Goal: Task Accomplishment & Management: Manage account settings

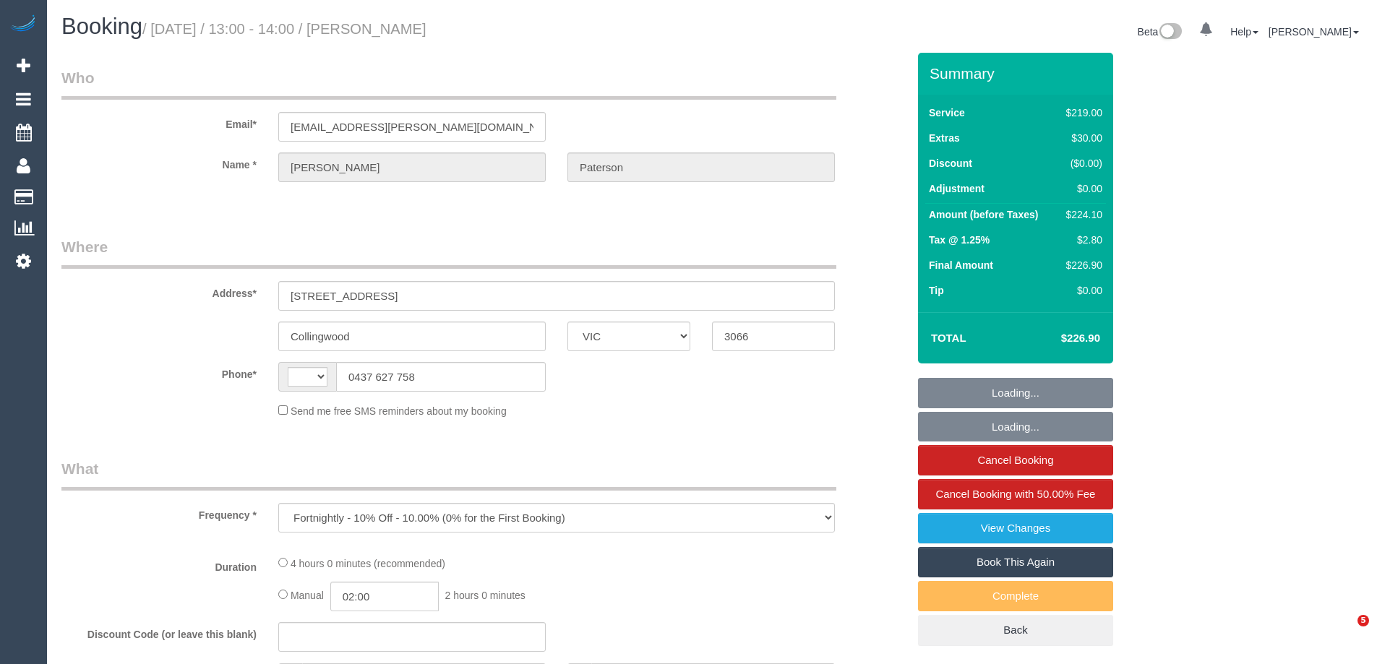
select select "VIC"
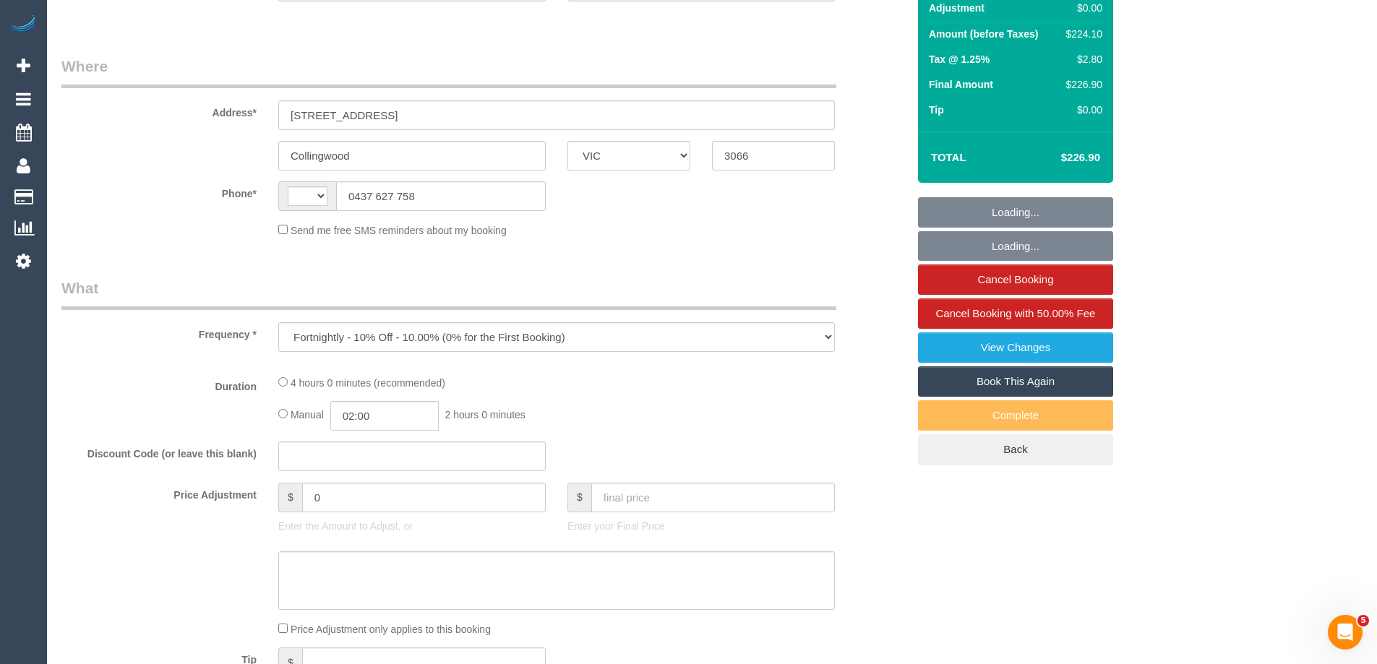
select select "string:stripe-pm_1RQ0jA2GScqysDRV7Fc9YdjG"
select select "number:30"
select select "number:14"
select select "number:18"
select select "number:36"
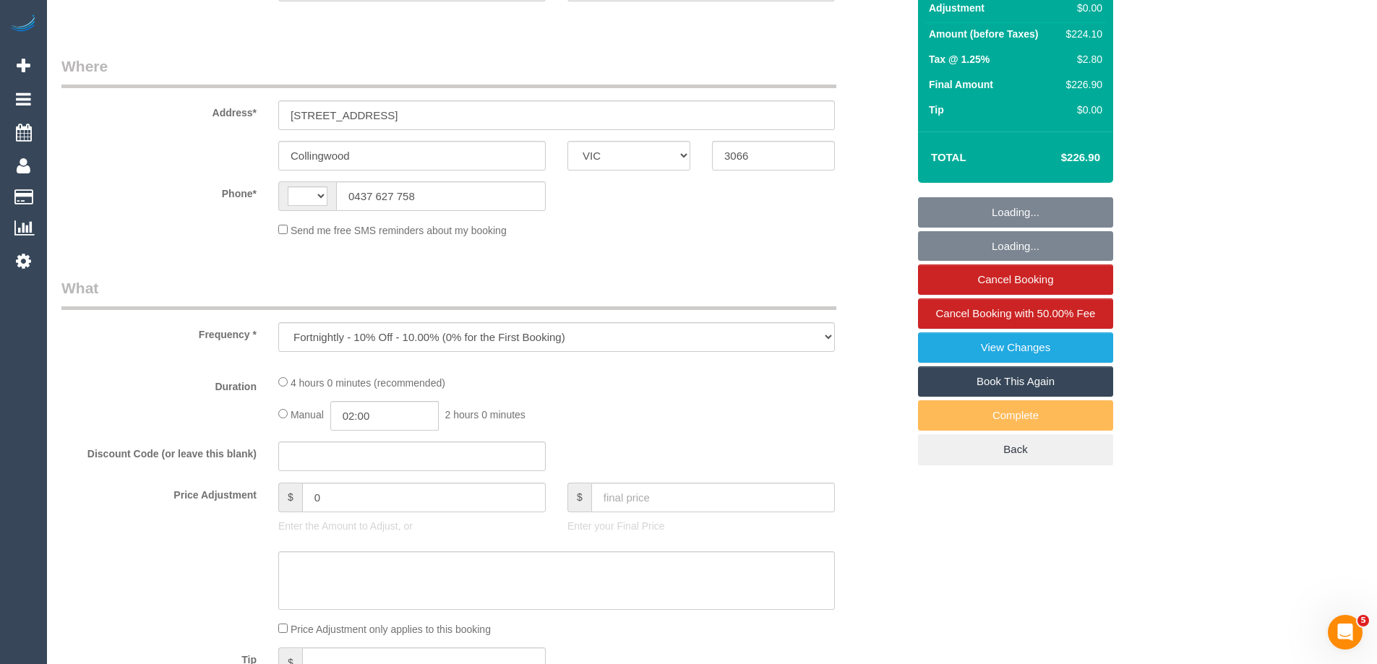
select select "number:34"
select select "number:13"
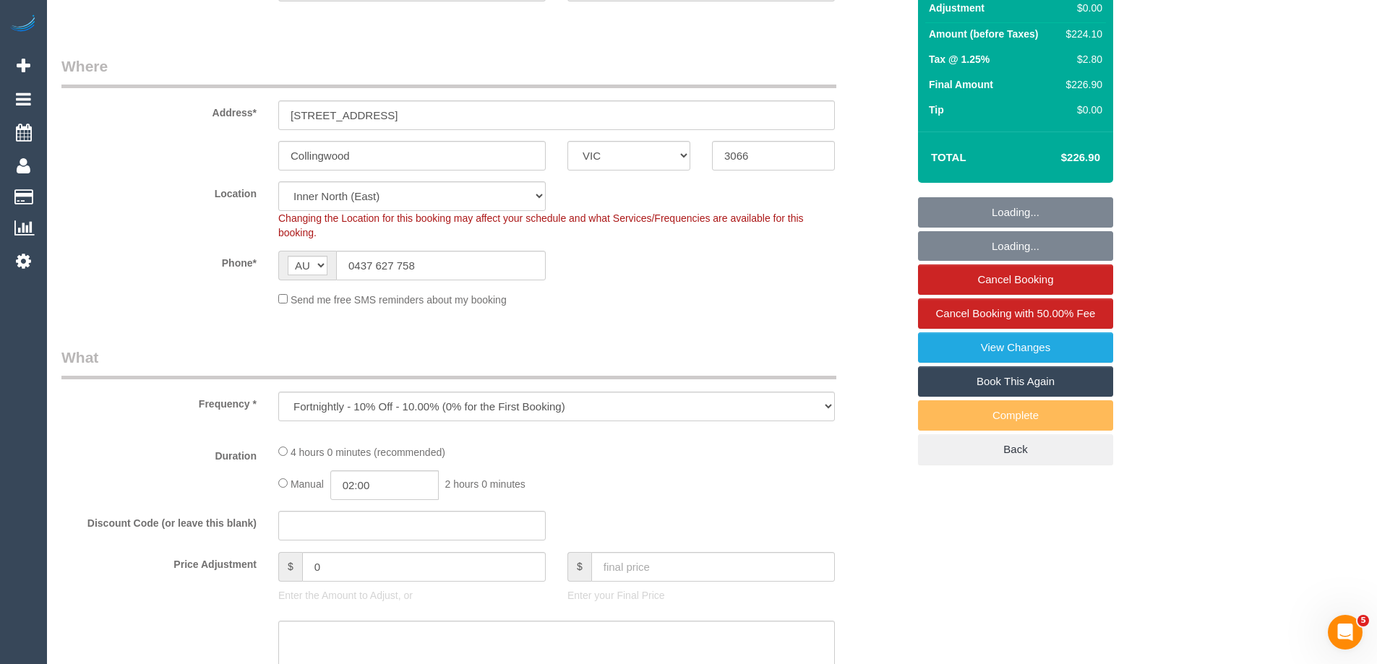
select select "string:AU"
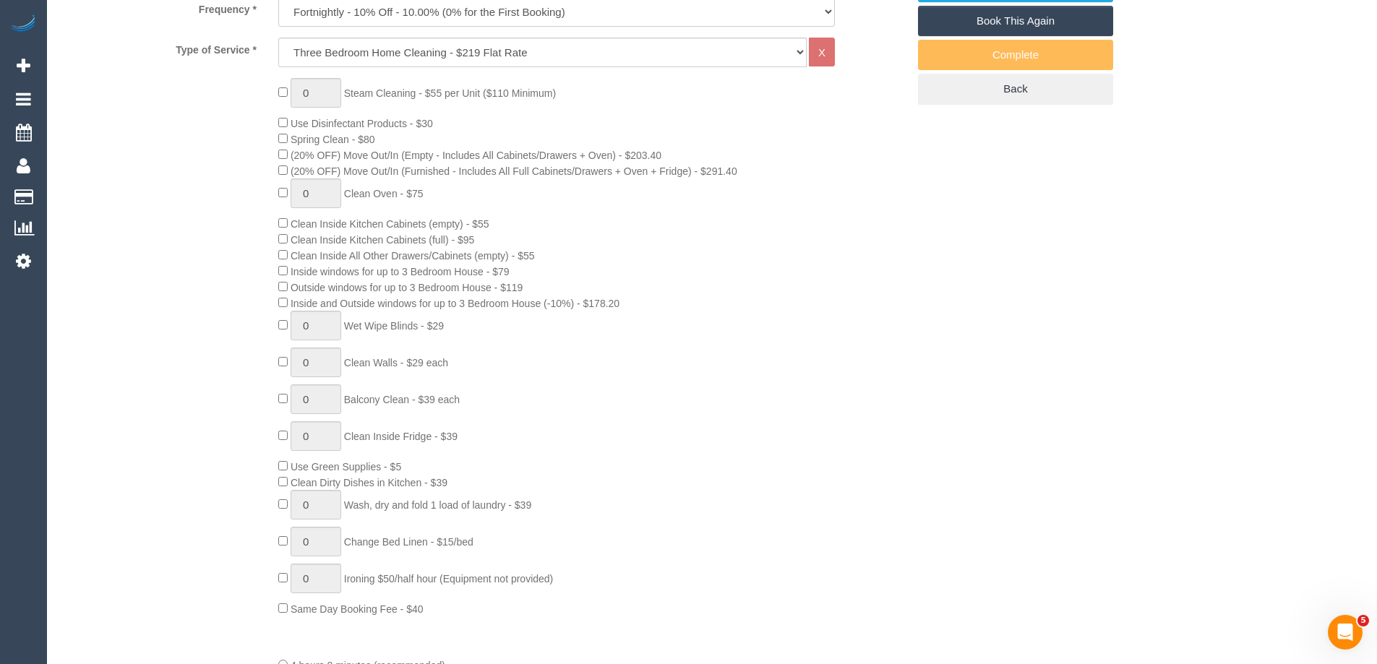
select select "object:1562"
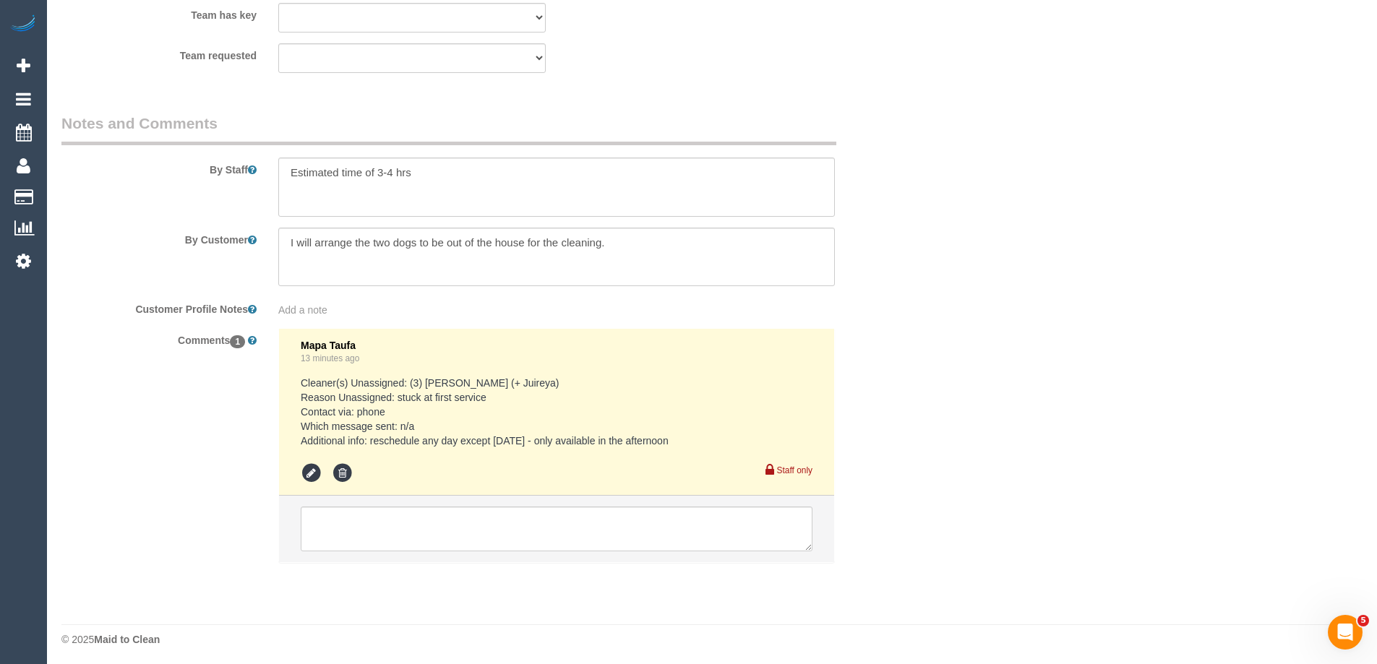
scroll to position [2415, 0]
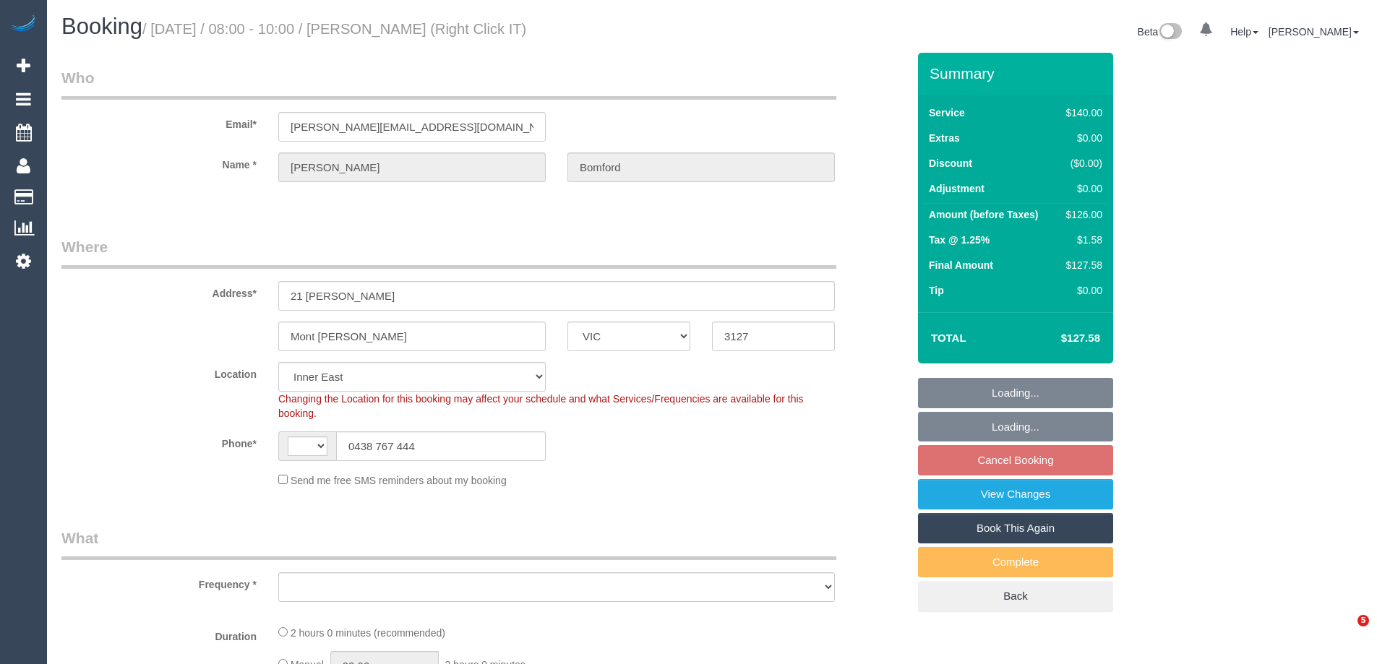
select select "VIC"
select select "string:AU"
select select "object:887"
select select "number:27"
select select "number:14"
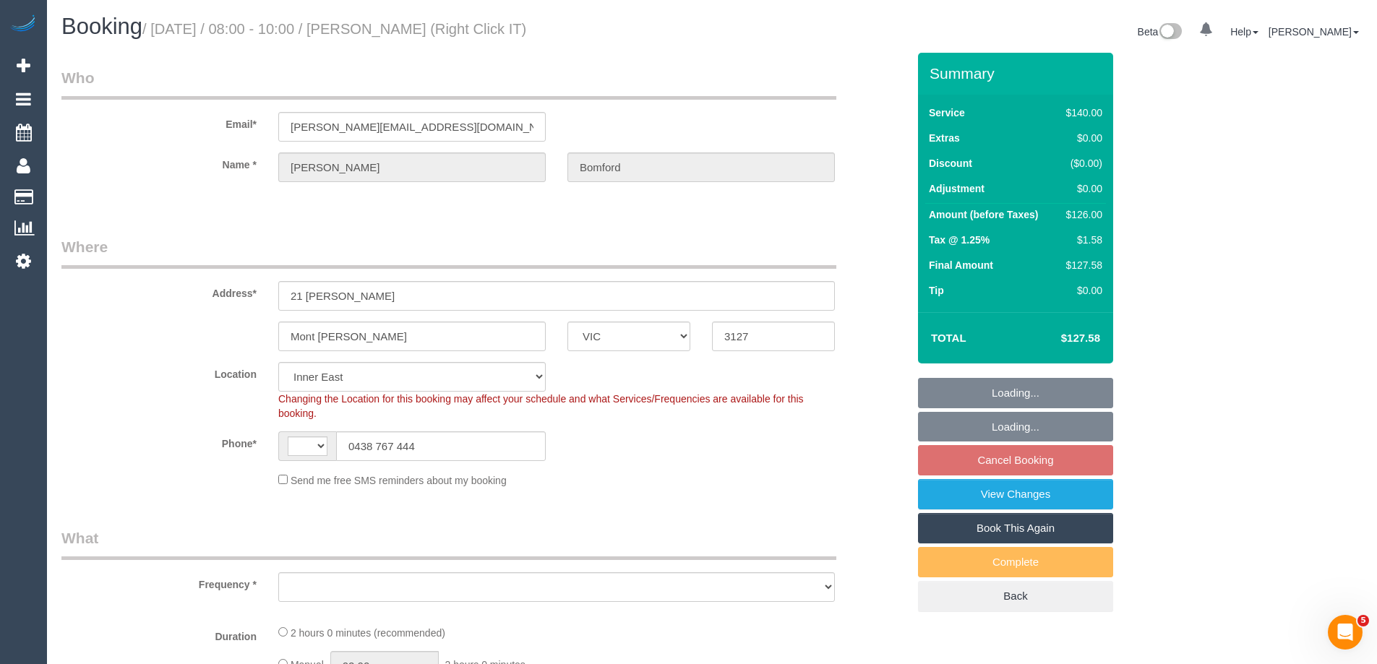
select select "number:19"
select select "number:22"
select select "number:34"
select select "number:26"
select select "object:892"
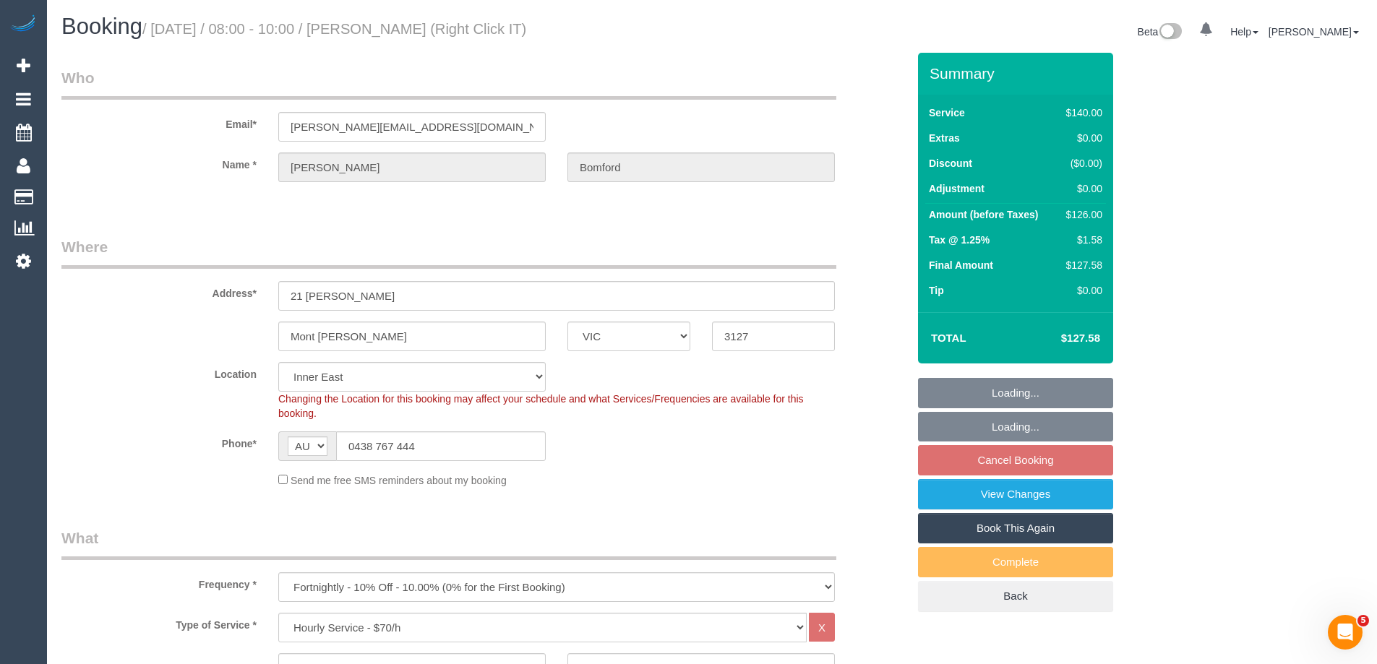
select select "string:stripe-pm_1OdhZ42GScqysDRVkISXWiTI"
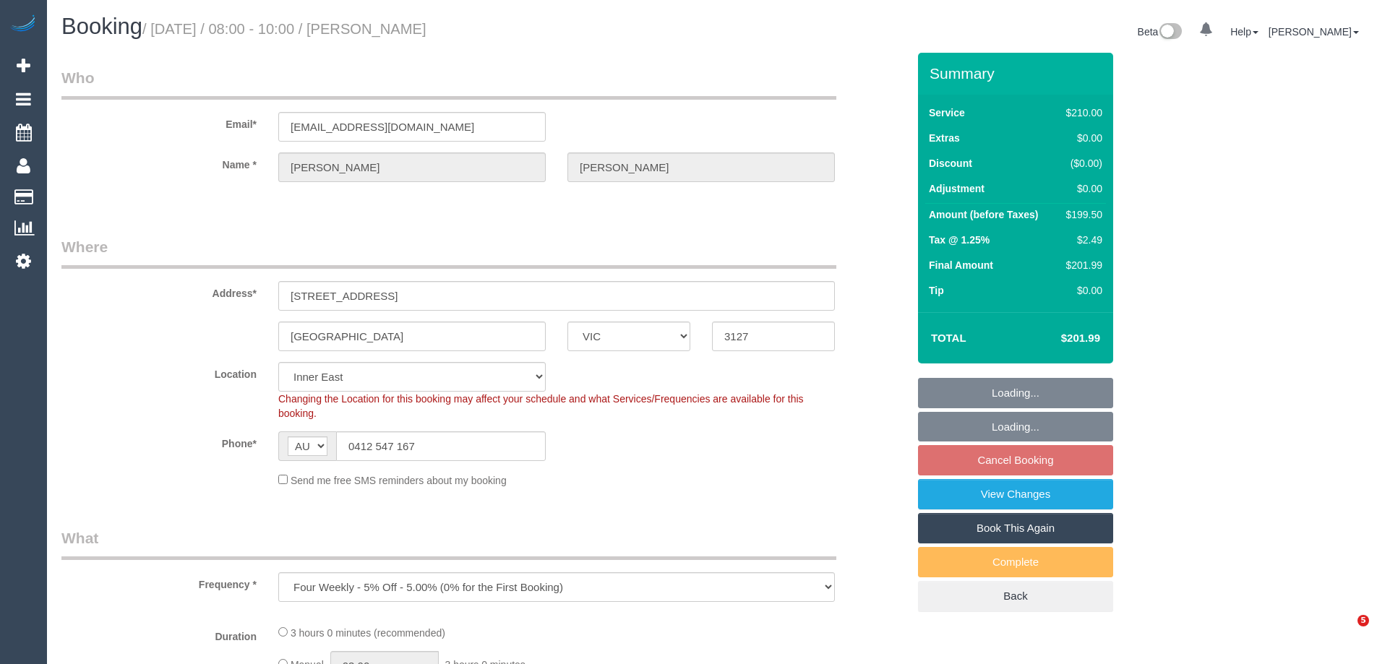
select select "VIC"
select select "object:872"
select select "string:stripe-pm_1MAR652GScqysDRVf1j1z59r"
select select "180"
select select "number:28"
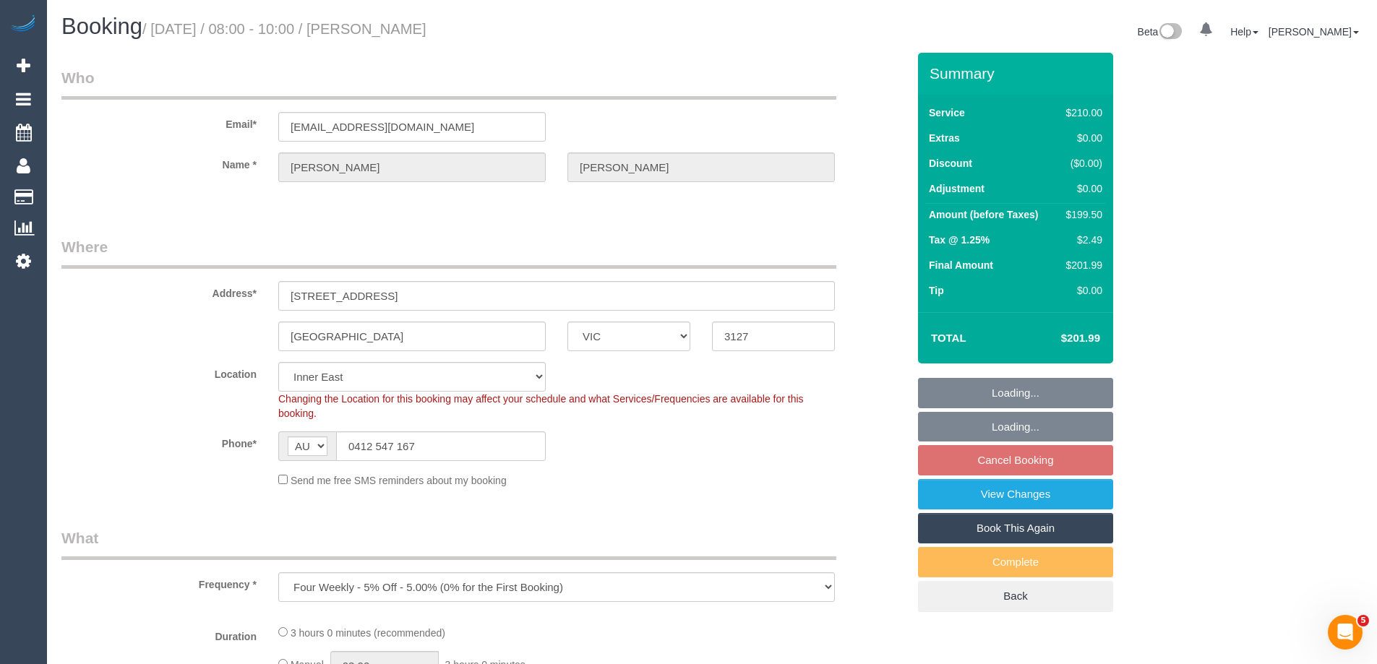
select select "number:14"
select select "number:19"
select select "number:24"
select select "number:12"
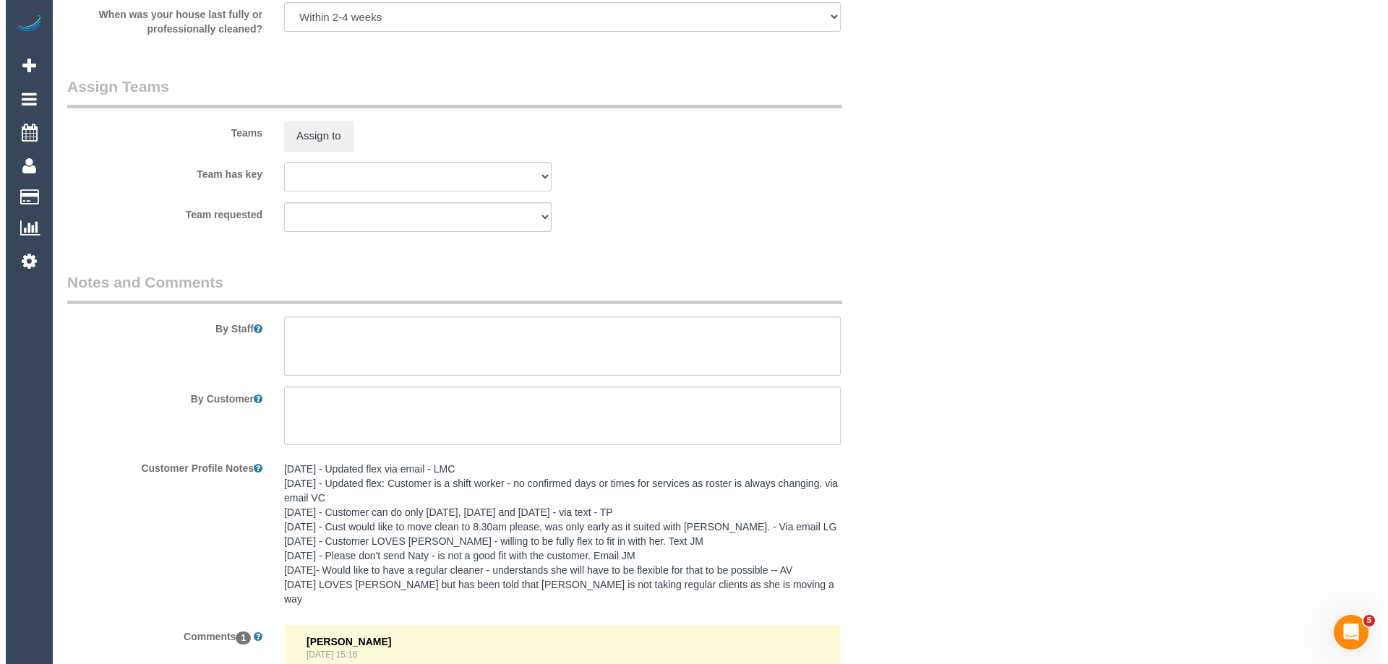
scroll to position [2213, 0]
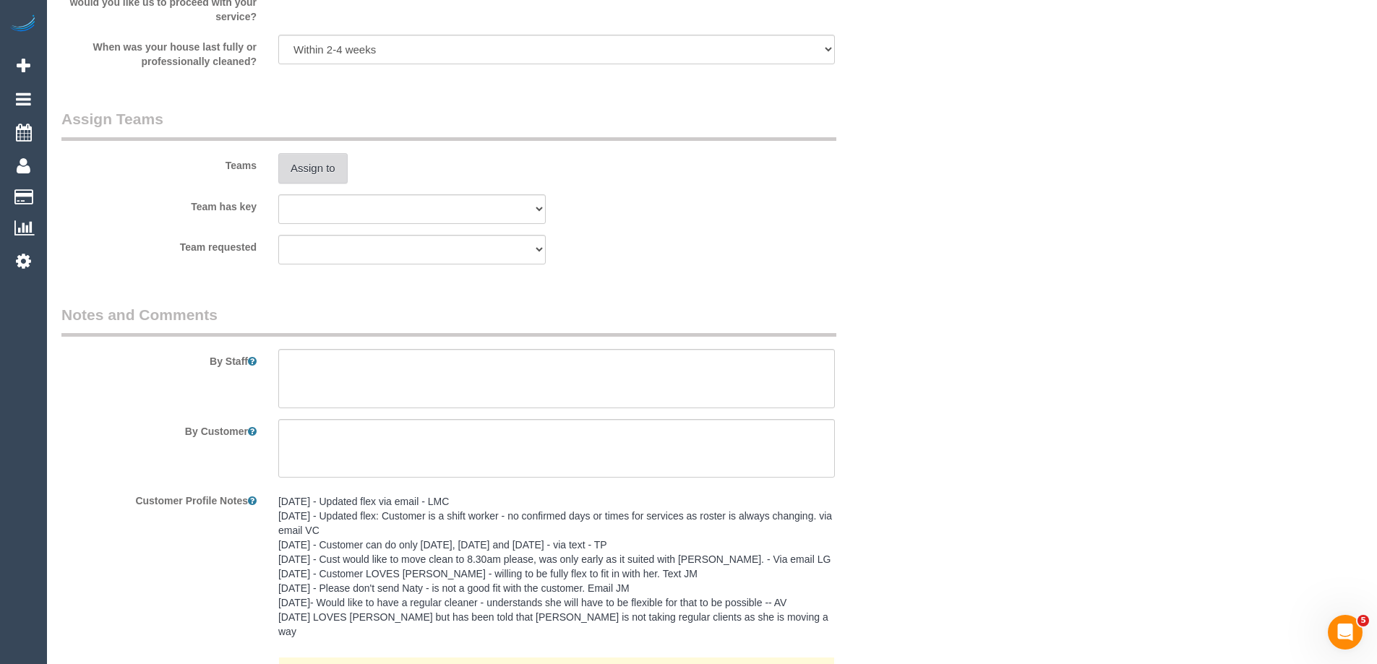
click at [309, 165] on button "Assign to" at bounding box center [312, 168] width 69 height 30
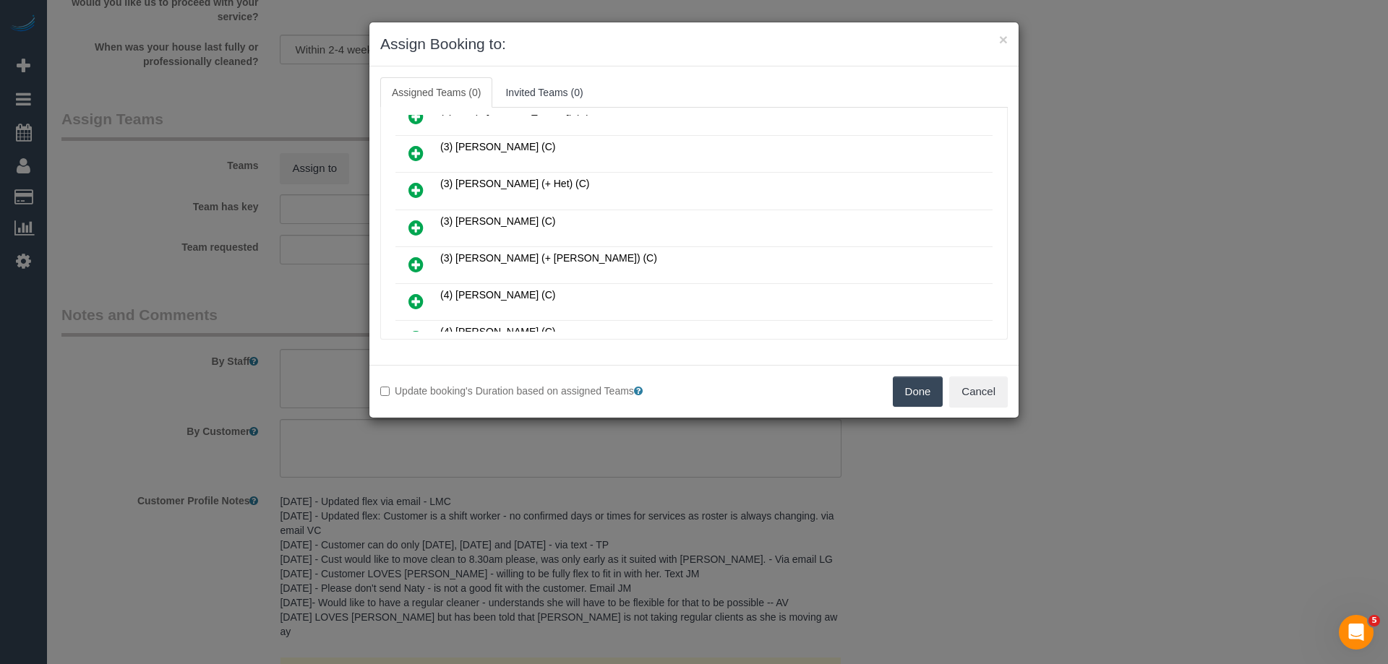
click at [412, 153] on icon at bounding box center [415, 153] width 15 height 17
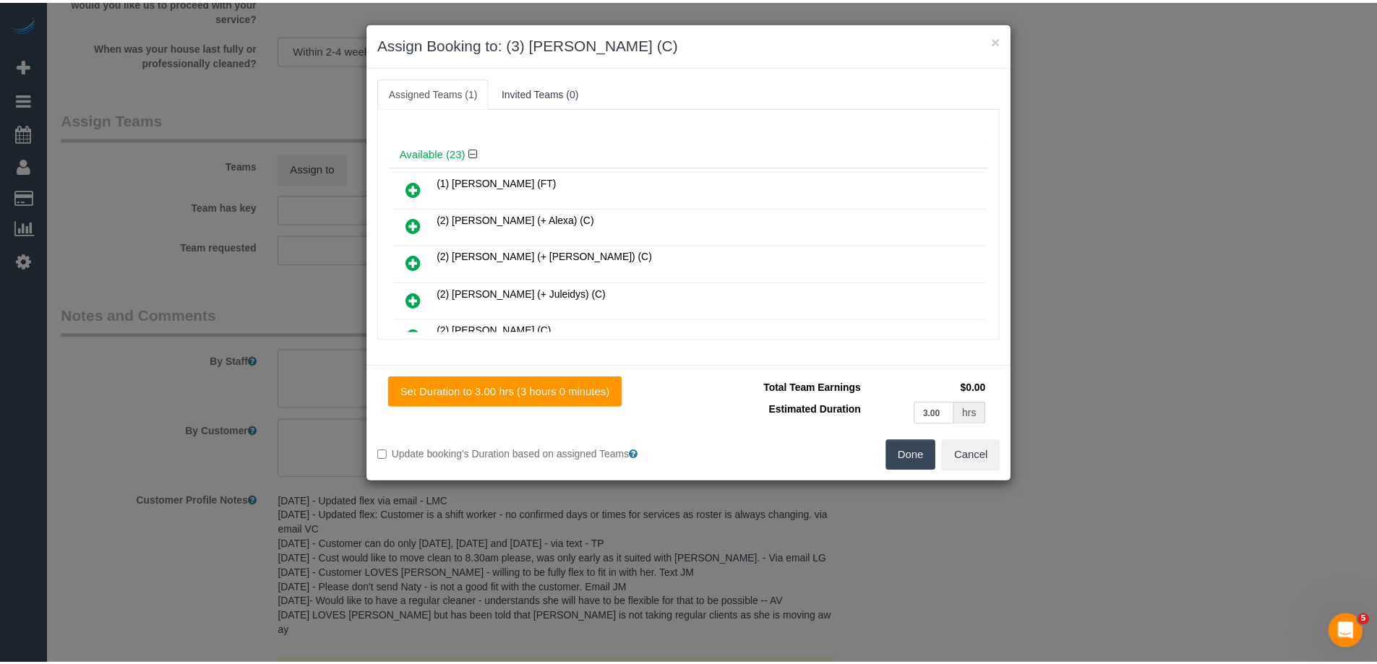
scroll to position [0, 0]
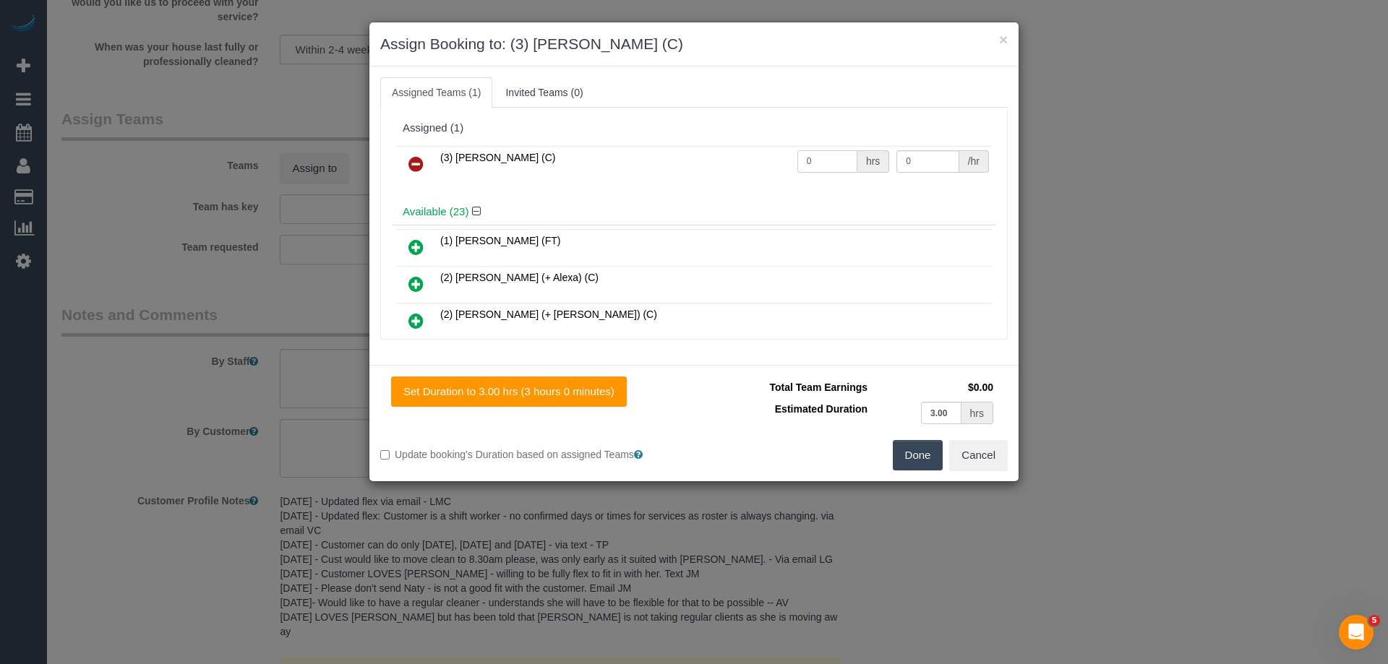
drag, startPoint x: 821, startPoint y: 160, endPoint x: 735, endPoint y: 159, distance: 86.0
click at [735, 159] on tr "(3) Kaveen Wijesuriya (C) 0 hrs 0 /hr" at bounding box center [693, 164] width 597 height 37
type input "3"
drag, startPoint x: 932, startPoint y: 163, endPoint x: 780, endPoint y: 163, distance: 151.8
click at [807, 163] on tr "(3) Kaveen Wijesuriya (C) 3 hrs 0 /hr" at bounding box center [693, 164] width 597 height 37
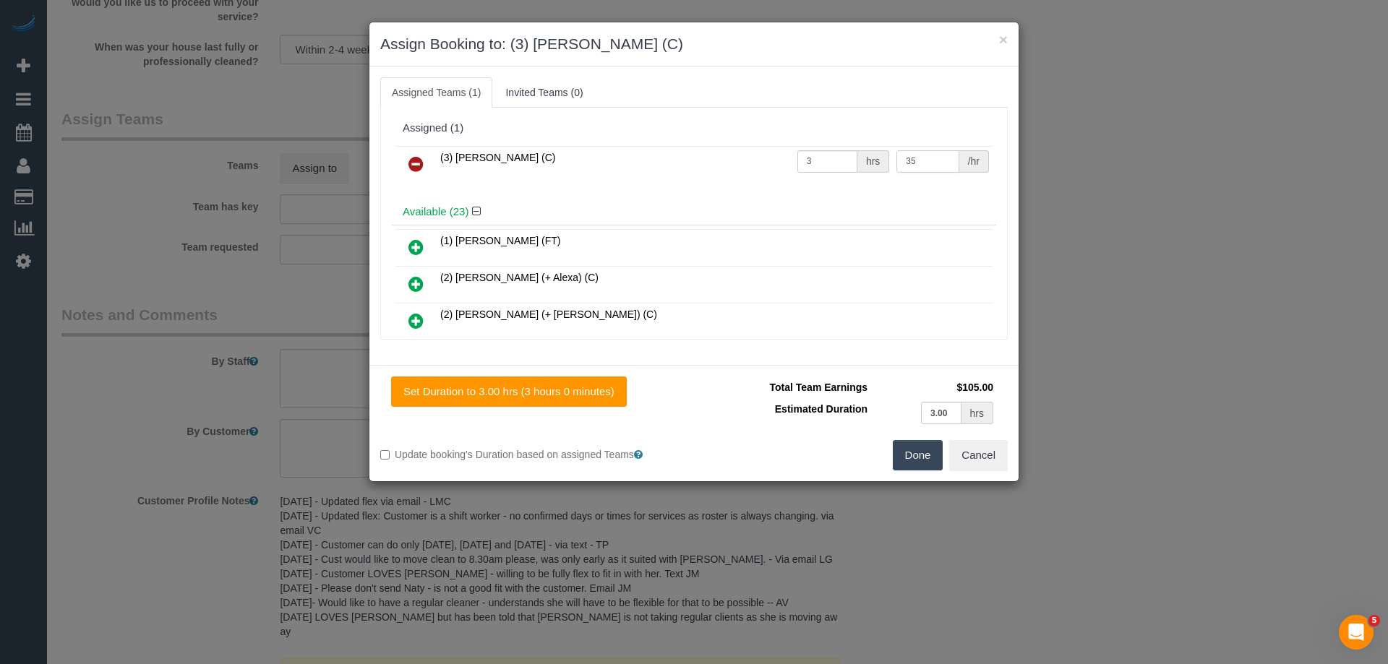
type input "35"
click at [918, 460] on button "Done" at bounding box center [918, 455] width 51 height 30
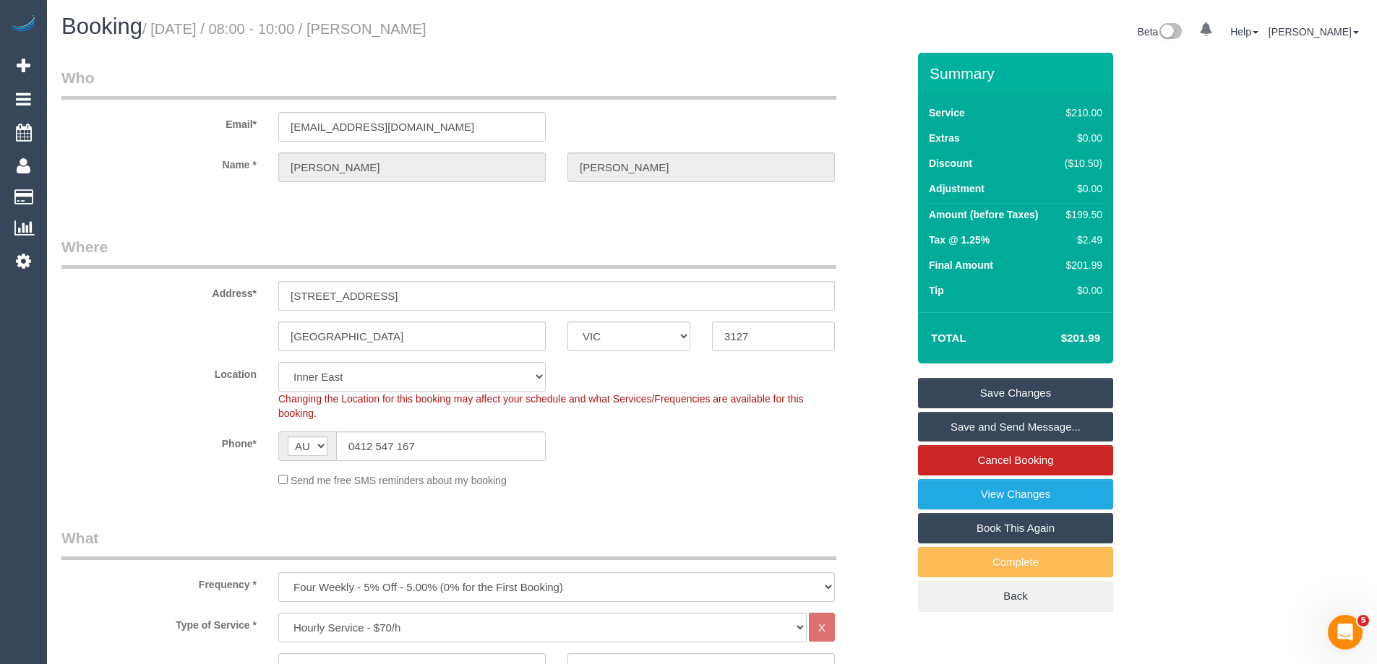
drag, startPoint x: 484, startPoint y: 27, endPoint x: 382, endPoint y: 32, distance: 102.0
click at [382, 32] on h1 "Booking / October 09, 2025 / 08:00 - 10:00 / Amanda Harper" at bounding box center [381, 26] width 640 height 25
copy small "Amanda Harper"
click at [935, 419] on link "Save and Send Message..." at bounding box center [1015, 427] width 195 height 30
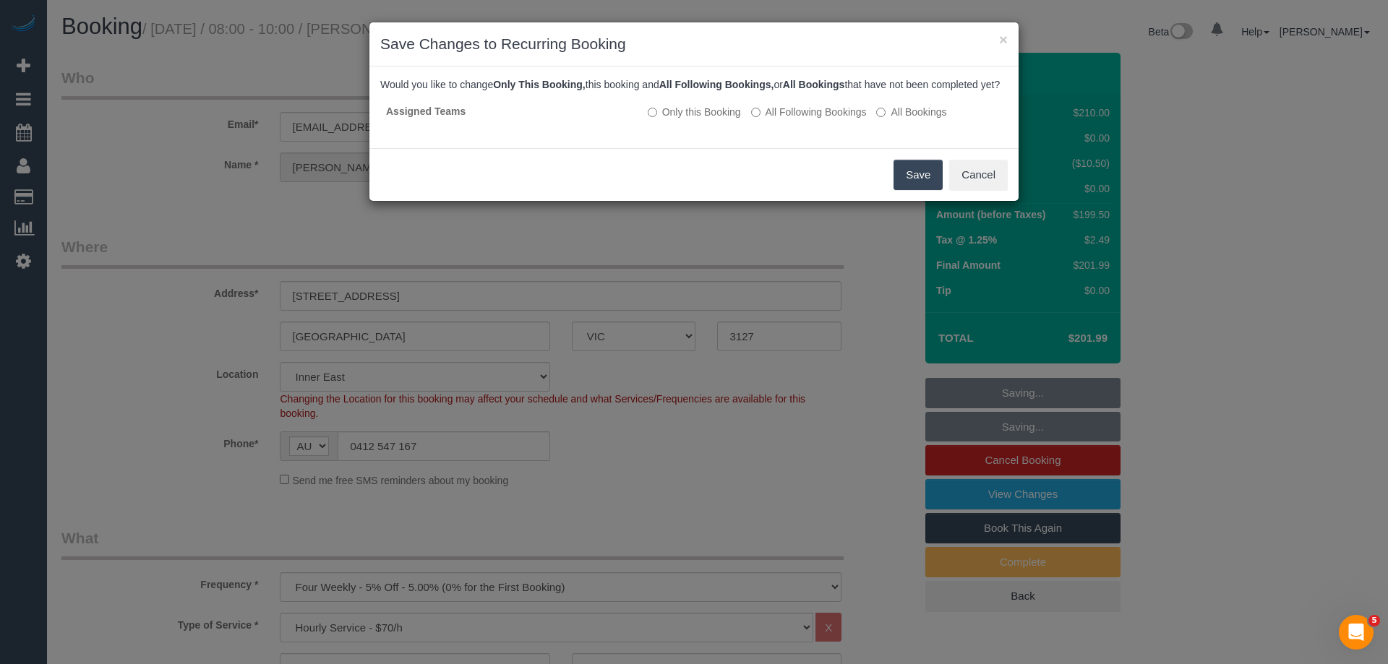
click at [911, 190] on button "Save" at bounding box center [917, 175] width 49 height 30
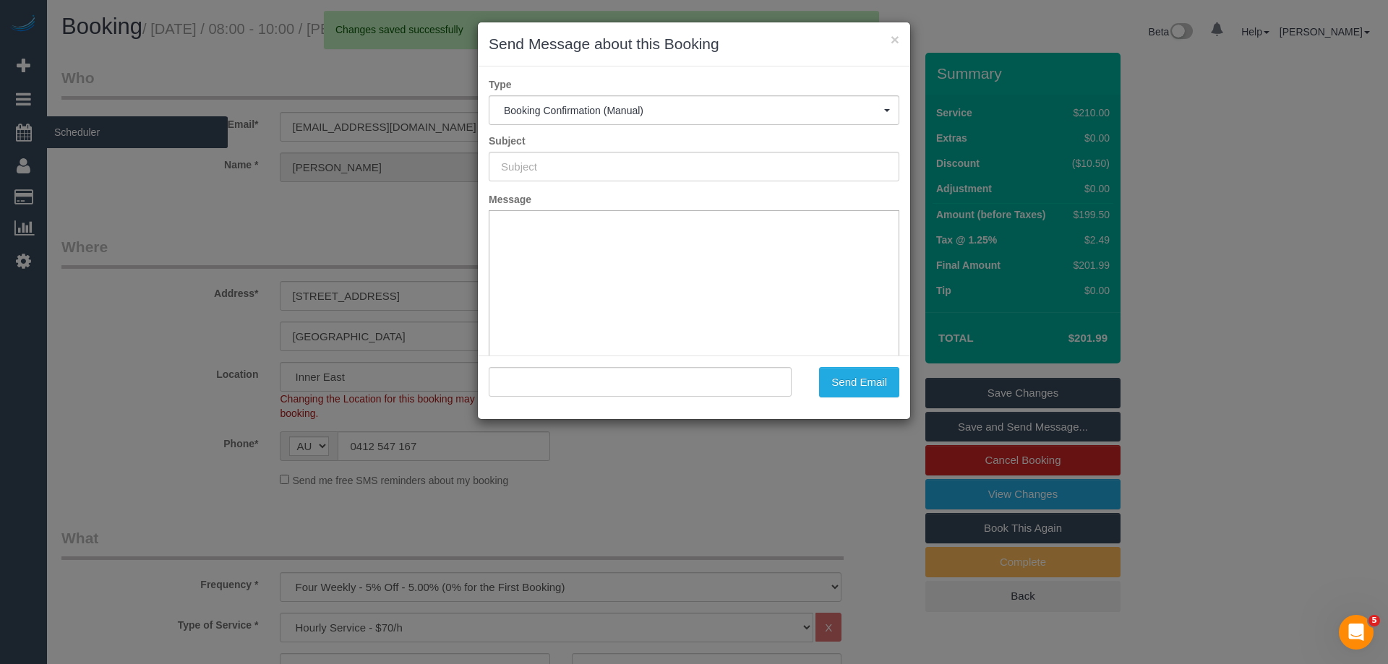
type input "Booking Confirmed"
type input ""Amanda Harper" <dawsharper@hotmail.com>"
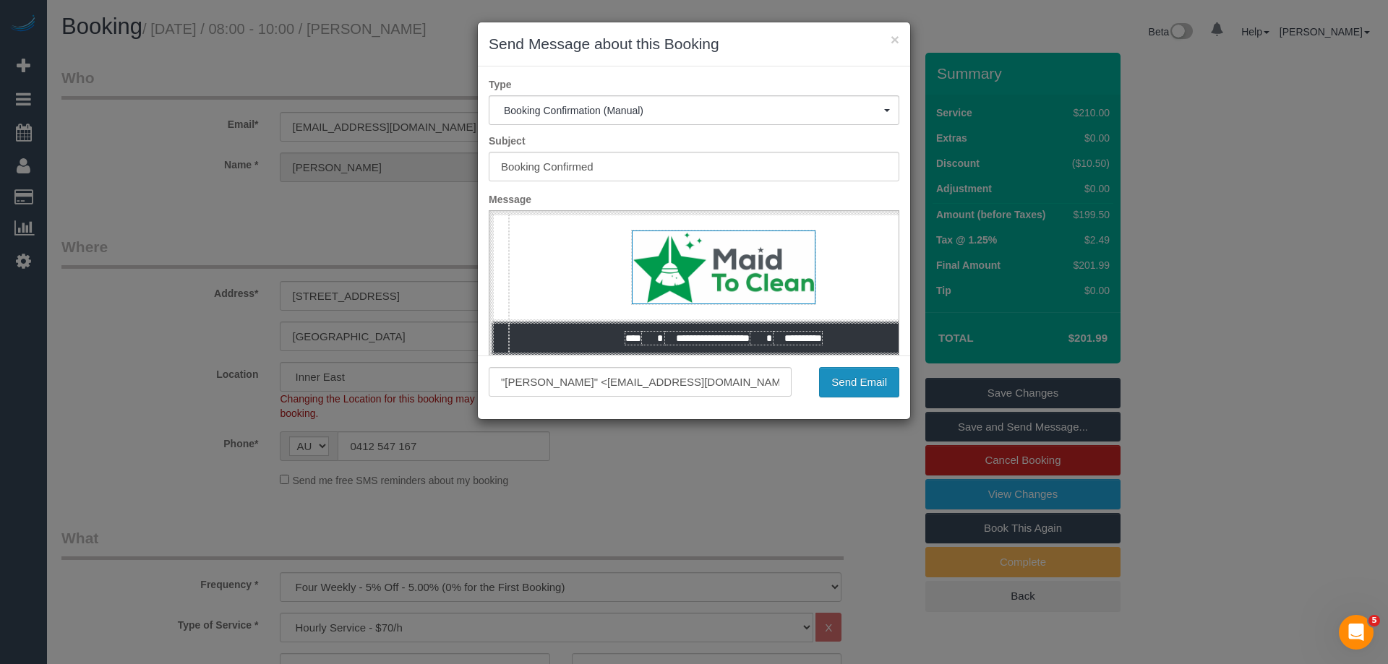
click at [870, 377] on button "Send Email" at bounding box center [859, 382] width 80 height 30
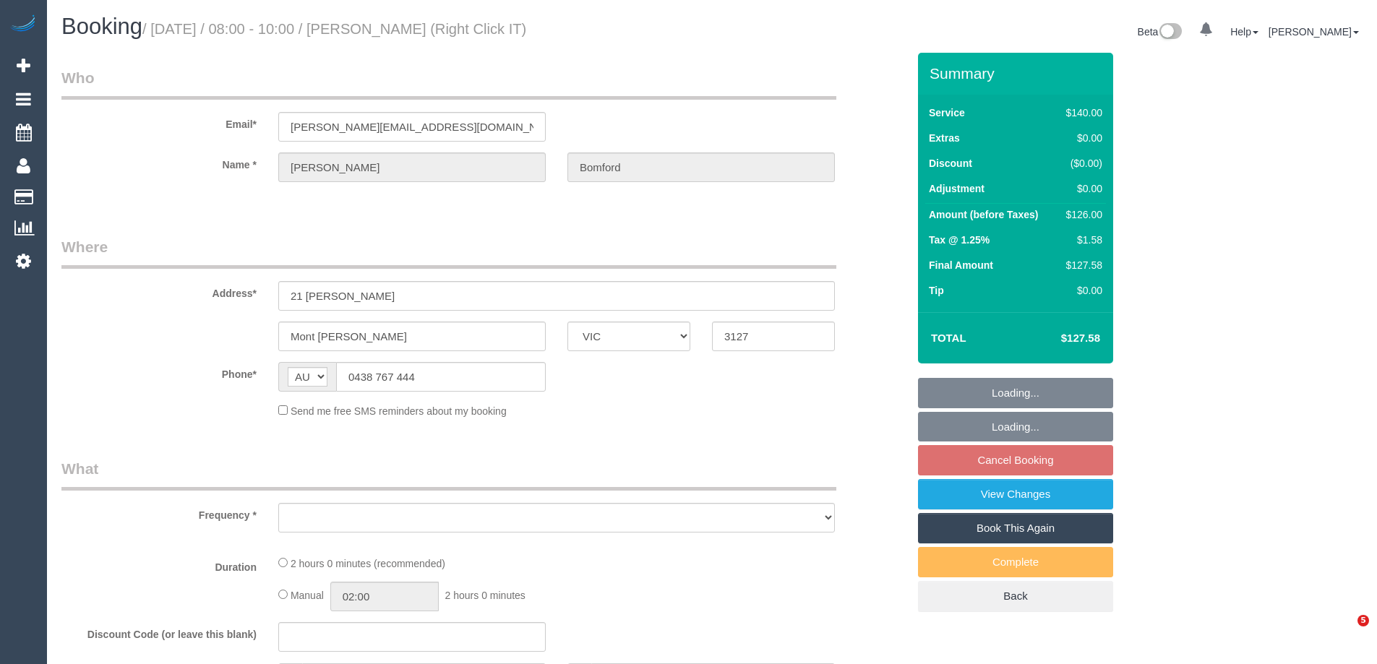
select select "VIC"
select select "object:570"
select select "string:stripe-pm_1OdhZ42GScqysDRVkISXWiTI"
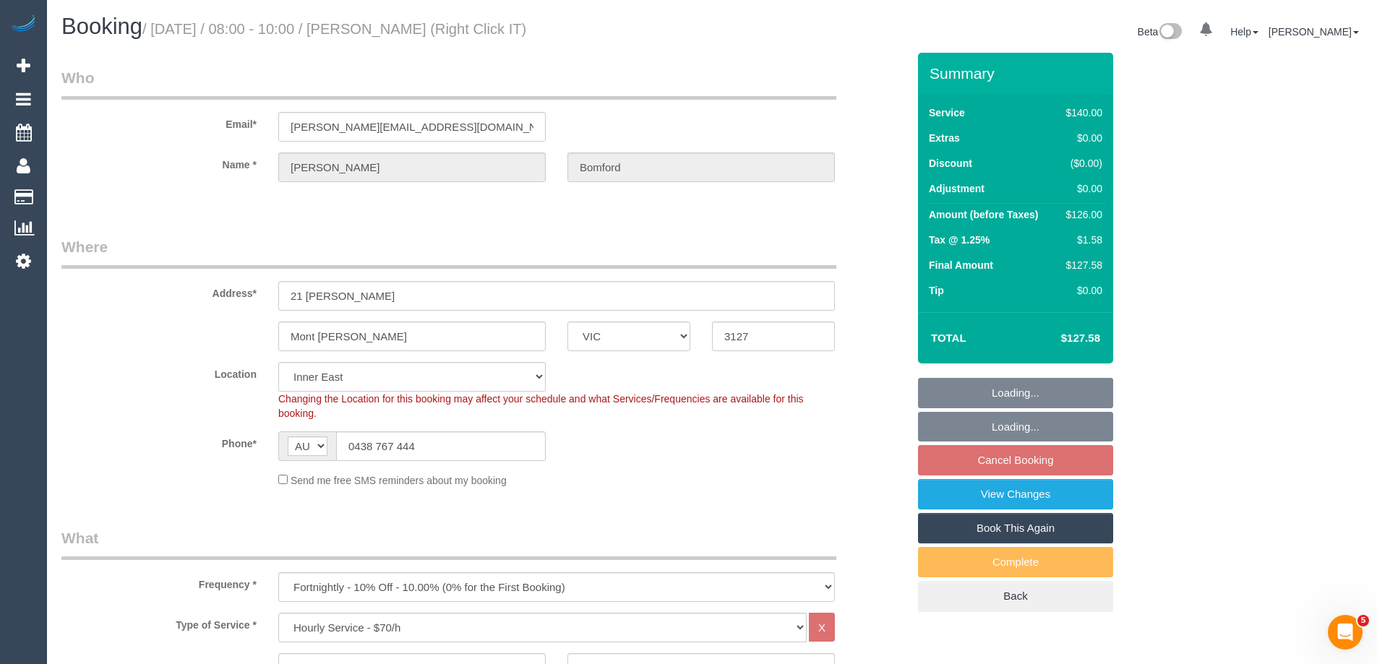
select select "object:899"
select select "number:27"
select select "number:14"
select select "number:19"
select select "number:22"
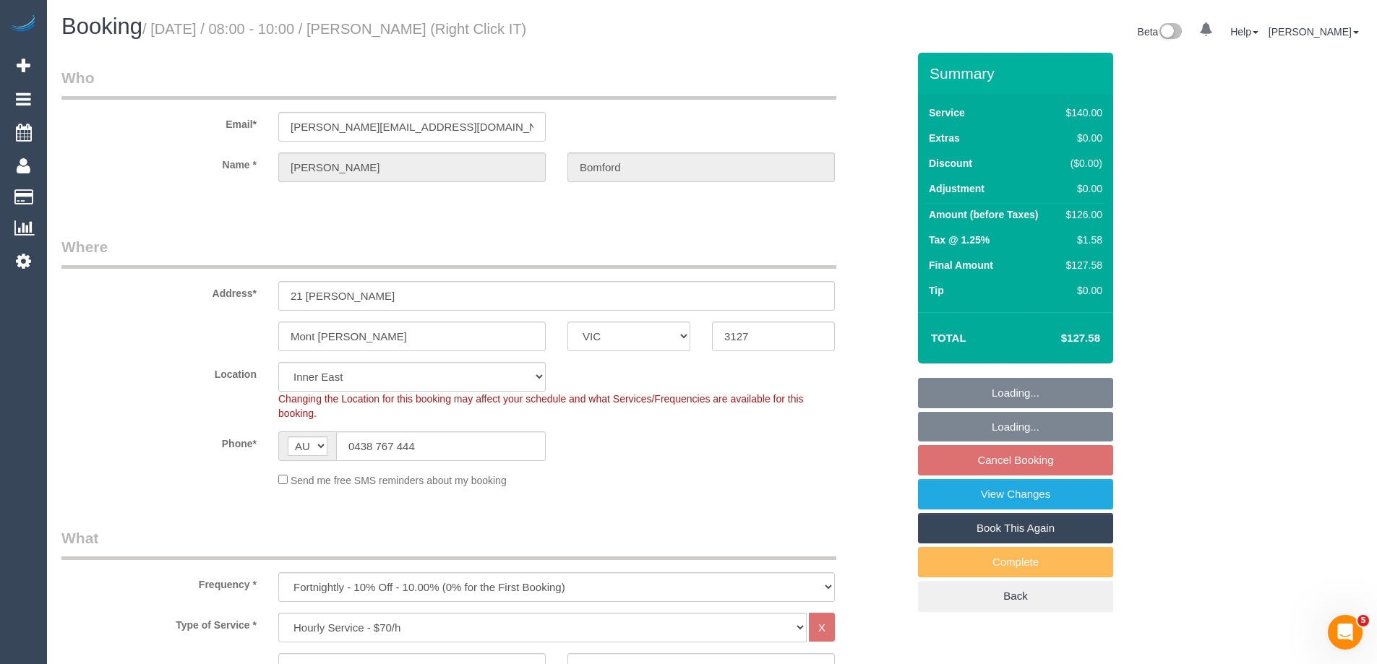
select select "number:34"
select select "number:26"
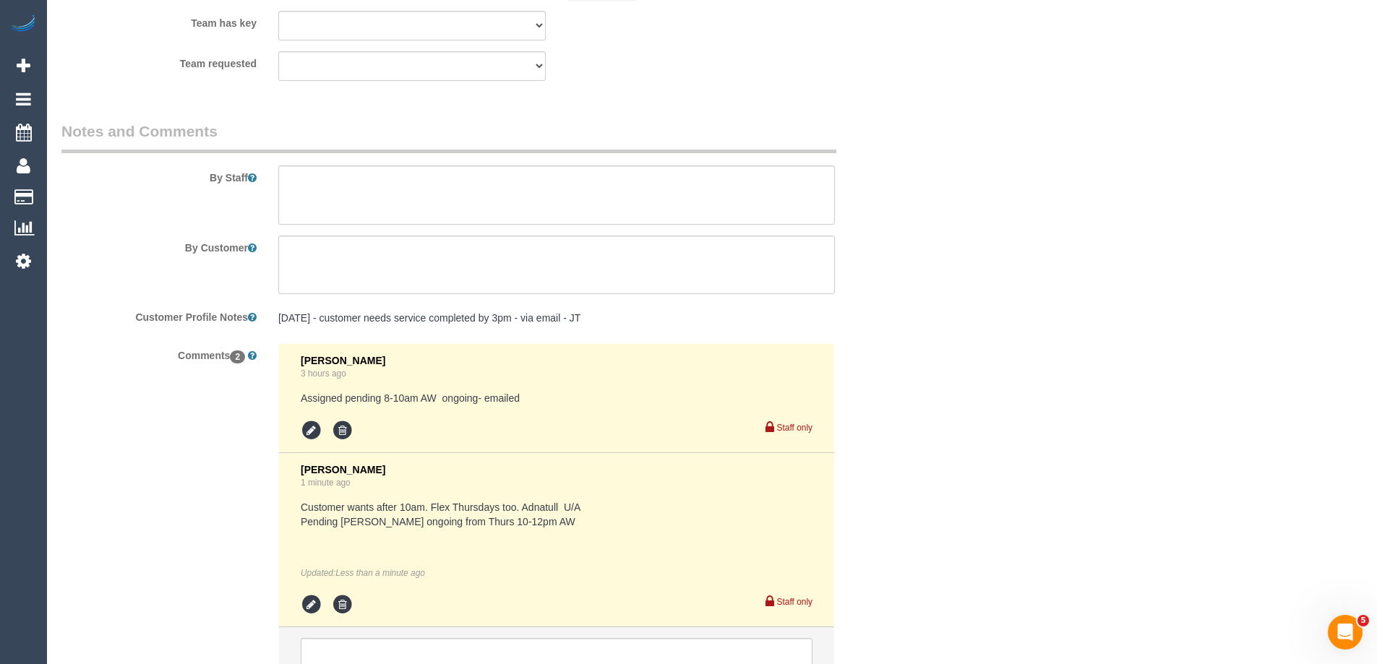
scroll to position [2385, 0]
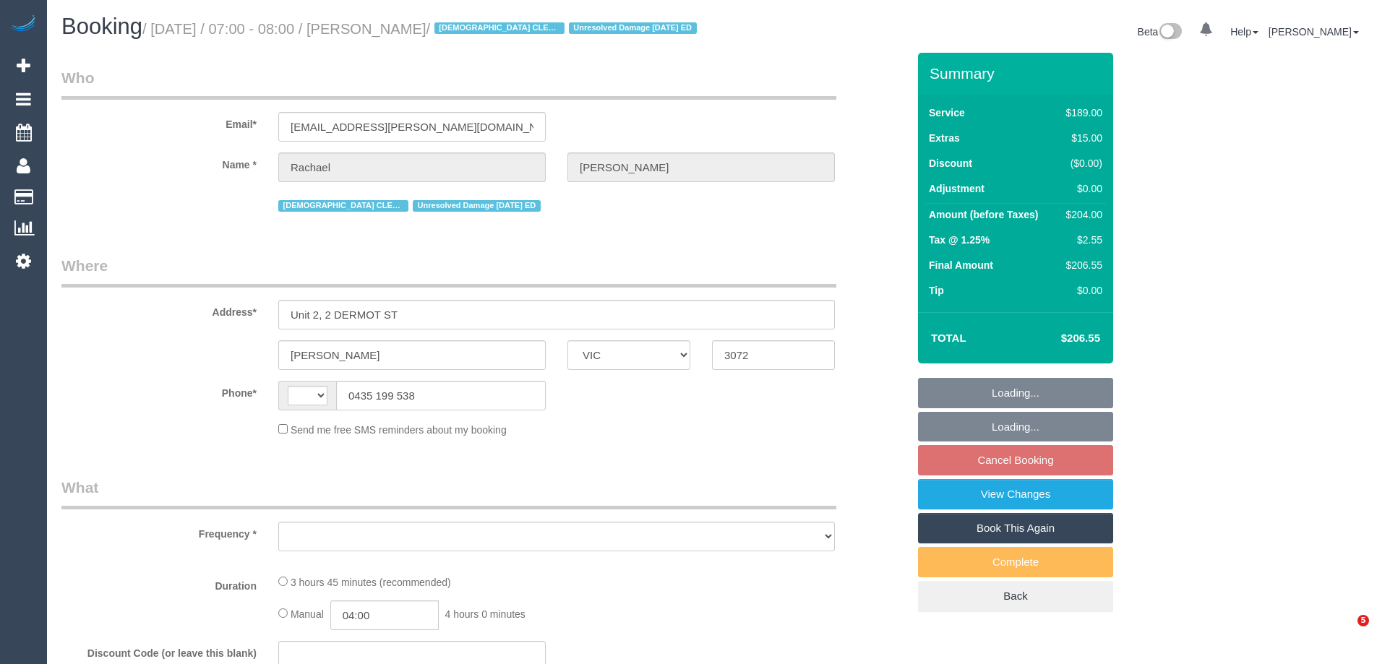
select select "VIC"
select select "string:AU"
select select "object:581"
select select "string:stripe-pm_1RSUJz2GScqysDRVisqp5yF7"
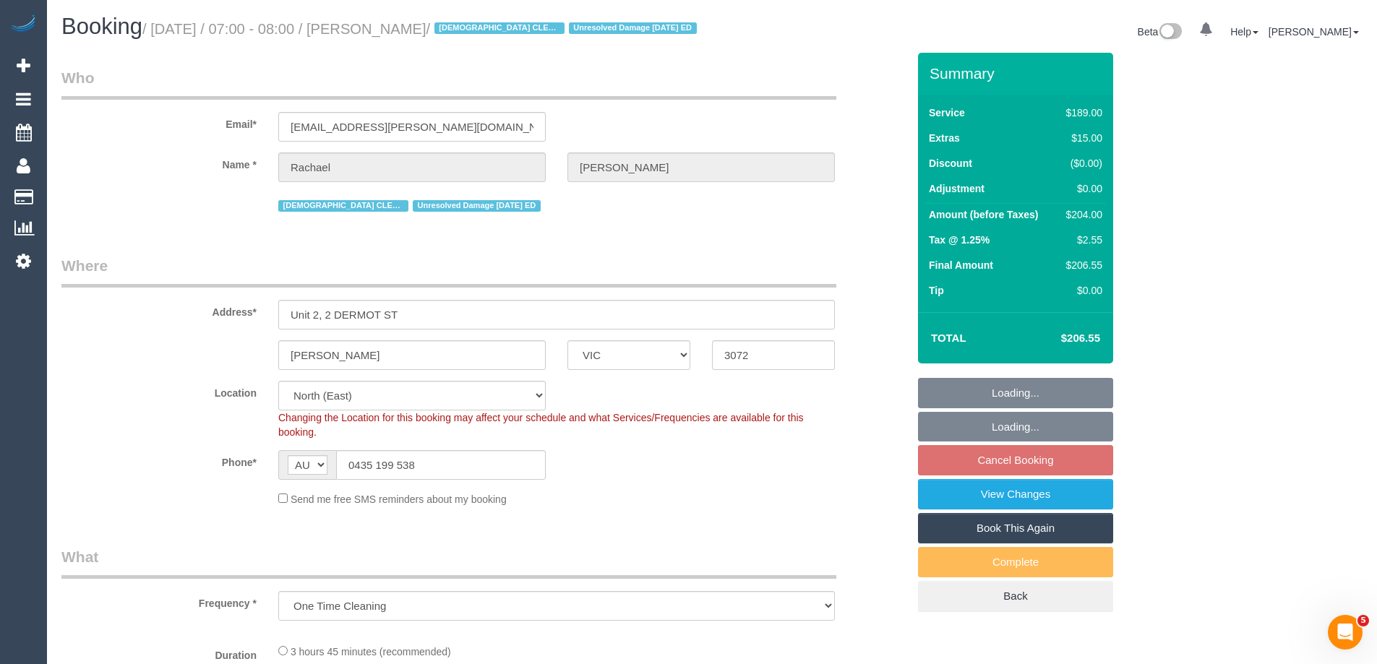
select select "object:1239"
select select "number:27"
select select "number:14"
select select "number:18"
select select "number:24"
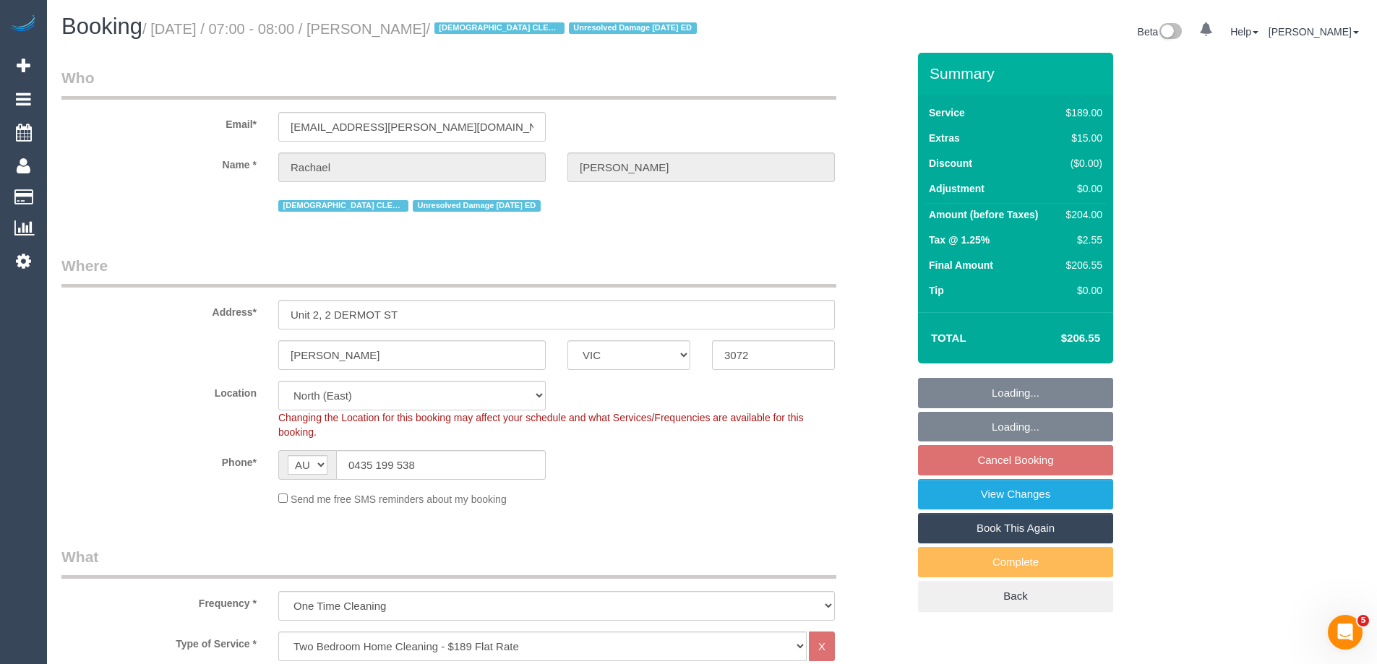
select select "number:35"
select select "number:13"
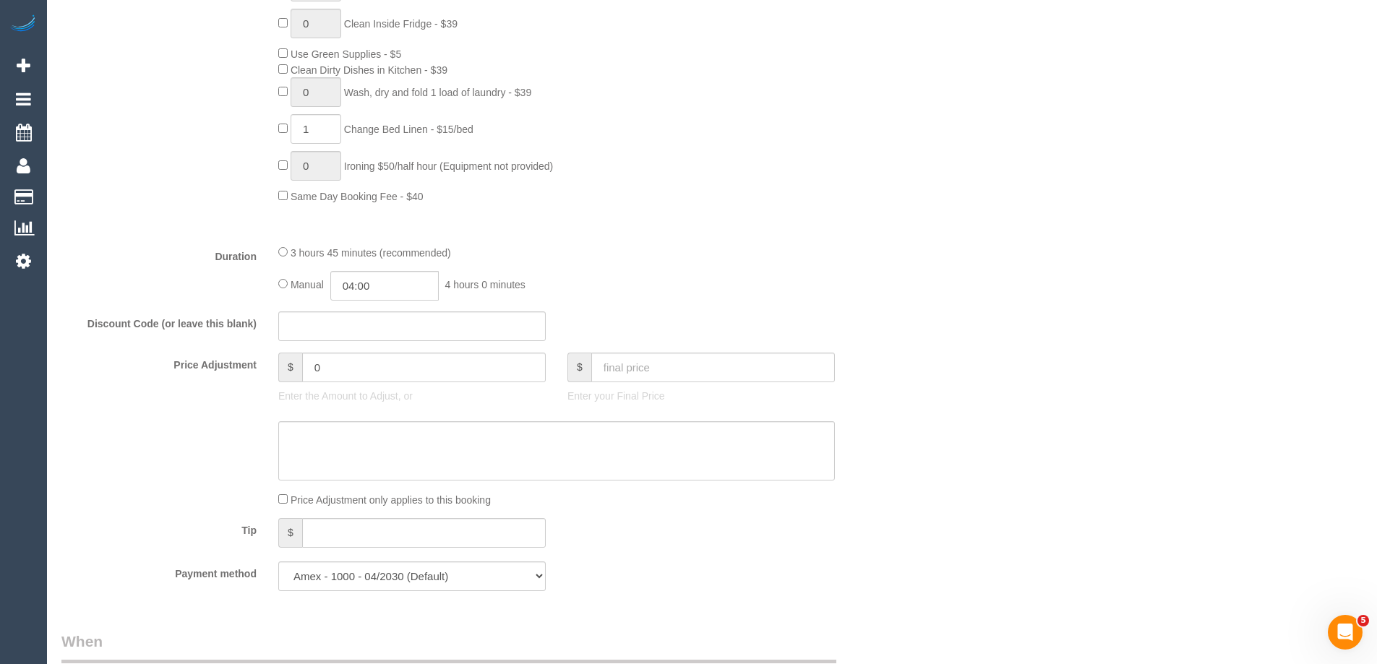
scroll to position [1012, 0]
click at [399, 293] on input "04:00" at bounding box center [384, 281] width 108 height 30
type input "02:00"
click at [368, 346] on li "02:00" at bounding box center [368, 353] width 64 height 19
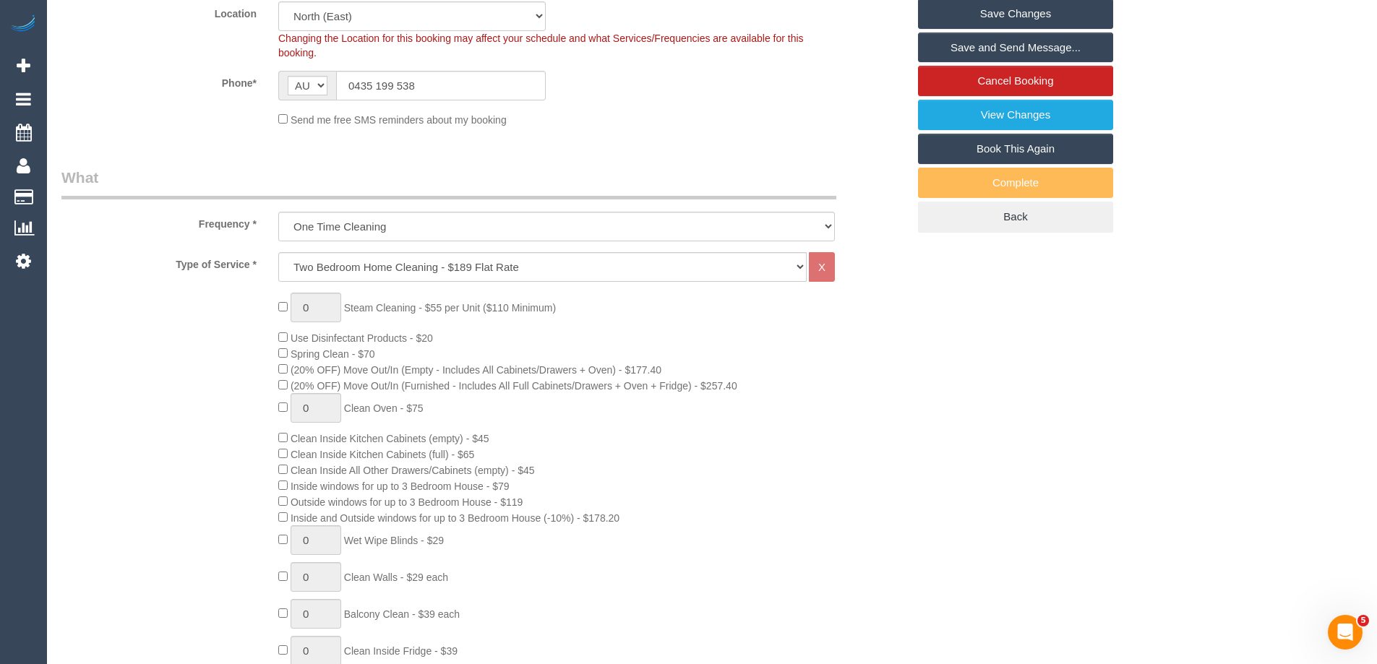
scroll to position [145, 0]
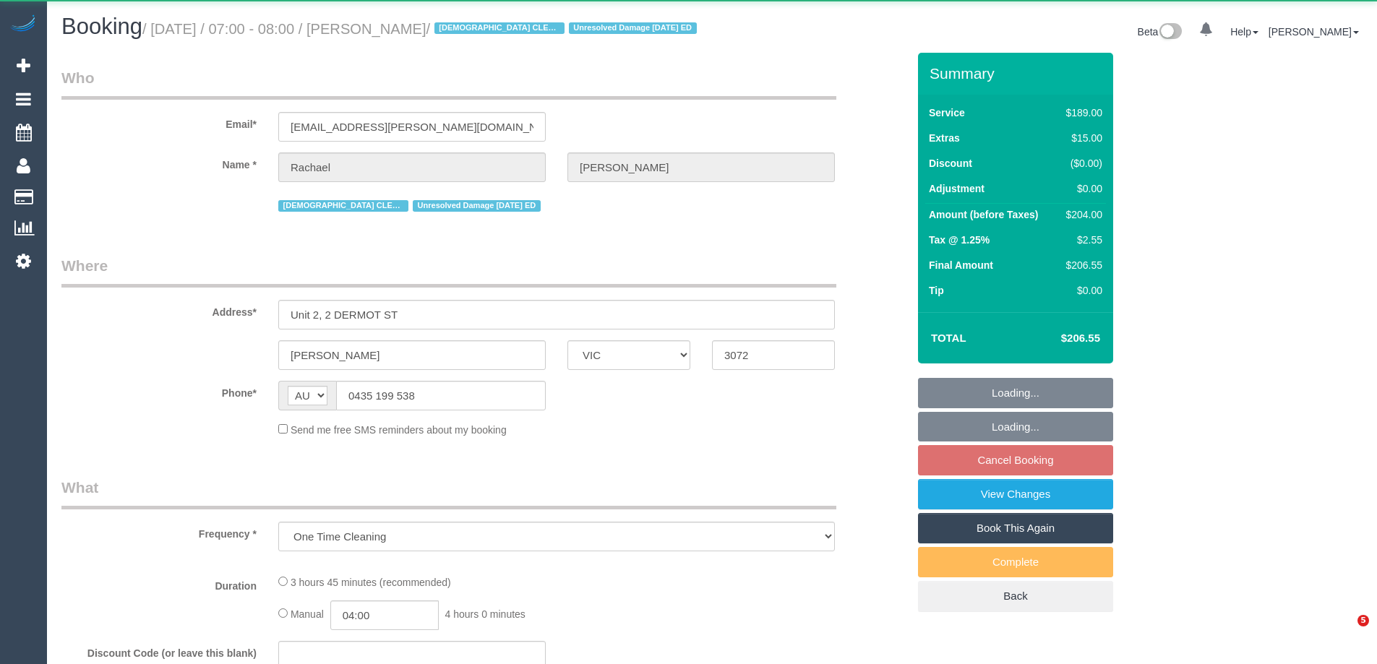
select select "VIC"
select select "string:stripe-pm_1RSUJz2GScqysDRVisqp5yF7"
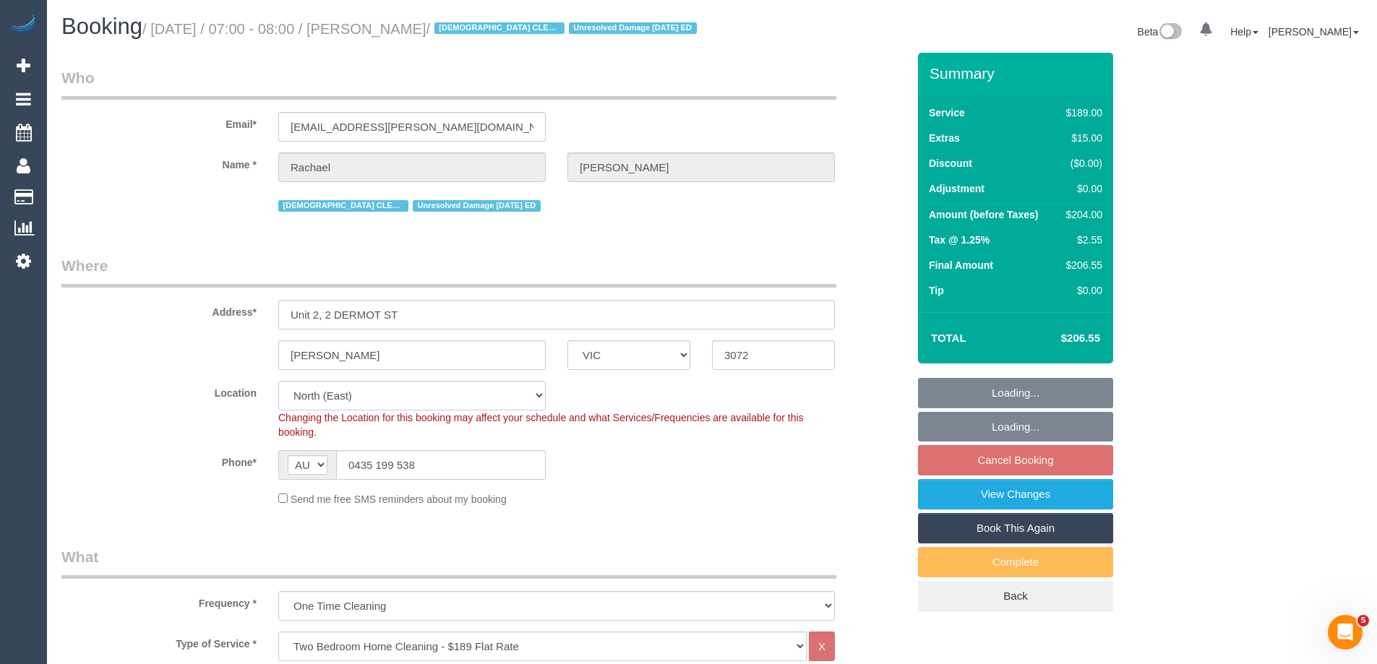
select select "object:834"
select select "number:27"
select select "number:14"
select select "number:18"
select select "number:24"
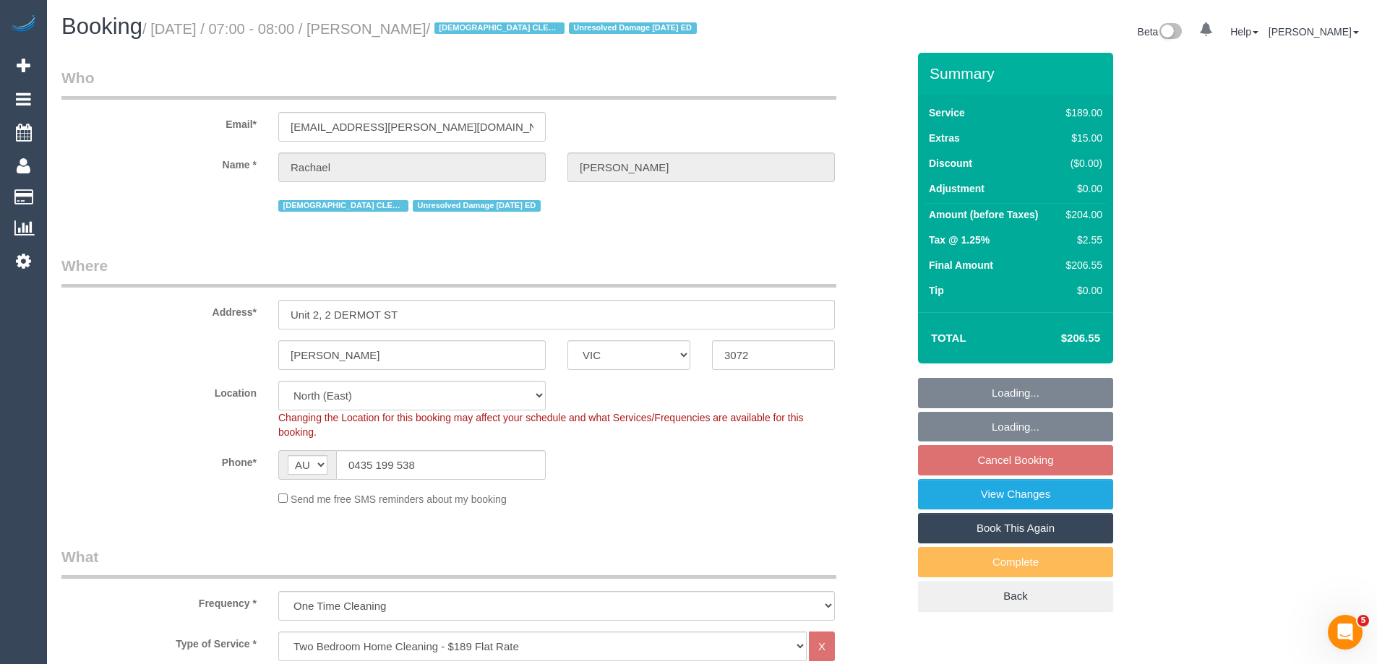
select select "number:35"
select select "number:13"
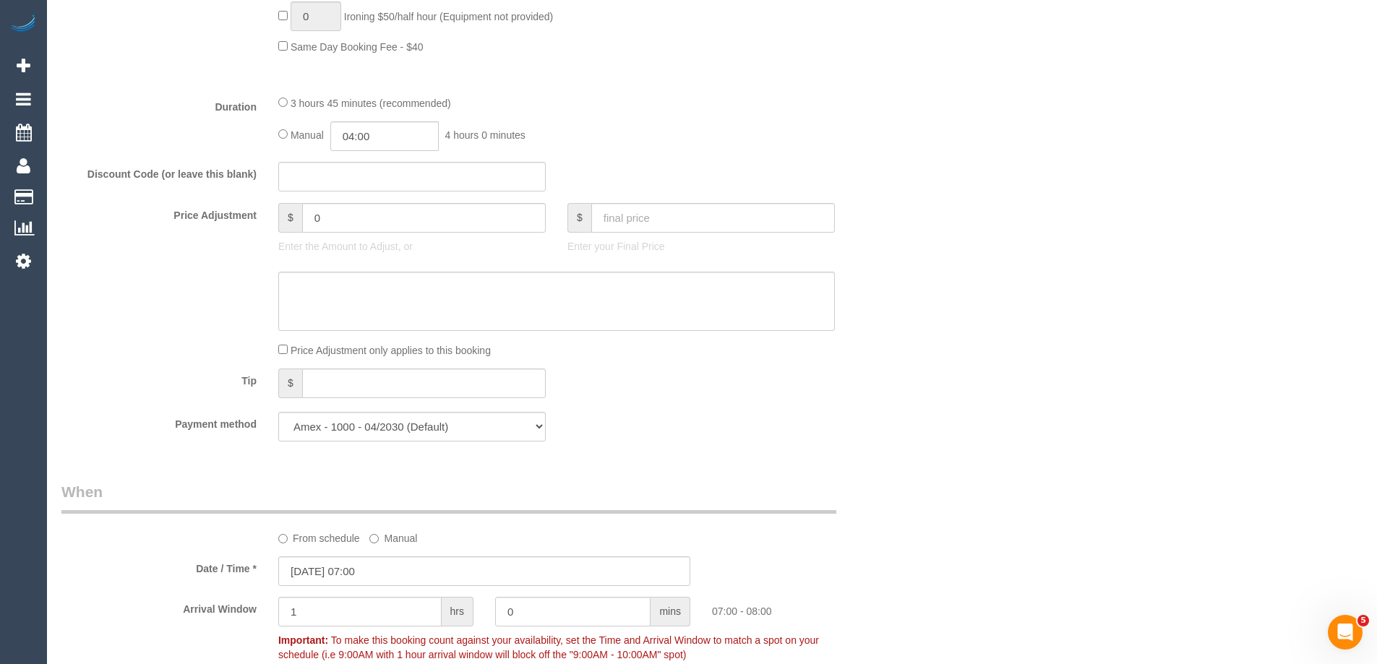
scroll to position [1229, 0]
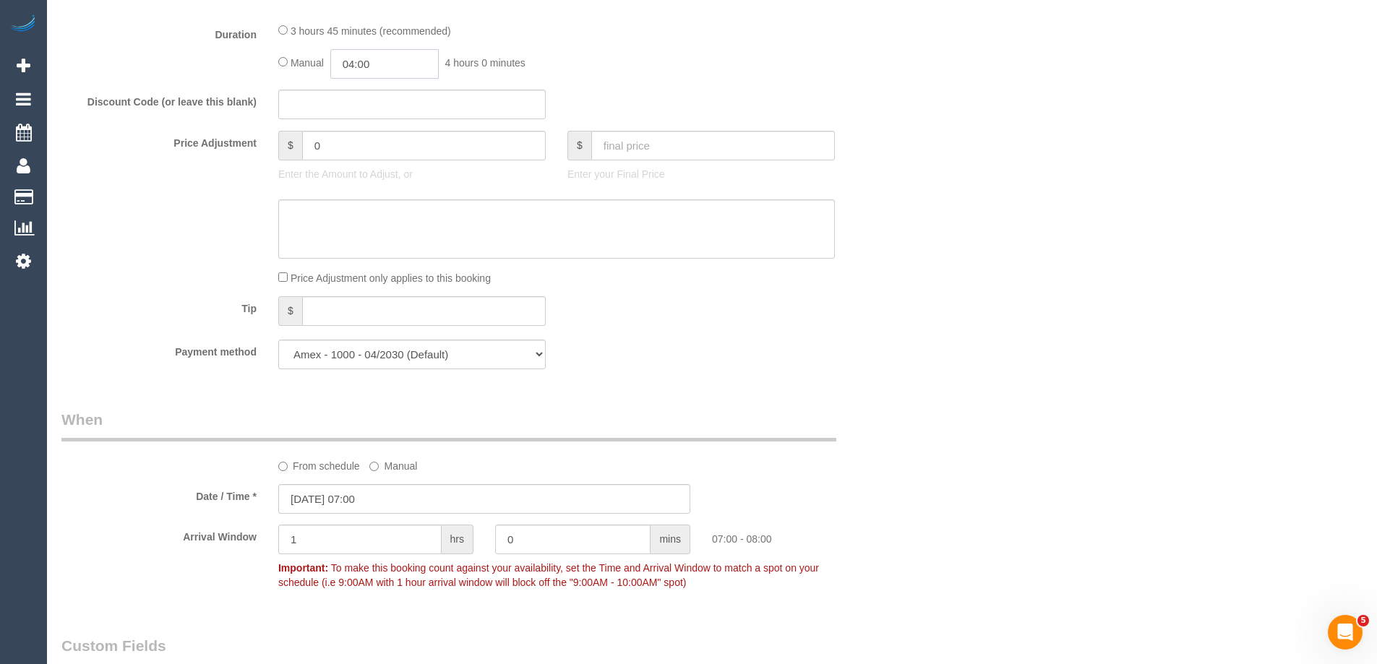
click at [382, 79] on input "04:00" at bounding box center [384, 64] width 108 height 30
type input "02:00"
click at [361, 108] on li "02:00" at bounding box center [368, 107] width 64 height 19
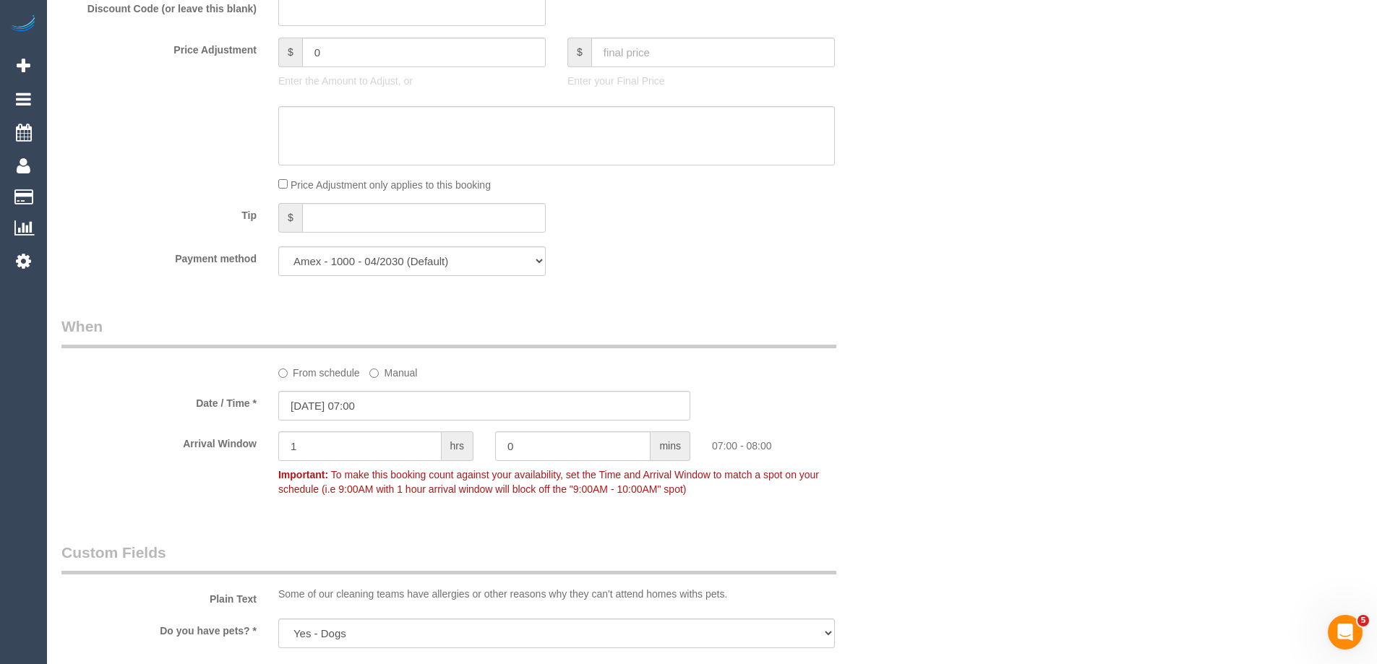
scroll to position [1518, 0]
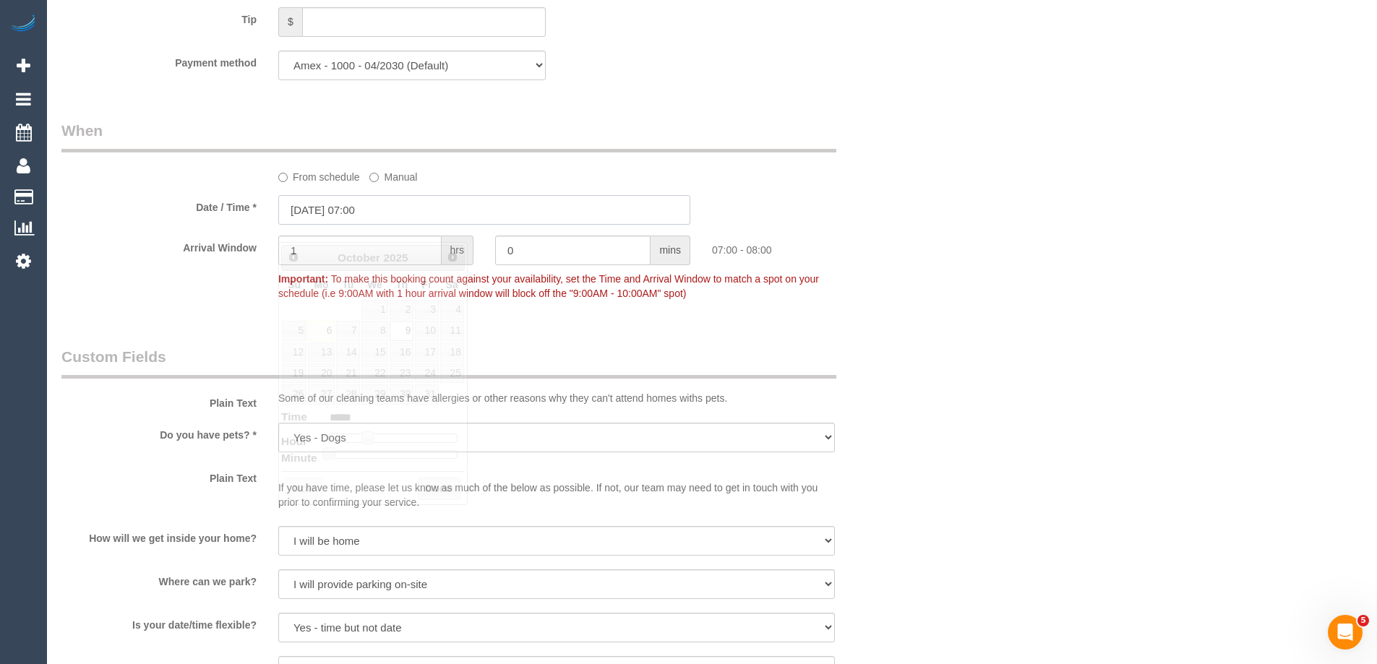
click at [308, 225] on input "09/10/2025 07:00" at bounding box center [484, 210] width 412 height 30
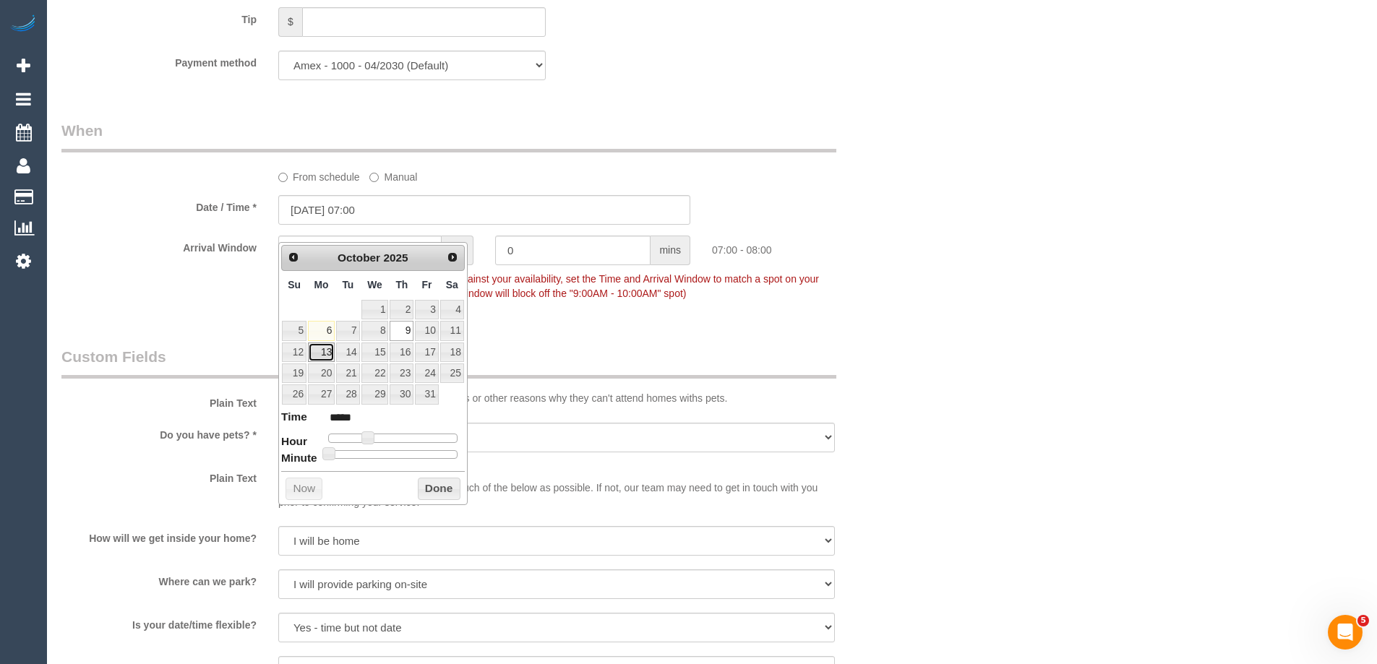
click at [323, 351] on link "13" at bounding box center [321, 353] width 27 height 20
type input "13/10/2025 07:00"
click at [447, 489] on button "Done" at bounding box center [439, 489] width 43 height 23
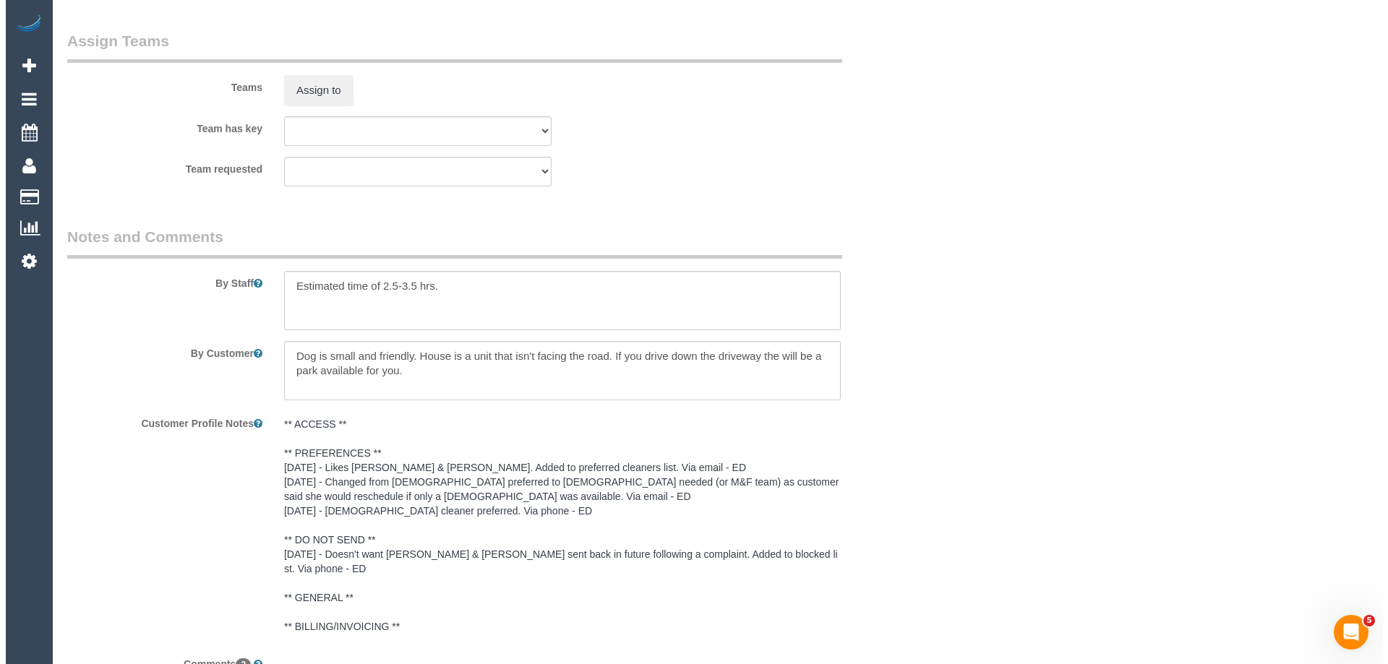
scroll to position [2159, 0]
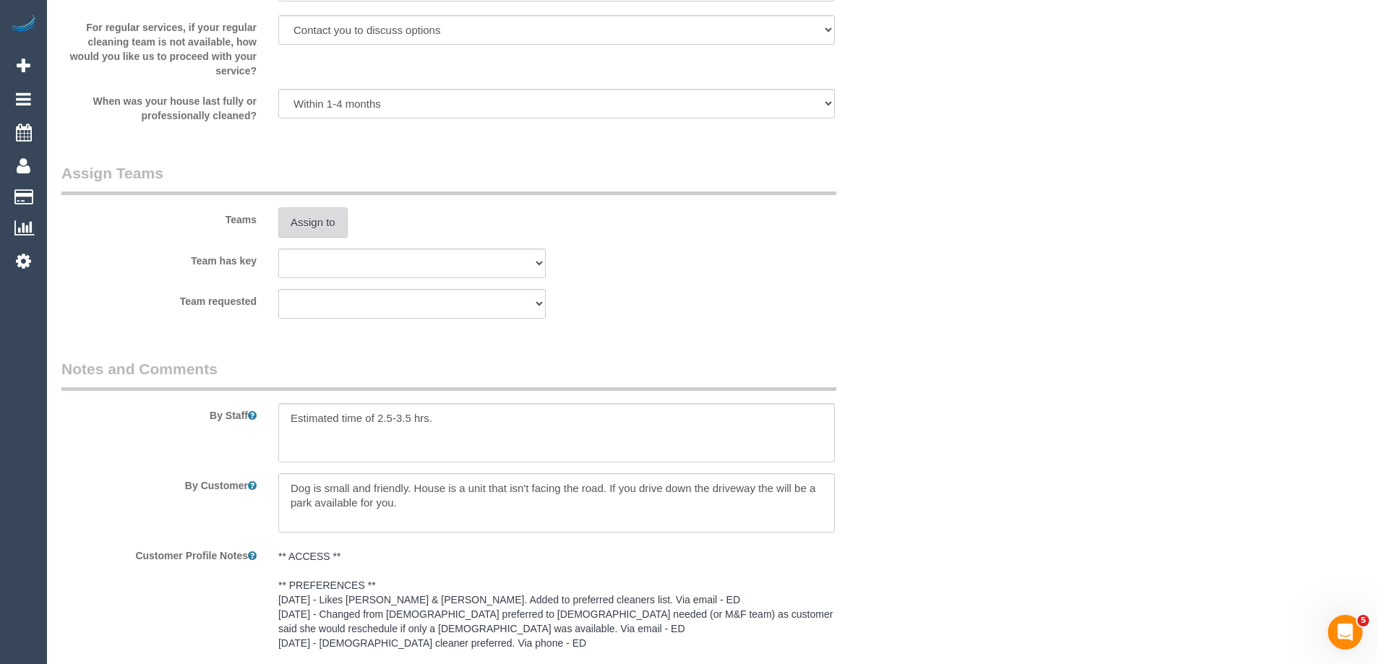
click at [311, 238] on button "Assign to" at bounding box center [312, 222] width 69 height 30
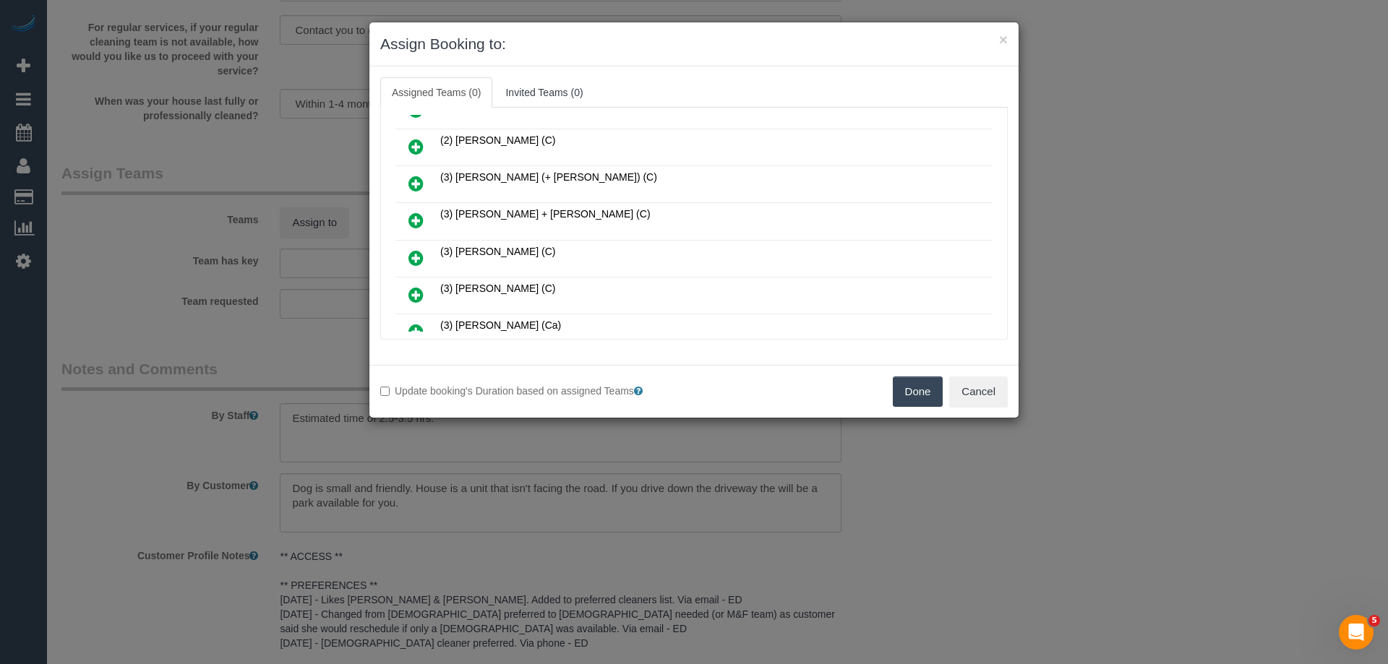
click at [421, 216] on icon at bounding box center [415, 220] width 15 height 17
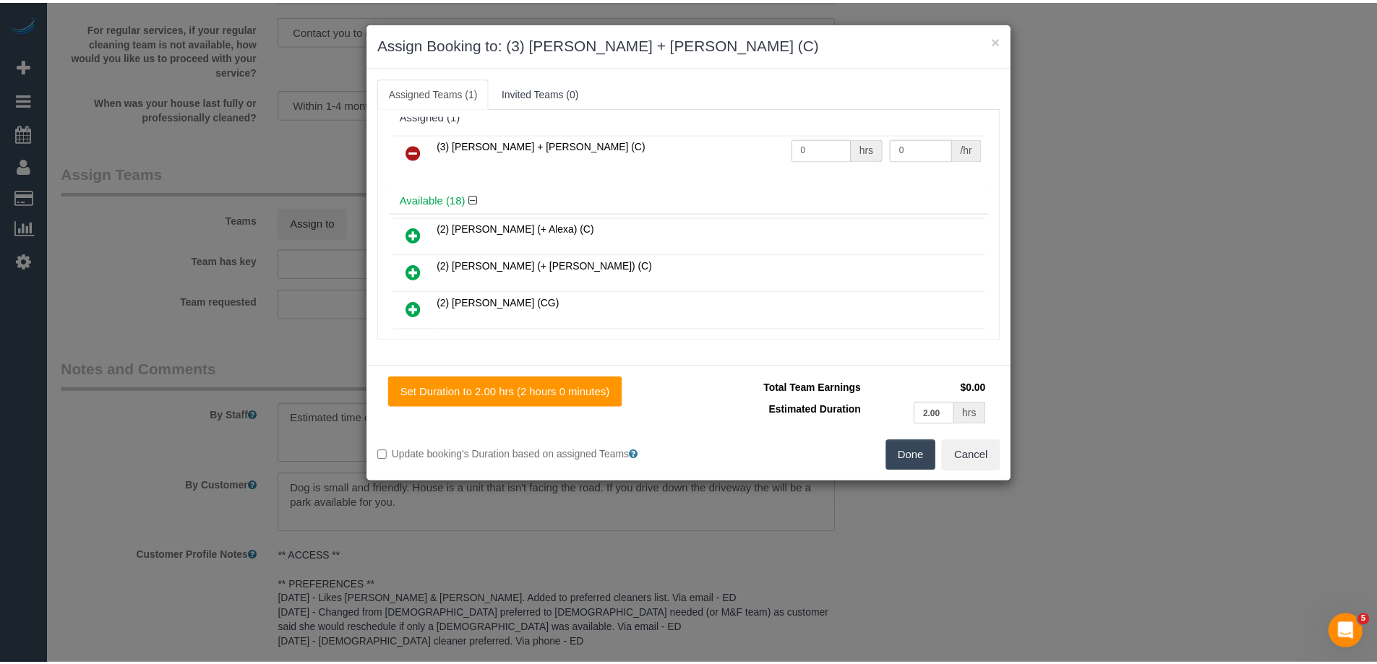
scroll to position [0, 0]
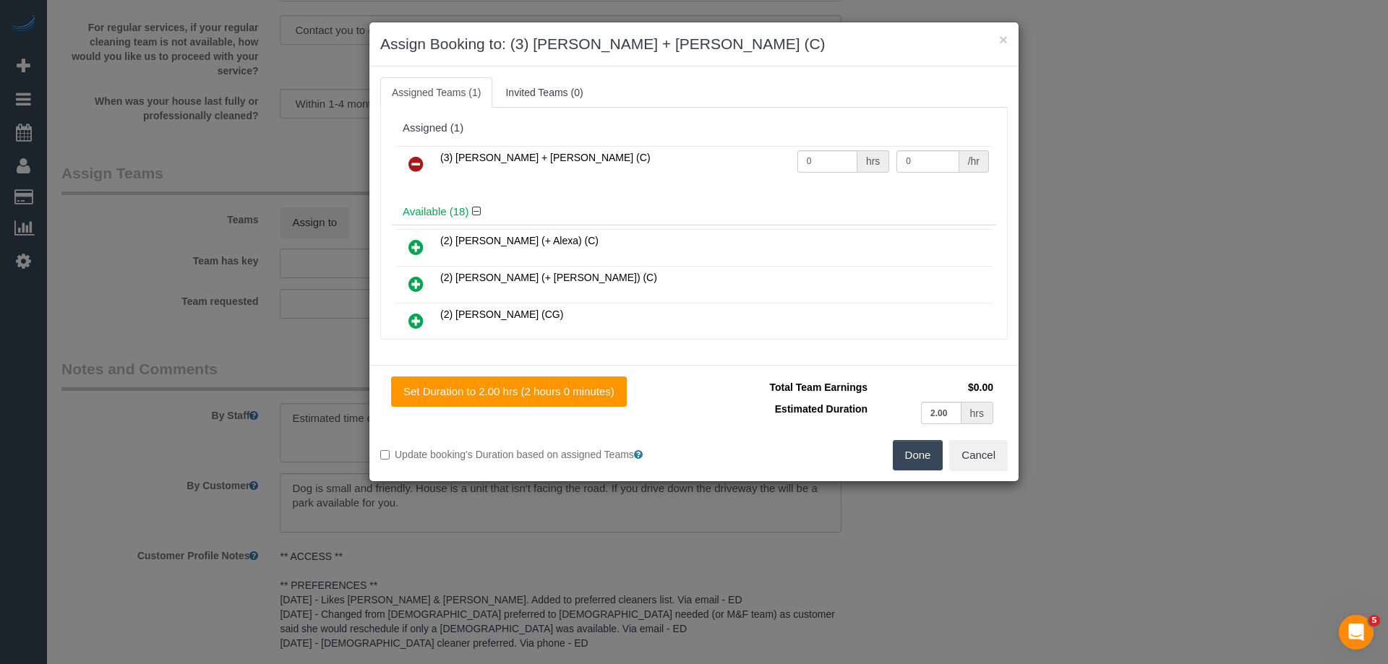
click at [919, 460] on button "Done" at bounding box center [918, 455] width 51 height 30
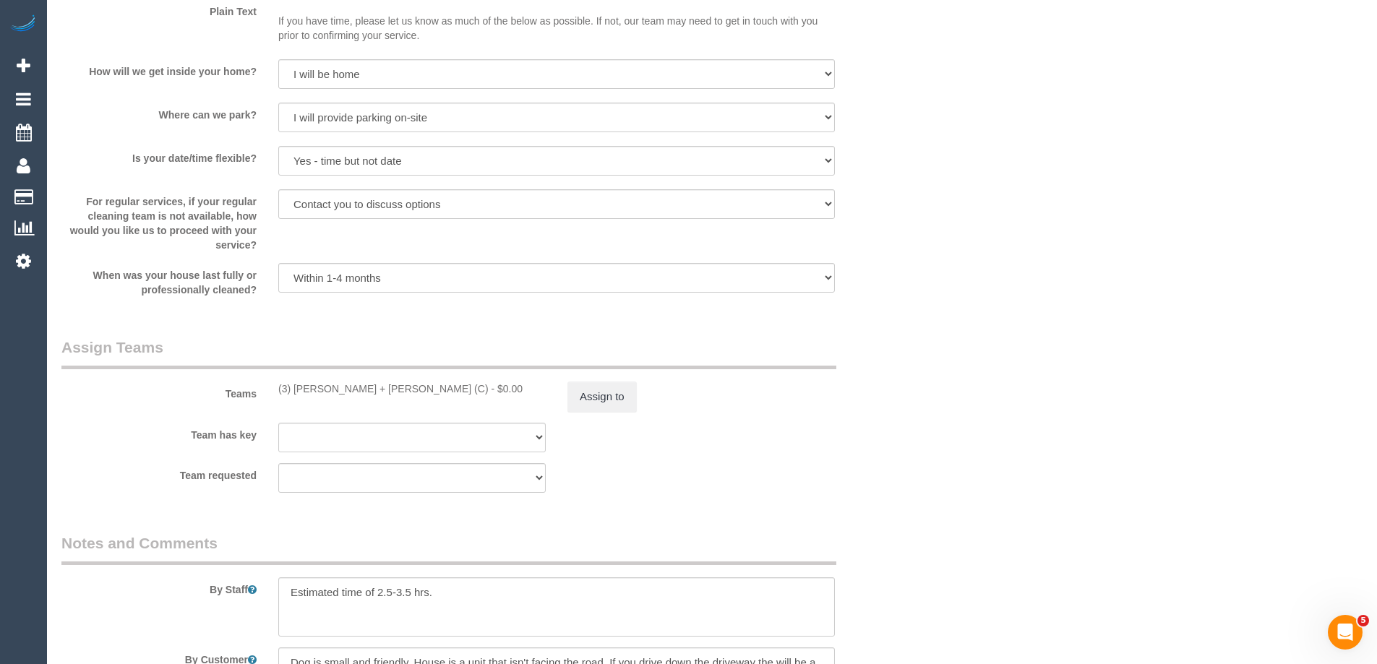
scroll to position [2096, 0]
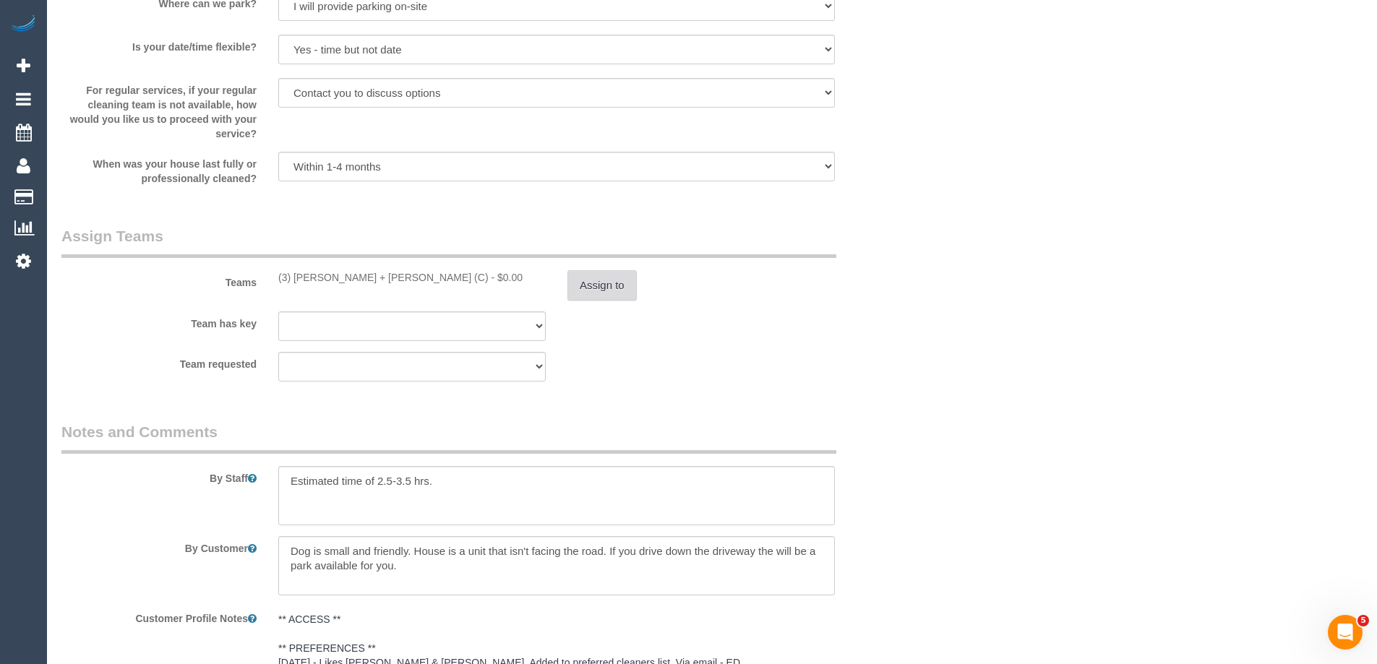
drag, startPoint x: 646, startPoint y: 304, endPoint x: 619, endPoint y: 304, distance: 26.7
click at [634, 301] on div "Assign to" at bounding box center [701, 285] width 289 height 30
click at [602, 301] on button "Assign to" at bounding box center [601, 285] width 69 height 30
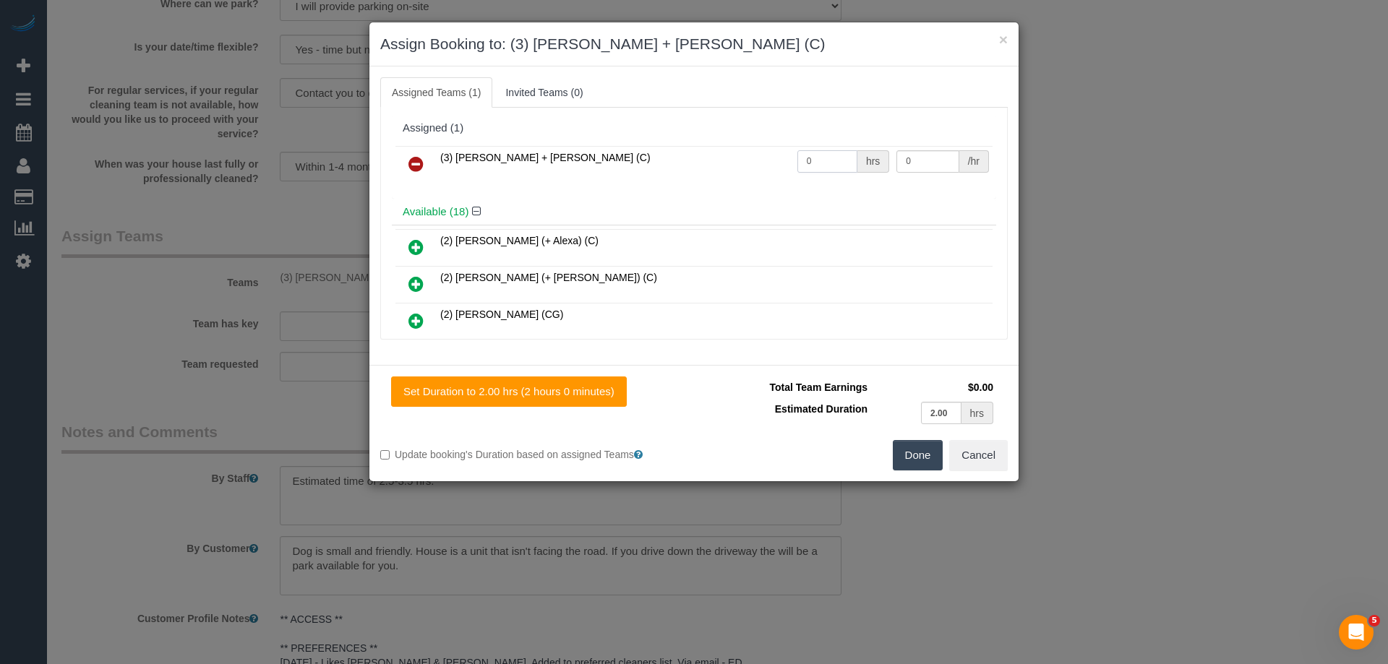
drag, startPoint x: 829, startPoint y: 158, endPoint x: 727, endPoint y: 158, distance: 101.9
click at [736, 158] on tr "(3) Denis + Kaira (C) 0 hrs 0 /hr" at bounding box center [693, 164] width 597 height 37
type input "1"
drag, startPoint x: 875, startPoint y: 159, endPoint x: 766, endPoint y: 153, distance: 110.1
click at [771, 153] on tr "(3) Denis + Kaira (C) 1 hrs 0 /hr" at bounding box center [693, 164] width 597 height 37
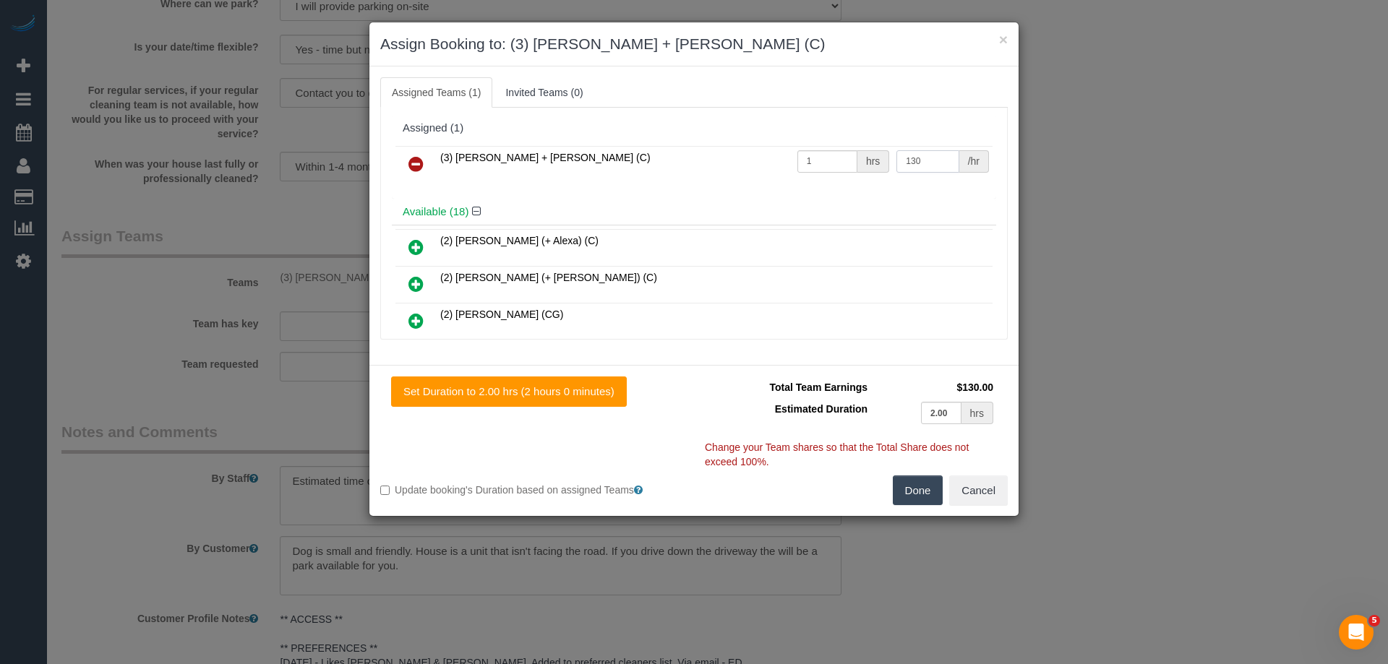
type input "130"
click at [913, 484] on button "Done" at bounding box center [918, 491] width 51 height 30
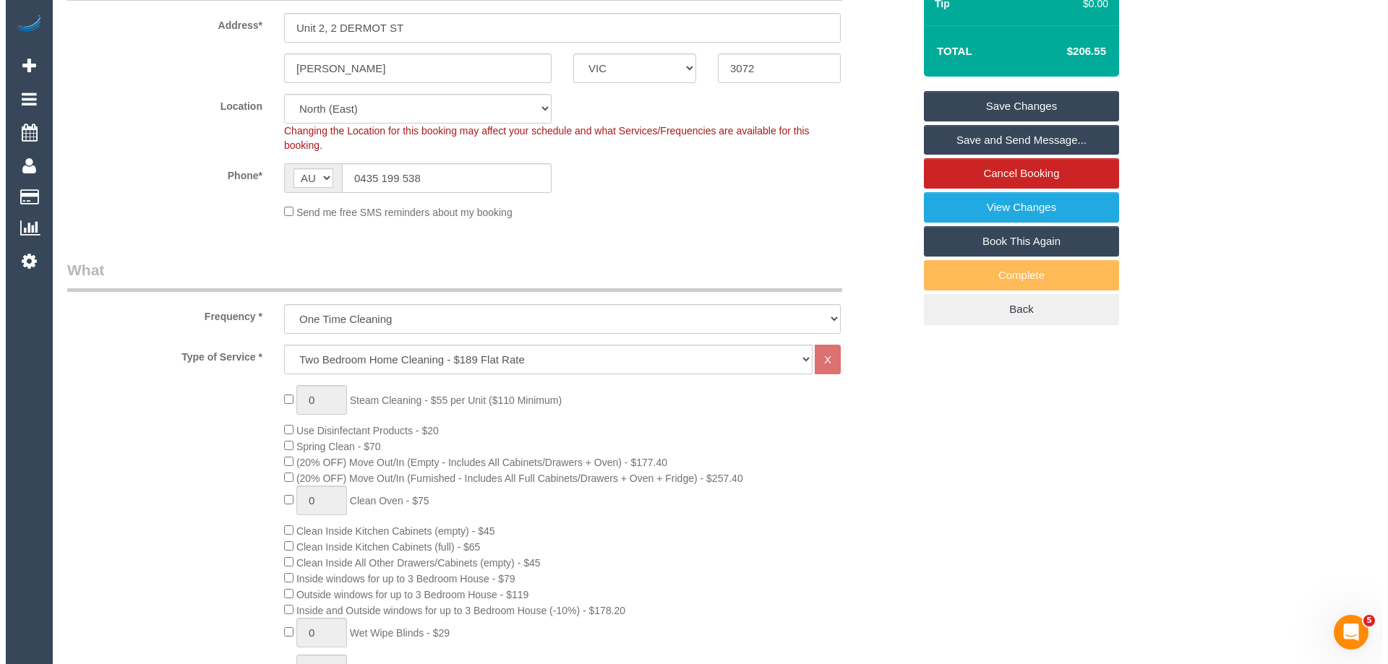
scroll to position [0, 0]
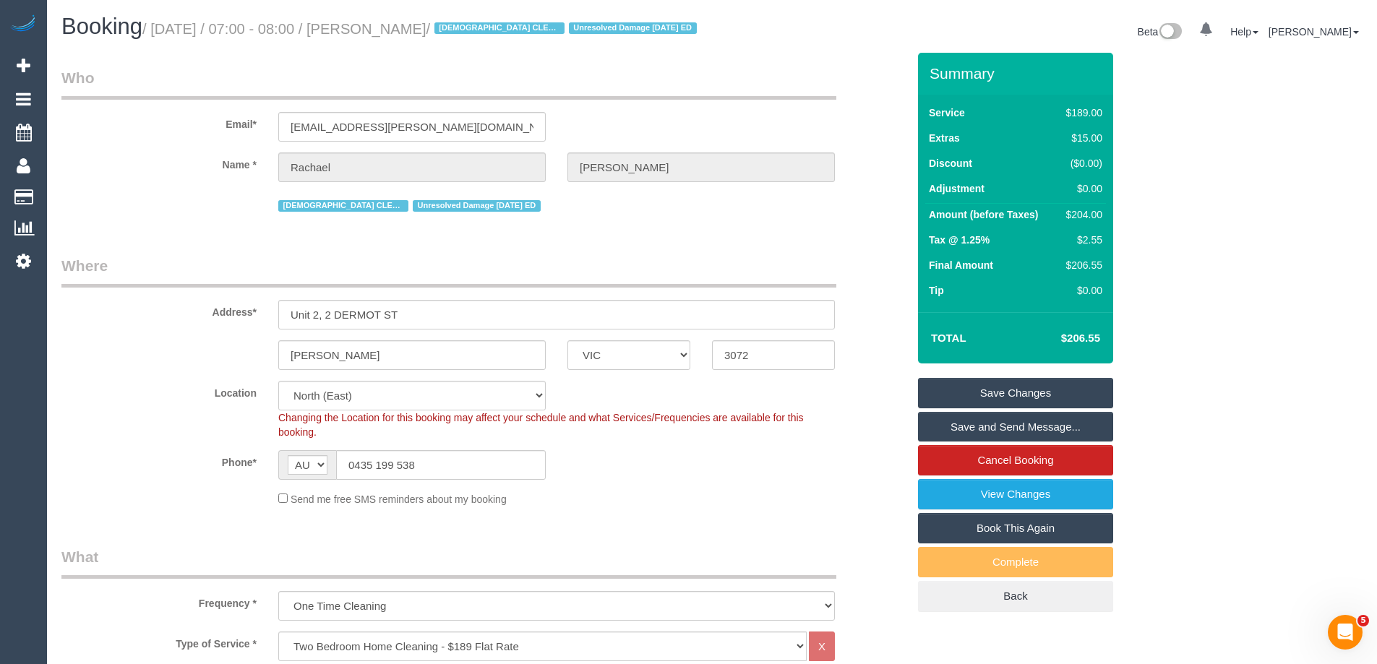
drag, startPoint x: 484, startPoint y: 32, endPoint x: 378, endPoint y: 24, distance: 106.6
click at [377, 24] on small "/ October 09, 2025 / 07:00 - 08:00 / Rachael geaney / FEMALE CLEANERS ONLY OR M…" at bounding box center [421, 29] width 559 height 16
copy small "Rachael geaney"
click at [978, 408] on link "Save Changes" at bounding box center [1015, 393] width 195 height 30
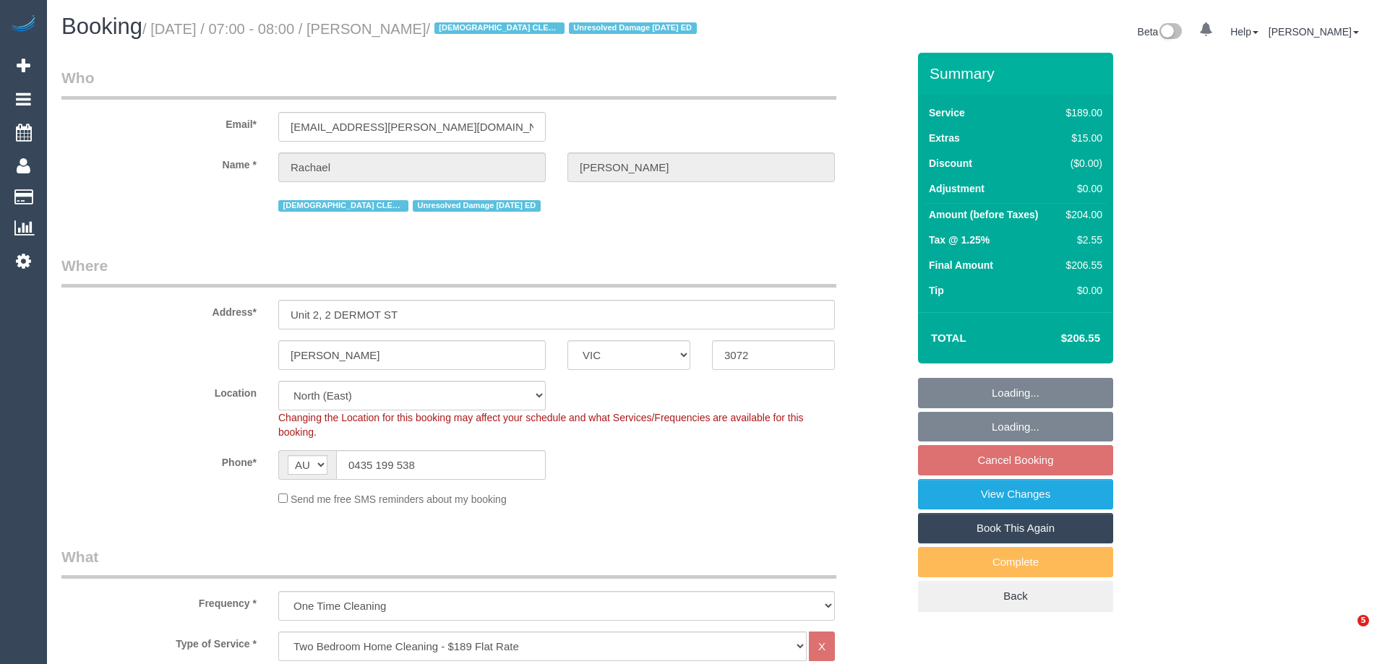
select select "VIC"
select select "object:840"
select select "string:stripe-pm_1RSUJz2GScqysDRVisqp5yF7"
select select "number:27"
select select "number:14"
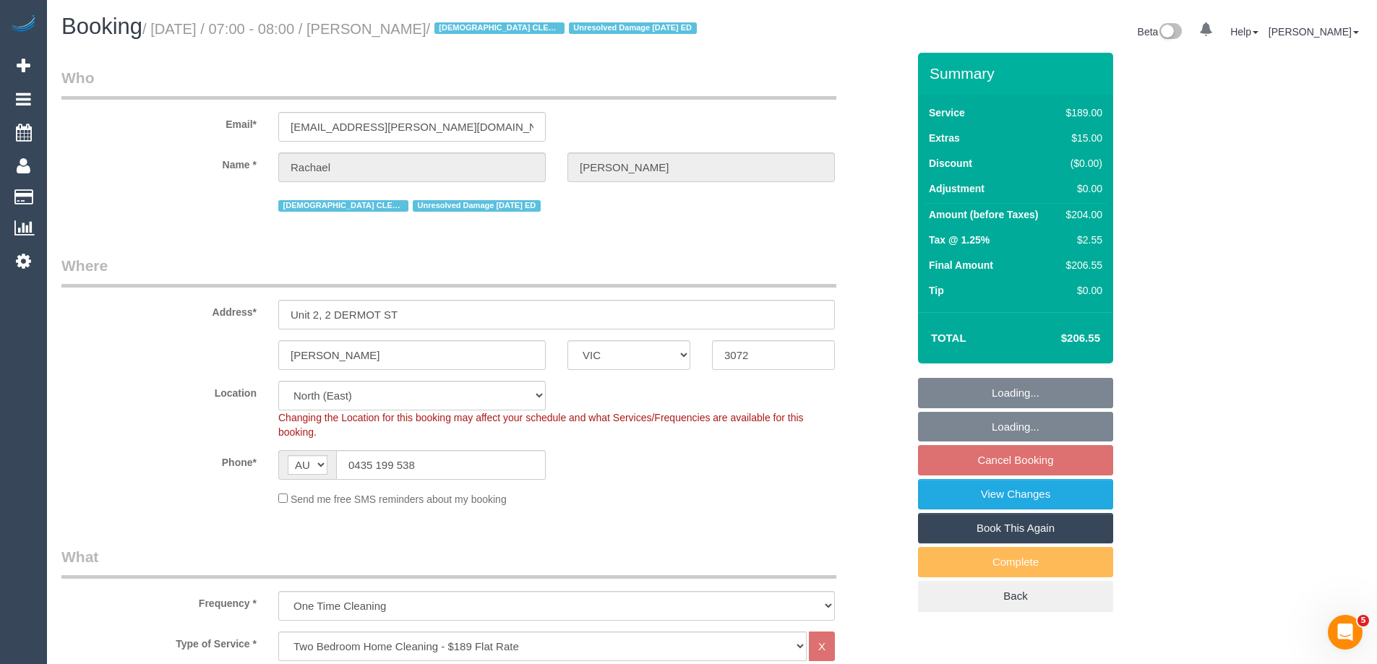
select select "number:18"
select select "number:24"
select select "number:35"
select select "number:13"
select select "spot1"
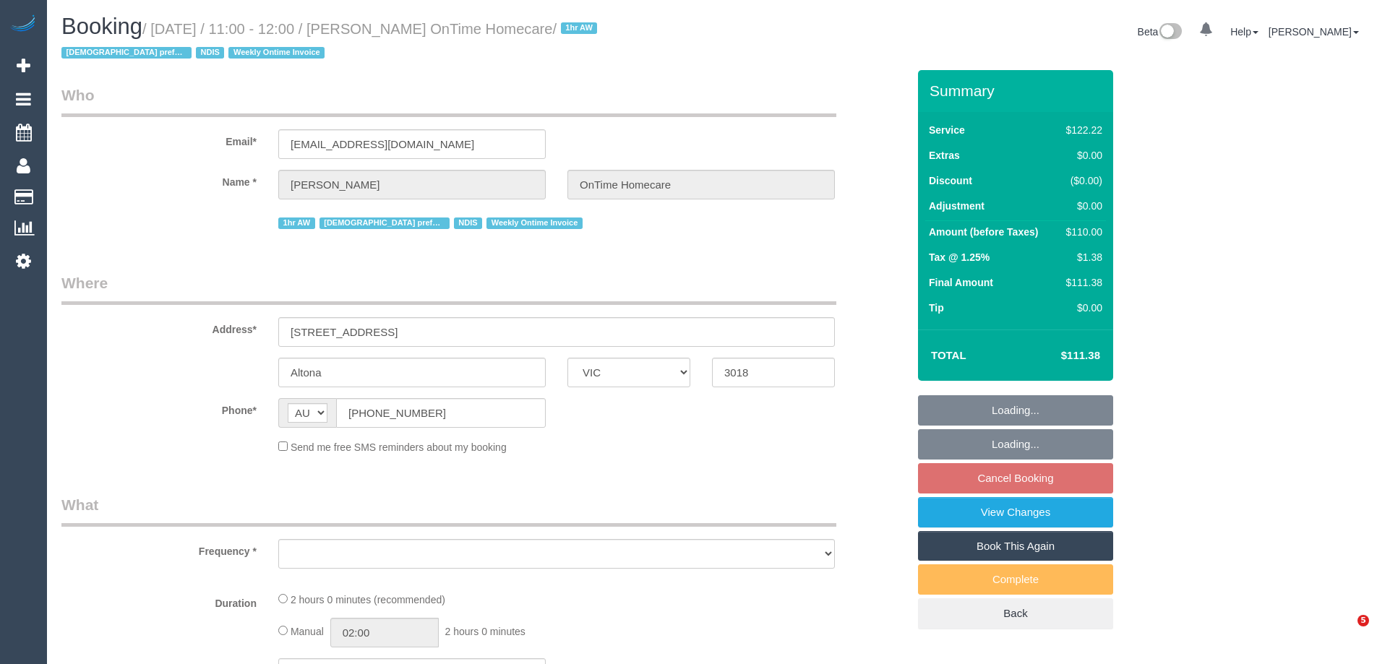
select select "VIC"
select select "number:28"
select select "number:14"
select select "number:19"
select select "number:22"
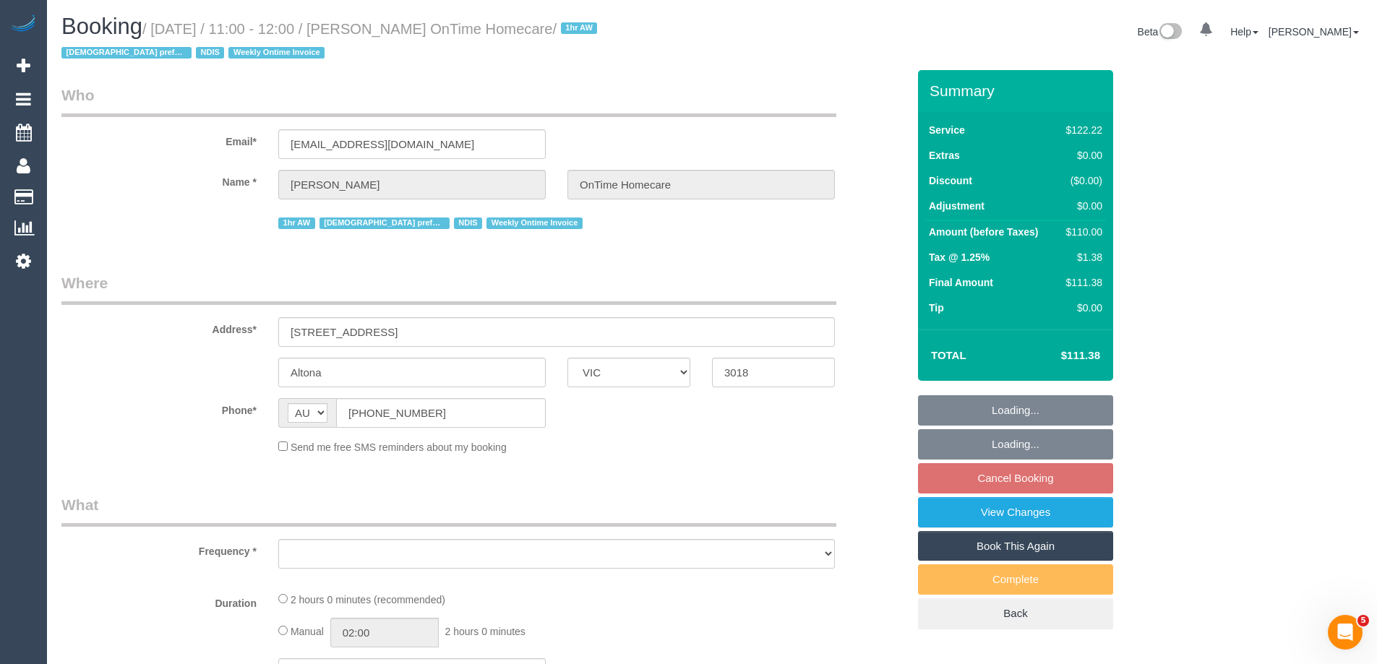
select select "number:35"
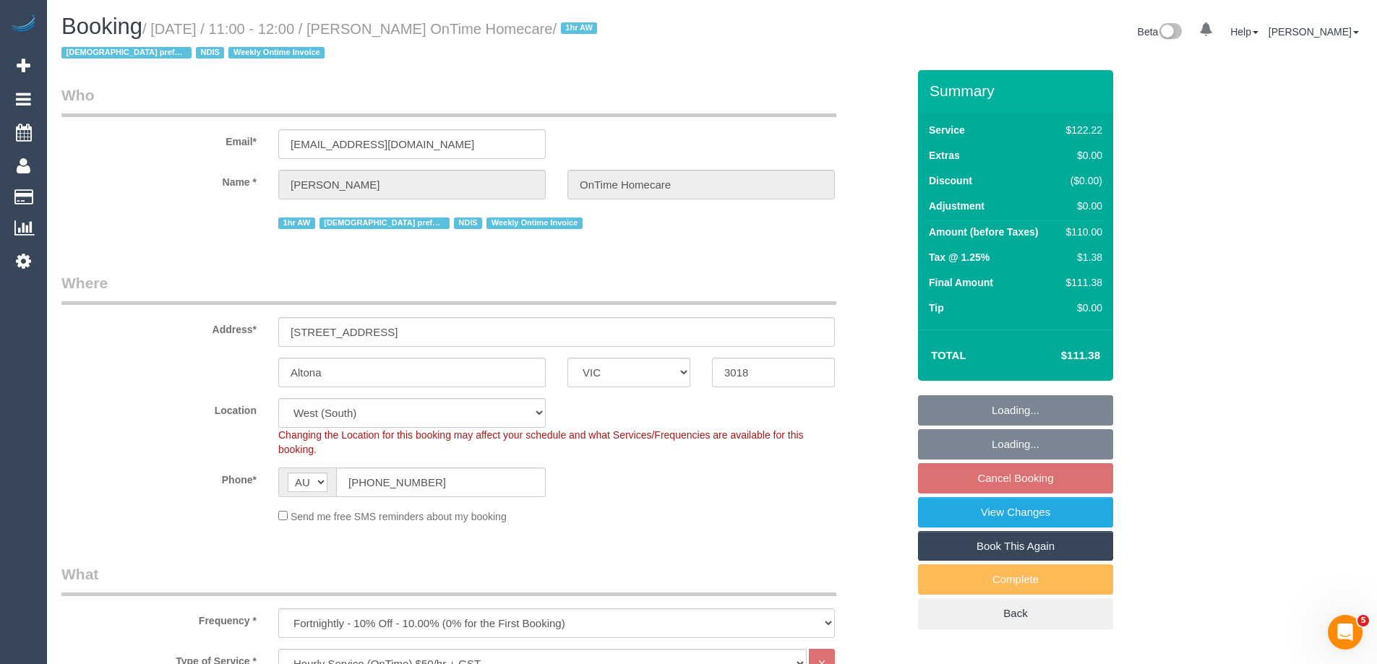
select select "object:784"
select select "VIC"
select select "number:28"
select select "number:14"
select select "number:19"
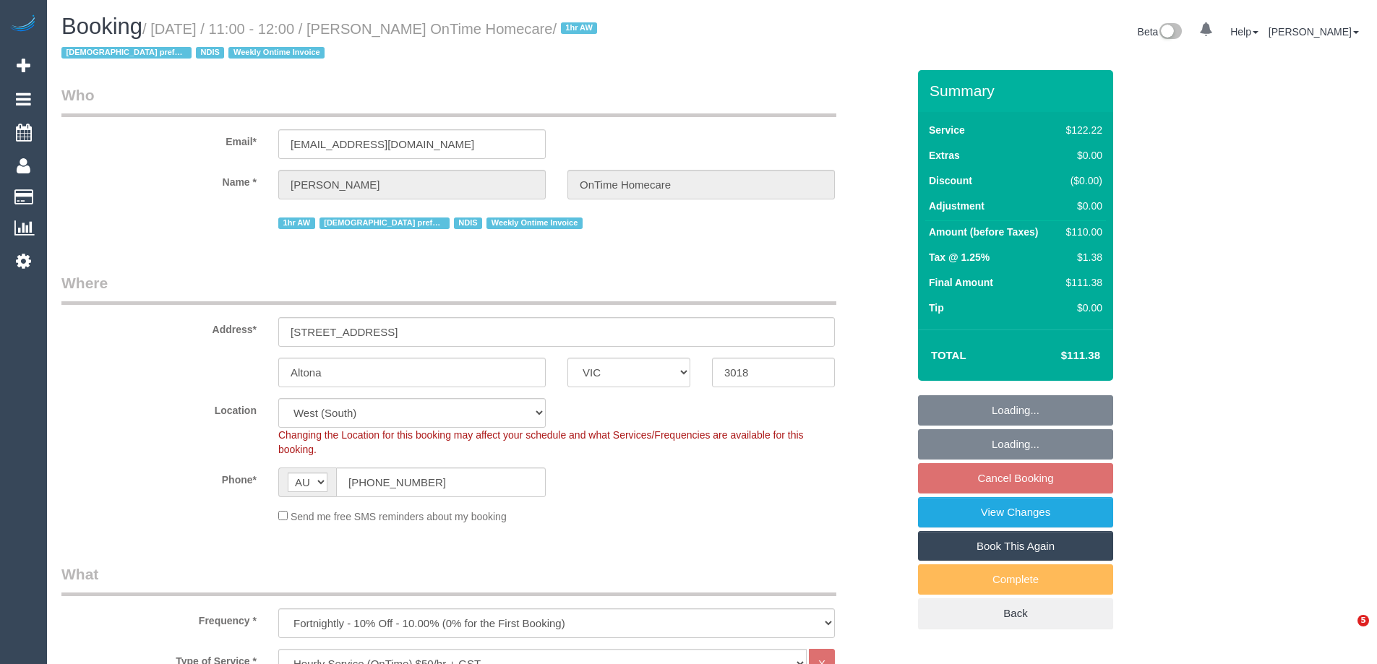
select select "number:22"
select select "number:35"
select select "object:784"
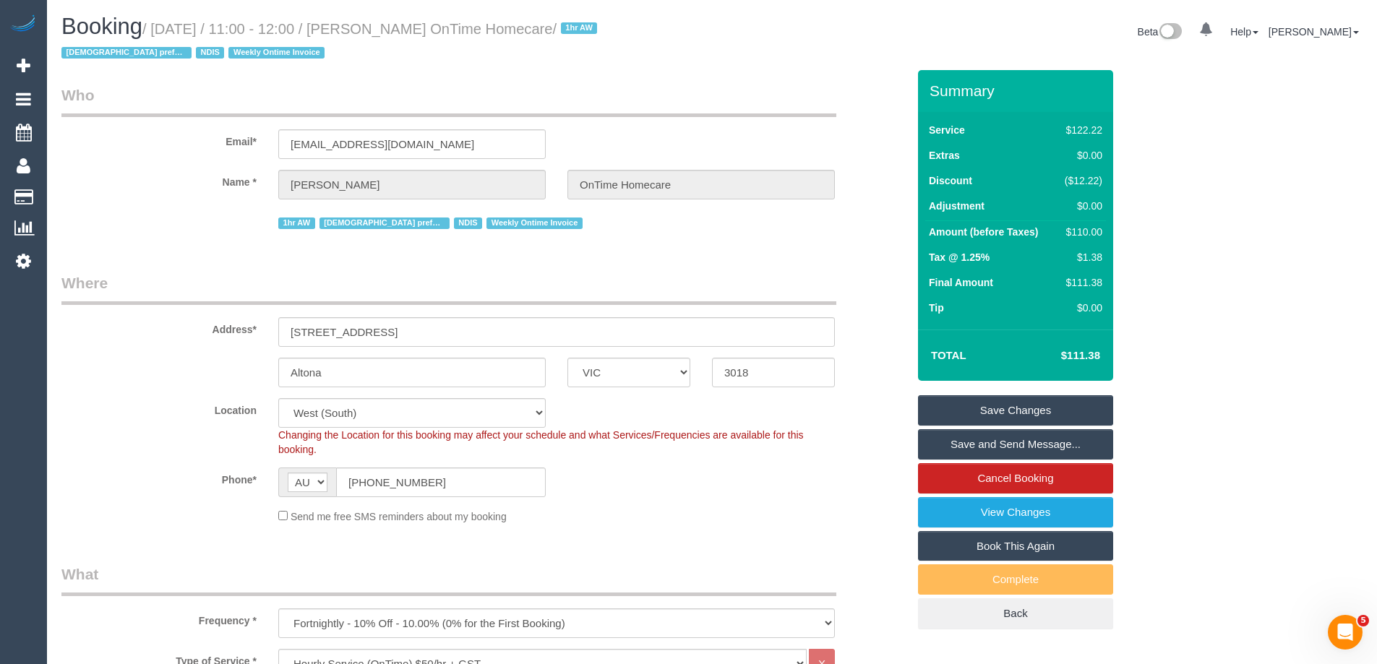
drag, startPoint x: 609, startPoint y: 27, endPoint x: 382, endPoint y: 31, distance: 227.0
click at [382, 31] on small "/ [DATE] / 11:00 - 12:00 / [PERSON_NAME] OnTime Homecare / 1hr AW [DEMOGRAPHIC_…" at bounding box center [331, 41] width 540 height 40
copy small "[PERSON_NAME] OnTime Homecare"
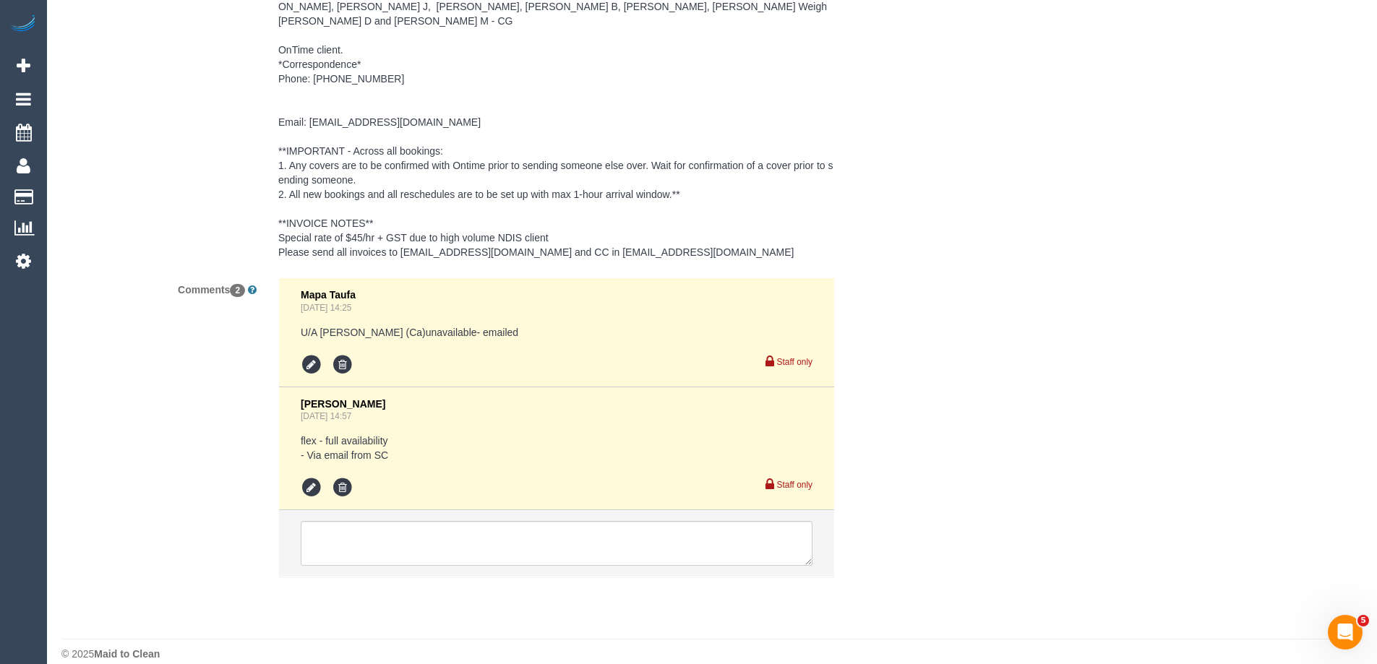
scroll to position [2316, 0]
click at [343, 526] on textarea at bounding box center [557, 540] width 512 height 45
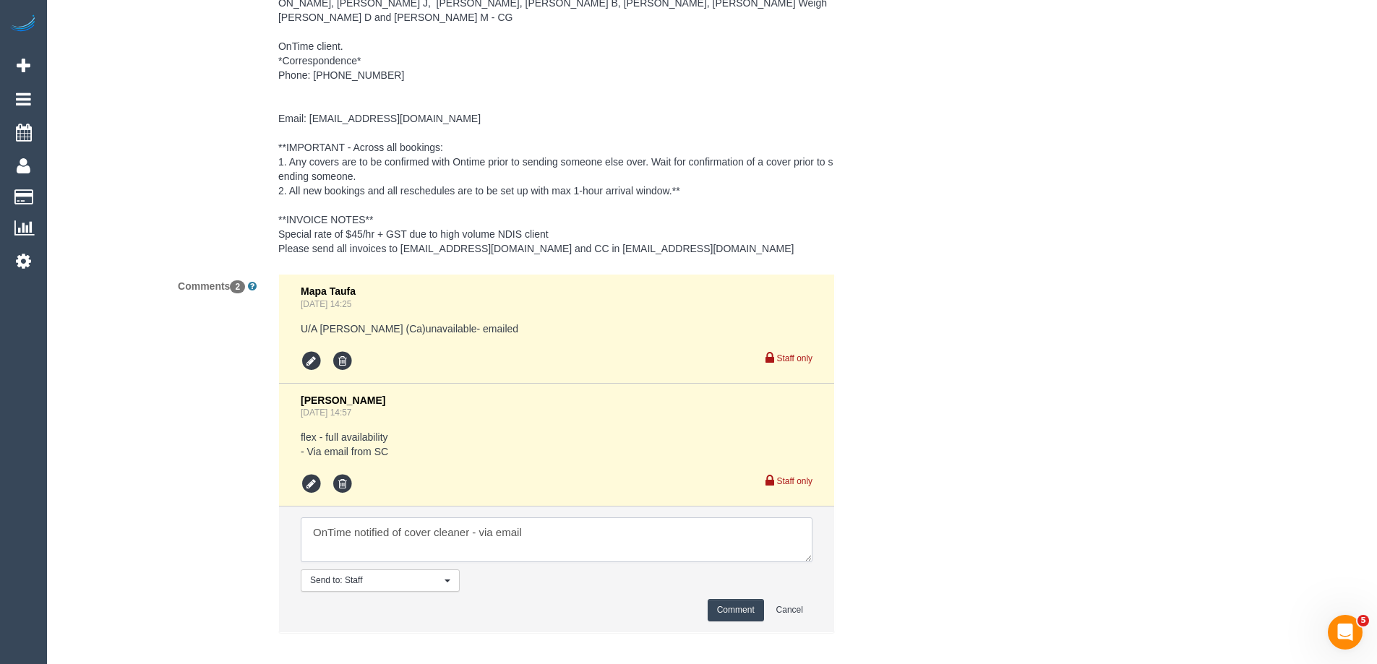
drag, startPoint x: 567, startPoint y: 520, endPoint x: 212, endPoint y: 520, distance: 354.9
click at [212, 520] on div "Comments 2 Mapa Taufa [DATE] 14:25 U/A [PERSON_NAME] (Ca)unavailable- emailed S…" at bounding box center [484, 461] width 867 height 374
type textarea "OnTime notified of cover cleaner - via email"
click at [728, 599] on button "Comment" at bounding box center [736, 610] width 56 height 22
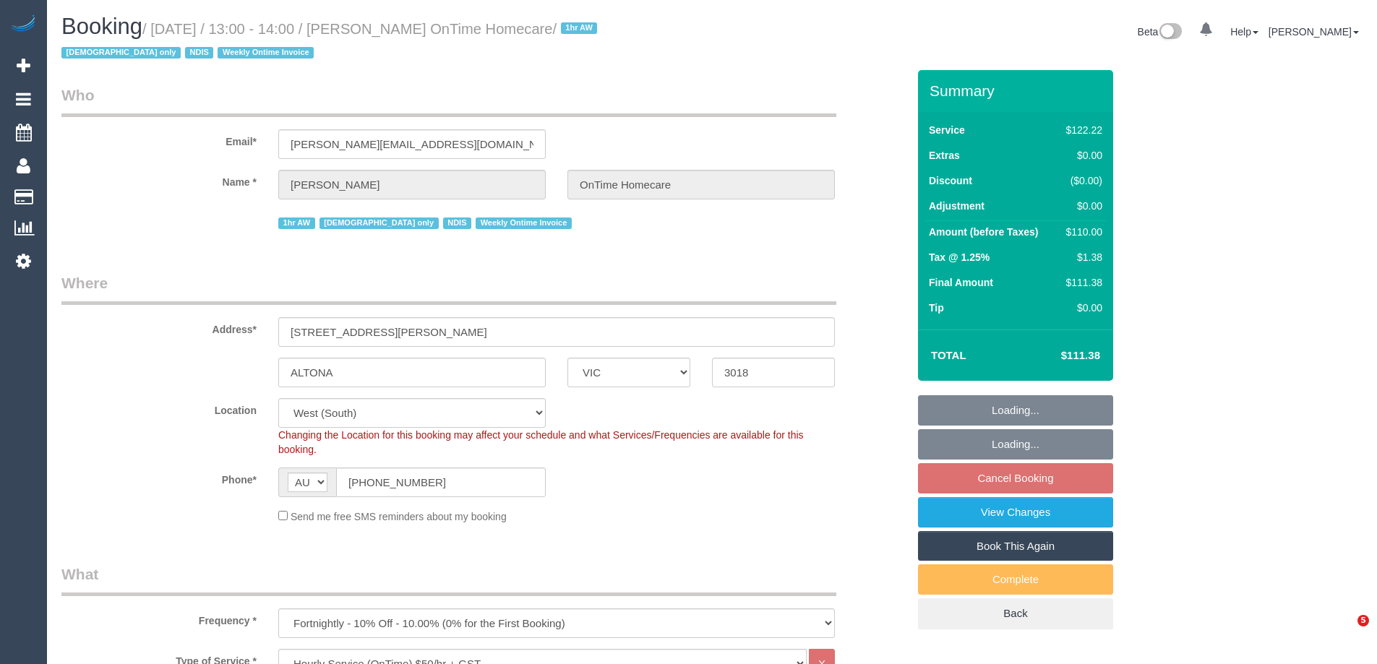
select select "VIC"
select select "number:28"
select select "number:14"
select select "number:19"
select select "number:36"
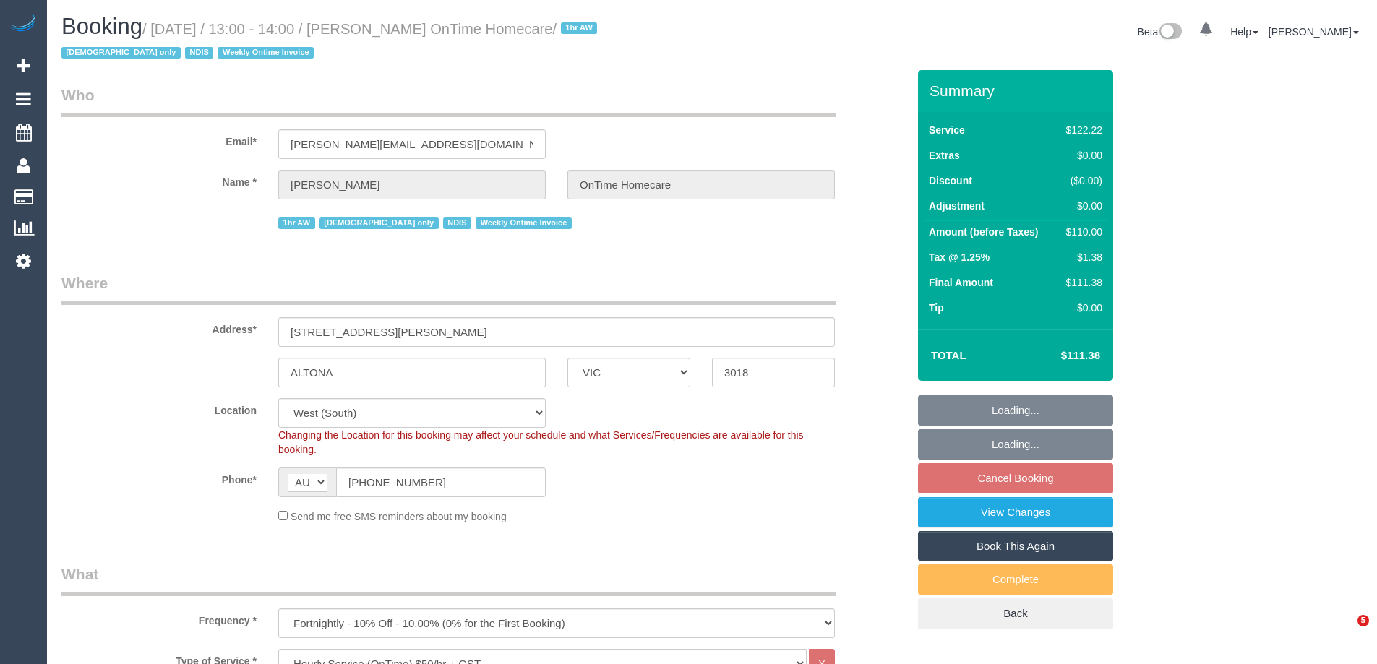
select select "number:35"
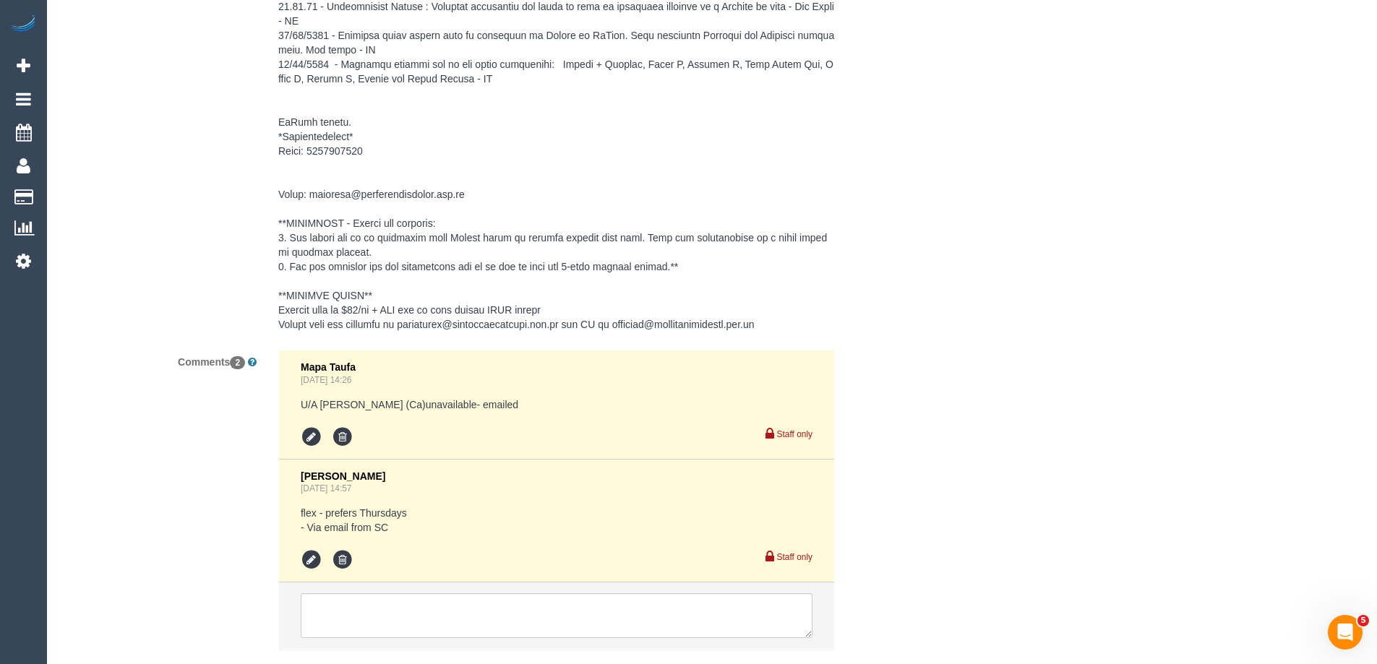
scroll to position [2403, 0]
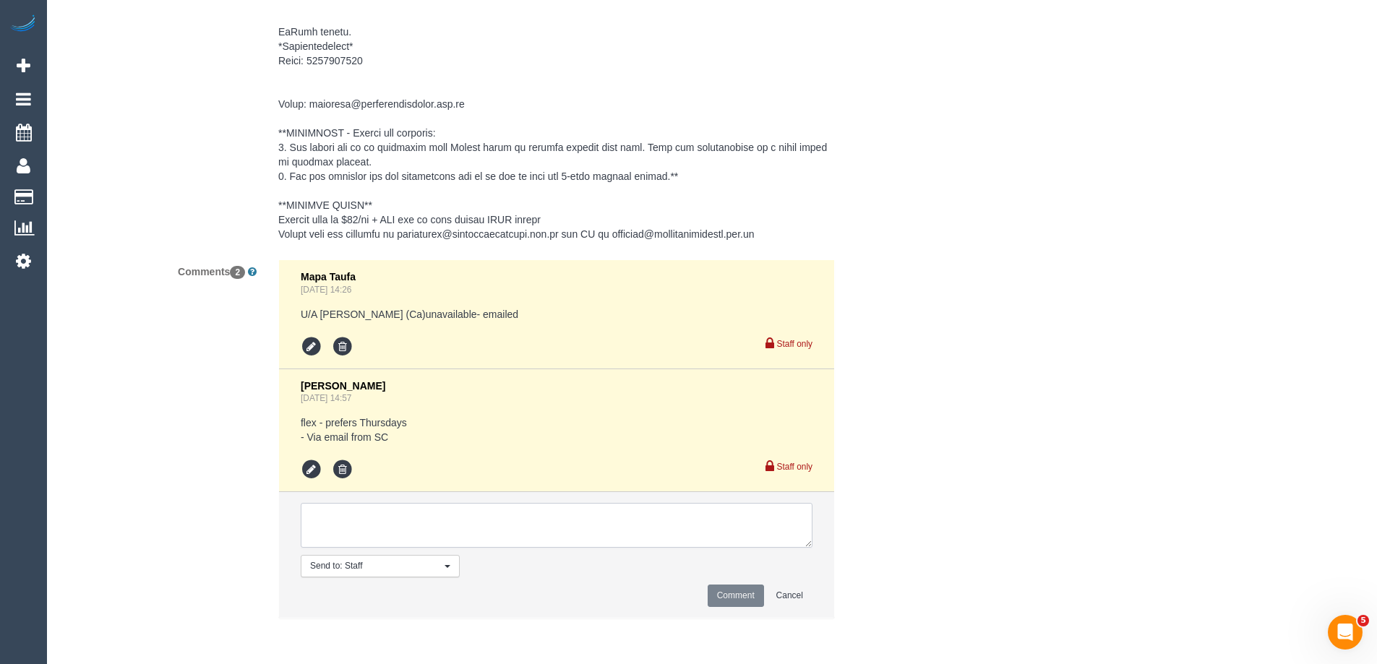
click at [359, 514] on textarea at bounding box center [557, 525] width 512 height 45
paste textarea "OnTime notified of cover cleaner - via email"
type textarea "OnTime notified of cover cleaner - via email"
click at [725, 592] on button "Comment" at bounding box center [736, 596] width 56 height 22
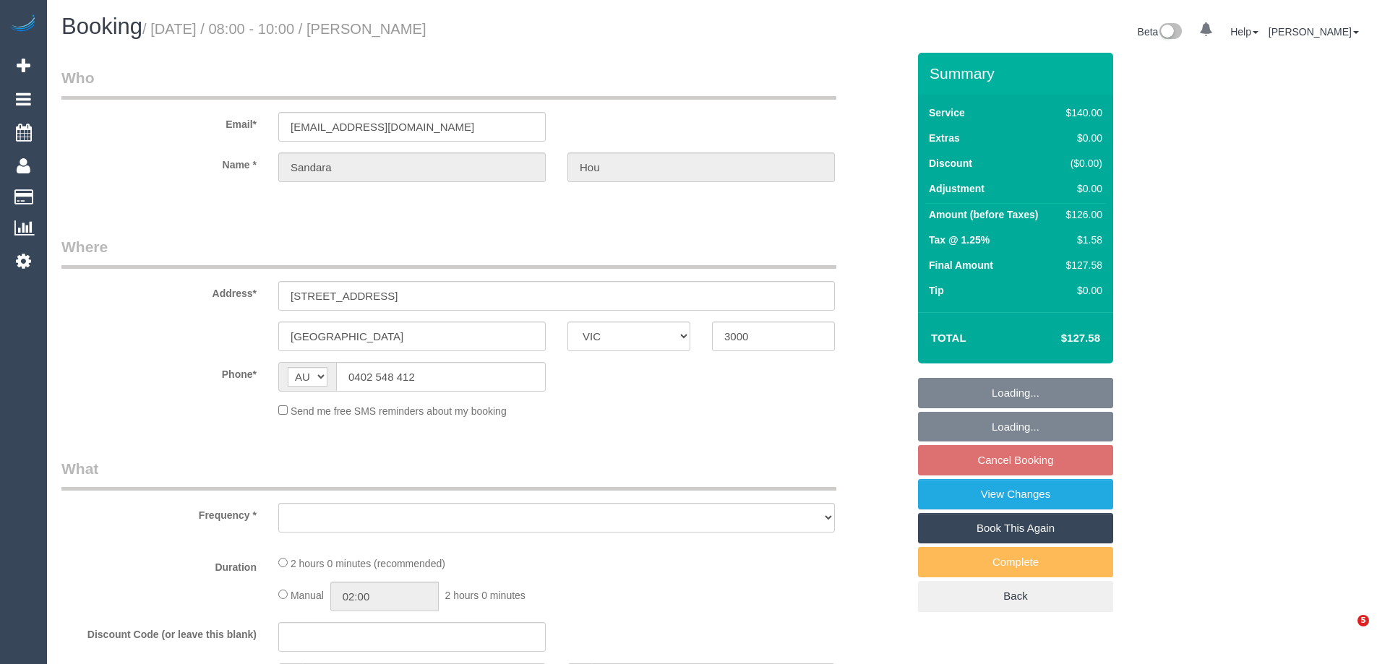
select select "VIC"
select select "object:549"
select select "string:stripe-pm_1S2rsM2GScqysDRVcXx3rgME"
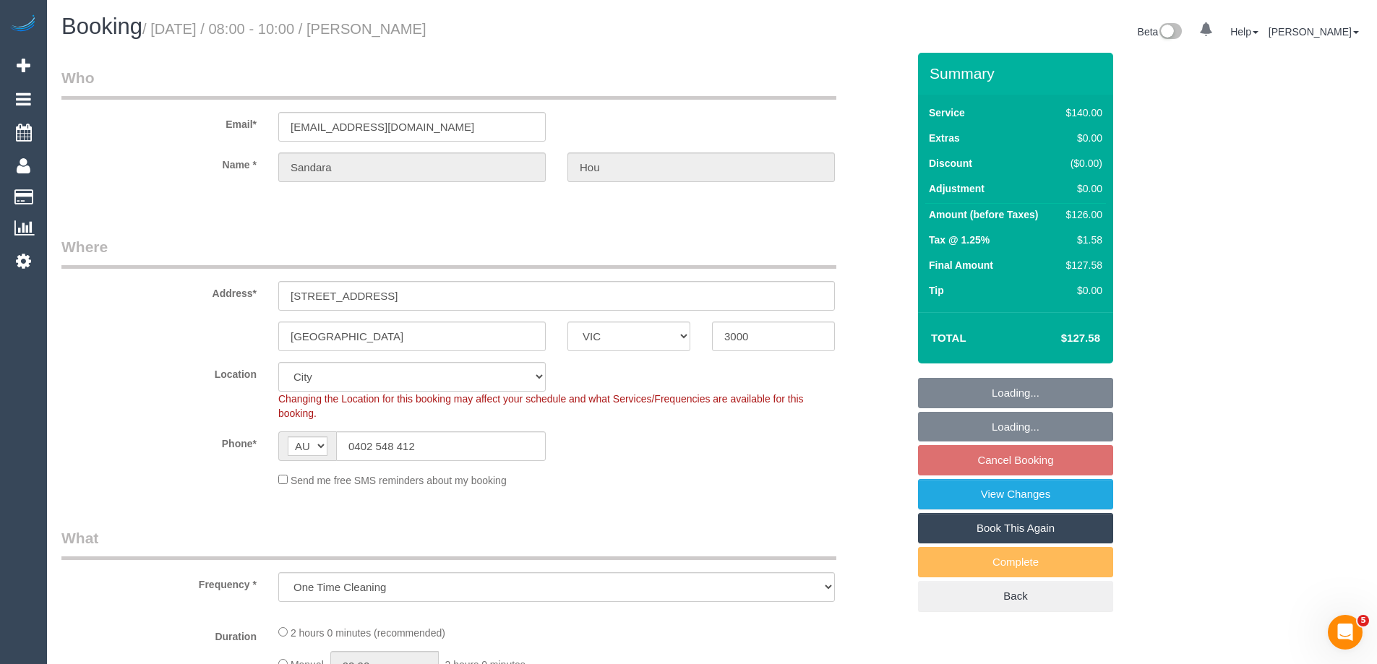
select select "object:702"
select select "number:28"
select select "number:14"
select select "number:20"
select select "number:24"
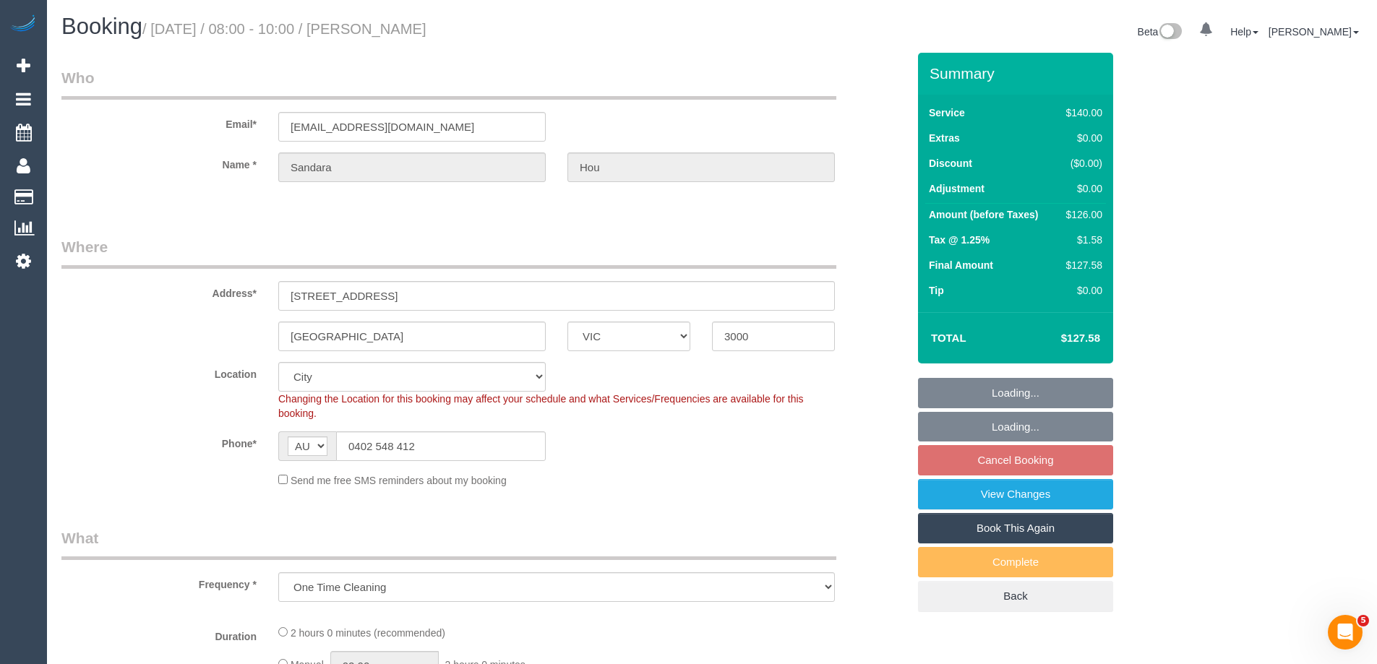
select select "number:34"
select select "number:11"
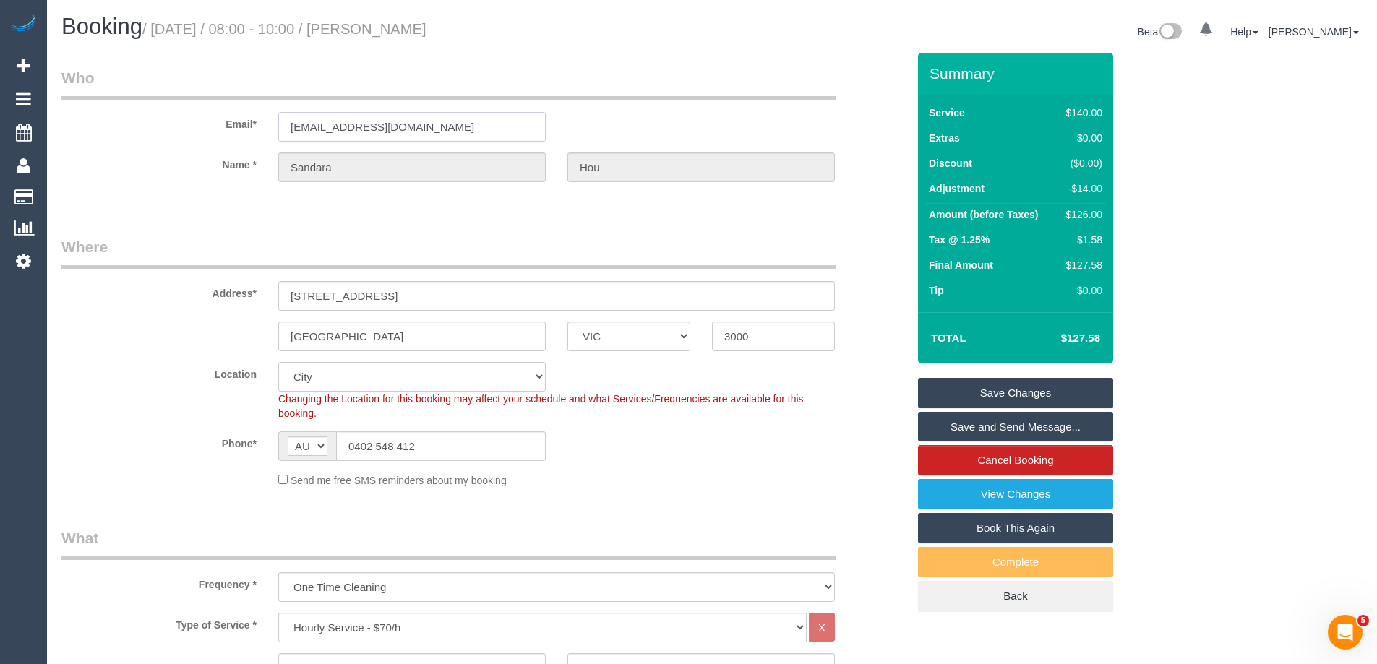
drag, startPoint x: 436, startPoint y: 127, endPoint x: 283, endPoint y: 124, distance: 153.3
click at [283, 124] on input "[EMAIL_ADDRESS][DOMAIN_NAME]" at bounding box center [411, 127] width 267 height 30
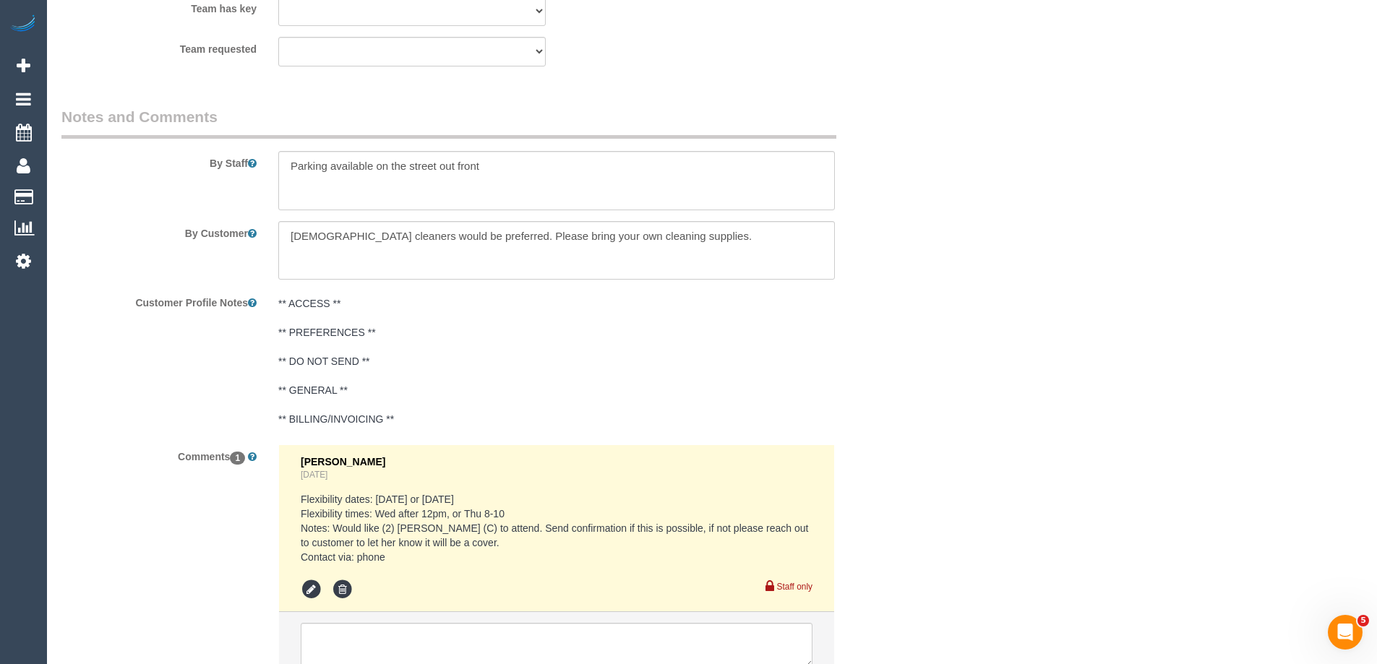
scroll to position [2505, 0]
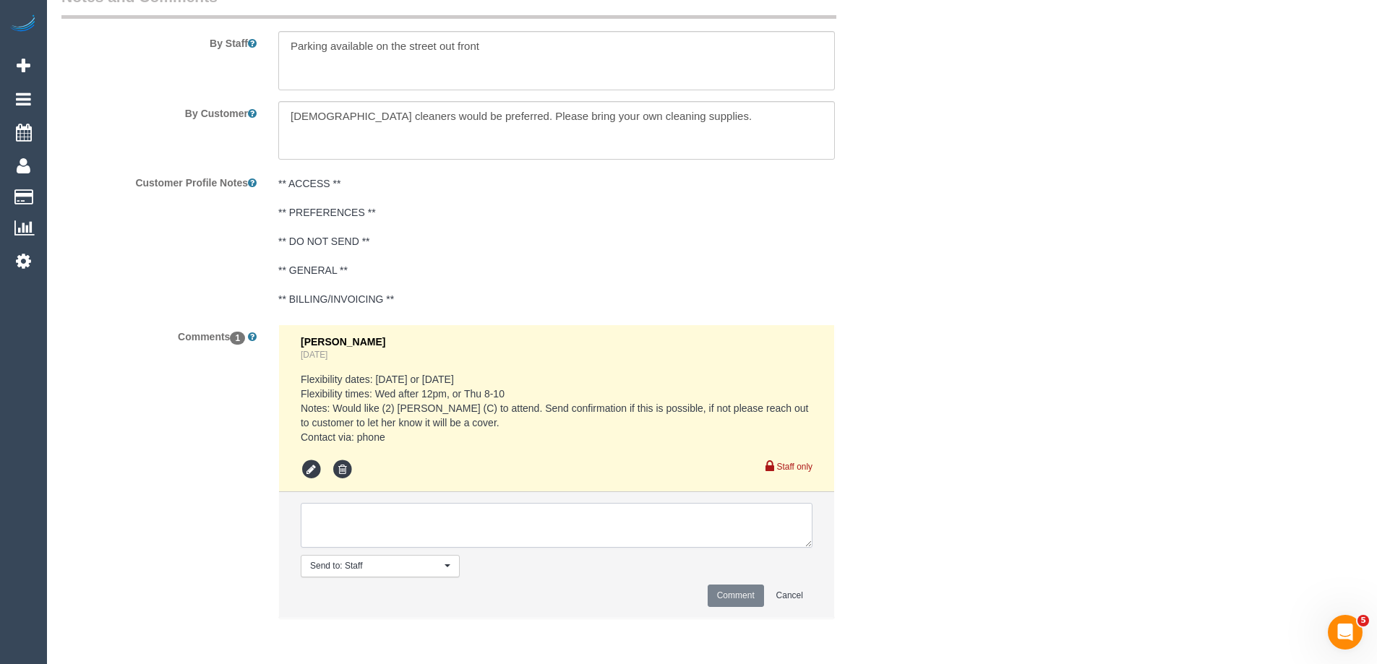
click at [371, 537] on textarea at bounding box center [557, 525] width 512 height 45
type textarea "Notified of one off cleaner attending - via email"
click at [735, 588] on button "Comment" at bounding box center [736, 596] width 56 height 22
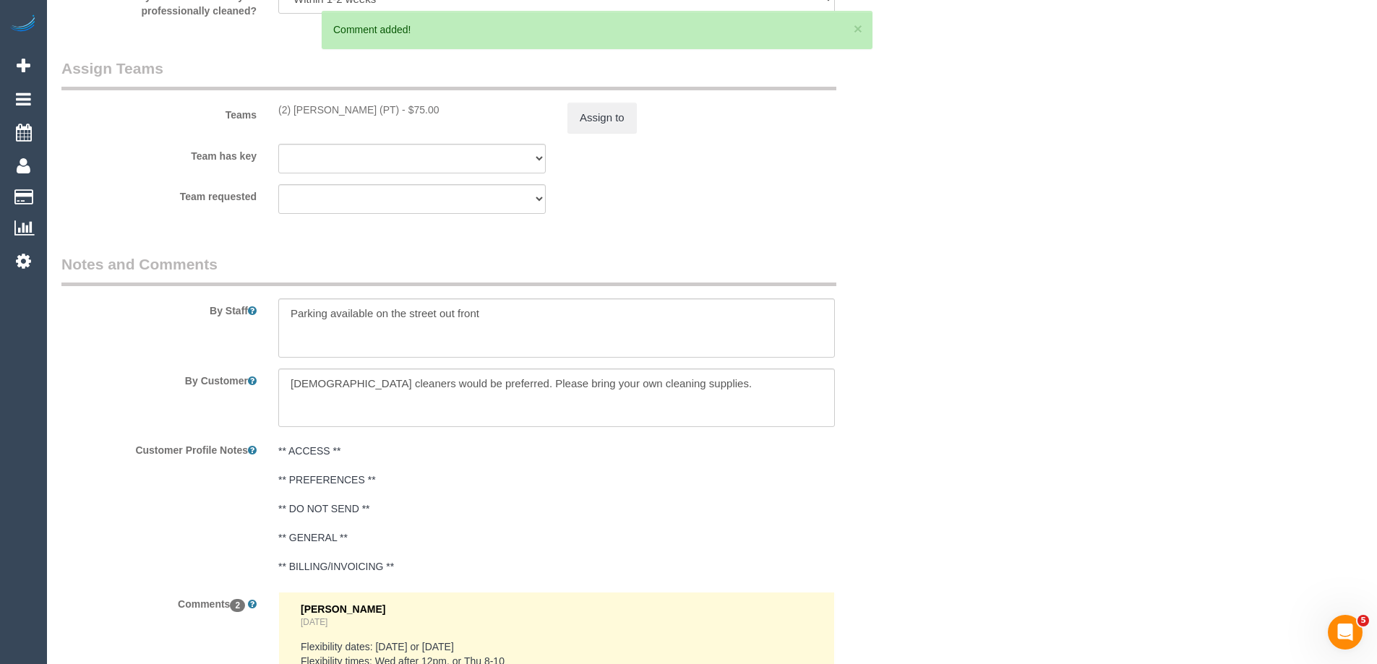
scroll to position [2216, 0]
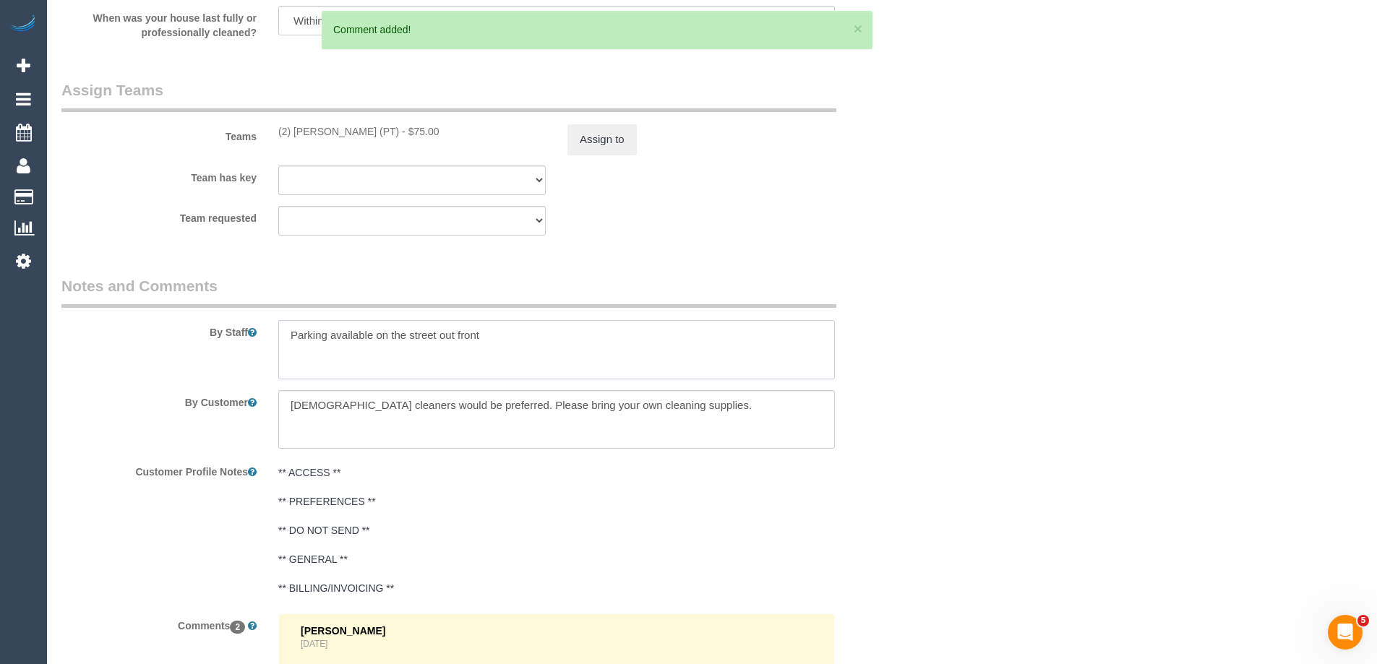
click at [286, 335] on textarea at bounding box center [556, 349] width 557 height 59
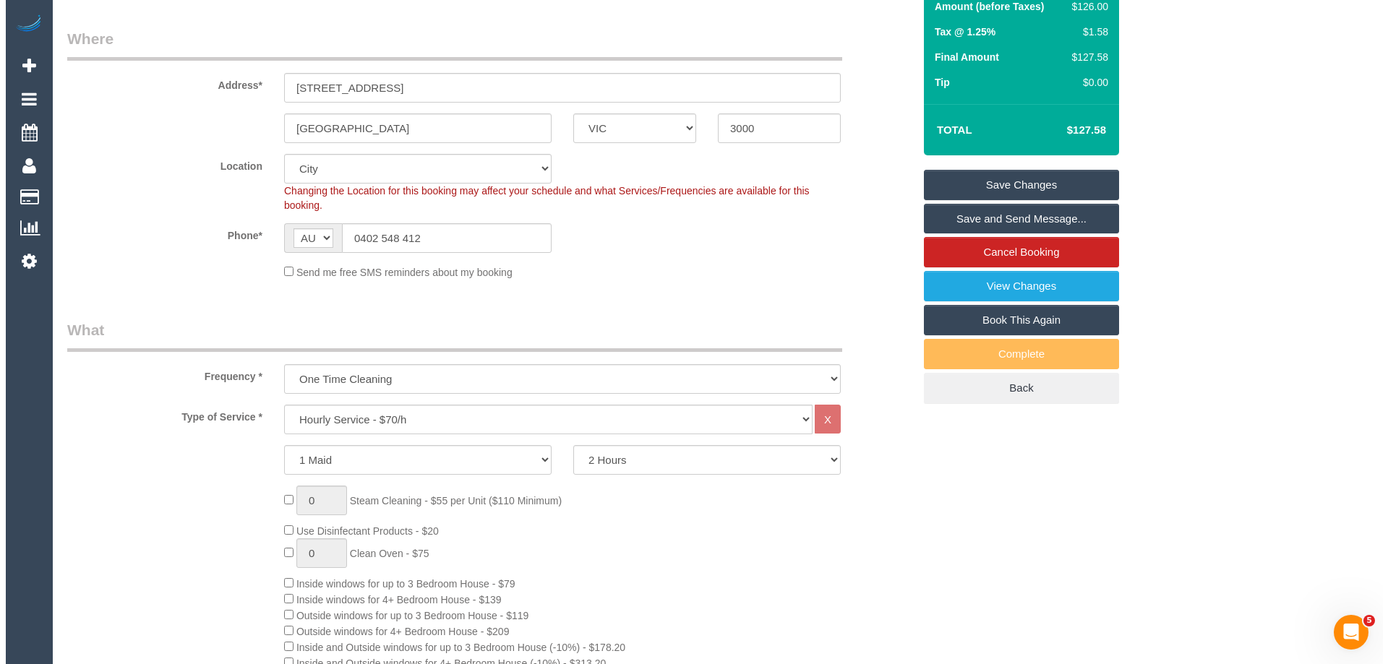
scroll to position [0, 0]
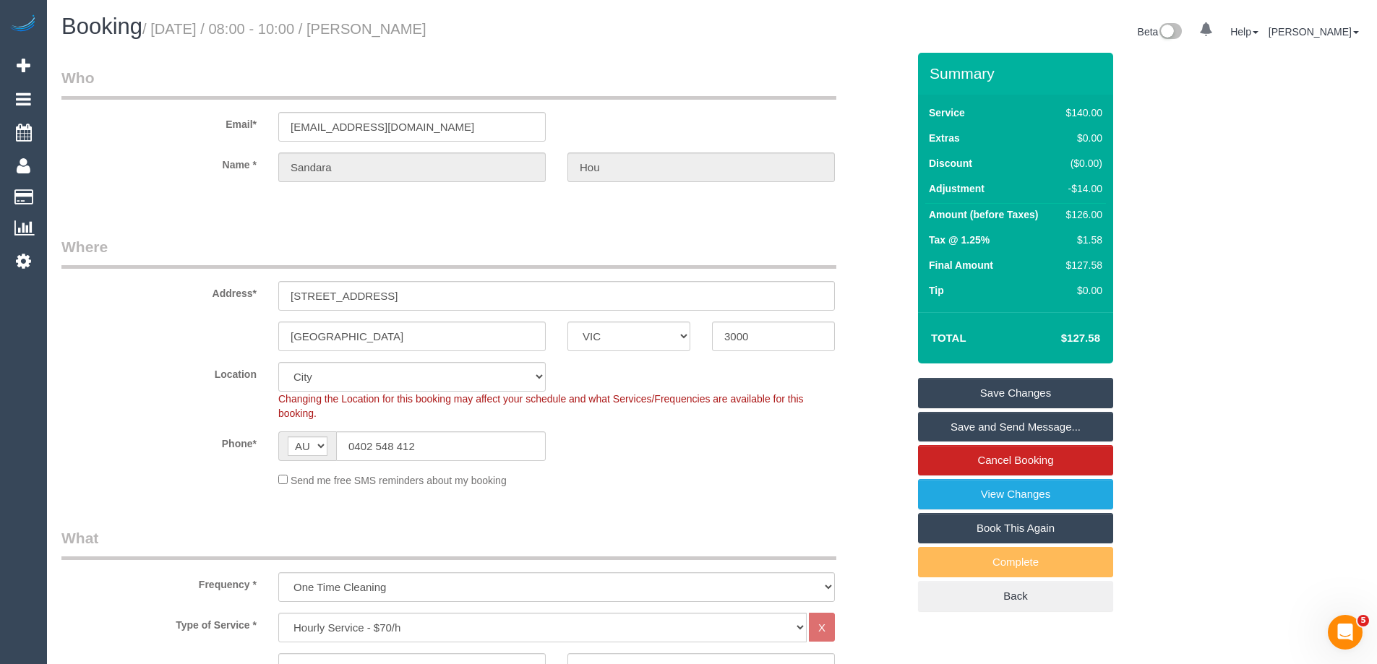
type textarea "*Cover* Parking available on the street out front"
click at [959, 438] on link "Save and Send Message..." at bounding box center [1015, 427] width 195 height 30
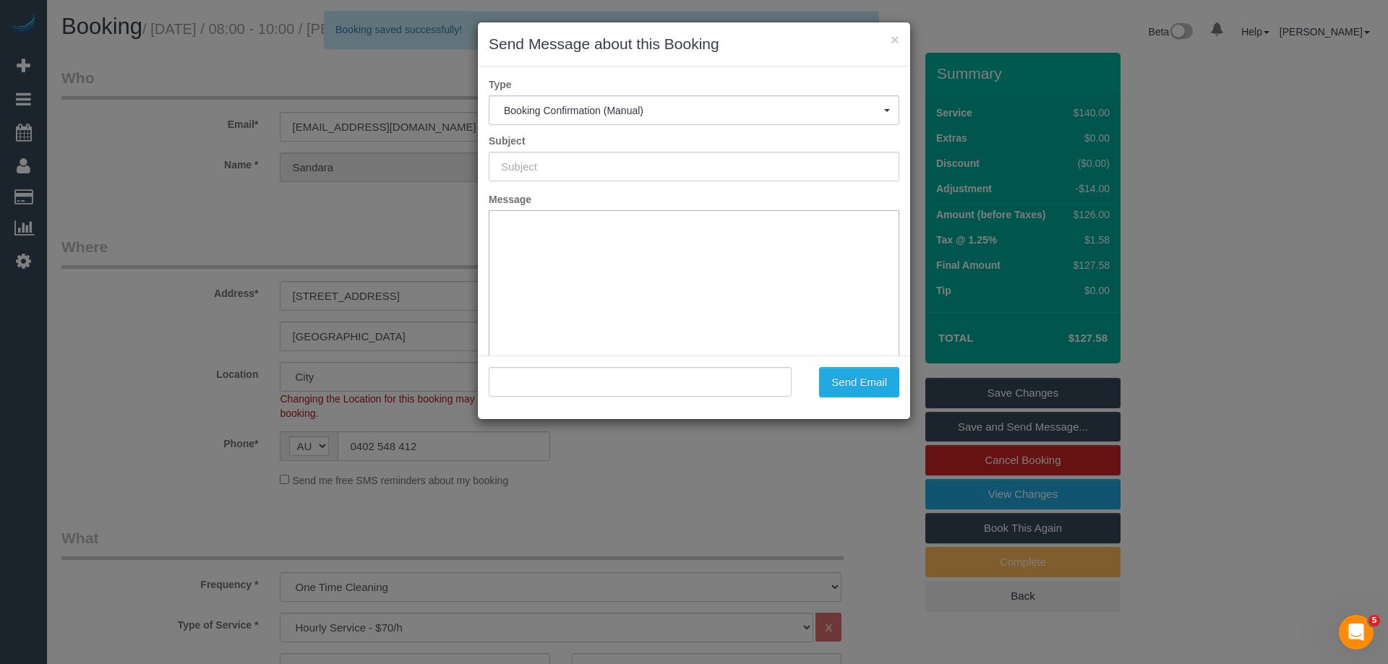
type input "Booking Confirmed"
type input ""Sandara Hou" <sandarahou7@gmail.com>"
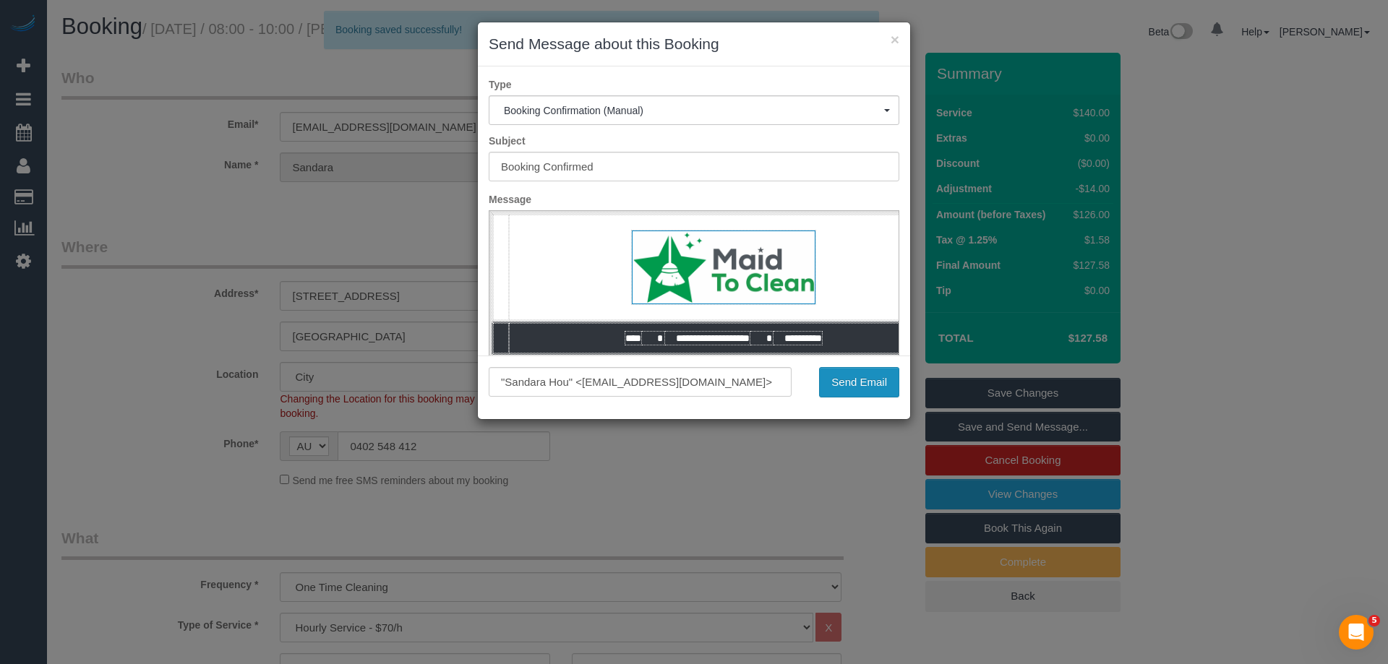
click at [857, 379] on button "Send Email" at bounding box center [859, 382] width 80 height 30
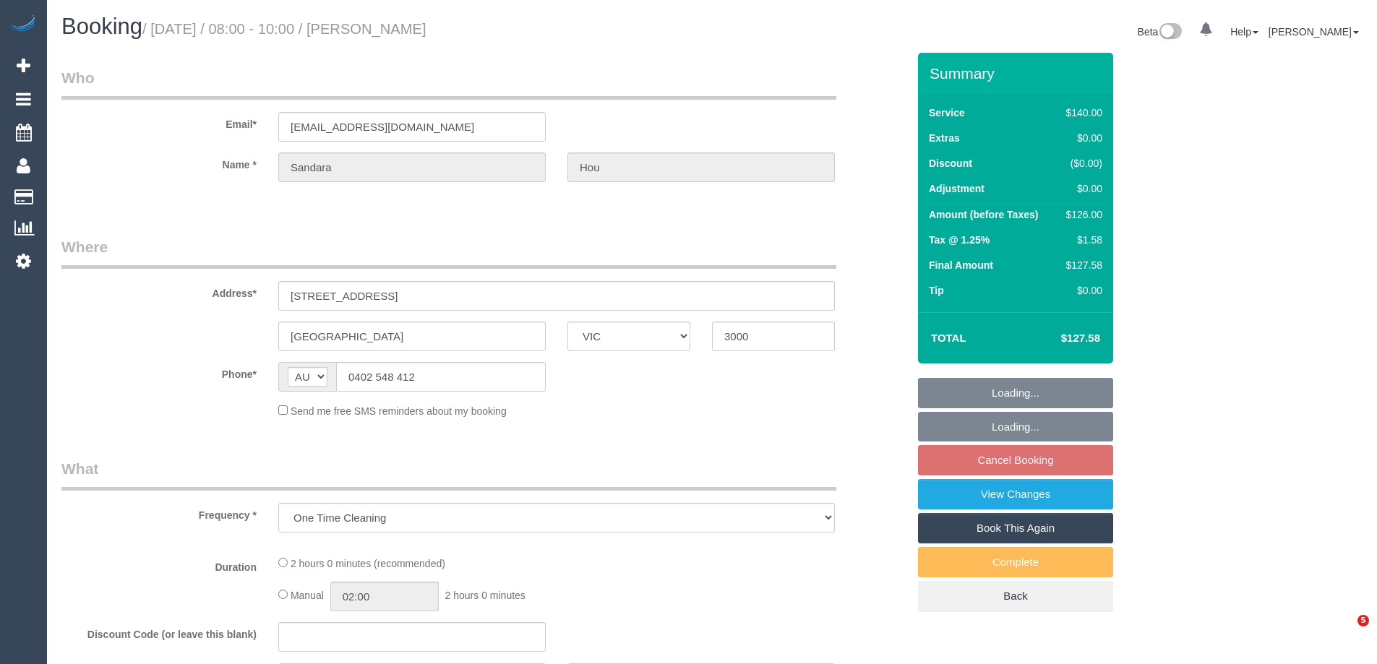
select select "VIC"
select select "string:stripe-pm_1S2rsM2GScqysDRVcXx3rgME"
select select "number:28"
select select "number:14"
select select "number:20"
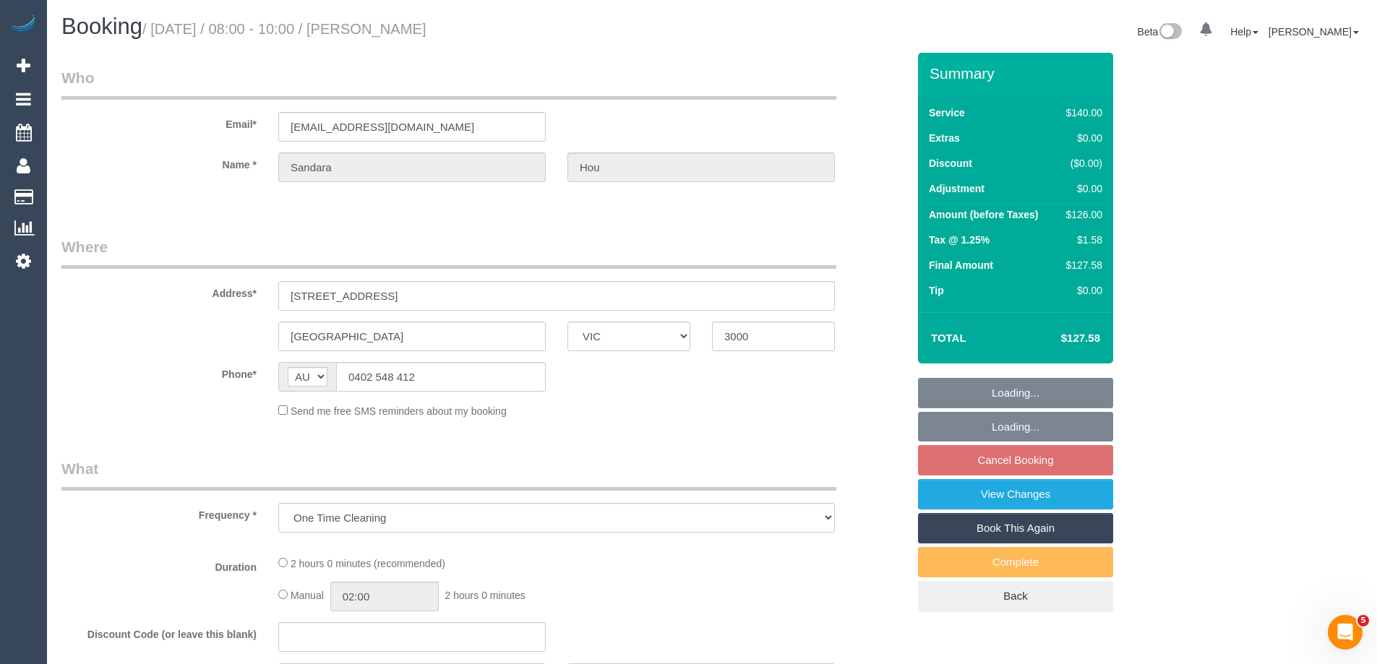
select select "number:24"
select select "number:34"
select select "number:11"
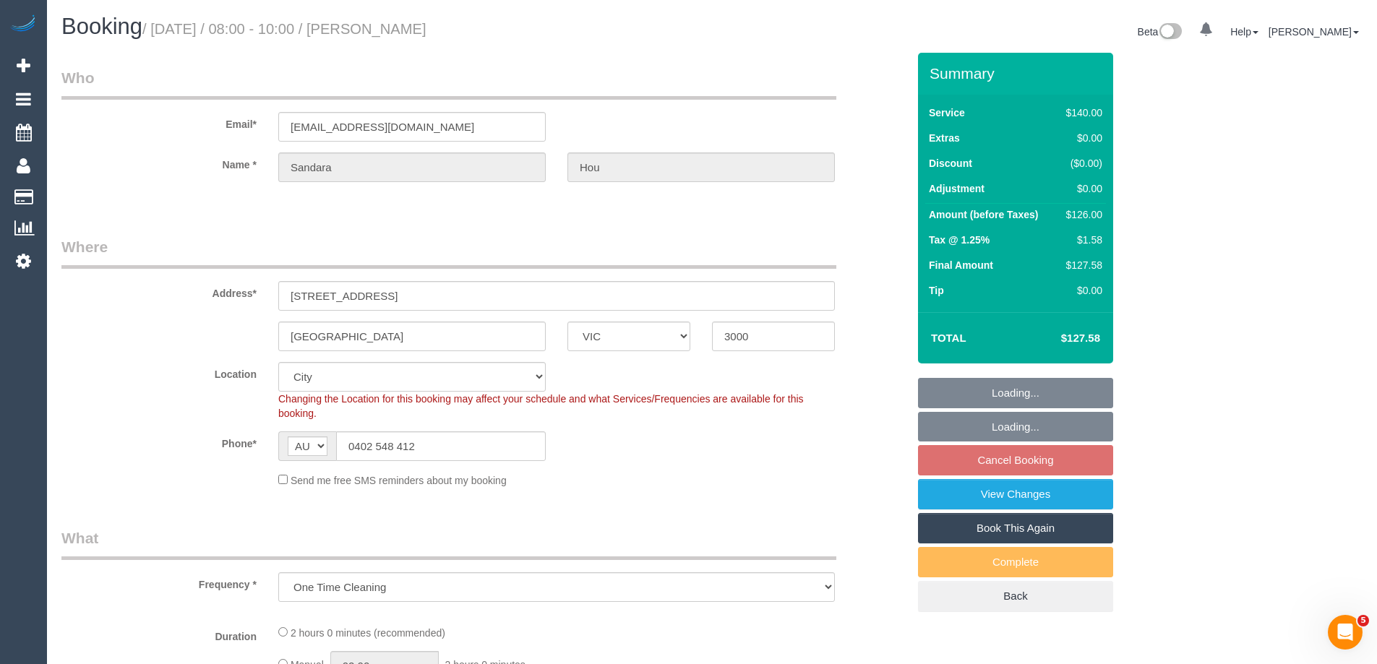
select select "object:878"
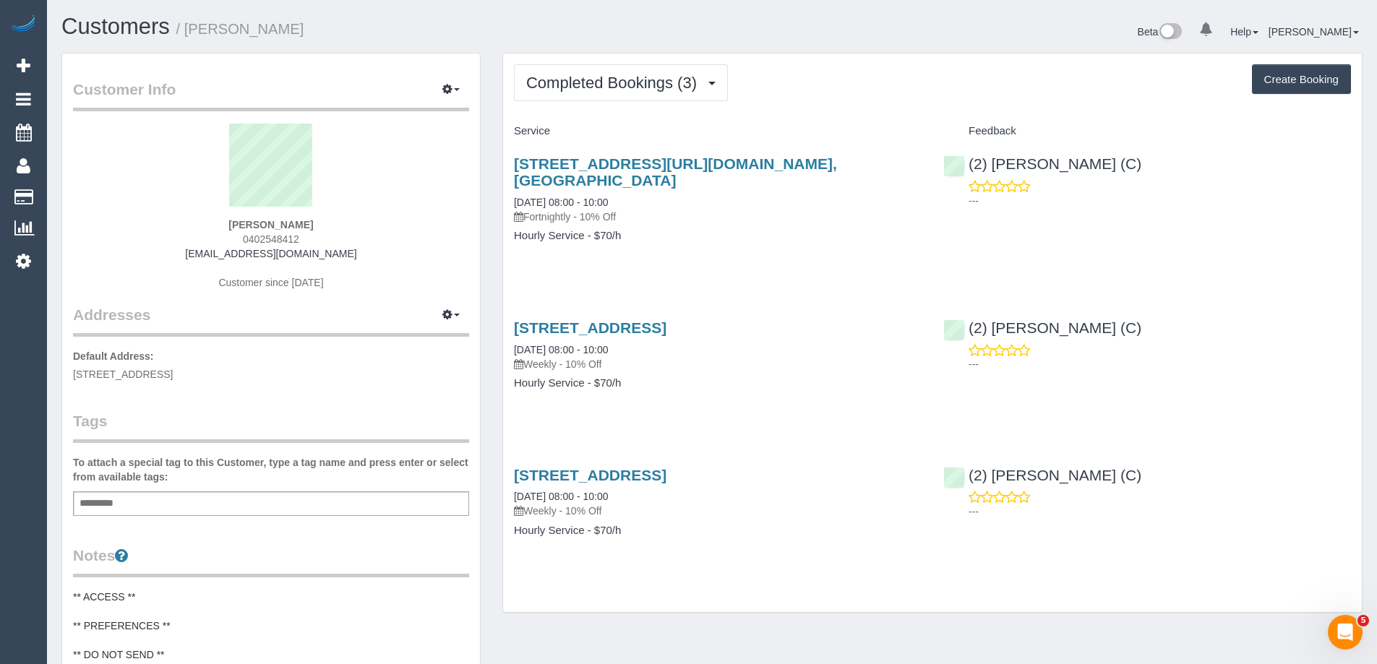
click at [684, 267] on div "[STREET_ADDRESS][URL][DOMAIN_NAME], [GEOGRAPHIC_DATA] [DATE] 08:00 - 10:00 Fort…" at bounding box center [717, 207] width 429 height 128
click at [583, 89] on span "Completed Bookings (3)" at bounding box center [615, 83] width 178 height 18
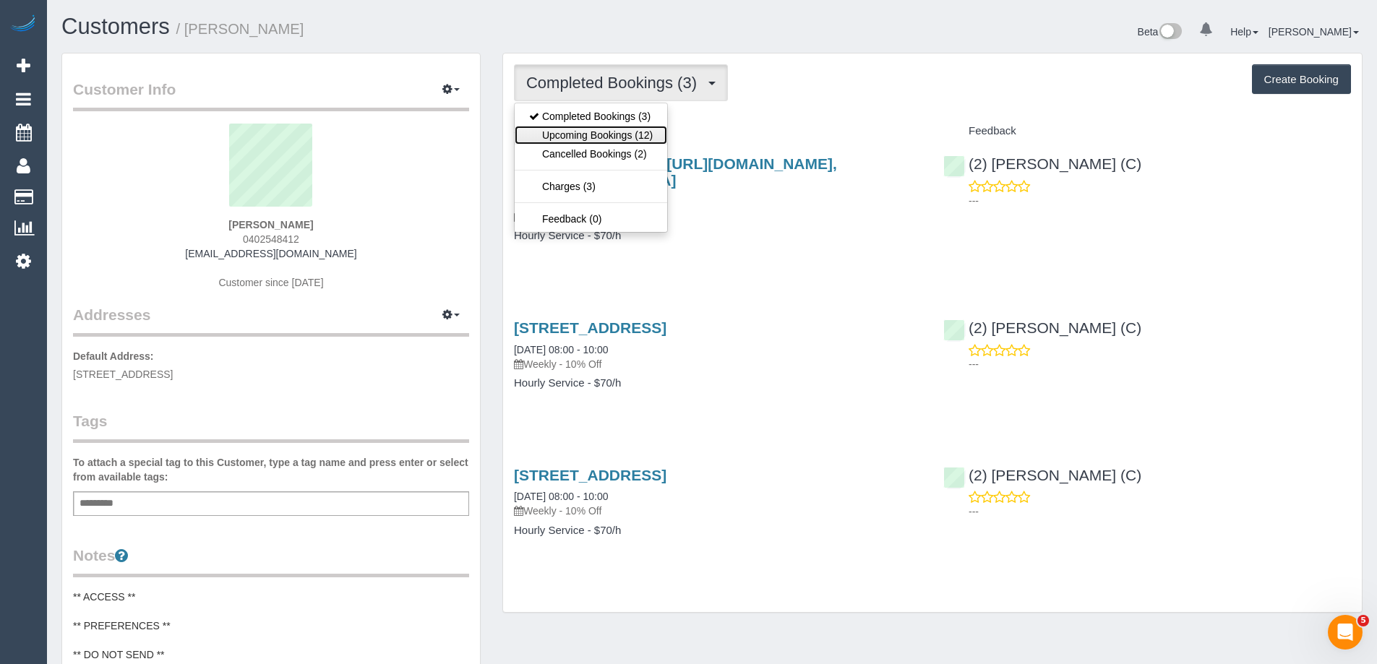
click at [609, 130] on link "Upcoming Bookings (12)" at bounding box center [591, 135] width 153 height 19
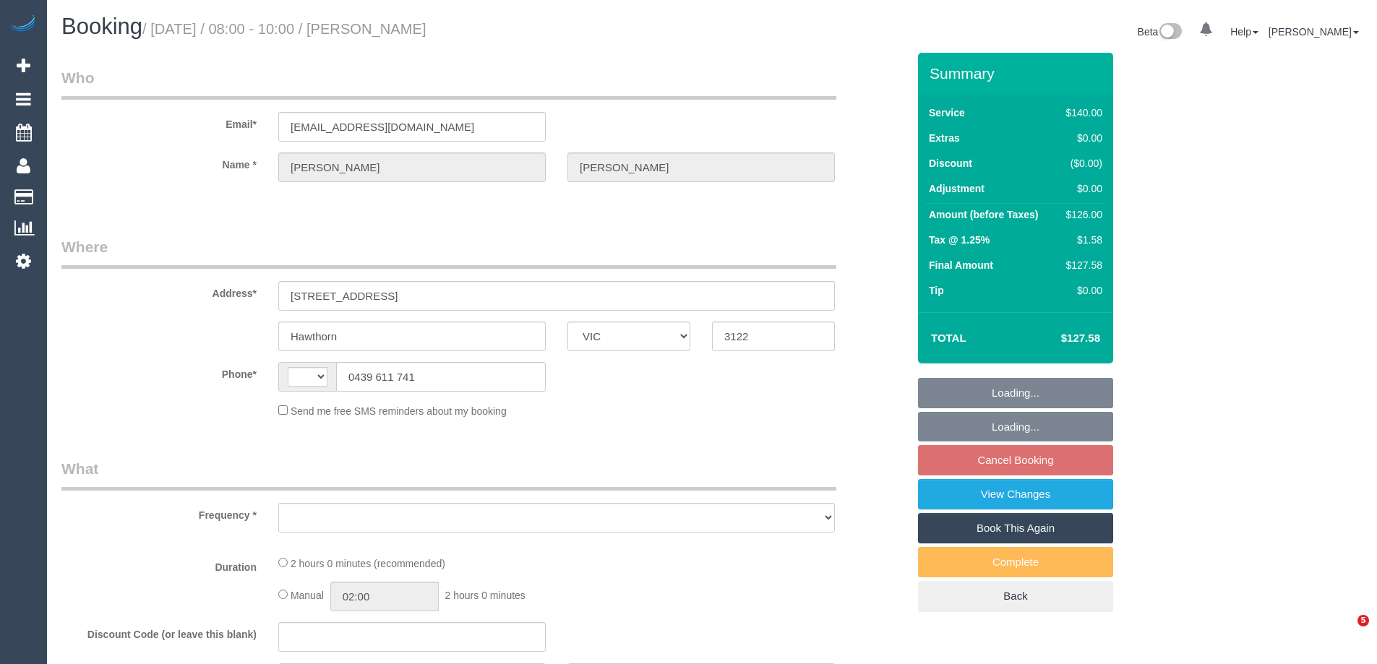
select select "VIC"
select select "object:302"
select select "string:stripe-pm_1QSlfX2GScqysDRVumKXJ3T1"
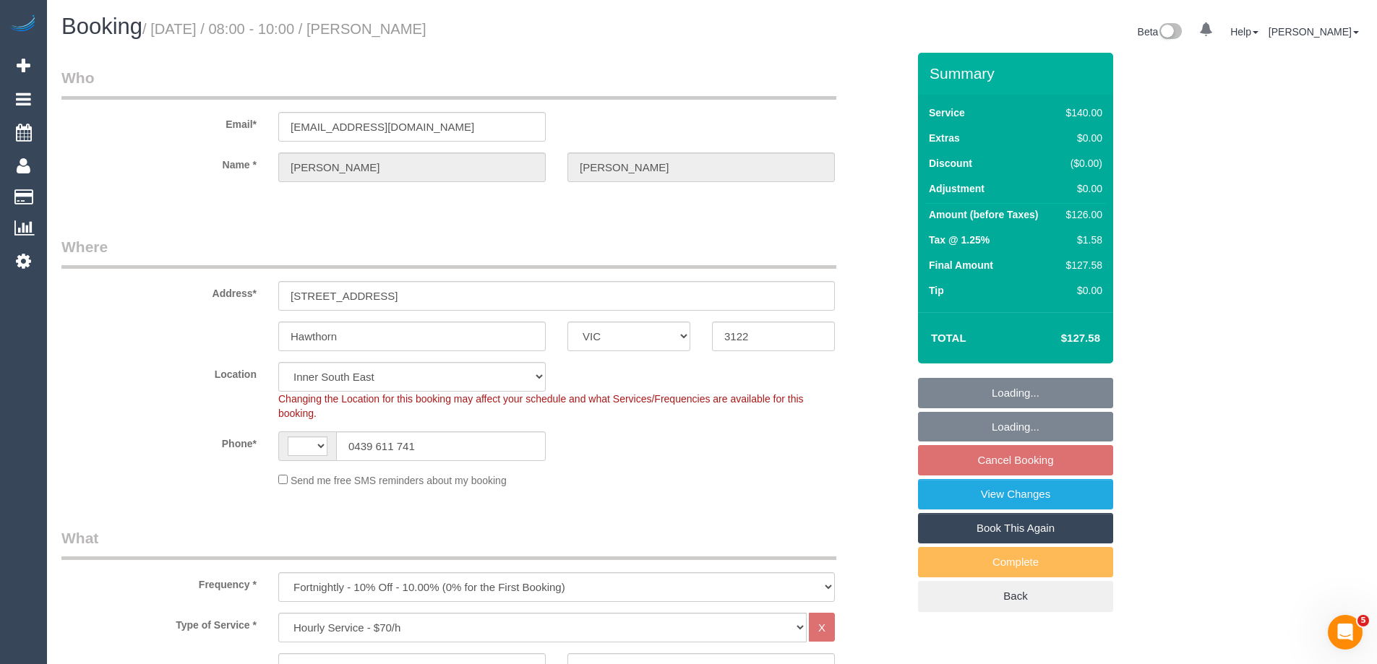
select select "object:732"
select select "string:AU"
select select "number:27"
select select "number:14"
select select "number:18"
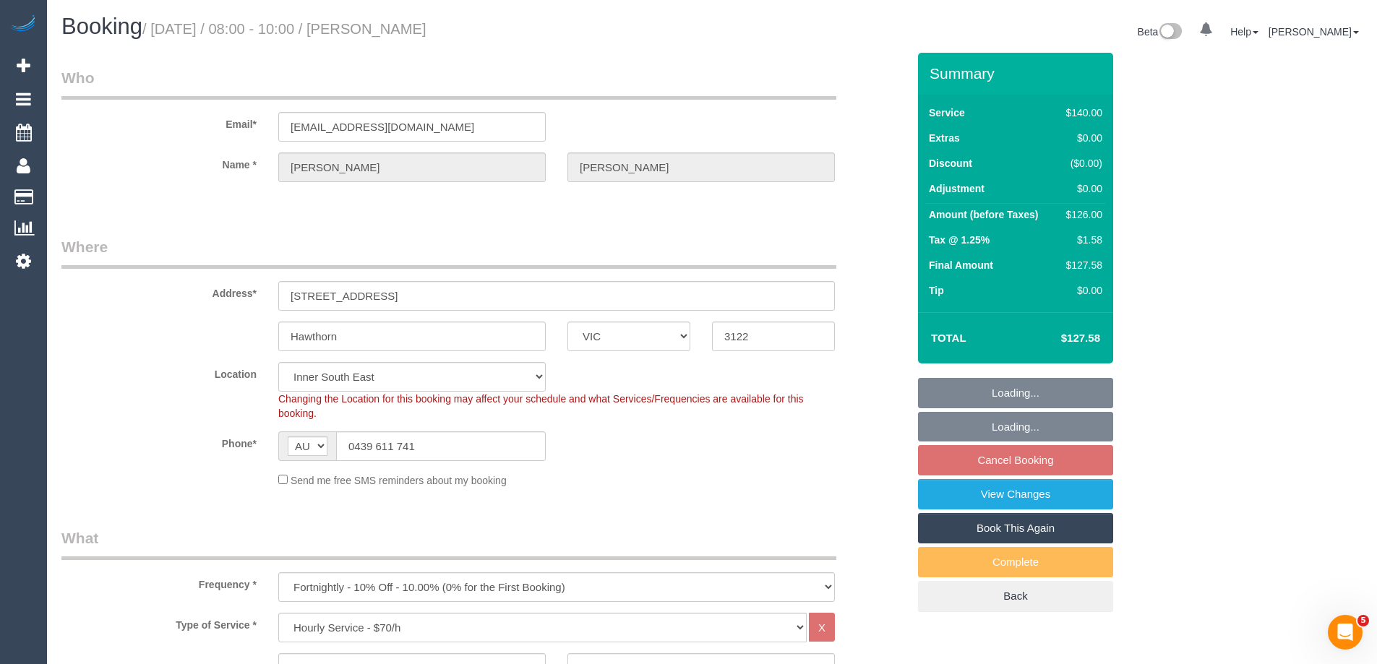
select select "number:22"
select select "number:34"
select select "number:26"
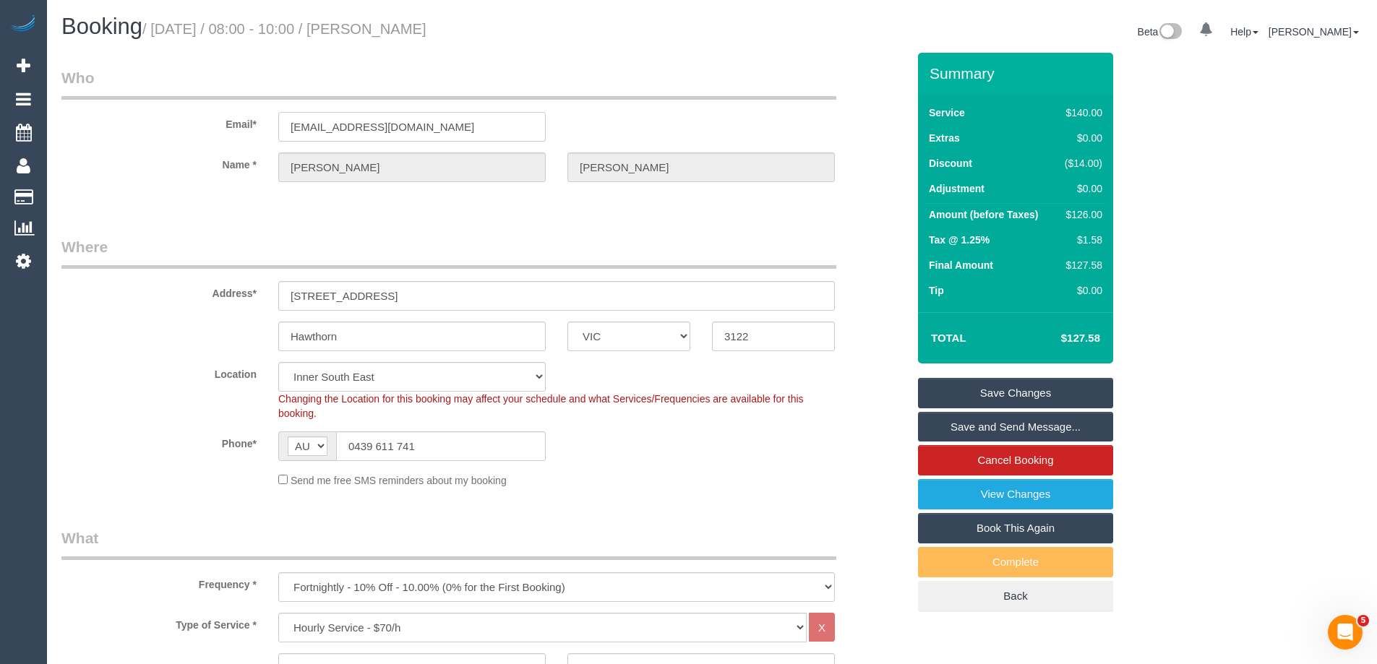
drag, startPoint x: 470, startPoint y: 127, endPoint x: 53, endPoint y: 127, distance: 416.4
click at [53, 127] on div "Email* info@christiedavisdesign.com.au" at bounding box center [484, 104] width 867 height 74
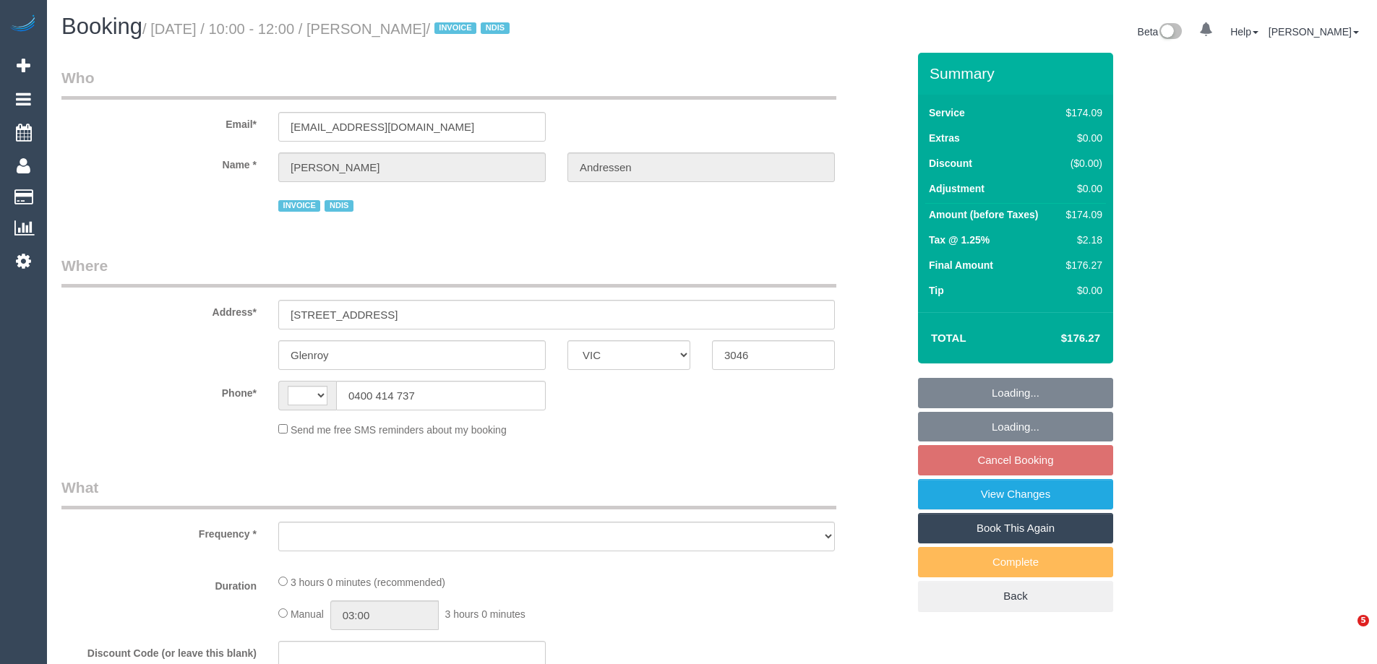
select select "VIC"
select select "object:299"
select select "number:29"
select select "number:14"
select select "number:18"
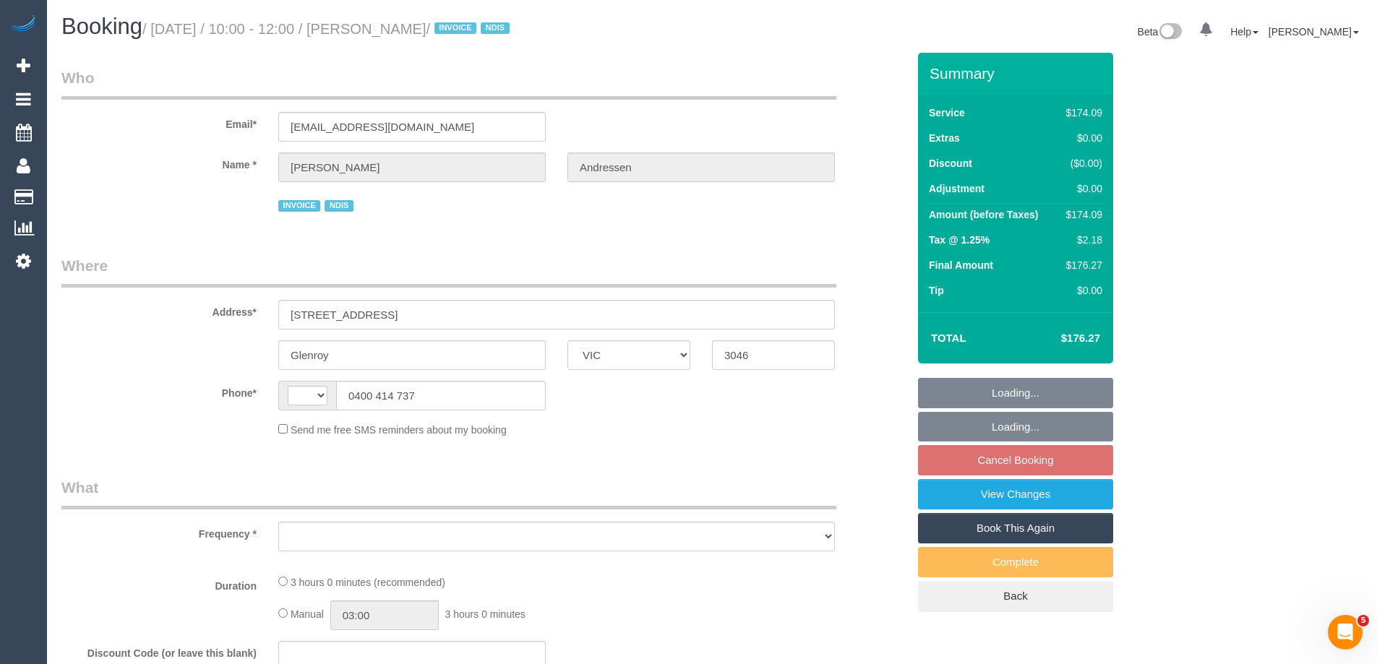
select select "number:25"
select select "number:33"
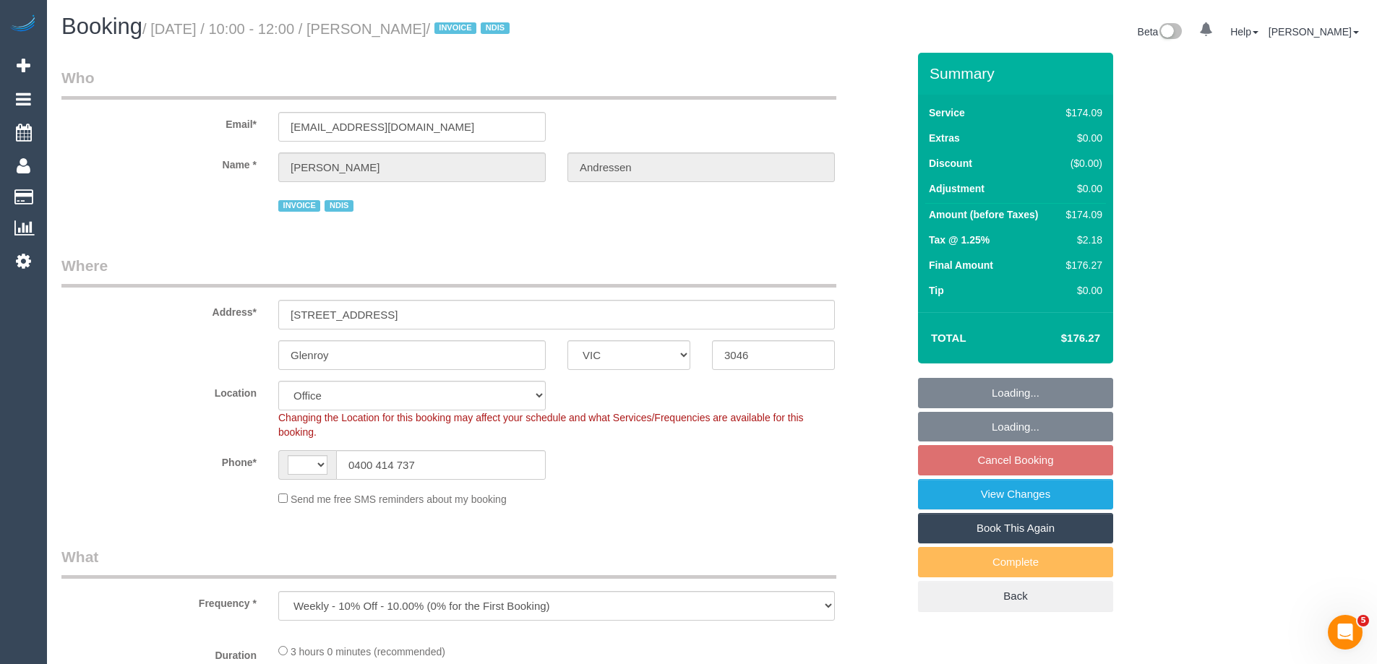
select select "object:699"
select select "string:AU"
select select "180"
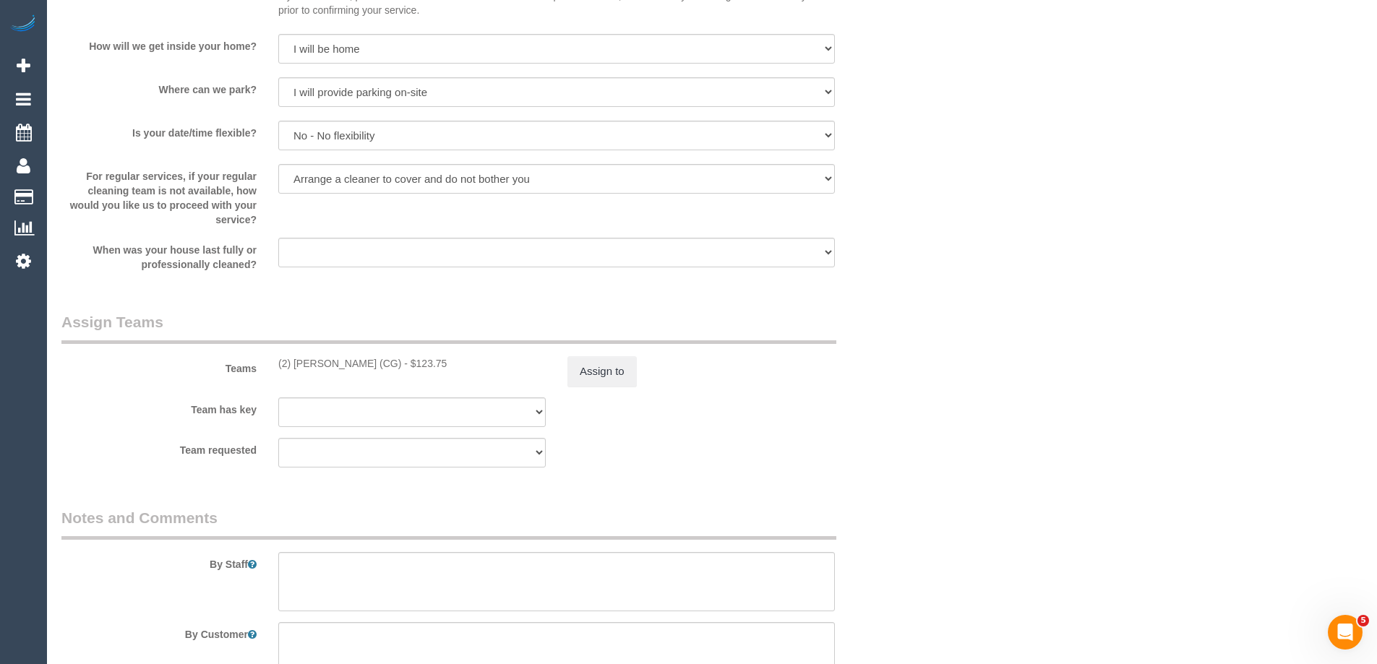
scroll to position [1807, 0]
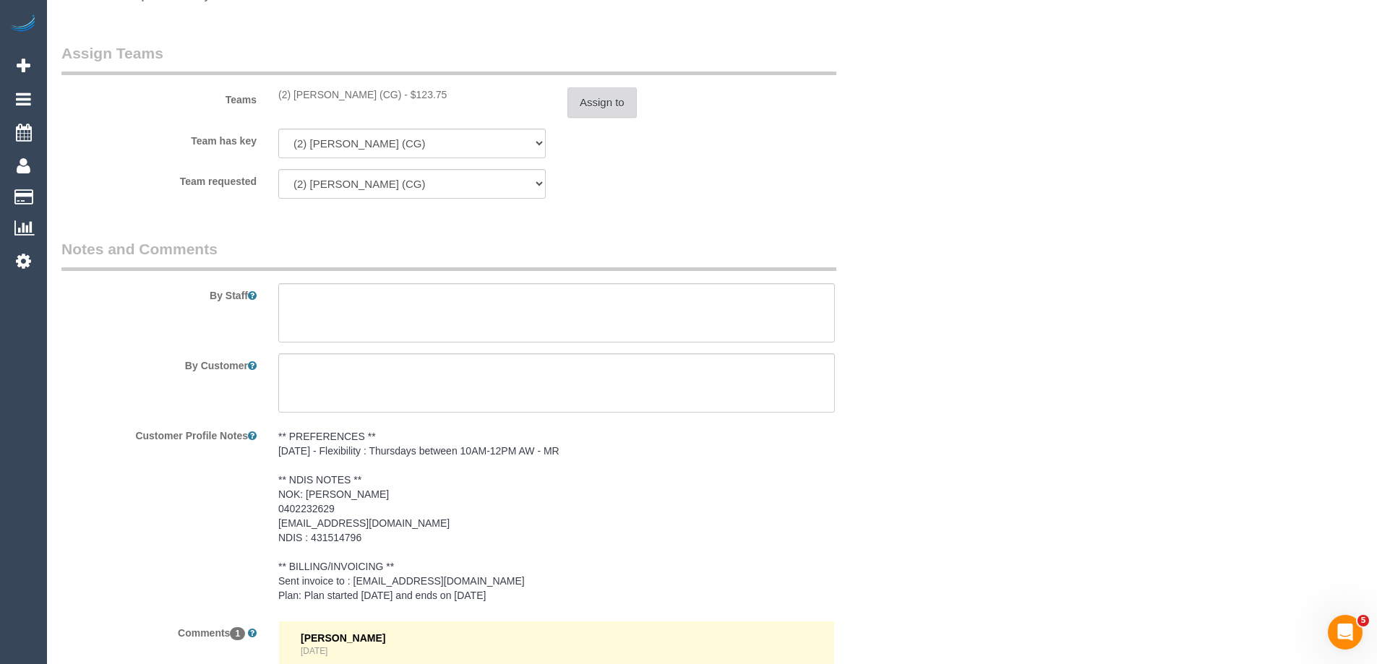
click at [603, 105] on button "Assign to" at bounding box center [601, 102] width 69 height 30
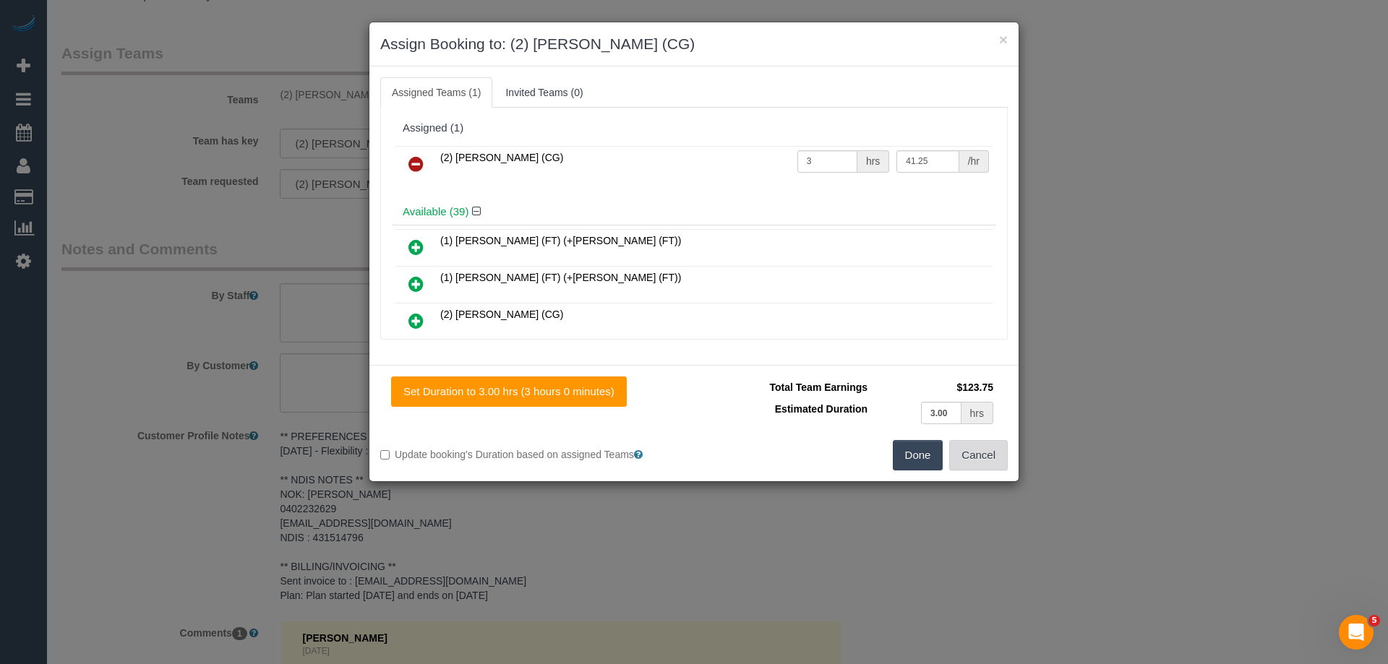
click at [977, 459] on button "Cancel" at bounding box center [978, 455] width 59 height 30
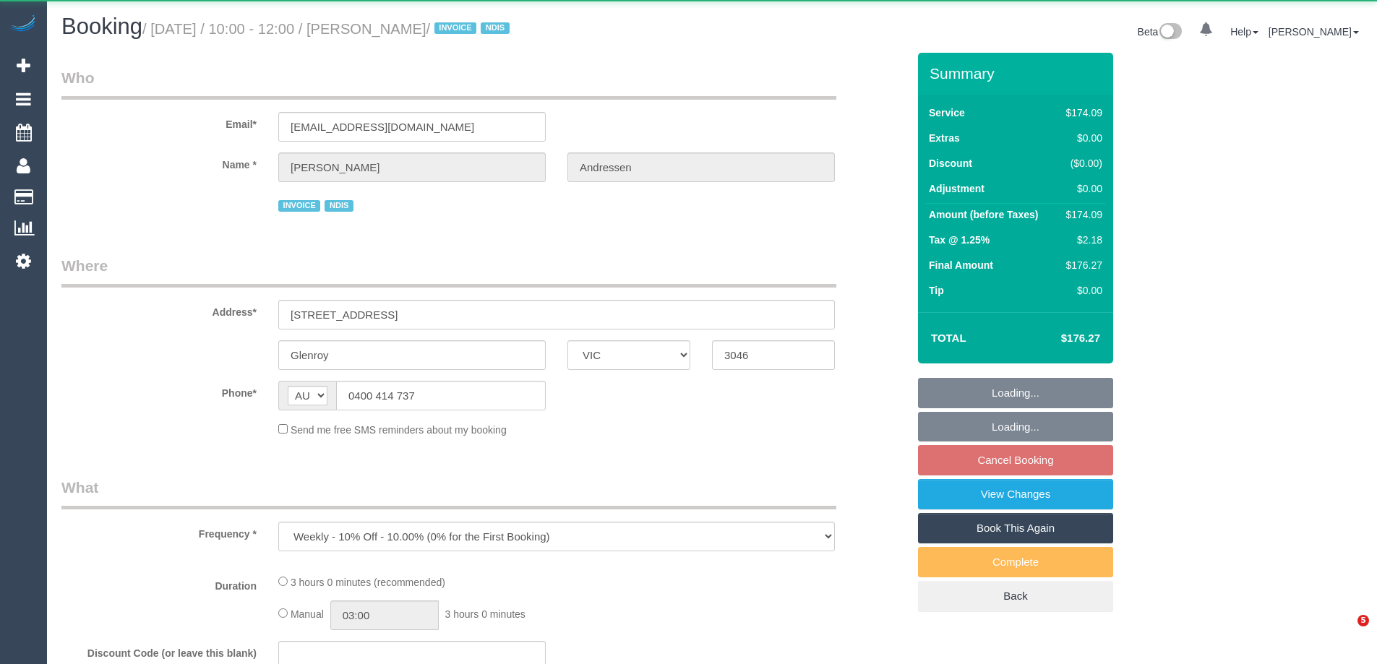
select select "VIC"
select select "180"
select select "number:29"
select select "number:14"
select select "number:18"
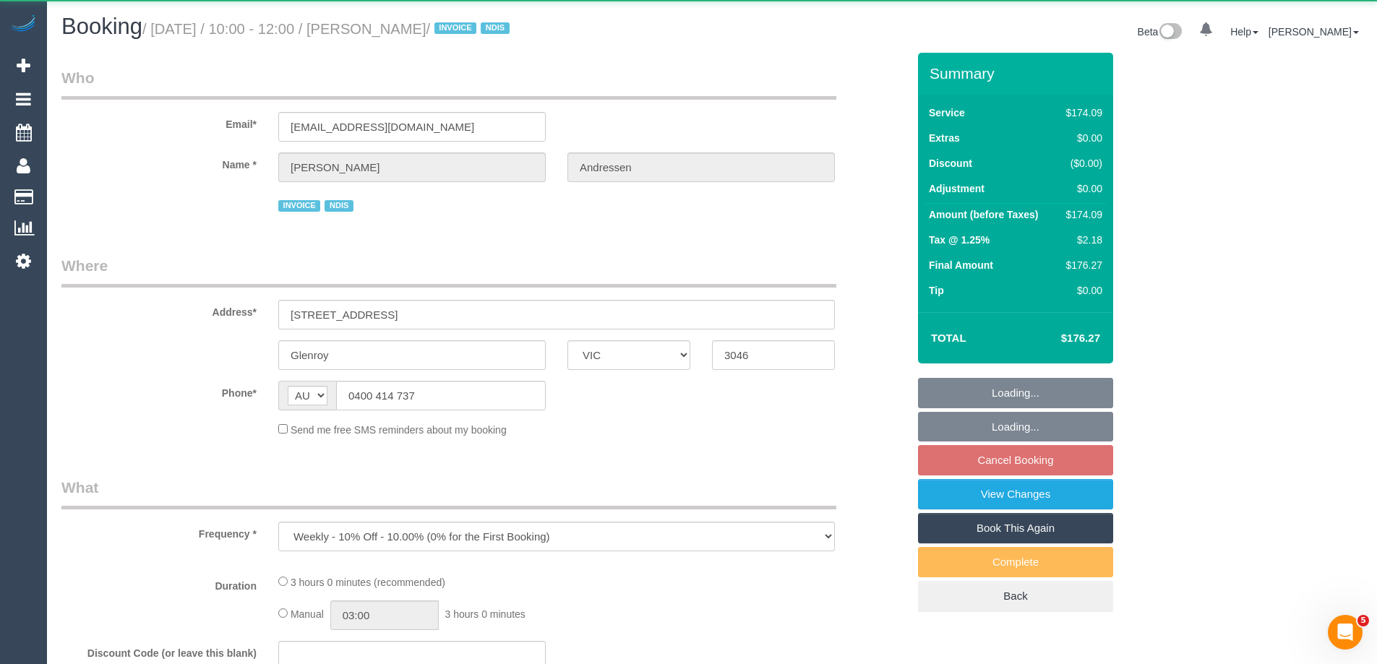
select select "number:25"
select select "number:33"
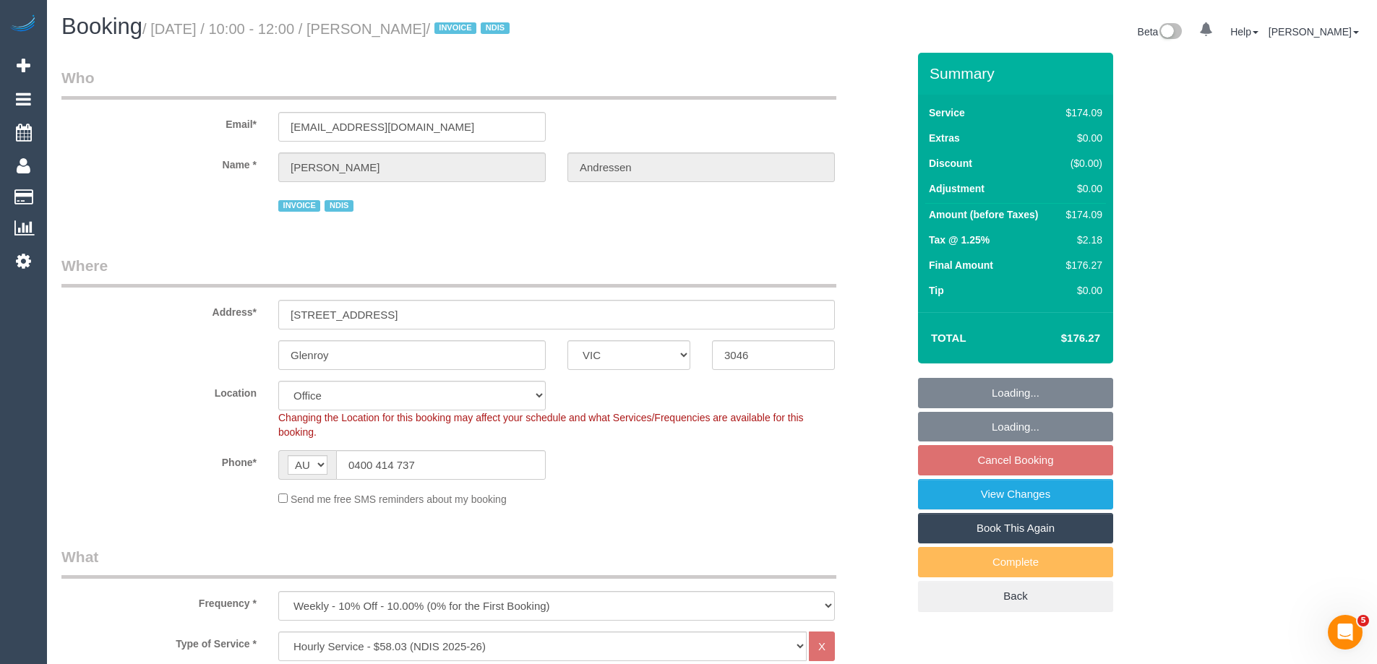
select select "object:758"
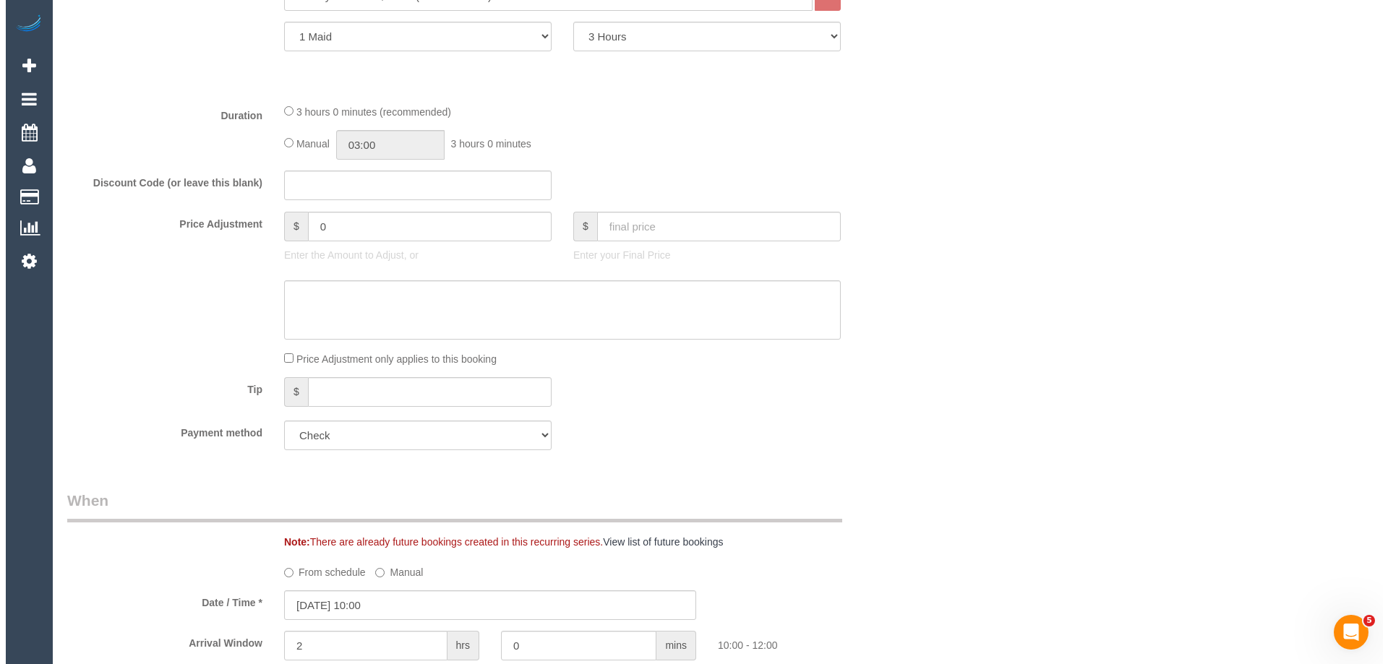
scroll to position [1807, 0]
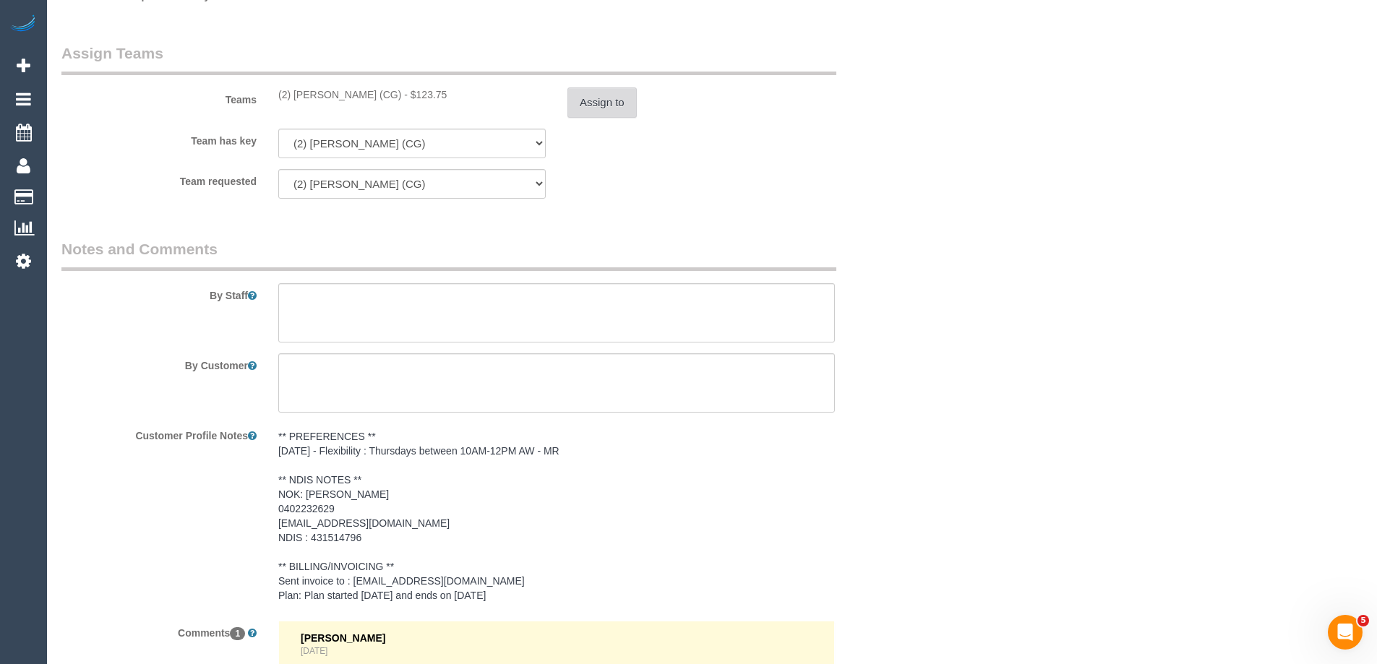
click at [593, 109] on button "Assign to" at bounding box center [601, 102] width 69 height 30
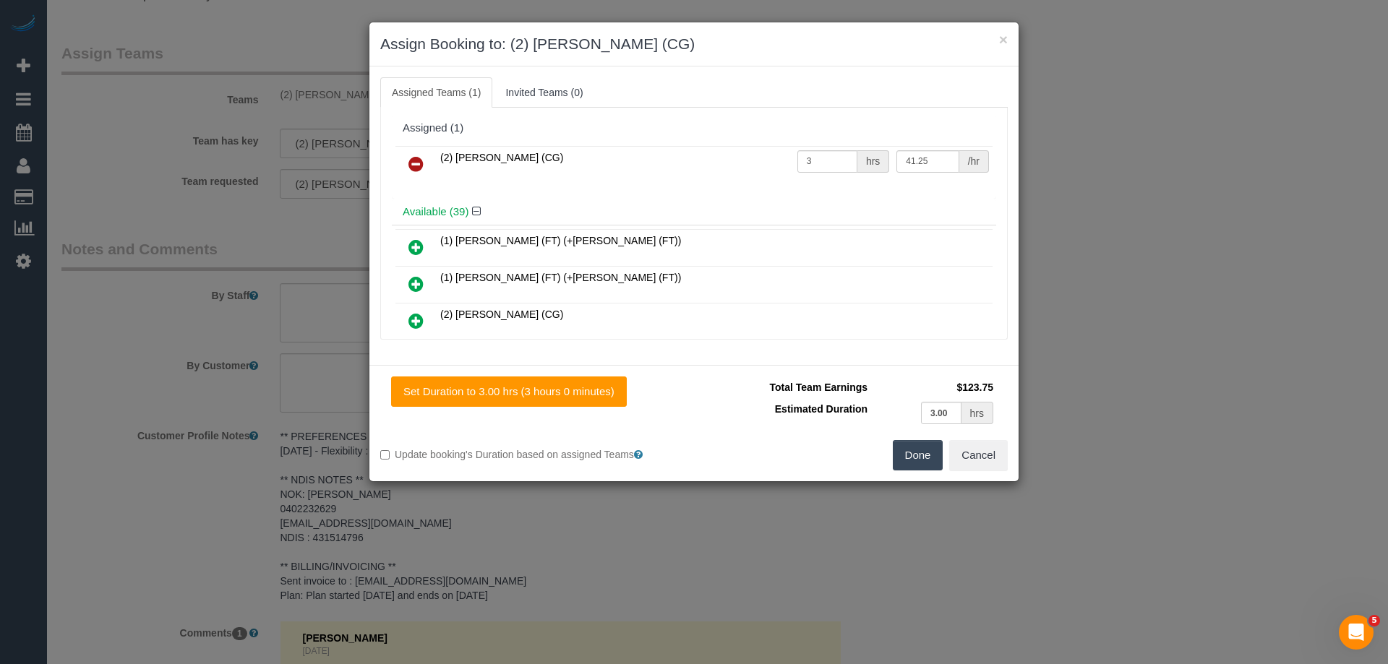
click at [411, 160] on icon at bounding box center [415, 163] width 15 height 17
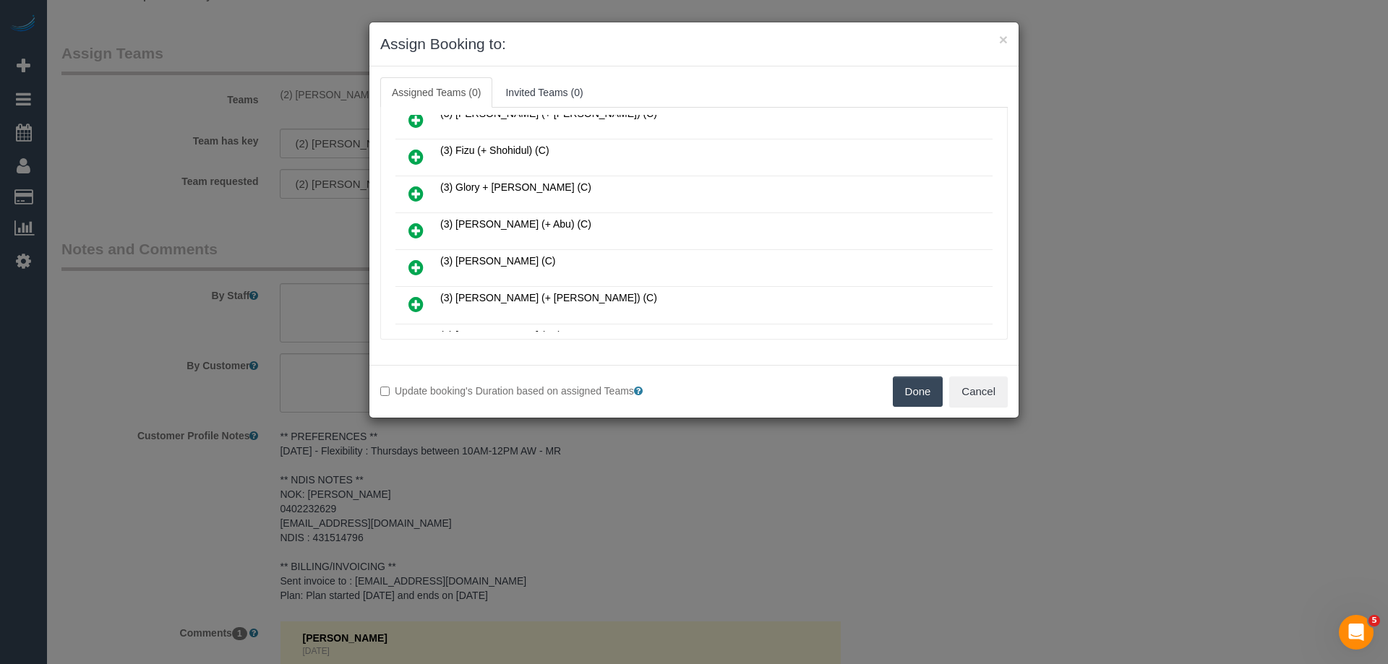
scroll to position [867, 0]
click at [411, 190] on icon at bounding box center [415, 194] width 15 height 17
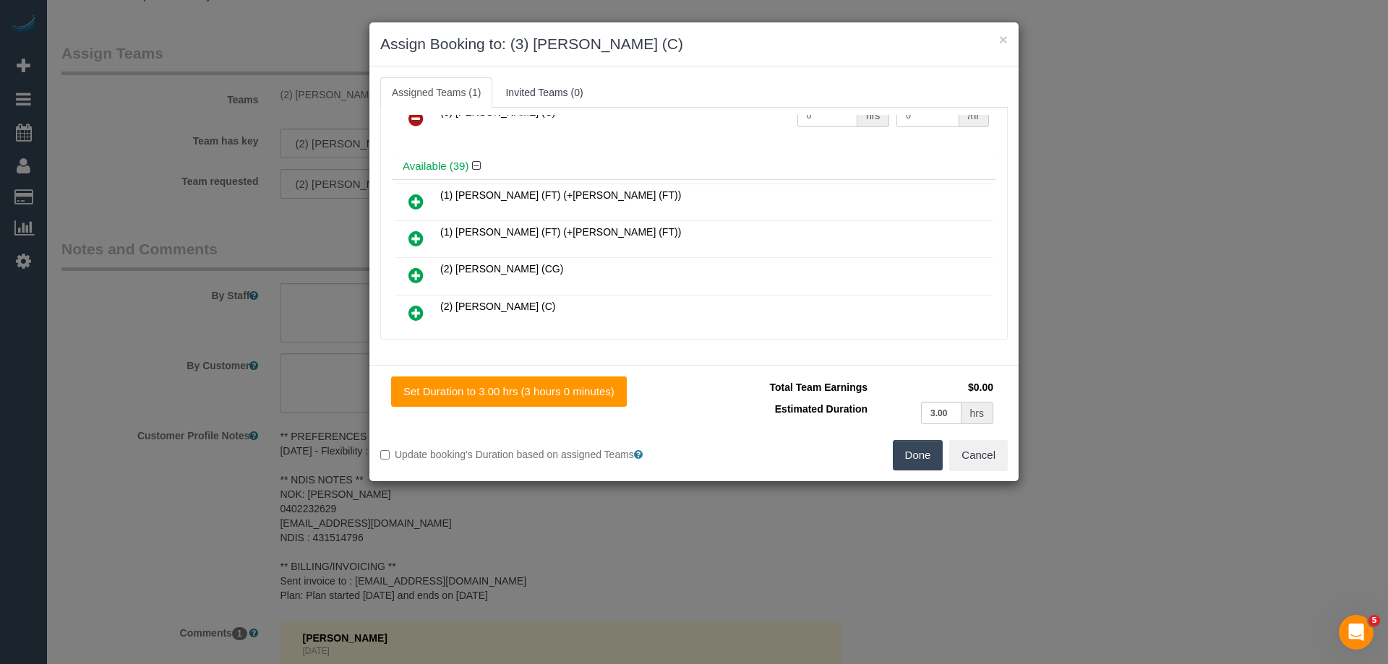
scroll to position [0, 0]
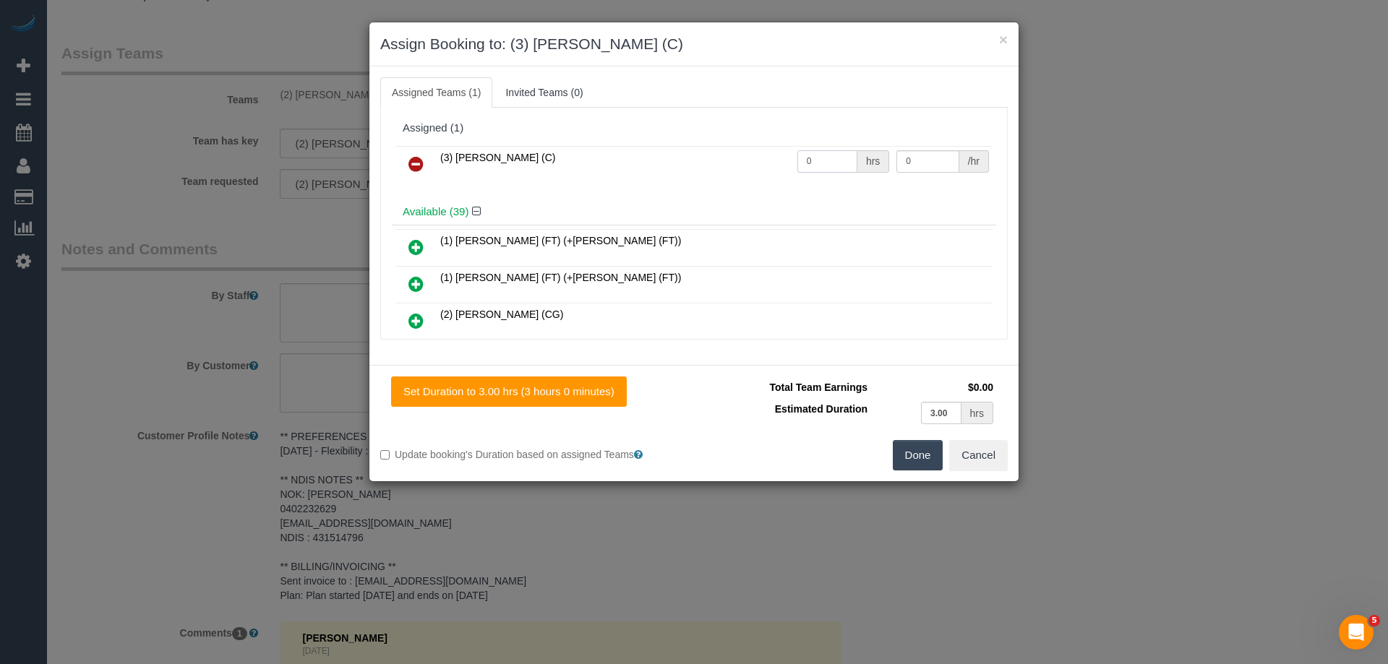
drag, startPoint x: 828, startPoint y: 156, endPoint x: 750, endPoint y: 158, distance: 77.4
click at [750, 158] on tr "(3) Hasibul Haque (C) 0 hrs 0 /hr" at bounding box center [693, 164] width 597 height 37
type input "3"
drag, startPoint x: 914, startPoint y: 163, endPoint x: 835, endPoint y: 160, distance: 78.8
click at [839, 160] on tr "(3) Hasibul Haque (C) 3 hrs 0 /hr" at bounding box center [693, 164] width 597 height 37
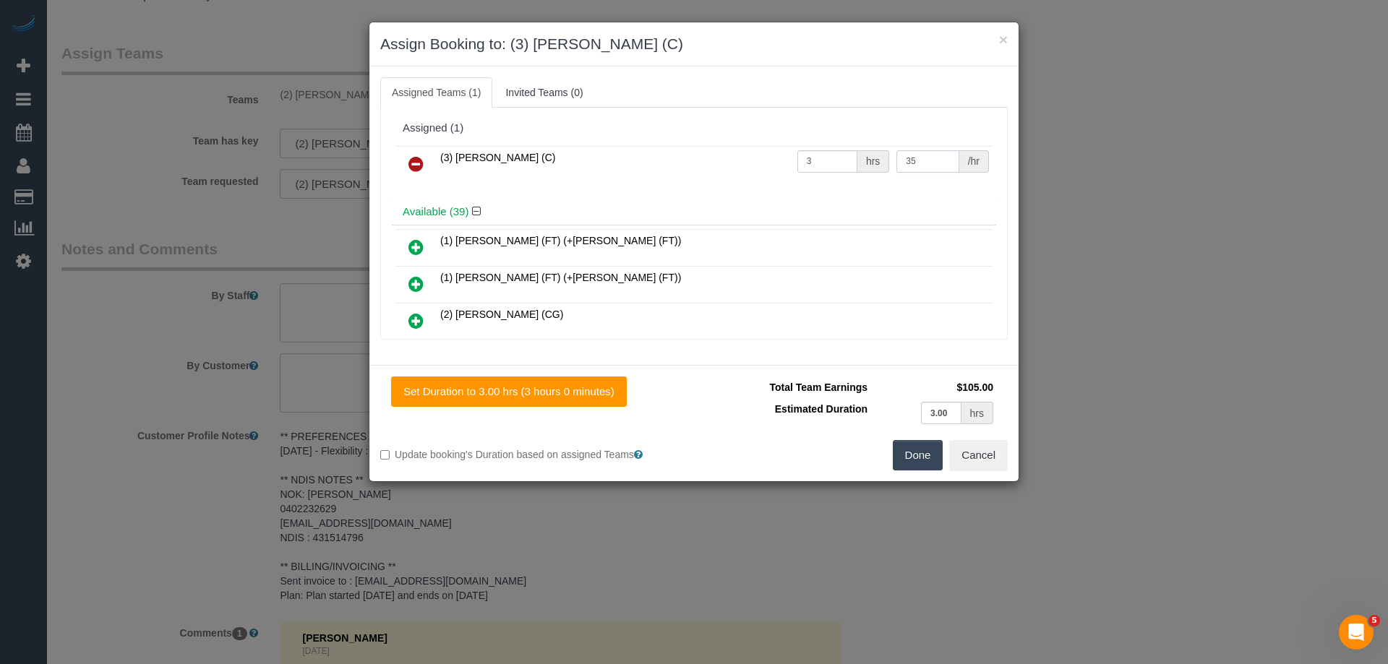
type input "35"
click at [915, 468] on button "Done" at bounding box center [918, 455] width 51 height 30
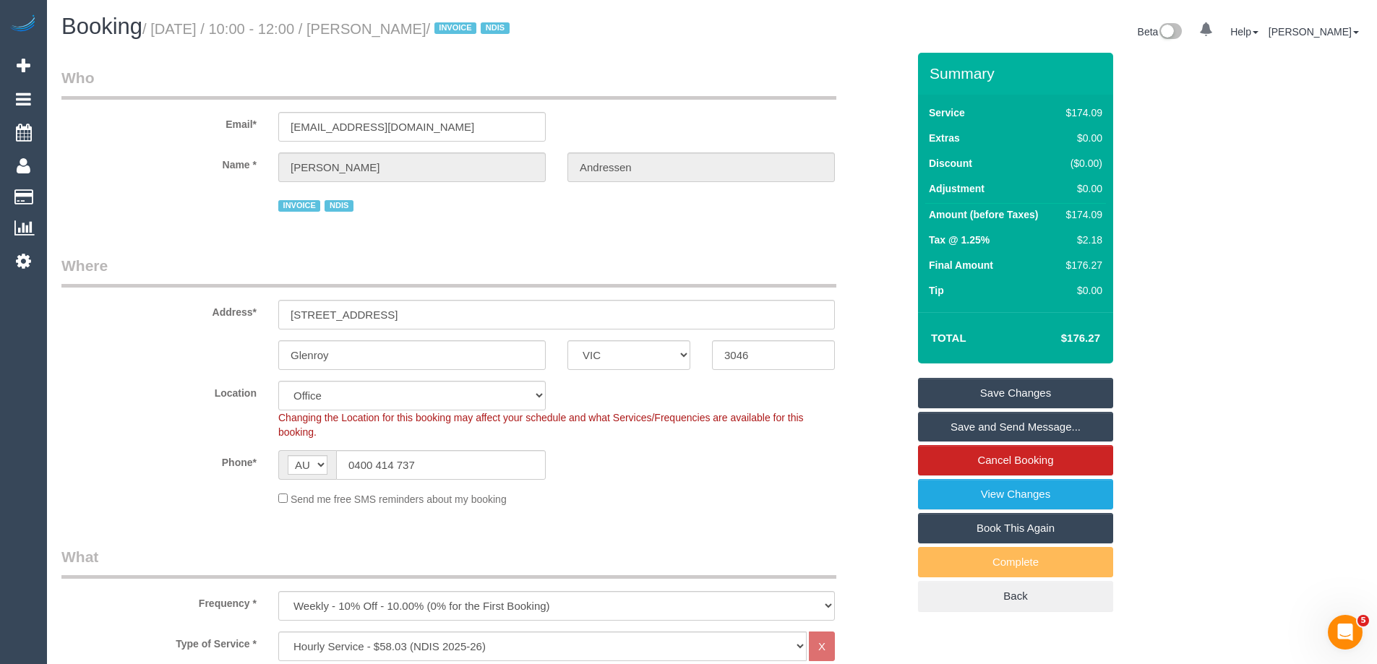
drag, startPoint x: 476, startPoint y: 29, endPoint x: 380, endPoint y: 28, distance: 96.1
click at [380, 28] on small "/ October 09, 2025 / 10:00 - 12:00 / Lyn Andressen / INVOICE NDIS" at bounding box center [328, 29] width 372 height 16
copy small "Lyn Andressen"
click at [951, 393] on link "Save Changes" at bounding box center [1015, 393] width 195 height 30
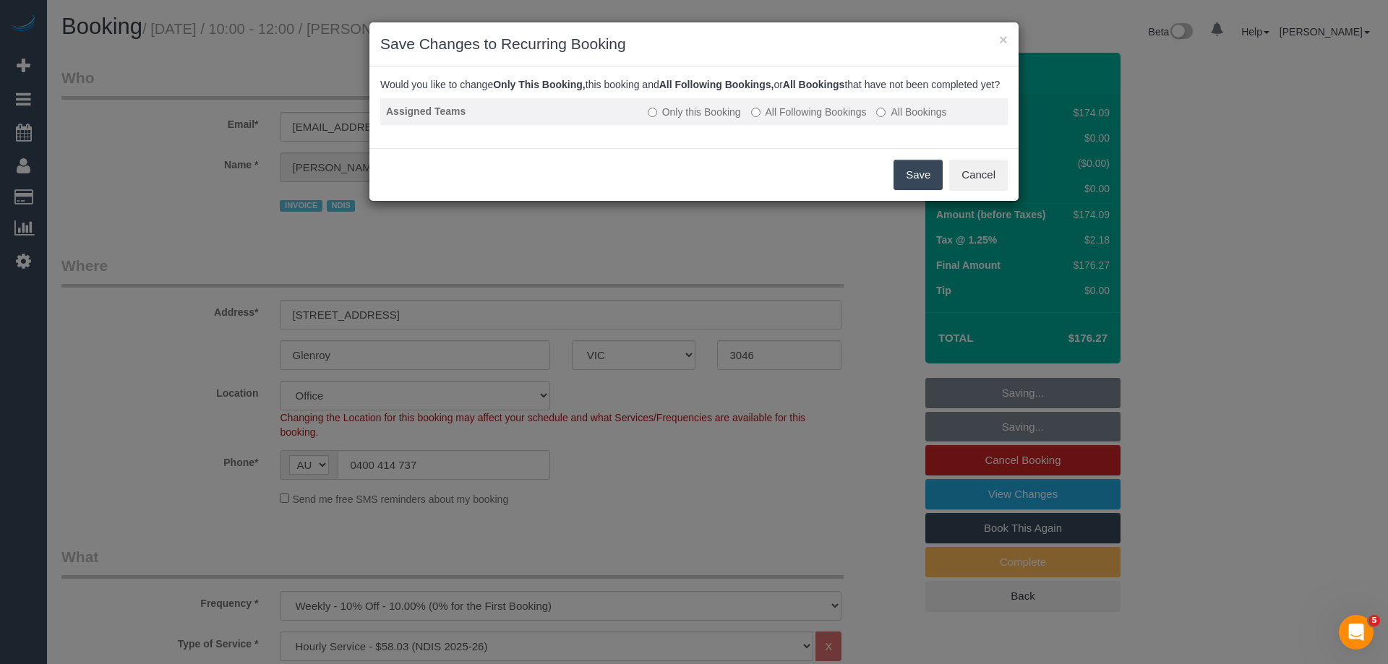
click at [785, 119] on label "All Following Bookings" at bounding box center [809, 112] width 116 height 14
click at [912, 187] on button "Save" at bounding box center [917, 175] width 49 height 30
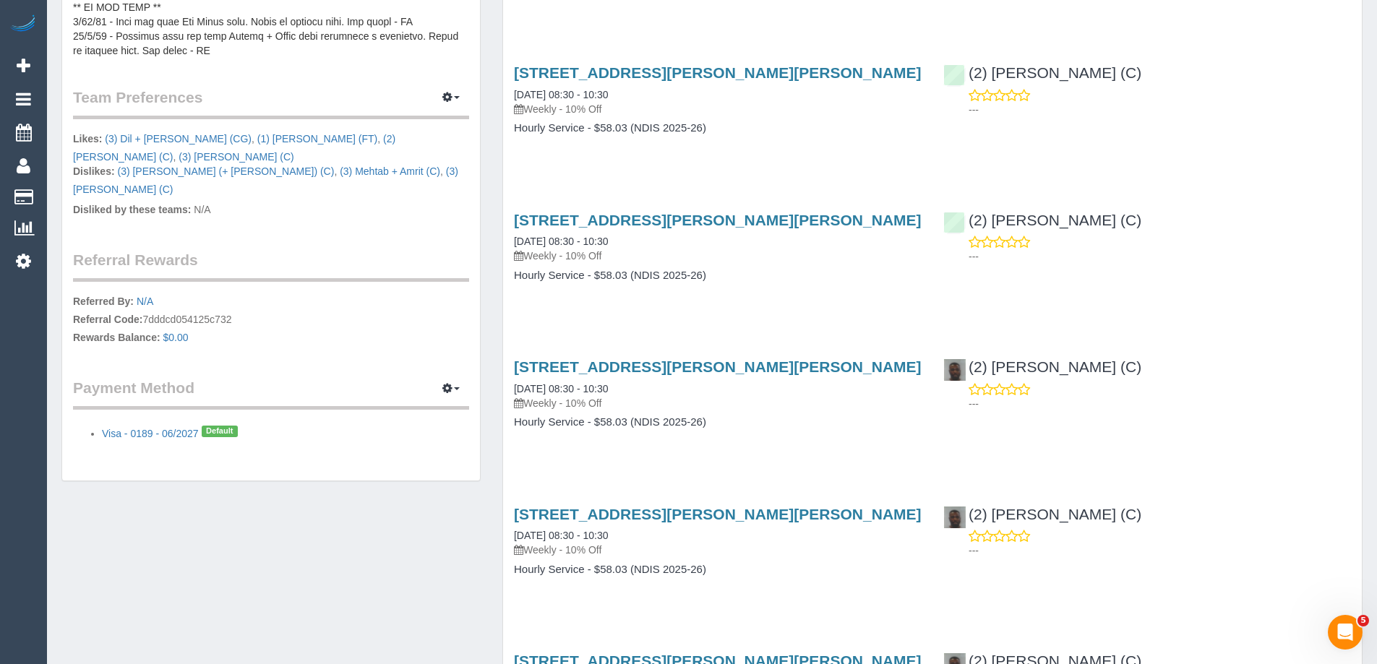
scroll to position [795, 0]
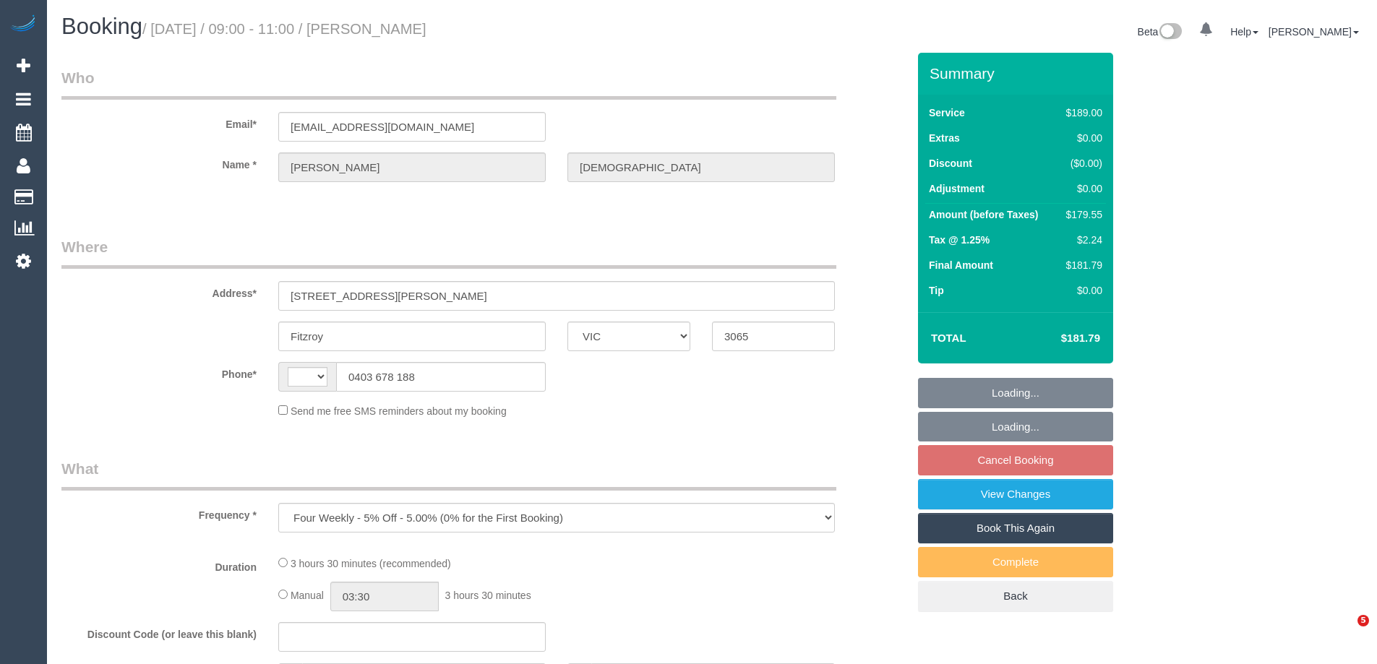
select select "VIC"
select select "string:stripe-pm_1PXYyd2GScqysDRV1FPWkNYs"
select select "number:28"
select select "number:14"
select select "number:18"
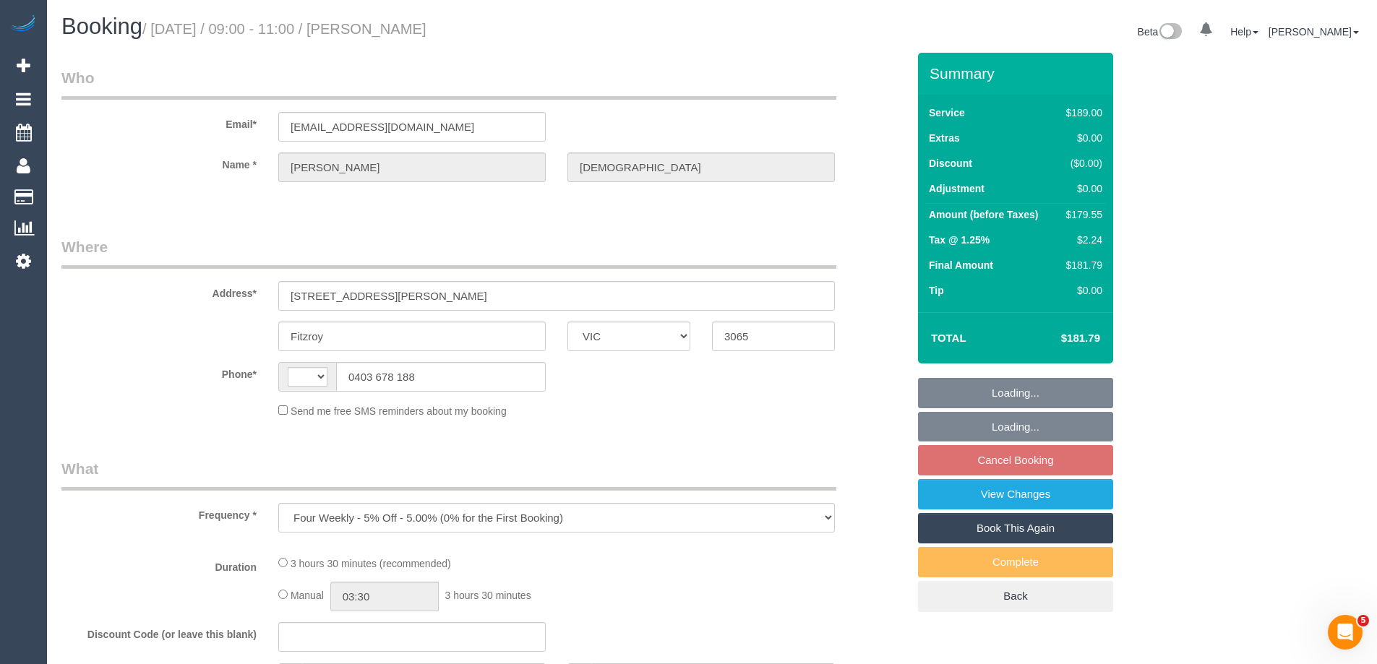
select select "number:22"
select select "number:34"
select select "number:13"
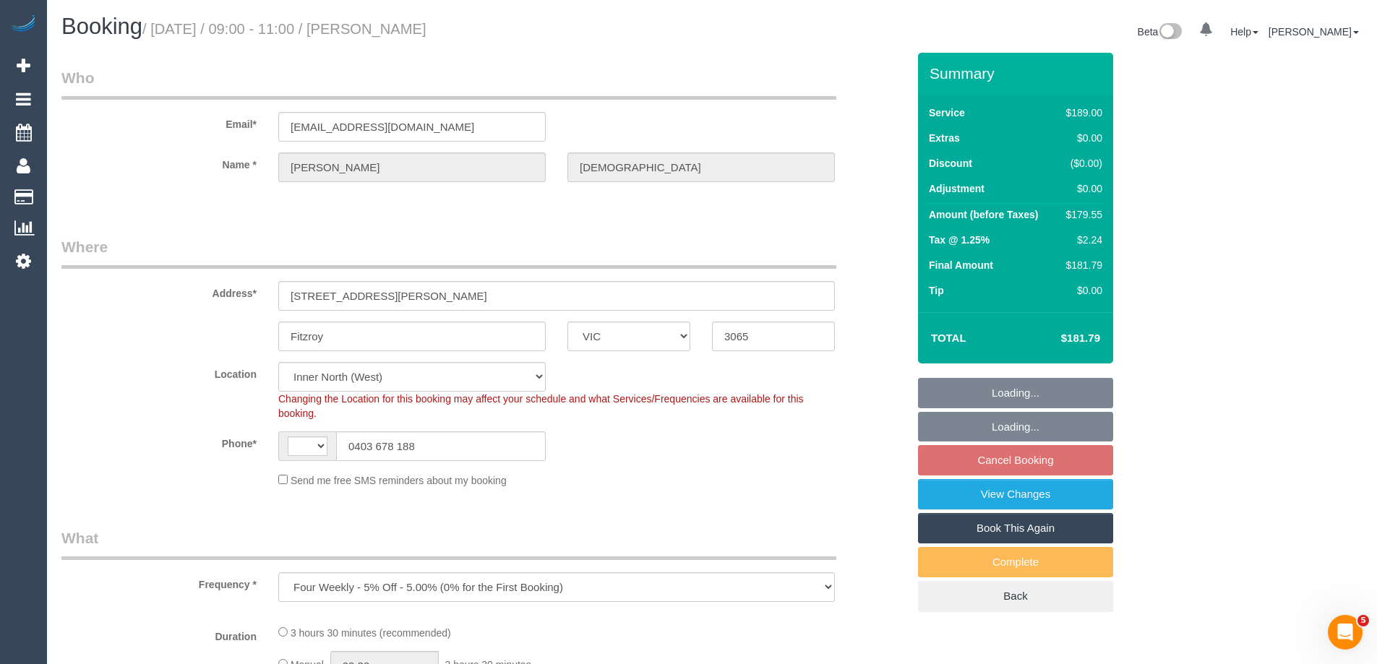
select select "object:705"
select select "string:AU"
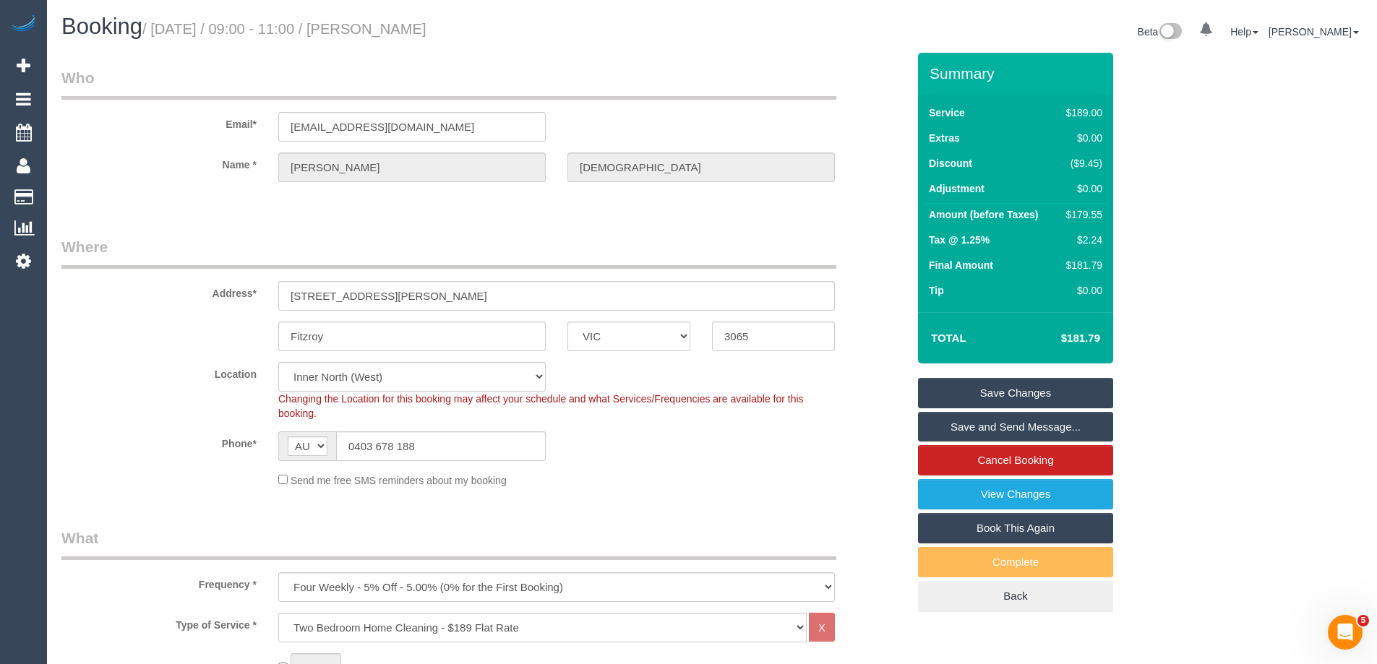
click at [963, 429] on link "Save and Send Message..." at bounding box center [1015, 427] width 195 height 30
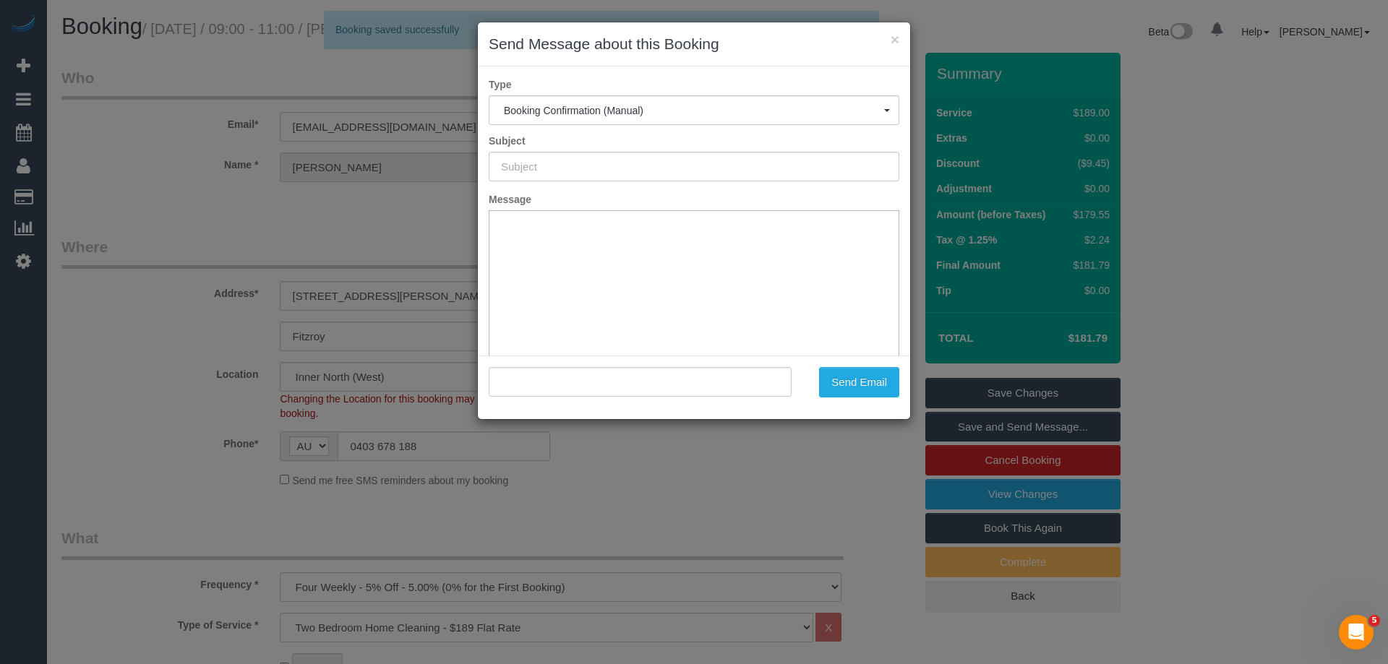
type input "Booking Confirmed"
type input ""Hannah Savige" <hannah.savige8@gmail.com>"
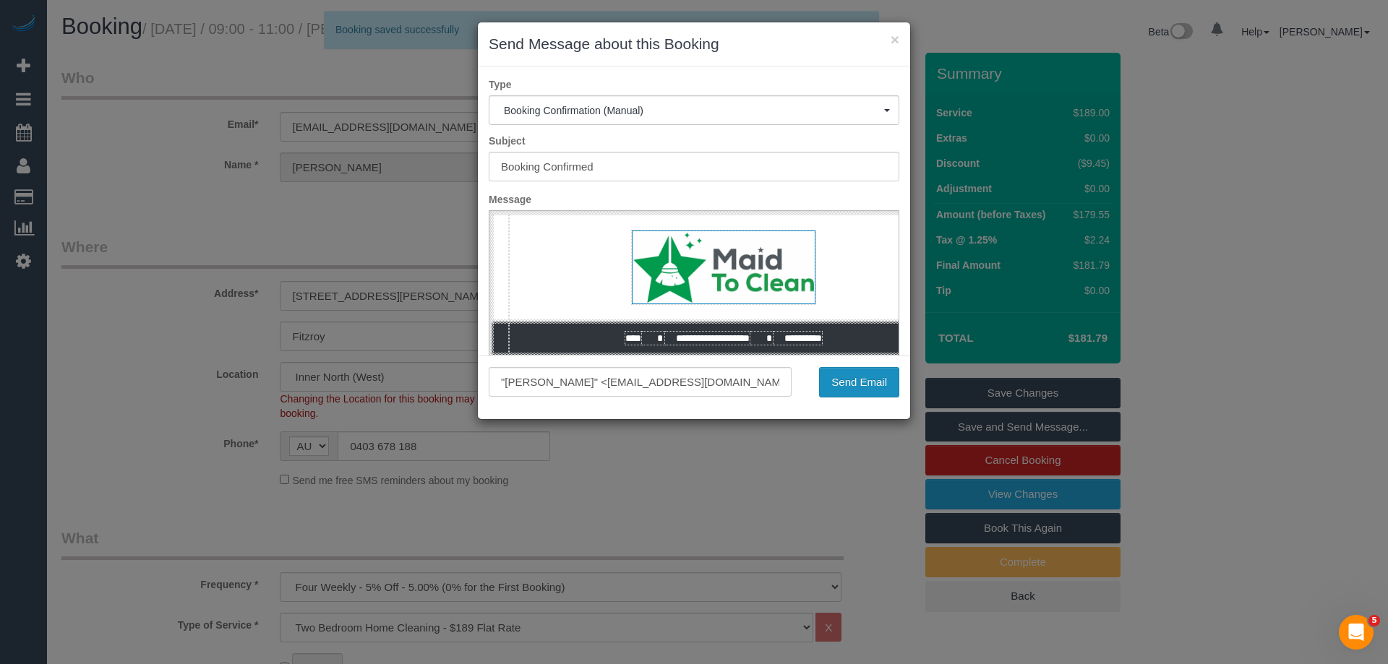
click at [854, 381] on button "Send Email" at bounding box center [859, 382] width 80 height 30
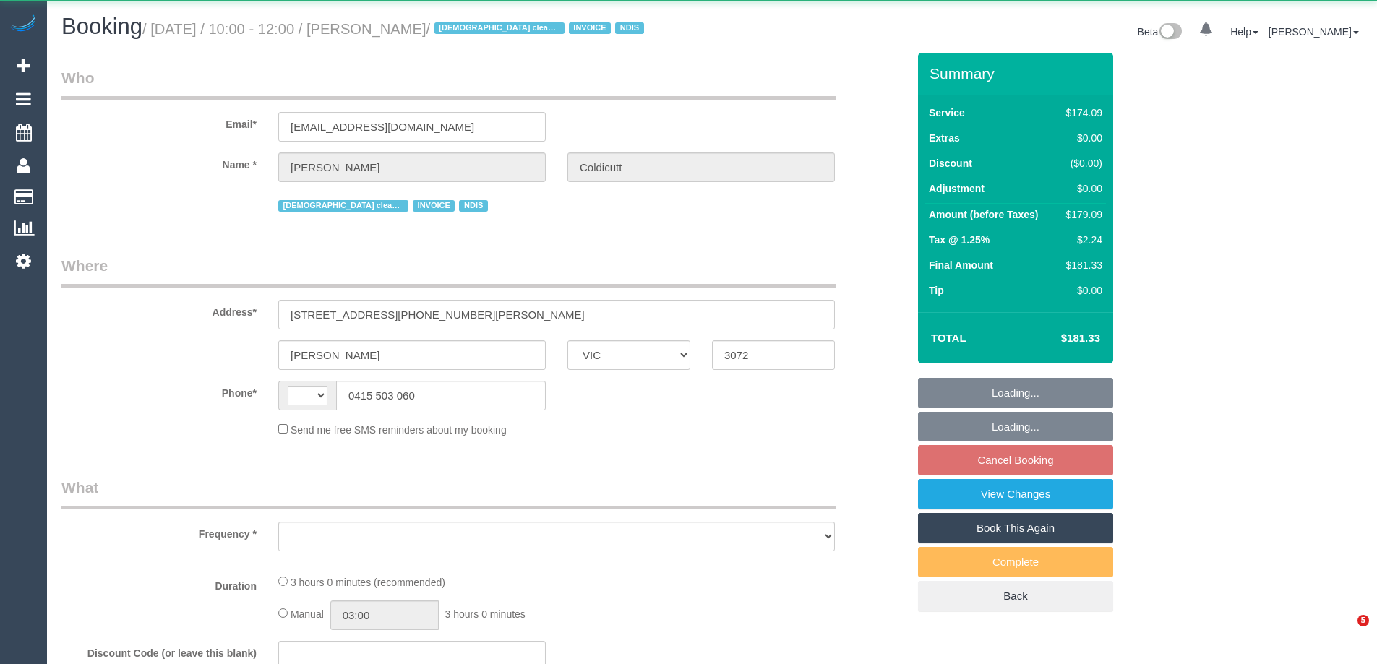
select select "VIC"
select select "object:321"
select select "180"
select select "number:28"
select select "number:16"
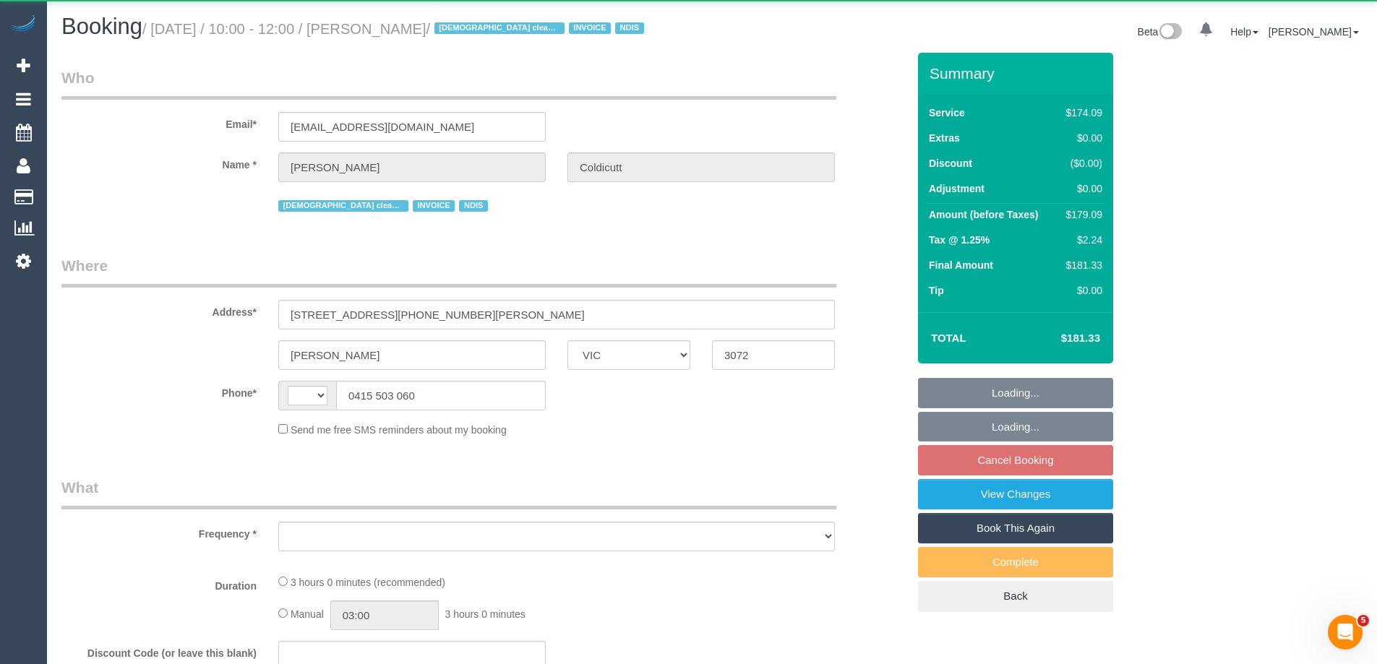
select select "number:19"
select select "number:36"
select select "number:34"
select select "number:11"
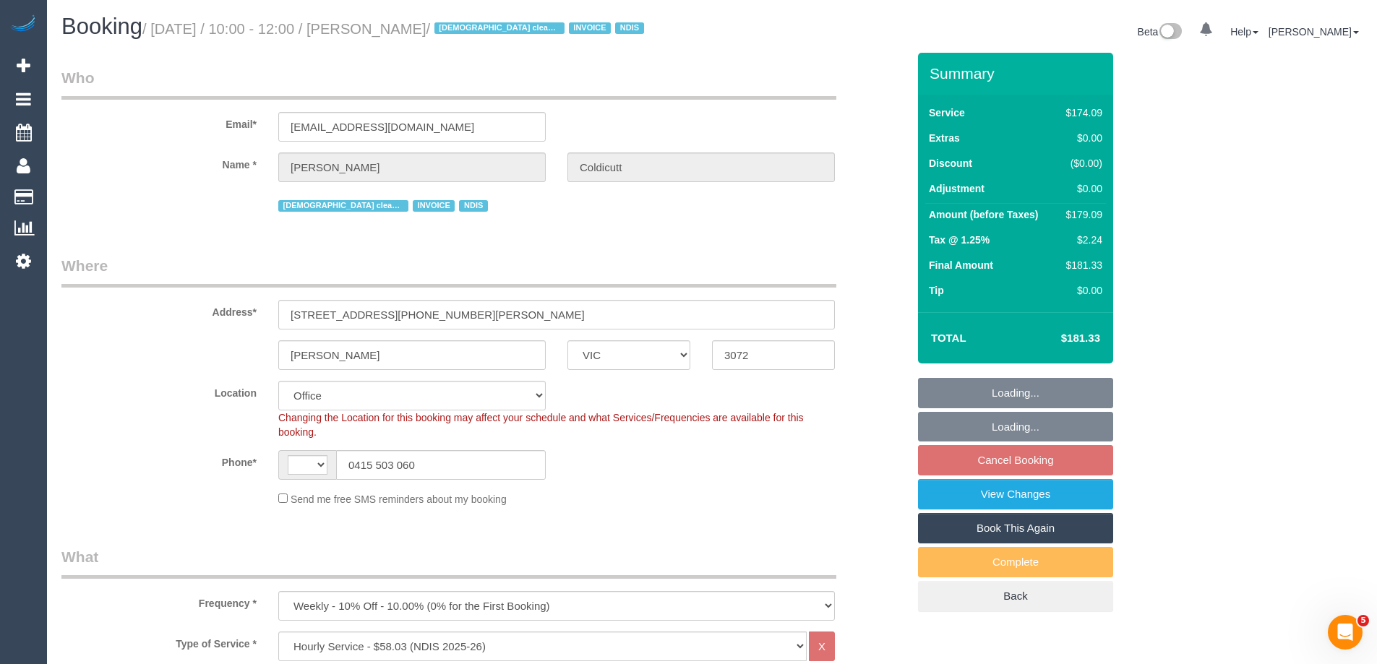
select select "string:AU"
select select "object:2048"
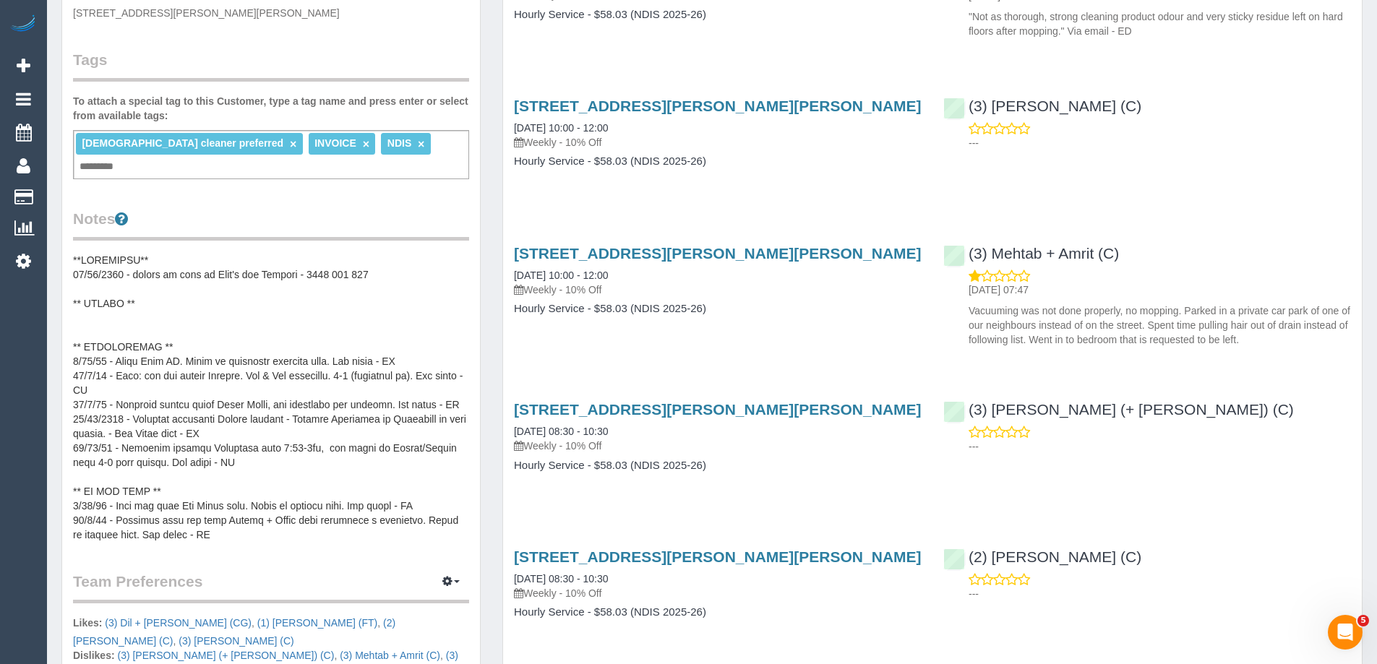
scroll to position [72, 0]
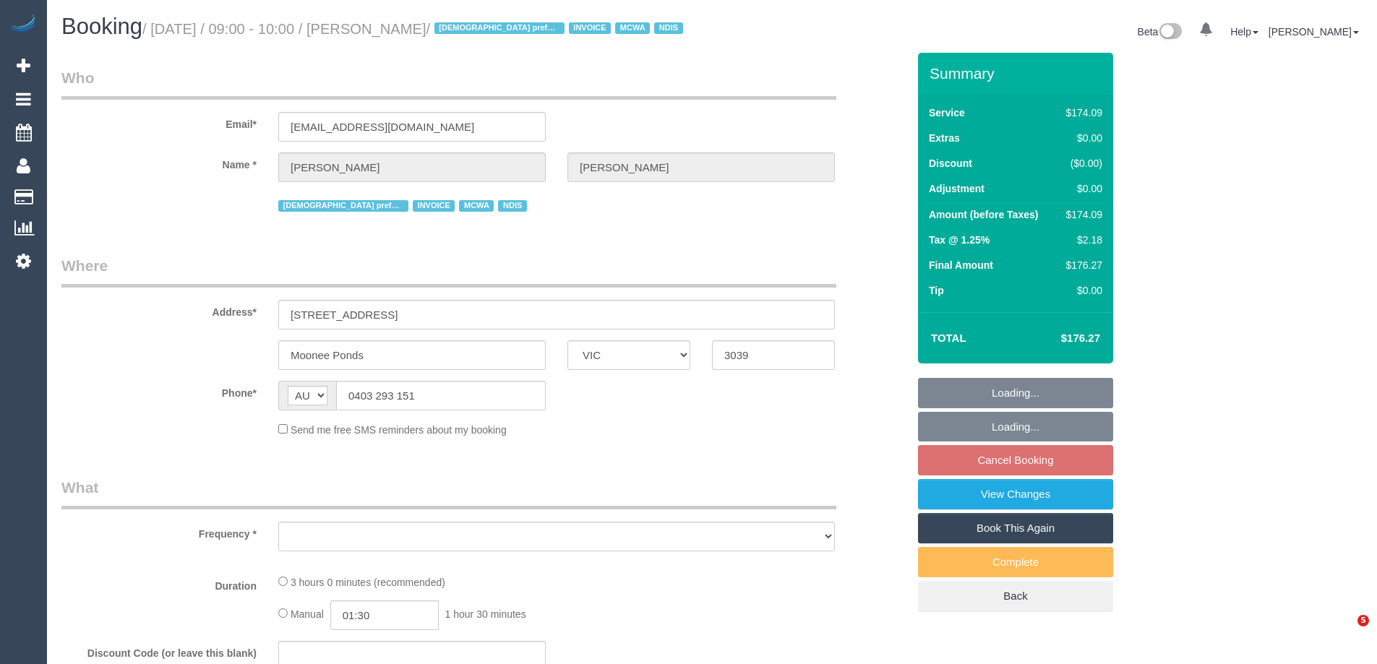
select select "VIC"
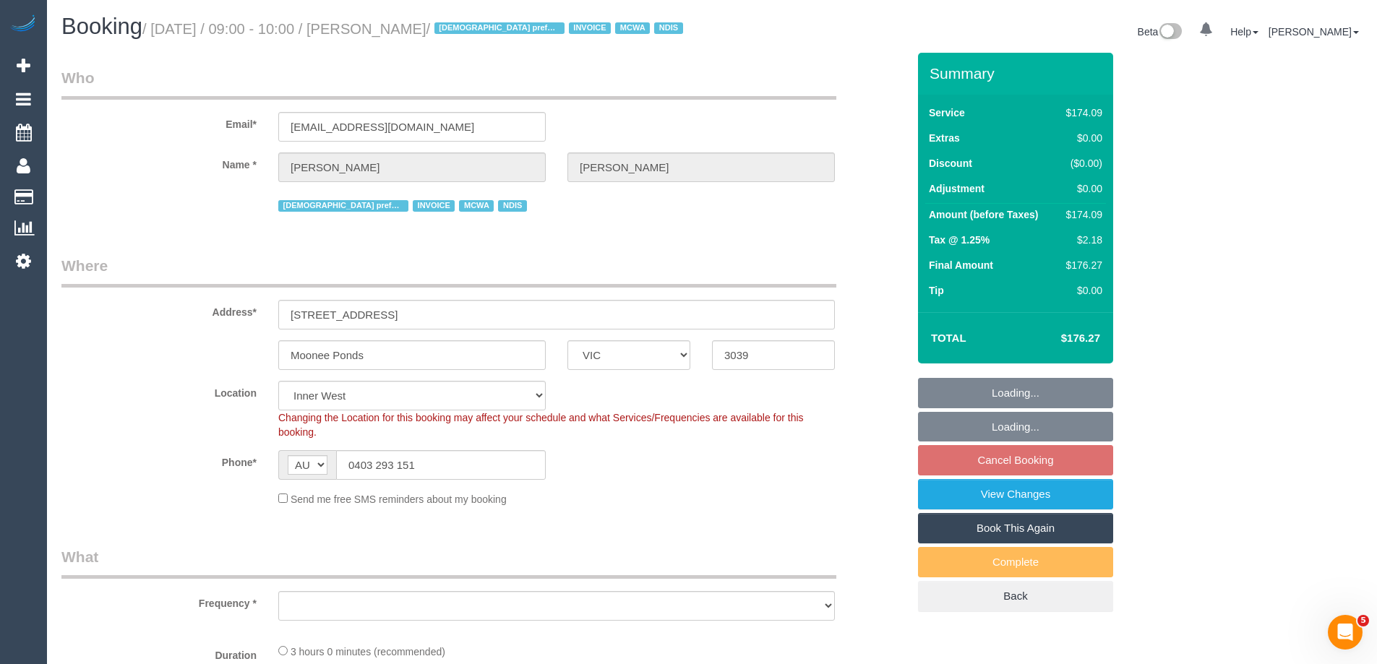
select select "object:765"
select select "180"
select select "number:28"
select select "number:14"
select select "number:19"
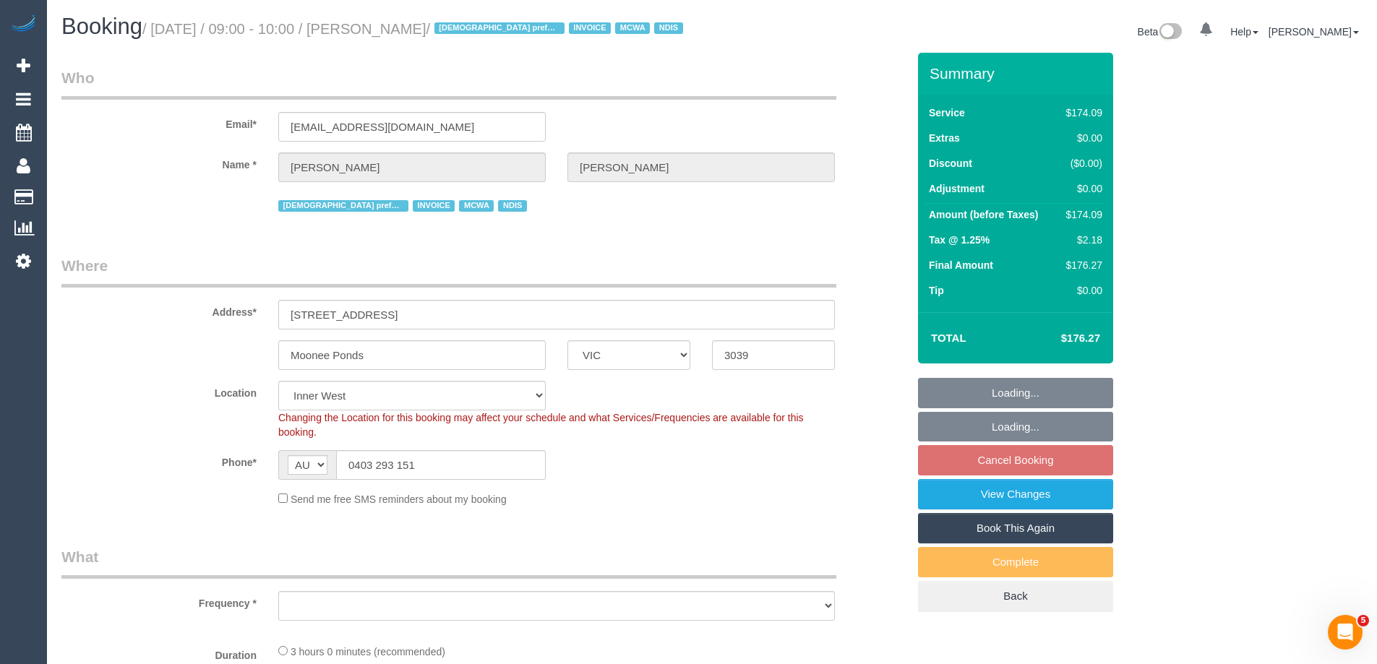
select select "number:36"
select select "number:35"
select select "number:11"
select select "object:770"
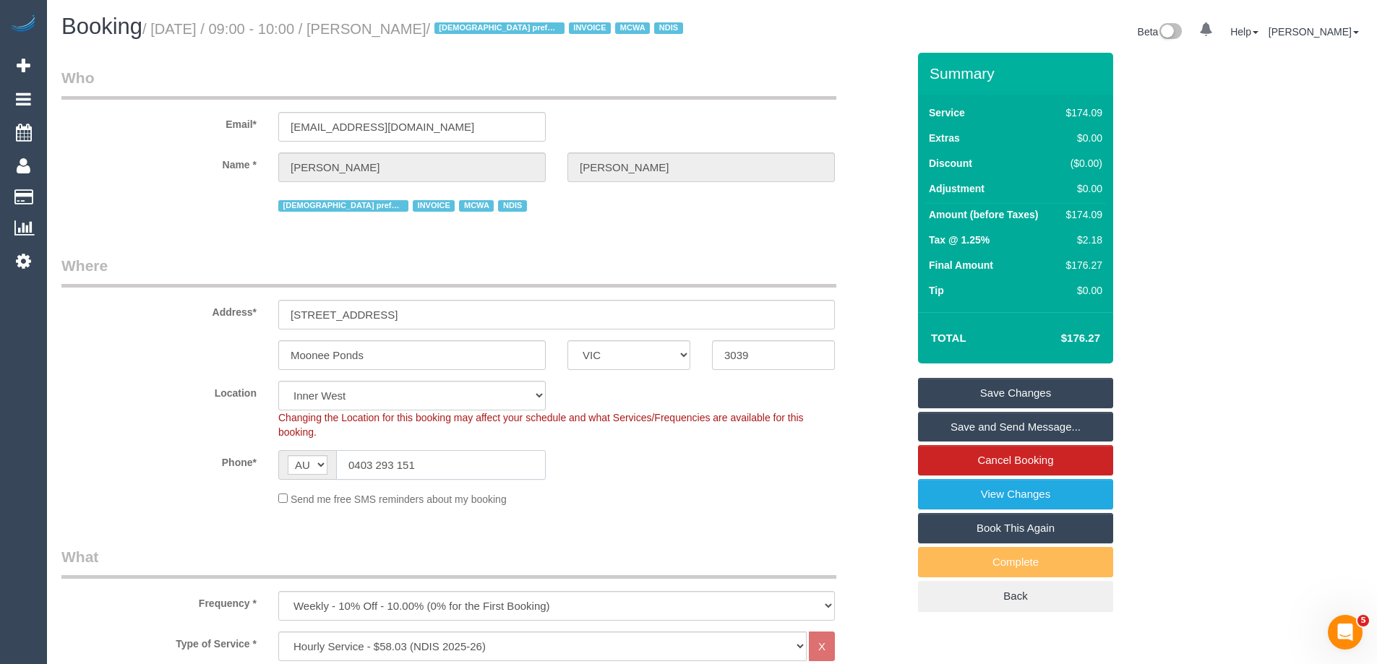
drag, startPoint x: 426, startPoint y: 484, endPoint x: 291, endPoint y: 468, distance: 135.4
click at [291, 468] on div "AF AL DZ AD AO AI AQ AG AR AM AW AU AT AZ BS BH BD BB BY BE BZ BJ BM BT BO BA B…" at bounding box center [411, 465] width 267 height 30
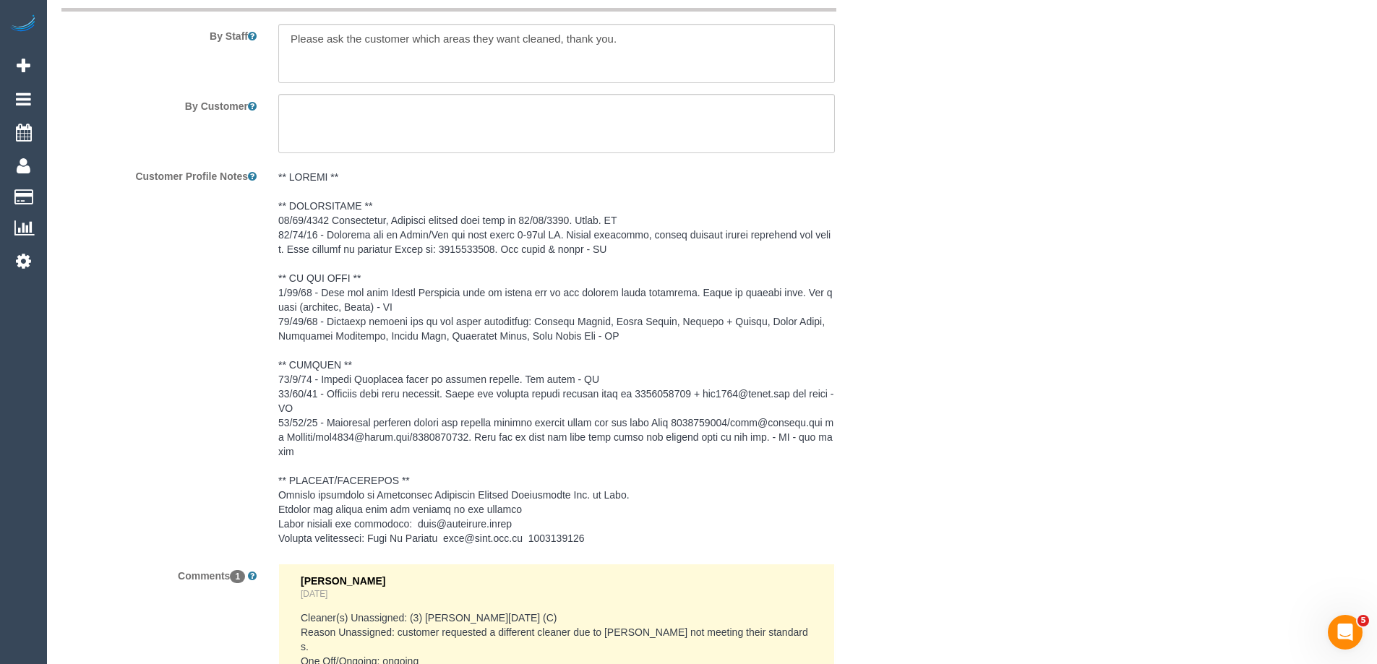
scroll to position [2038, 0]
drag, startPoint x: 509, startPoint y: 272, endPoint x: 453, endPoint y: 272, distance: 56.4
click at [453, 272] on pre at bounding box center [556, 361] width 557 height 376
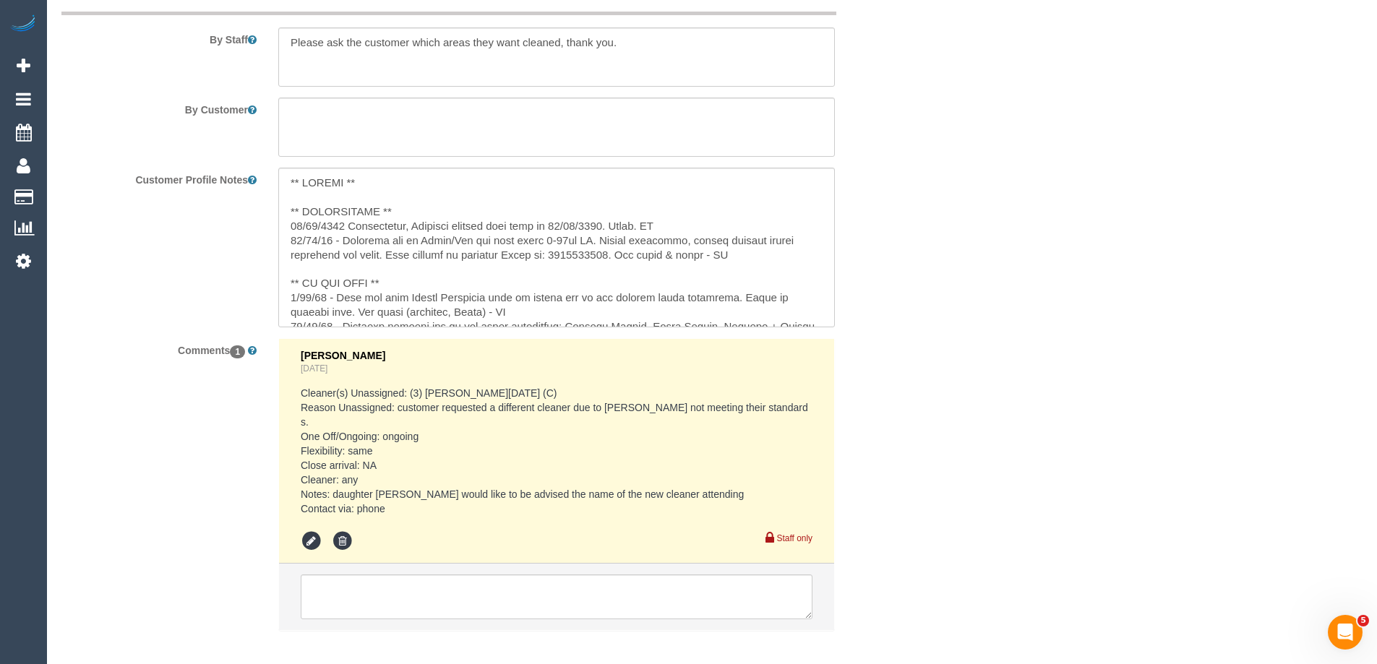
copy pre "0403293151"
drag, startPoint x: 619, startPoint y: 271, endPoint x: 562, endPoint y: 272, distance: 57.8
click at [562, 272] on textarea at bounding box center [556, 248] width 557 height 160
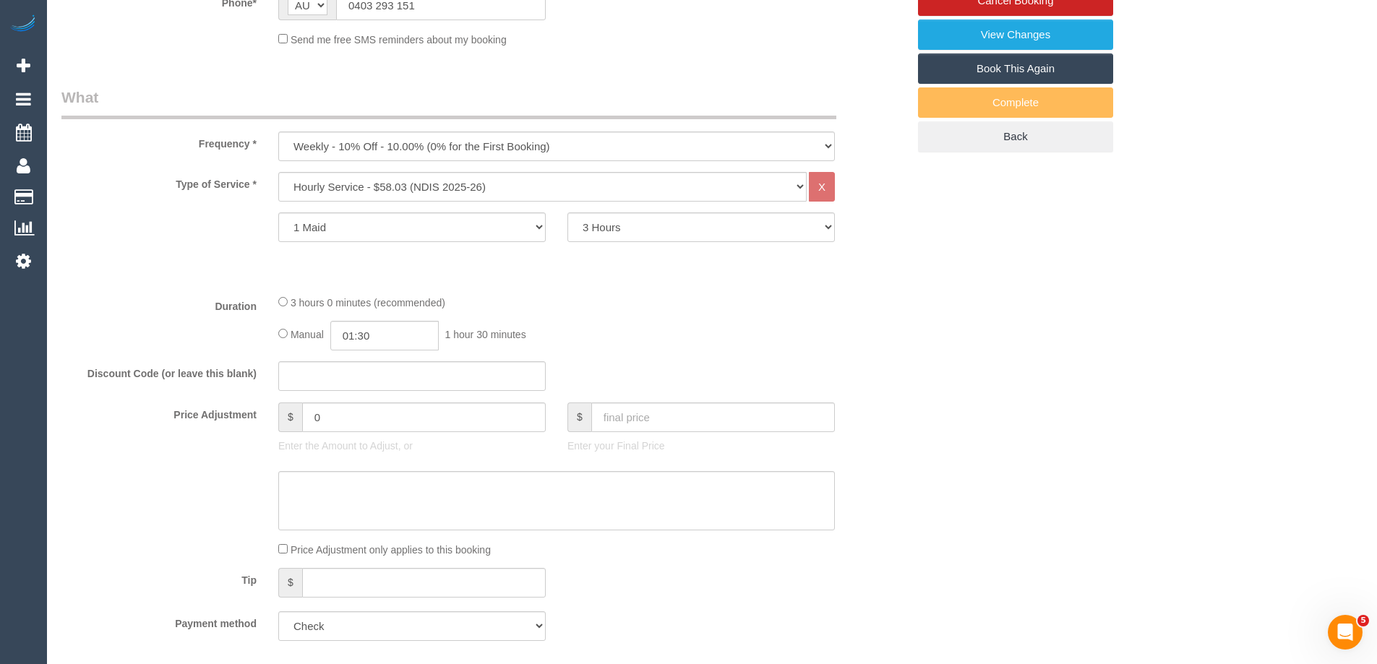
scroll to position [2341, 0]
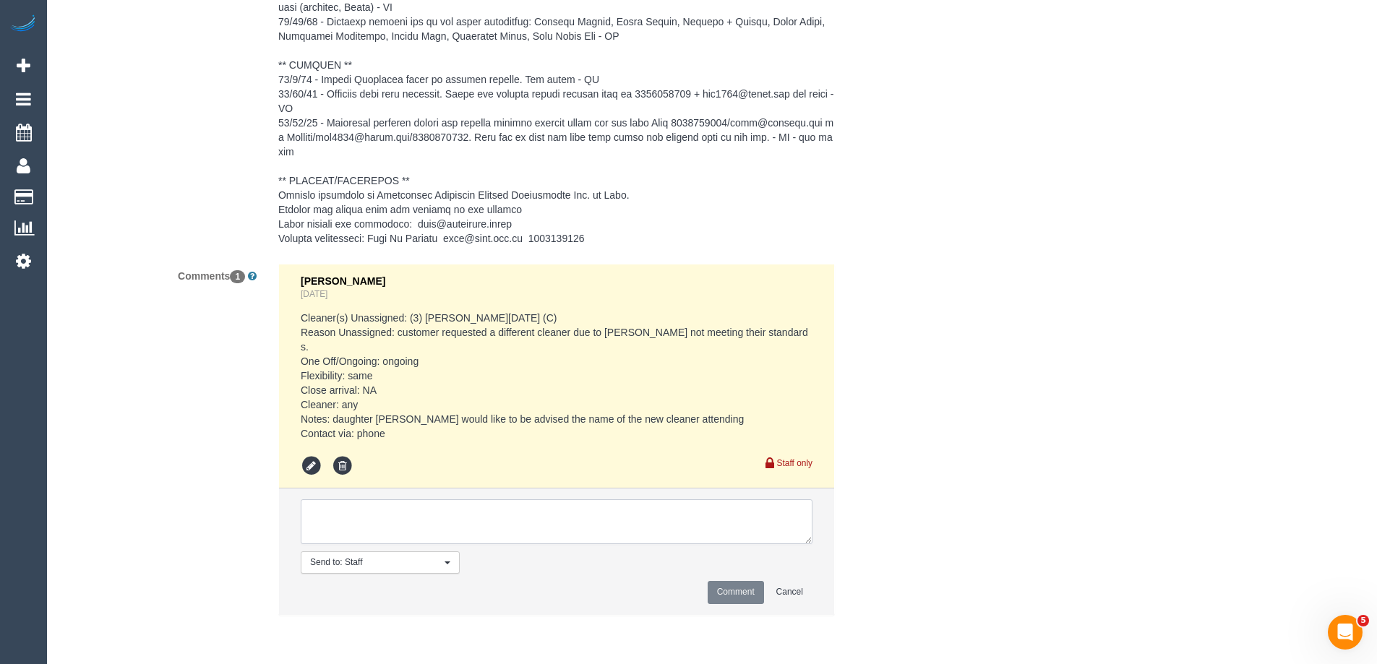
click at [412, 539] on textarea at bounding box center [557, 521] width 512 height 45
type textarea "[PERSON_NAME] + [PERSON_NAME] named to customer - via text"
click at [750, 598] on button "Comment" at bounding box center [736, 592] width 56 height 22
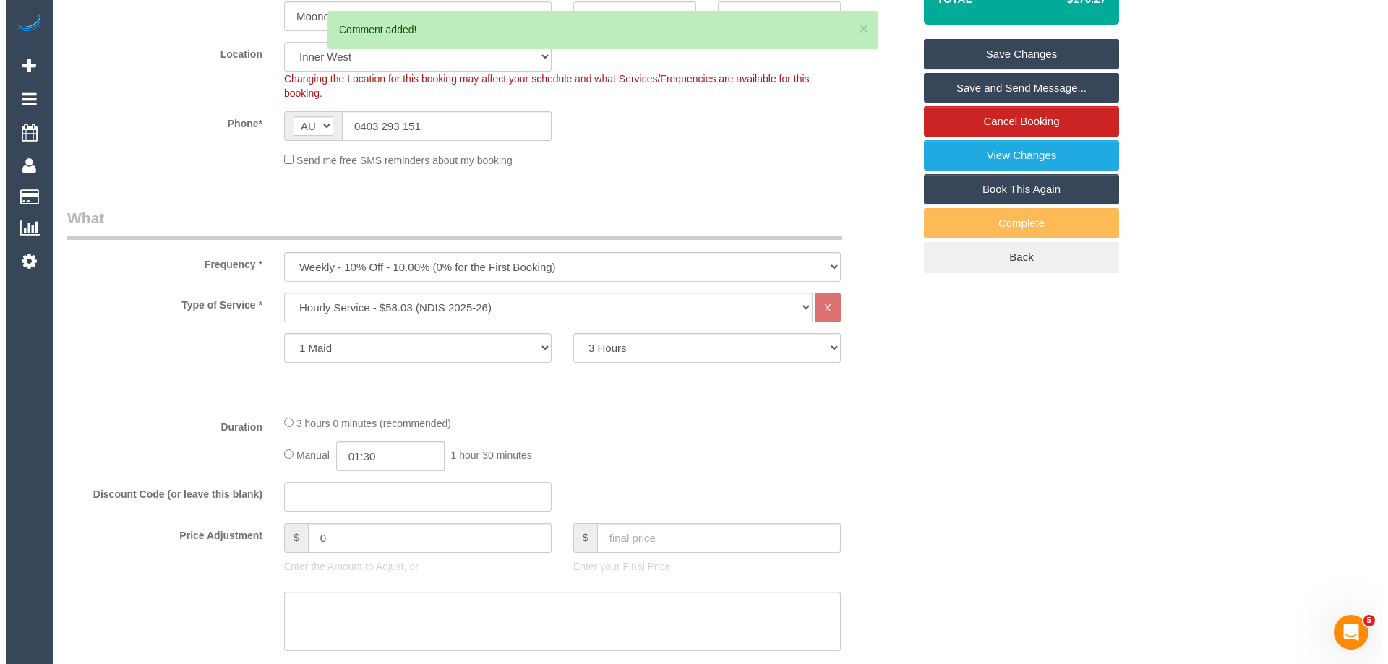
scroll to position [0, 0]
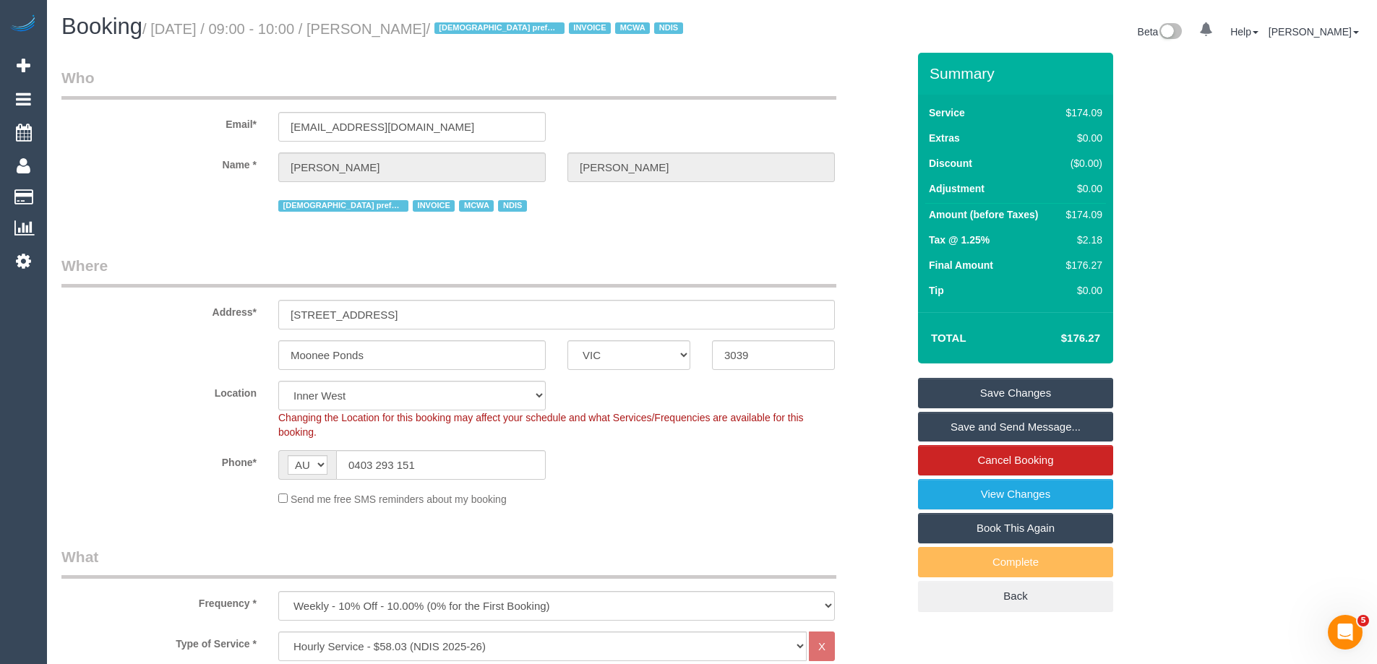
click at [948, 440] on link "Save and Send Message..." at bounding box center [1015, 427] width 195 height 30
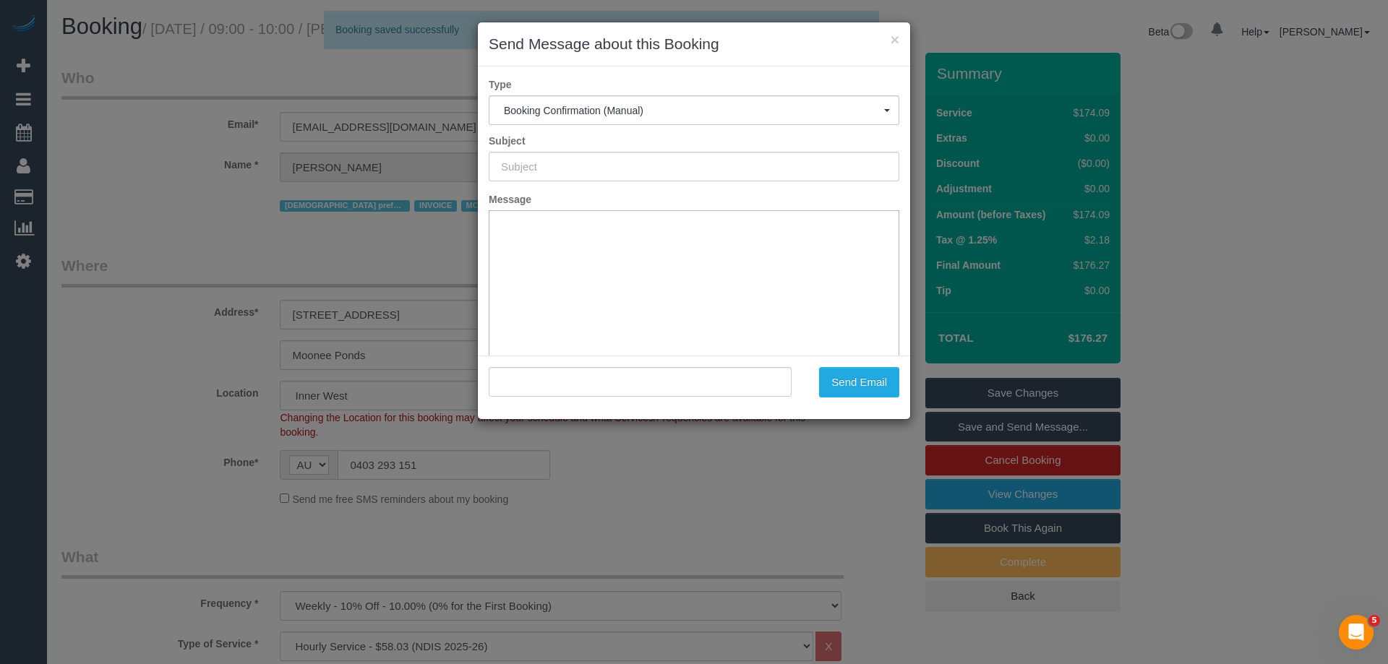
type input "Booking Confirmed"
type input ""[PERSON_NAME]" <[EMAIL_ADDRESS][DOMAIN_NAME]>"
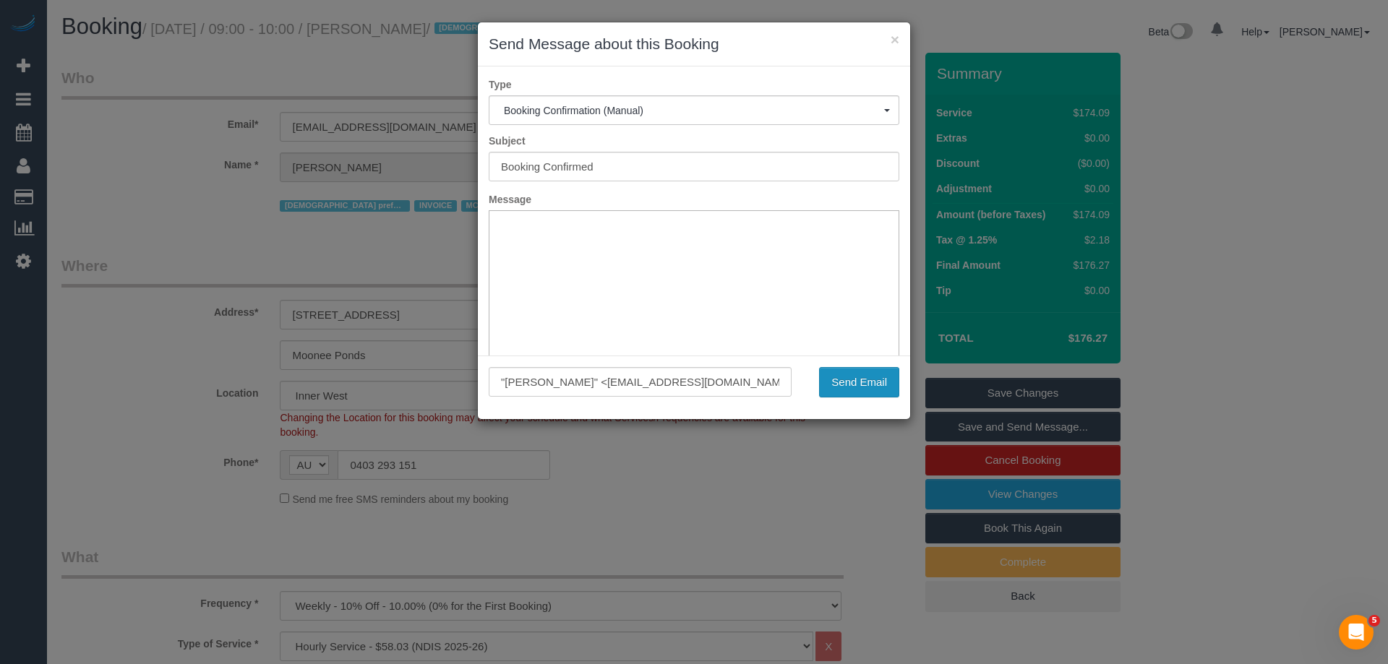
click at [839, 390] on button "Send Email" at bounding box center [859, 382] width 80 height 30
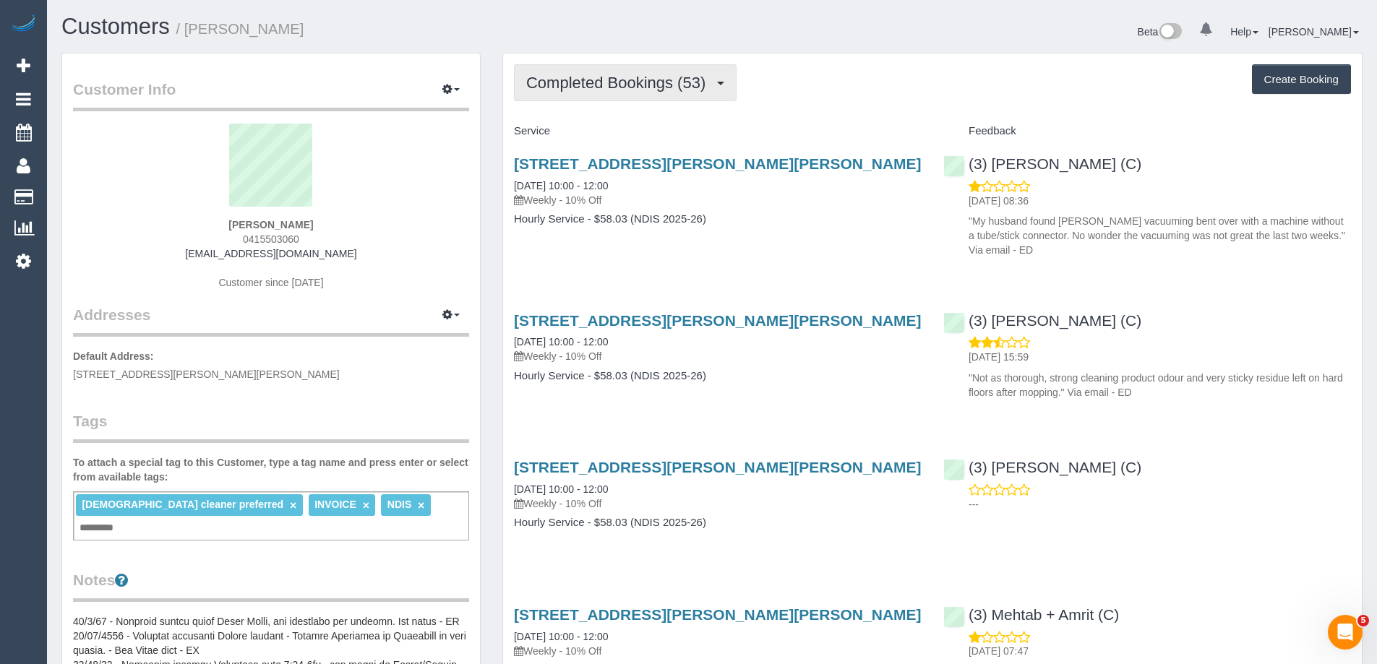
click at [567, 67] on button "Completed Bookings (53)" at bounding box center [625, 82] width 223 height 37
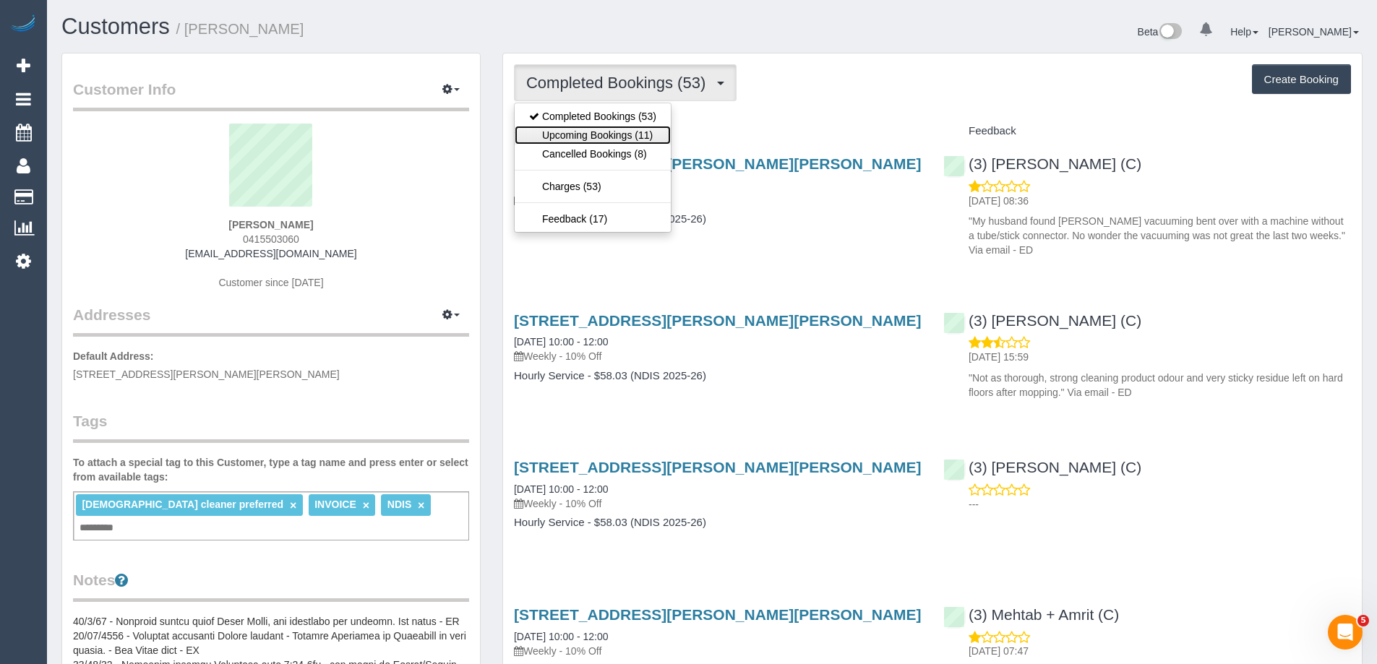
click at [584, 137] on link "Upcoming Bookings (11)" at bounding box center [593, 135] width 156 height 19
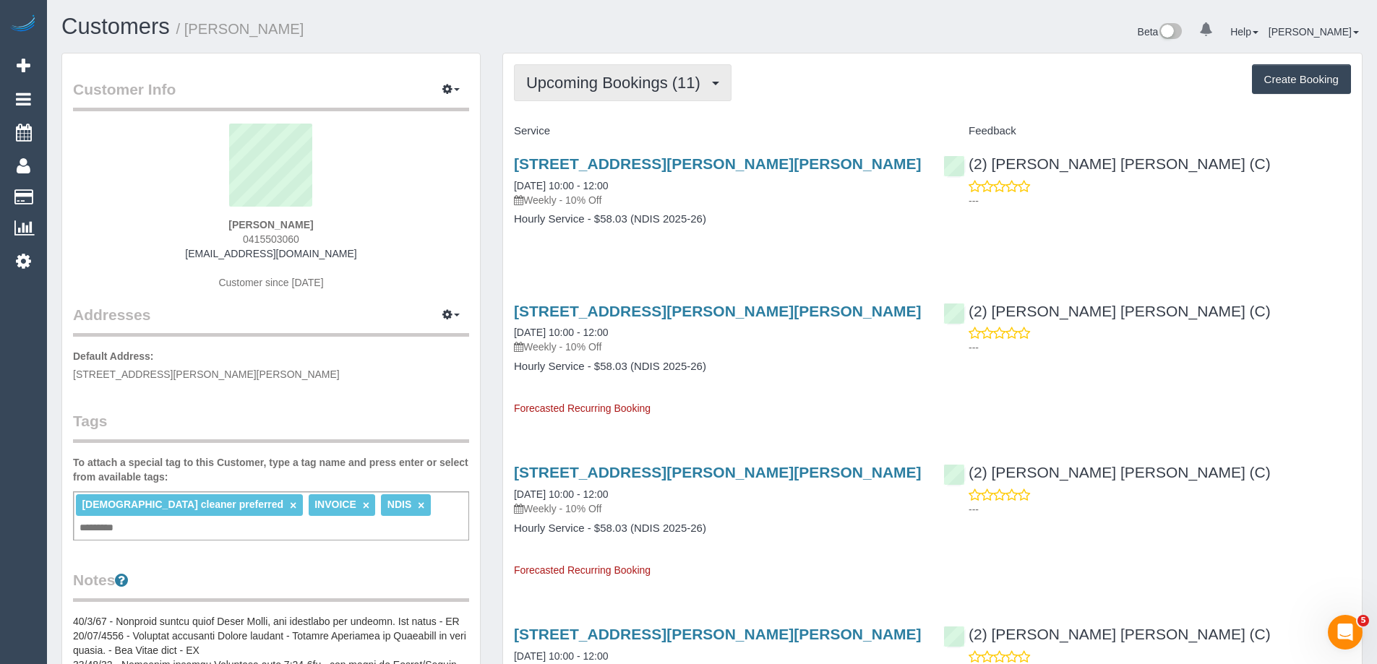
click at [583, 87] on span "Upcoming Bookings (11)" at bounding box center [616, 83] width 181 height 18
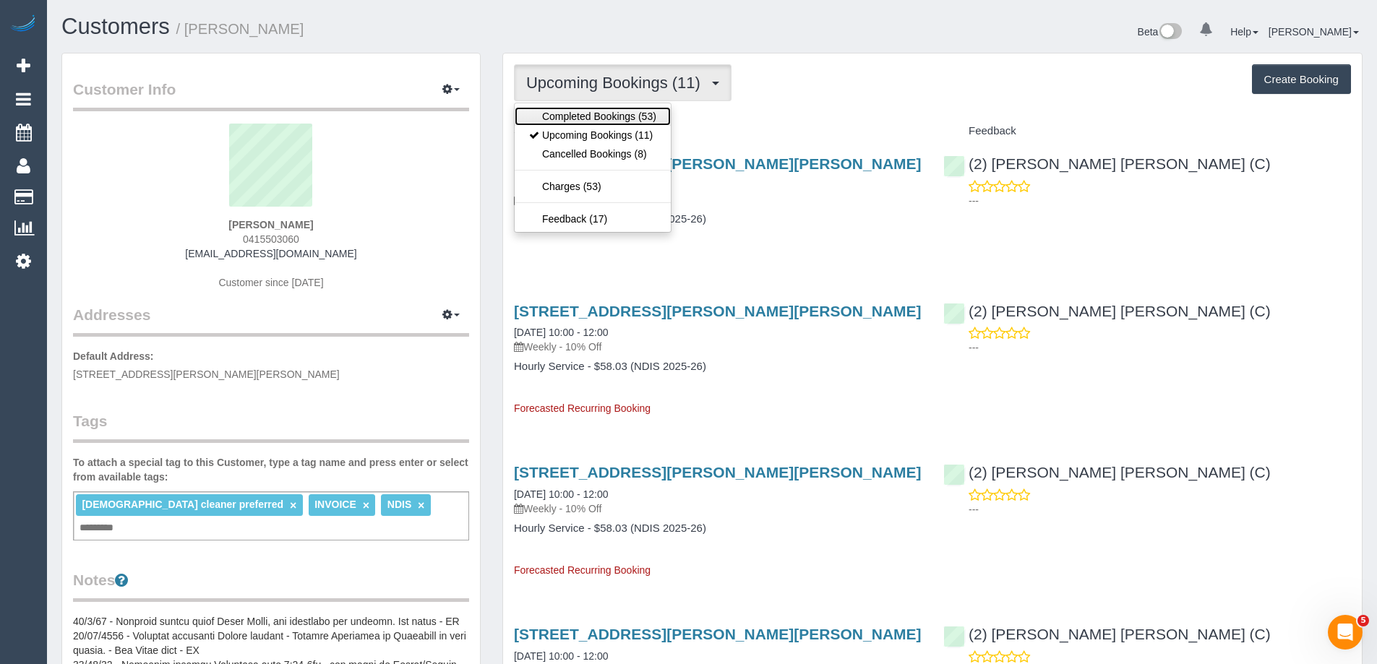
click at [578, 113] on link "Completed Bookings (53)" at bounding box center [593, 116] width 156 height 19
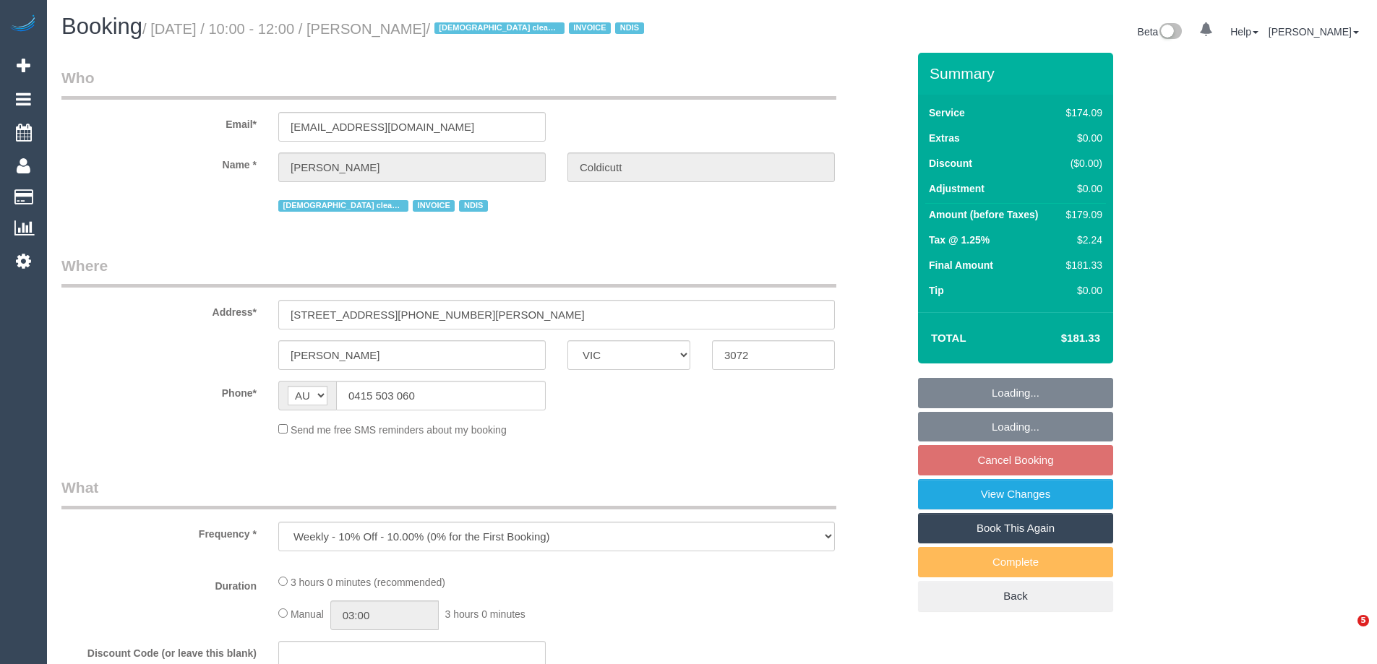
select select "VIC"
select select "180"
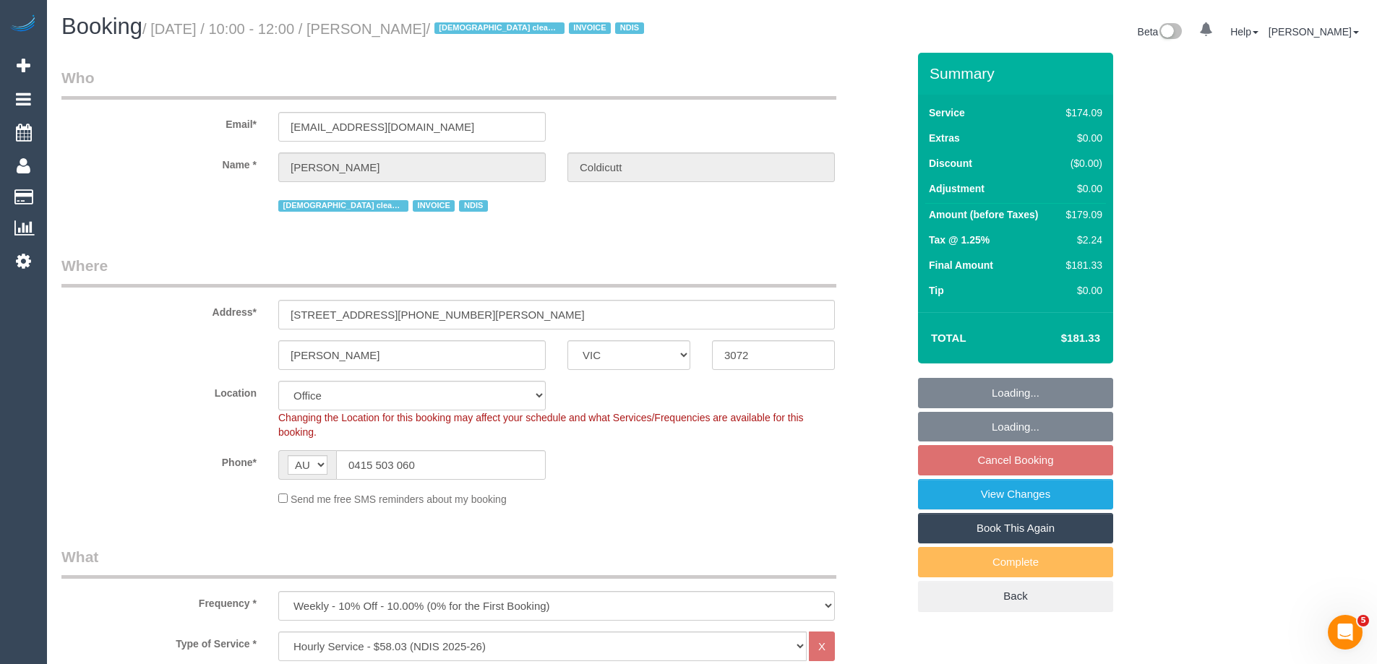
select select "object:780"
select select "number:28"
select select "number:16"
select select "number:19"
select select "number:36"
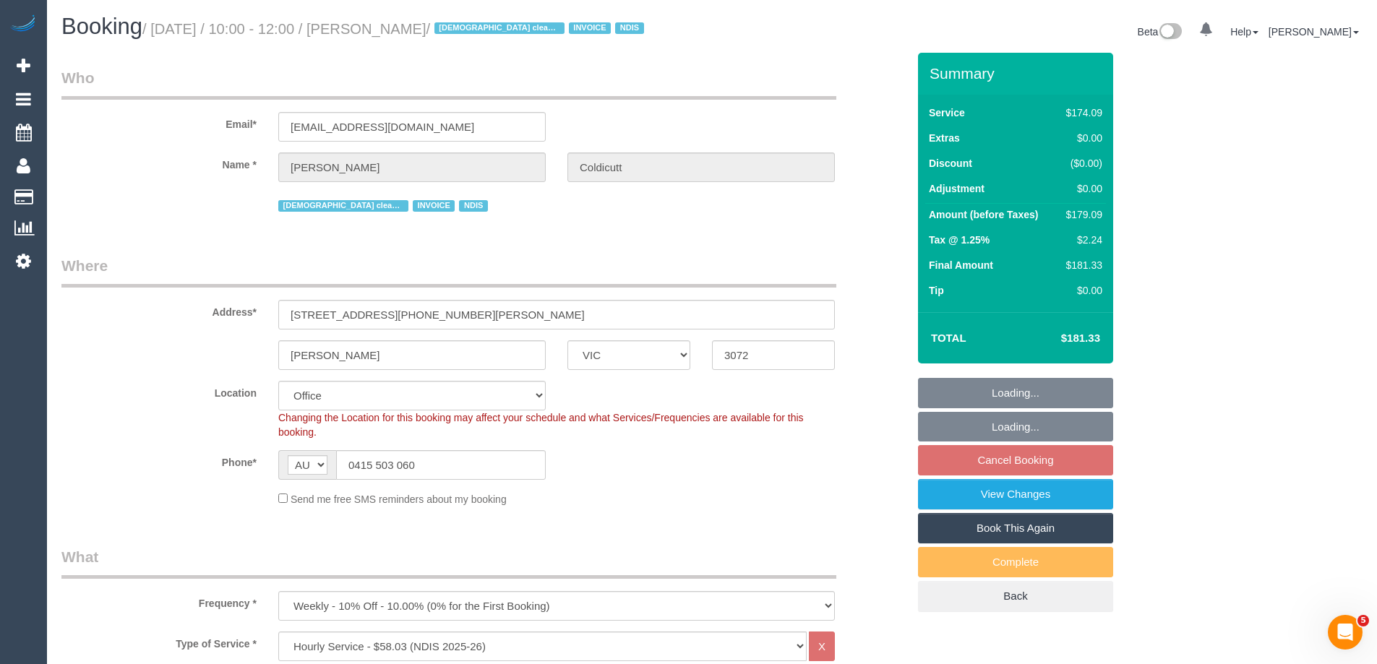
select select "number:34"
select select "number:11"
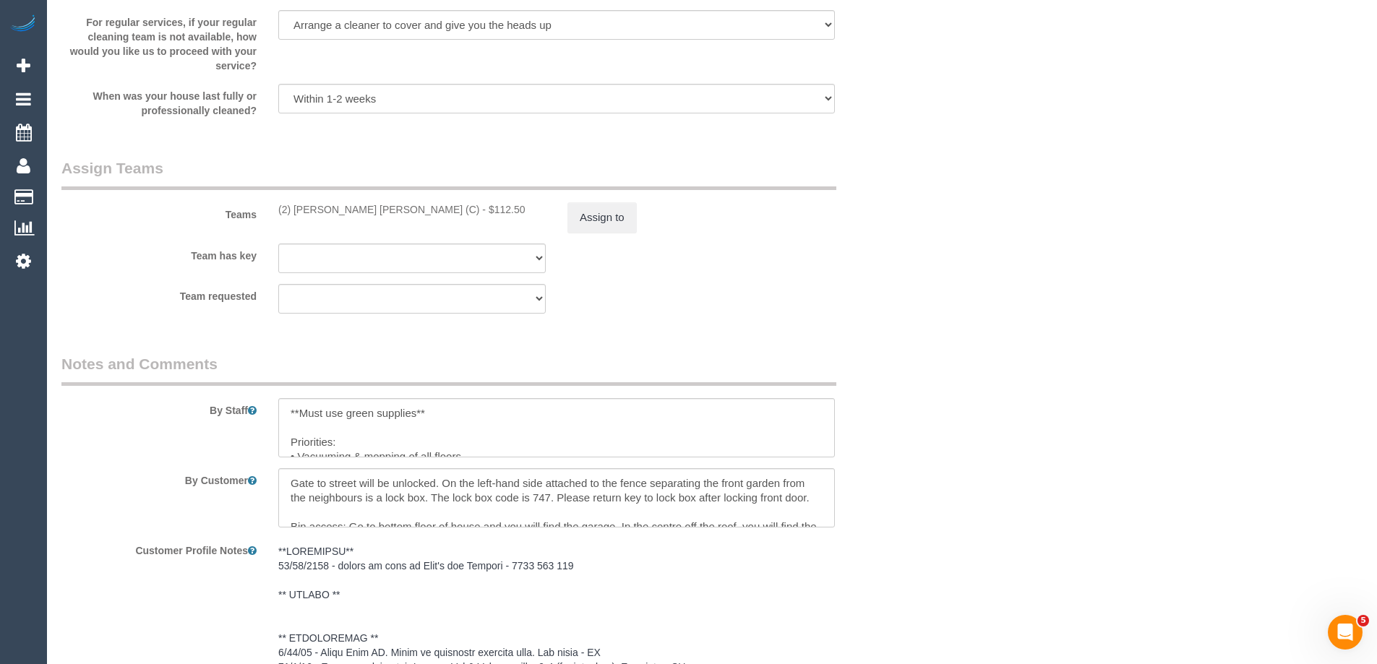
scroll to position [2458, 0]
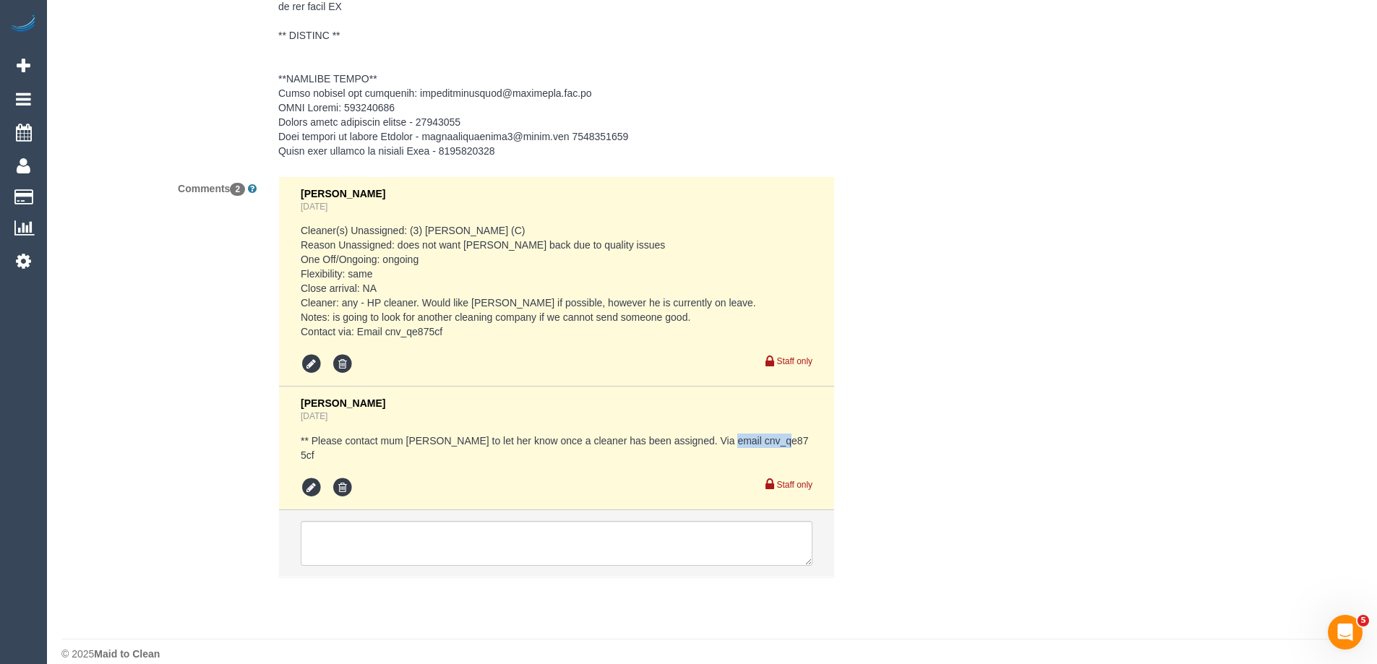
drag, startPoint x: 721, startPoint y: 443, endPoint x: 779, endPoint y: 442, distance: 57.8
click at [779, 442] on pre "** Please contact mum [PERSON_NAME] to let her know once a cleaner has been ass…" at bounding box center [557, 448] width 512 height 29
copy pre "cnv_qe875cf"
click at [374, 536] on textarea at bounding box center [557, 543] width 512 height 45
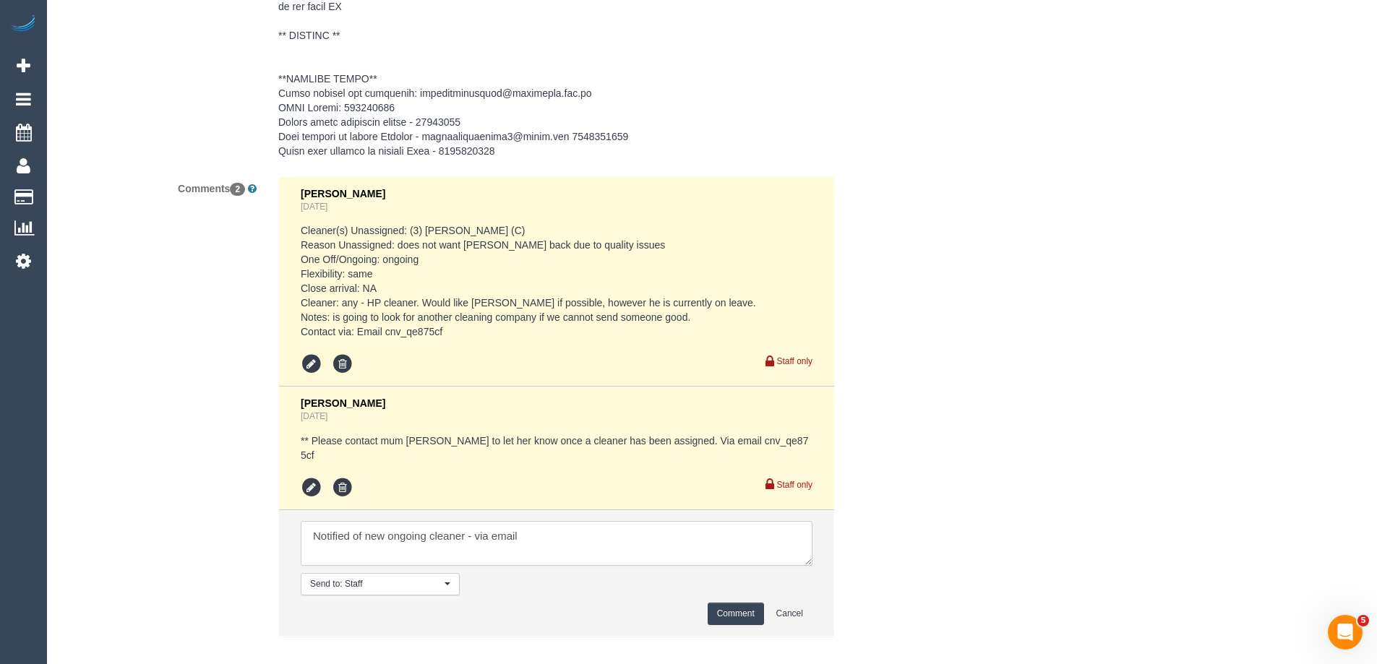
type textarea "Notified of new ongoing cleaner - via email"
click at [721, 603] on button "Comment" at bounding box center [736, 614] width 56 height 22
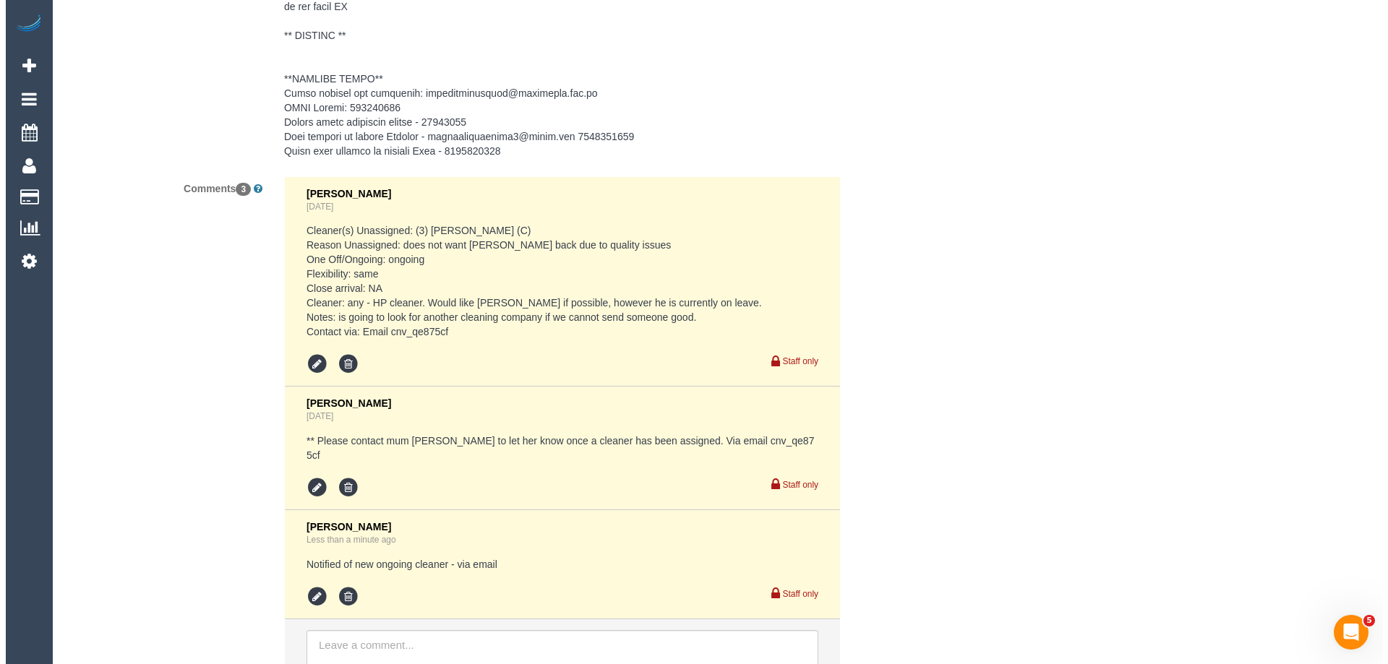
scroll to position [0, 0]
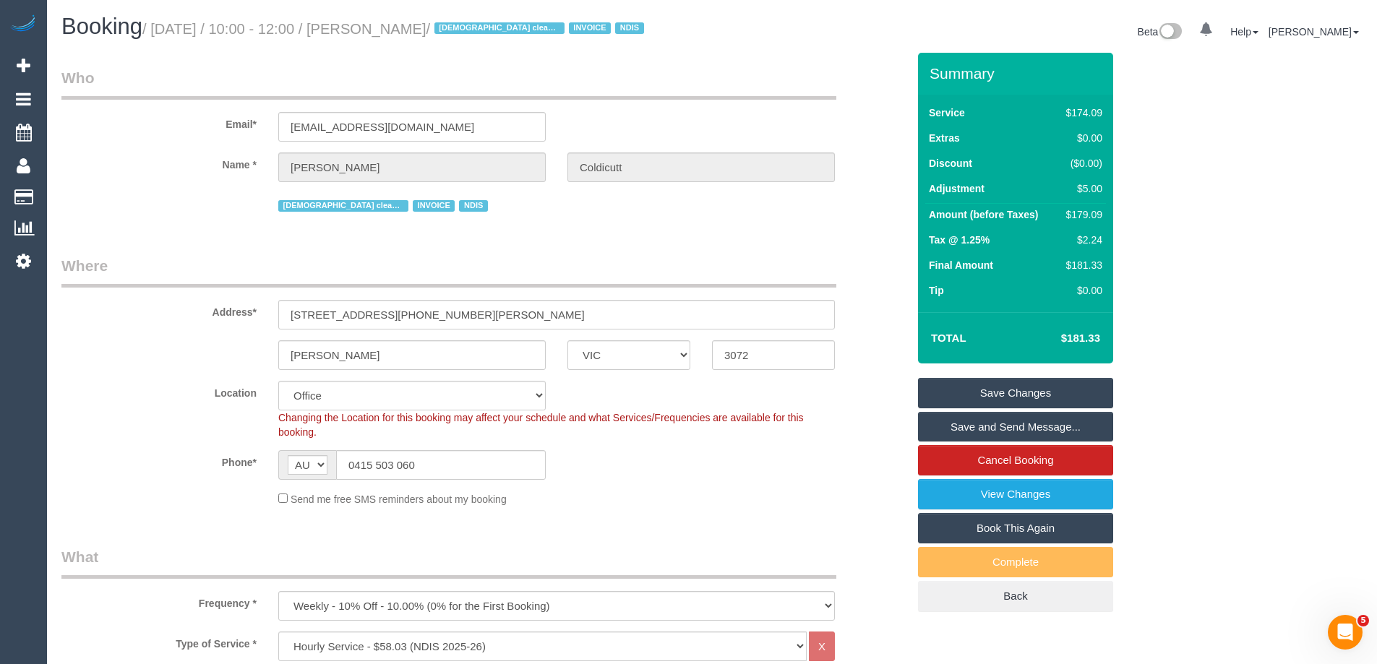
click at [966, 390] on link "Save Changes" at bounding box center [1015, 393] width 195 height 30
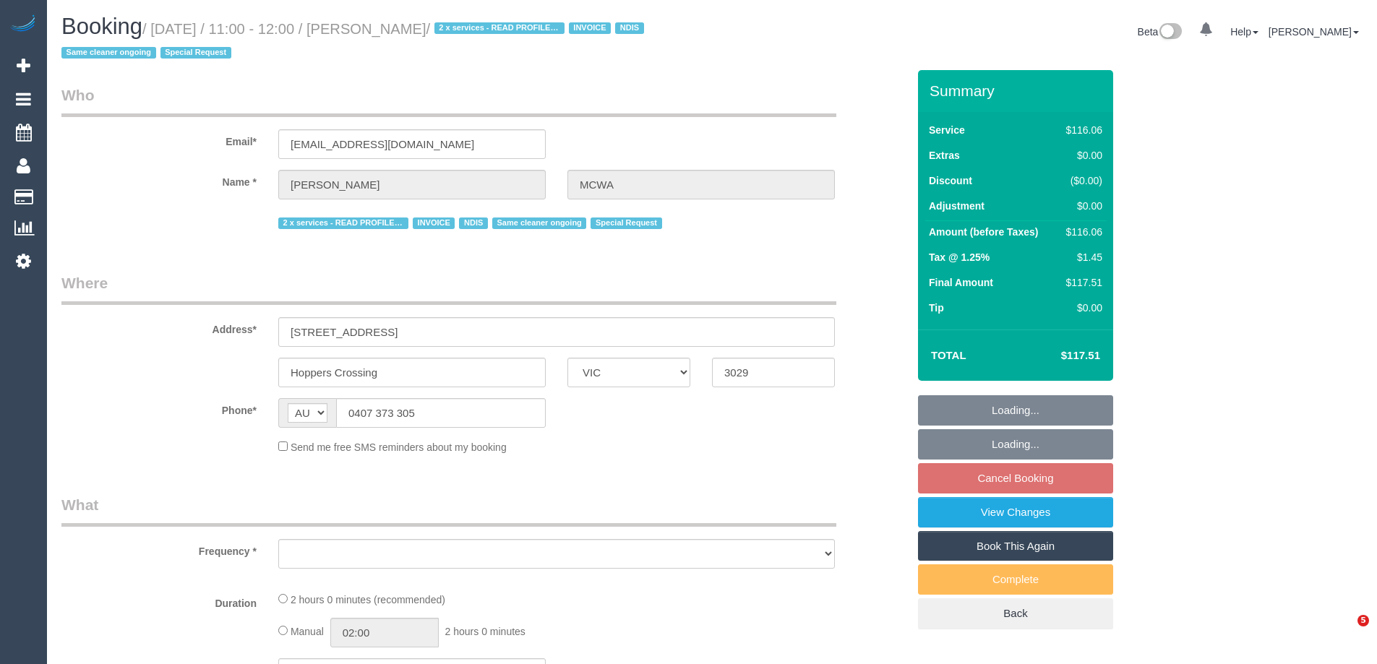
select select "VIC"
select select "number:28"
select select "number:14"
select select "number:19"
select select "number:36"
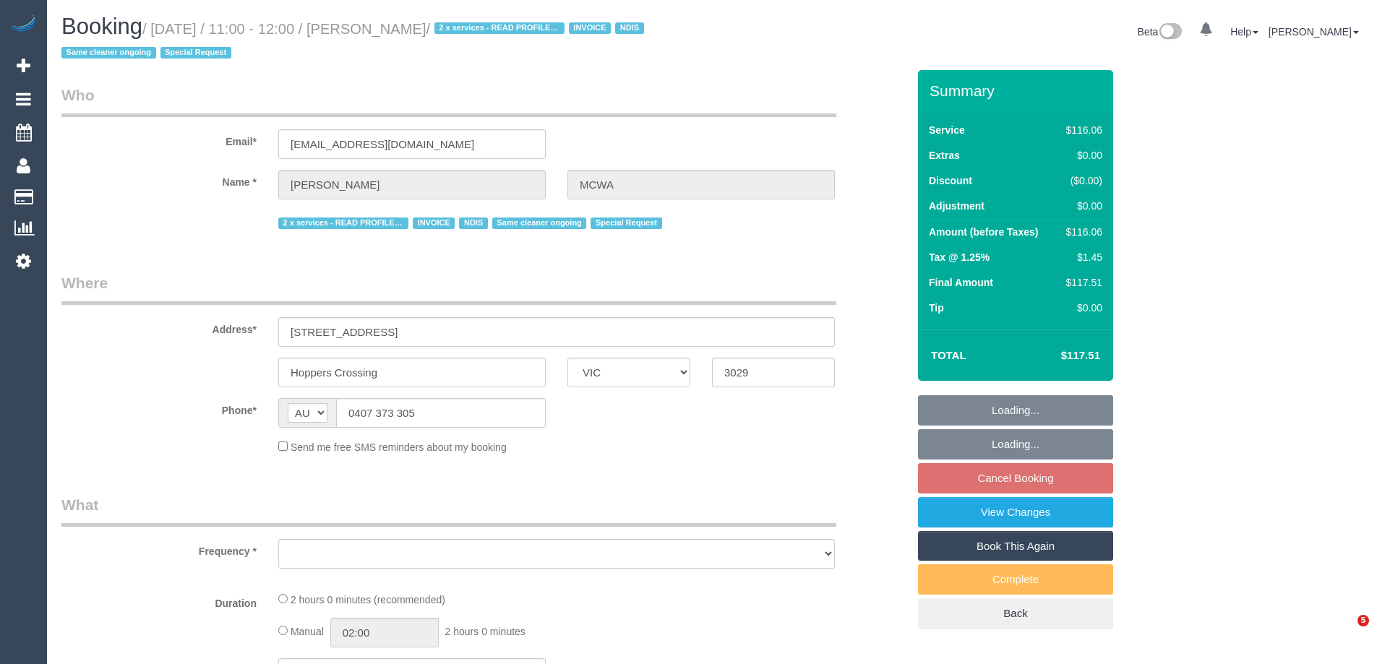
select select "number:35"
select select "number:12"
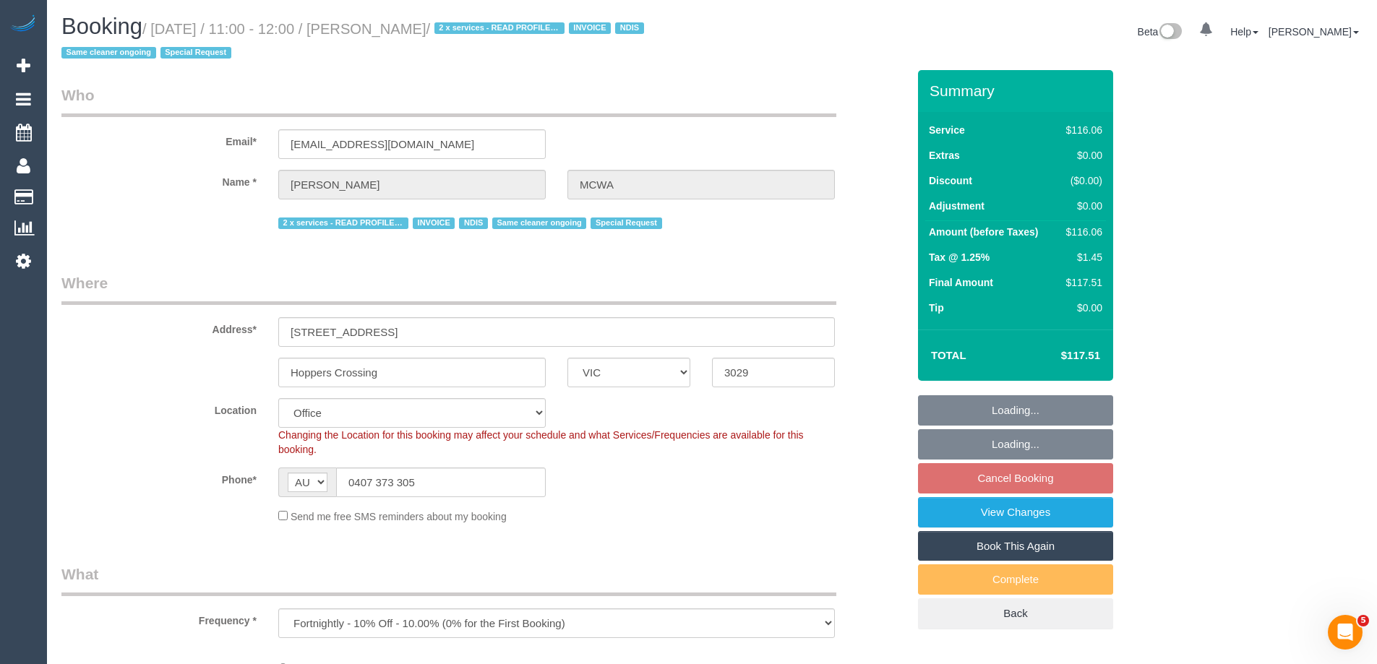
select select "object:827"
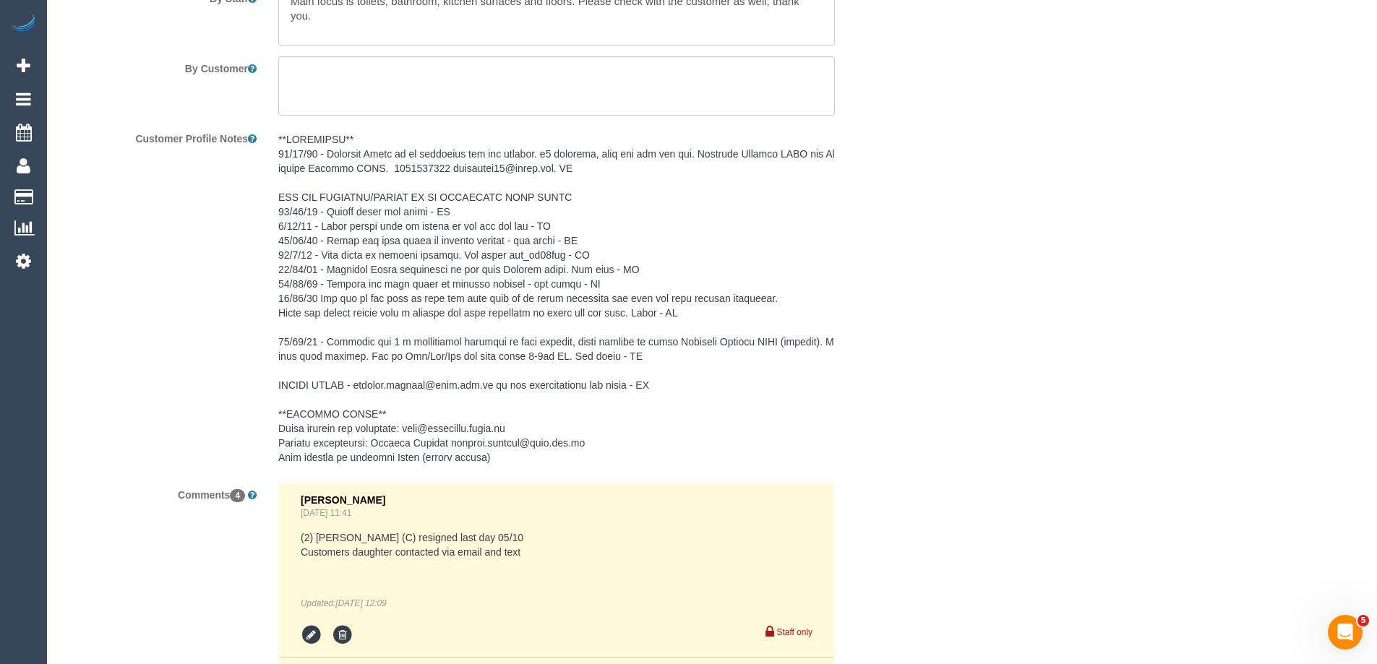
scroll to position [2602, 0]
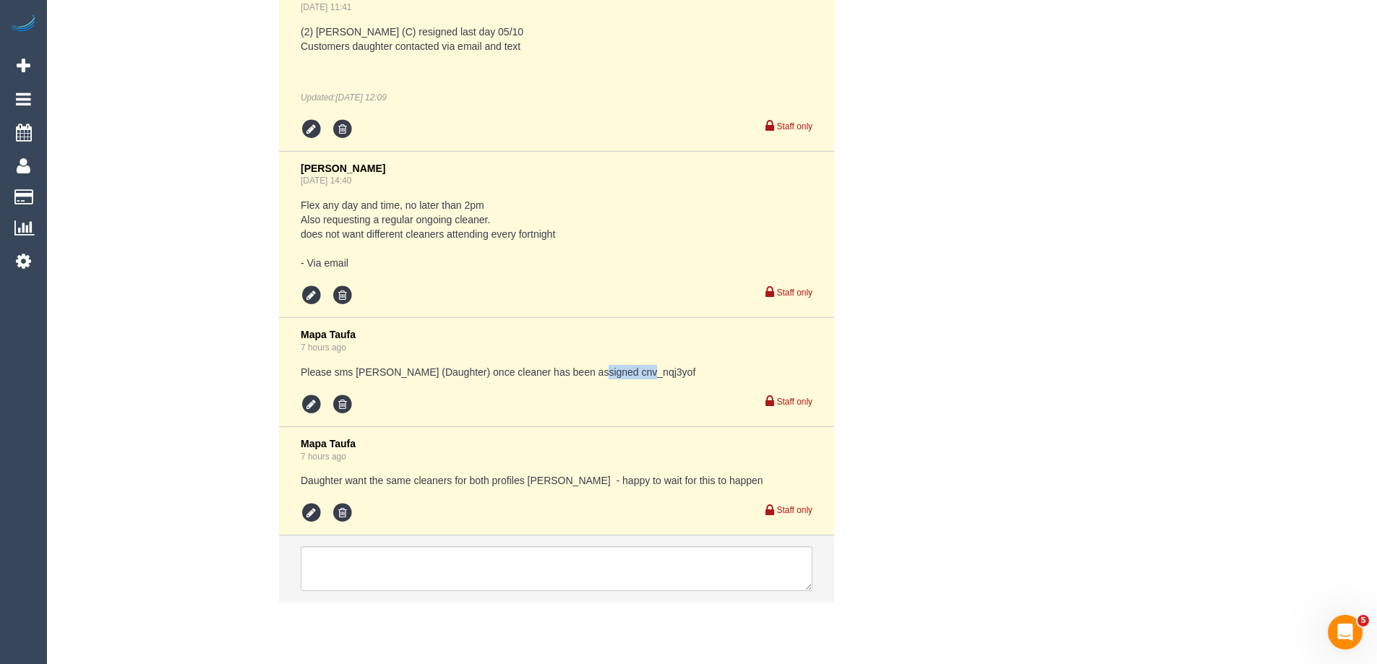
drag, startPoint x: 585, startPoint y: 371, endPoint x: 651, endPoint y: 371, distance: 65.8
click at [651, 371] on pre "Please sms [PERSON_NAME] (Daughter) once cleaner has been assigned cnv_nqj3yof" at bounding box center [557, 372] width 512 height 14
click at [643, 391] on div "Staff only" at bounding box center [557, 402] width 512 height 25
drag, startPoint x: 639, startPoint y: 373, endPoint x: 582, endPoint y: 371, distance: 57.1
click at [582, 371] on pre "Please sms [PERSON_NAME] (Daughter) once cleaner has been assigned cnv_nqj3yof" at bounding box center [557, 372] width 512 height 14
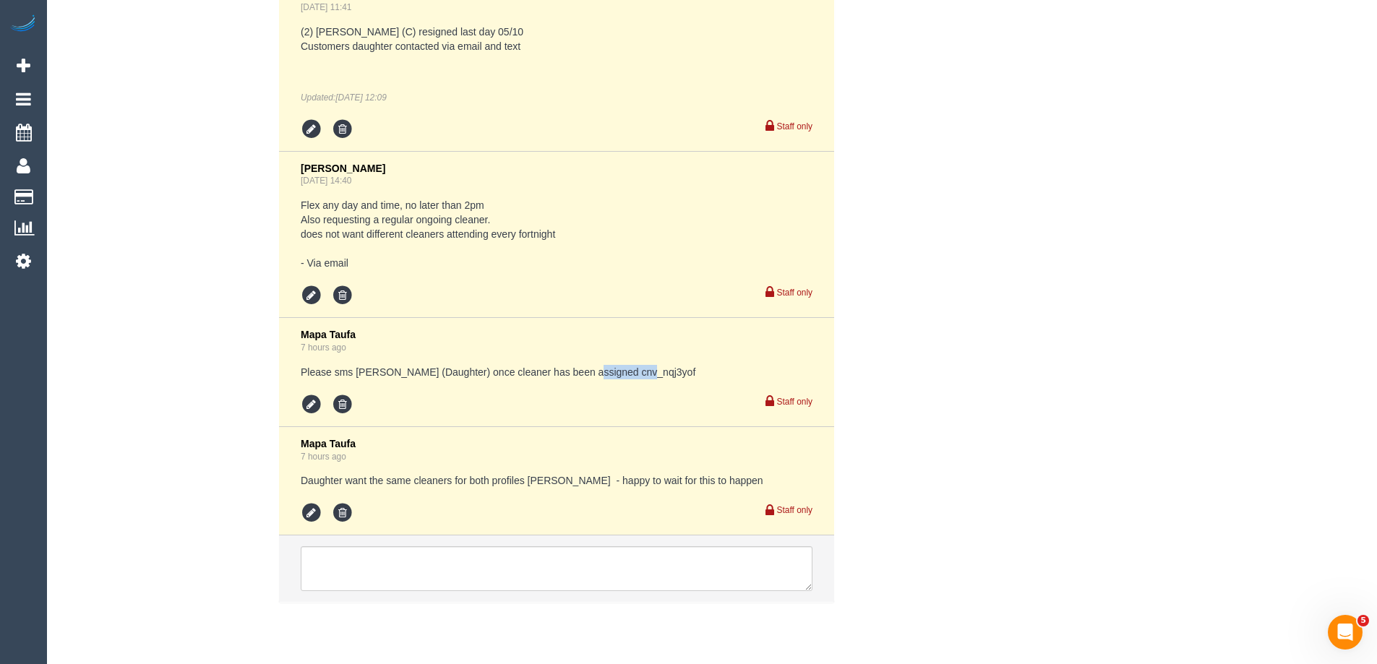
copy pre "cnv_nqj3yof"
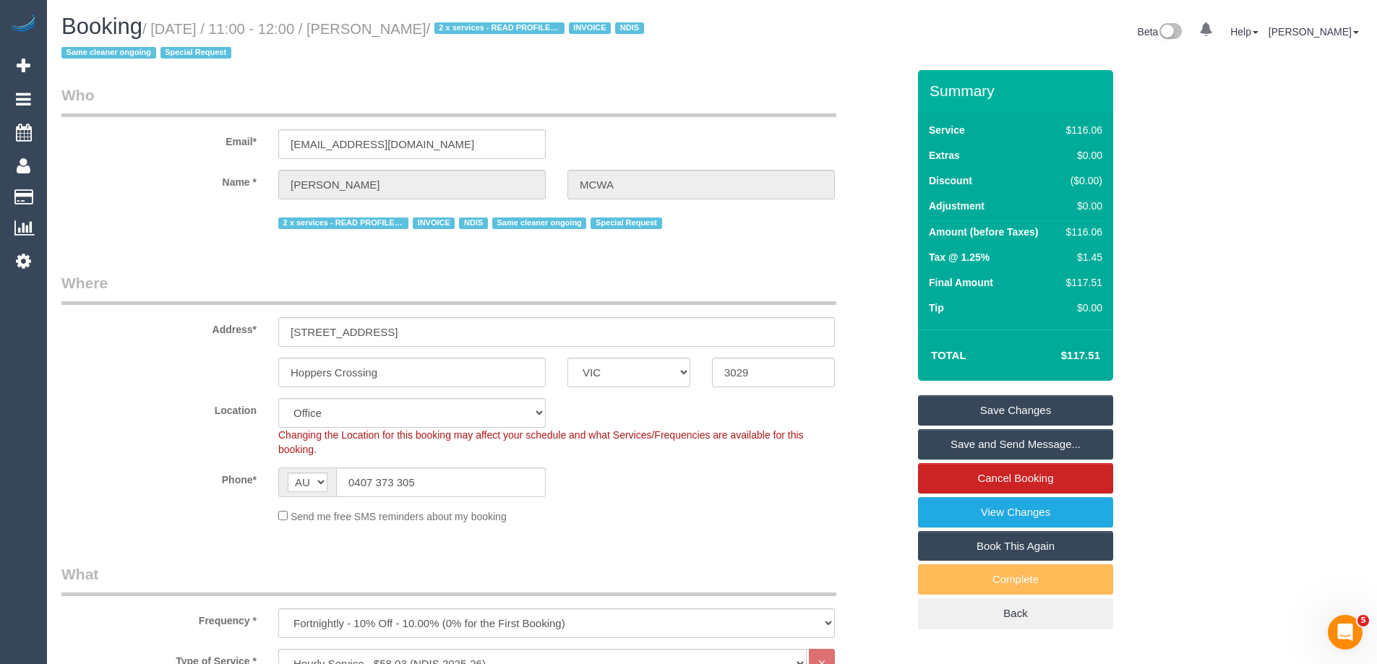
scroll to position [2646, 0]
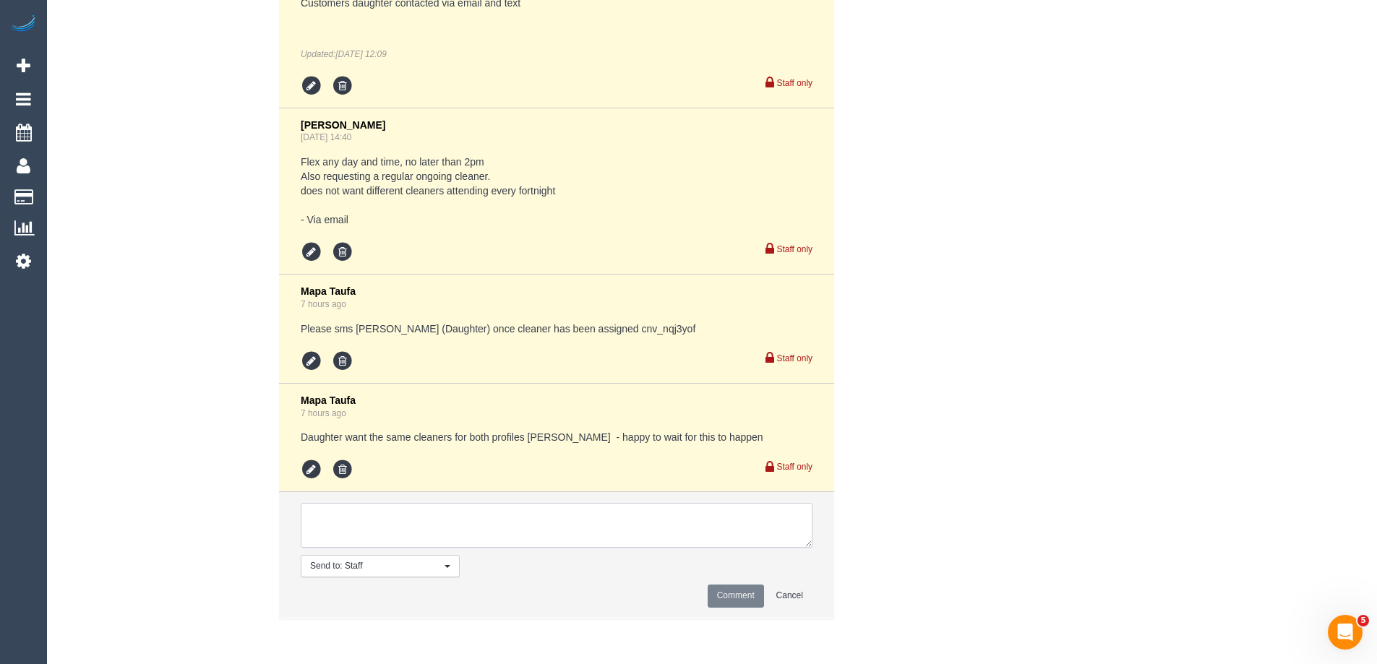
click at [354, 518] on textarea at bounding box center [557, 525] width 512 height 45
type textarea "Ebony named to customer as new ongoing cleaner - via text"
click at [723, 599] on button "Comment" at bounding box center [736, 596] width 56 height 22
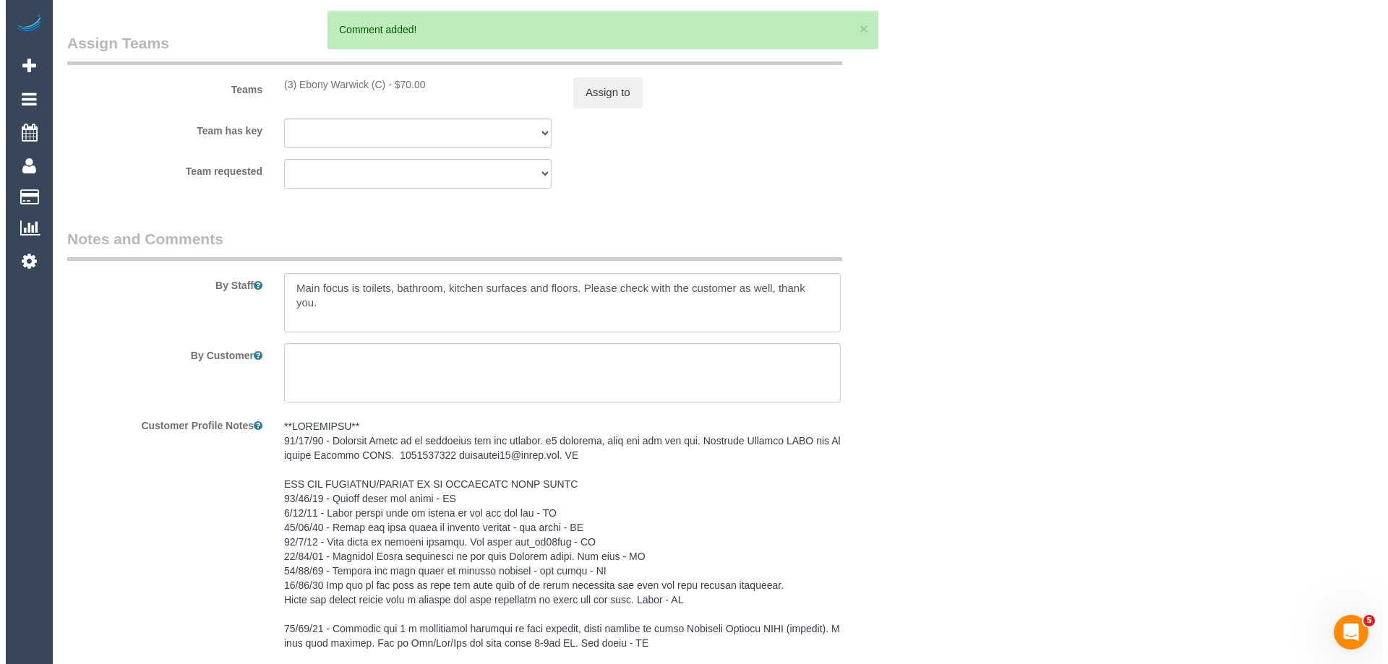
scroll to position [0, 0]
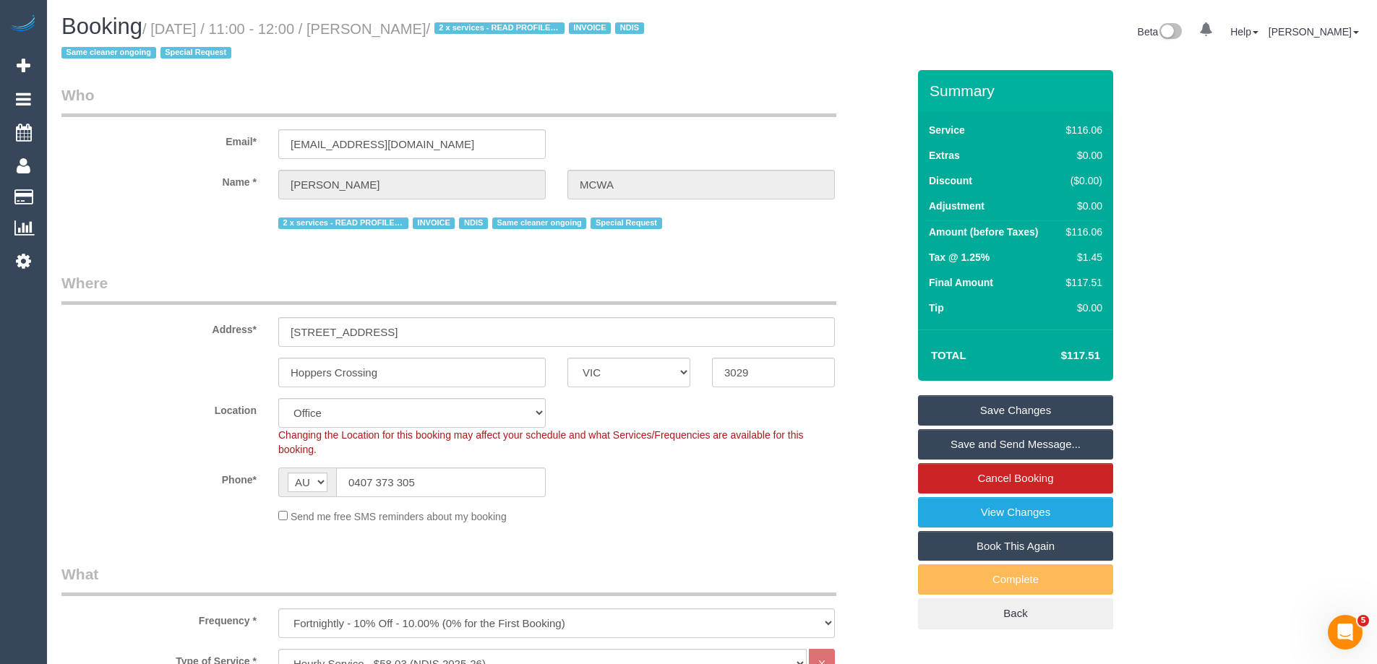
click at [962, 444] on link "Save and Send Message..." at bounding box center [1015, 444] width 195 height 30
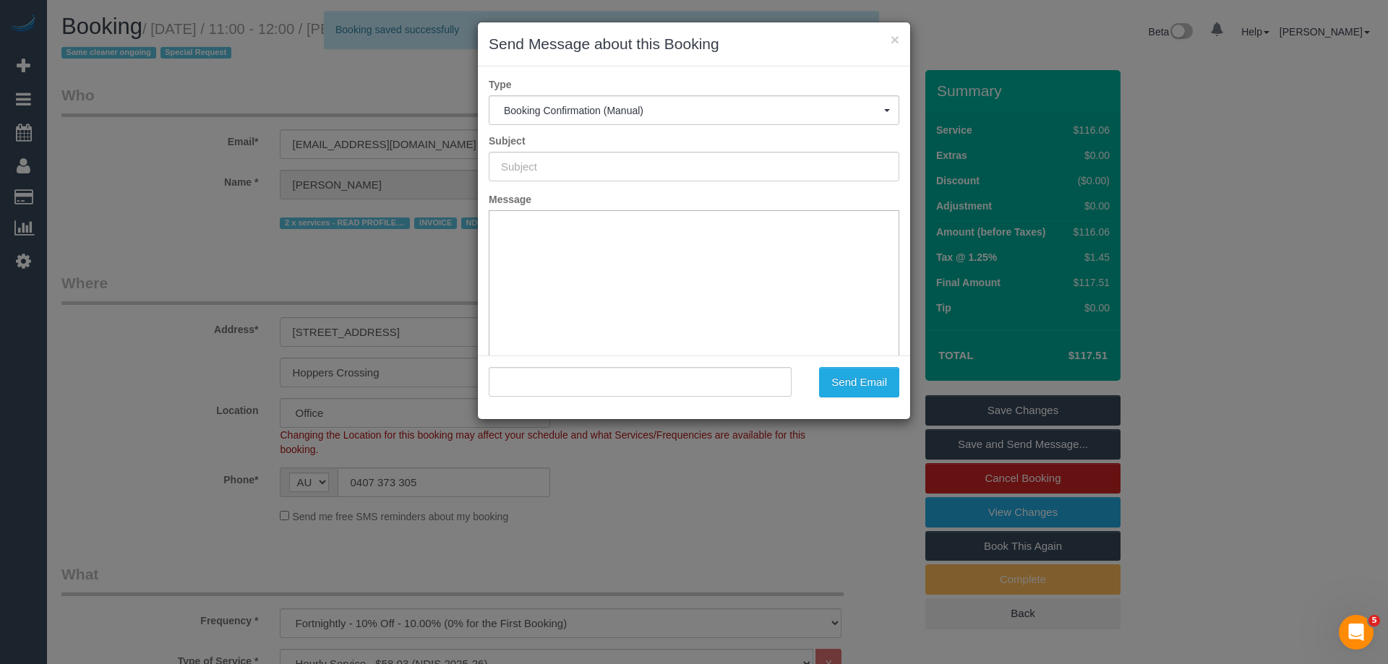
type input "Booking Confirmed"
type input ""[PERSON_NAME]" <[EMAIL_ADDRESS][DOMAIN_NAME]>"
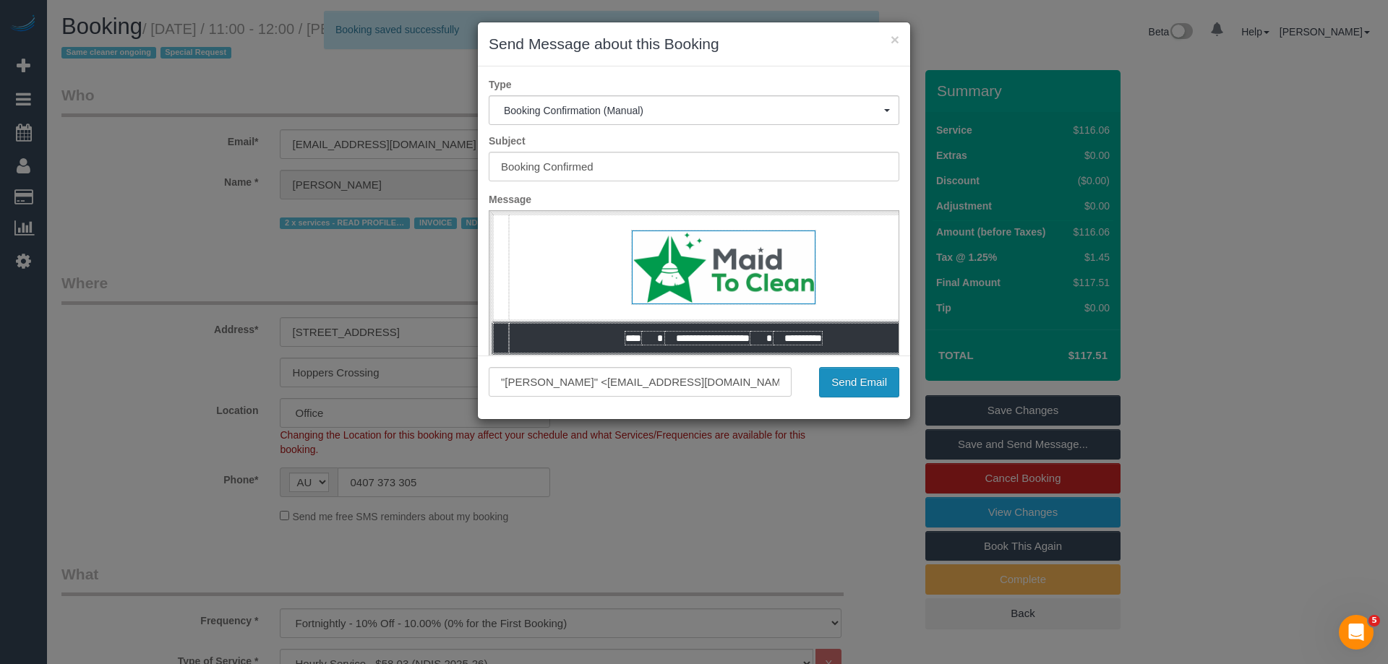
click at [865, 383] on button "Send Email" at bounding box center [859, 382] width 80 height 30
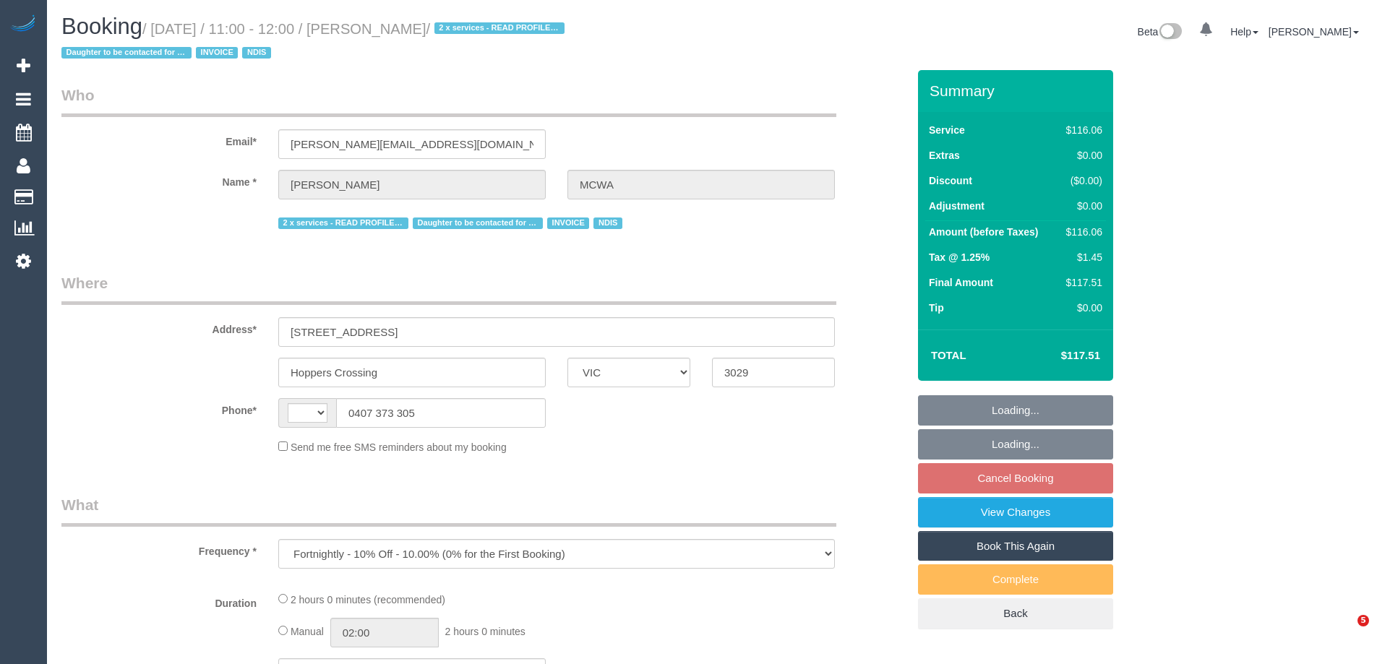
select select "VIC"
select select "string:AU"
select select "number:28"
select select "number:14"
select select "number:19"
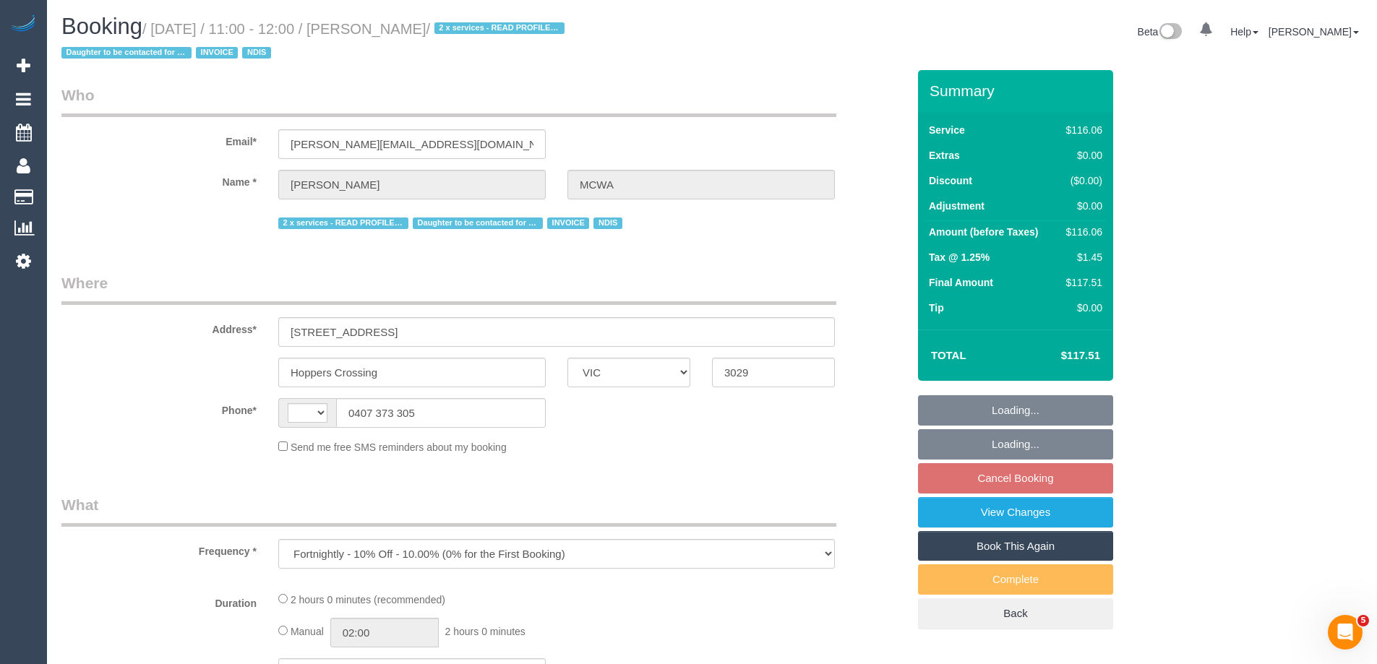
select select "number:36"
select select "number:35"
select select "number:11"
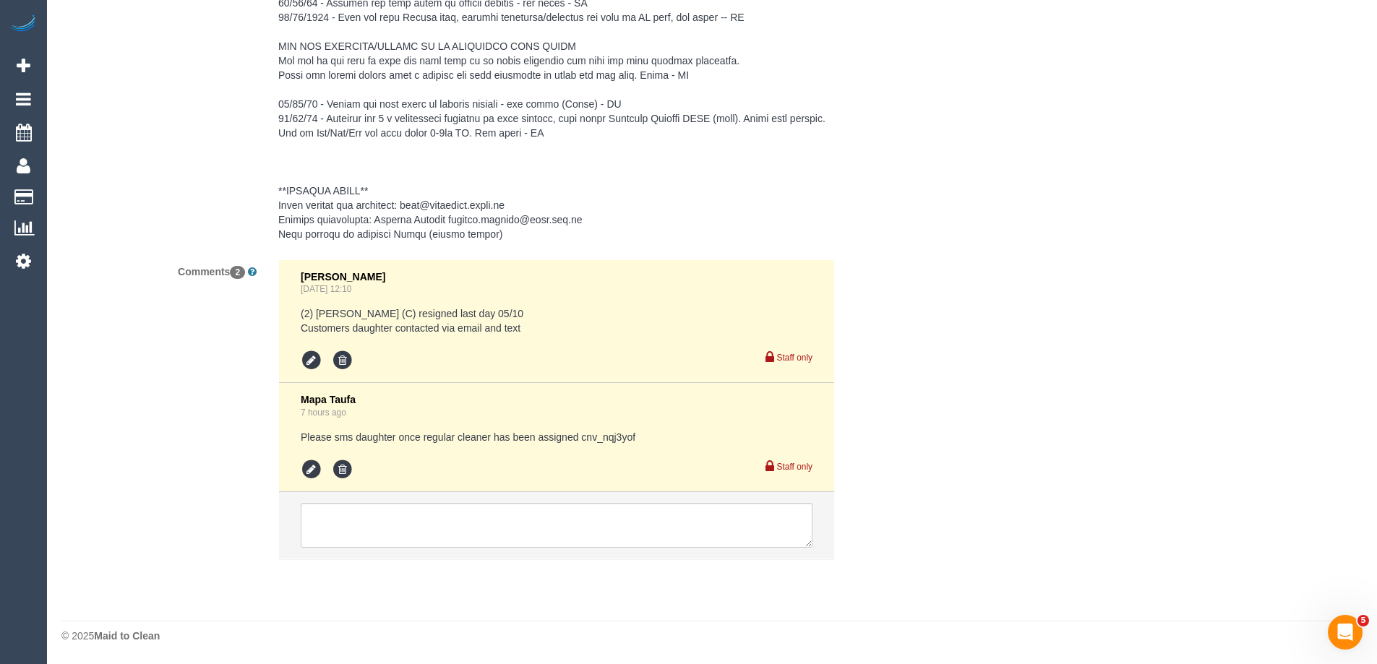
select select "object:784"
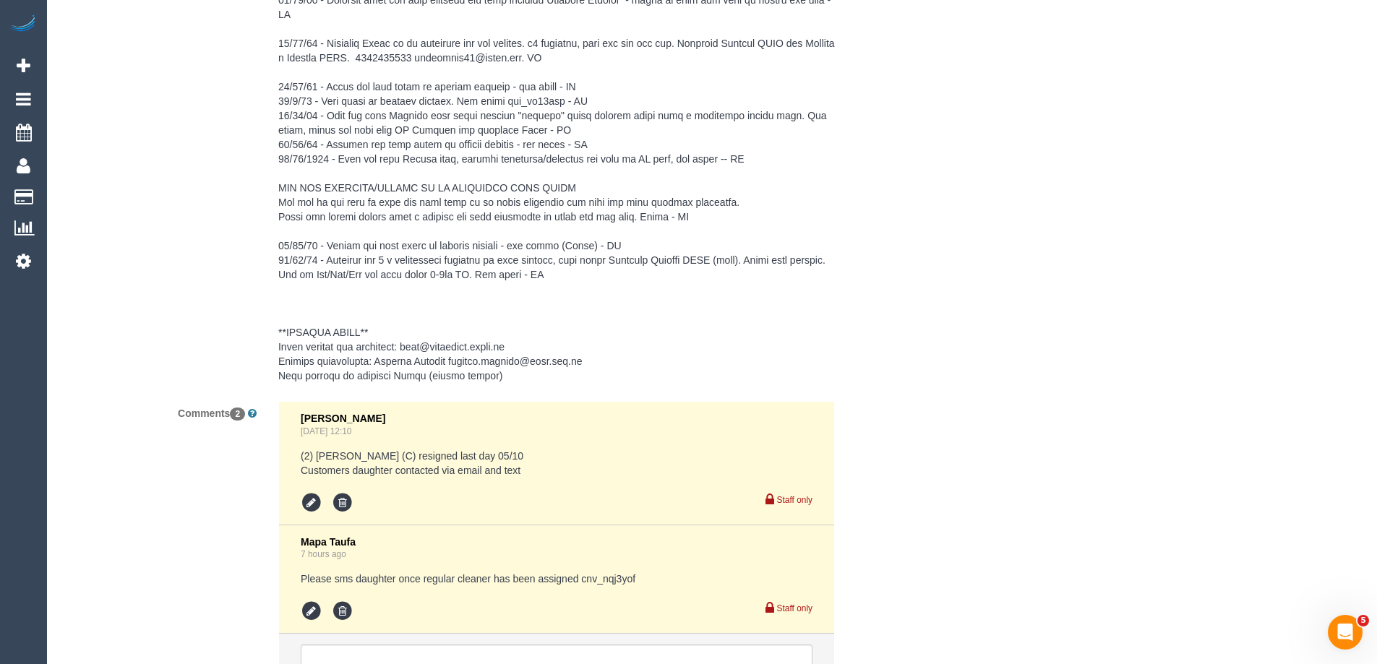
scroll to position [2372, 0]
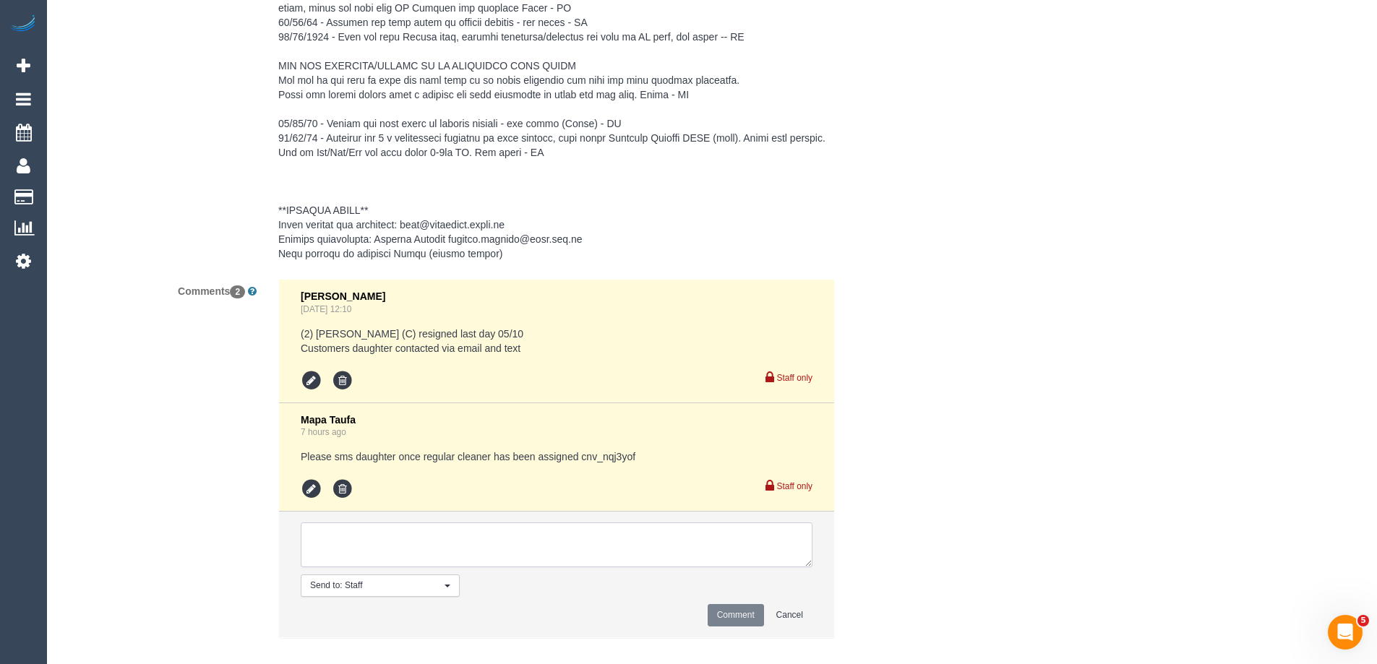
click at [369, 539] on textarea at bounding box center [557, 545] width 512 height 45
type textarea "Ebony named as new ongoing cleaner to customer - via text"
click at [717, 612] on button "Comment" at bounding box center [736, 615] width 56 height 22
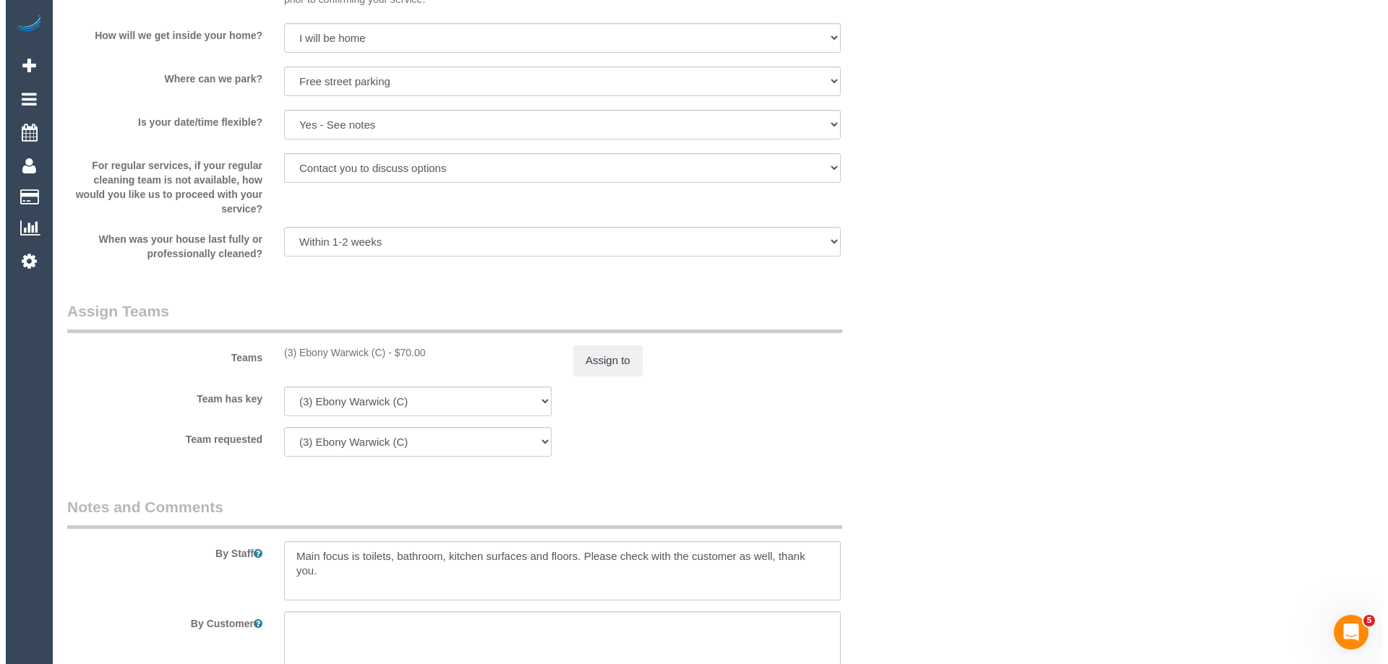
scroll to position [0, 0]
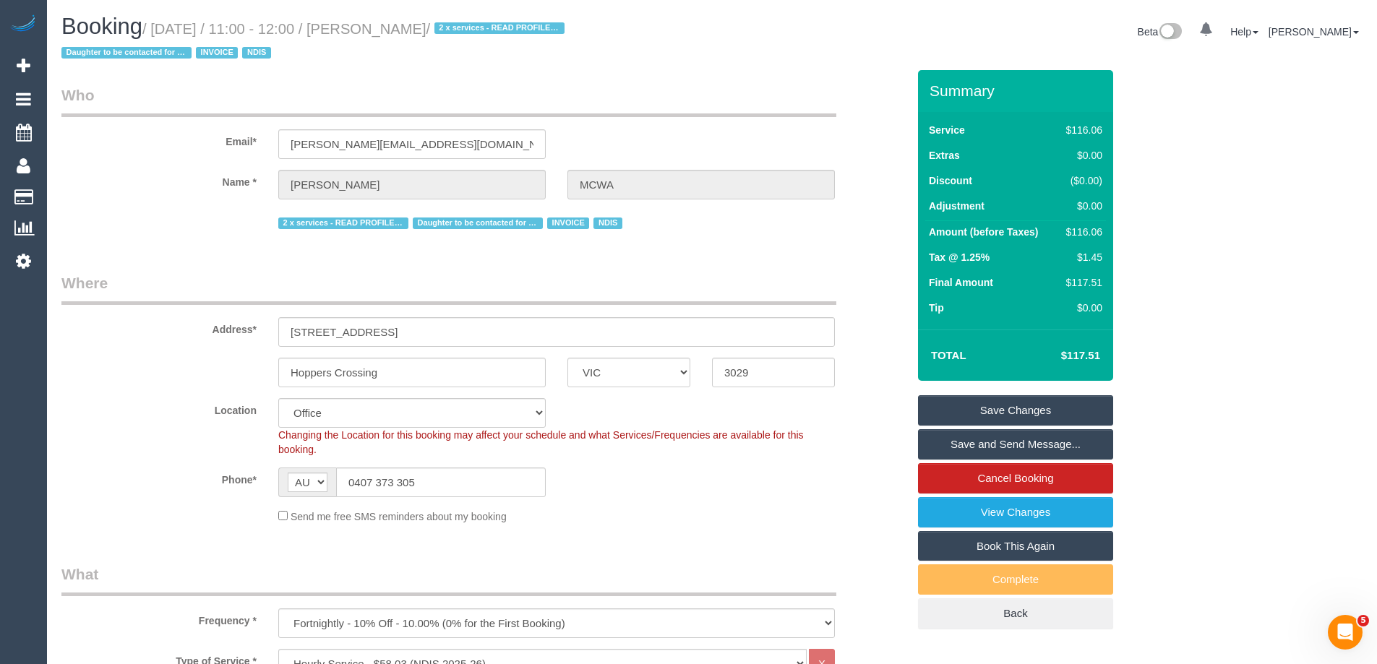
click at [948, 439] on link "Save and Send Message..." at bounding box center [1015, 444] width 195 height 30
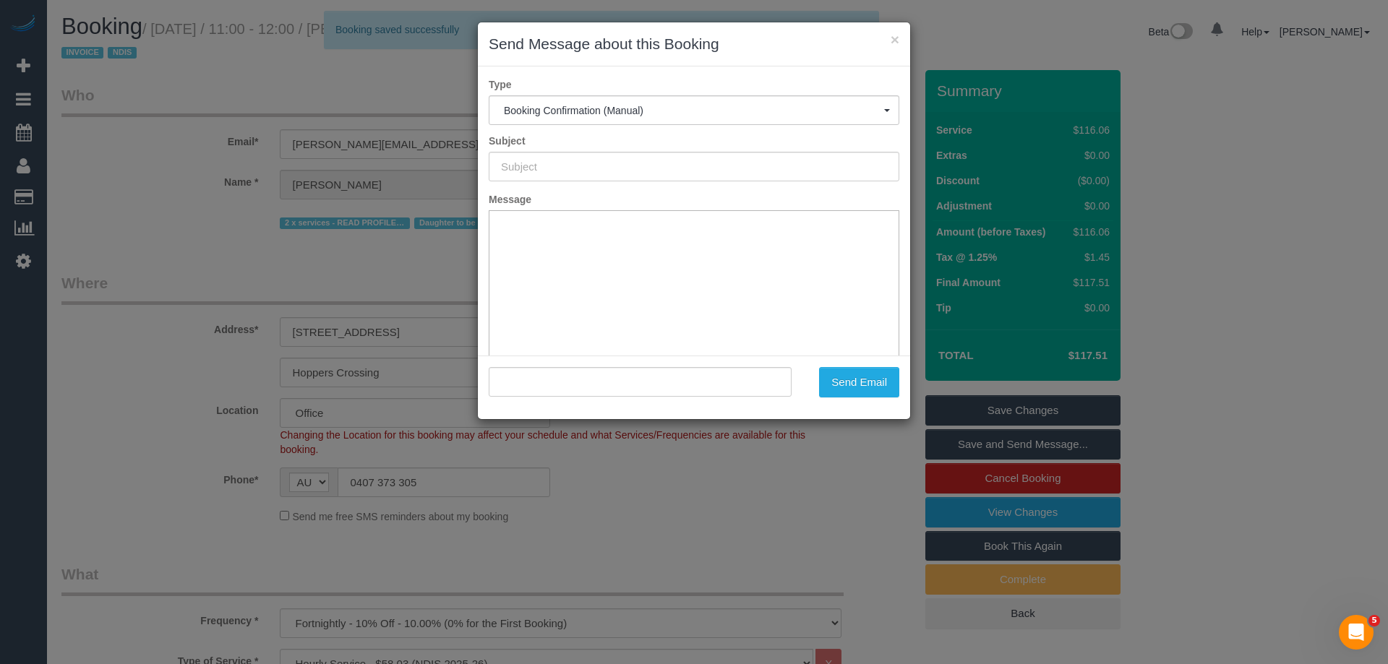
type input "Booking Confirmed"
type input ""Raffaele Lagamba MCWA" <raffaele.mcwa@fake.com>"
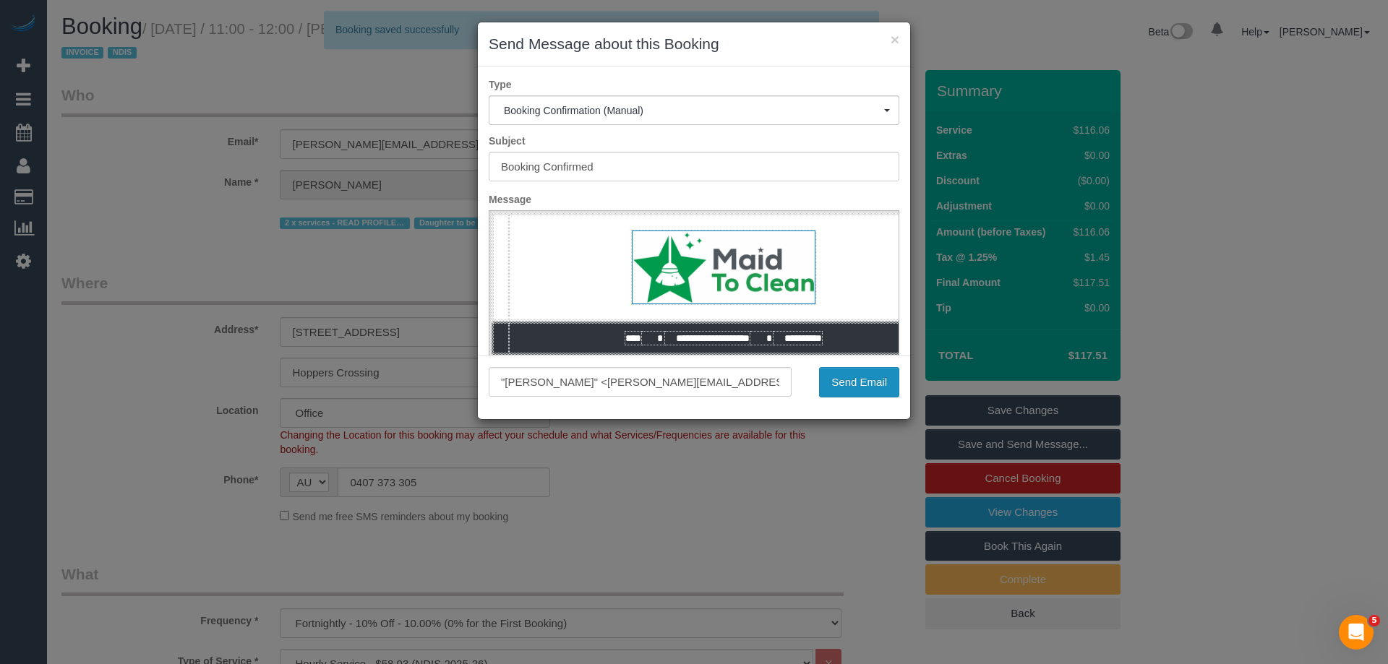
click at [852, 383] on button "Send Email" at bounding box center [859, 382] width 80 height 30
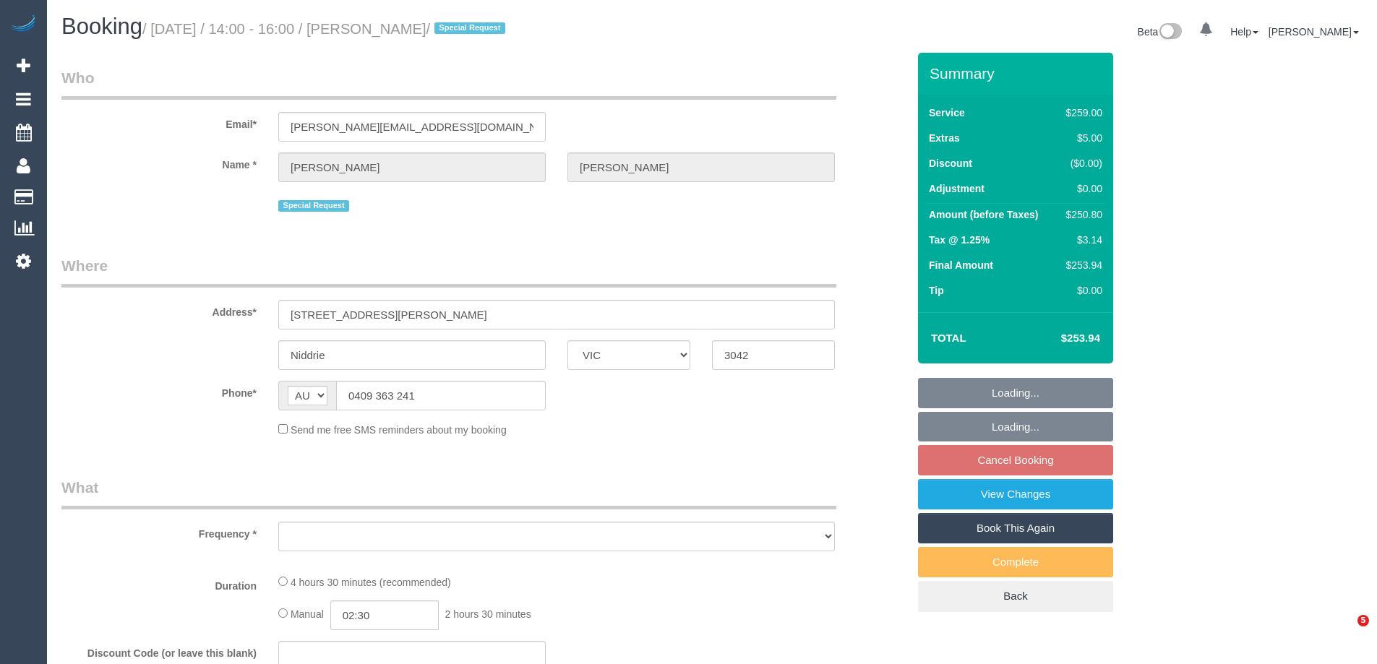
select select "VIC"
select select "string:stripe-pm_1RVOdo2GScqysDRVIPqA0kVJ"
select select "number:29"
select select "number:15"
select select "number:19"
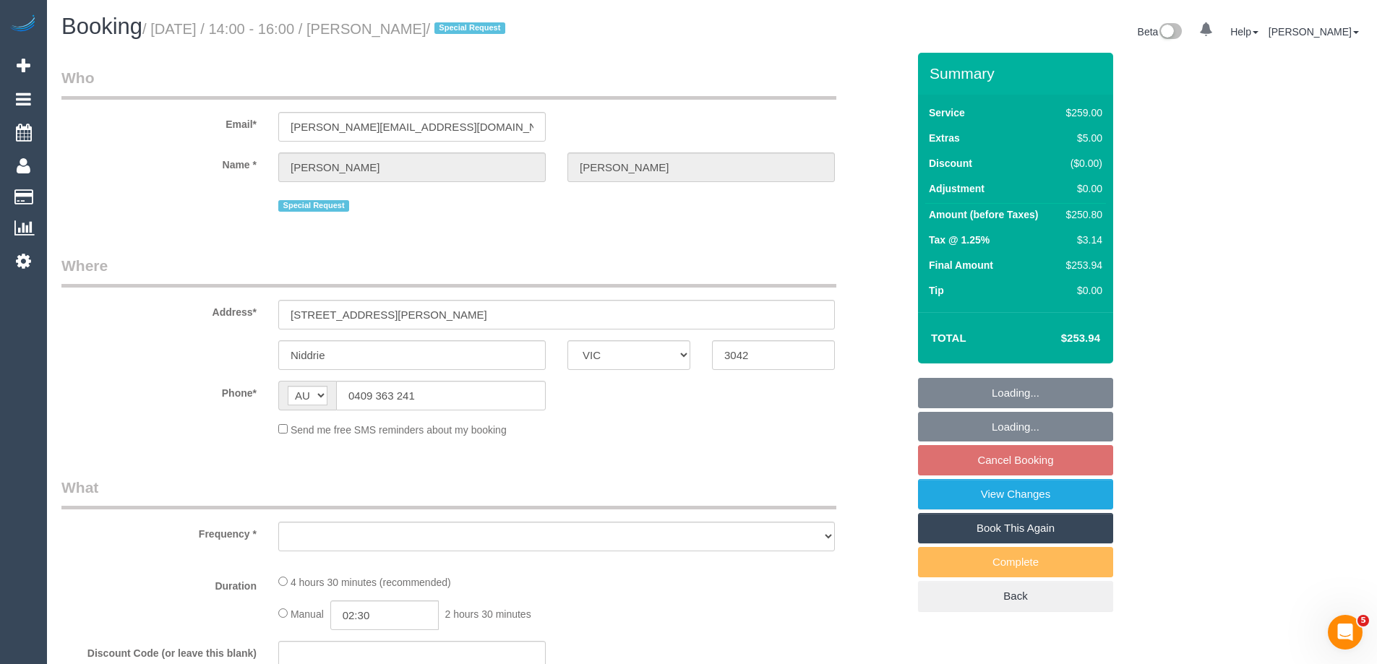
select select "number:36"
select select "number:34"
select select "number:12"
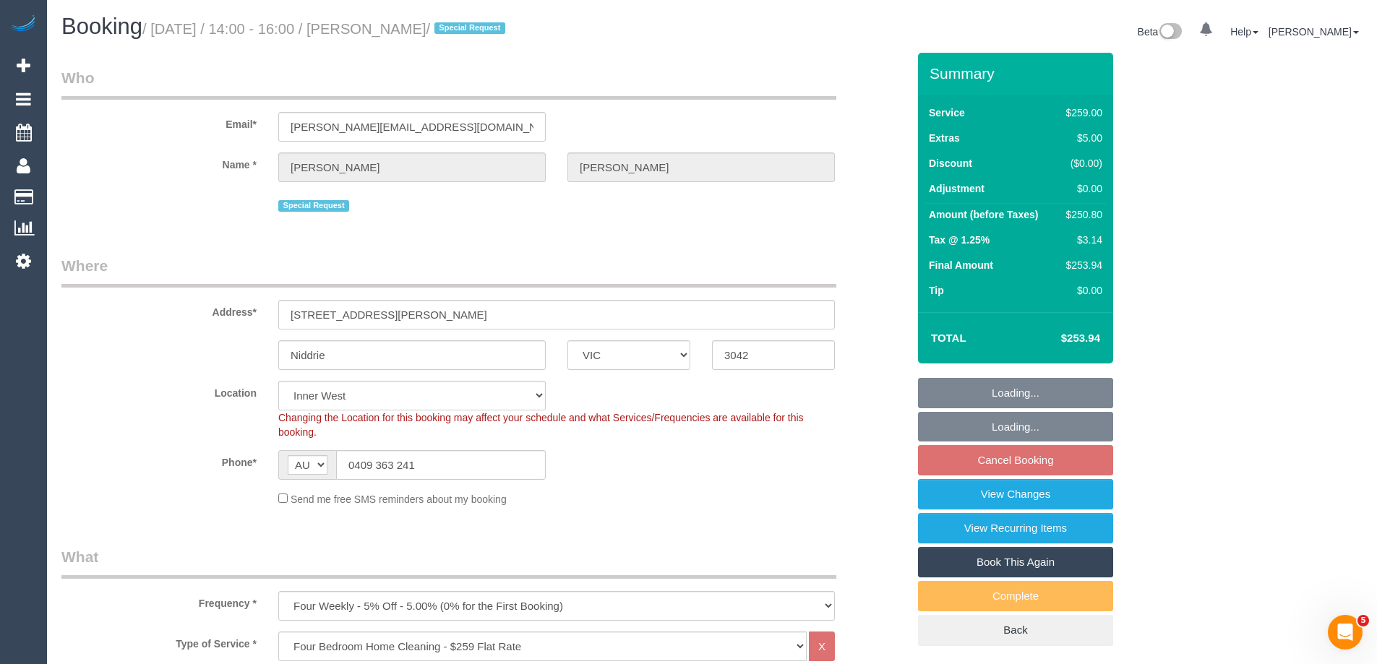
select select "object:1492"
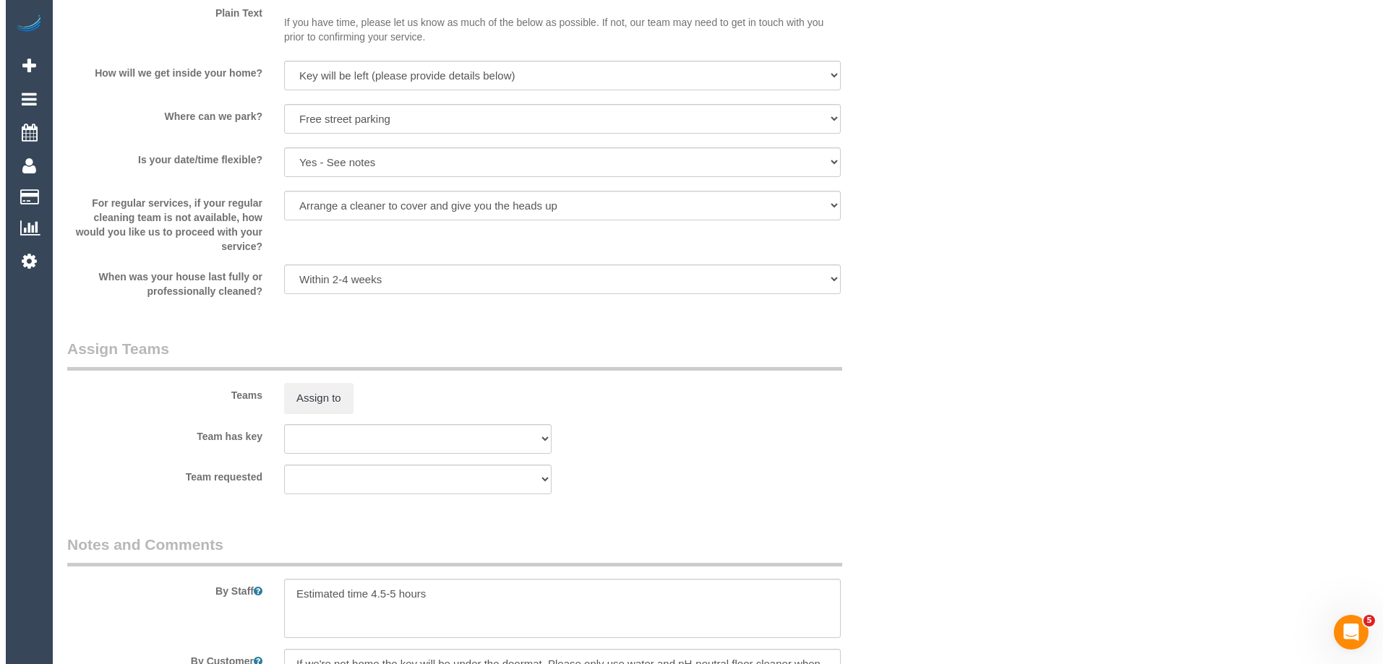
scroll to position [2169, 0]
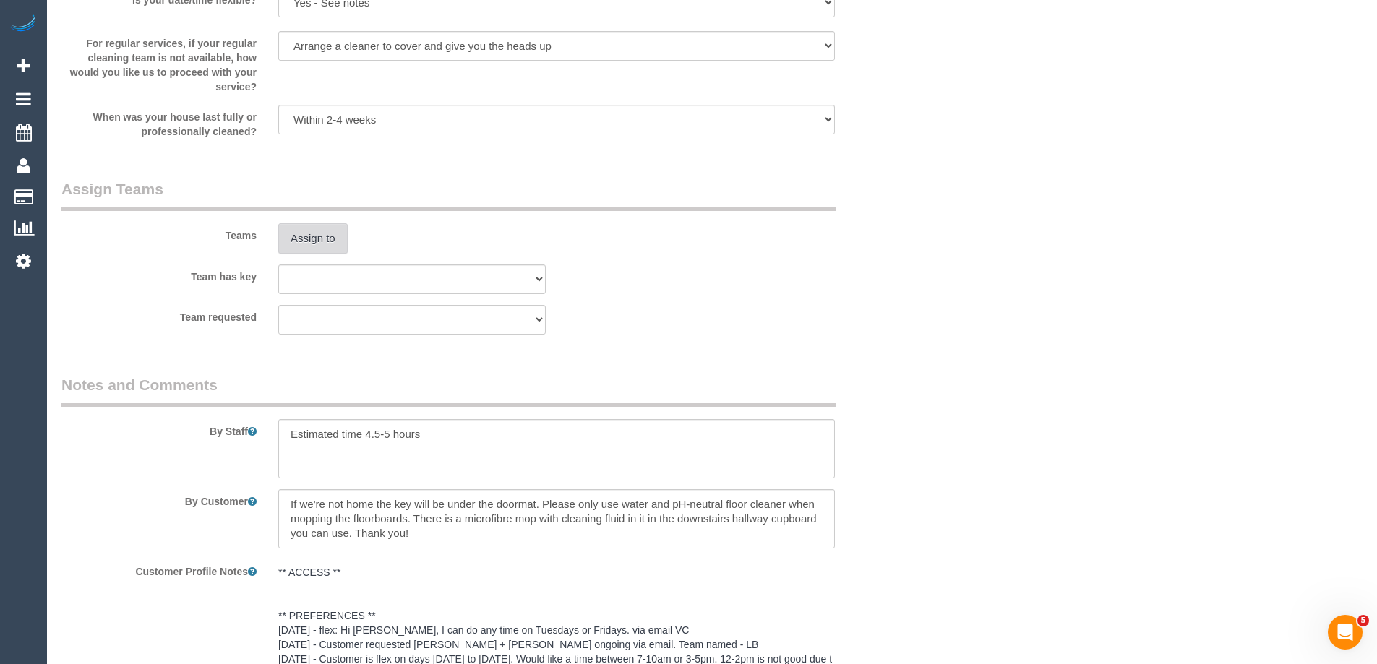
click at [318, 239] on button "Assign to" at bounding box center [312, 238] width 69 height 30
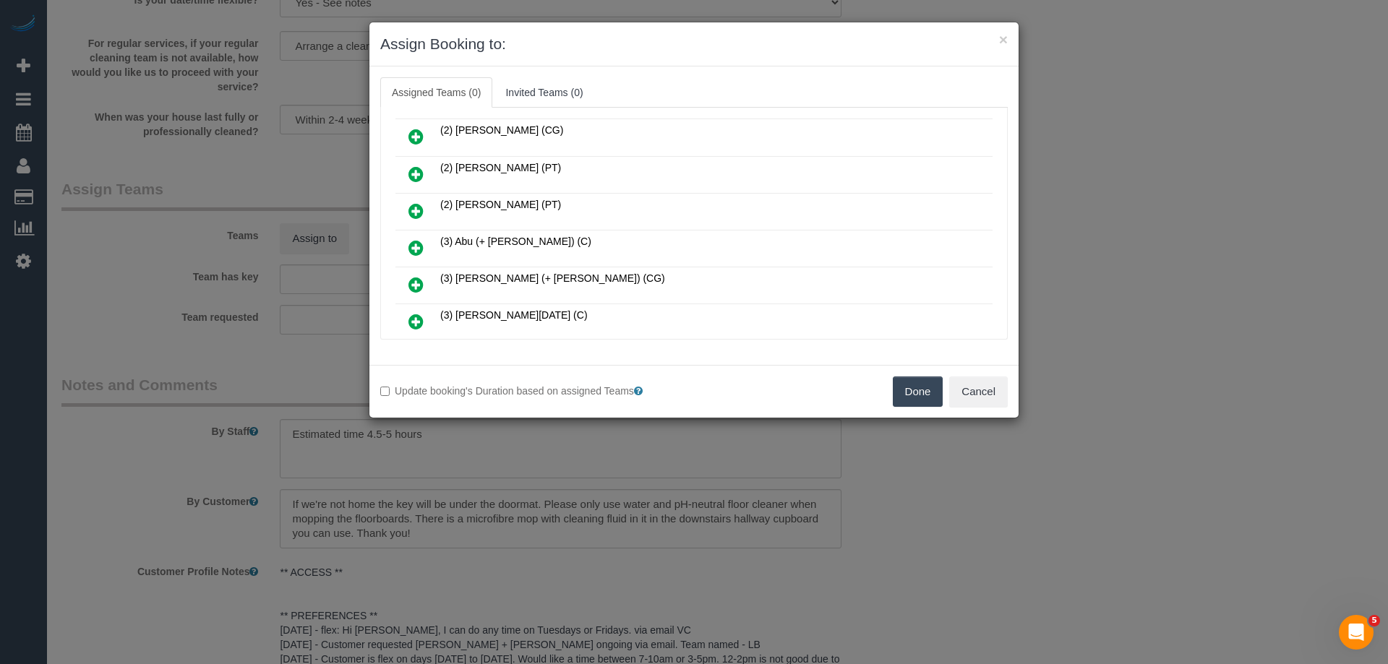
scroll to position [506, 0]
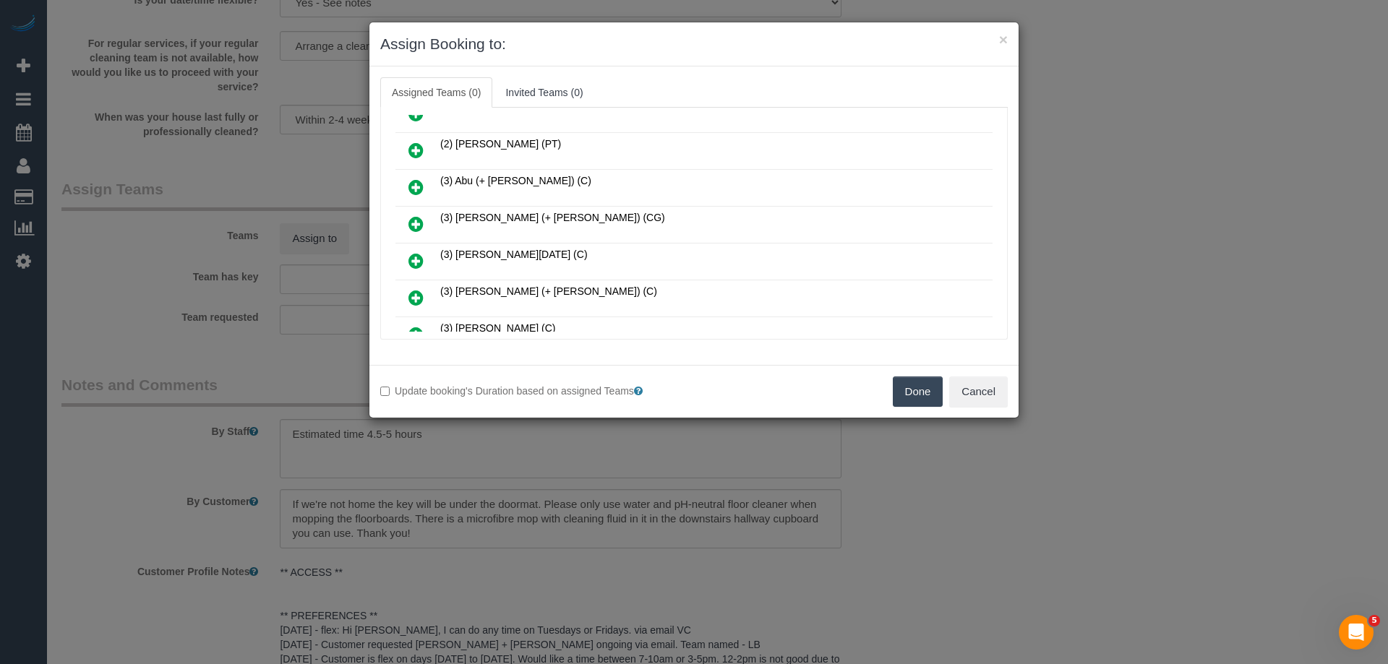
click at [413, 182] on icon at bounding box center [415, 187] width 15 height 17
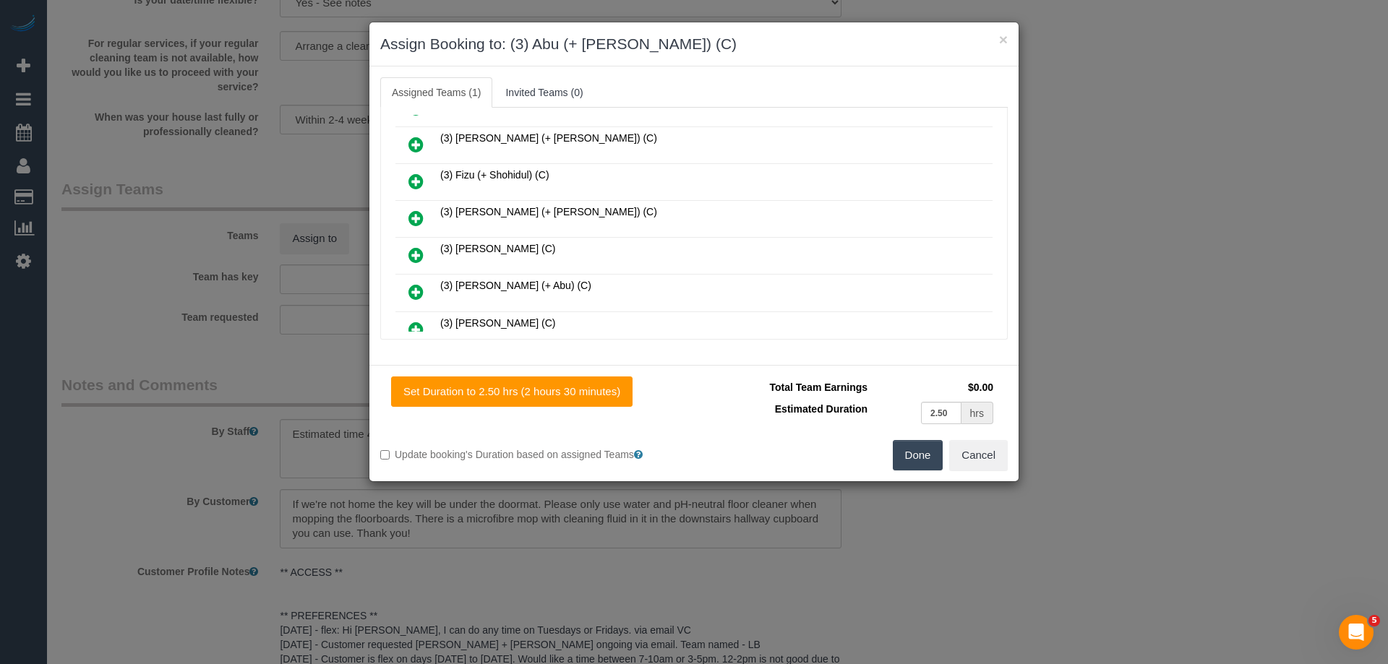
scroll to position [830, 0]
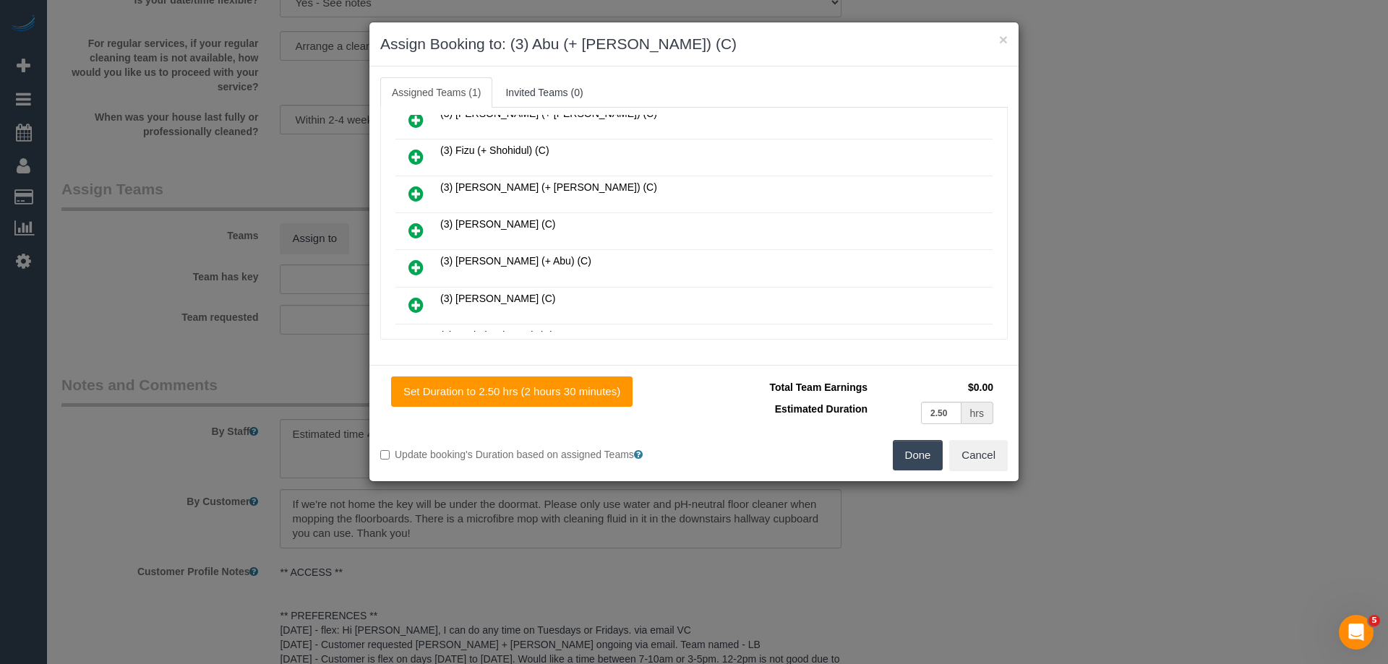
click at [420, 267] on icon at bounding box center [415, 267] width 15 height 17
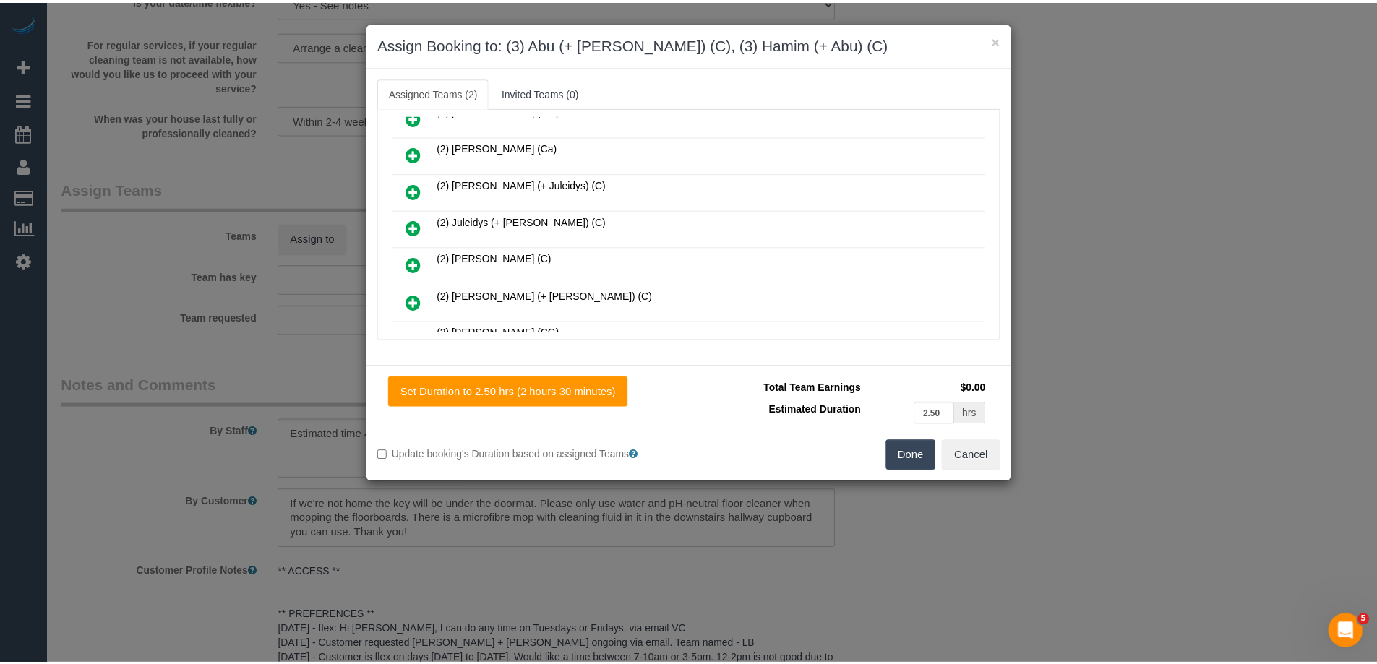
scroll to position [0, 0]
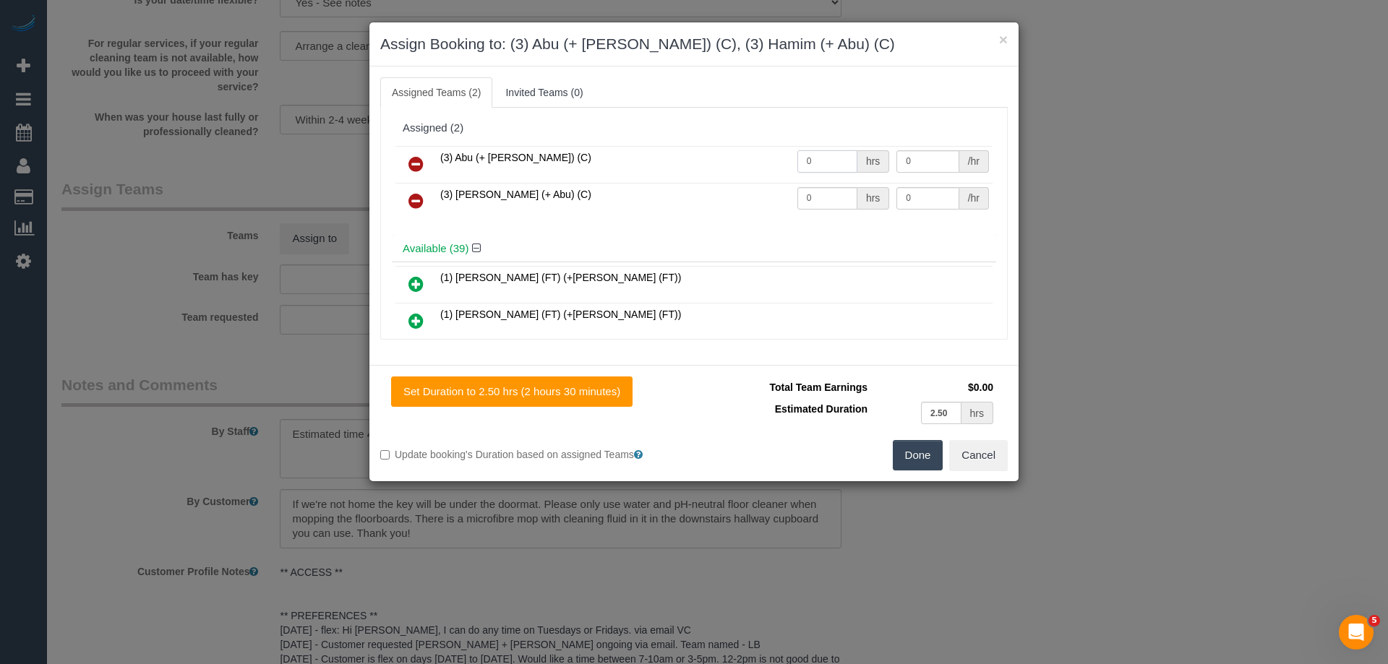
drag, startPoint x: 793, startPoint y: 160, endPoint x: 802, endPoint y: 180, distance: 22.0
click at [794, 160] on td "0 hrs" at bounding box center [844, 164] width 100 height 37
type input "1"
drag, startPoint x: 820, startPoint y: 194, endPoint x: 724, endPoint y: 190, distance: 96.2
click at [724, 190] on tr "(3) [PERSON_NAME] (+ Abu) (C) 0 hrs 0 /hr" at bounding box center [693, 201] width 597 height 37
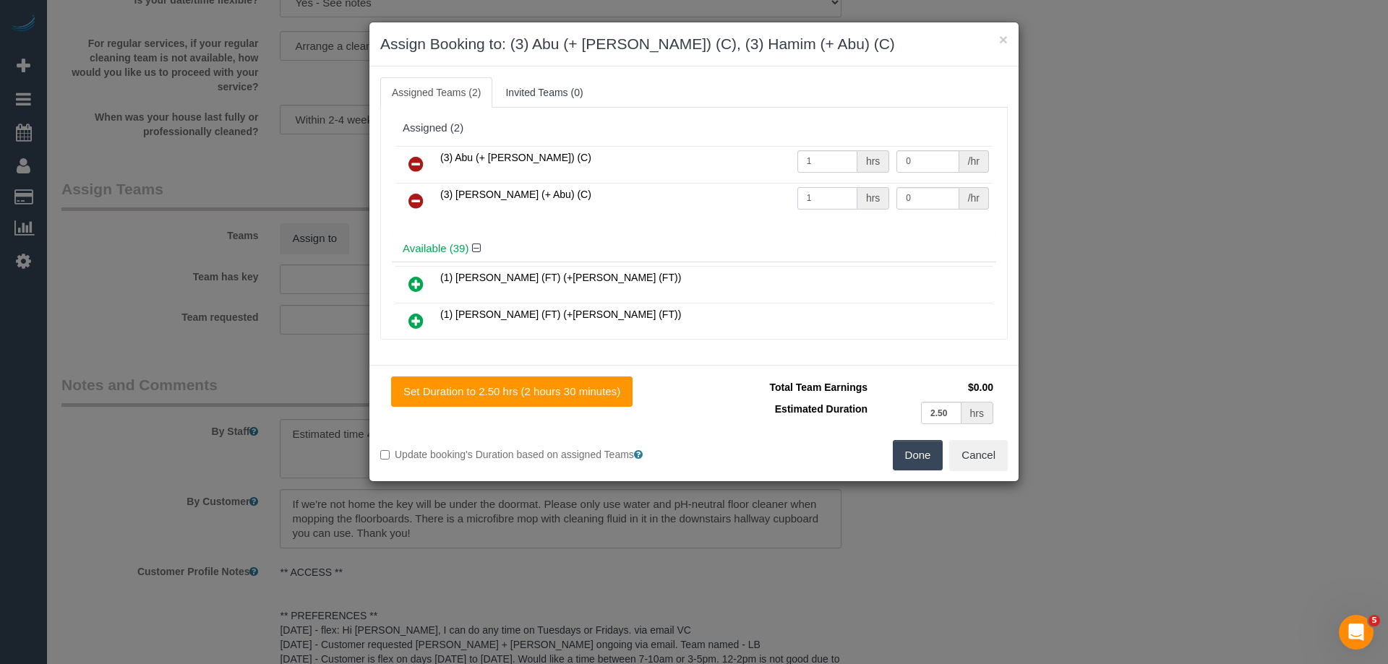
type input "1"
drag, startPoint x: 909, startPoint y: 157, endPoint x: 797, endPoint y: 153, distance: 111.4
click at [799, 153] on tr "(3) Abu (+ [PERSON_NAME]) (C) 1 hrs 0 /hr" at bounding box center [693, 164] width 597 height 37
type input "80"
drag, startPoint x: 911, startPoint y: 196, endPoint x: 792, endPoint y: 192, distance: 119.4
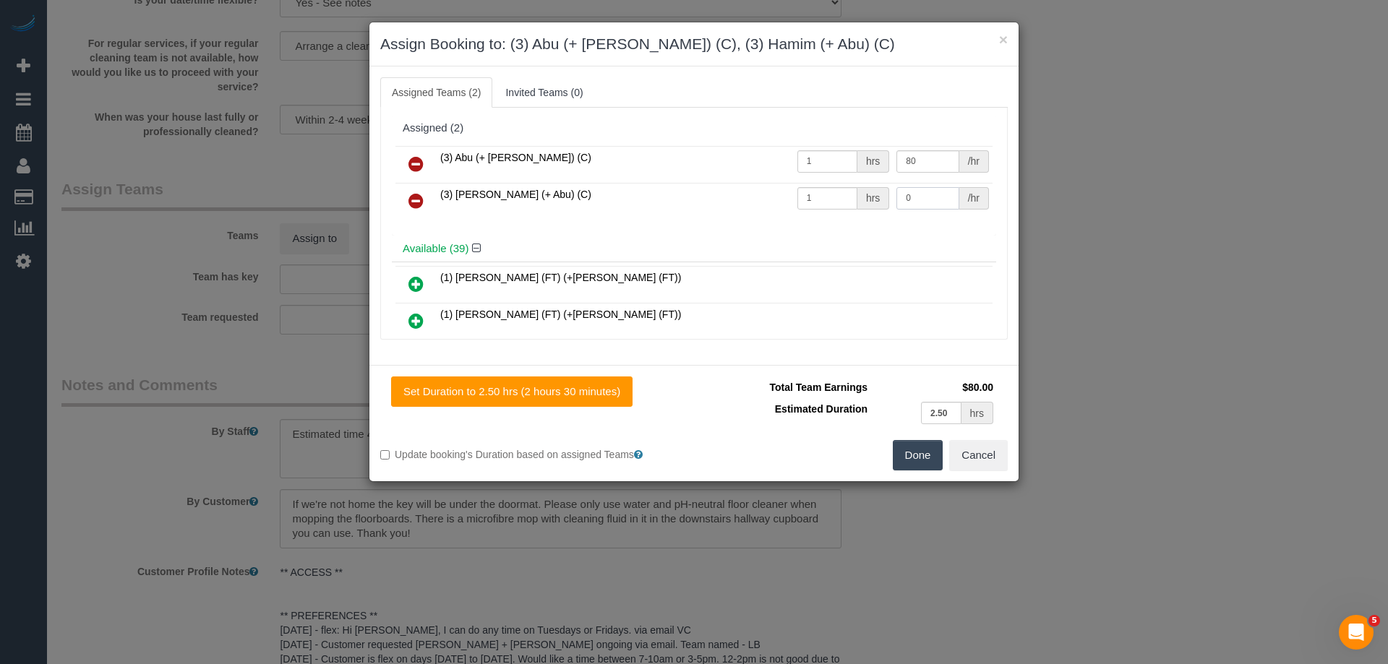
click at [792, 192] on tr "(3) [PERSON_NAME] (+ Abu) (C) 1 hrs 0 /hr" at bounding box center [693, 201] width 597 height 37
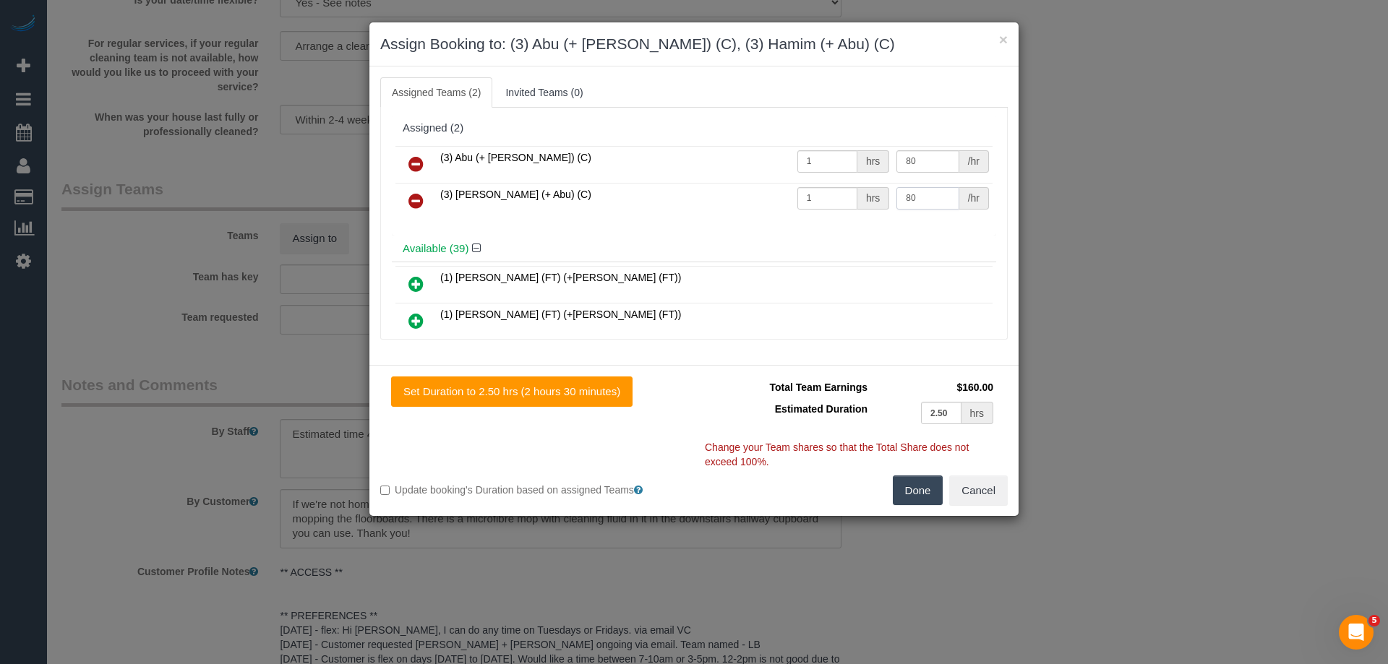
type input "80"
click at [914, 502] on button "Done" at bounding box center [918, 491] width 51 height 30
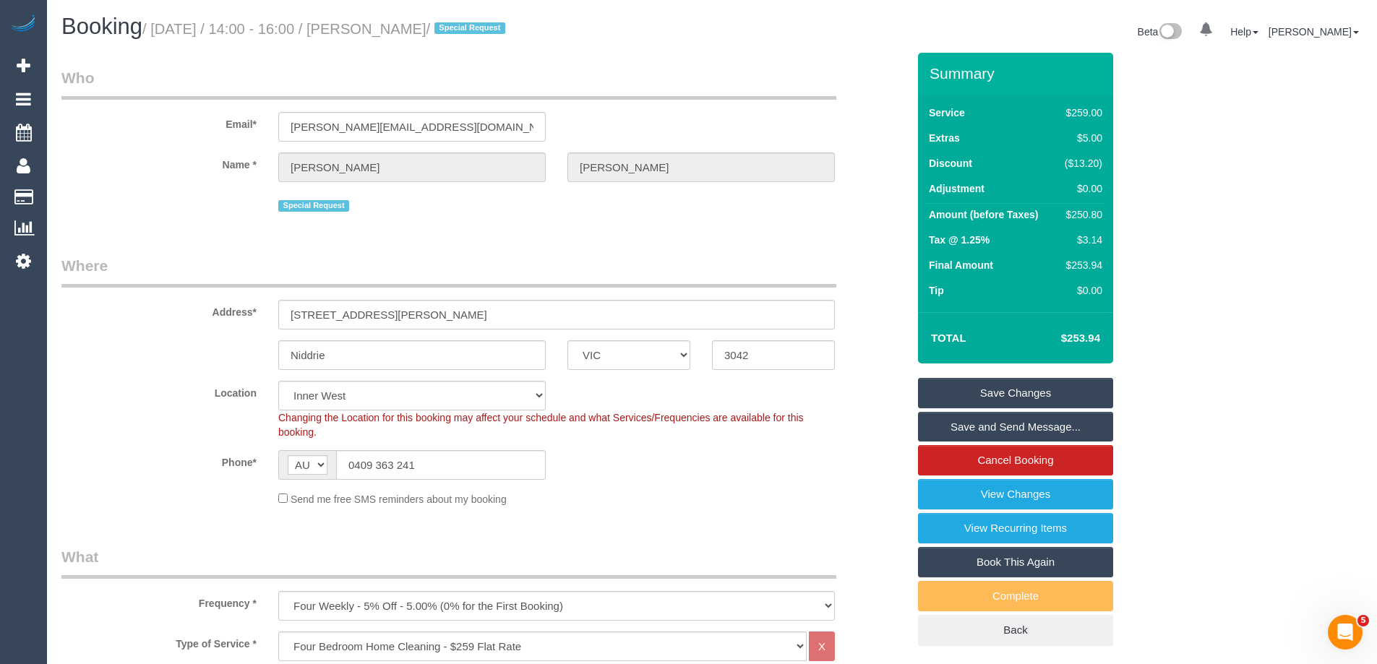
drag, startPoint x: 452, startPoint y: 31, endPoint x: 382, endPoint y: 30, distance: 69.4
click at [382, 30] on small "/ October 09, 2025 / 14:00 - 16:00 / Ellen Wilson / Special Request" at bounding box center [325, 29] width 367 height 16
copy small "Ellen Wilson"
click at [958, 400] on link "Save Changes" at bounding box center [1015, 393] width 195 height 30
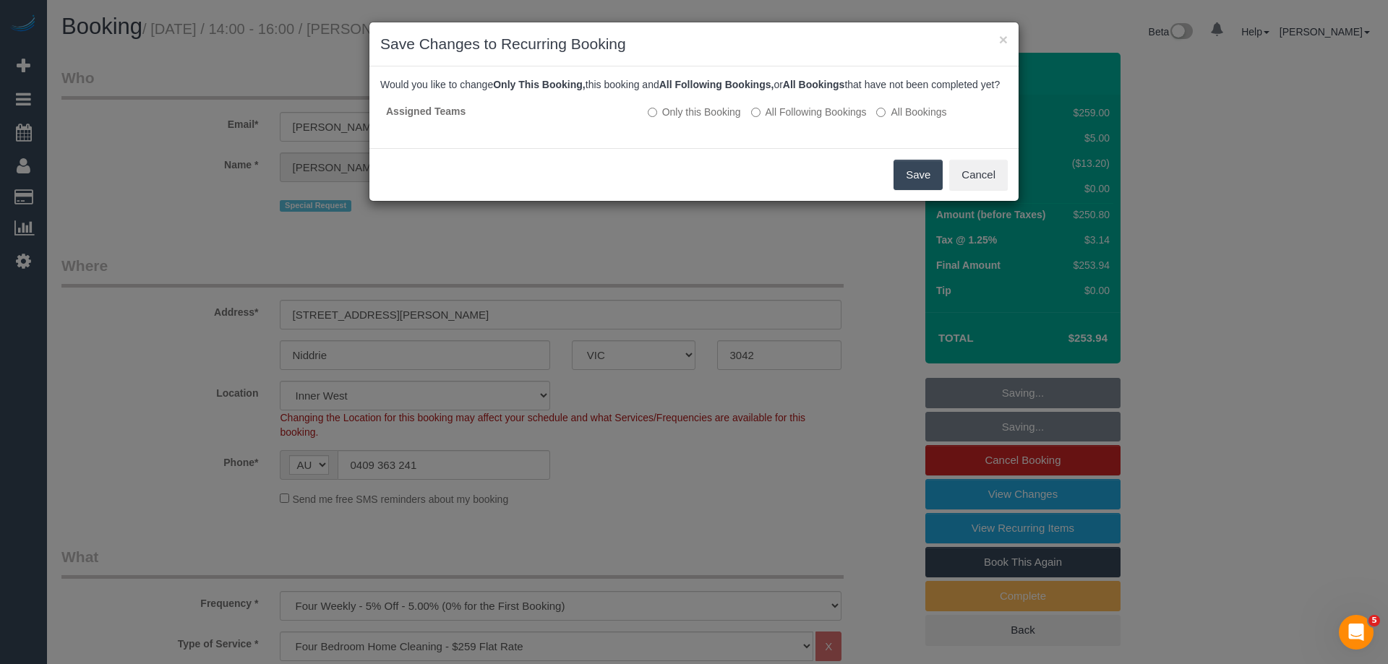
click at [938, 183] on button "Save" at bounding box center [917, 175] width 49 height 30
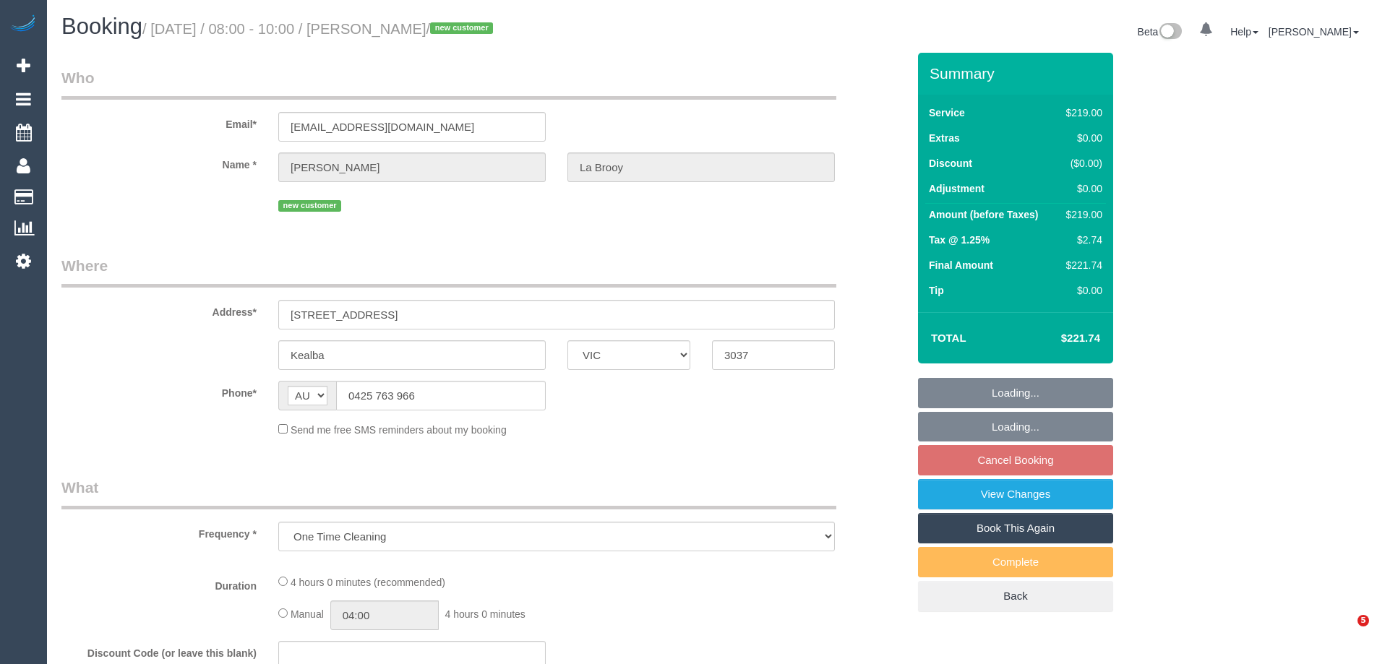
select select "VIC"
select select "string:stripe-pm_1SDbdC2GScqysDRVpOaZAemn"
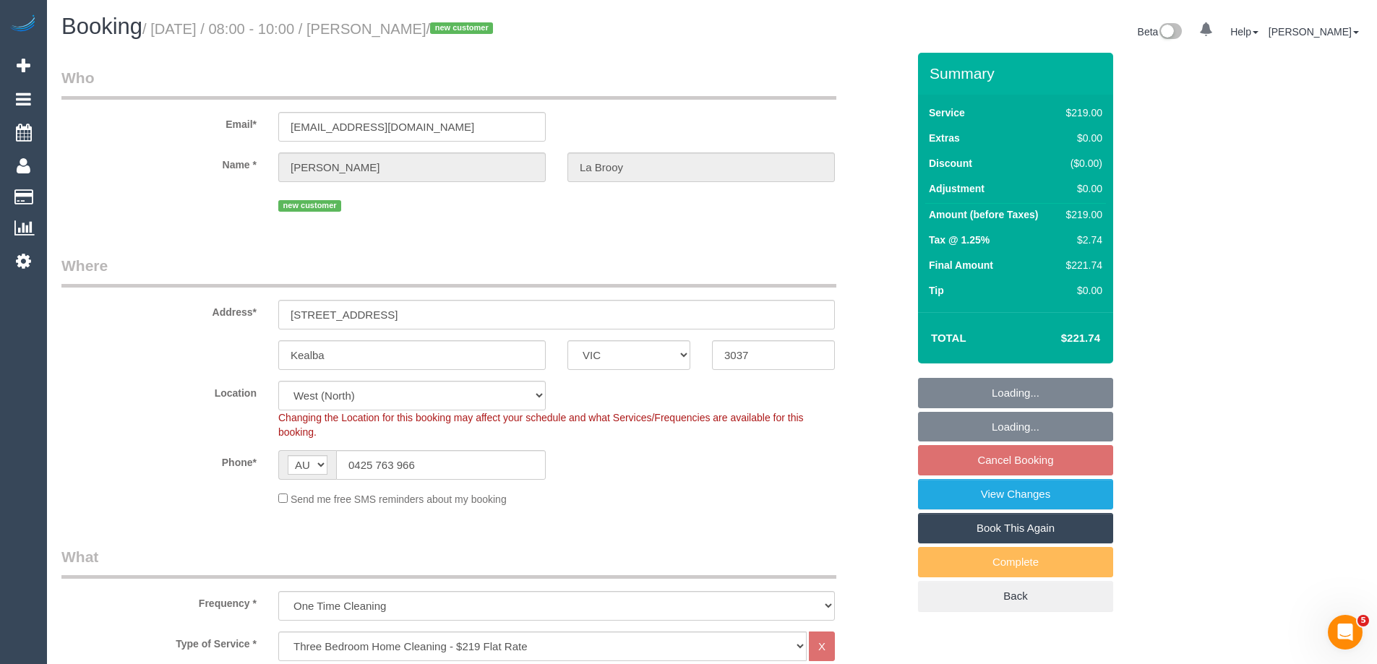
select select "object:1331"
select select "number:28"
select select "number:14"
select select "number:19"
select select "number:24"
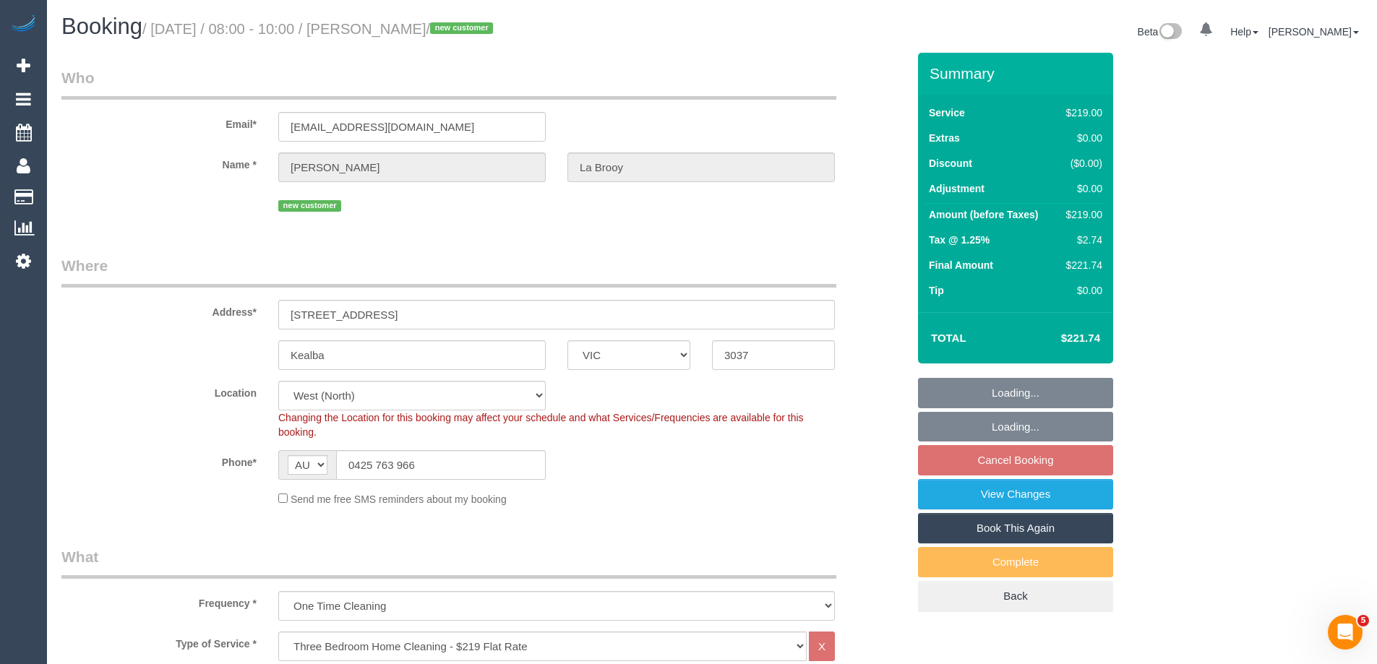
select select "number:35"
select select "number:26"
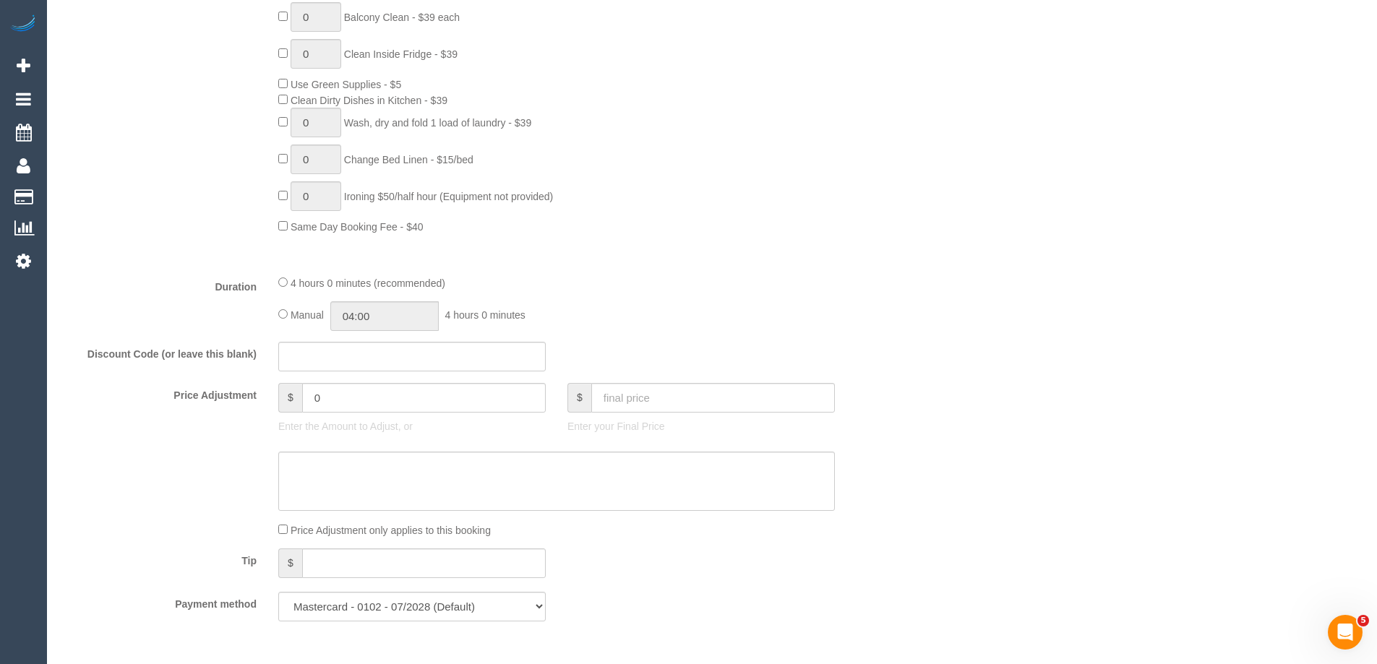
scroll to position [1012, 0]
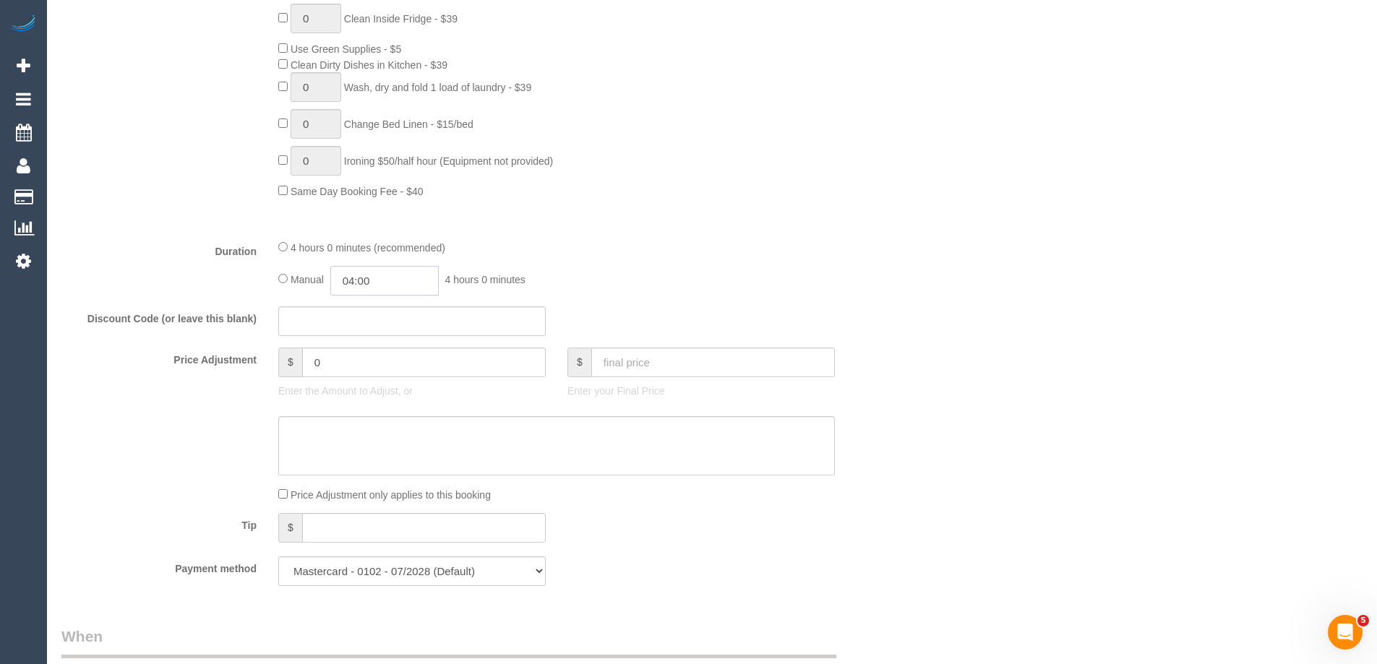
click at [401, 281] on input "04:00" at bounding box center [384, 281] width 108 height 30
click at [374, 317] on li "02:30" at bounding box center [368, 326] width 64 height 19
click at [374, 281] on input "02:30" at bounding box center [384, 281] width 108 height 30
type input "02:00"
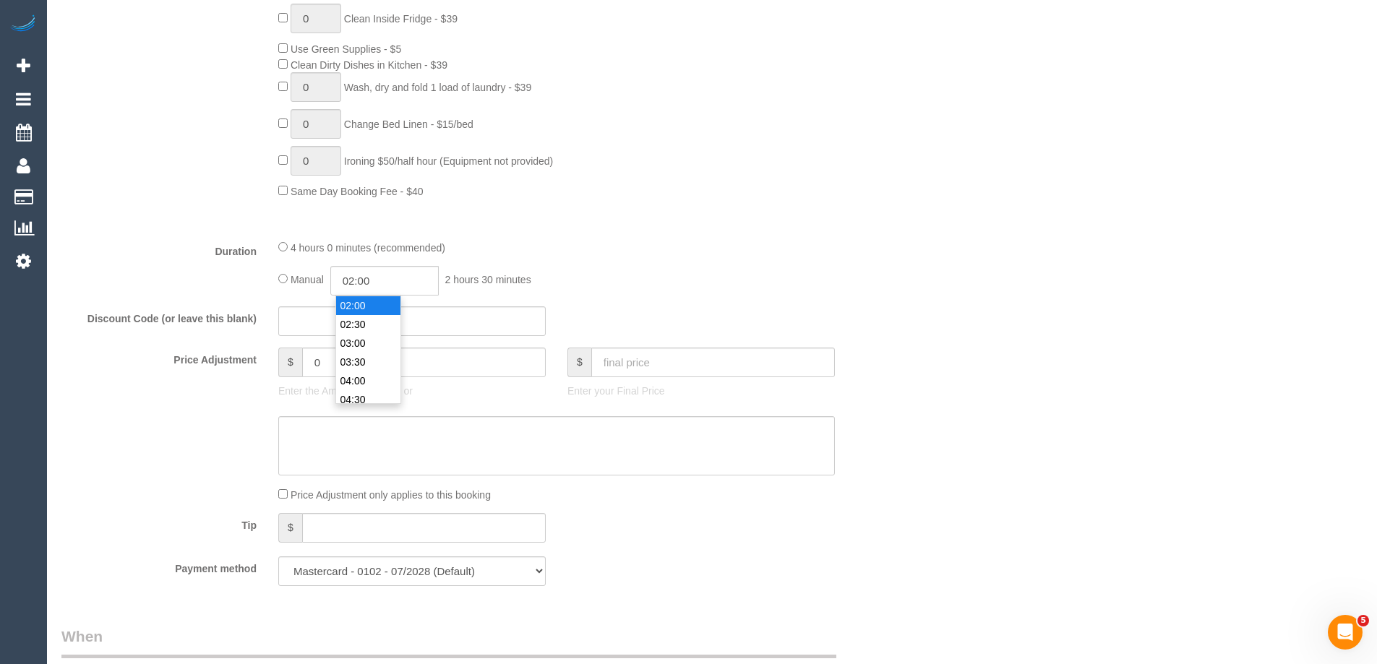
click at [366, 299] on li "02:00" at bounding box center [368, 305] width 64 height 19
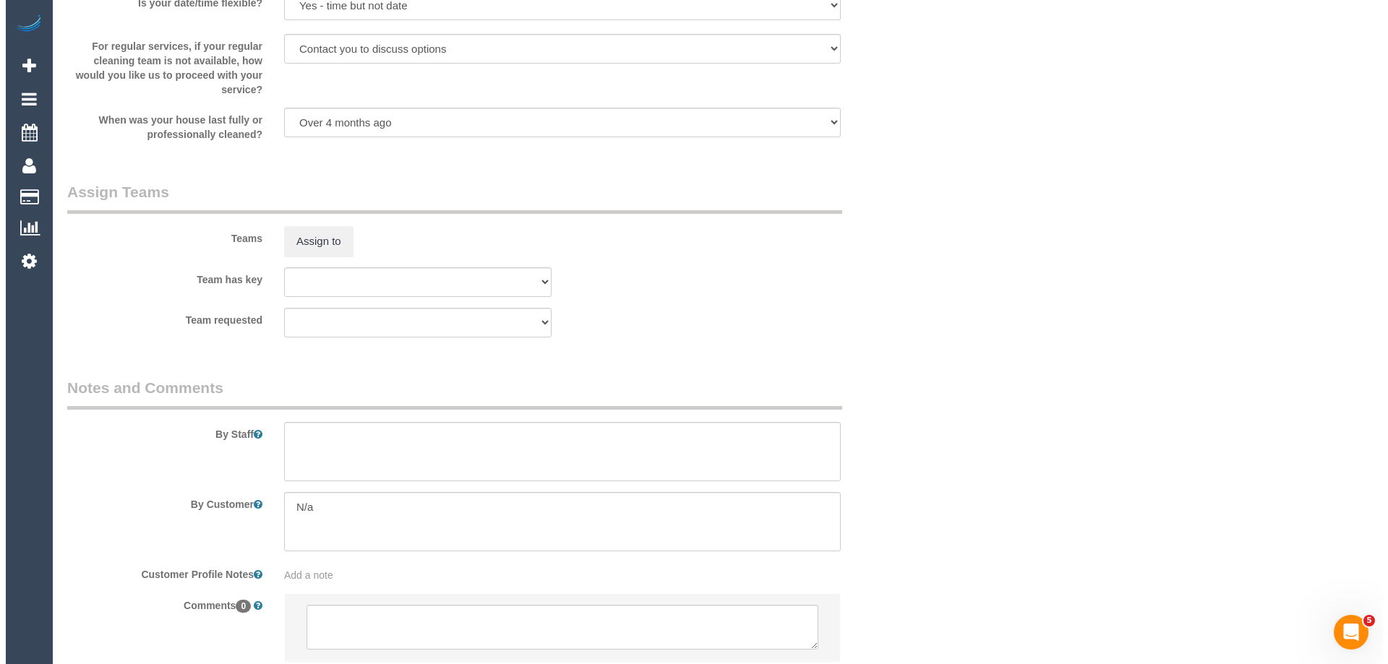
scroll to position [2242, 0]
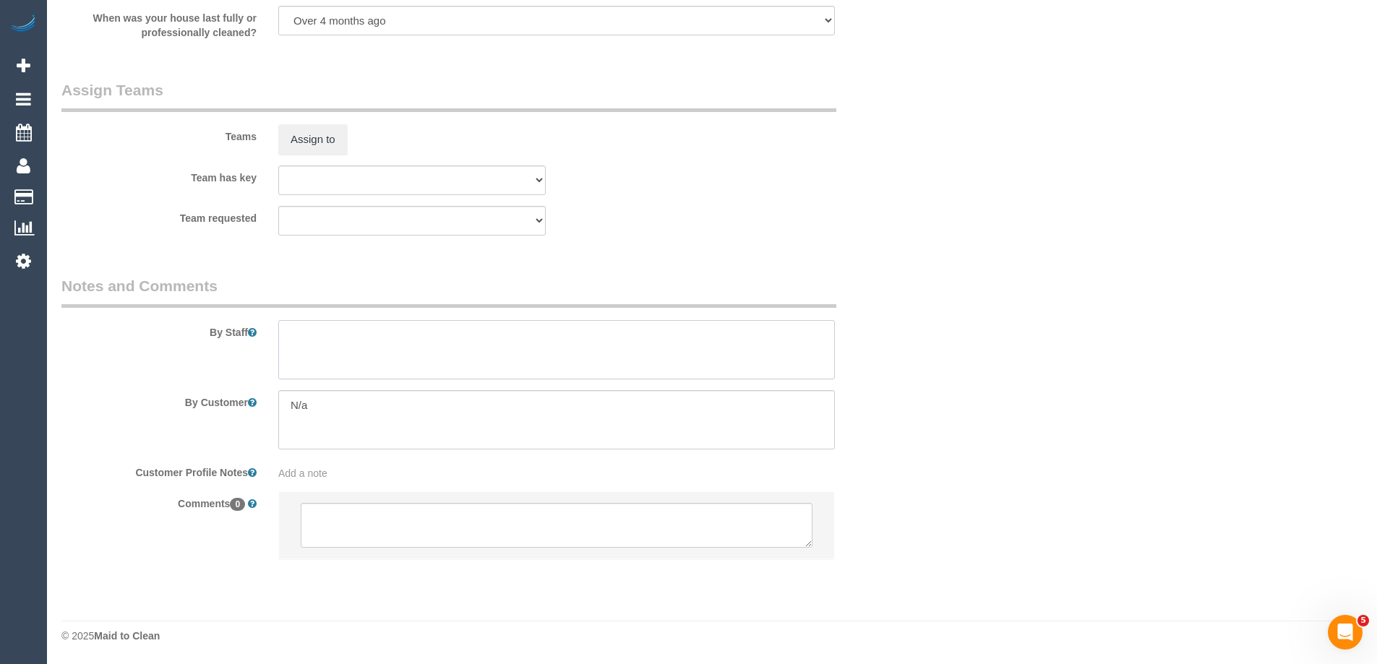
drag, startPoint x: 283, startPoint y: 332, endPoint x: 291, endPoint y: 334, distance: 8.2
click at [286, 334] on textarea at bounding box center [556, 349] width 557 height 59
type textarea "Estimated time of 3-4 hrs"
click at [329, 137] on button "Assign to" at bounding box center [312, 139] width 69 height 30
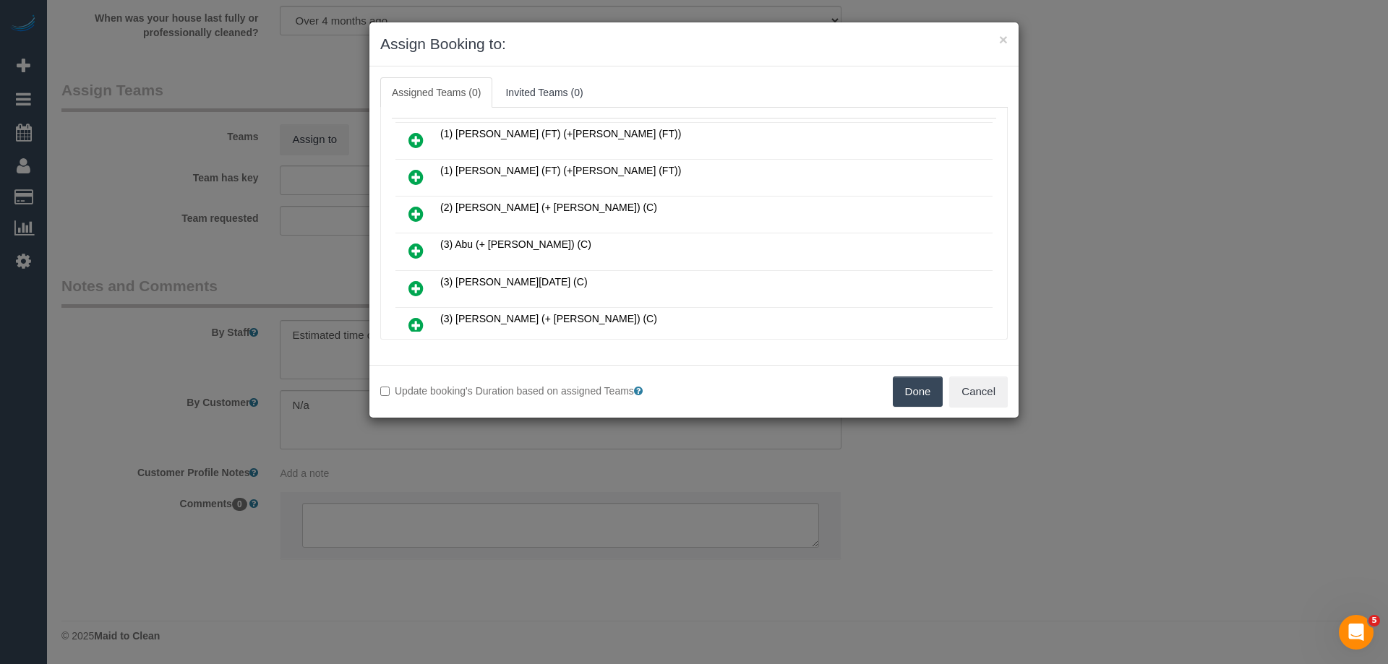
click at [419, 252] on icon at bounding box center [415, 250] width 15 height 17
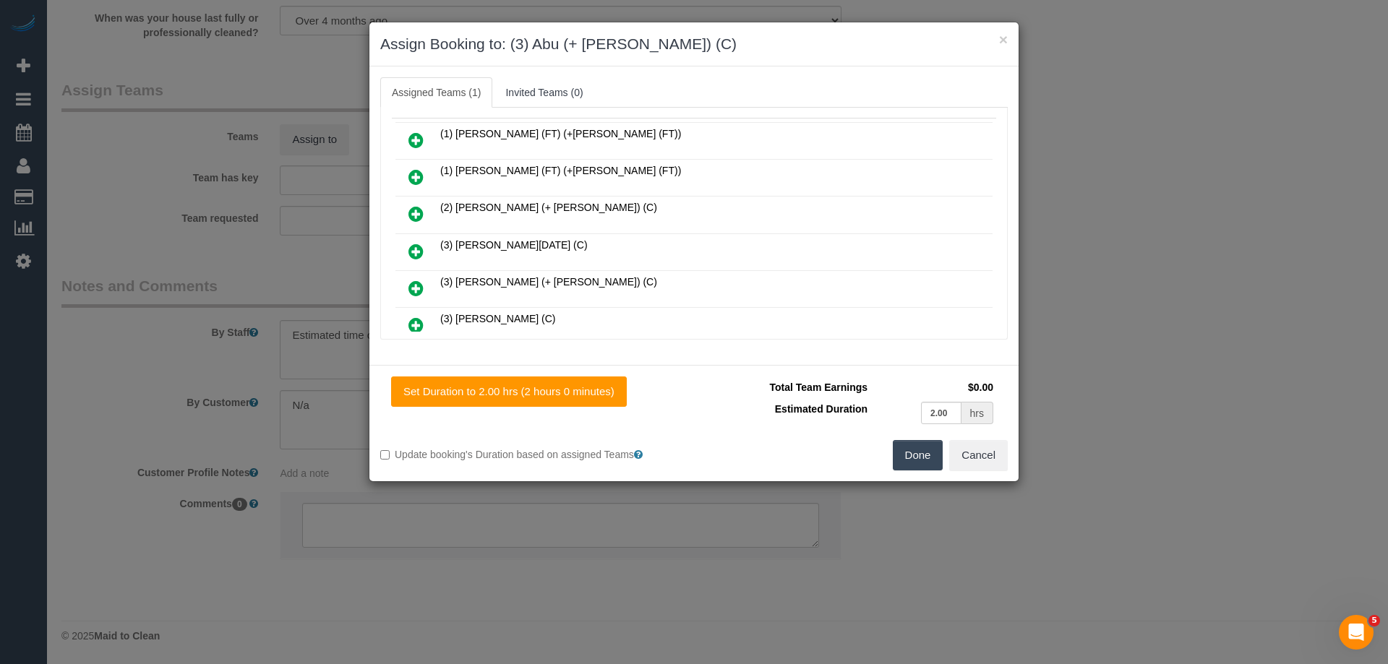
scroll to position [252, 0]
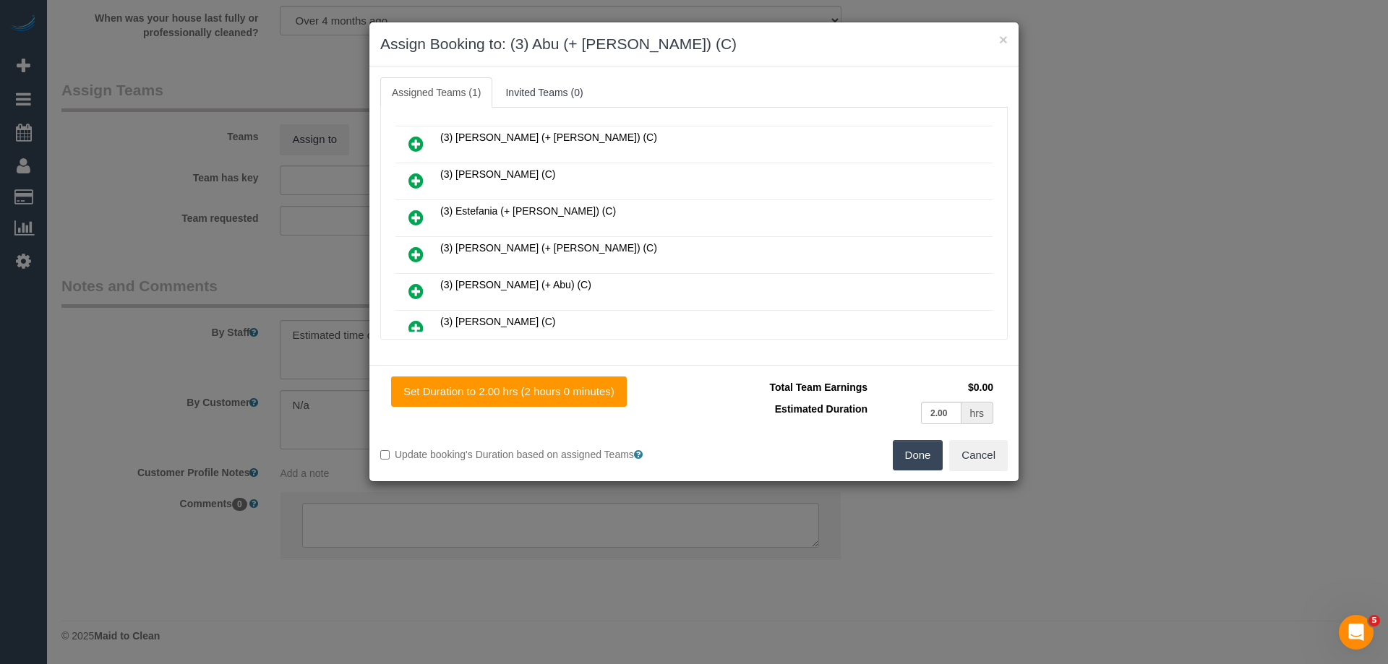
click at [419, 286] on icon at bounding box center [415, 291] width 15 height 17
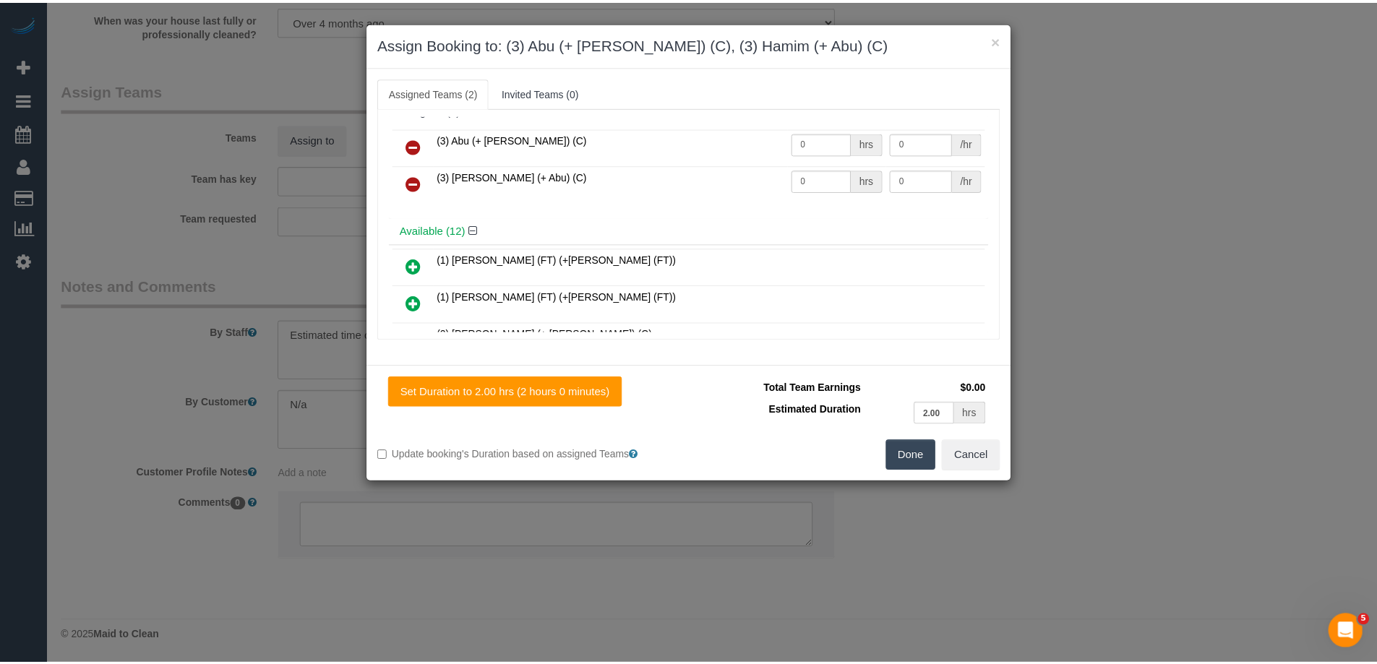
scroll to position [0, 0]
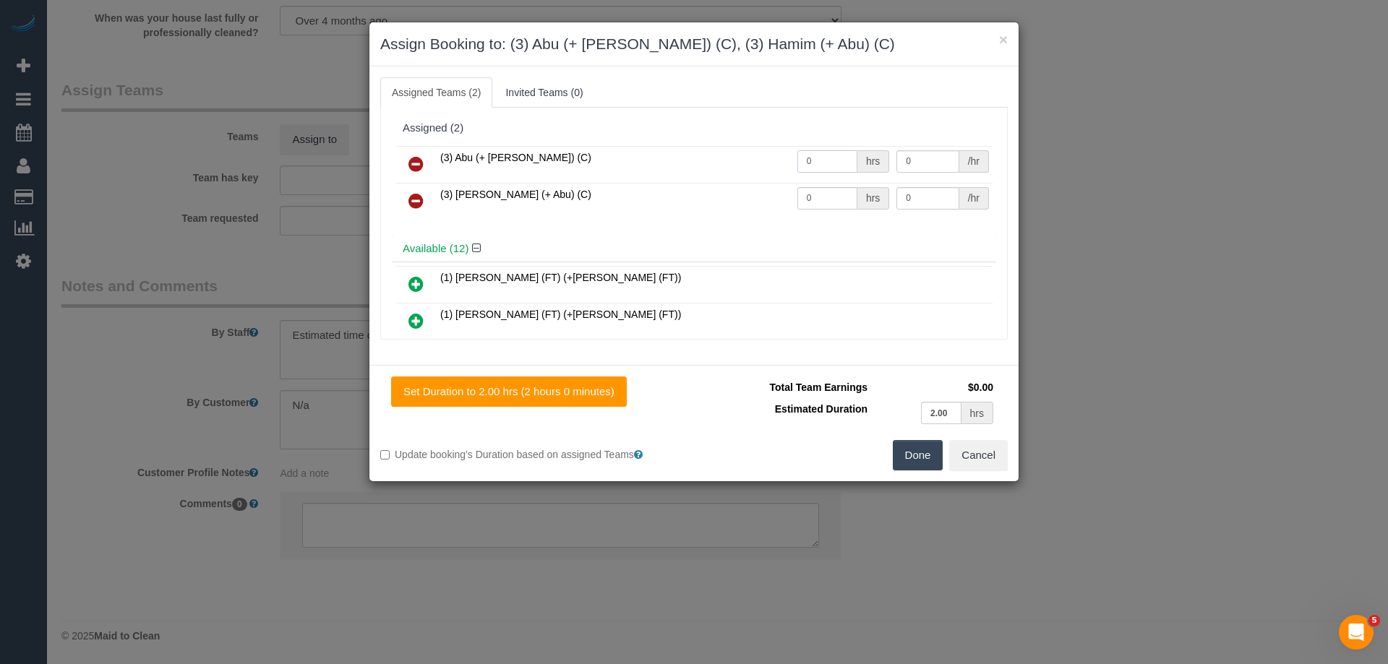
drag, startPoint x: 817, startPoint y: 158, endPoint x: 717, endPoint y: 175, distance: 101.3
click at [716, 169] on tr "(3) Abu (+ Hamim) (C) 0 hrs 0 /hr" at bounding box center [693, 164] width 597 height 37
type input "1"
drag, startPoint x: 815, startPoint y: 200, endPoint x: 696, endPoint y: 190, distance: 119.6
click at [687, 193] on tr "(3) Hamim (+ Abu) (C) 0 hrs 0 /hr" at bounding box center [693, 201] width 597 height 37
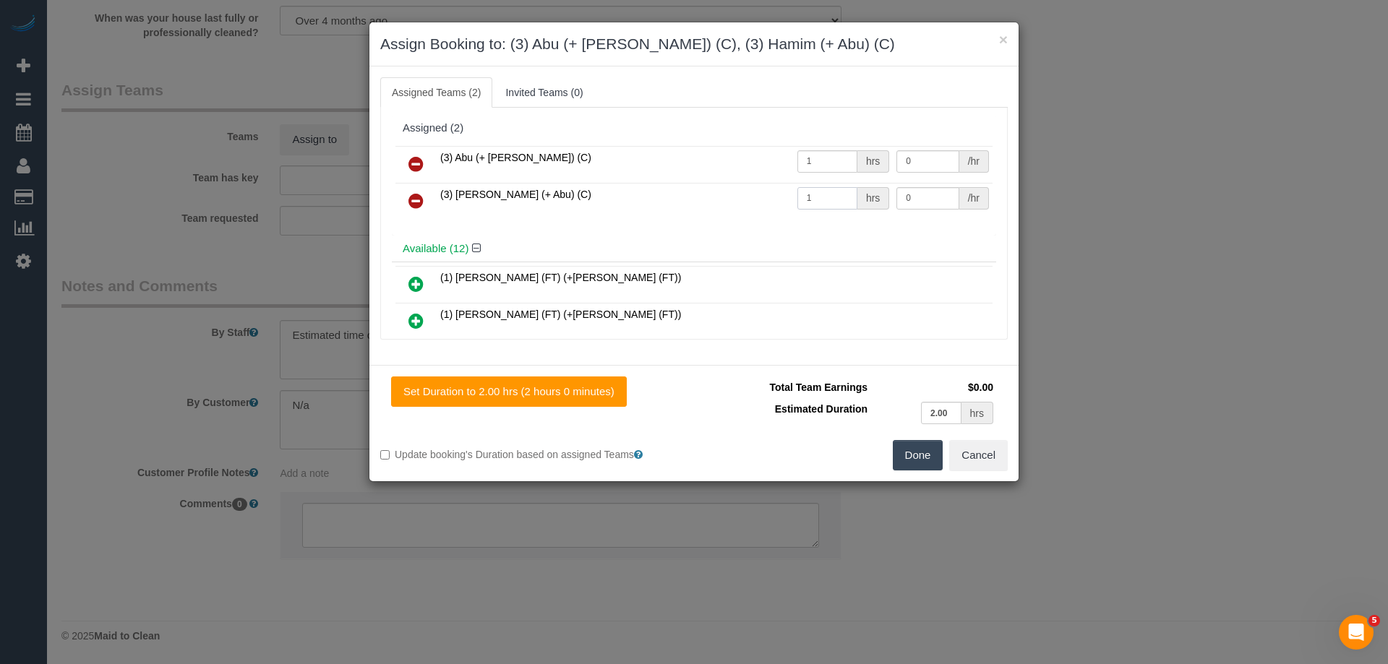
type input "1"
drag, startPoint x: 938, startPoint y: 162, endPoint x: 794, endPoint y: 153, distance: 144.2
click at [794, 153] on tr "(3) Abu (+ Hamim) (C) 1 hrs 0 /hr" at bounding box center [693, 164] width 597 height 37
type input "70"
drag, startPoint x: 912, startPoint y: 197, endPoint x: 666, endPoint y: 211, distance: 245.4
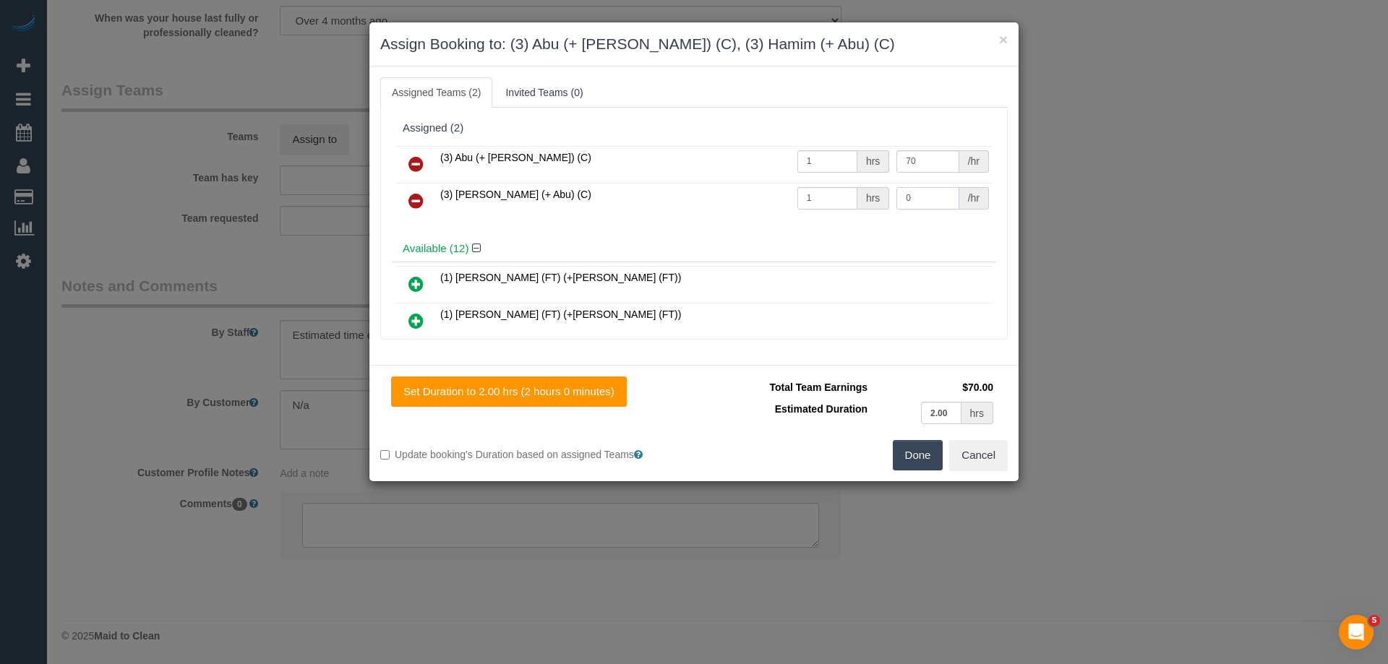
click at [685, 210] on tr "(3) Hamim (+ Abu) (C) 1 hrs 0 /hr" at bounding box center [693, 201] width 597 height 37
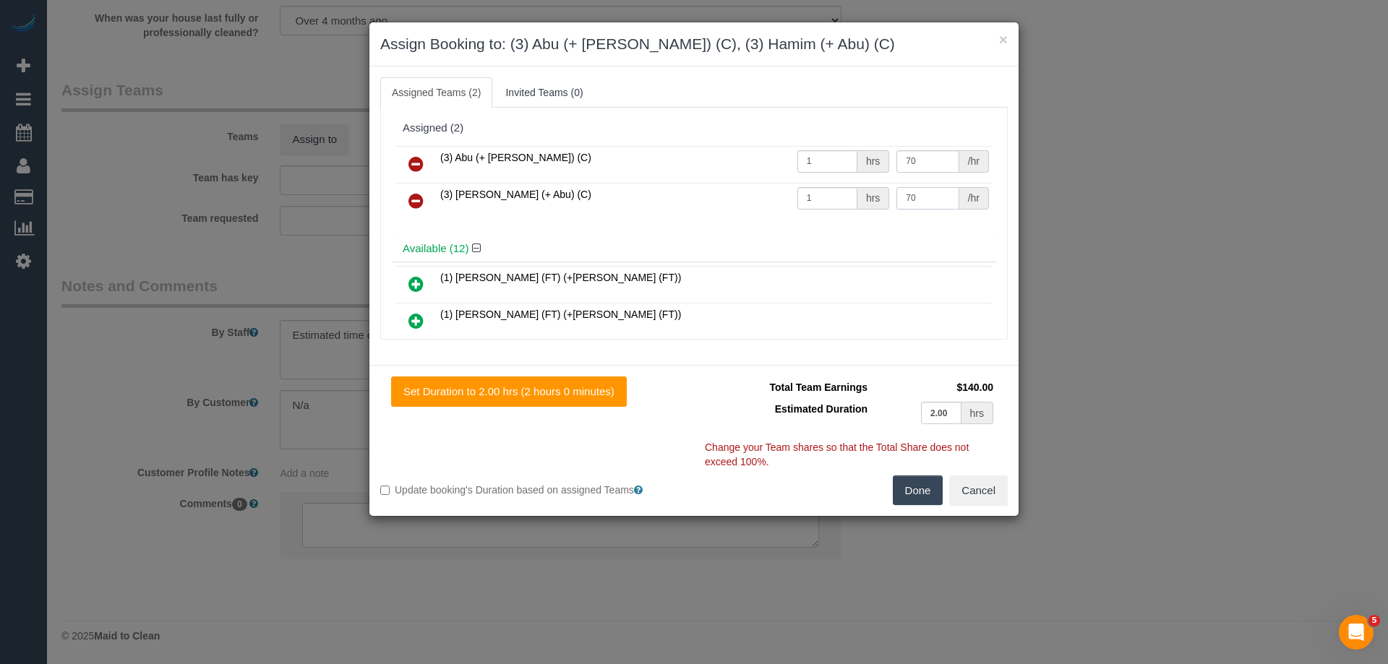
type input "70"
click at [917, 497] on button "Done" at bounding box center [918, 491] width 51 height 30
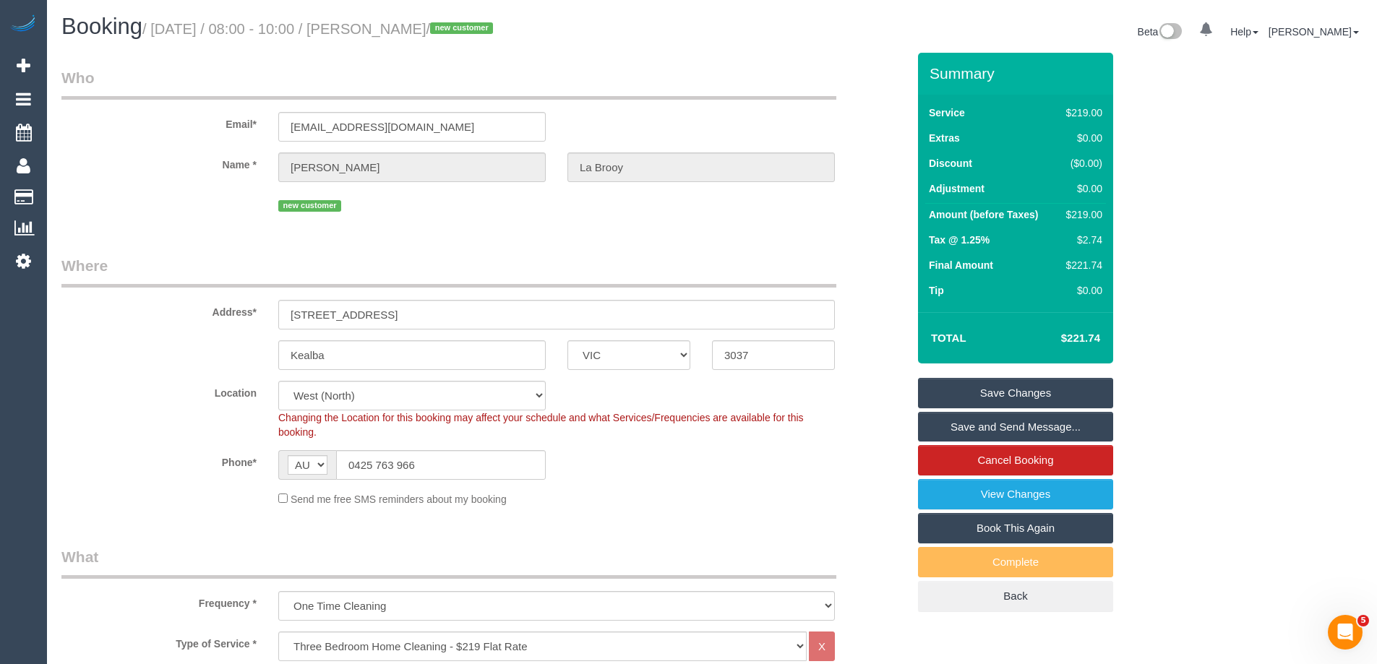
drag, startPoint x: 463, startPoint y: 33, endPoint x: 382, endPoint y: 22, distance: 82.4
click at [382, 22] on small "/ October 09, 2025 / 08:00 - 10:00 / Liz La Brooy / new customer" at bounding box center [319, 29] width 355 height 16
copy small "Liz La Brooy"
click at [964, 428] on link "Save and Send Message..." at bounding box center [1015, 427] width 195 height 30
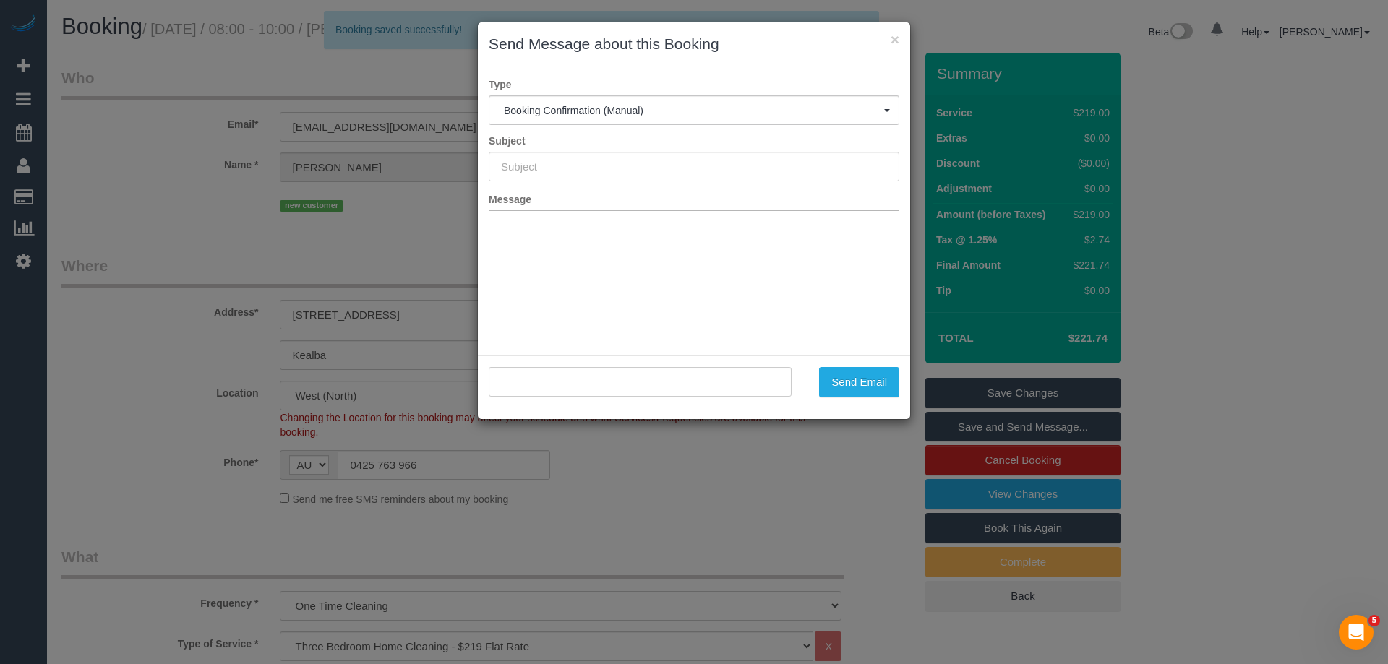
type input "Booking Confirmed"
type input ""Liz La Brooy" <poppy1859@hotmail.com>"
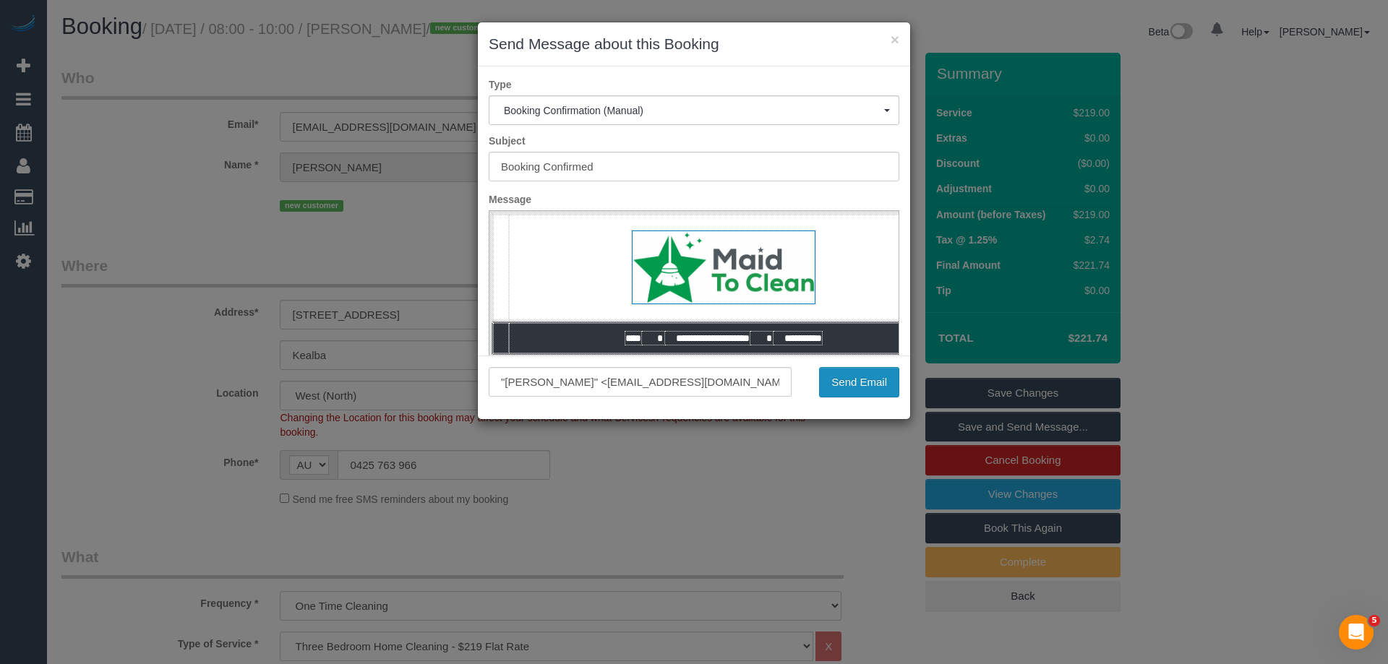
click at [852, 387] on button "Send Email" at bounding box center [859, 382] width 80 height 30
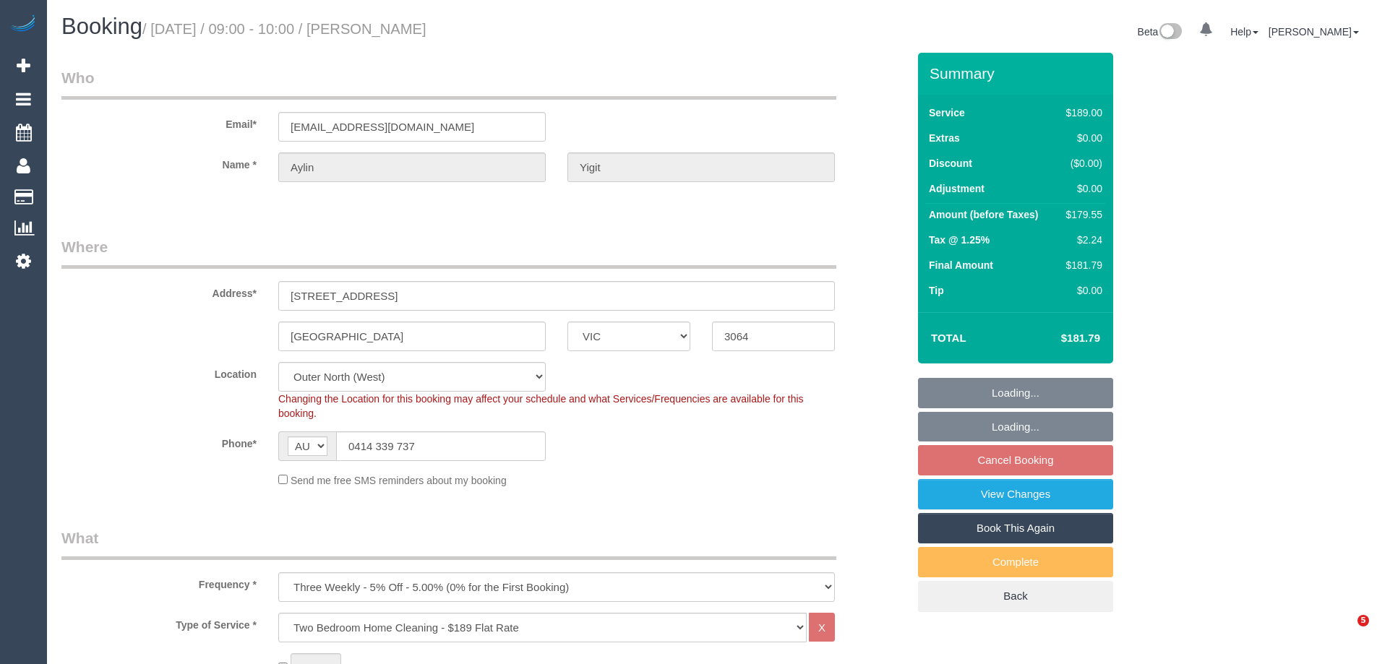
select select "VIC"
select select "string:stripe-pm_1QvoQp2GScqysDRVv5w4R0Wo"
select select "number:28"
select select "number:14"
select select "number:19"
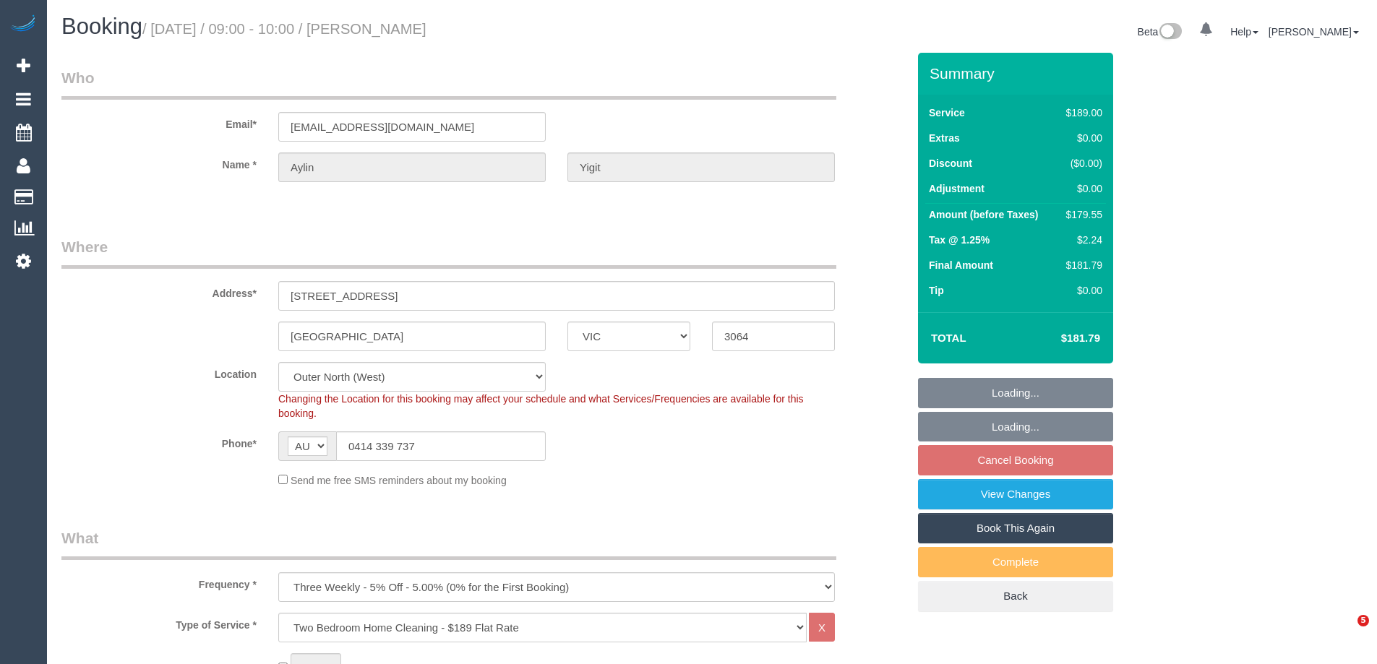
select select "number:22"
select select "number:33"
select select "number:12"
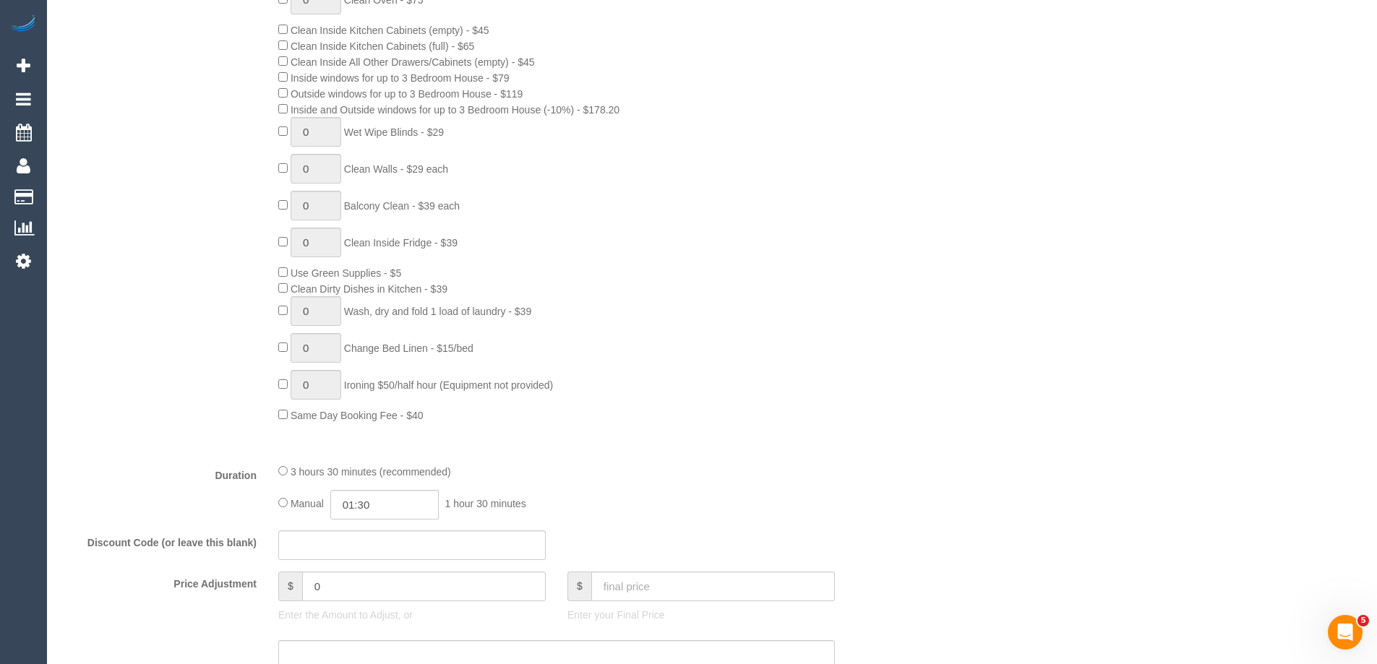
scroll to position [795, 0]
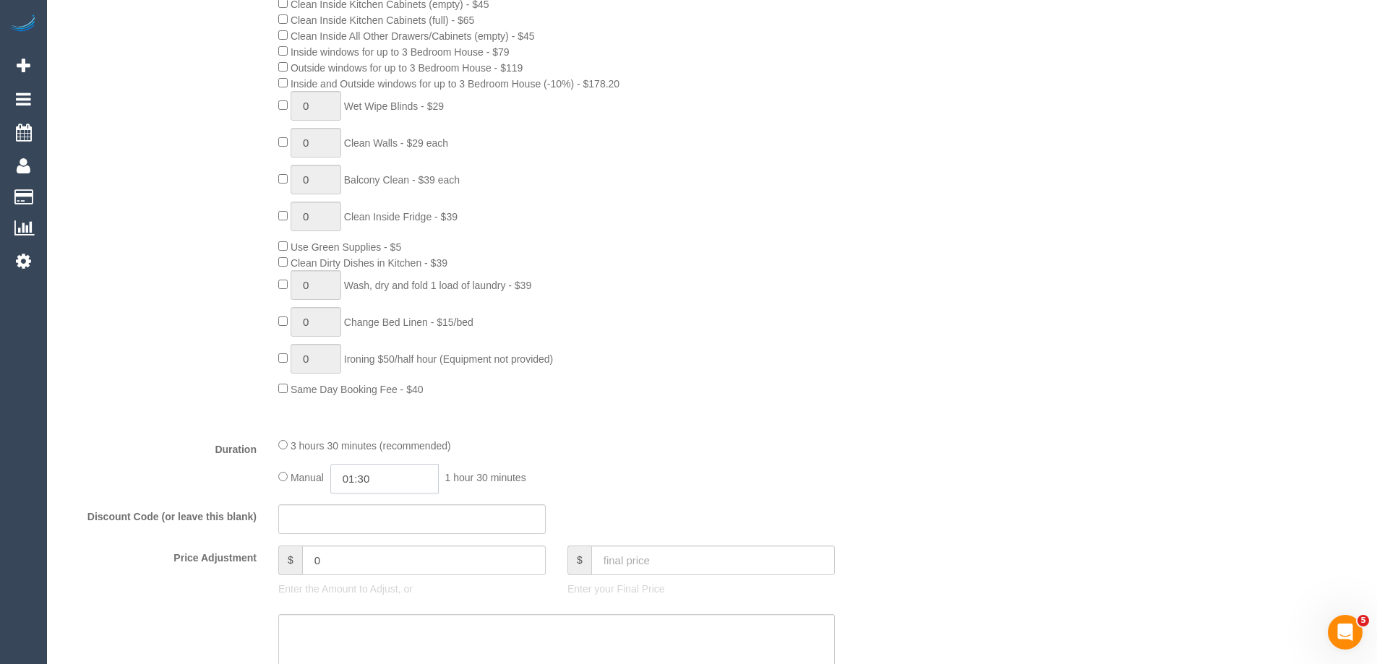
click at [387, 483] on input "01:30" at bounding box center [384, 479] width 108 height 30
click at [360, 541] on li "02:00" at bounding box center [368, 541] width 64 height 19
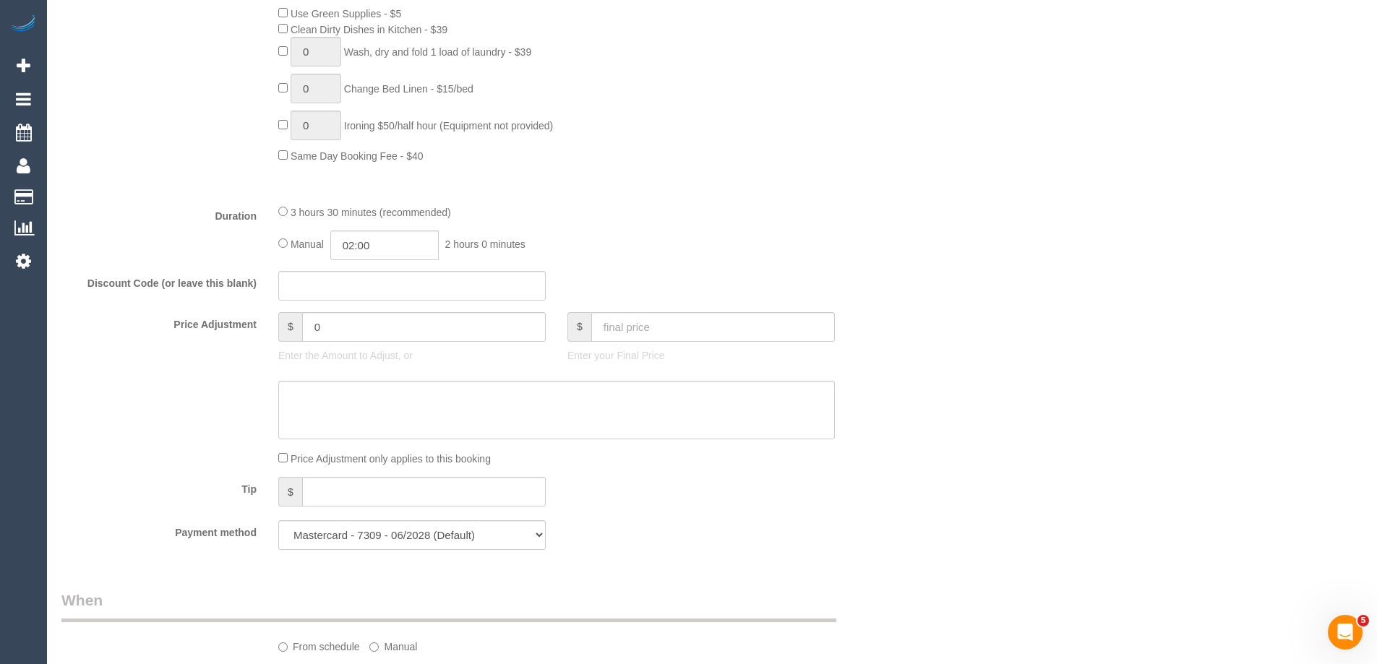
scroll to position [1012, 0]
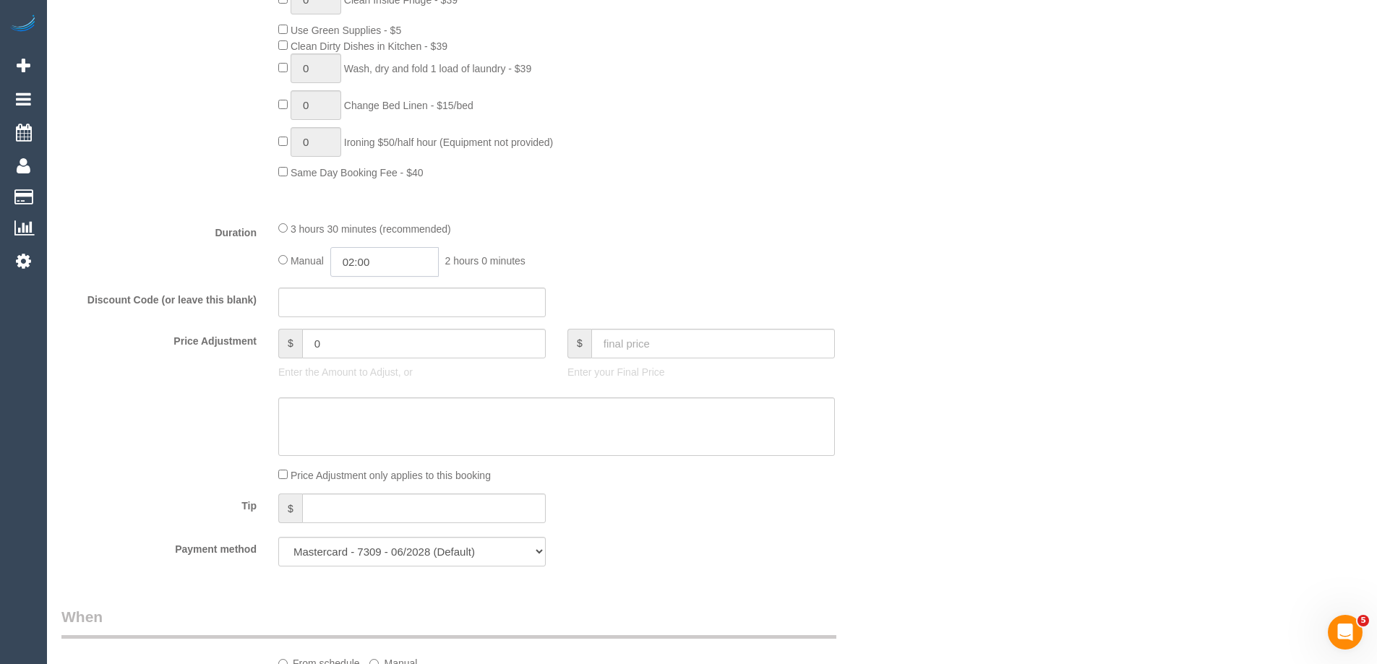
click at [408, 257] on input "02:00" at bounding box center [384, 262] width 108 height 30
type input "03:00"
click at [356, 342] on li "03:00" at bounding box center [368, 343] width 64 height 19
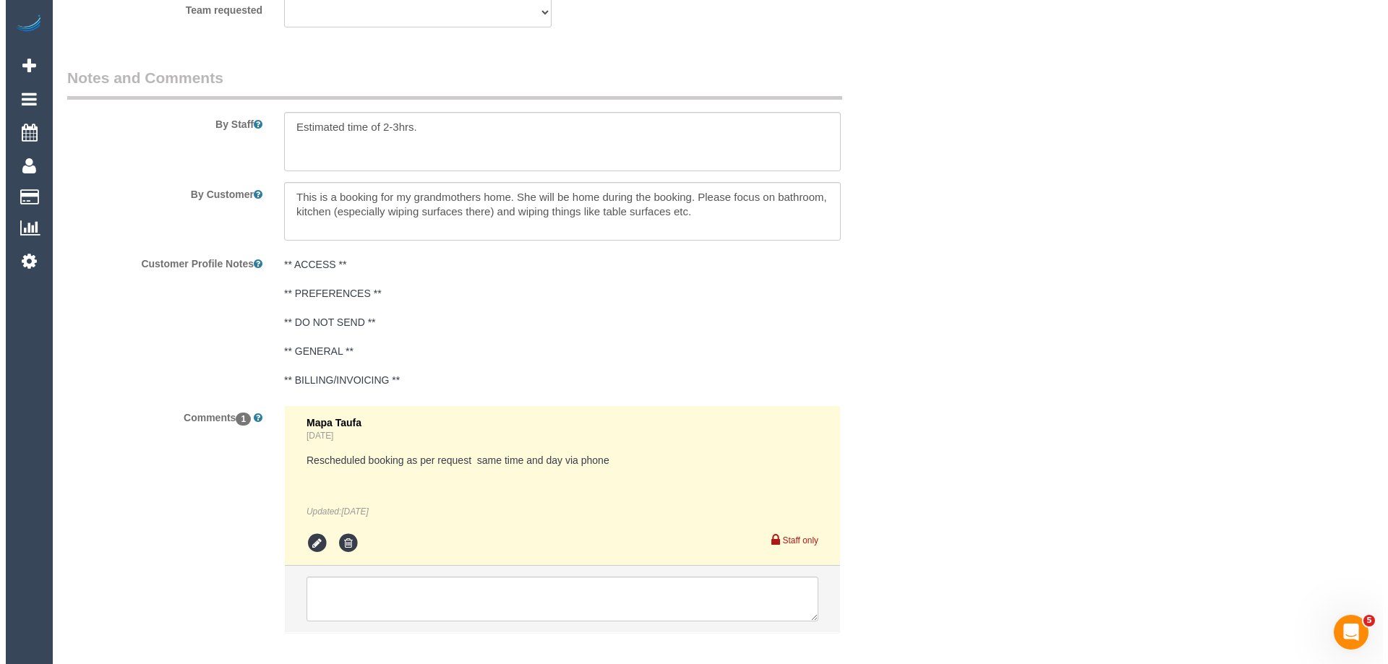
scroll to position [2216, 0]
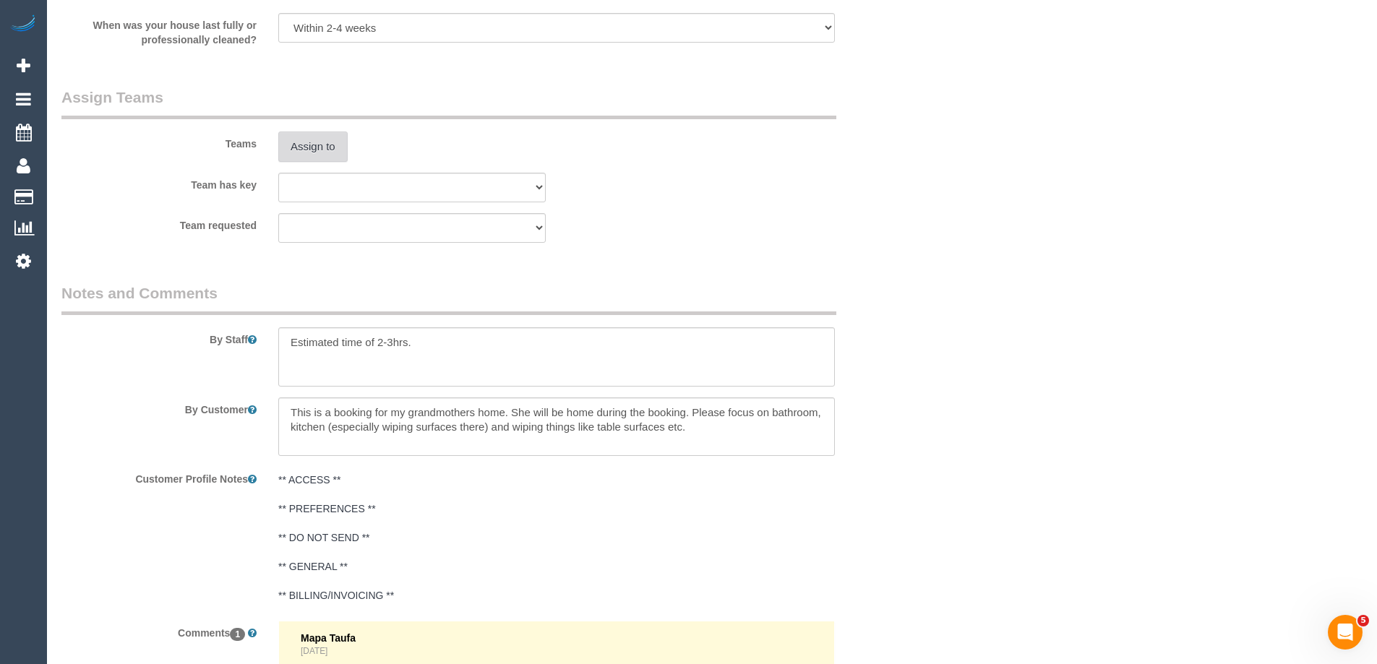
click at [315, 145] on button "Assign to" at bounding box center [312, 147] width 69 height 30
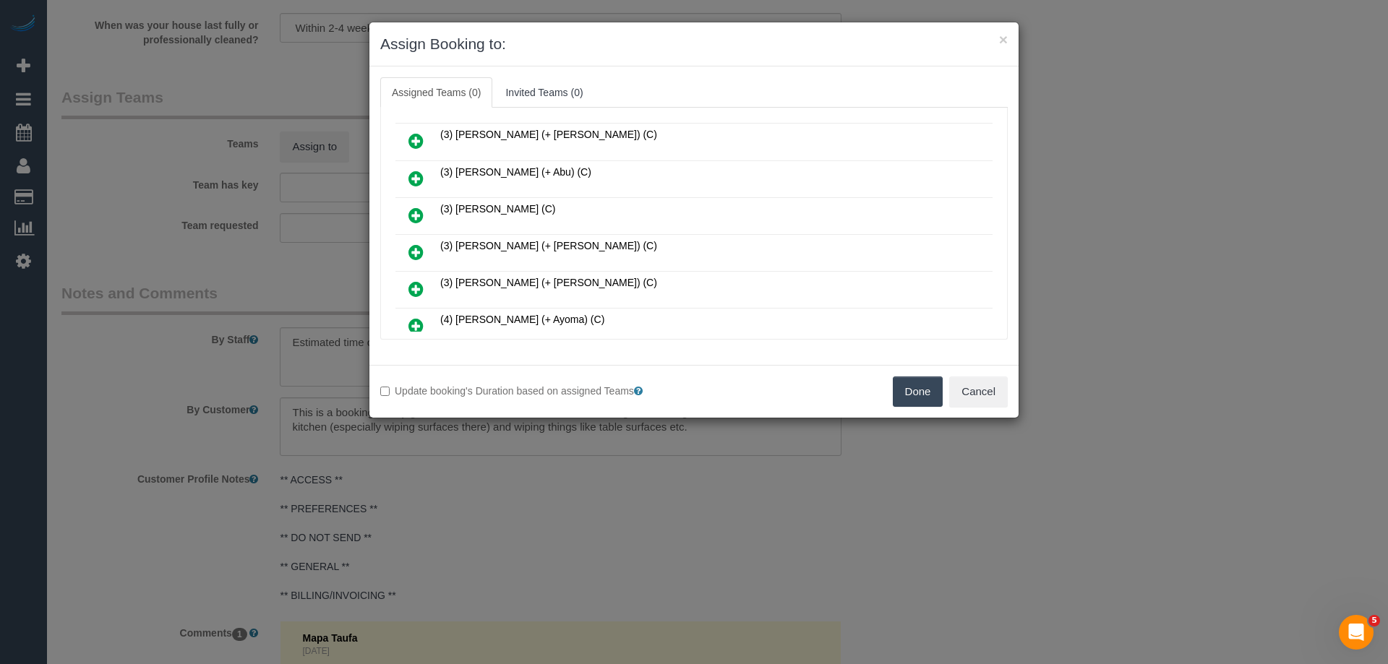
scroll to position [217, 0]
click at [415, 288] on icon at bounding box center [415, 291] width 15 height 17
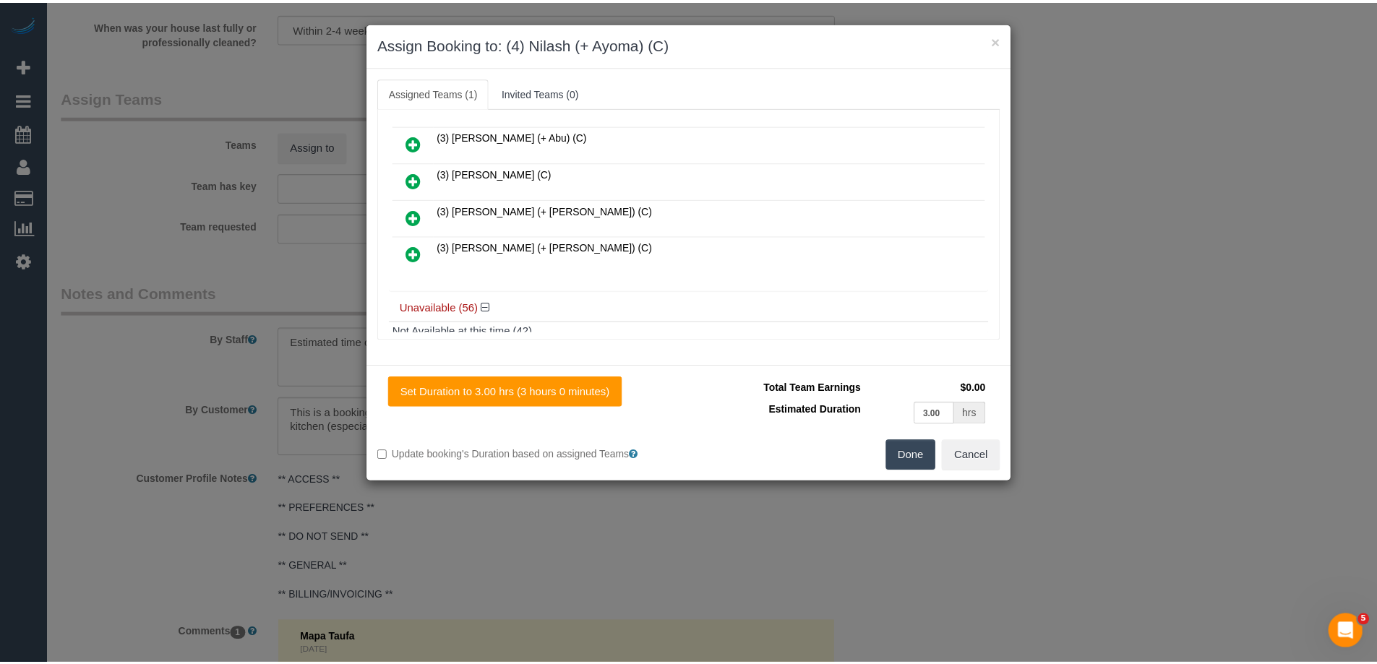
scroll to position [0, 0]
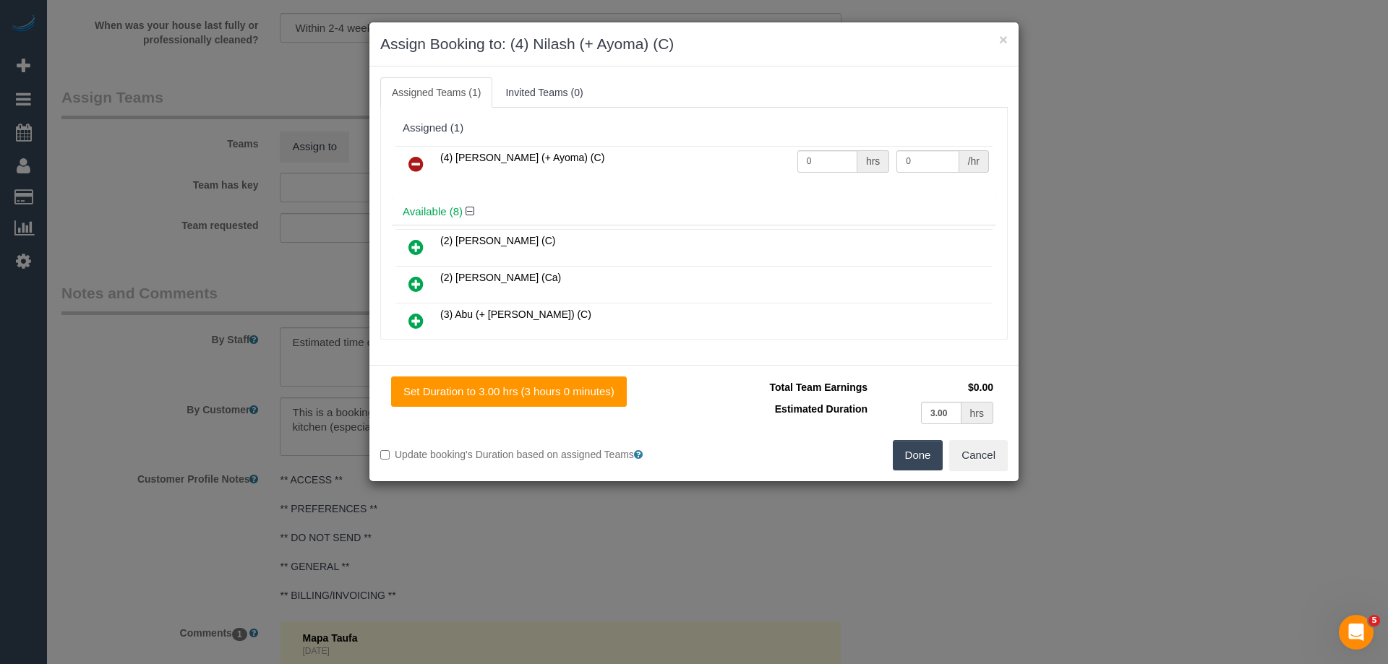
click at [913, 446] on button "Done" at bounding box center [918, 455] width 51 height 30
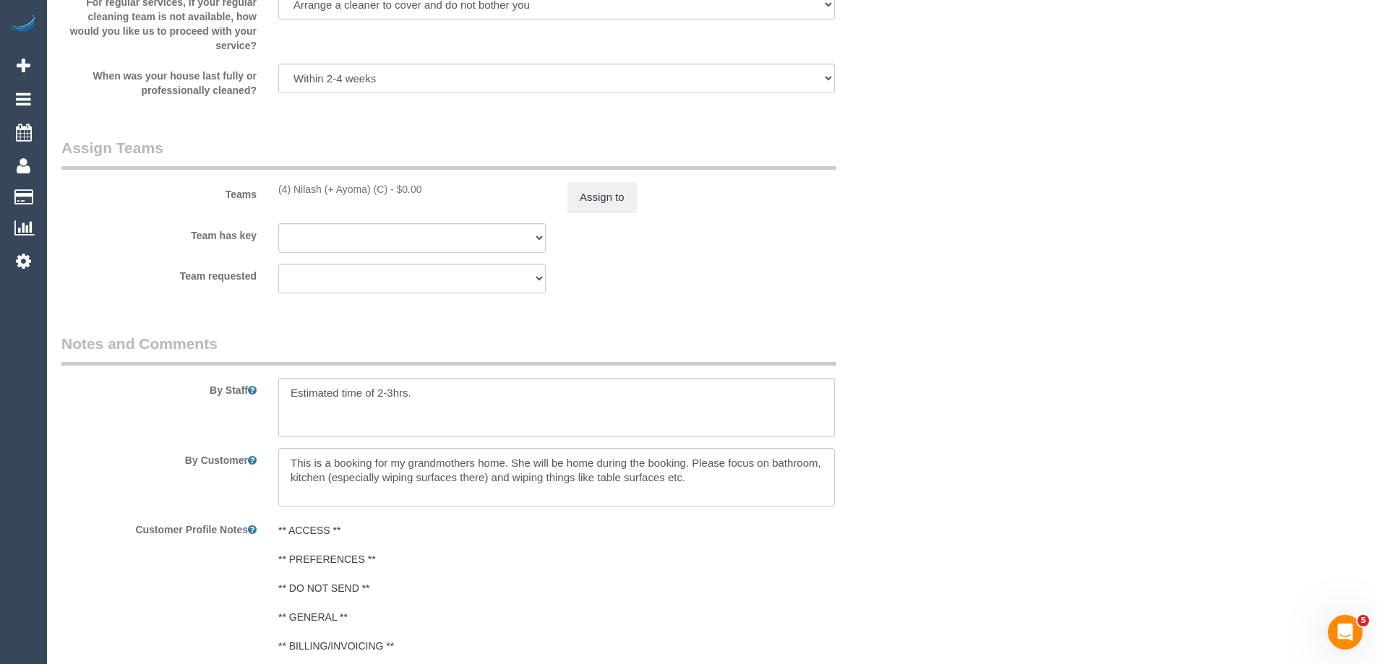
scroll to position [2241, 0]
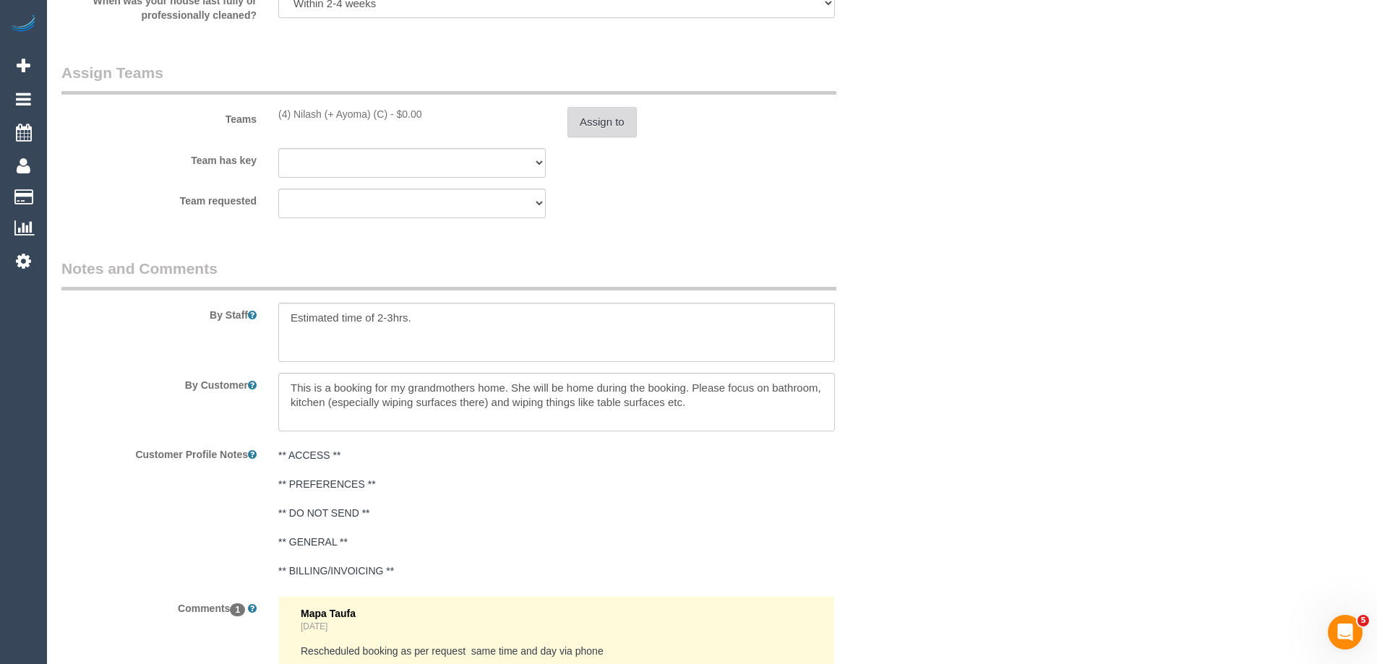
click at [613, 118] on button "Assign to" at bounding box center [601, 122] width 69 height 30
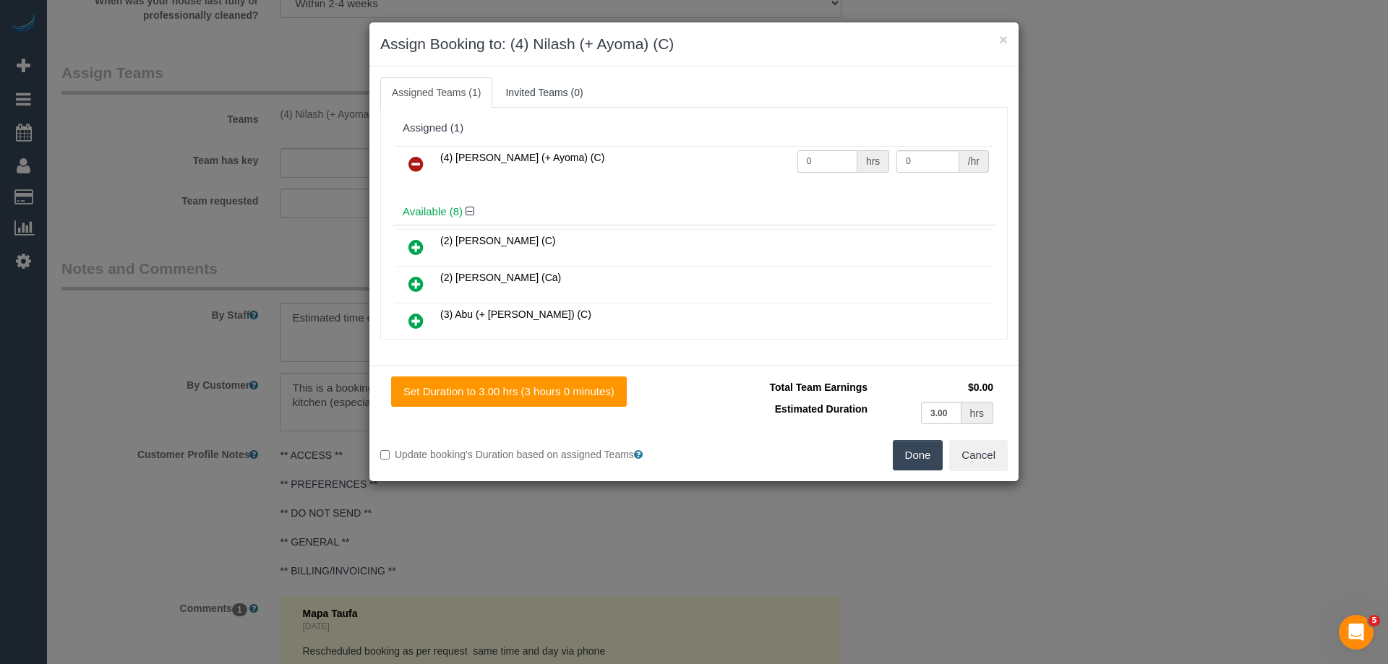
click at [781, 163] on tr "(4) Nilash (+ Ayoma) (C) 0 hrs 0 /hr" at bounding box center [693, 164] width 597 height 37
type input "1"
drag, startPoint x: 889, startPoint y: 155, endPoint x: 805, endPoint y: 153, distance: 83.9
click at [815, 155] on tr "(4) Nilash (+ Ayoma) (C) 1 hrs 0 /hr" at bounding box center [693, 164] width 597 height 37
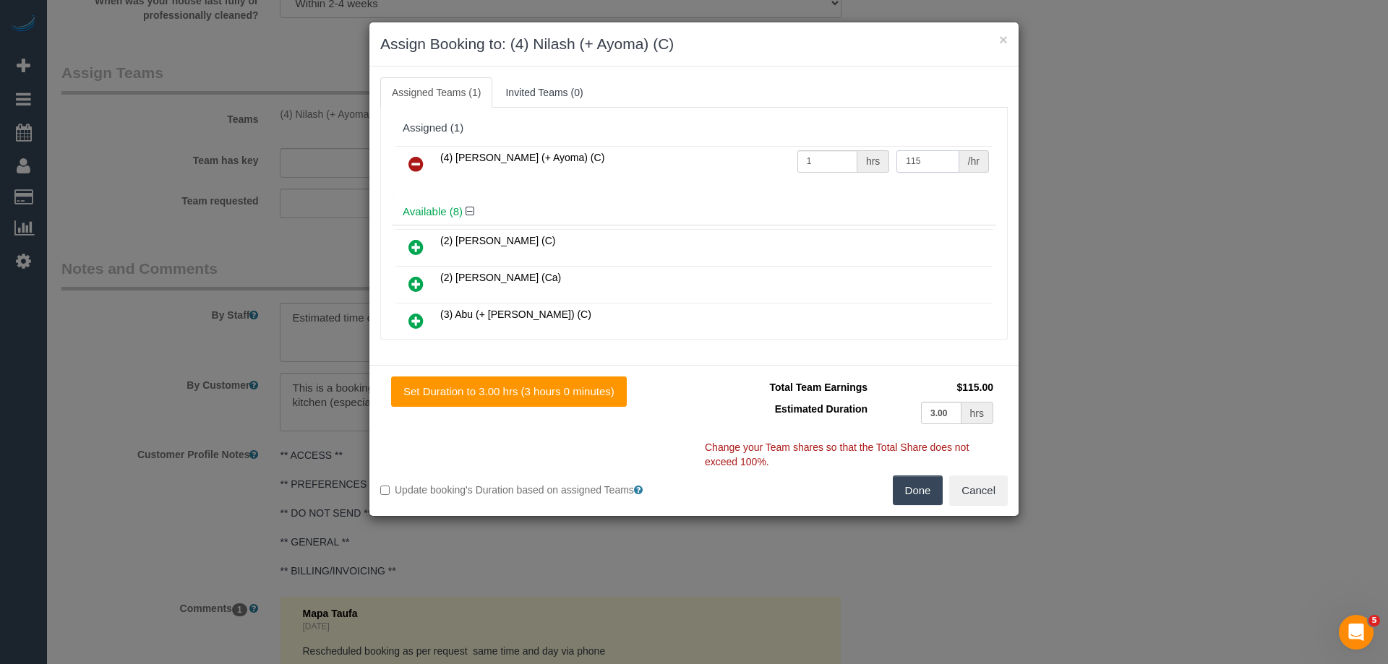
type input "115"
click at [913, 479] on button "Done" at bounding box center [918, 491] width 51 height 30
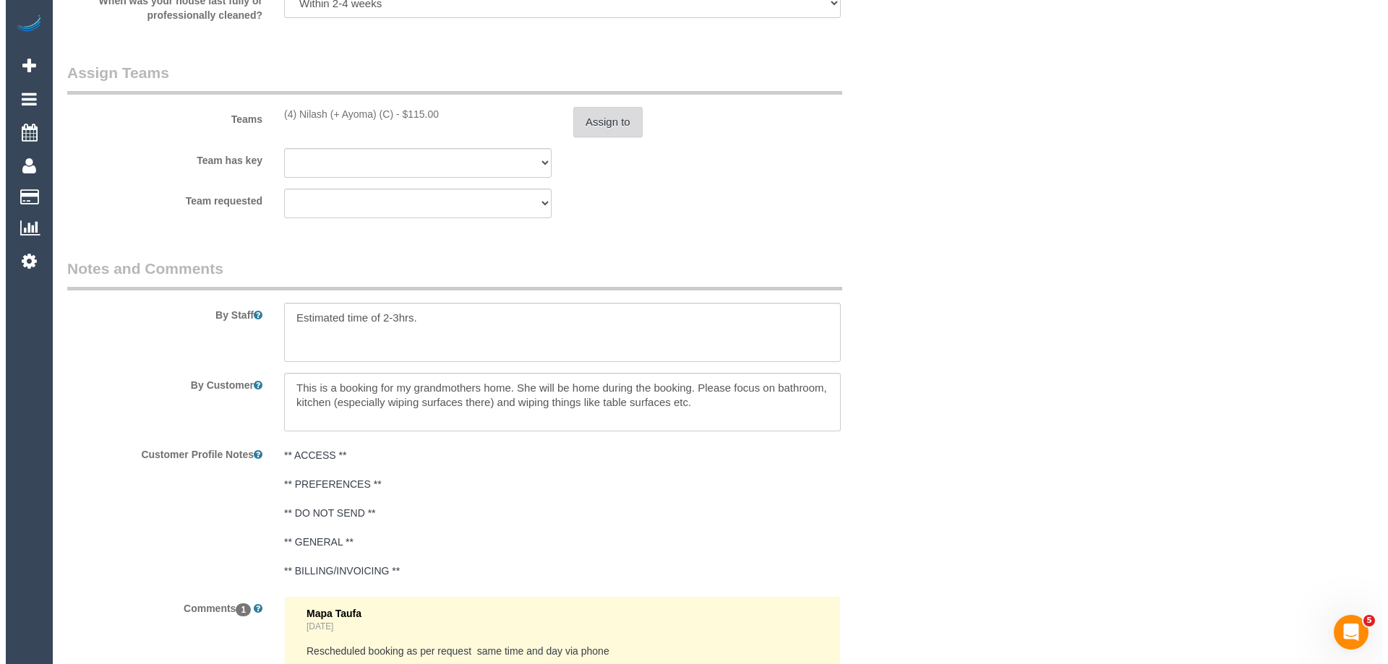
scroll to position [0, 0]
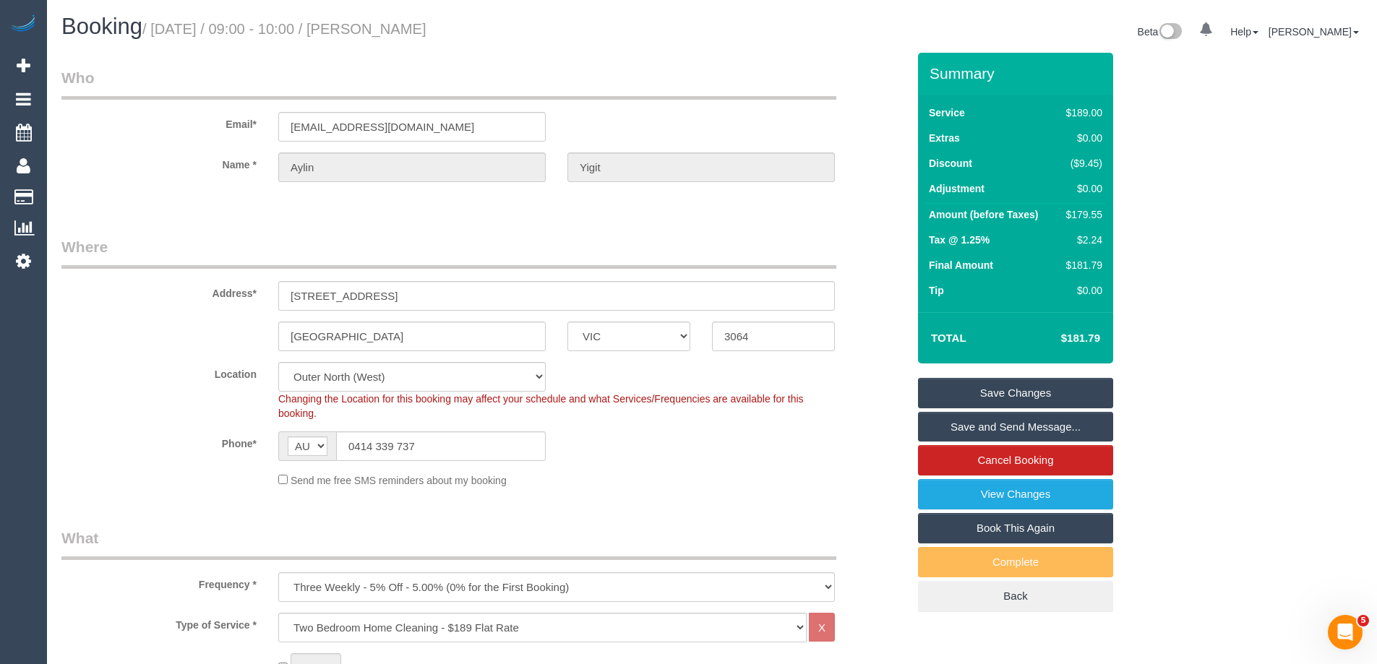
drag, startPoint x: 445, startPoint y: 27, endPoint x: 380, endPoint y: 27, distance: 64.3
click at [380, 27] on h1 "Booking / October 09, 2025 / 09:00 - 10:00 / Aylin Yigit" at bounding box center [381, 26] width 640 height 25
copy small "Aylin Yigit"
click at [1000, 431] on link "Save and Send Message..." at bounding box center [1015, 427] width 195 height 30
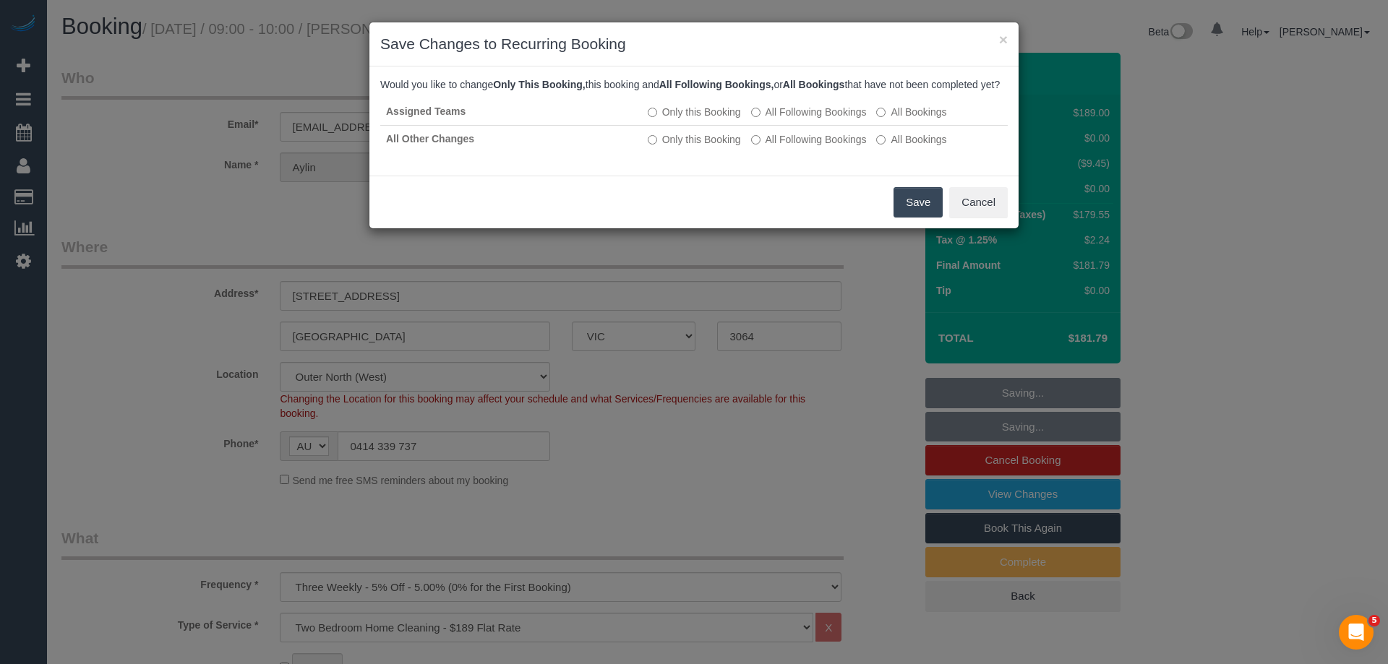
click at [901, 216] on button "Save" at bounding box center [917, 202] width 49 height 30
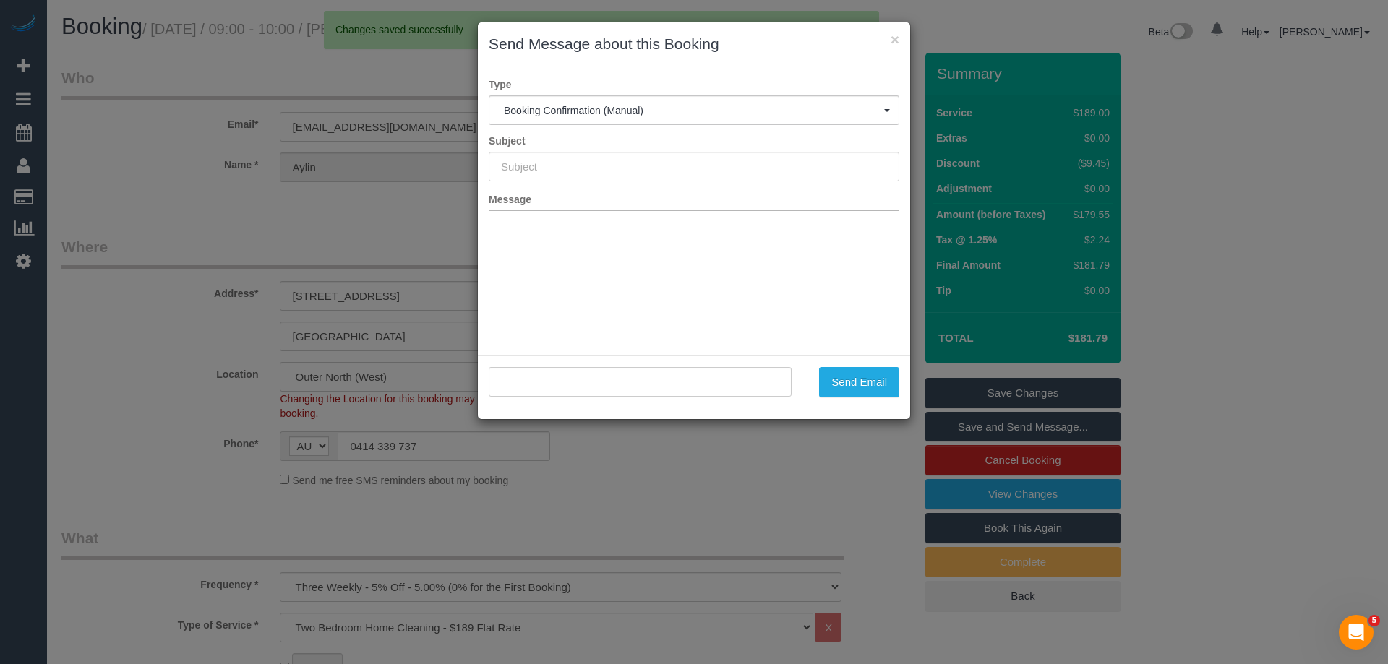
type input "Booking Confirmed"
type input ""Aylin Yigit" <aylinyigit0@gmail.com>"
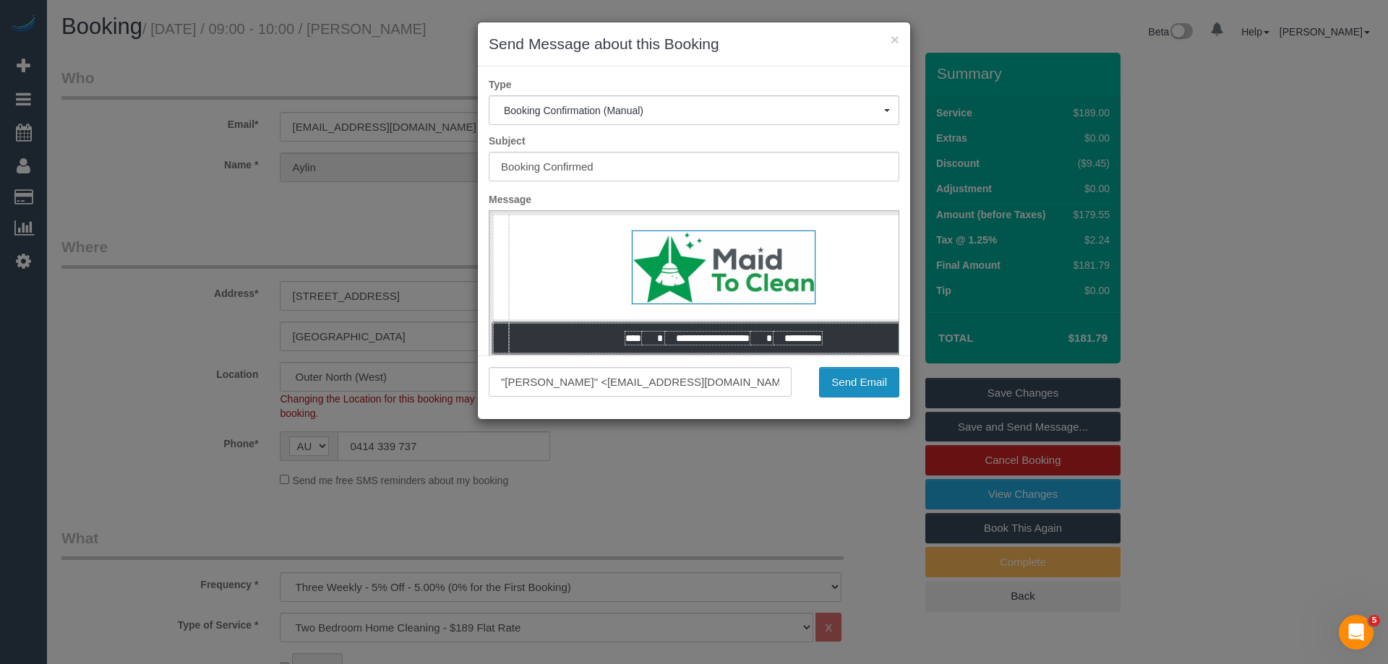
click at [840, 380] on button "Send Email" at bounding box center [859, 382] width 80 height 30
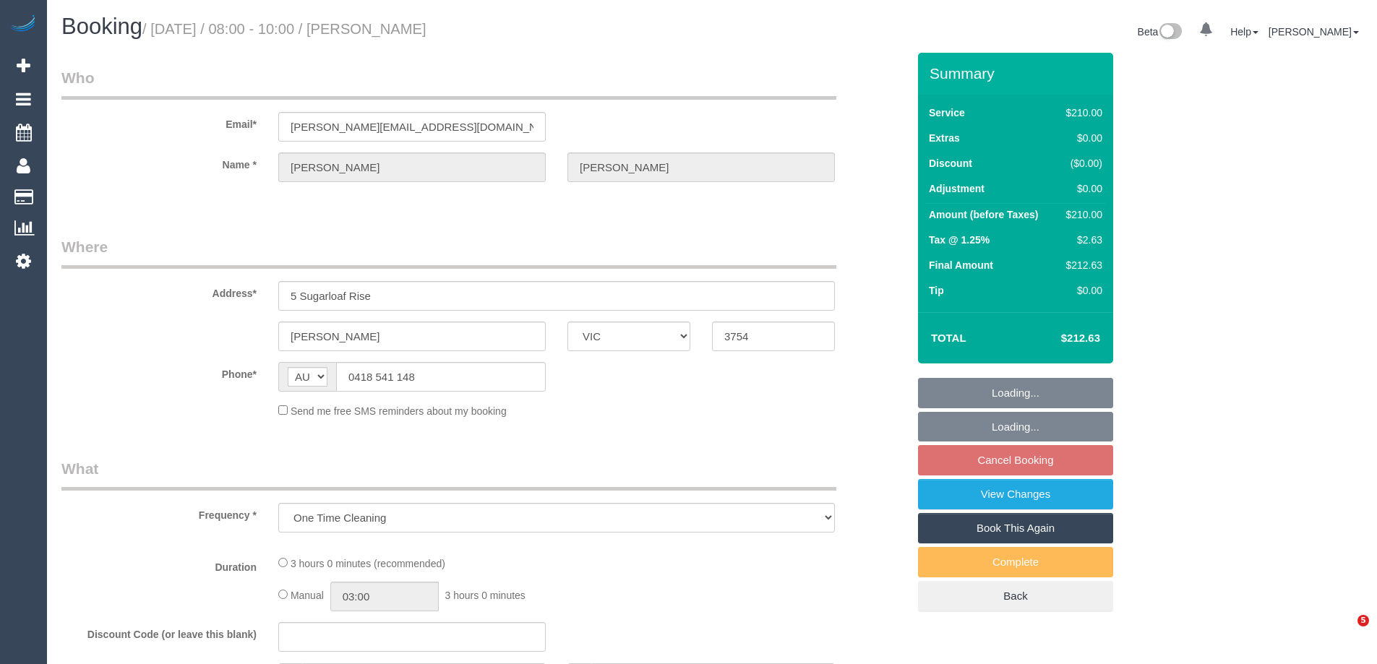
select select "VIC"
select select "string:stripe-pm_1S3ndw2GScqysDRVo8NArwwU"
select select "180"
select select "number:27"
select select "number:14"
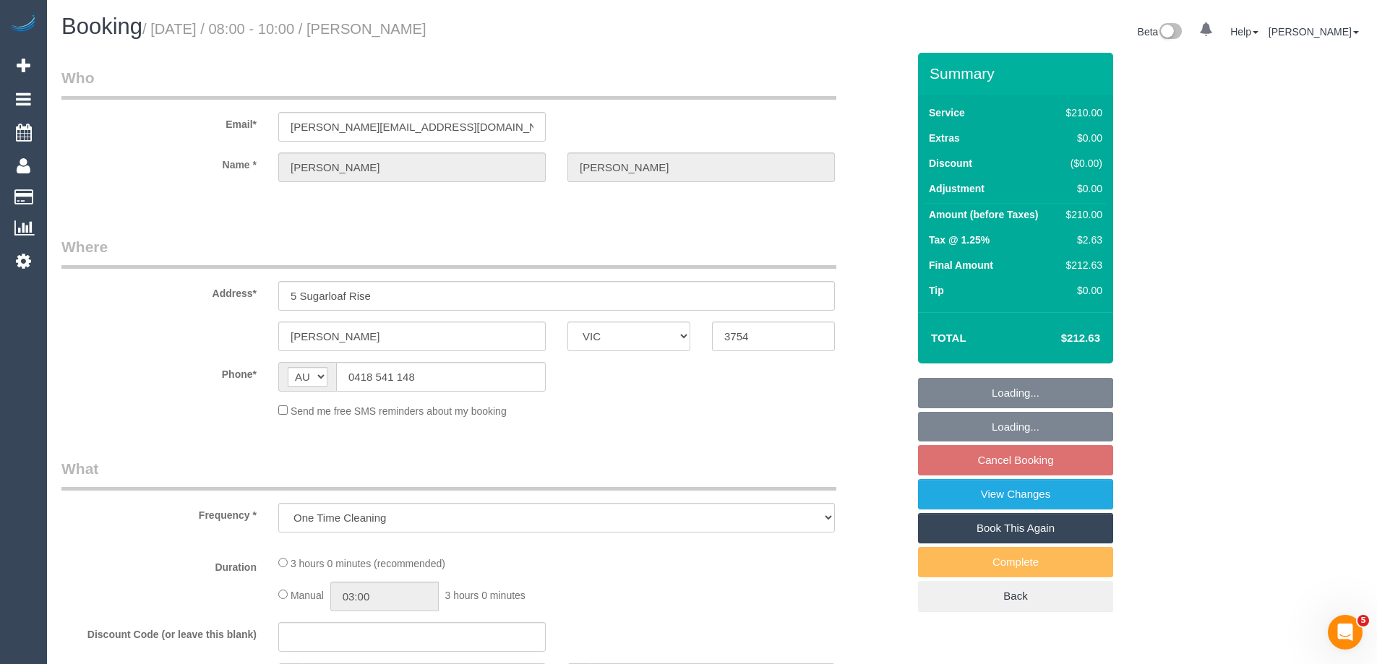
select select "number:19"
select select "number:36"
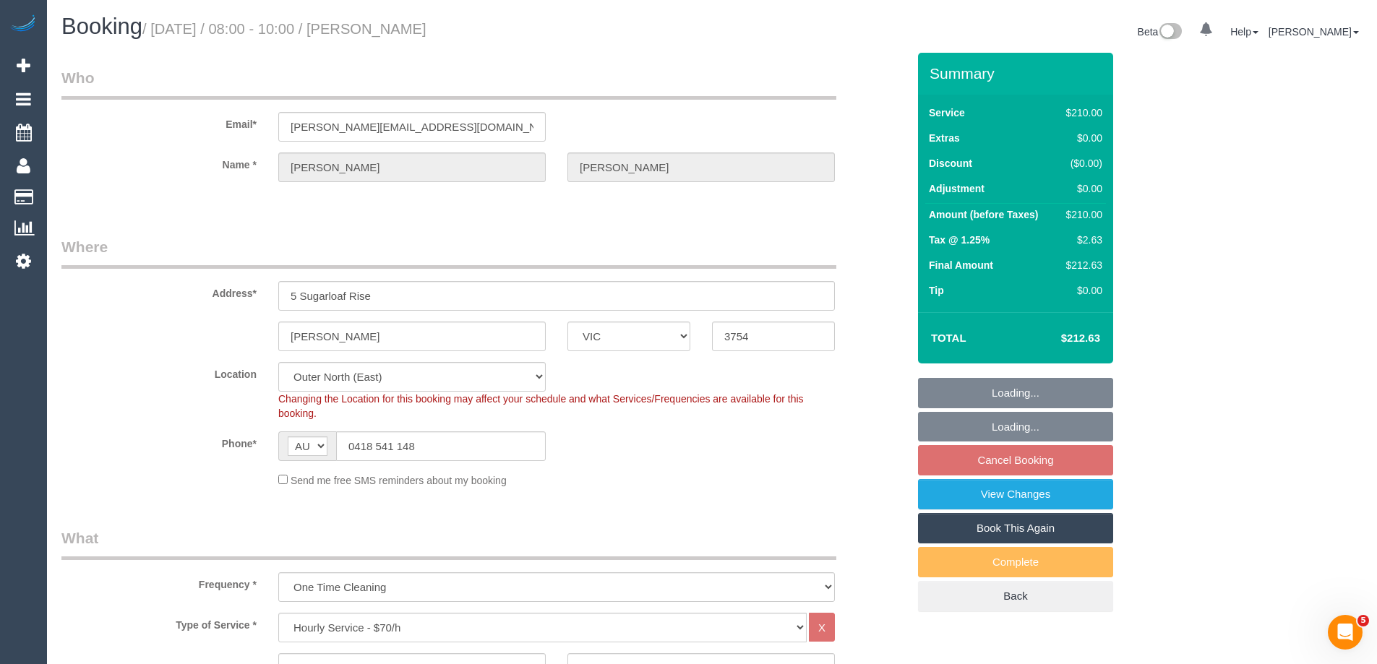
select select "object:872"
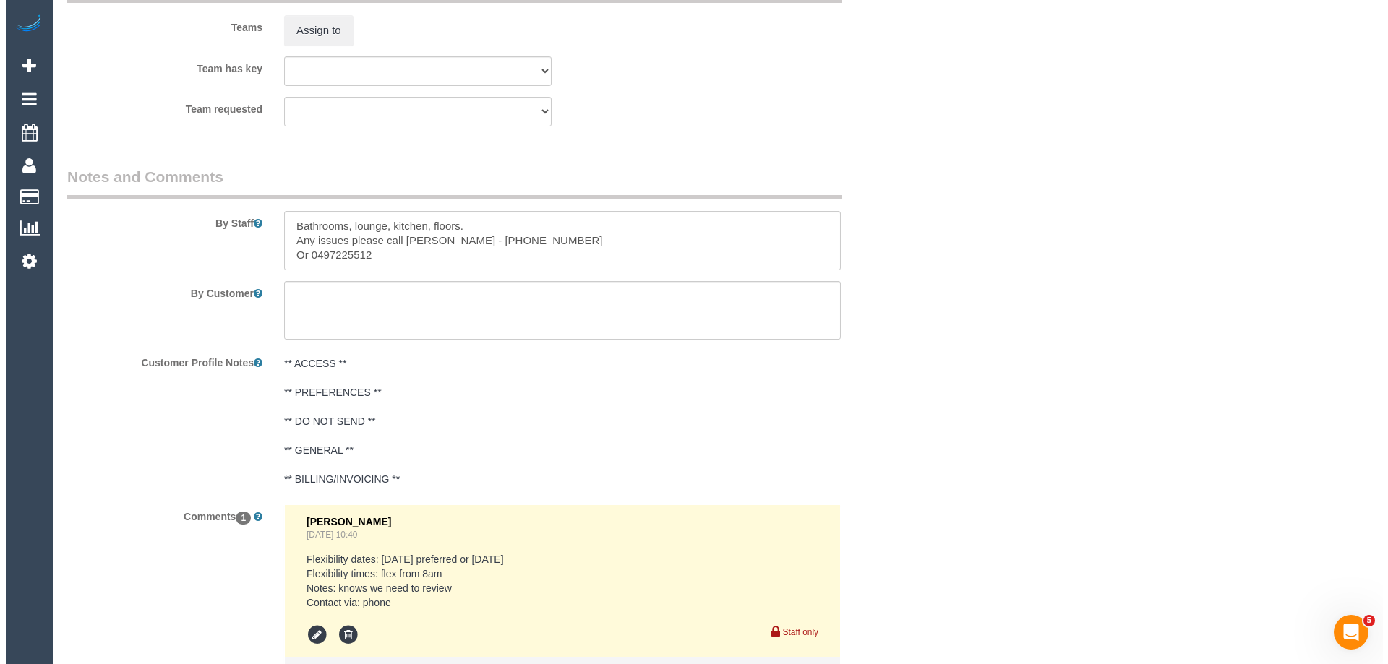
scroll to position [2130, 0]
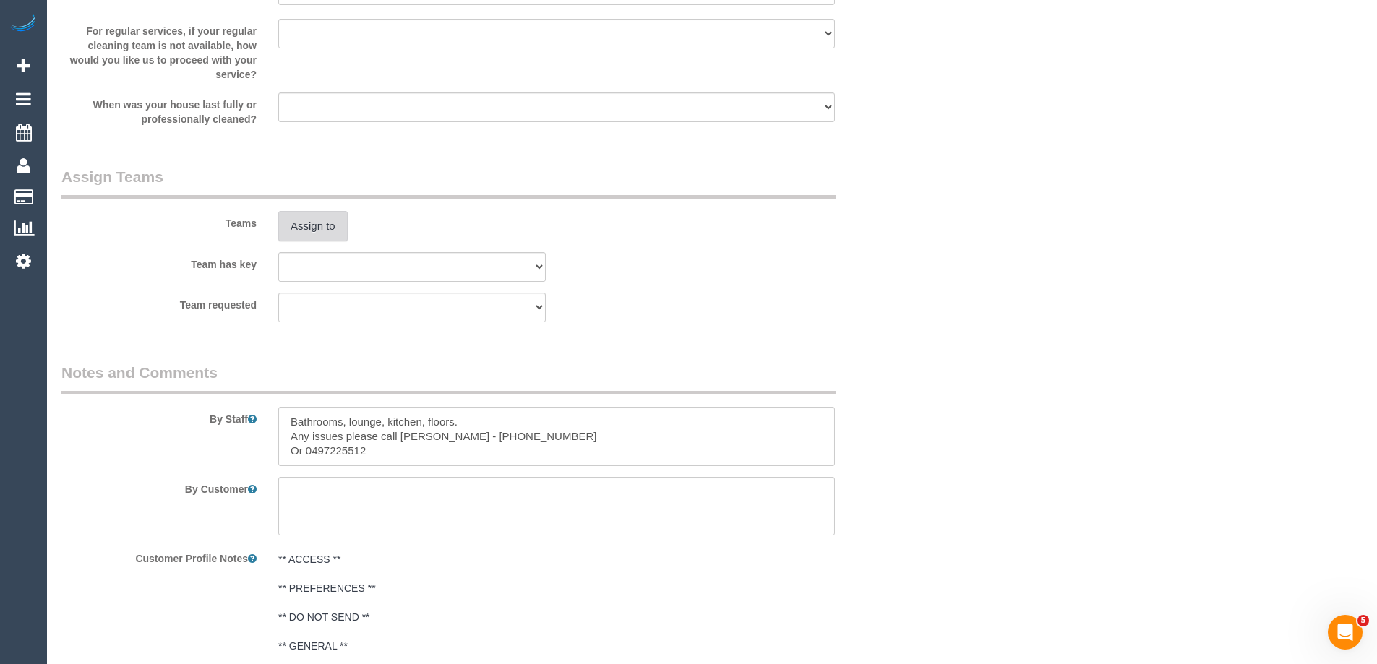
click at [314, 232] on button "Assign to" at bounding box center [312, 226] width 69 height 30
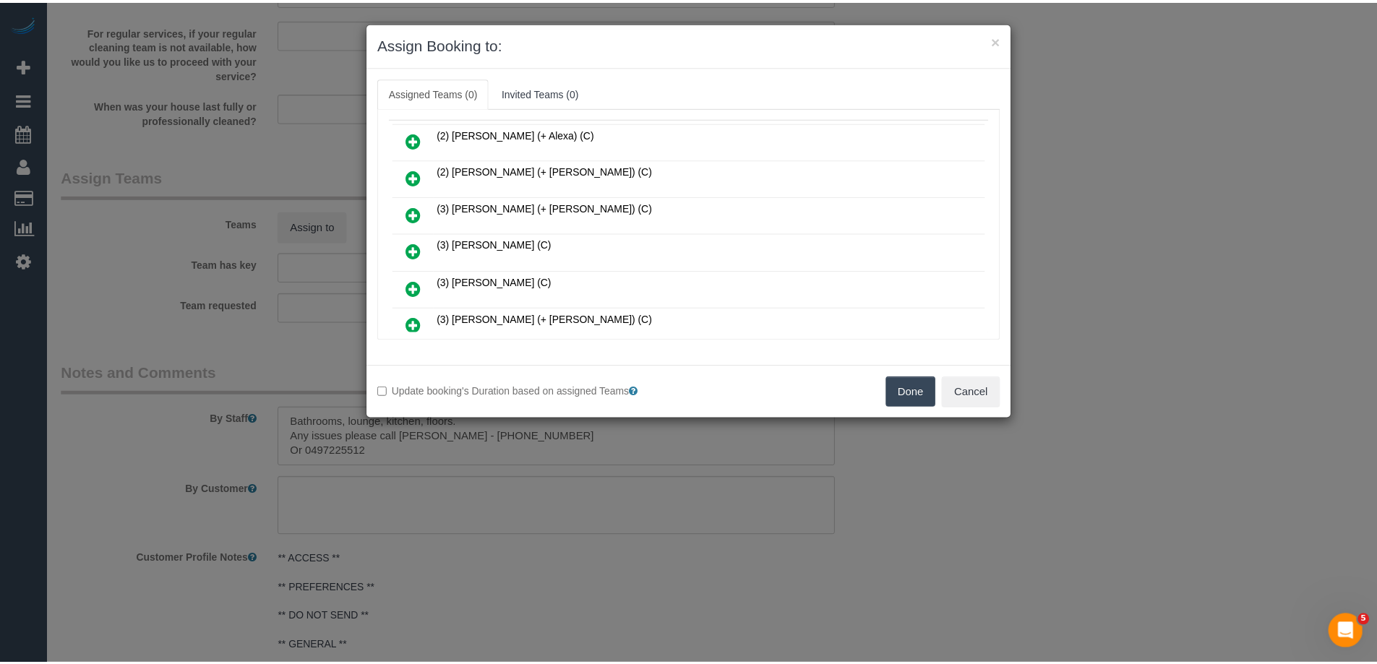
scroll to position [0, 0]
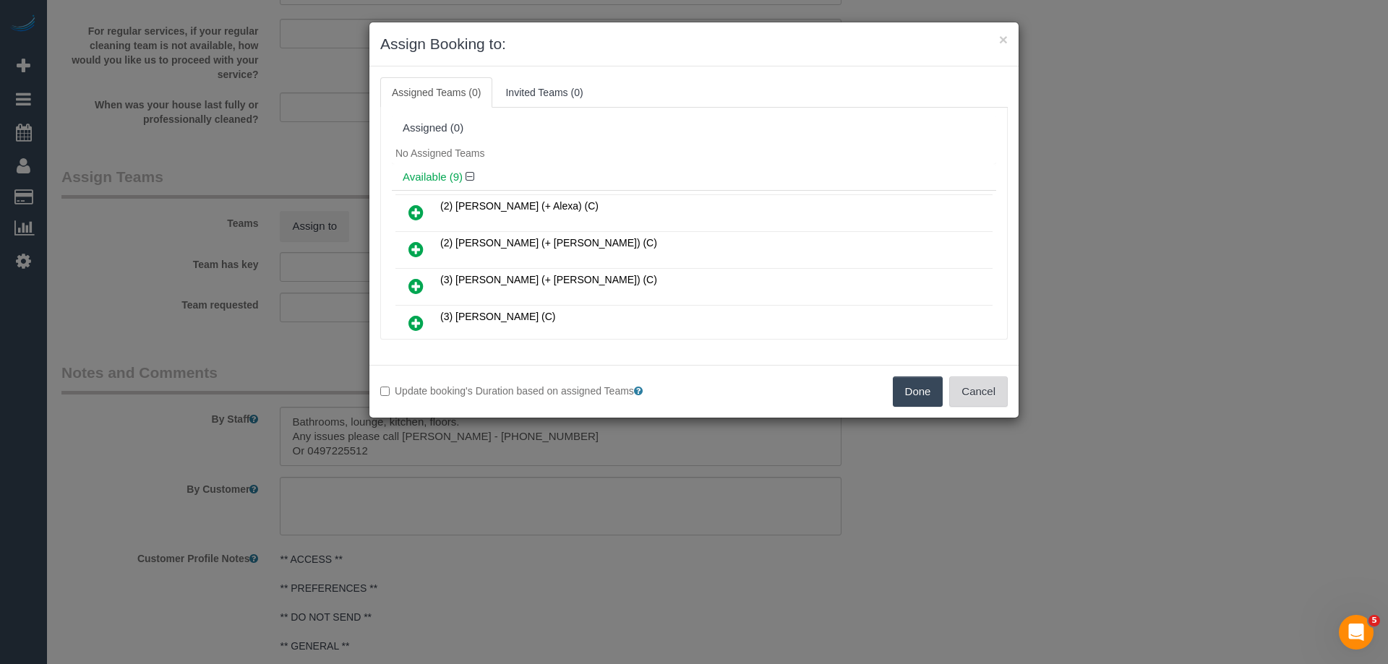
click at [977, 393] on button "Cancel" at bounding box center [978, 392] width 59 height 30
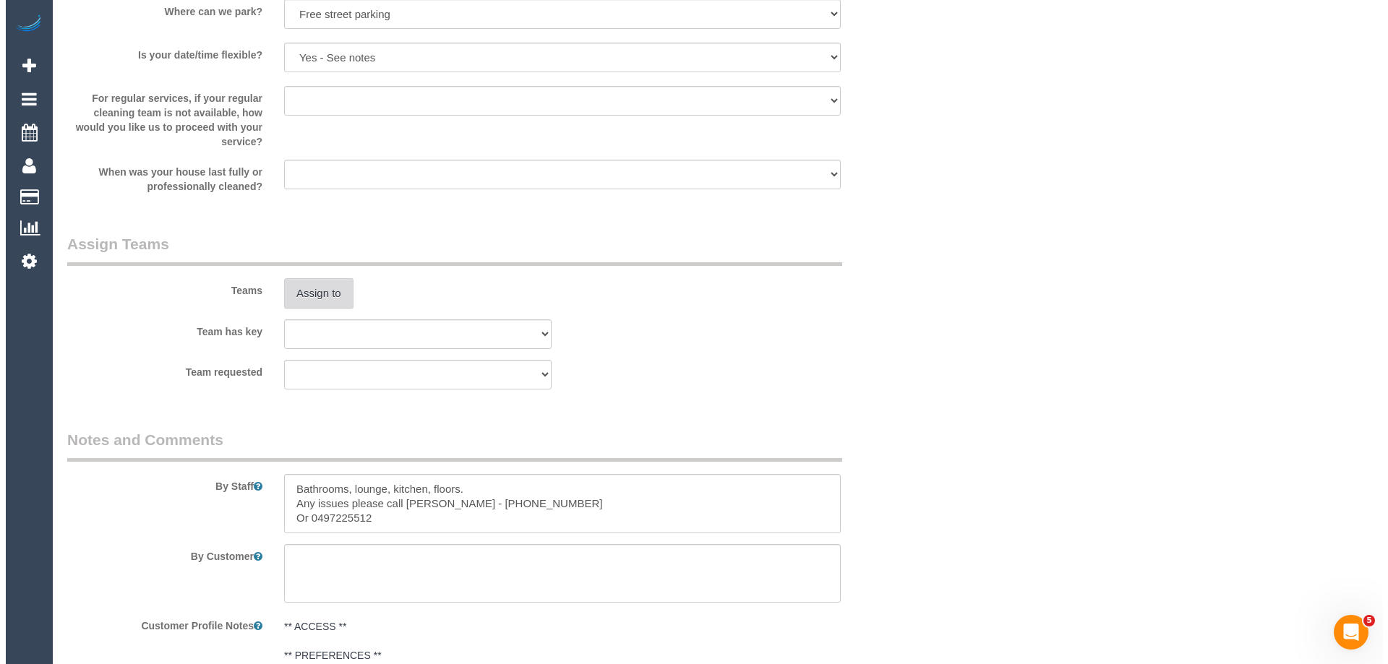
scroll to position [2057, 0]
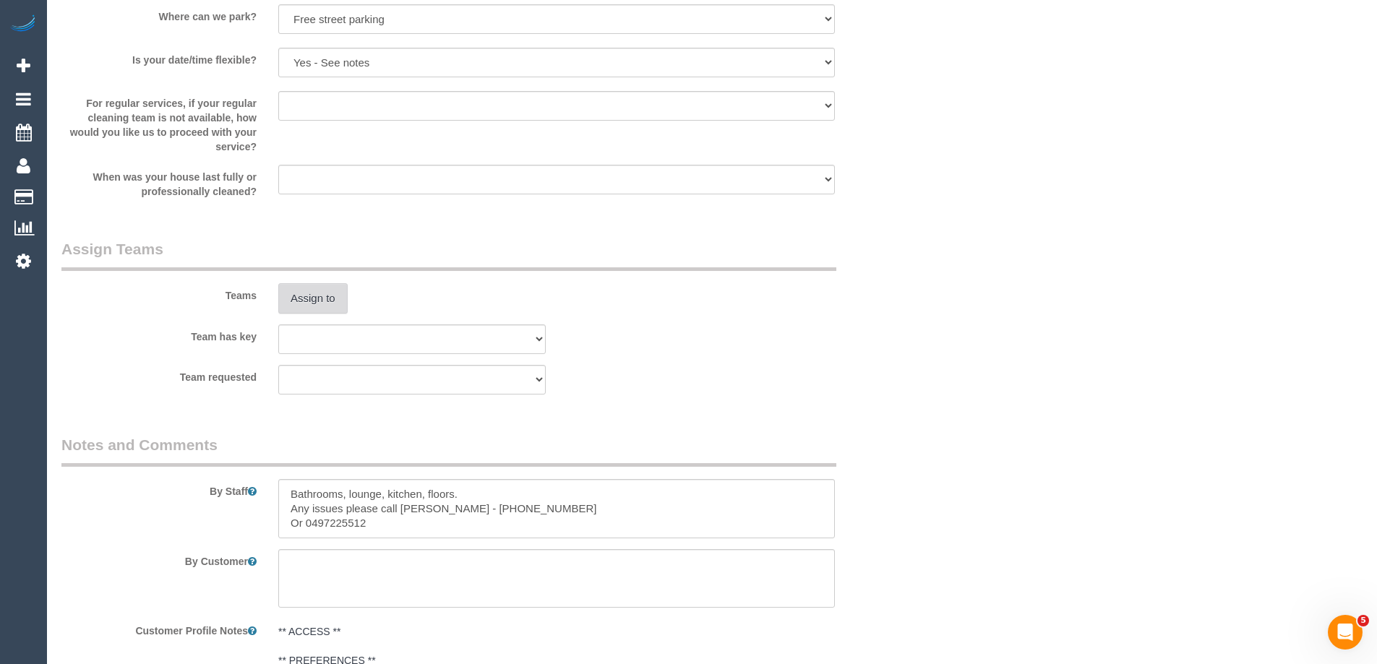
click at [327, 301] on button "Assign to" at bounding box center [312, 298] width 69 height 30
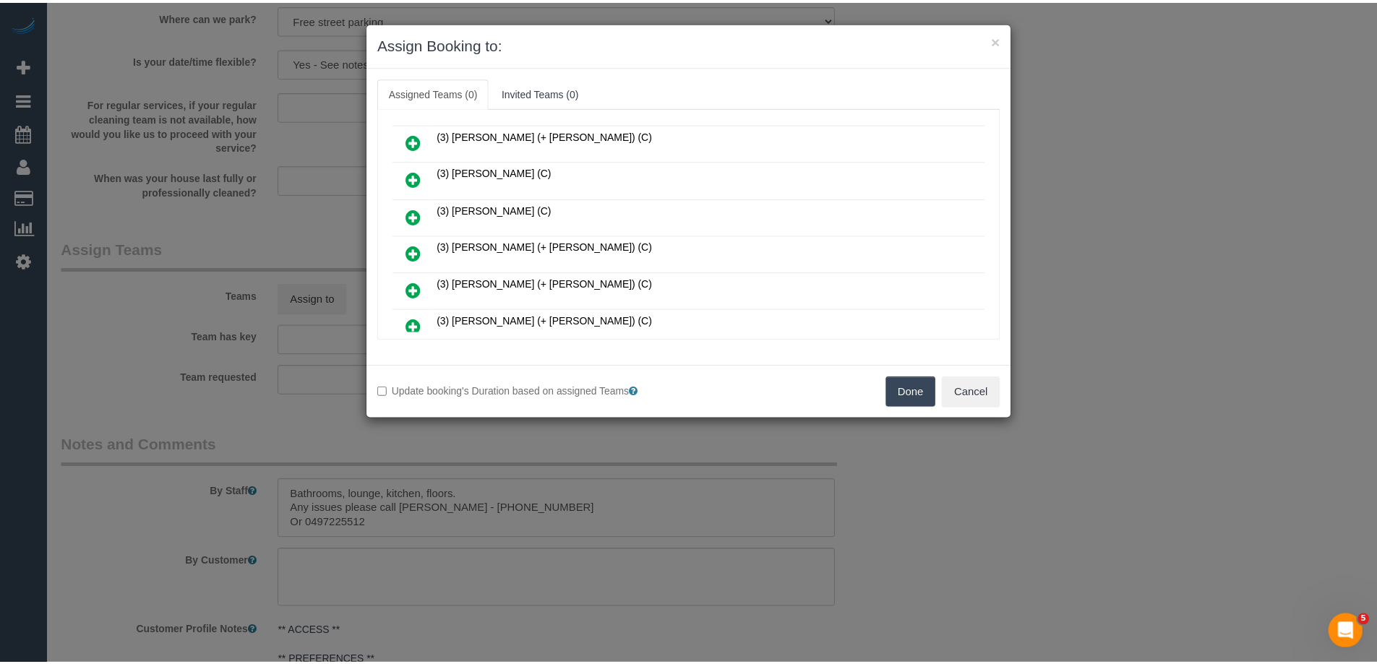
scroll to position [217, 0]
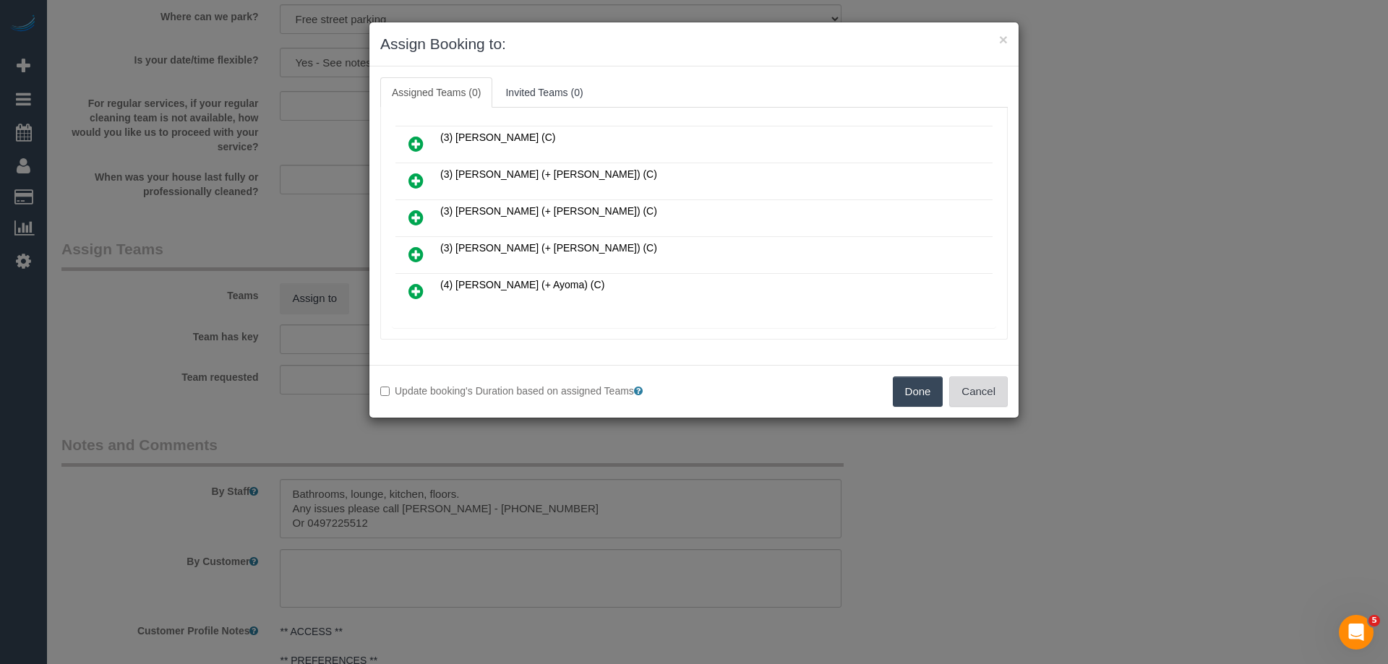
click at [976, 390] on button "Cancel" at bounding box center [978, 392] width 59 height 30
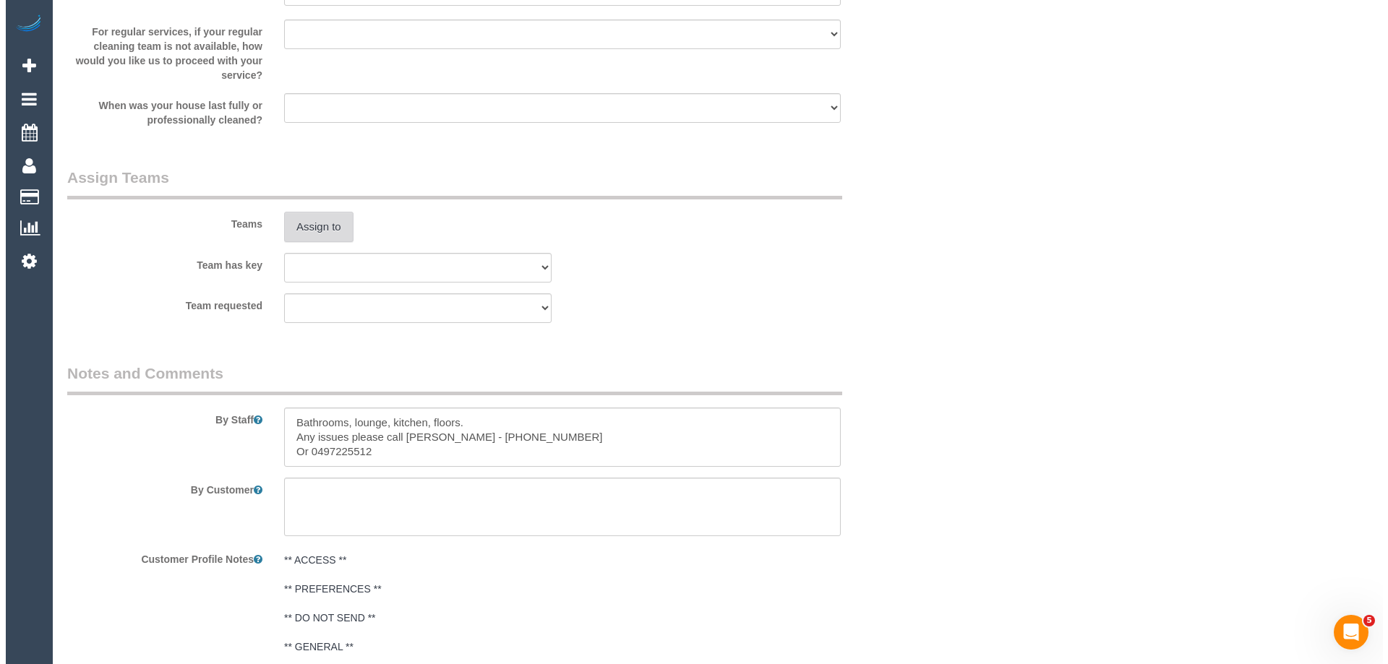
scroll to position [2117, 0]
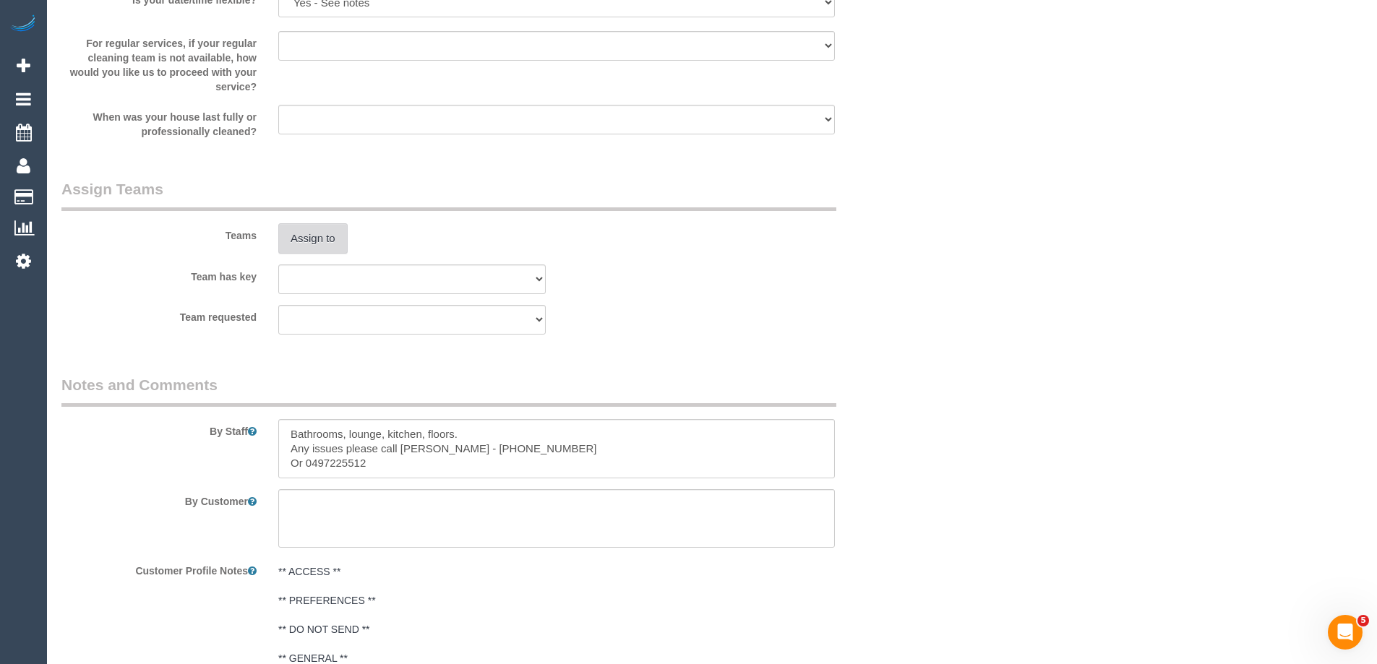
click at [299, 246] on button "Assign to" at bounding box center [312, 238] width 69 height 30
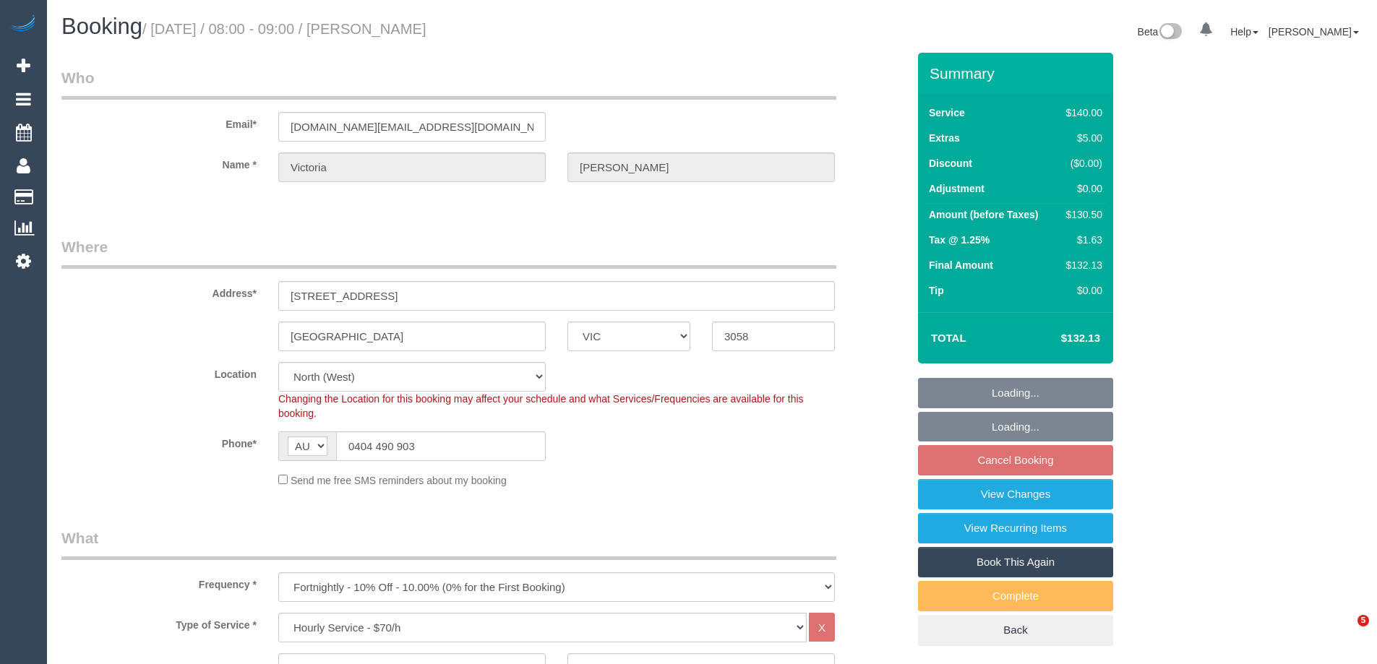
select select "VIC"
select select "number:28"
select select "number:14"
select select "number:19"
select select "number:36"
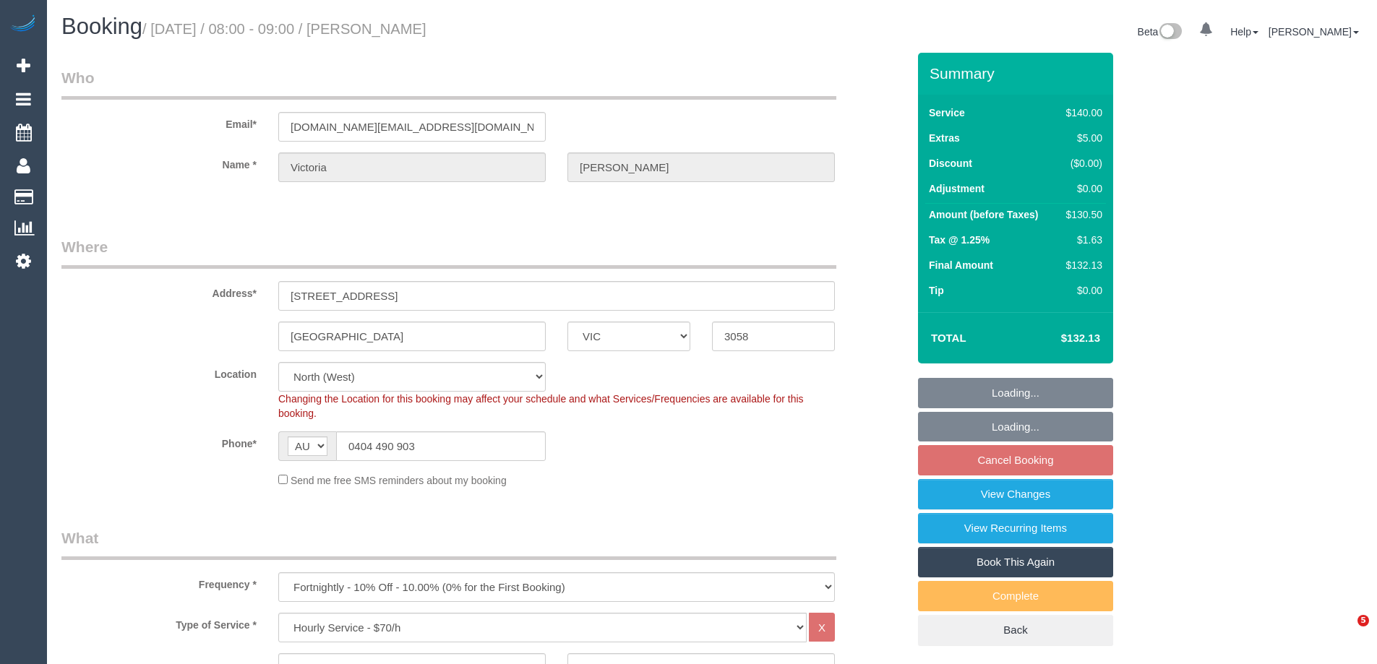
select select "number:34"
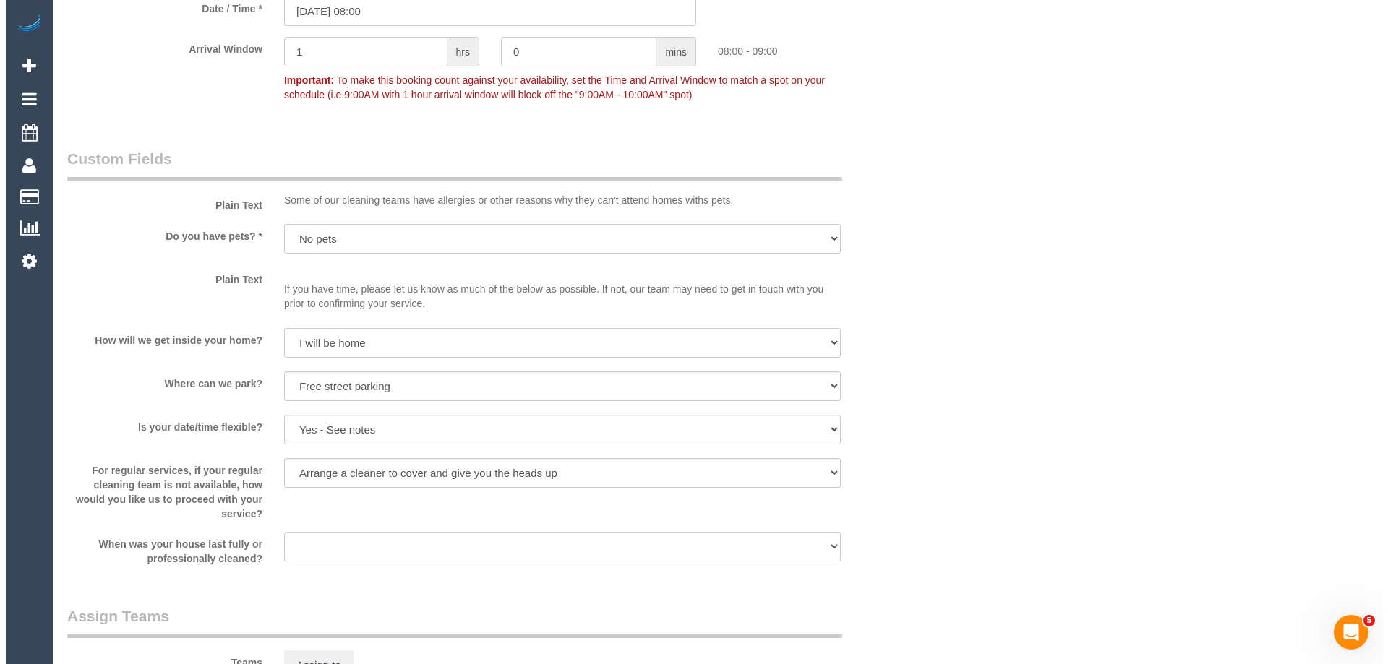
scroll to position [2096, 0]
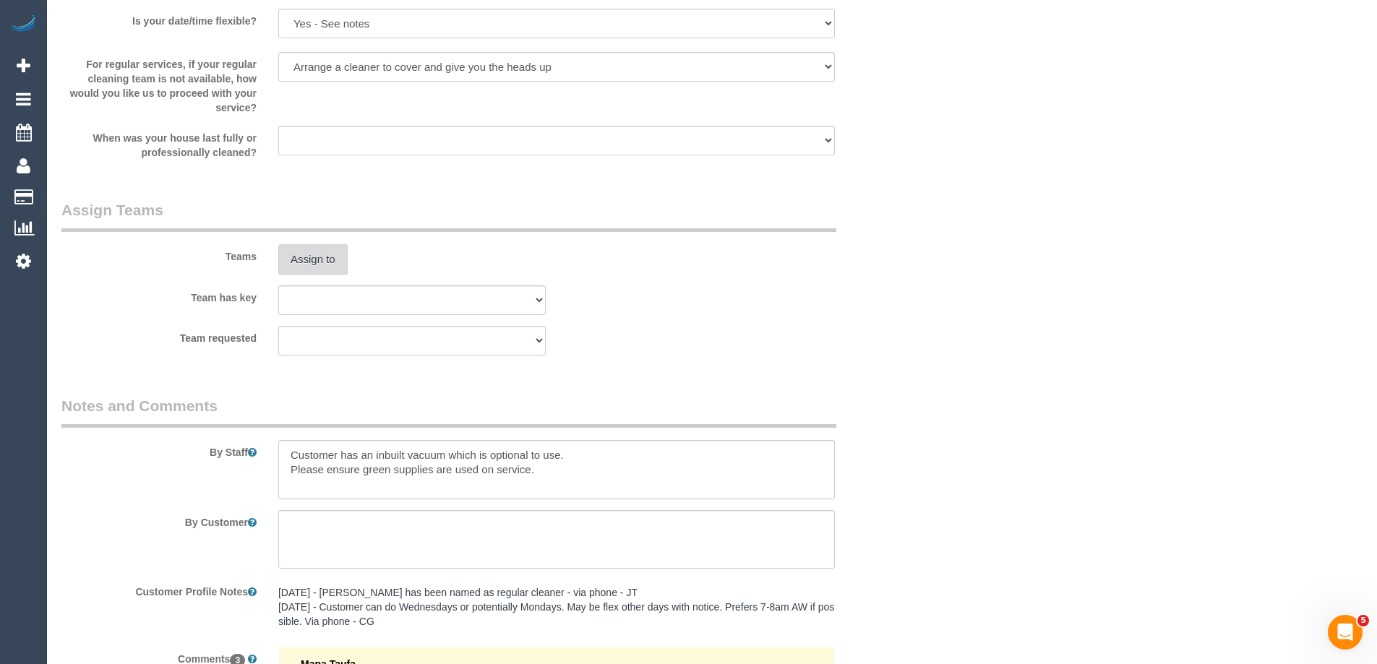
click at [307, 255] on button "Assign to" at bounding box center [312, 259] width 69 height 30
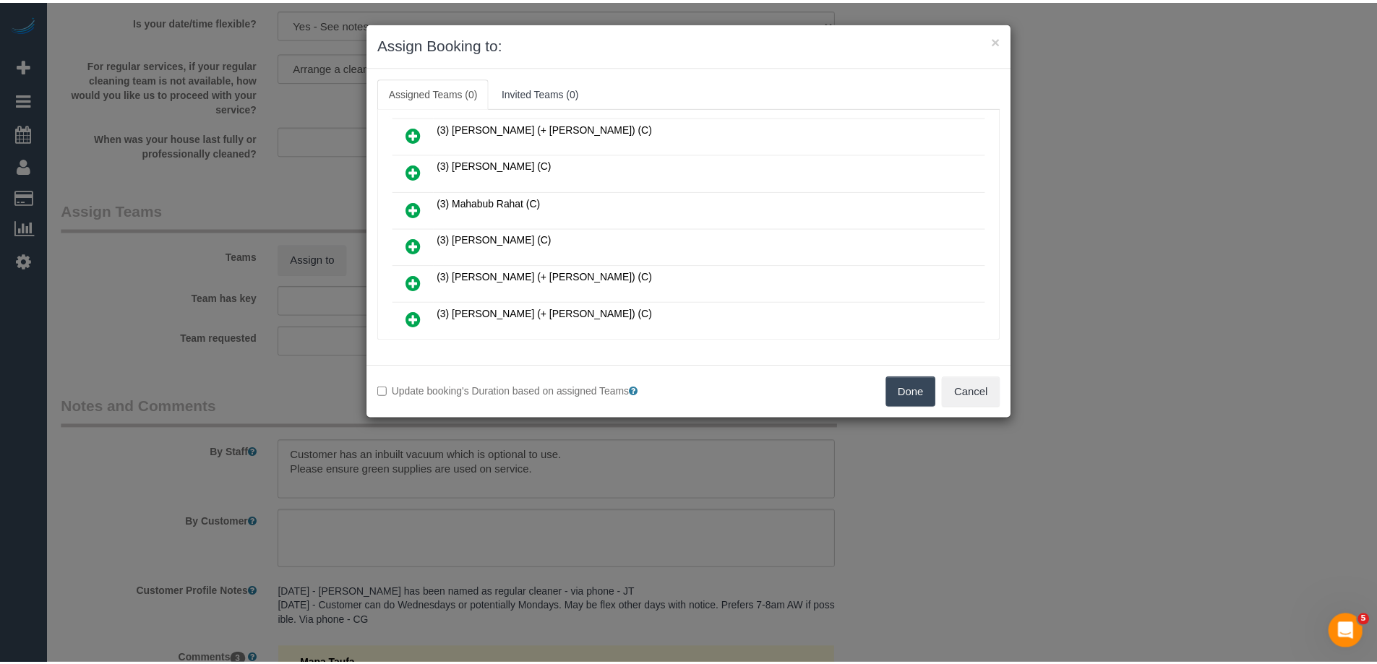
scroll to position [434, 0]
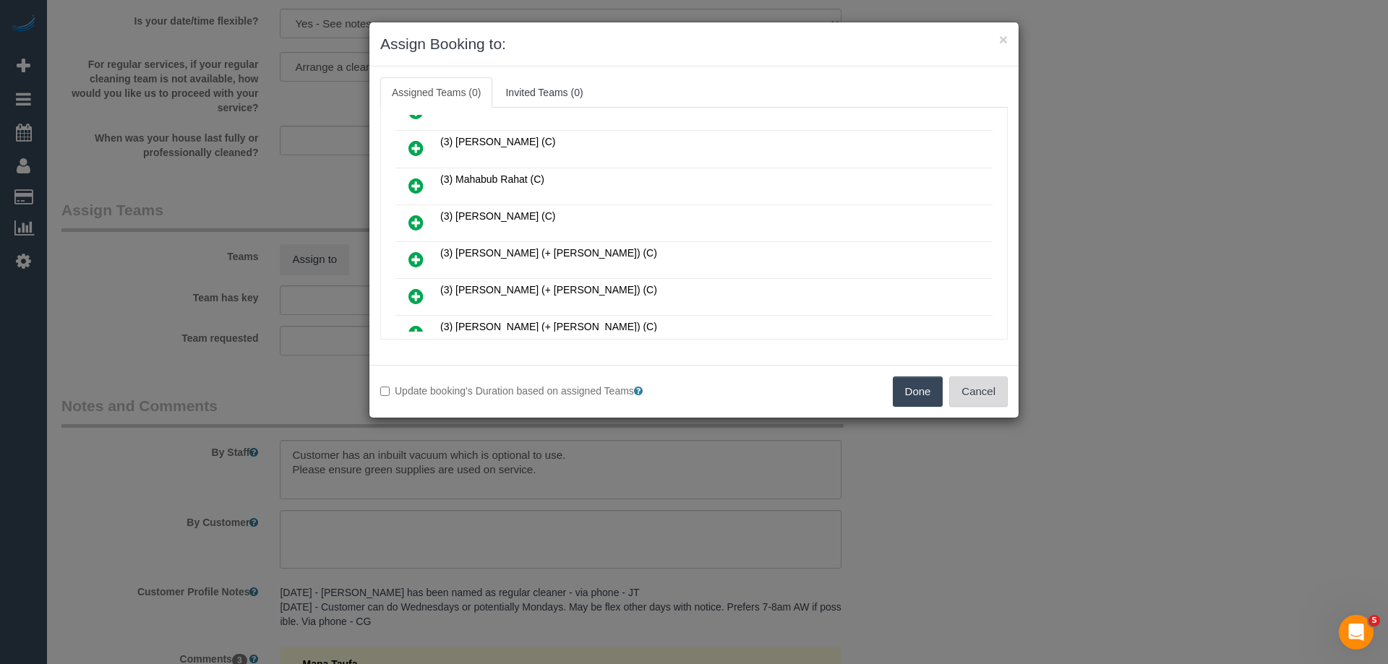
click at [975, 387] on button "Cancel" at bounding box center [978, 392] width 59 height 30
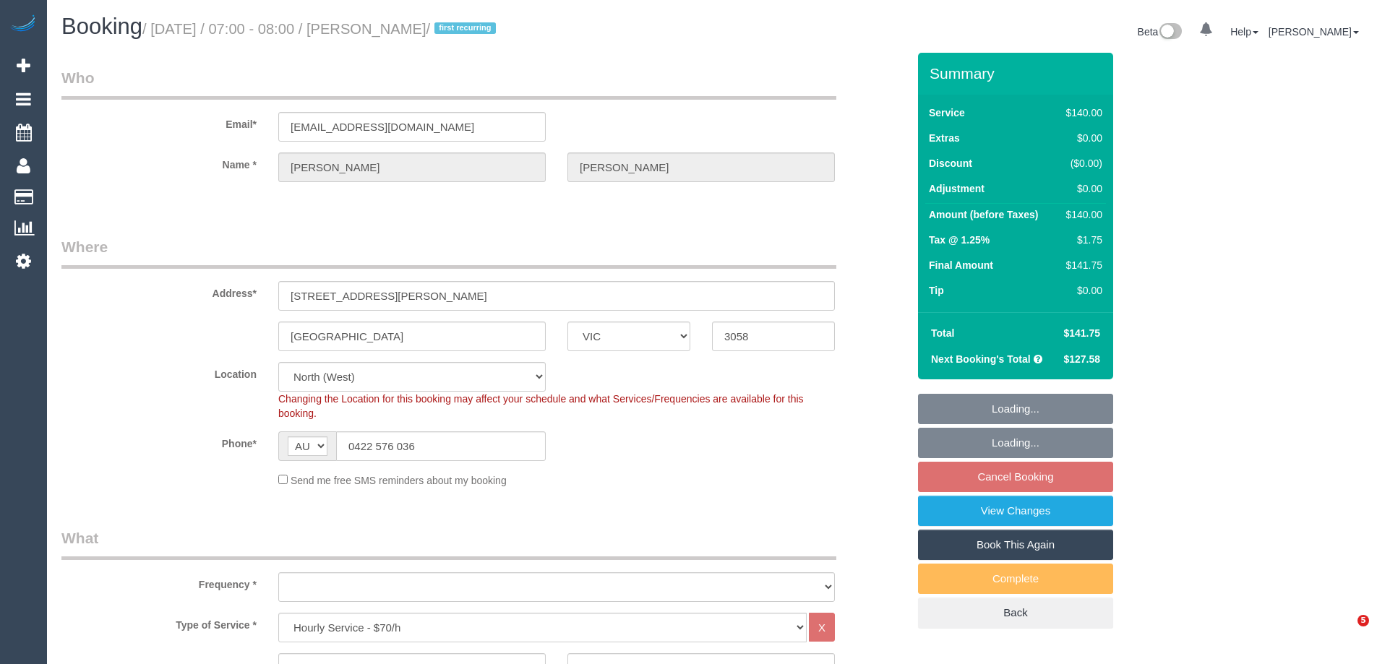
select select "VIC"
select select "number:27"
select select "number:14"
select select "number:19"
select select "number:25"
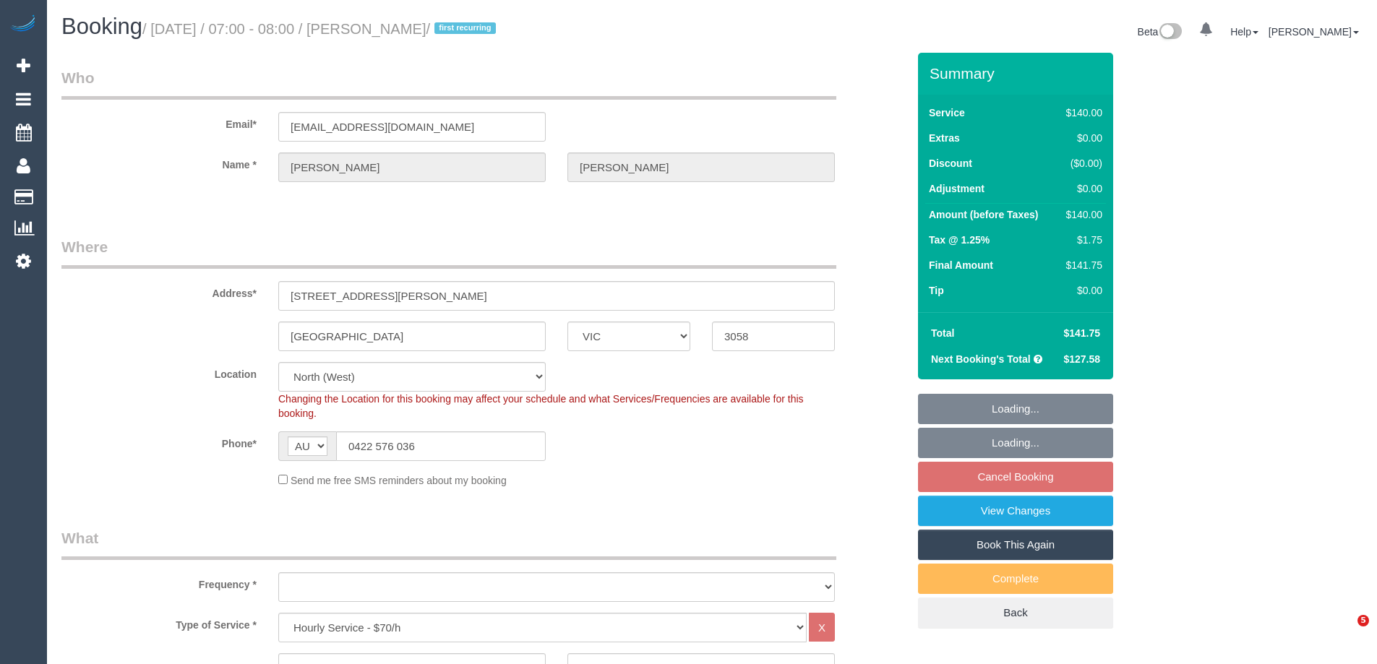
select select "number:35"
select select "number:12"
select select "object:1559"
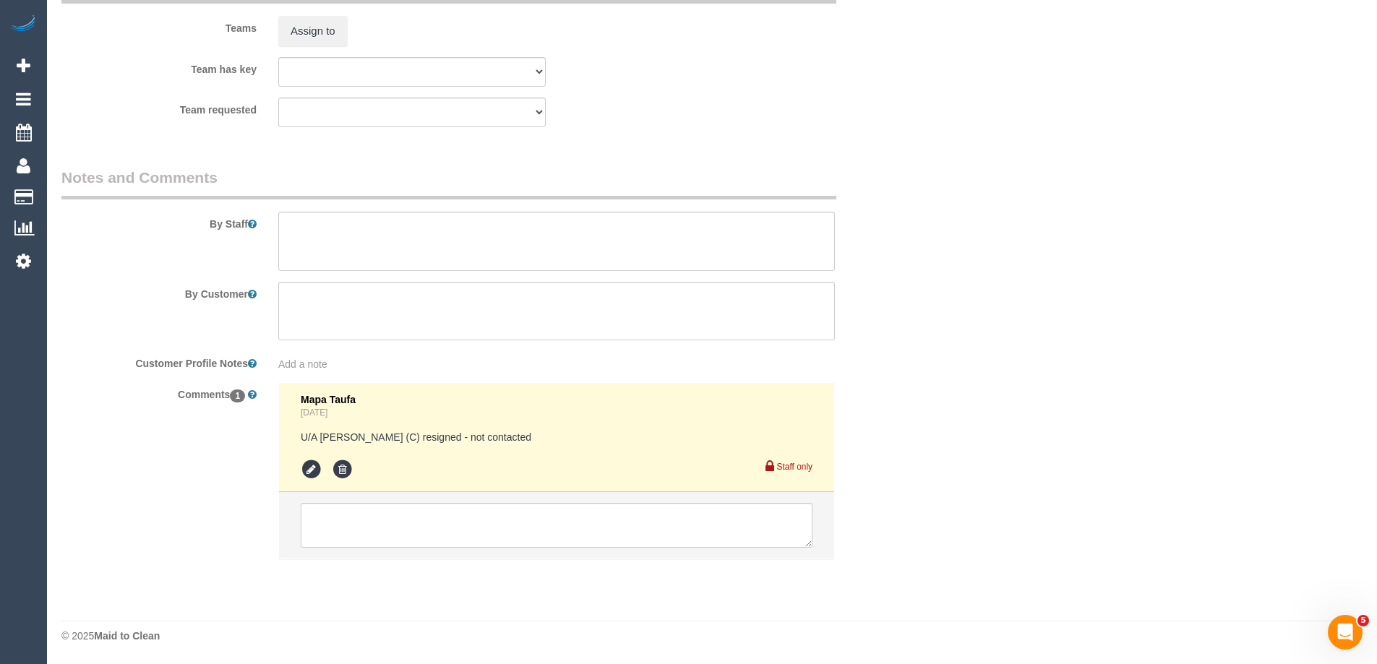
scroll to position [2036, 0]
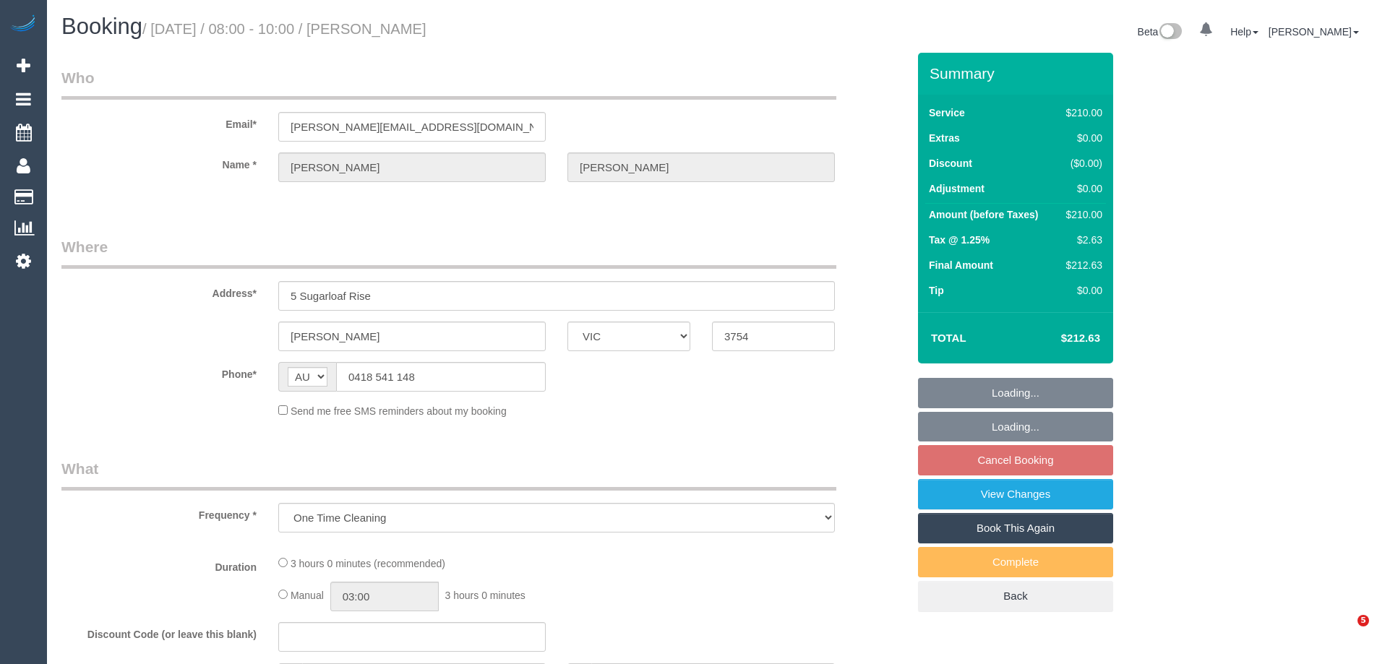
select select "VIC"
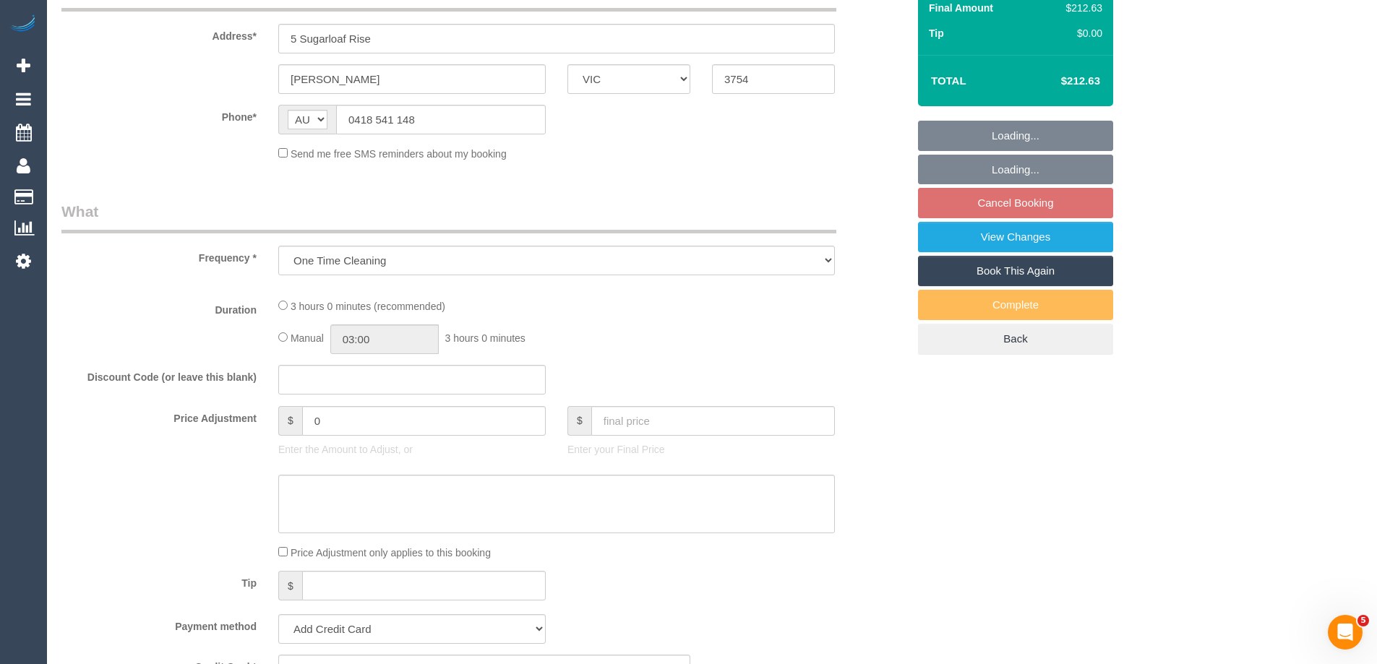
select select "string:stripe-pm_1S3ndw2GScqysDRVo8NArwwU"
select select "180"
select select "number:27"
select select "number:14"
select select "number:19"
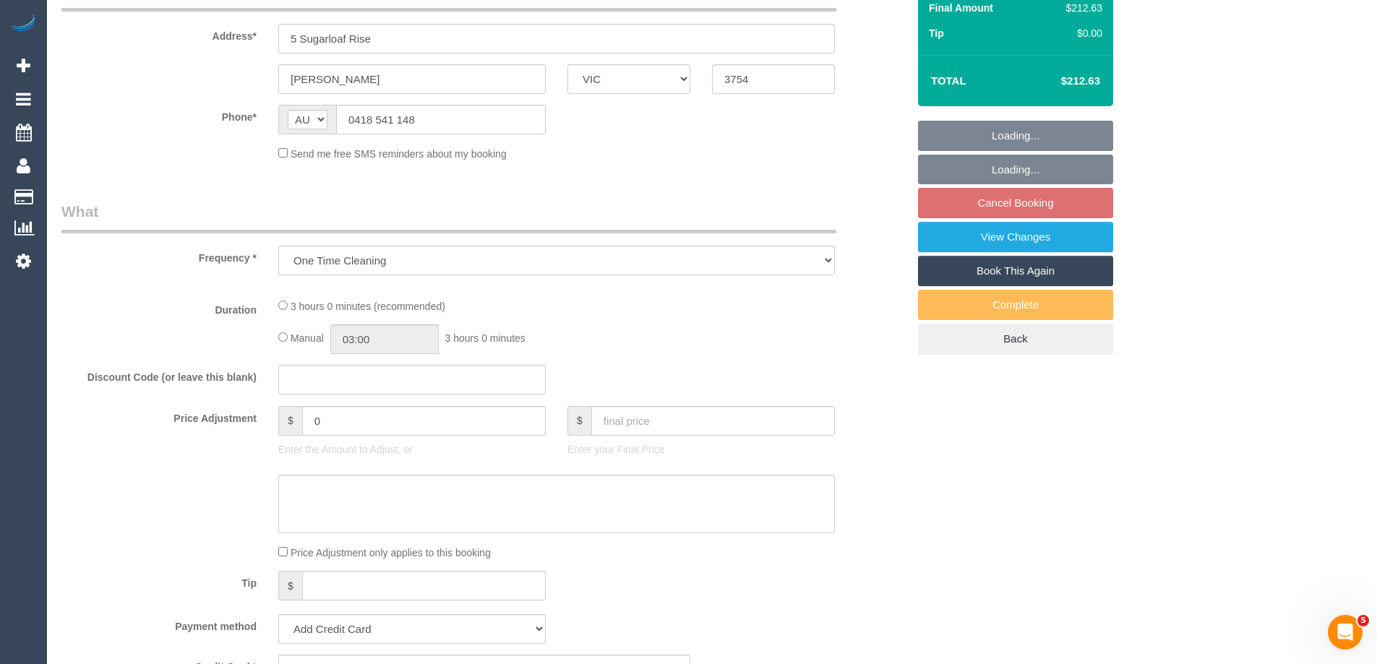
select select "number:36"
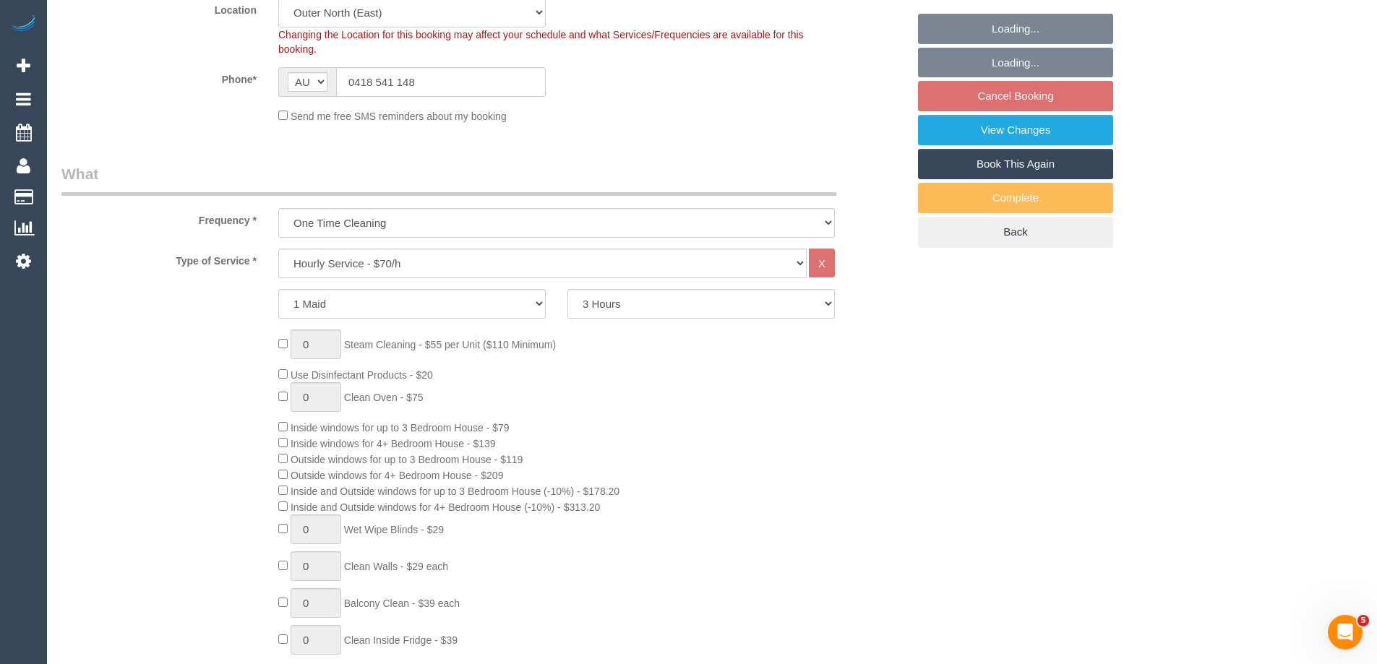
select select "object:1198"
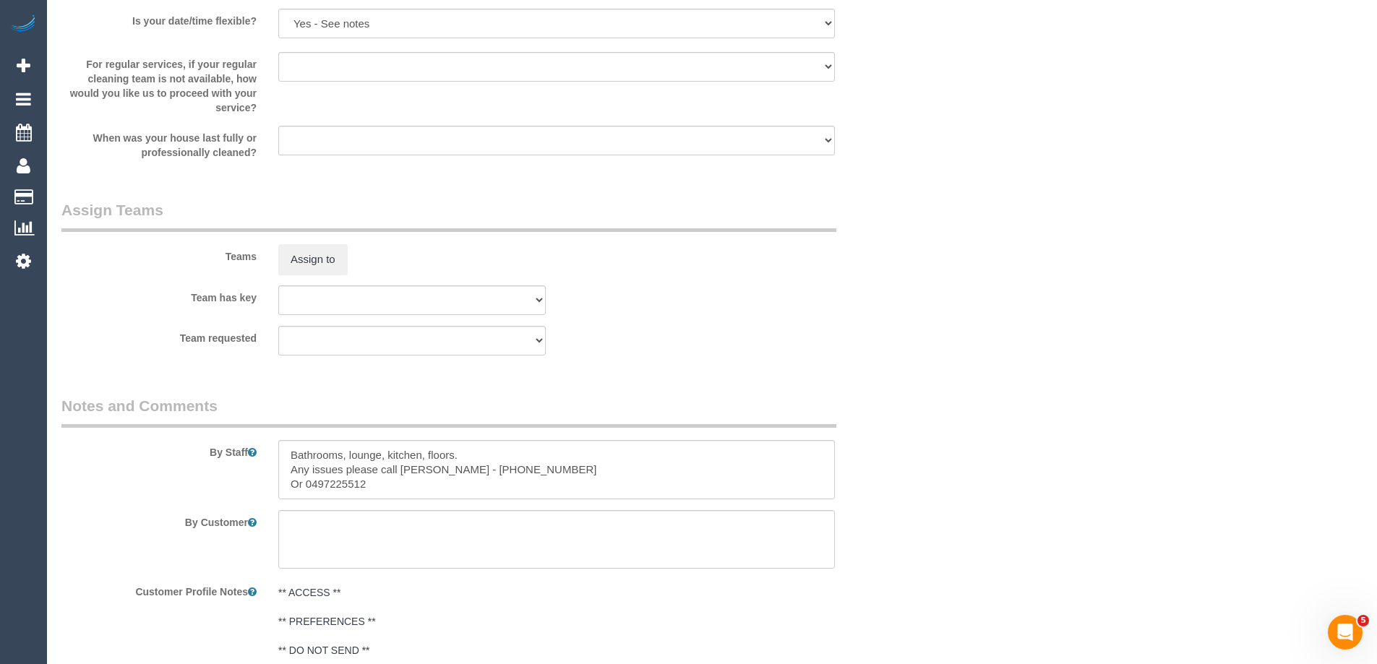
scroll to position [2491, 0]
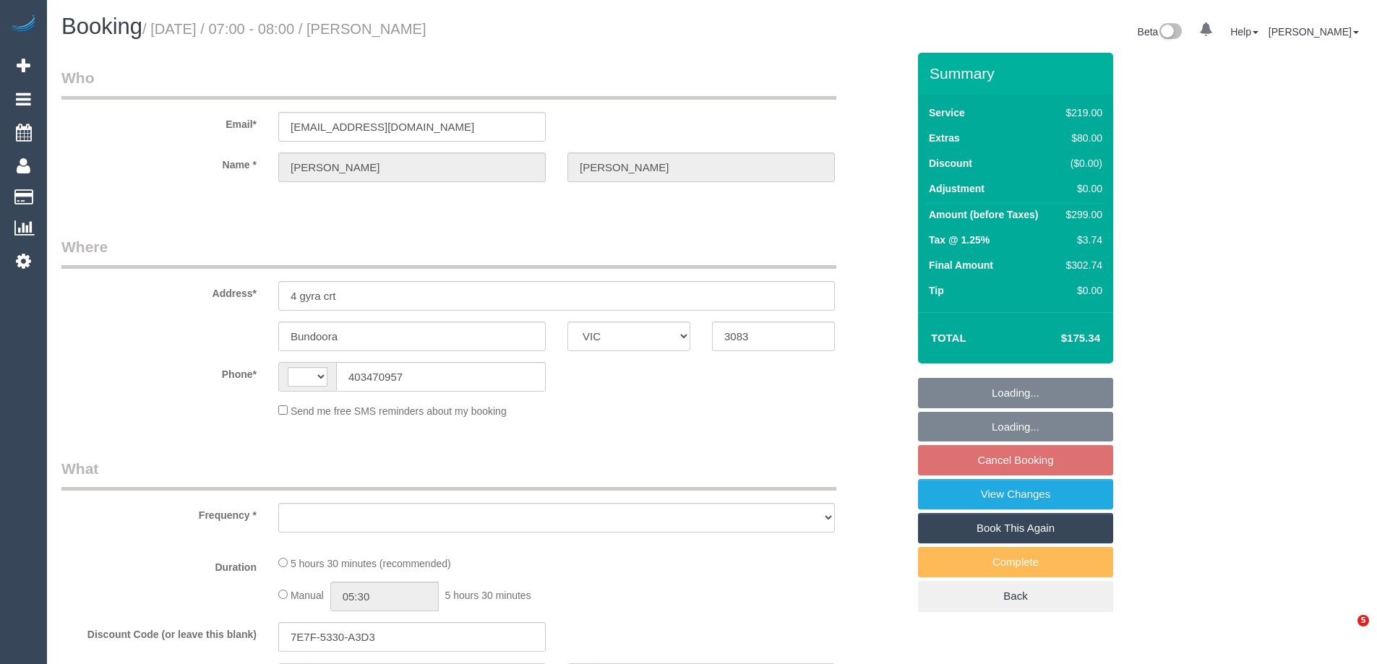
select select "VIC"
select select "object:275"
select select "string:stripe-pm_1Qy6V52GScqysDRV6wpOFT89"
select select "number:28"
select select "number:14"
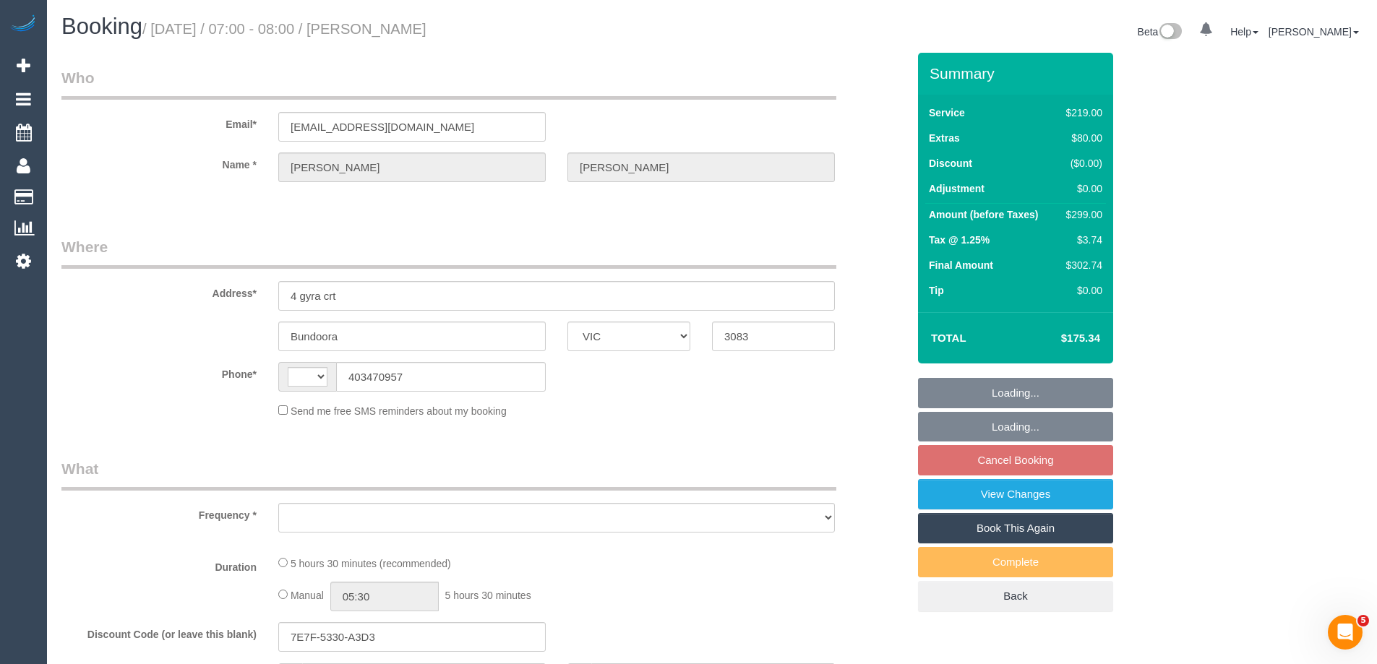
select select "number:19"
select select "number:24"
select select "number:26"
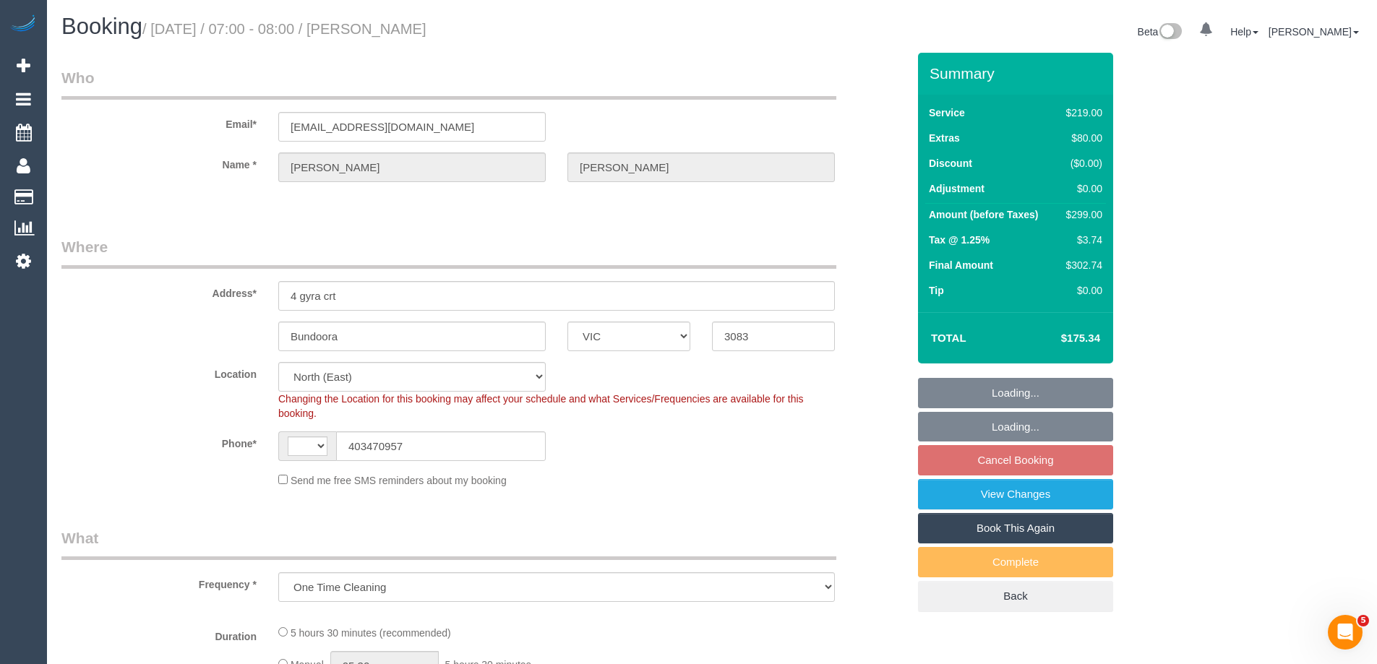
select select "object:689"
select select "string:AU"
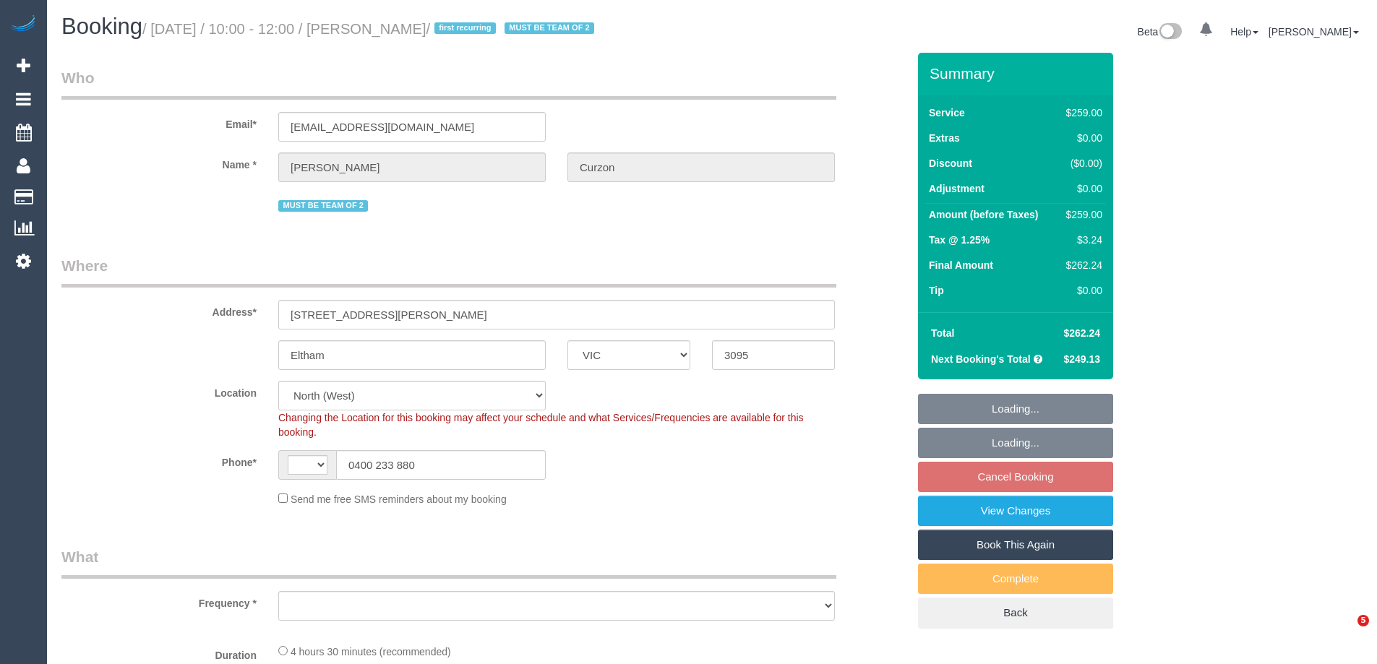
select select "VIC"
select select "string:AU"
select select "string:stripe-pm_1S3QOl2GScqysDRVzeorDxY4"
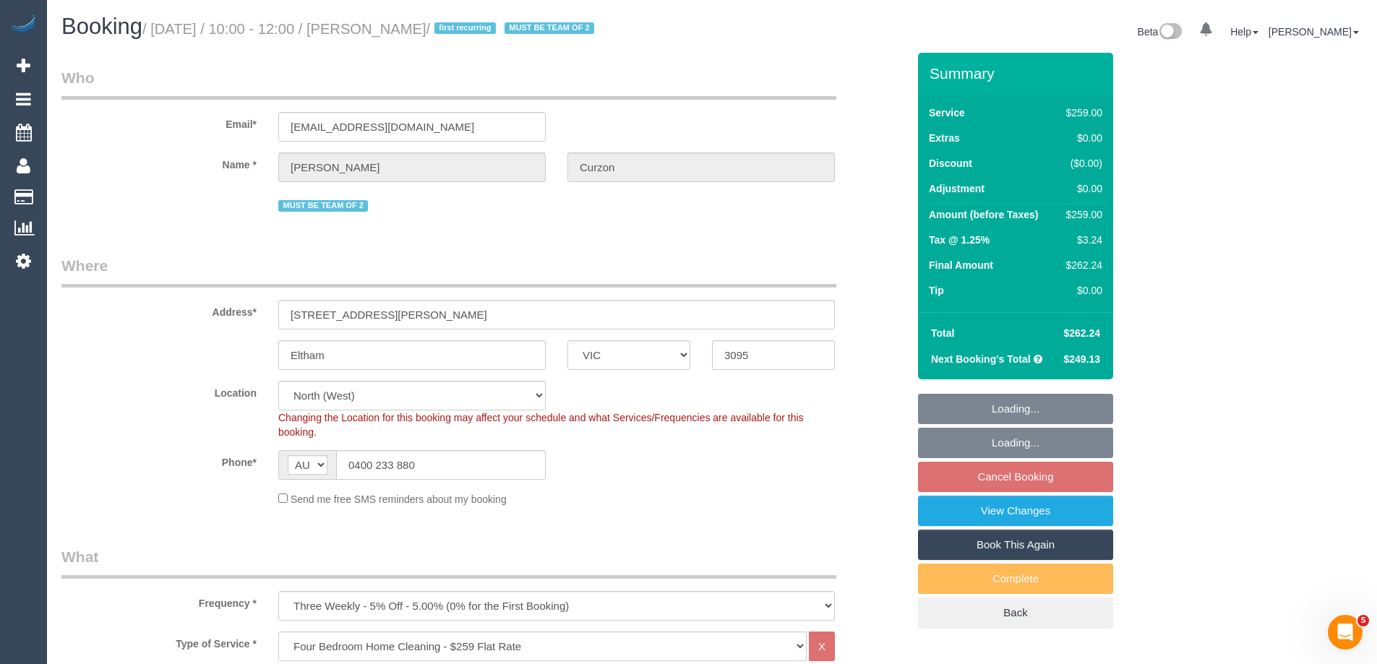
select select "object:659"
select select "number:27"
select select "number:14"
select select "number:18"
select select "number:24"
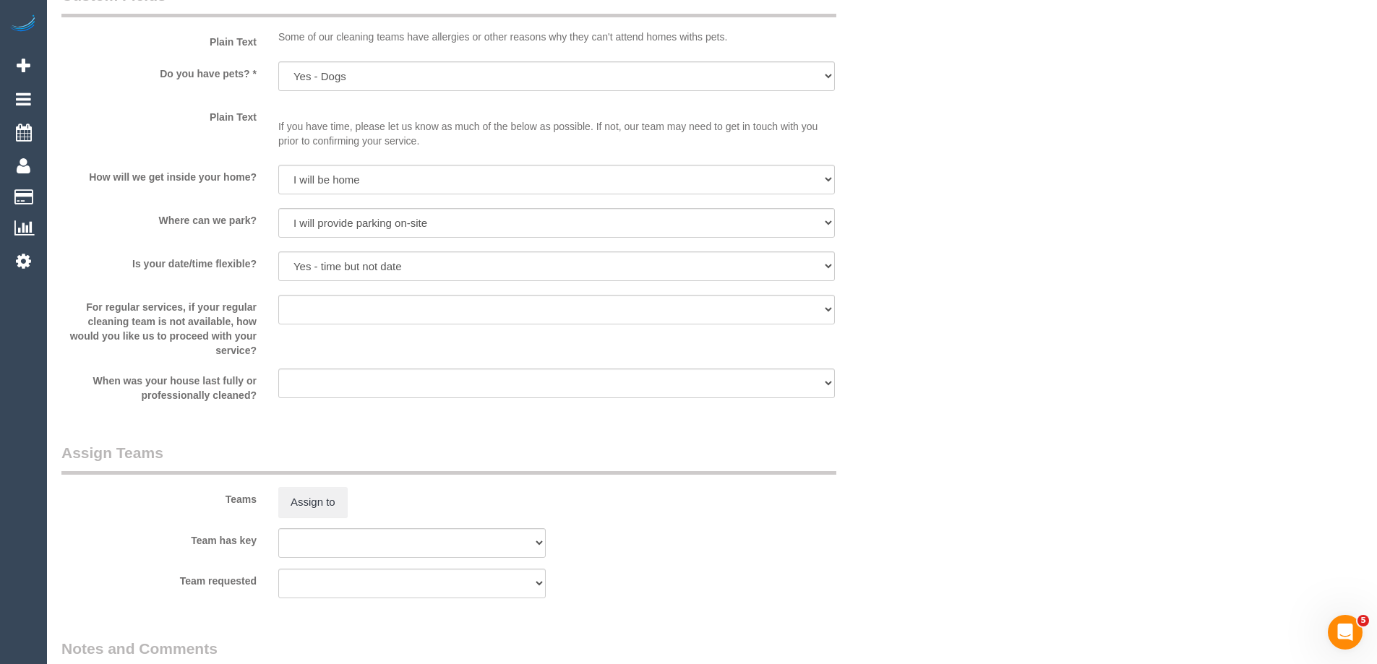
scroll to position [2242, 0]
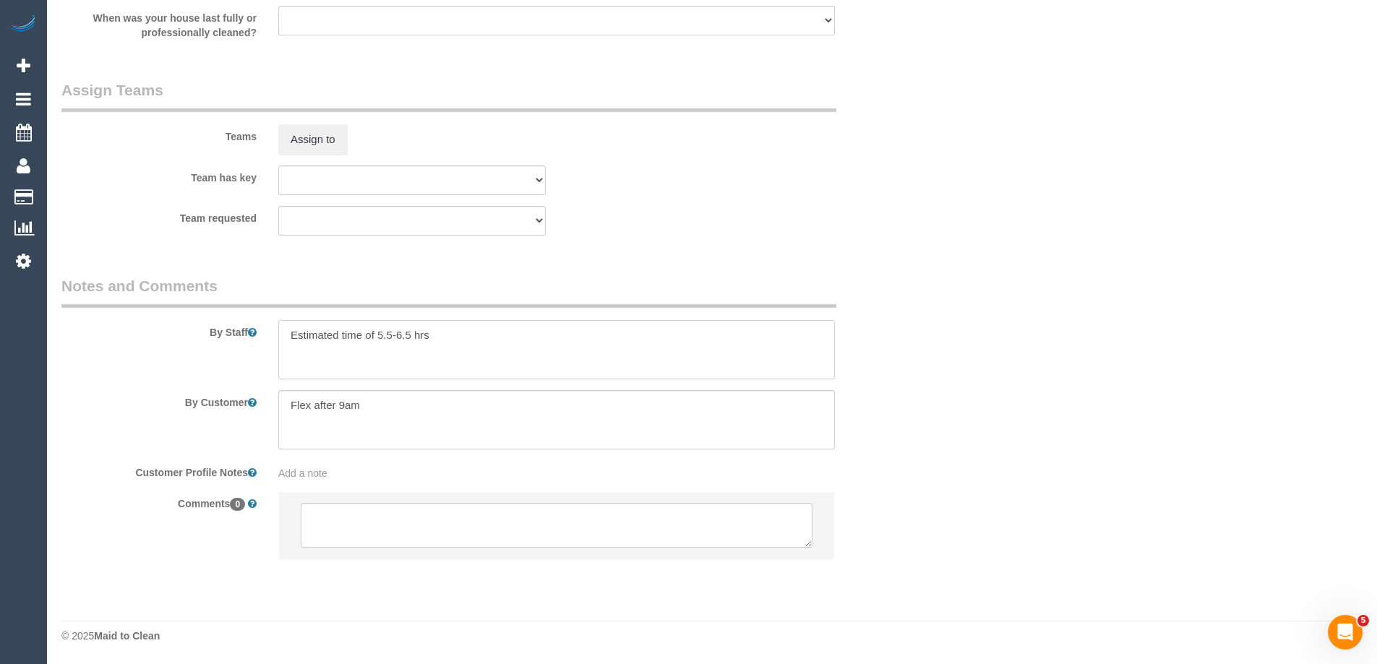
drag, startPoint x: 441, startPoint y: 335, endPoint x: 262, endPoint y: 314, distance: 179.7
click at [262, 314] on div "By Staff" at bounding box center [484, 327] width 867 height 104
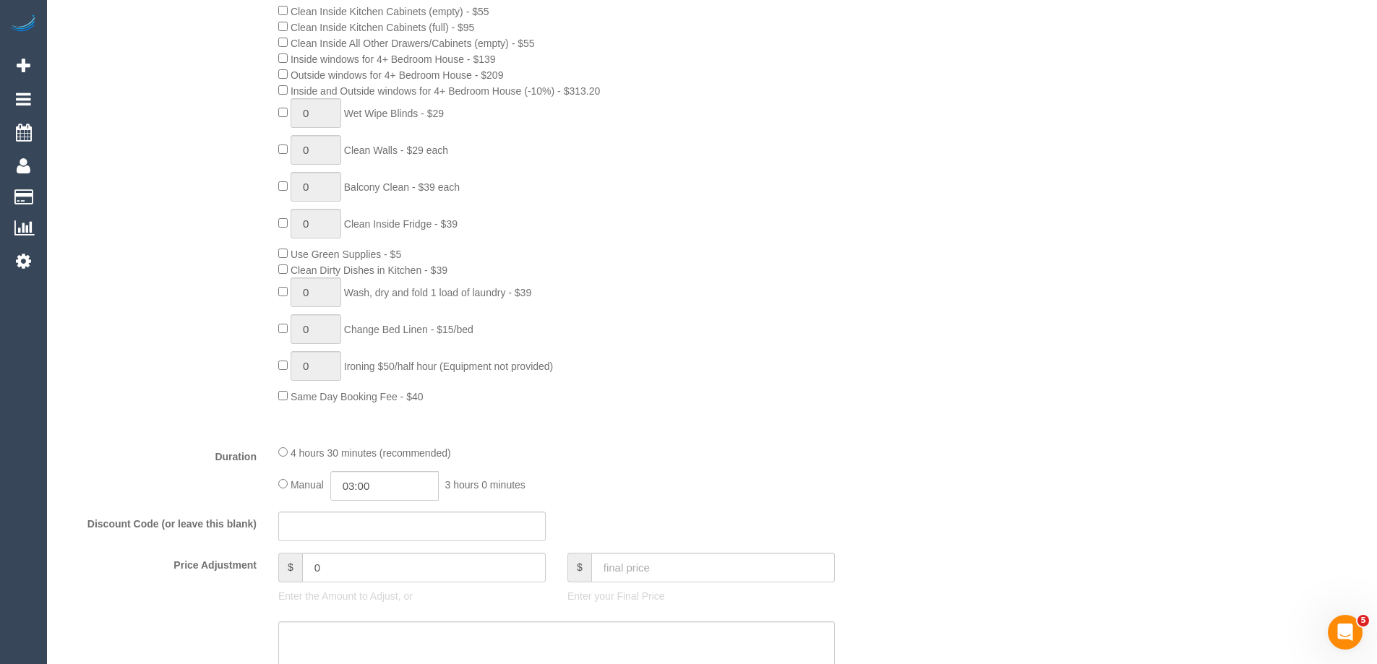
scroll to position [1012, 0]
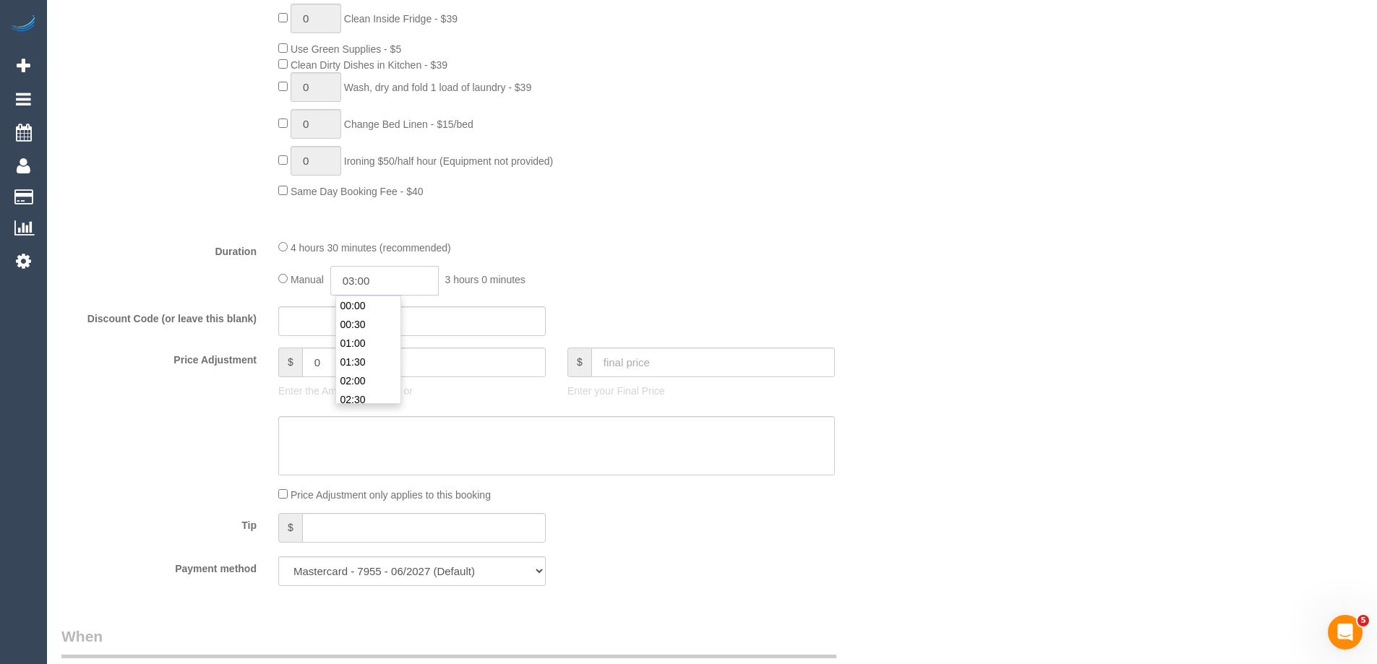
click at [387, 284] on input "03:00" at bounding box center [384, 281] width 108 height 30
type input "02:30"
click at [374, 306] on li "02:30" at bounding box center [368, 305] width 64 height 19
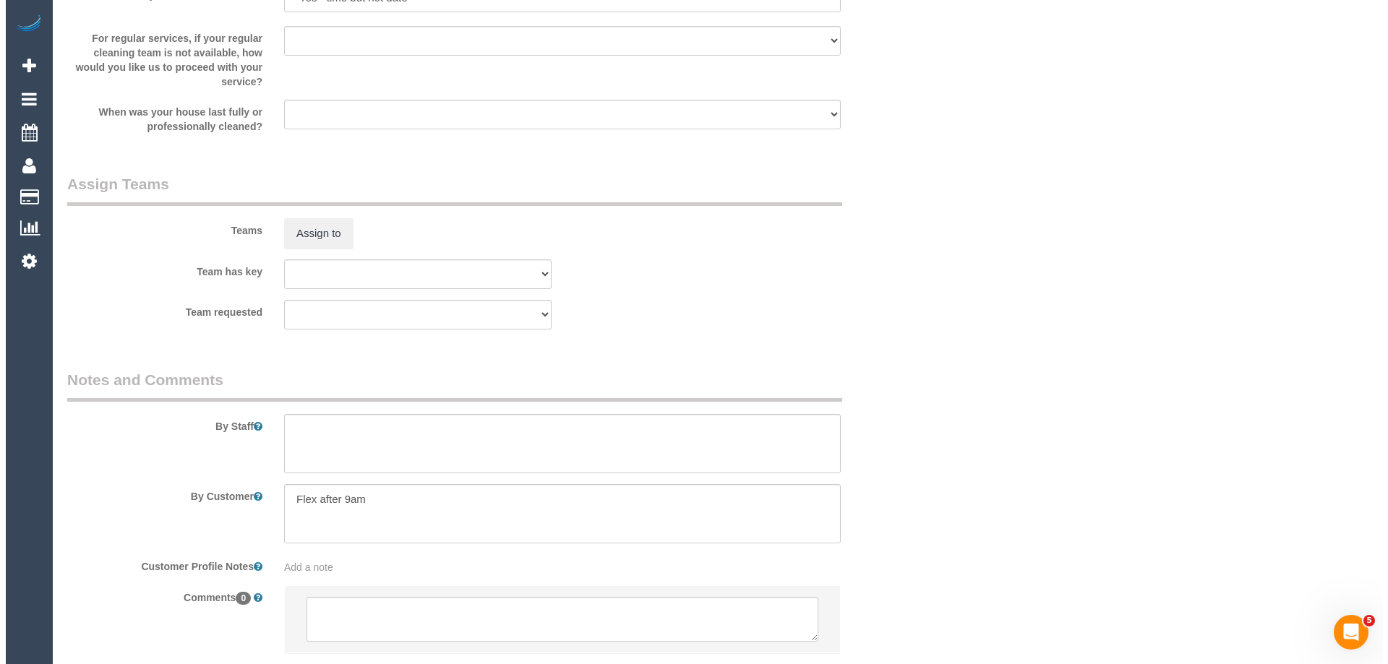
scroll to position [2241, 0]
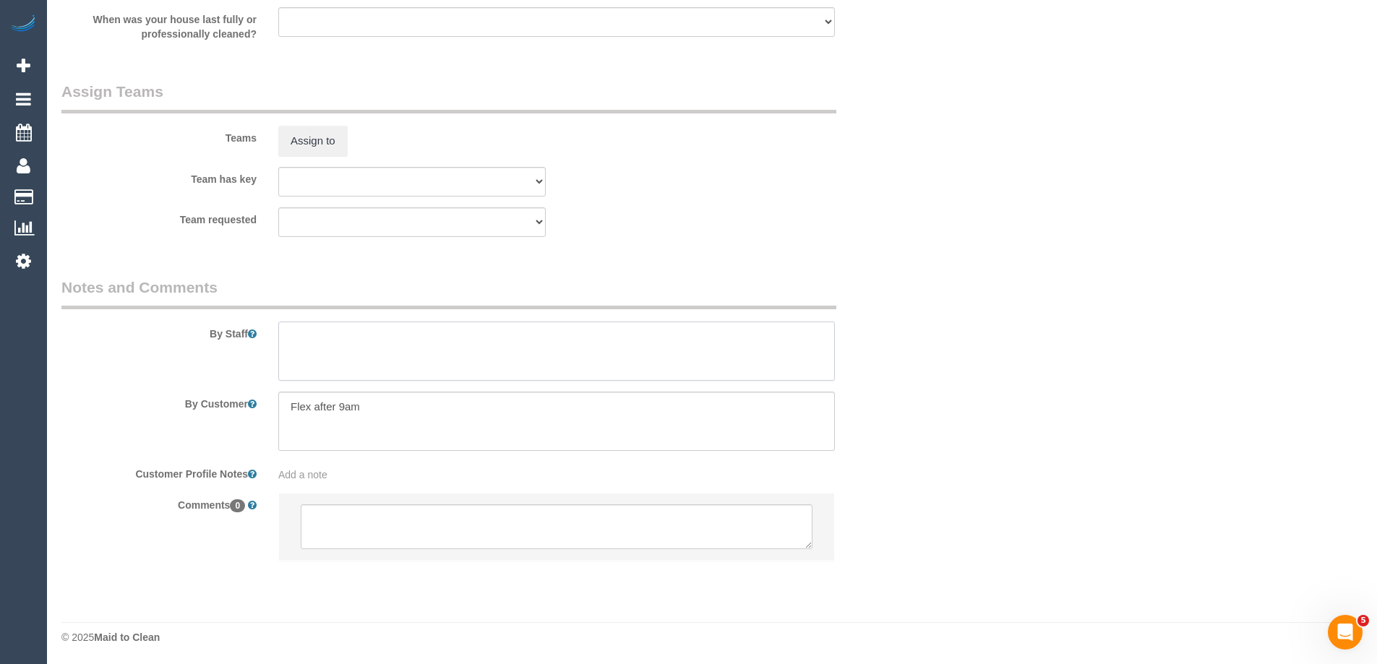
click at [300, 356] on textarea at bounding box center [556, 351] width 557 height 59
type textarea "Estimated time of 4-5 hrs"
click at [328, 142] on button "Assign to" at bounding box center [312, 141] width 69 height 30
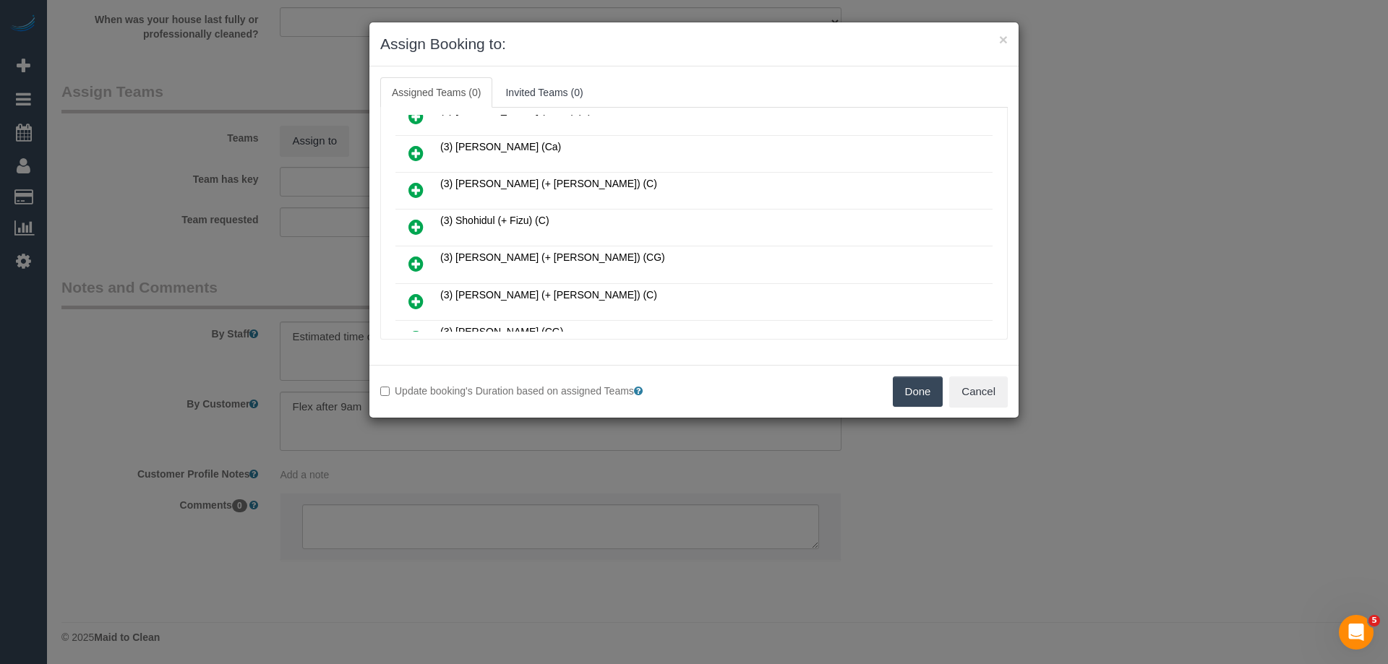
scroll to position [578, 0]
click at [419, 185] on icon at bounding box center [415, 188] width 15 height 17
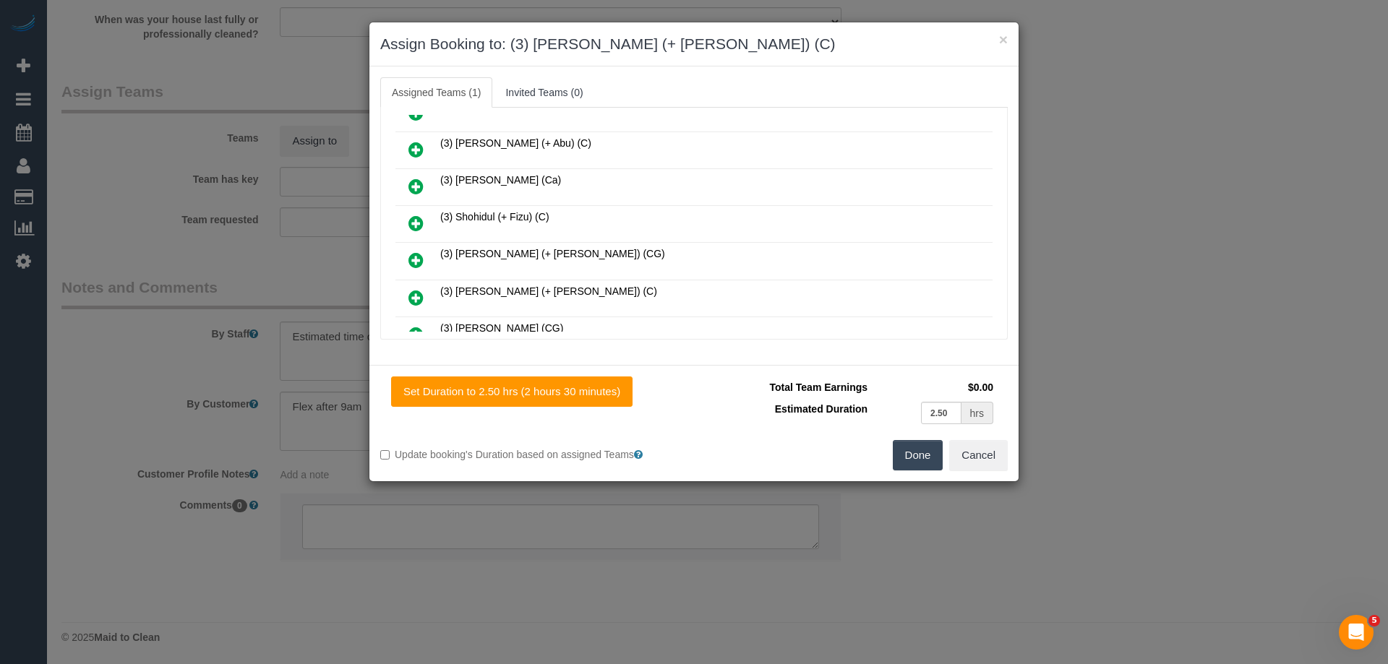
scroll to position [613, 0]
click at [420, 257] on icon at bounding box center [415, 262] width 15 height 17
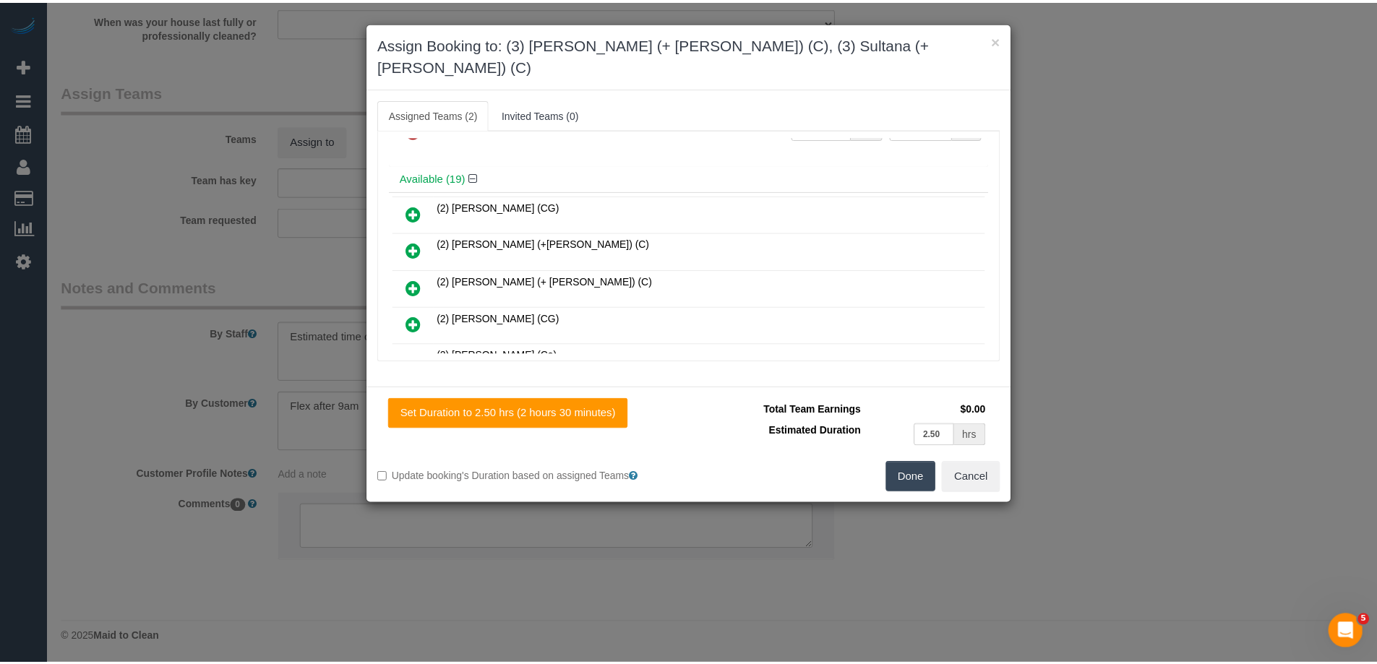
scroll to position [0, 0]
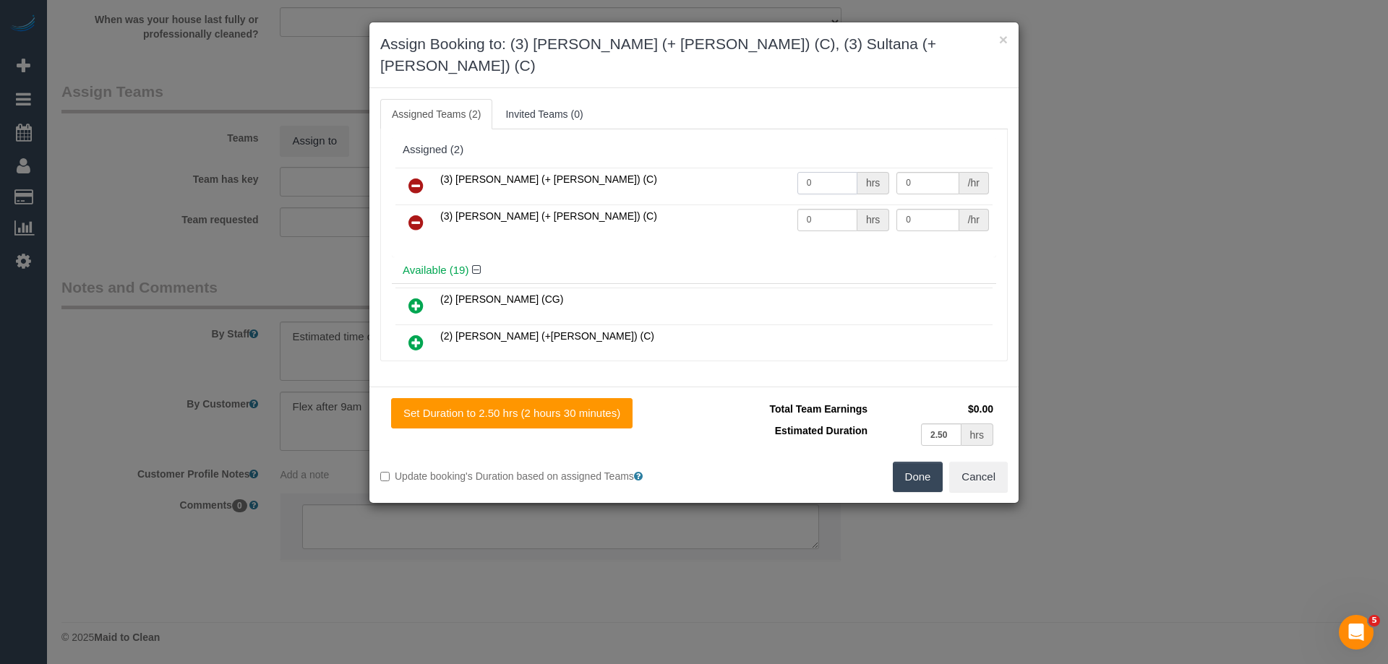
click at [745, 168] on tr "(3) [PERSON_NAME] (+ [PERSON_NAME]) (C) 0 hrs 0 /hr" at bounding box center [693, 186] width 597 height 37
type input "1"
drag, startPoint x: 752, startPoint y: 184, endPoint x: 734, endPoint y: 184, distance: 18.1
click at [734, 205] on tr "(3) Sultana (+ Sabbir) (C) 0 hrs 0 /hr" at bounding box center [693, 223] width 597 height 37
type input "1"
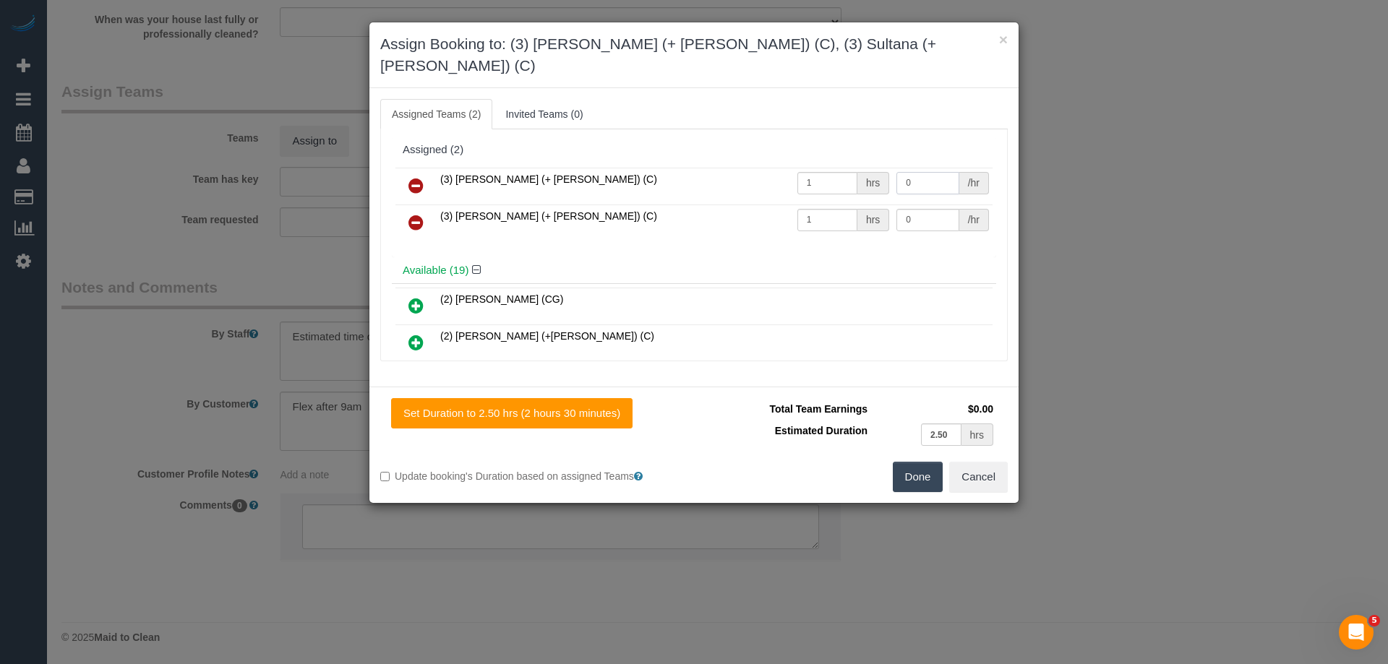
click at [846, 168] on tr "(3) Sabbir (+ Sultana) (C) 1 hrs 0 /hr" at bounding box center [693, 186] width 597 height 37
type input "82.5"
drag, startPoint x: 925, startPoint y: 193, endPoint x: 807, endPoint y: 197, distance: 117.9
click at [807, 205] on tr "(3) Sultana (+ Sabbir) (C) 1 hrs 0 /hr" at bounding box center [693, 223] width 597 height 37
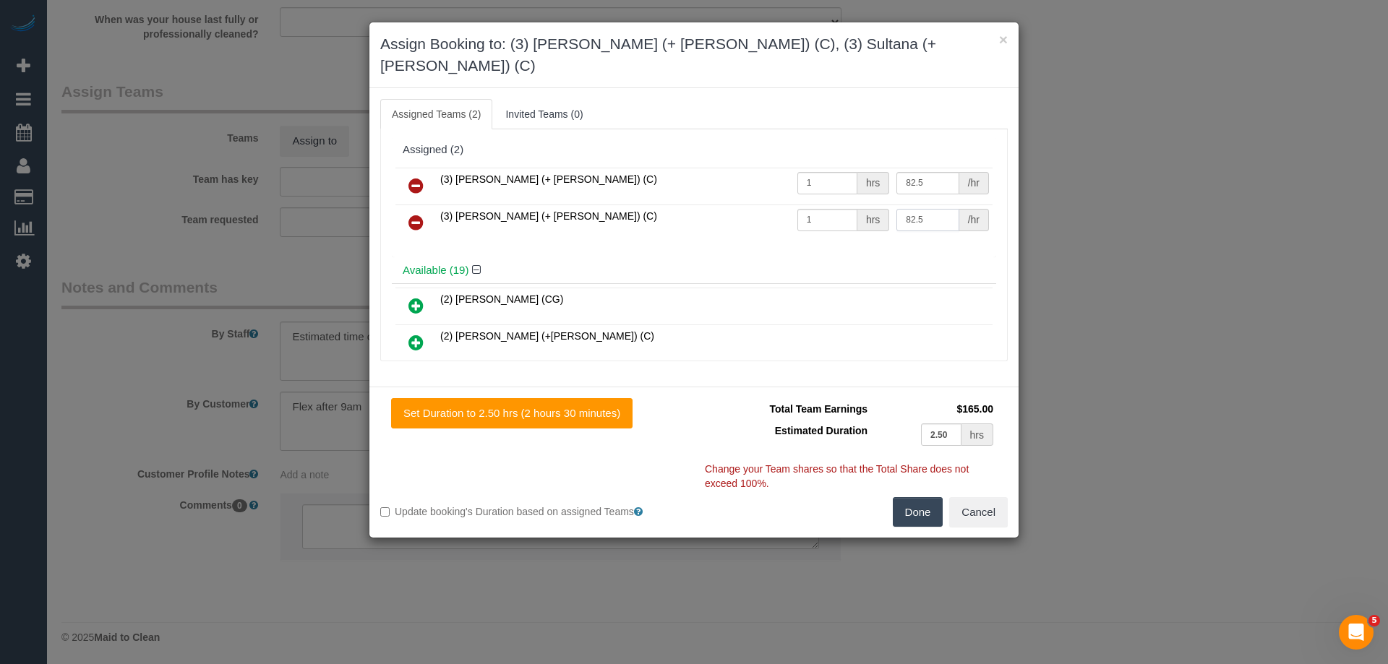
type input "82.5"
click at [918, 497] on button "Done" at bounding box center [918, 512] width 51 height 30
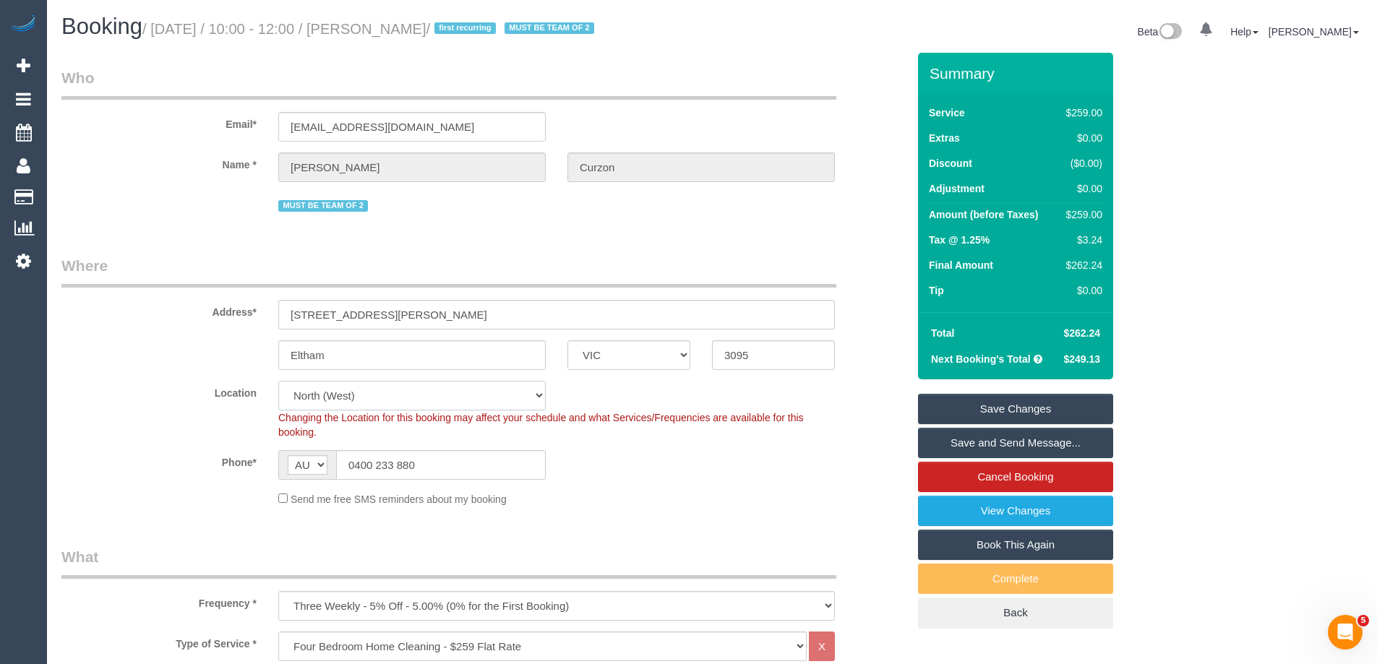
click at [335, 391] on select "Office City East (North) East (South) Inner East Inner North (East) Inner North…" at bounding box center [411, 396] width 267 height 30
select select "56"
click at [278, 381] on select "Office City East (North) East (South) Inner East Inner North (East) Inner North…" at bounding box center [411, 396] width 267 height 30
select select "object:4560"
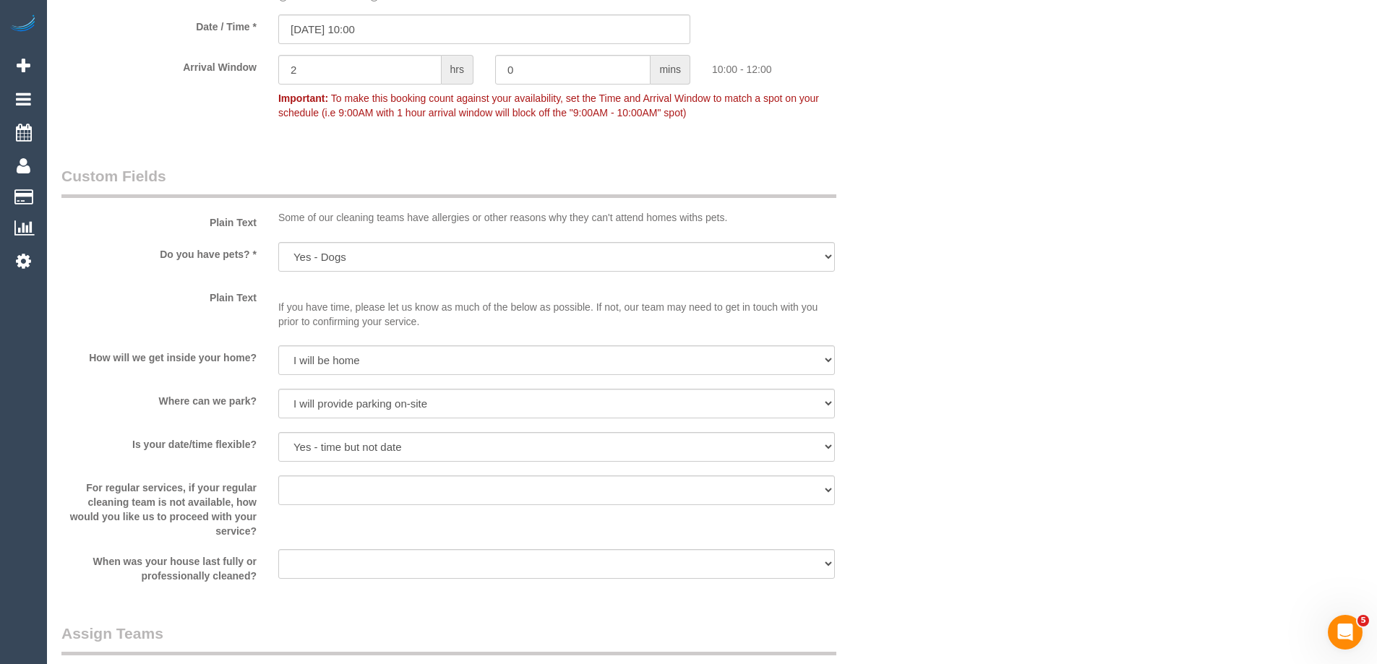
scroll to position [1807, 0]
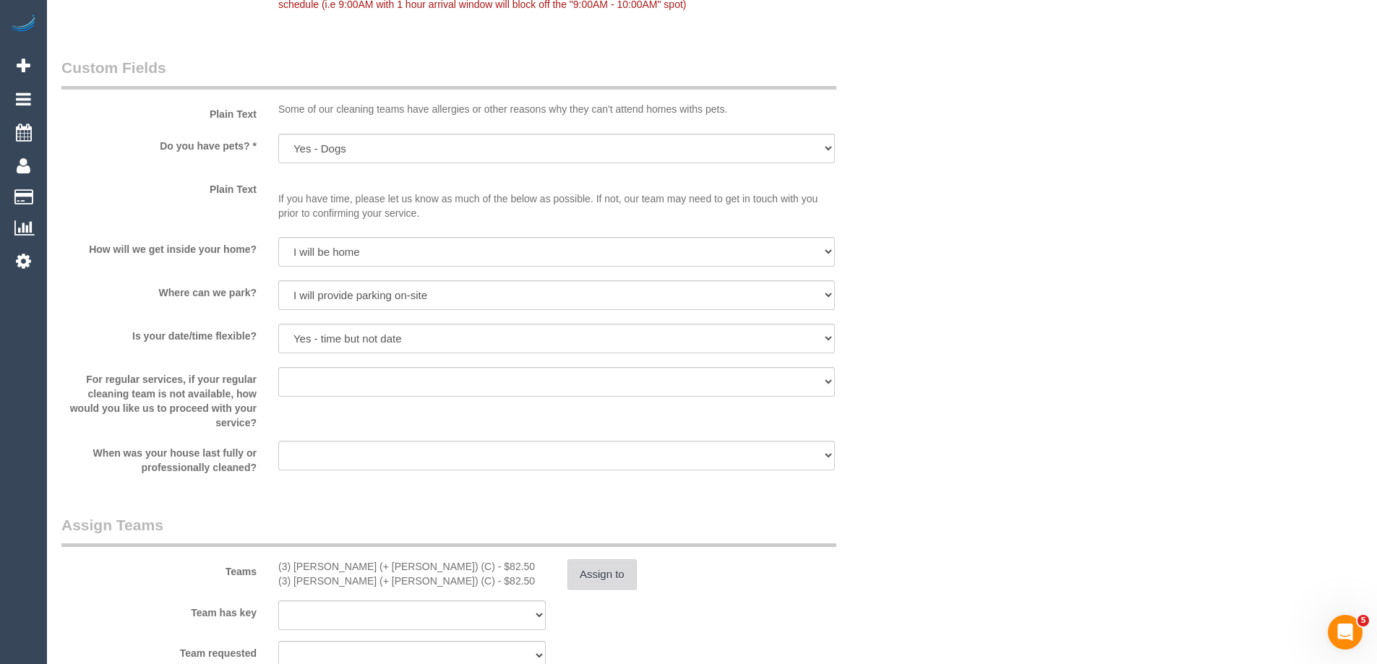
click at [599, 577] on button "Assign to" at bounding box center [601, 574] width 69 height 30
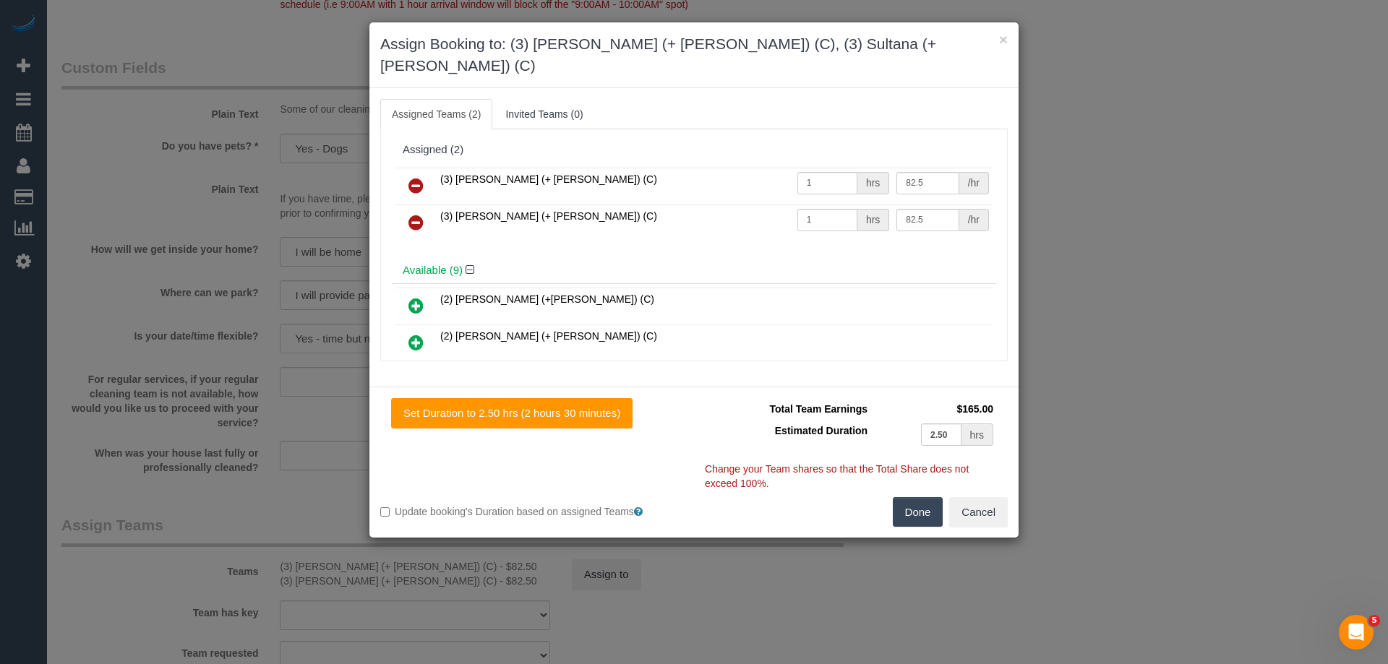
click at [940, 497] on button "Done" at bounding box center [918, 512] width 51 height 30
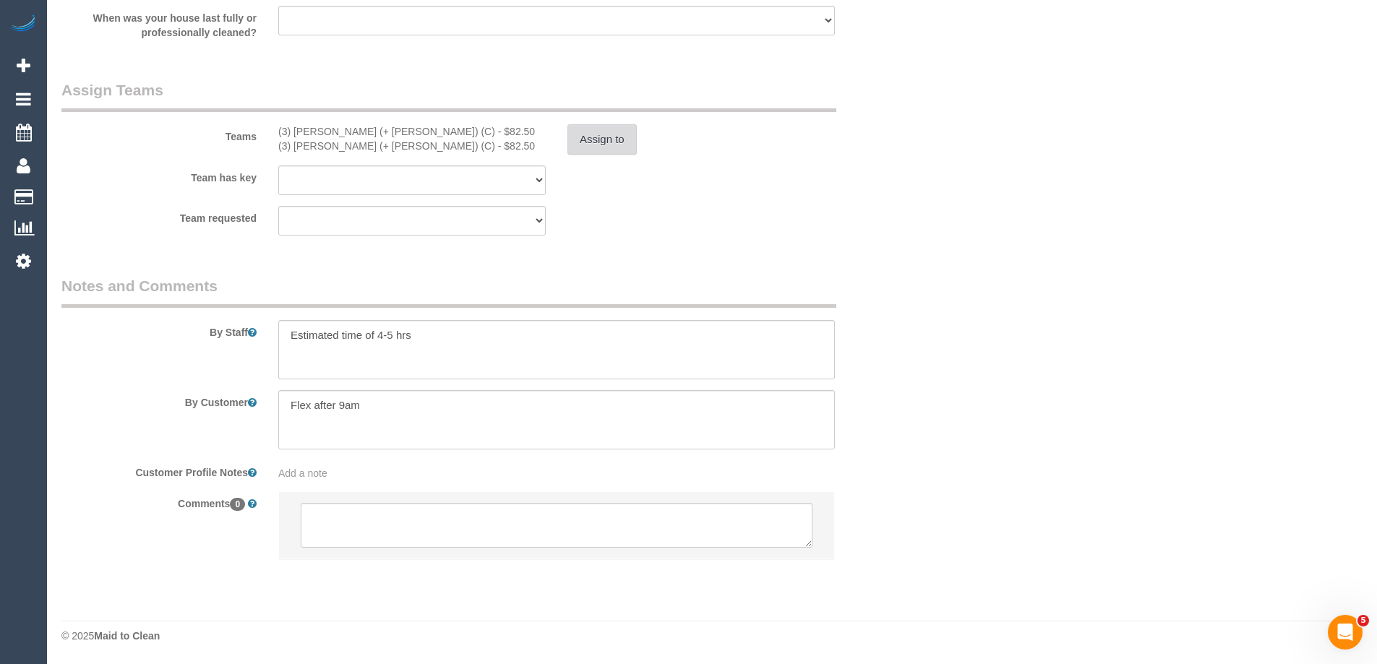
scroll to position [0, 0]
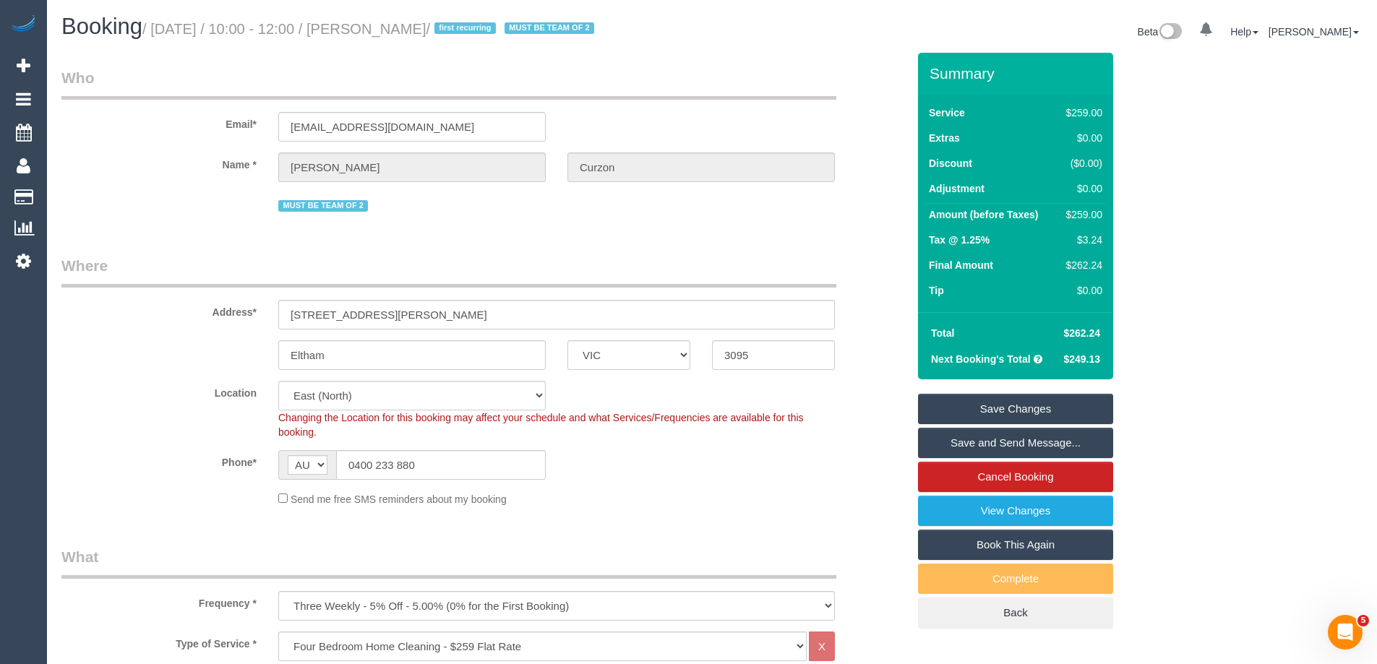
drag, startPoint x: 458, startPoint y: 29, endPoint x: 382, endPoint y: 24, distance: 76.1
click at [382, 24] on small "/ October 09, 2025 / 10:00 - 12:00 / Tom Curzon / first recurring MUST BE TEAM …" at bounding box center [370, 29] width 456 height 16
copy small "Tom Curzon"
click at [966, 437] on link "Save and Send Message..." at bounding box center [1015, 443] width 195 height 30
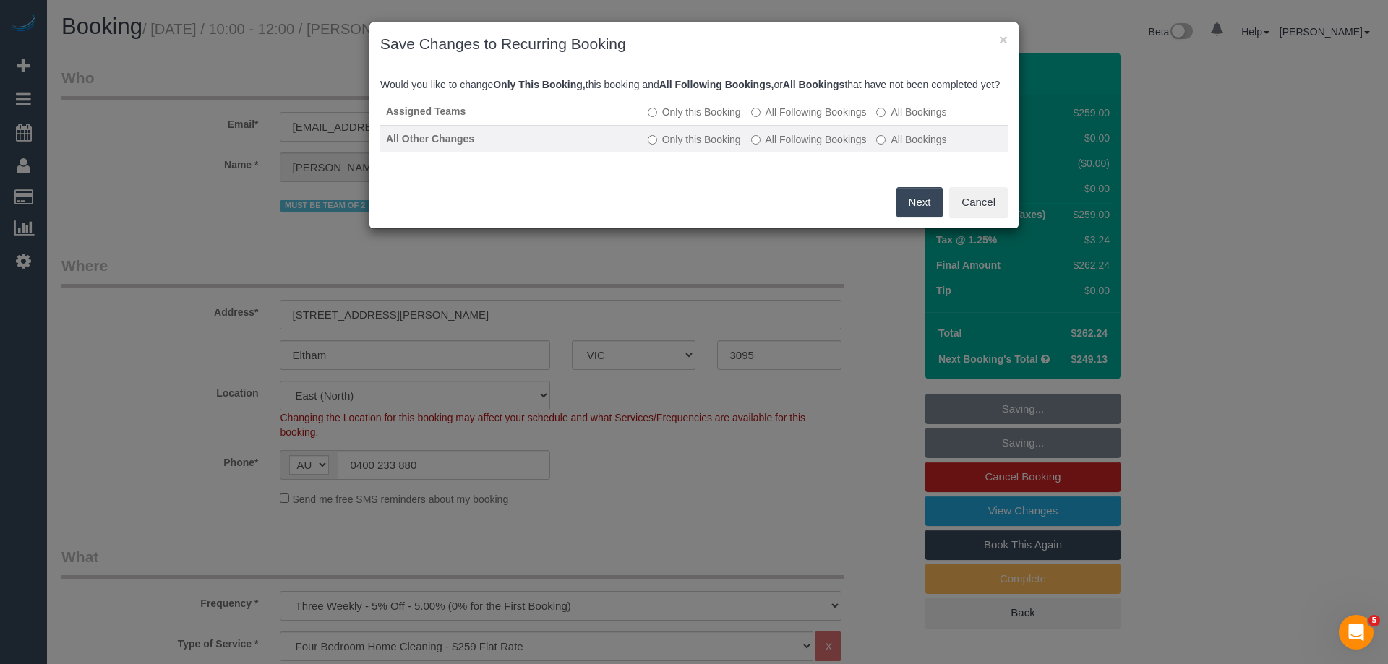
click at [785, 147] on label "All Following Bookings" at bounding box center [809, 139] width 116 height 14
click at [930, 218] on button "Next" at bounding box center [919, 202] width 47 height 30
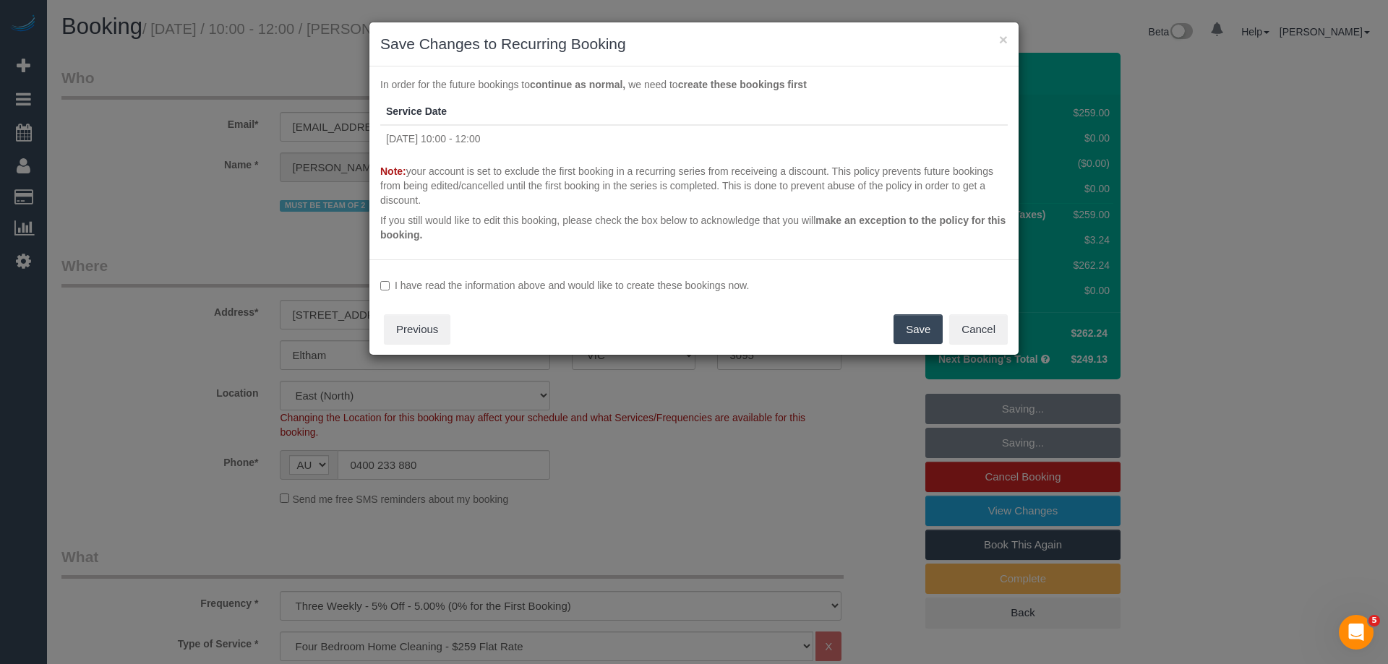
click at [569, 293] on div "I have read the information above and would like to create these bookings now. …" at bounding box center [693, 308] width 649 height 96
click at [572, 285] on label "I have read the information above and would like to create these bookings now." at bounding box center [693, 285] width 627 height 14
click at [919, 333] on button "Save" at bounding box center [917, 329] width 49 height 30
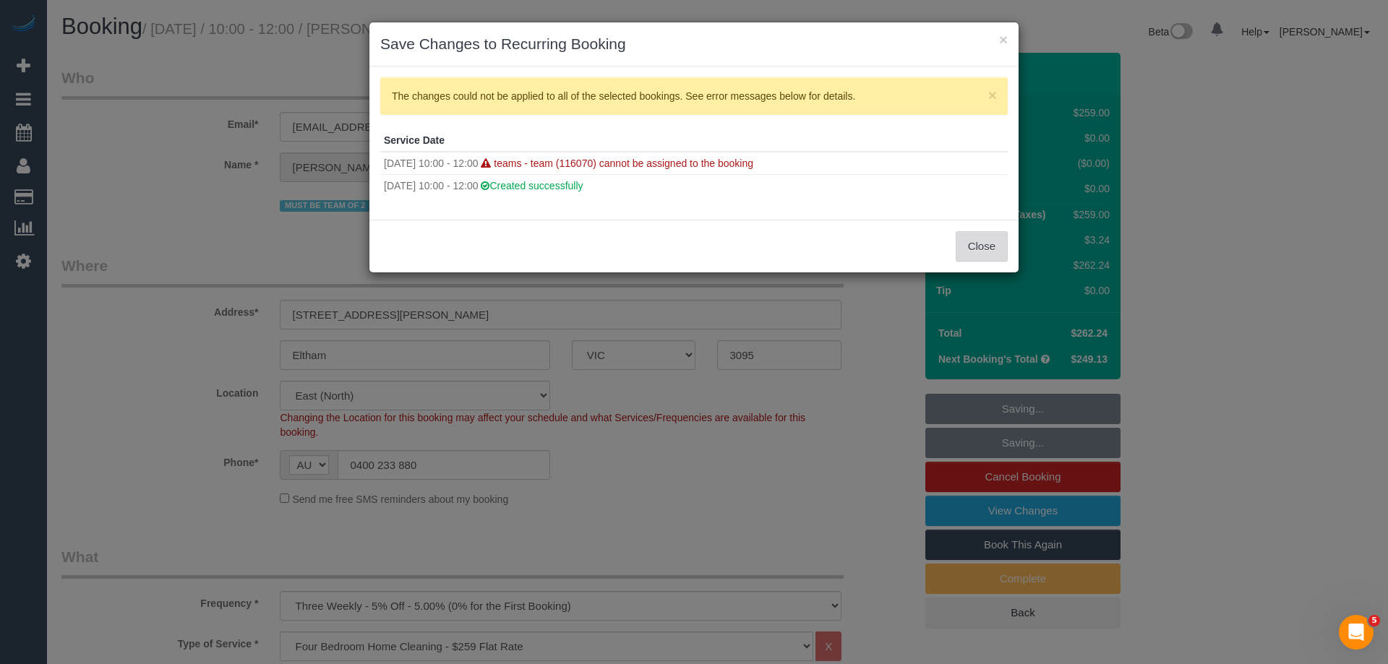
click at [973, 245] on button "Close" at bounding box center [982, 246] width 52 height 30
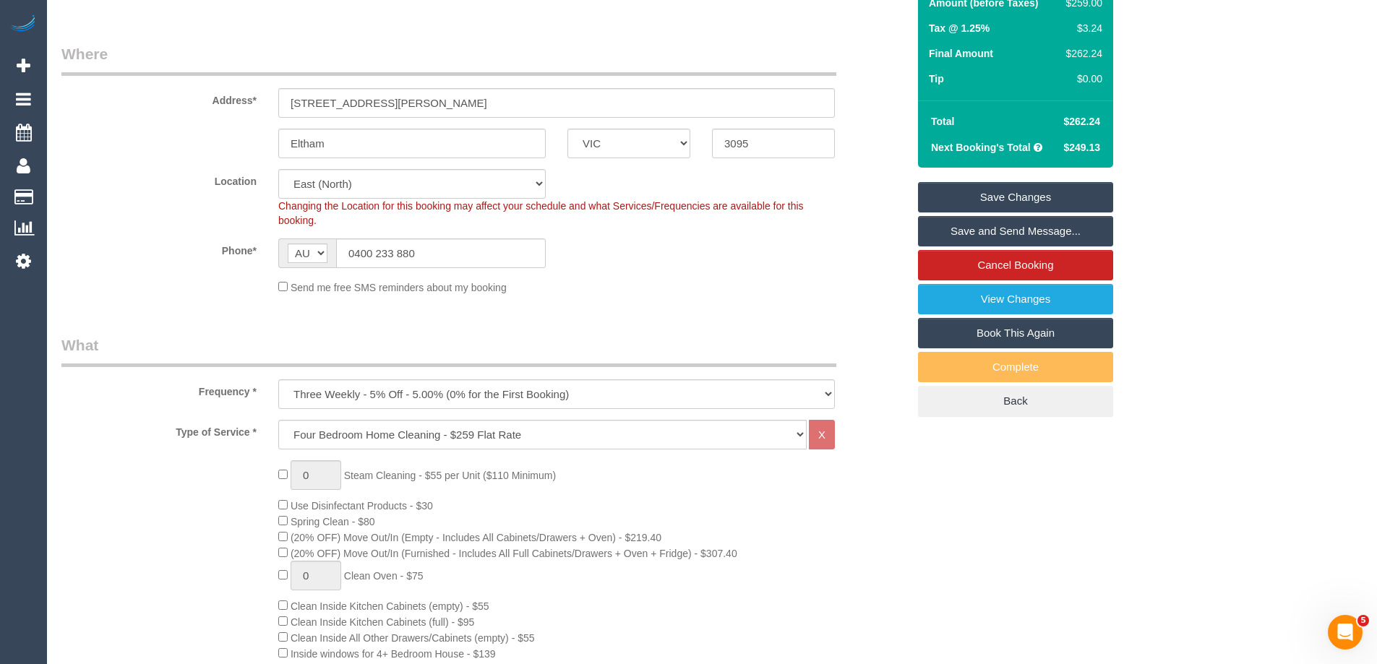
scroll to position [217, 0]
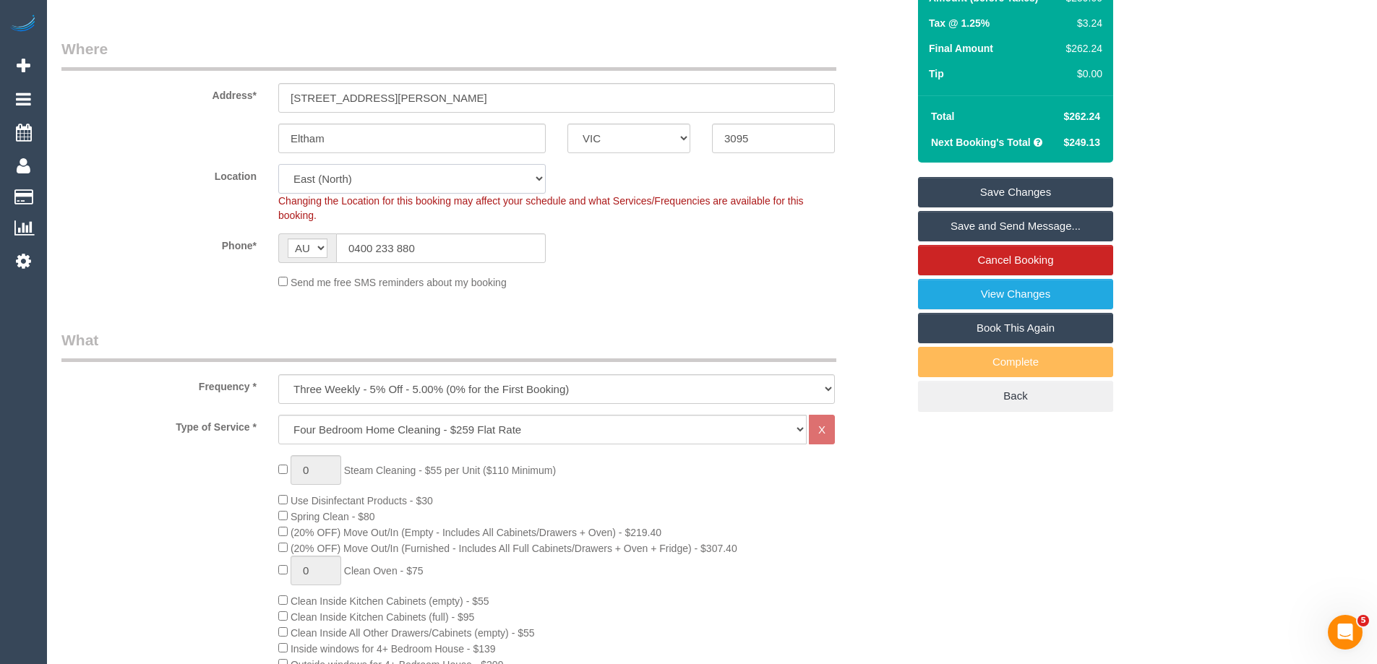
click at [308, 177] on select "Office City East (North) East (South) Inner East Inner North (East) Inner North…" at bounding box center [411, 179] width 267 height 30
select select "60"
click at [278, 164] on select "Office City East (North) East (South) Inner East Inner North (East) Inner North…" at bounding box center [411, 179] width 267 height 30
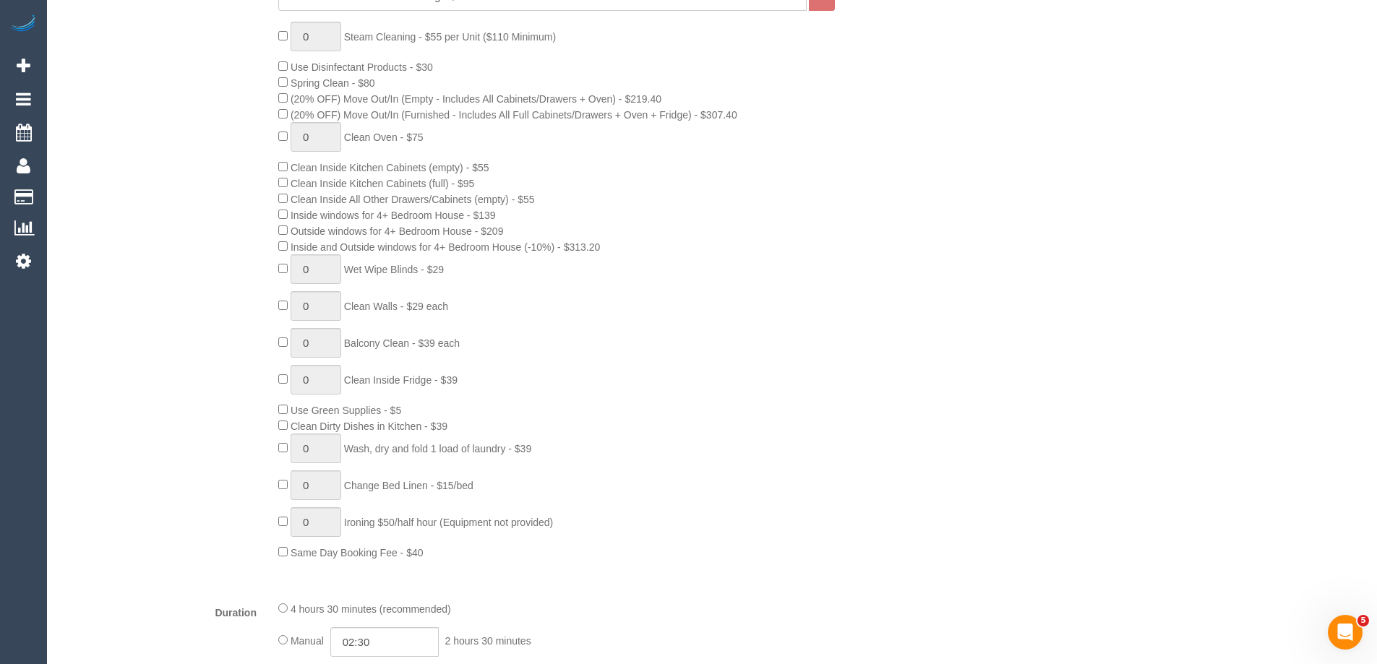
select select "object:6444"
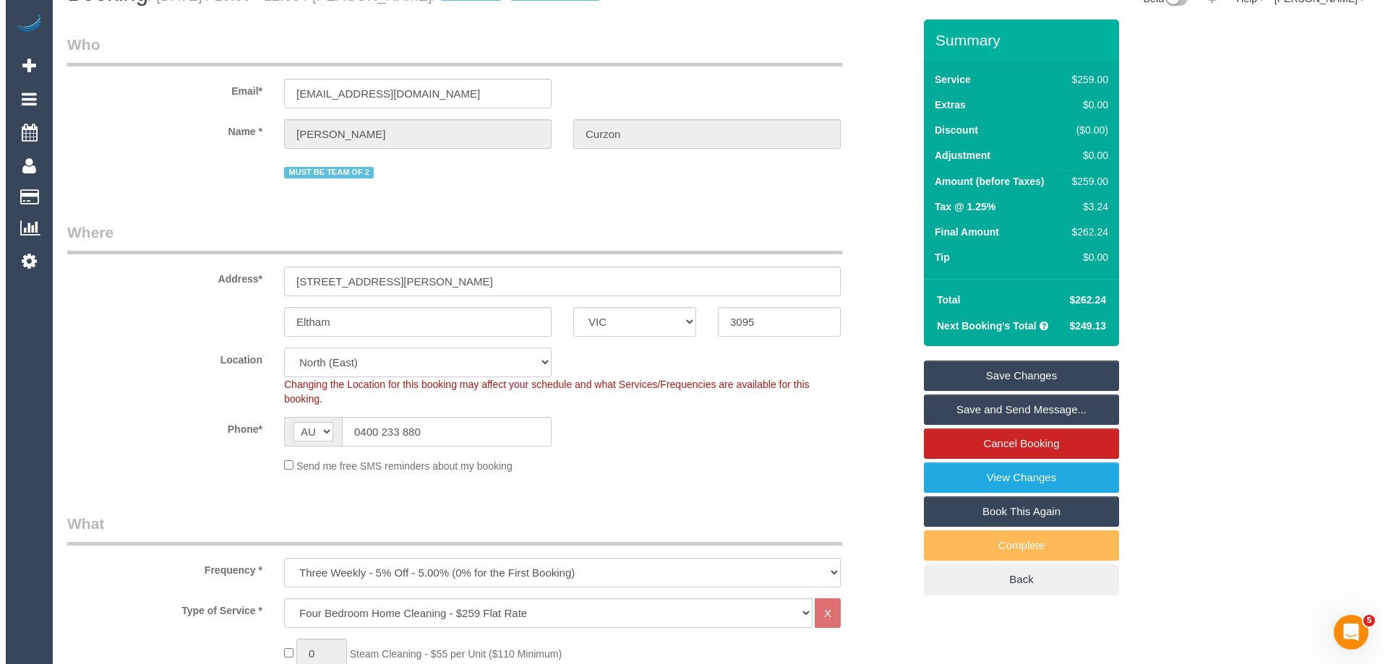
scroll to position [0, 0]
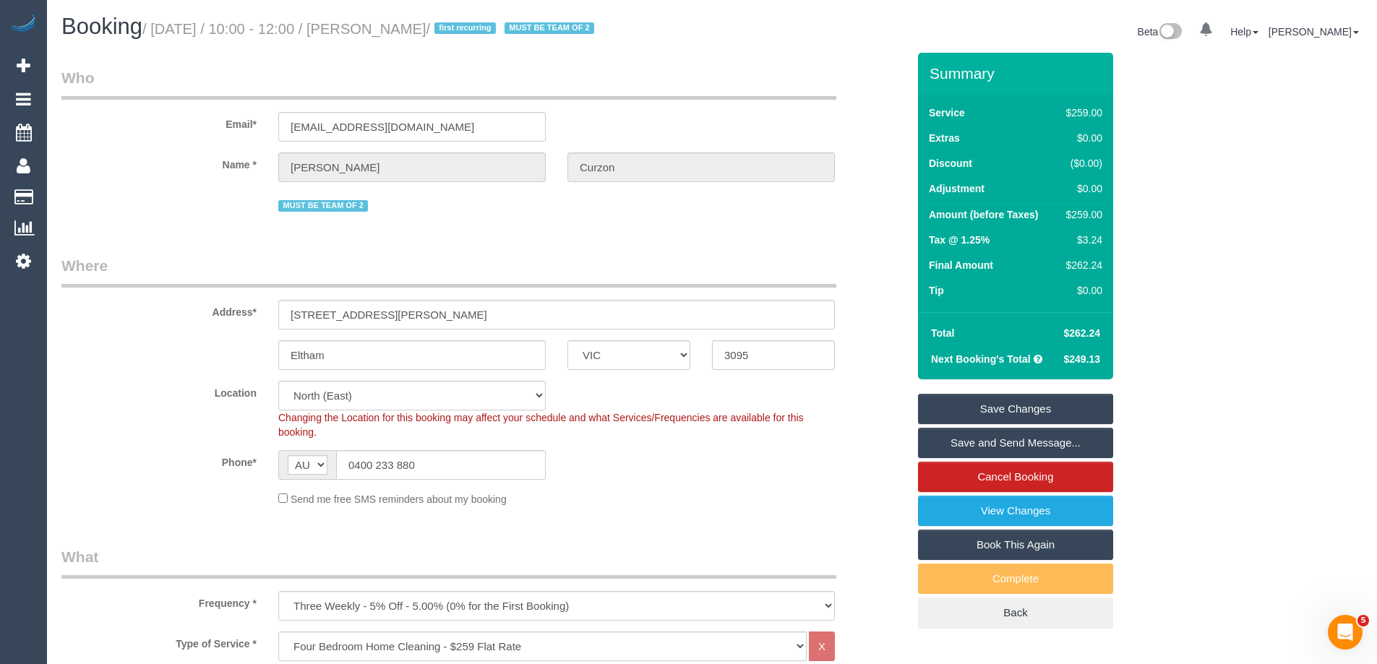
drag, startPoint x: 417, startPoint y: 27, endPoint x: 382, endPoint y: 21, distance: 35.9
click at [382, 21] on small "/ October 09, 2025 / 10:00 - 12:00 / Tom Curzon / first recurring MUST BE TEAM …" at bounding box center [370, 29] width 456 height 16
copy small "Tom Curzon"
click at [956, 444] on link "Save and Send Message..." at bounding box center [1015, 443] width 195 height 30
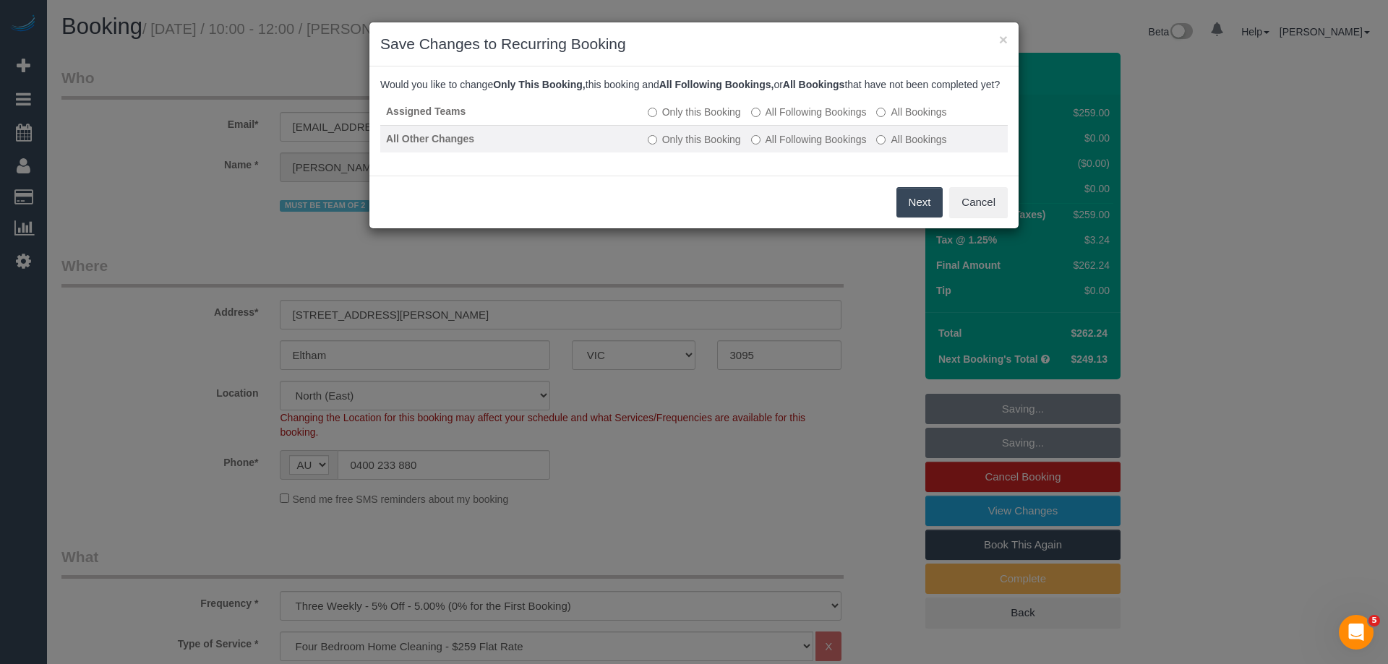
click at [783, 147] on label "All Following Bookings" at bounding box center [809, 139] width 116 height 14
click at [929, 218] on button "Next" at bounding box center [919, 202] width 47 height 30
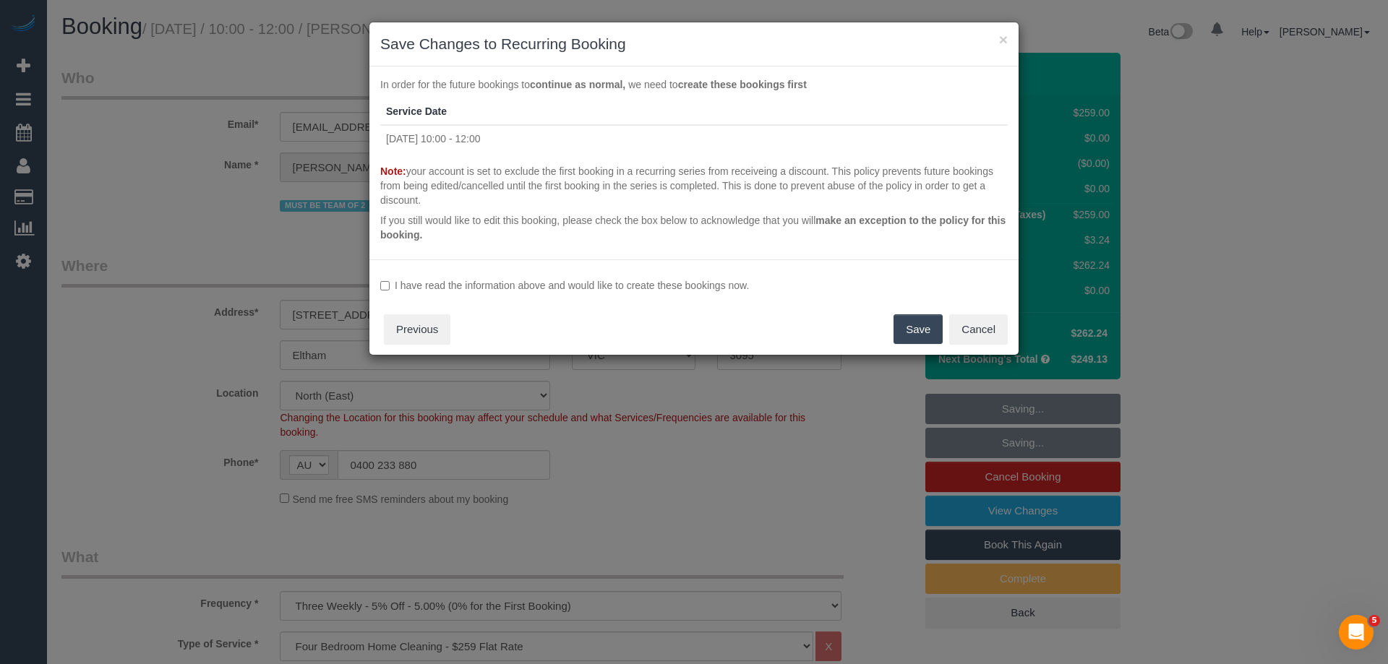
click at [652, 284] on label "I have read the information above and would like to create these bookings now." at bounding box center [693, 285] width 627 height 14
click at [903, 335] on button "Save" at bounding box center [917, 329] width 49 height 30
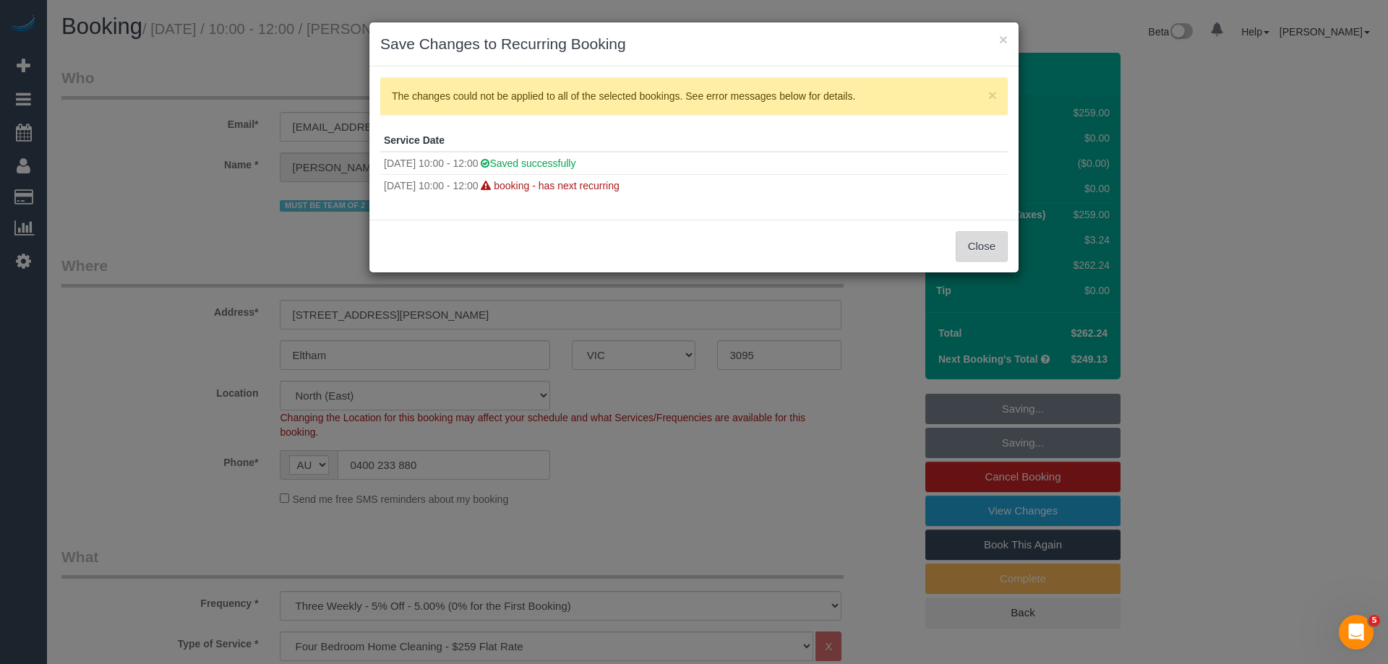
click at [982, 249] on button "Close" at bounding box center [982, 246] width 52 height 30
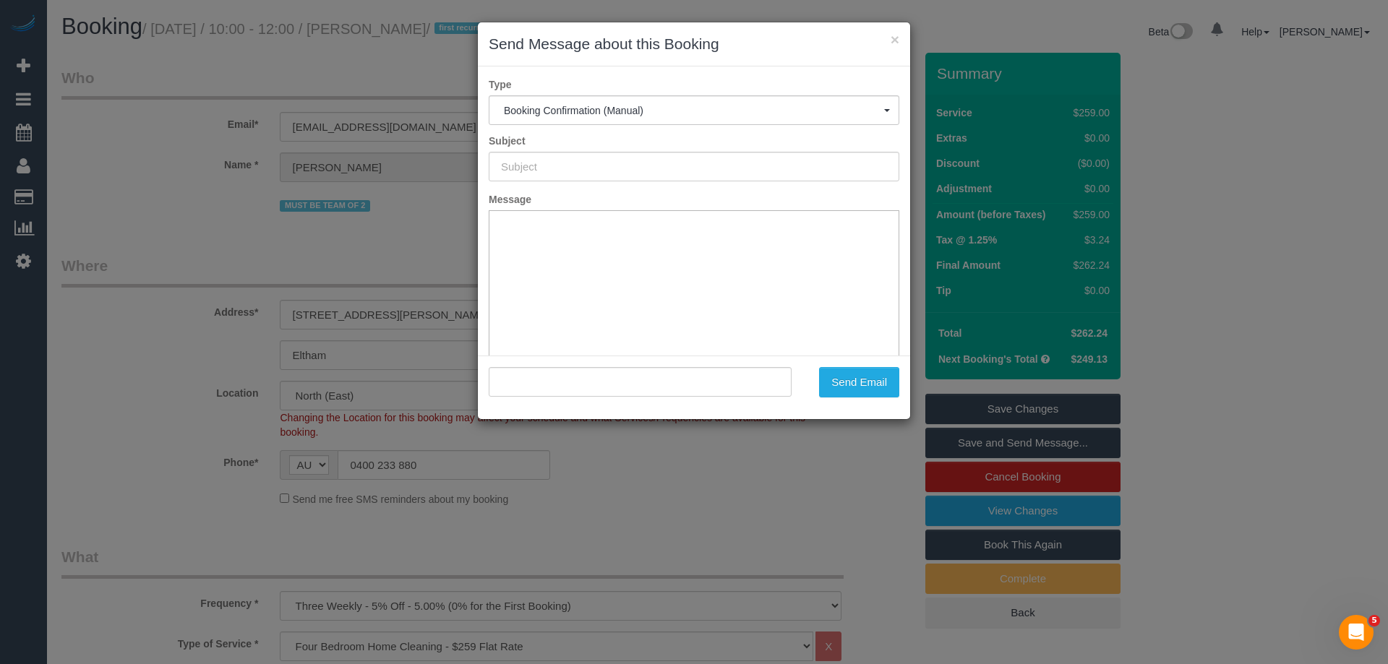
type input "Booking Confirmed"
type input ""Tom Curzon" <tommycurz@gmail.com>"
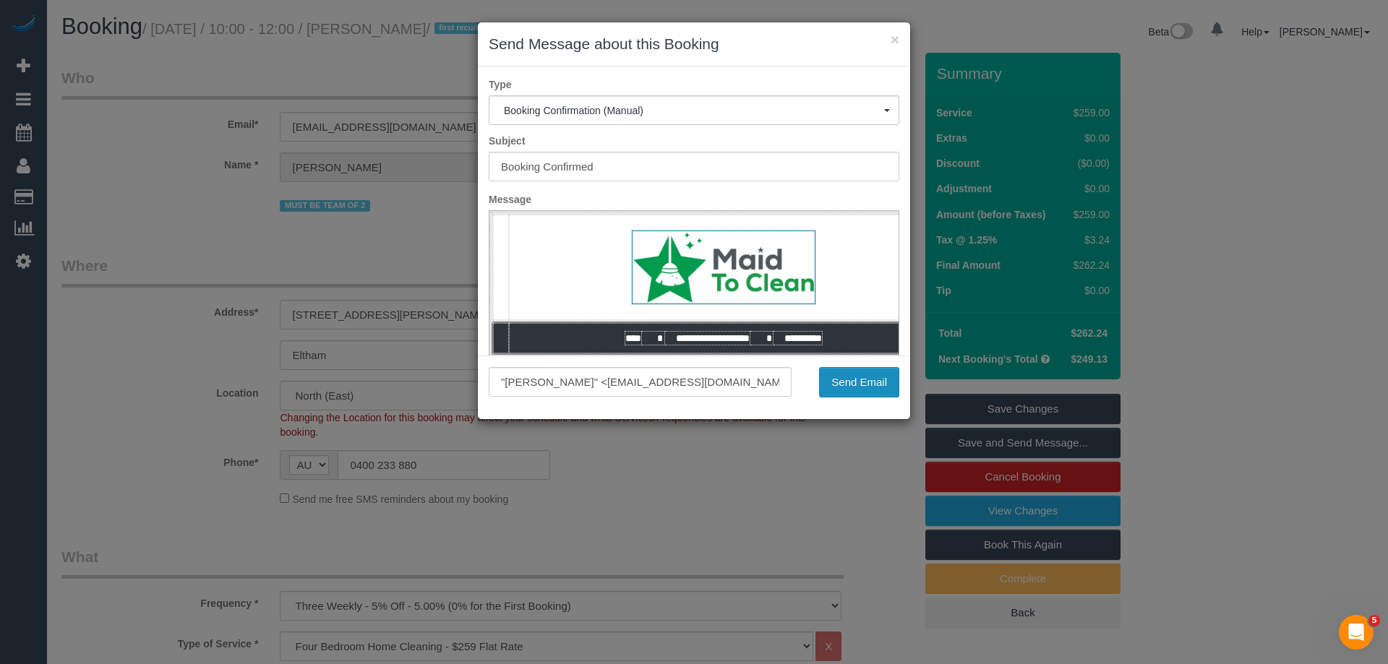
click at [834, 391] on button "Send Email" at bounding box center [859, 382] width 80 height 30
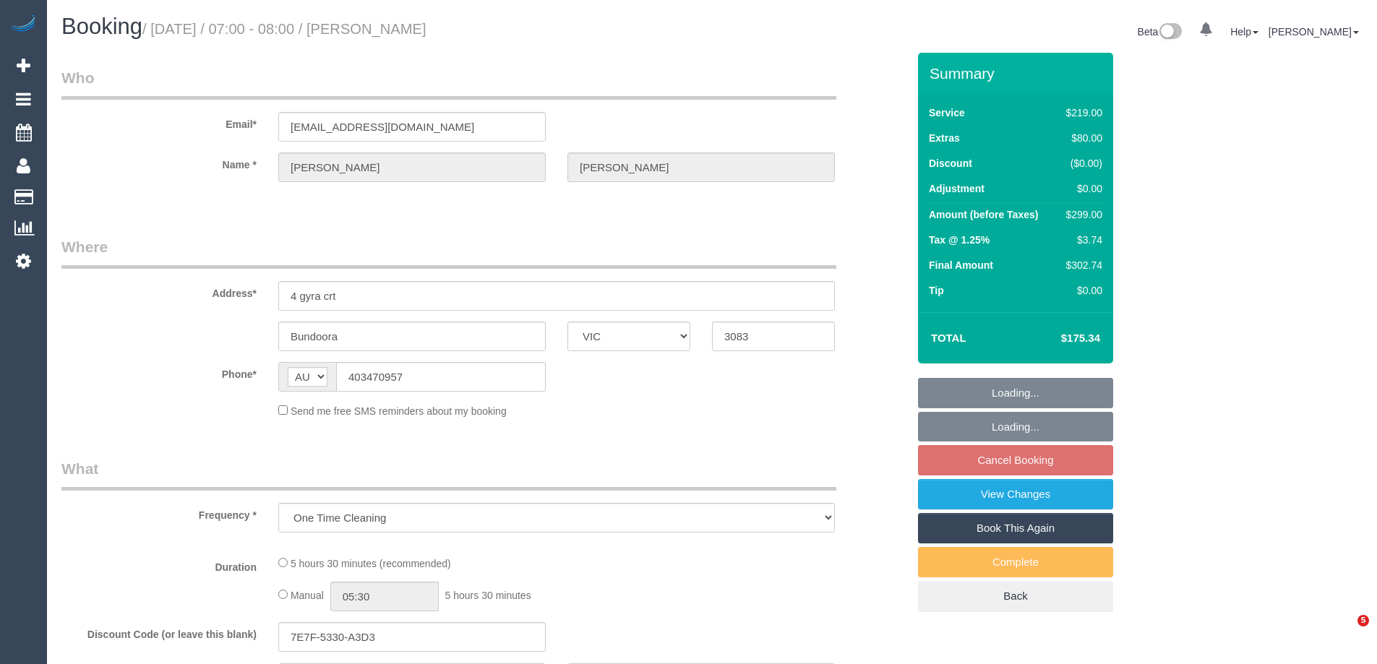
select select "VIC"
select select "string:stripe-pm_1Qy6V52GScqysDRV6wpOFT89"
select select "number:28"
select select "number:14"
select select "number:19"
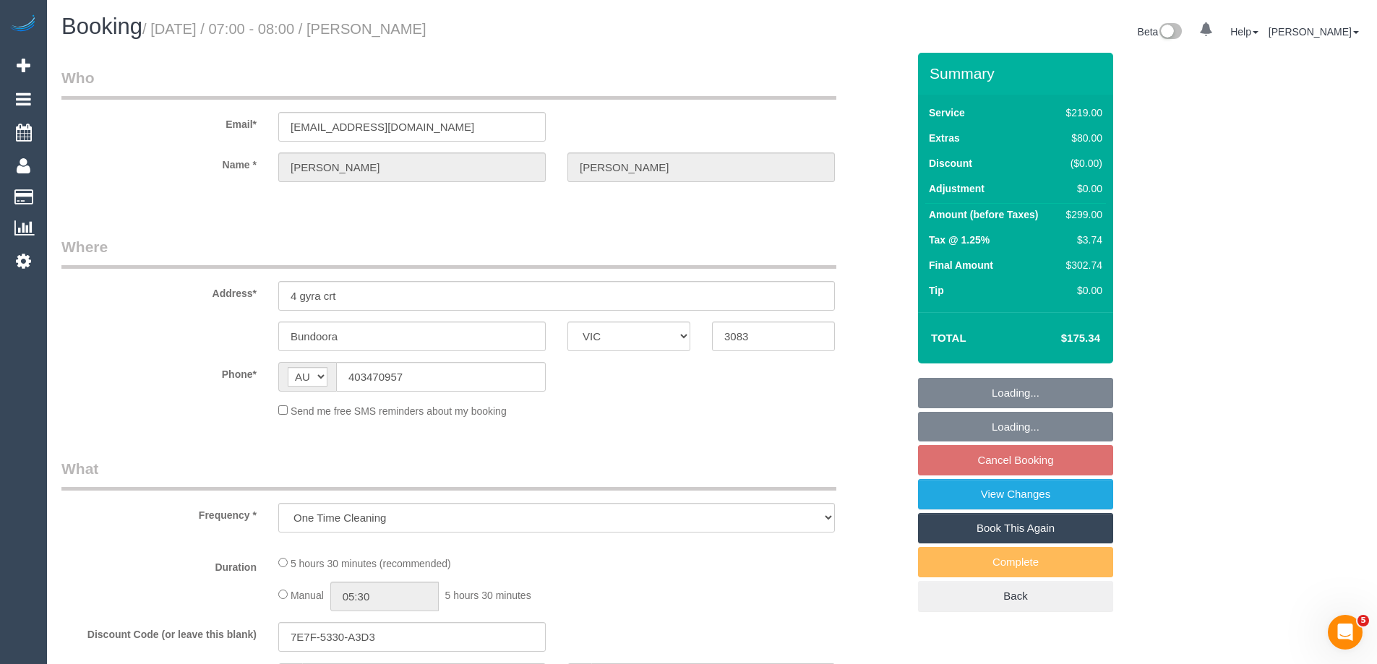
select select "number:24"
select select "number:26"
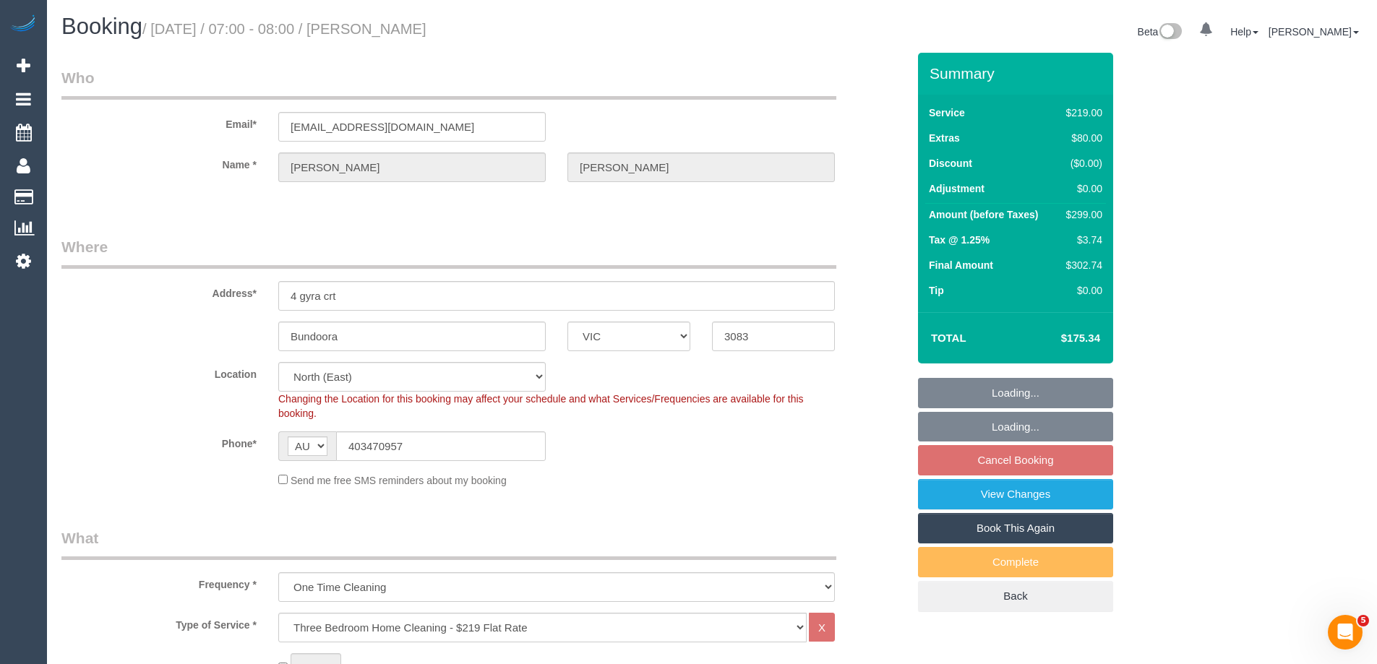
select select "object:777"
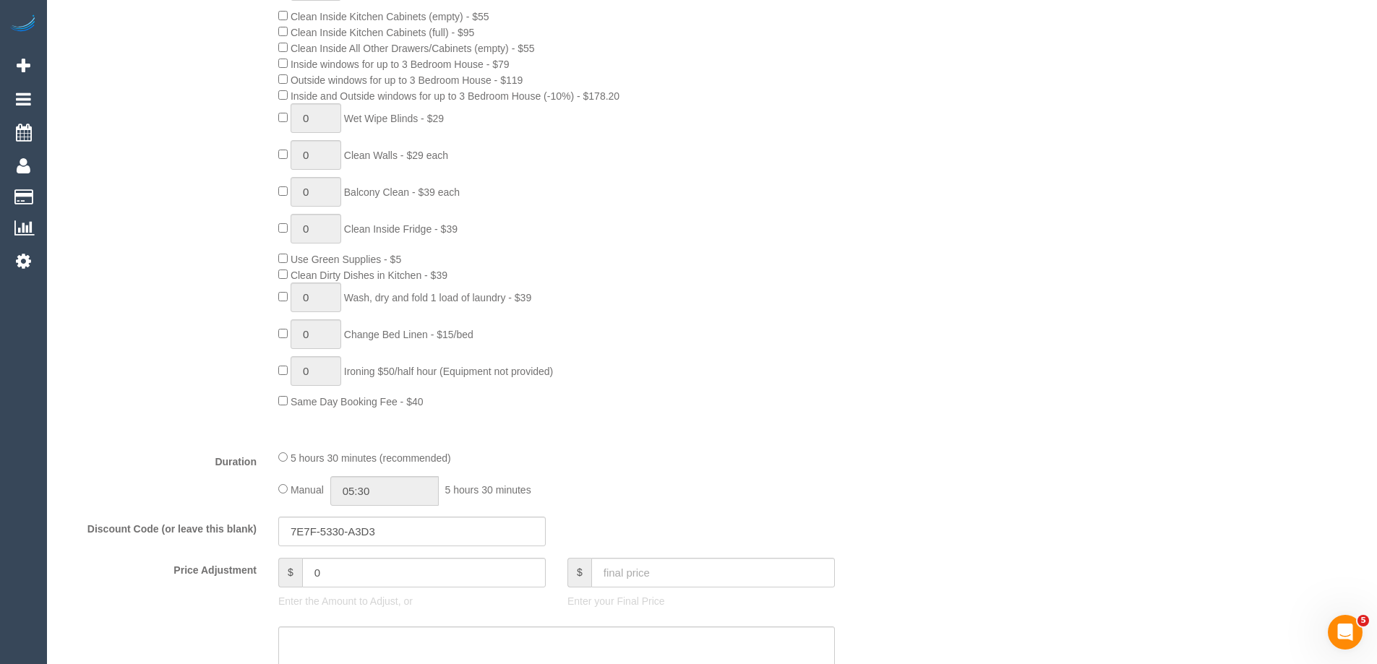
scroll to position [1012, 0]
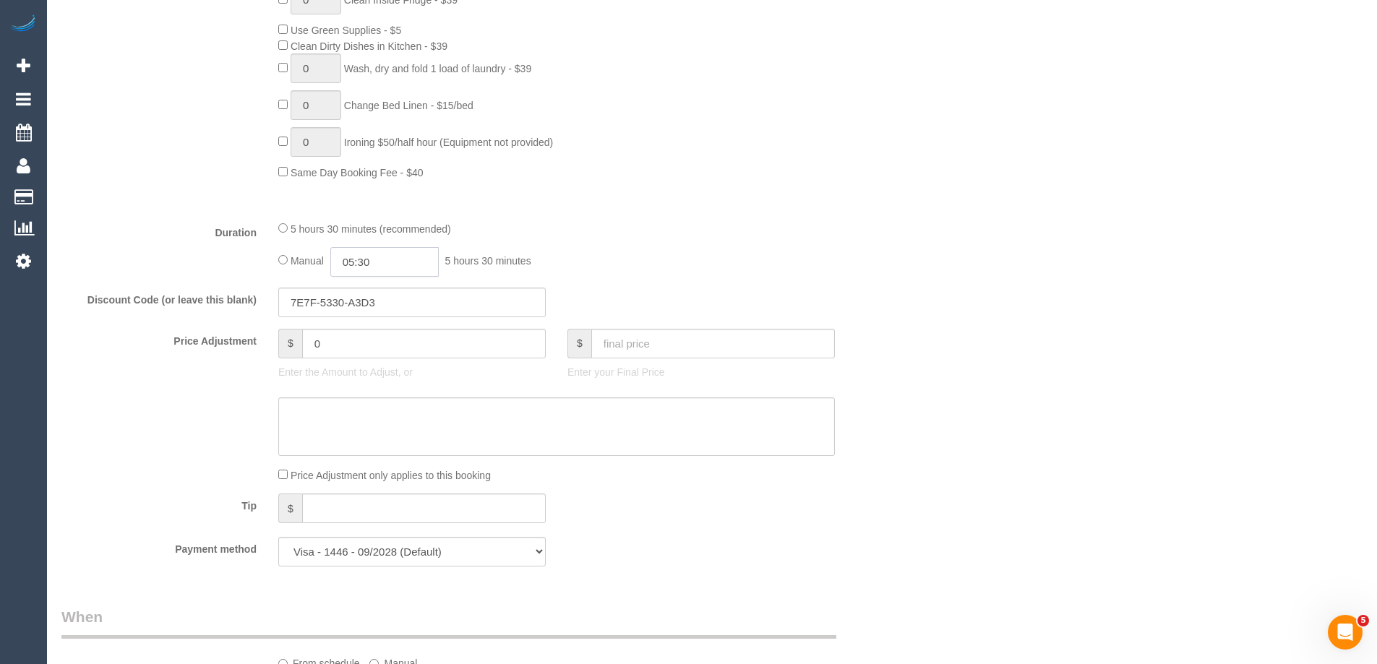
click at [403, 270] on input "05:30" at bounding box center [384, 262] width 108 height 30
click at [356, 306] on li "02:30" at bounding box center [368, 308] width 64 height 19
drag, startPoint x: 387, startPoint y: 264, endPoint x: 364, endPoint y: 262, distance: 23.2
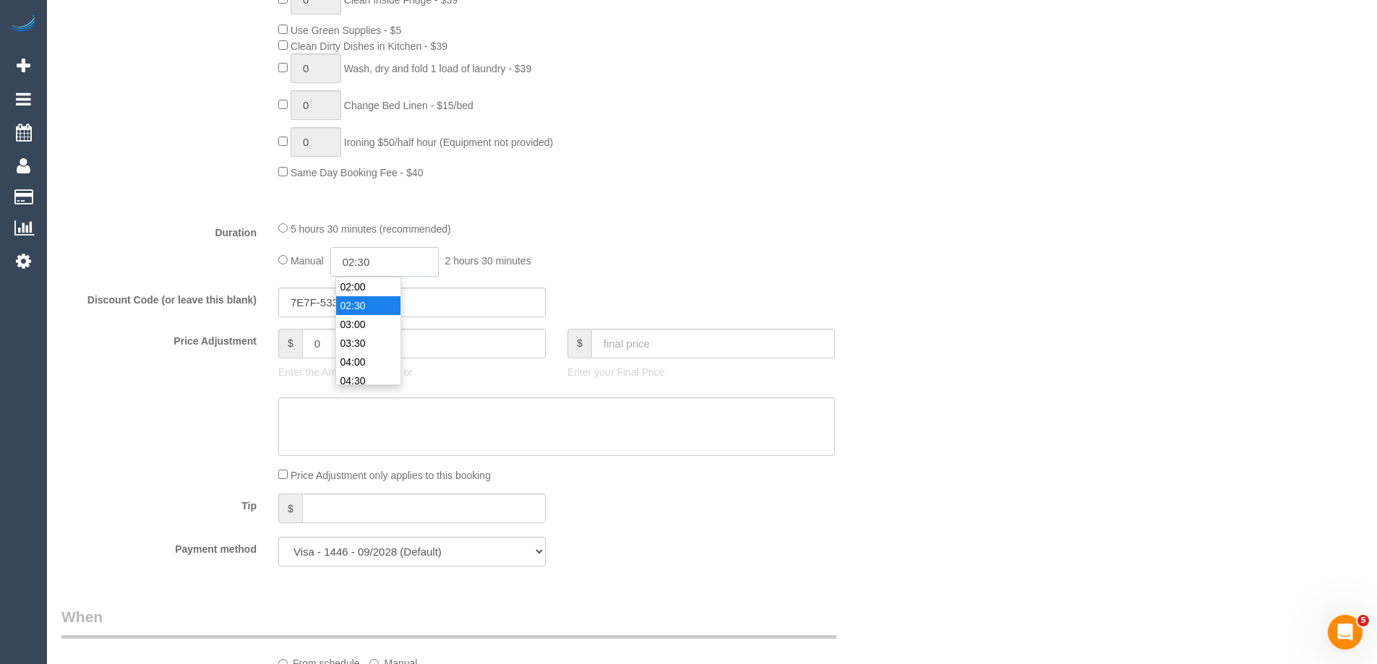
click at [364, 262] on input "02:30" at bounding box center [384, 262] width 108 height 30
type input "02:45"
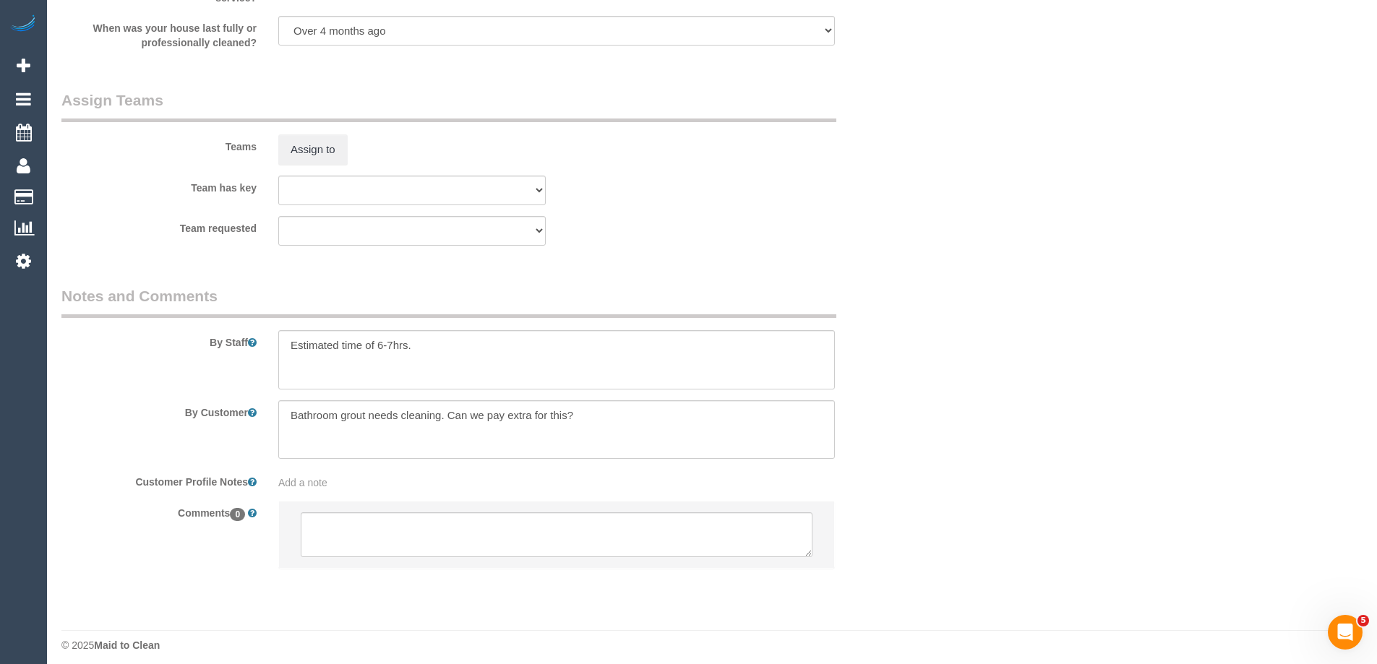
scroll to position [2223, 0]
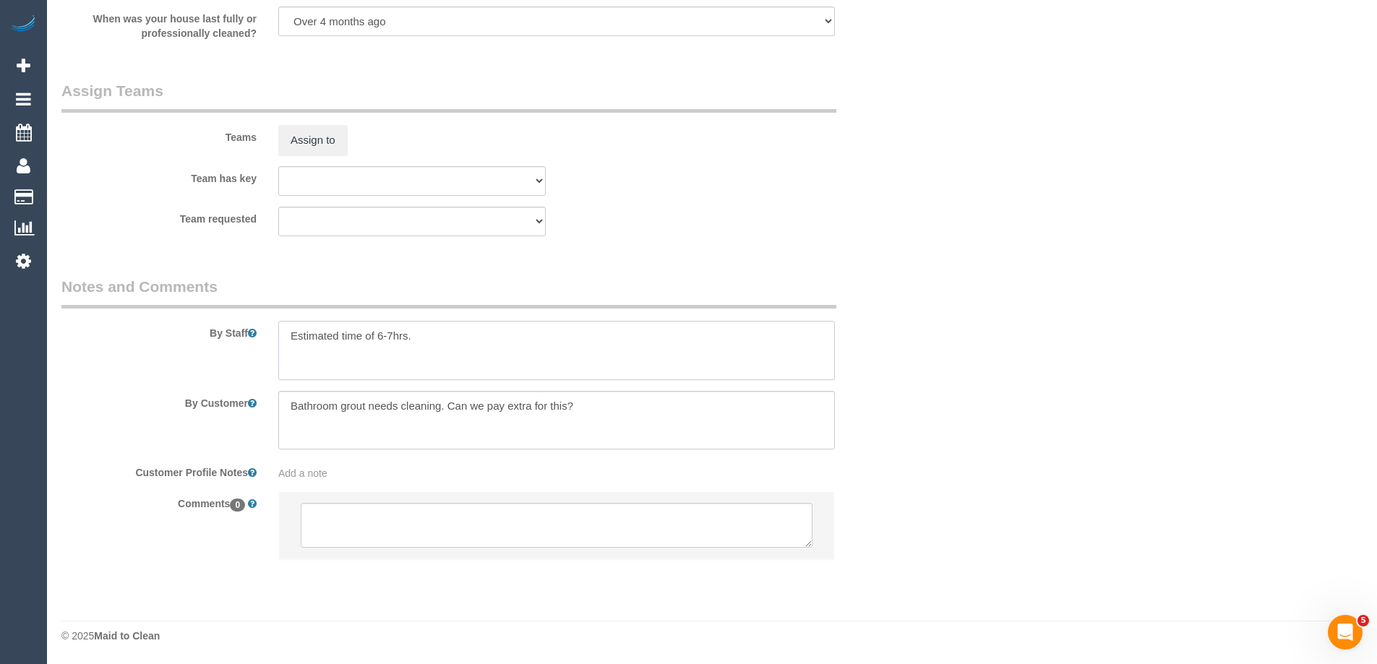
drag, startPoint x: 391, startPoint y: 335, endPoint x: 433, endPoint y: 354, distance: 46.2
click at [379, 335] on textarea at bounding box center [556, 350] width 557 height 59
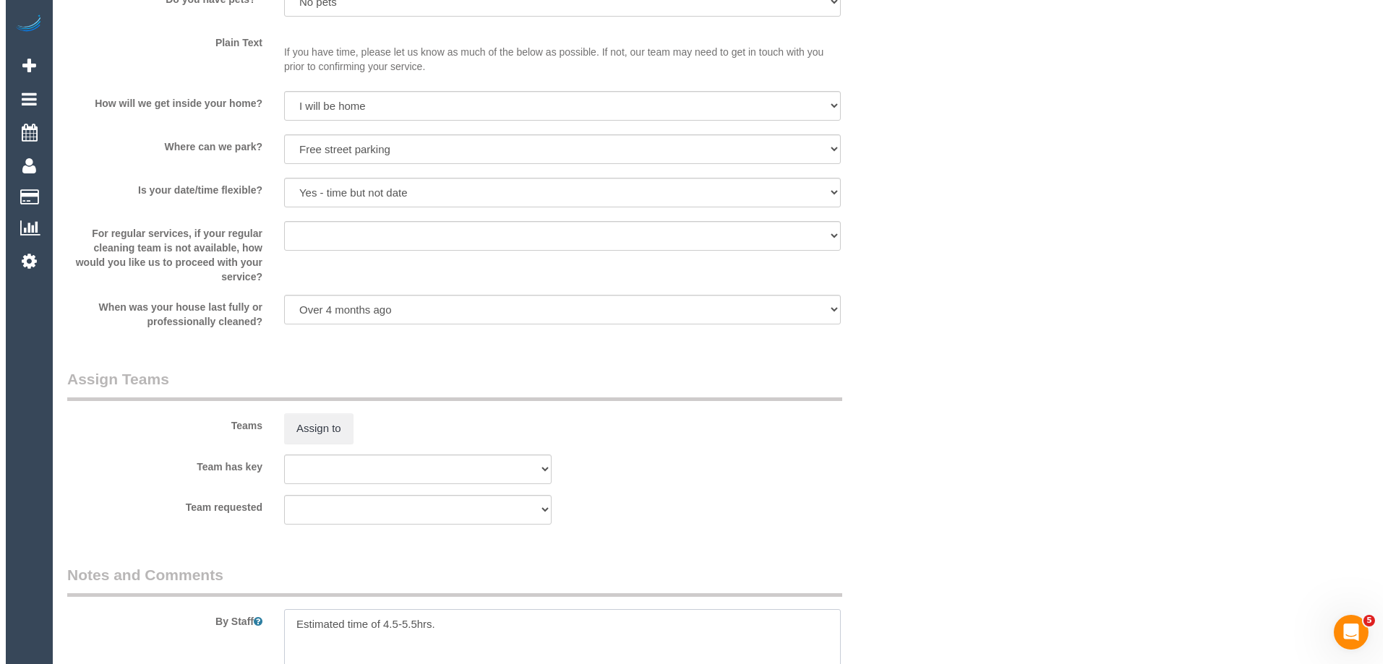
scroll to position [1934, 0]
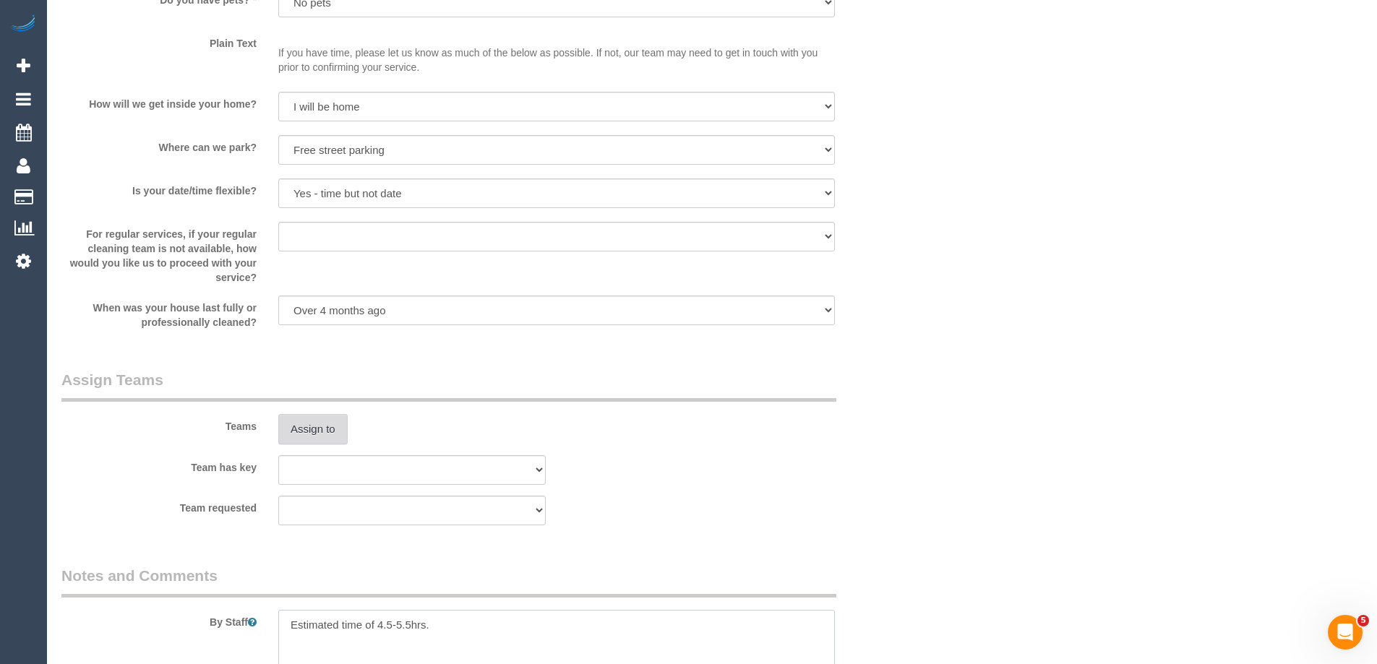
type textarea "Estimated time of 4.5-5.5hrs."
click at [309, 429] on button "Assign to" at bounding box center [312, 429] width 69 height 30
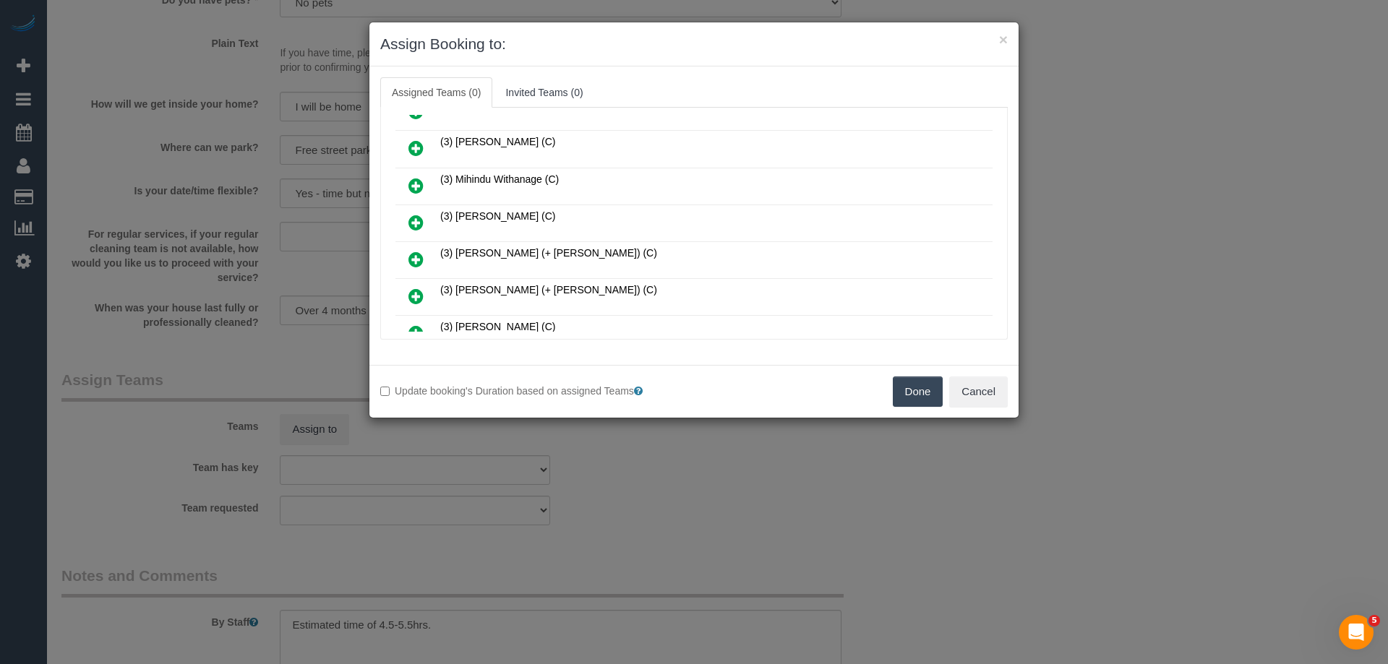
click at [424, 254] on link at bounding box center [416, 260] width 34 height 29
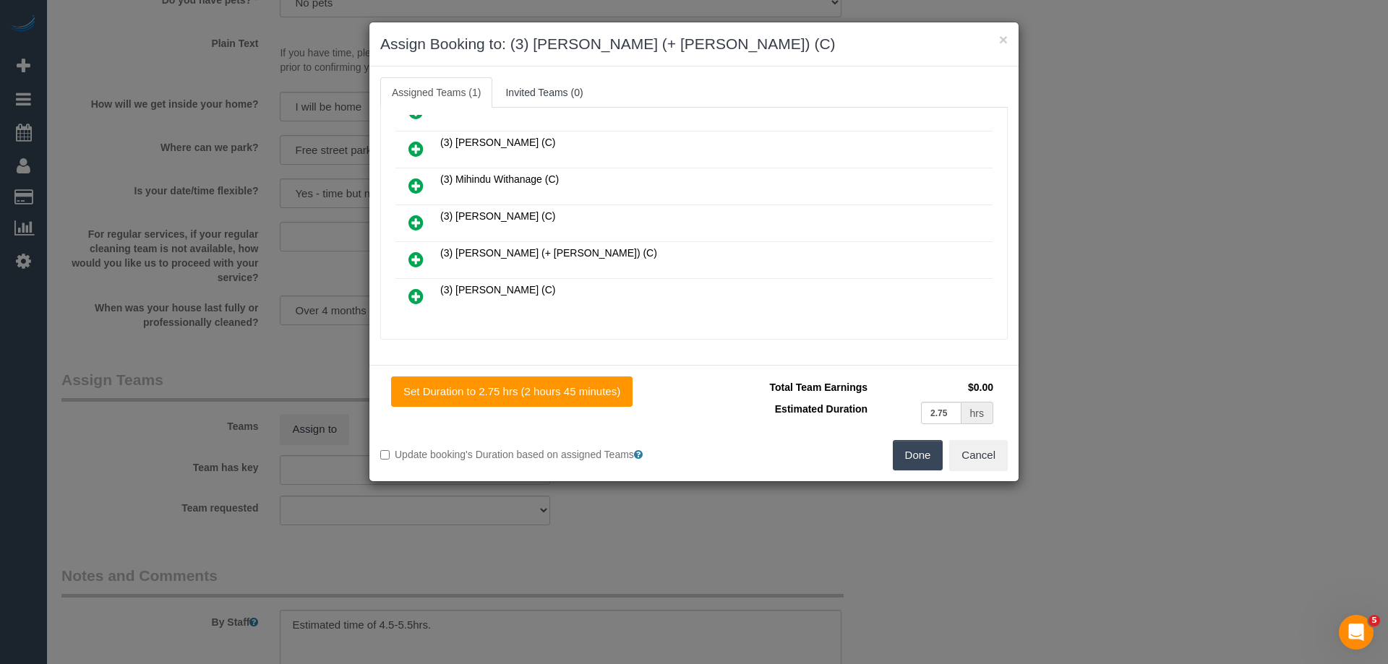
click at [419, 257] on icon at bounding box center [415, 259] width 15 height 17
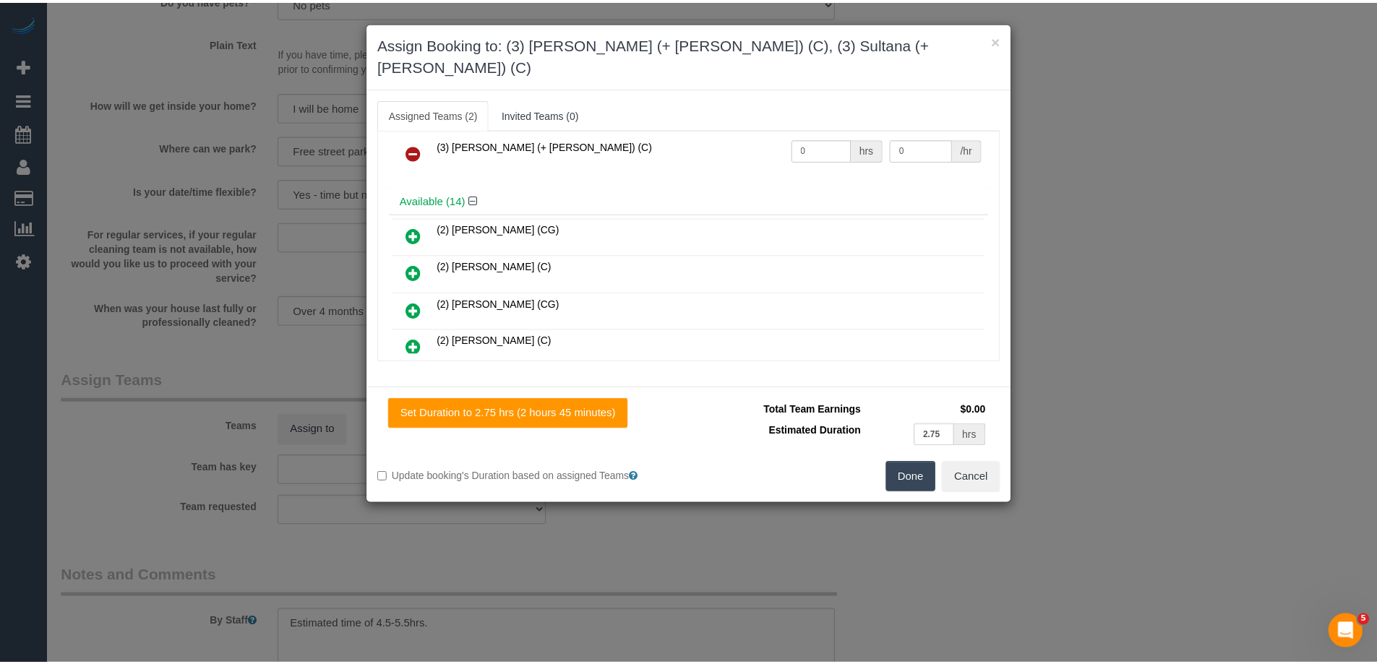
scroll to position [0, 0]
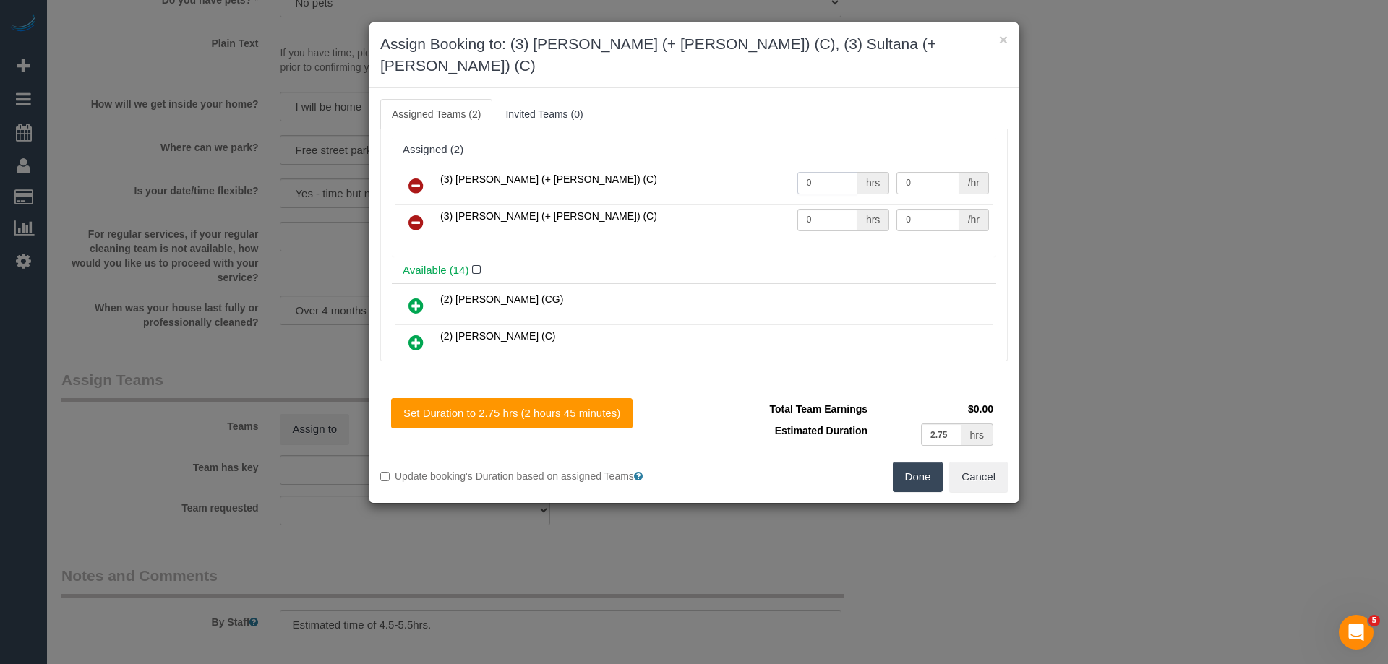
drag, startPoint x: 826, startPoint y: 159, endPoint x: 742, endPoint y: 159, distance: 84.6
click at [743, 168] on tr "(3) Sabbir (+ Sultana) (C) 0 hrs 0 /hr" at bounding box center [693, 186] width 597 height 37
type input "1"
drag, startPoint x: 792, startPoint y: 189, endPoint x: 779, endPoint y: 189, distance: 12.3
click at [761, 205] on tr "(3) Sultana (+ Sabbir) (C) 0 hrs 0 /hr" at bounding box center [693, 223] width 597 height 37
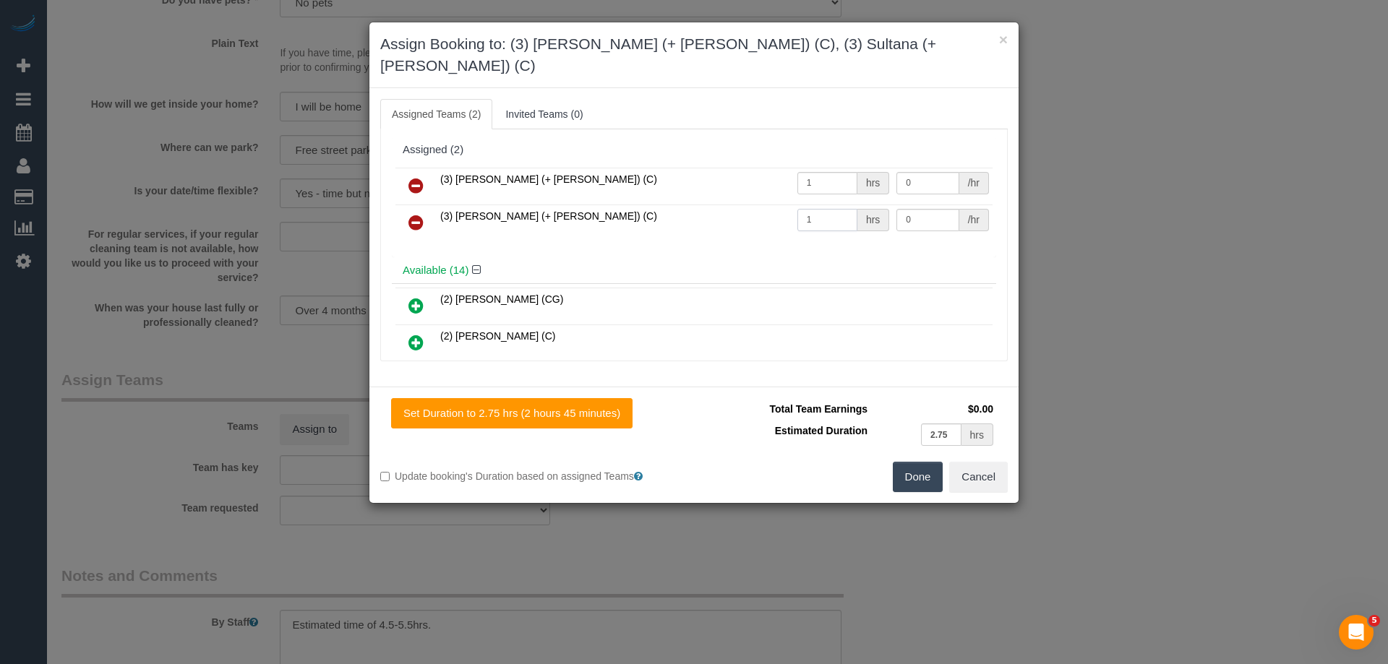
type input "1"
click at [834, 168] on tr "(3) Sabbir (+ Sultana) (C) 1 hrs 0 /hr" at bounding box center [693, 186] width 597 height 37
type input "95"
drag, startPoint x: 923, startPoint y: 198, endPoint x: 829, endPoint y: 199, distance: 94.0
click at [836, 205] on tr "(3) Sultana (+ Sabbir) (C) 1 hrs 0 /hr" at bounding box center [693, 223] width 597 height 37
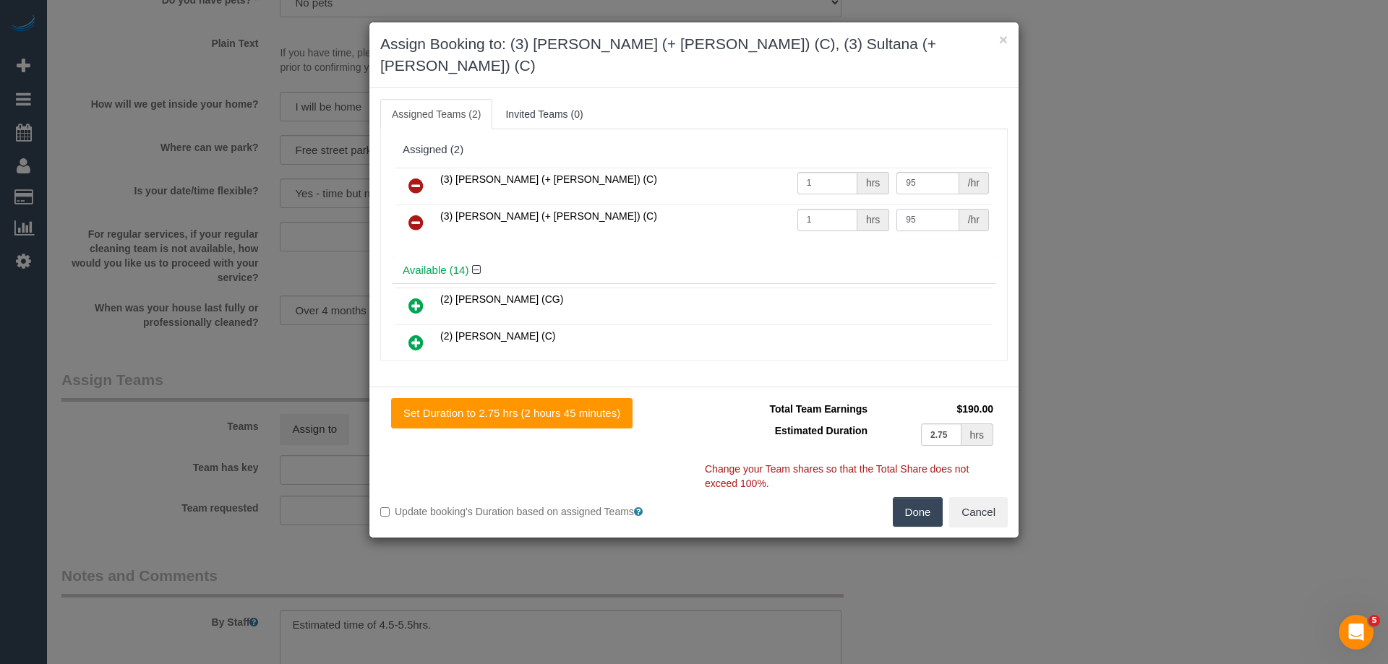
type input "95"
drag, startPoint x: 921, startPoint y: 486, endPoint x: 887, endPoint y: 466, distance: 39.9
click at [921, 497] on button "Done" at bounding box center [918, 512] width 51 height 30
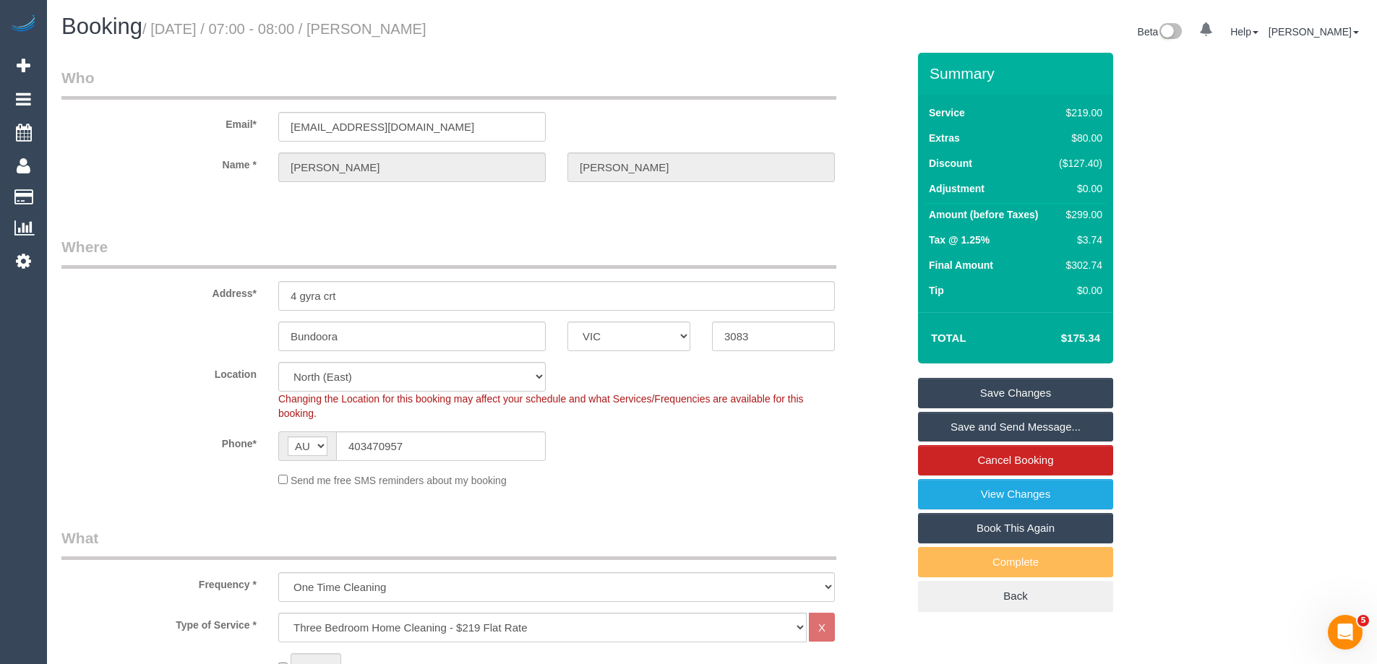
drag, startPoint x: 478, startPoint y: 26, endPoint x: 384, endPoint y: 22, distance: 94.0
click at [384, 22] on h1 "Booking / October 09, 2025 / 07:00 - 08:00 / Melinda Turner" at bounding box center [381, 26] width 640 height 25
copy small "Melinda Turner"
click at [944, 428] on link "Save and Send Message..." at bounding box center [1015, 427] width 195 height 30
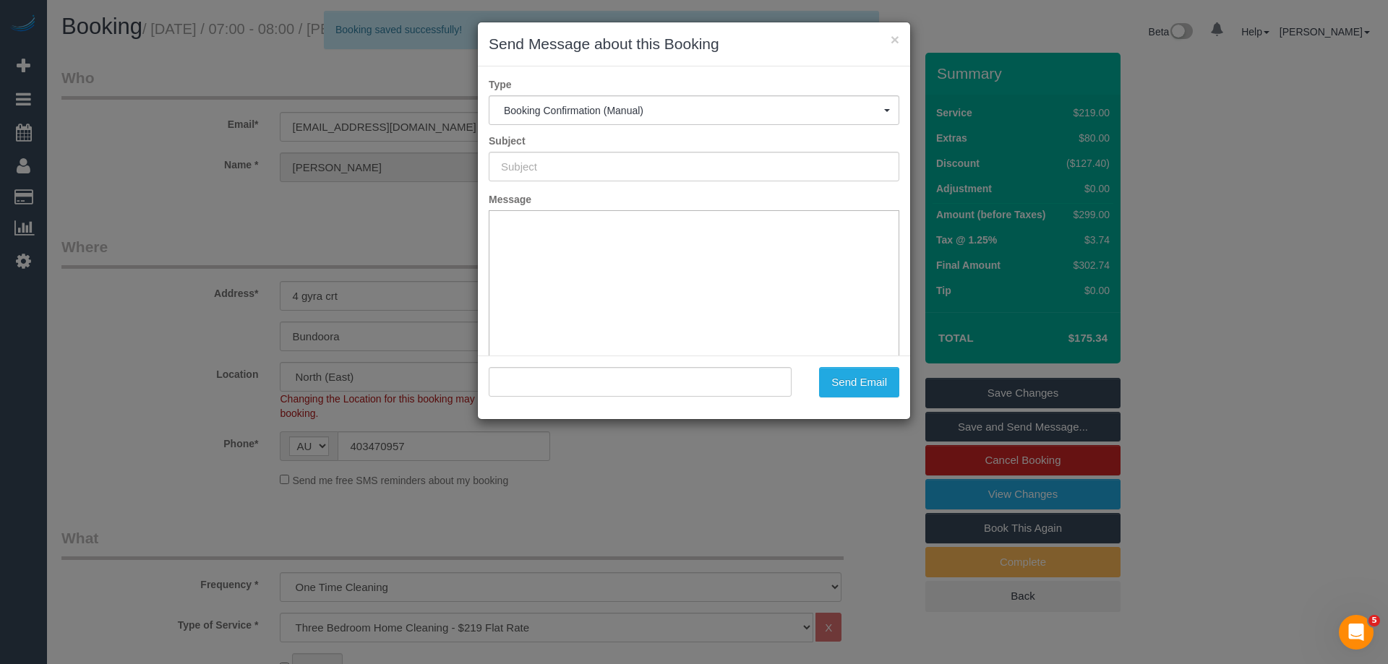
type input "Booking Confirmed"
type input ""Melinda Turner" <melindaturner37@gmail.com>"
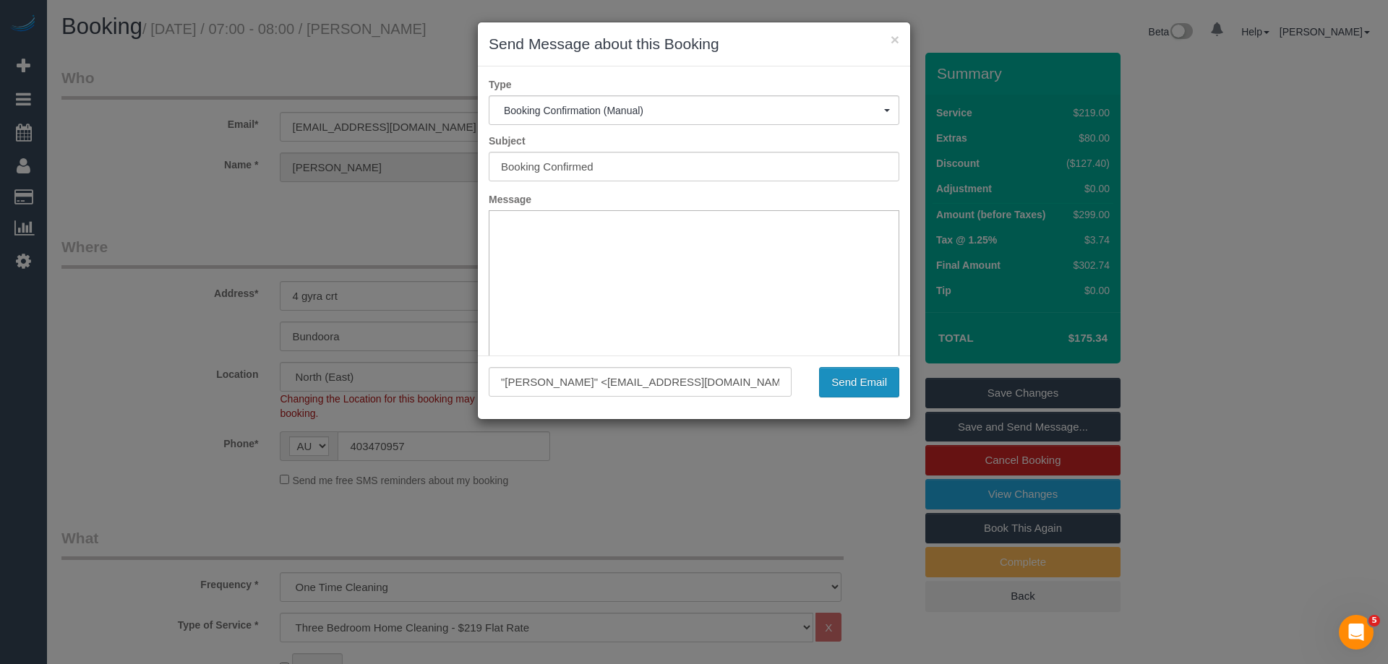
click at [841, 385] on button "Send Email" at bounding box center [859, 382] width 80 height 30
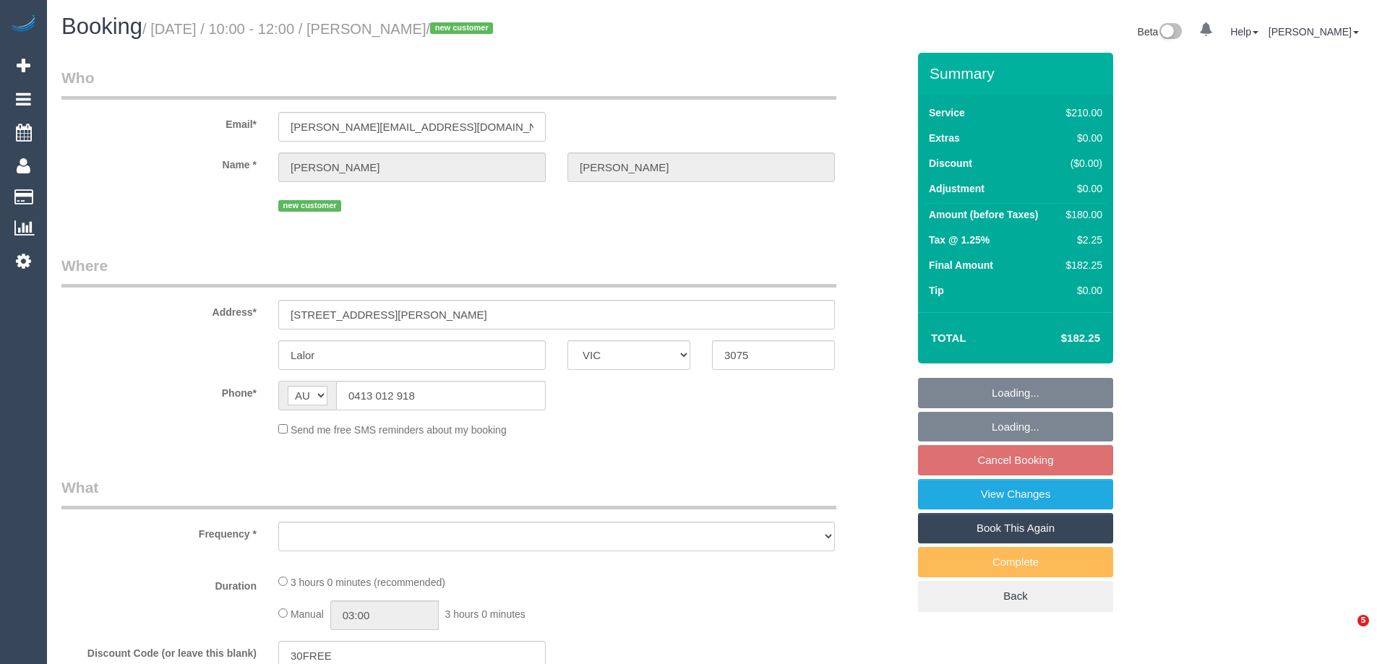
select select "VIC"
select select "string:stripe-pm_1SCZbK2GScqysDRVjjQyRrI4"
select select "180"
select select "number:29"
select select "number:14"
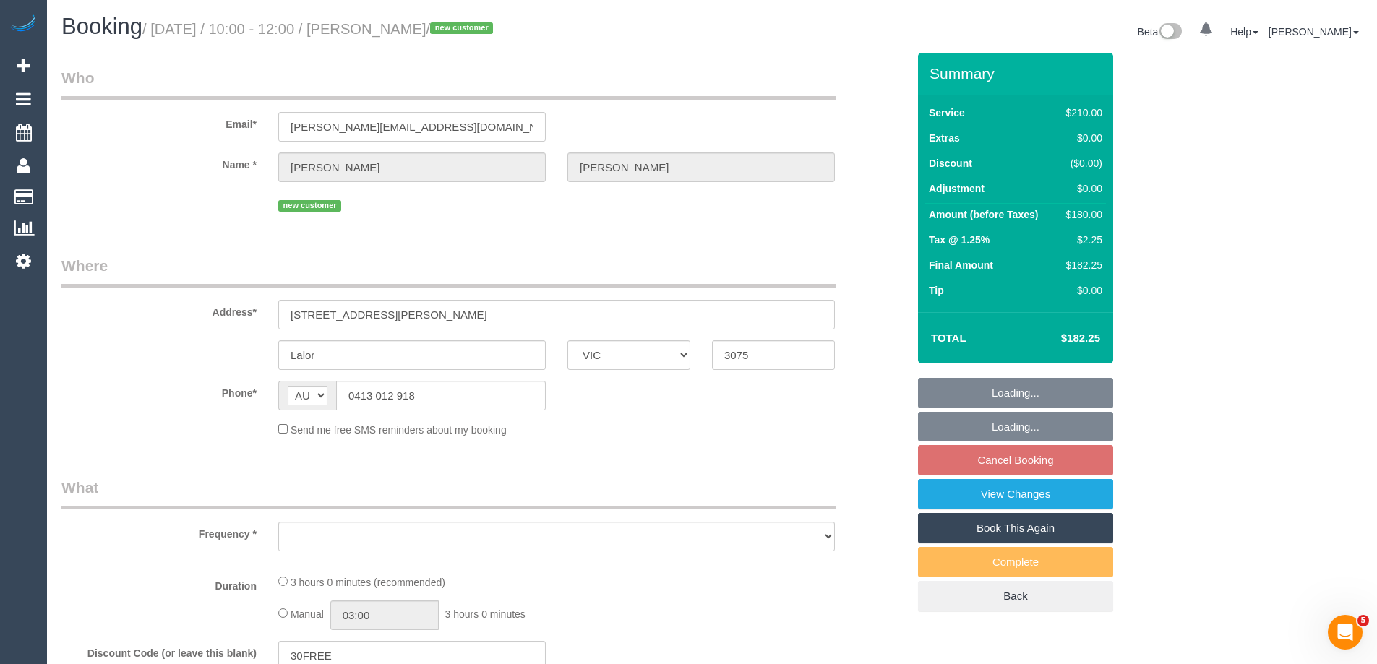
select select "number:18"
select select "number:36"
select select "number:26"
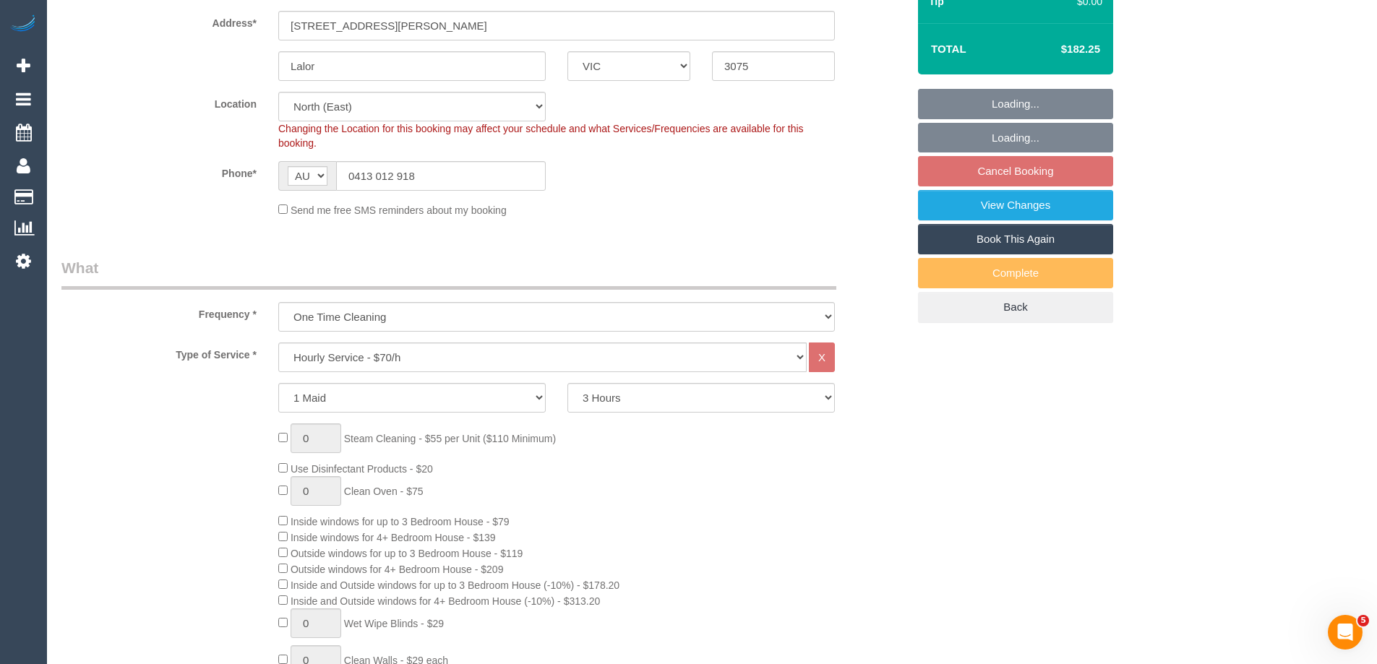
select select "object:874"
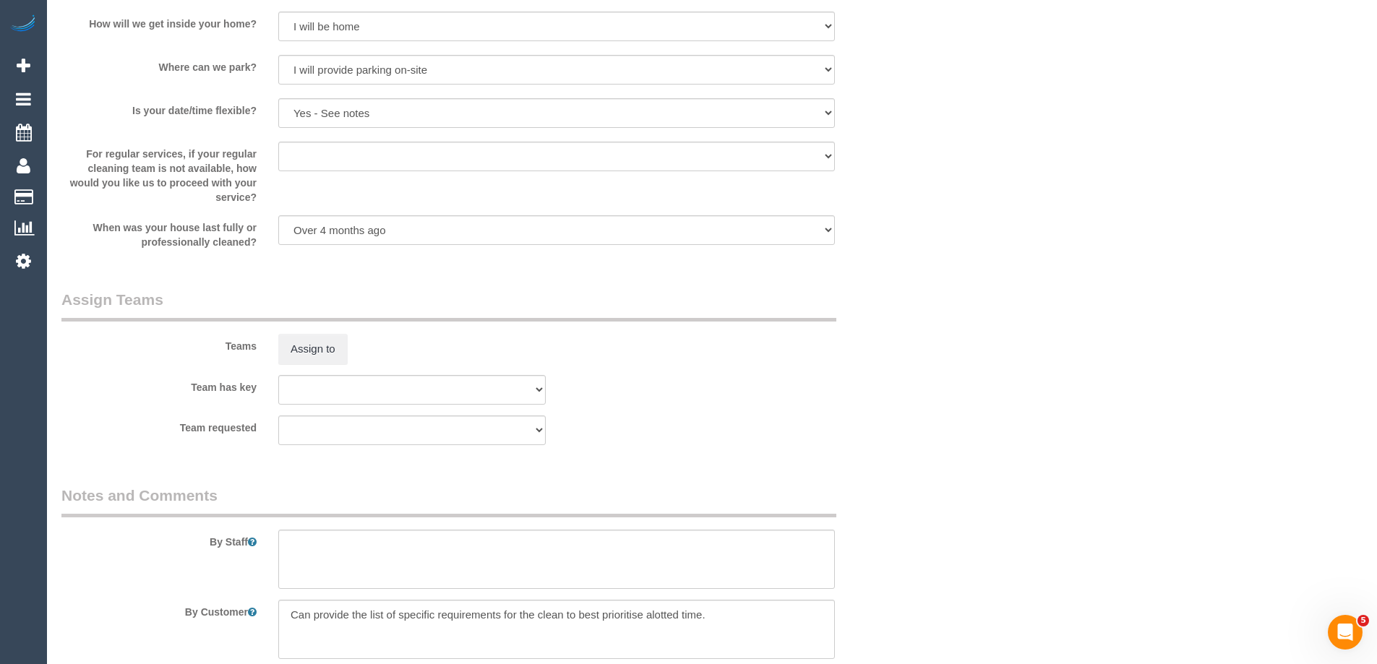
scroll to position [2018, 0]
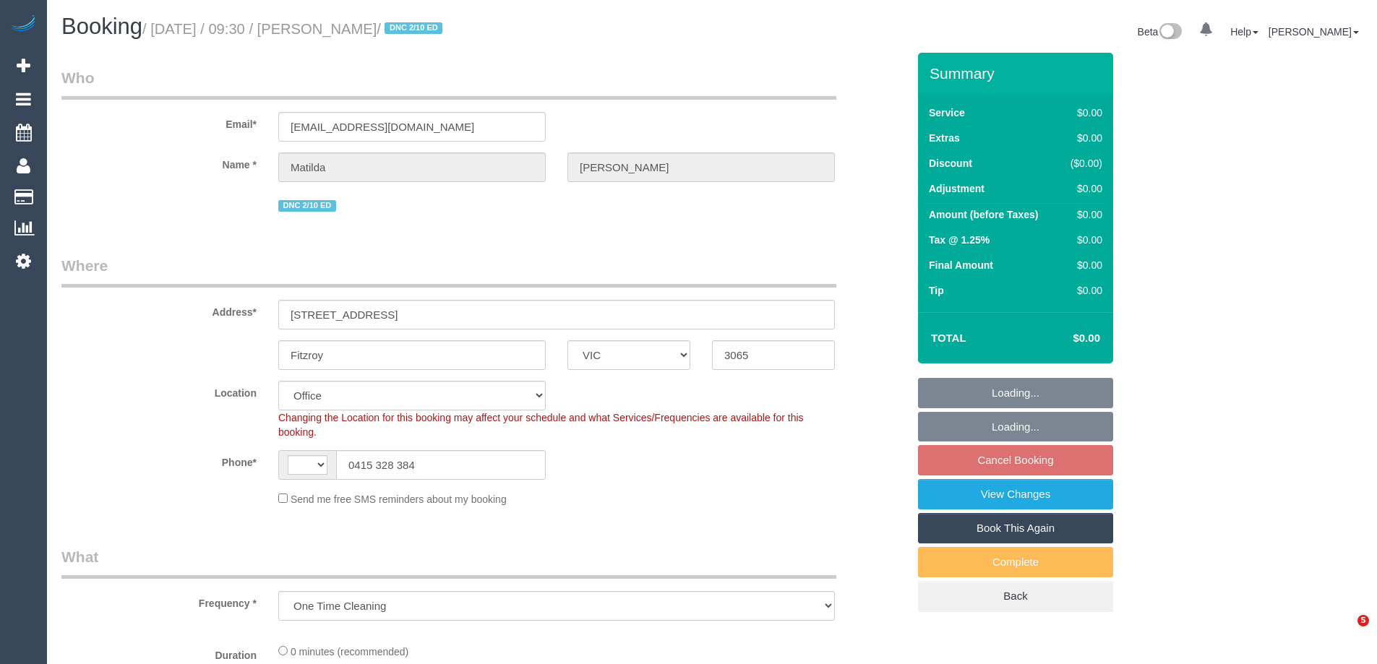
select select "VIC"
select select "object:705"
select select "string:AU"
select select "string:stripe-pm_1S4zzc2GScqysDRVoPiMXZ99"
select select "number:29"
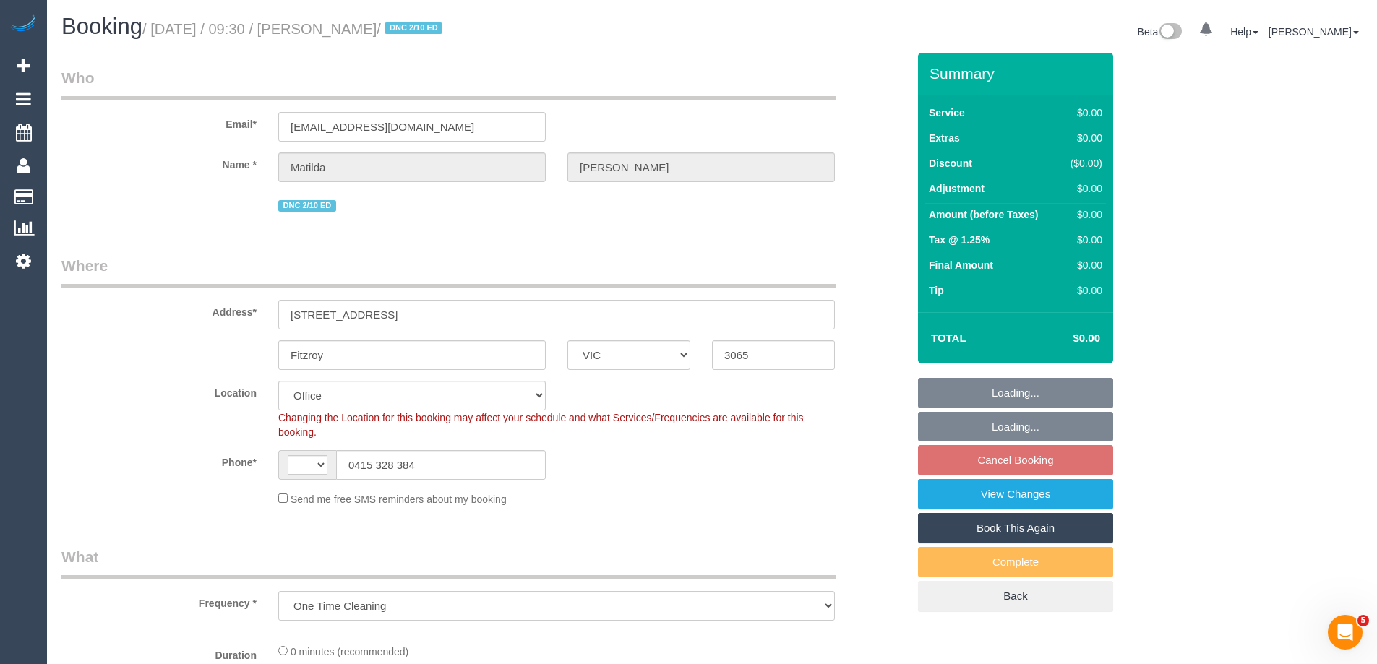
select select "number:14"
select select "number:19"
select select "number:24"
select select "number:26"
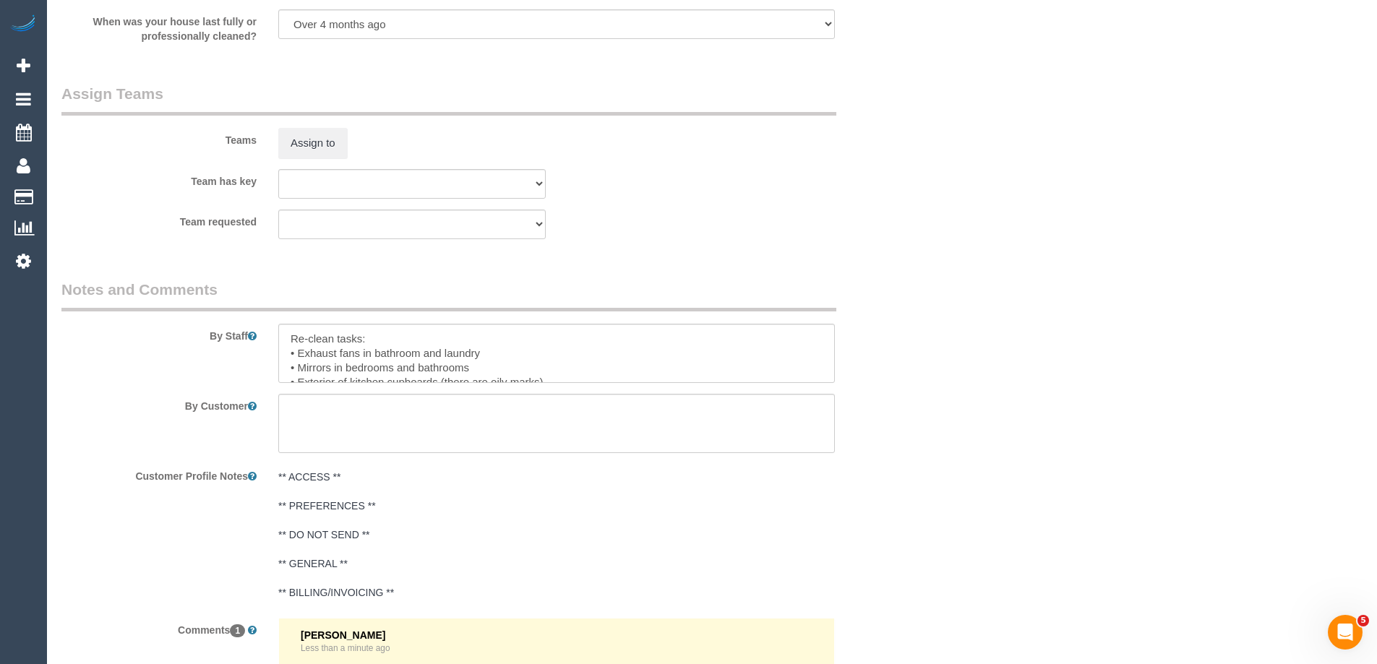
scroll to position [1834, 0]
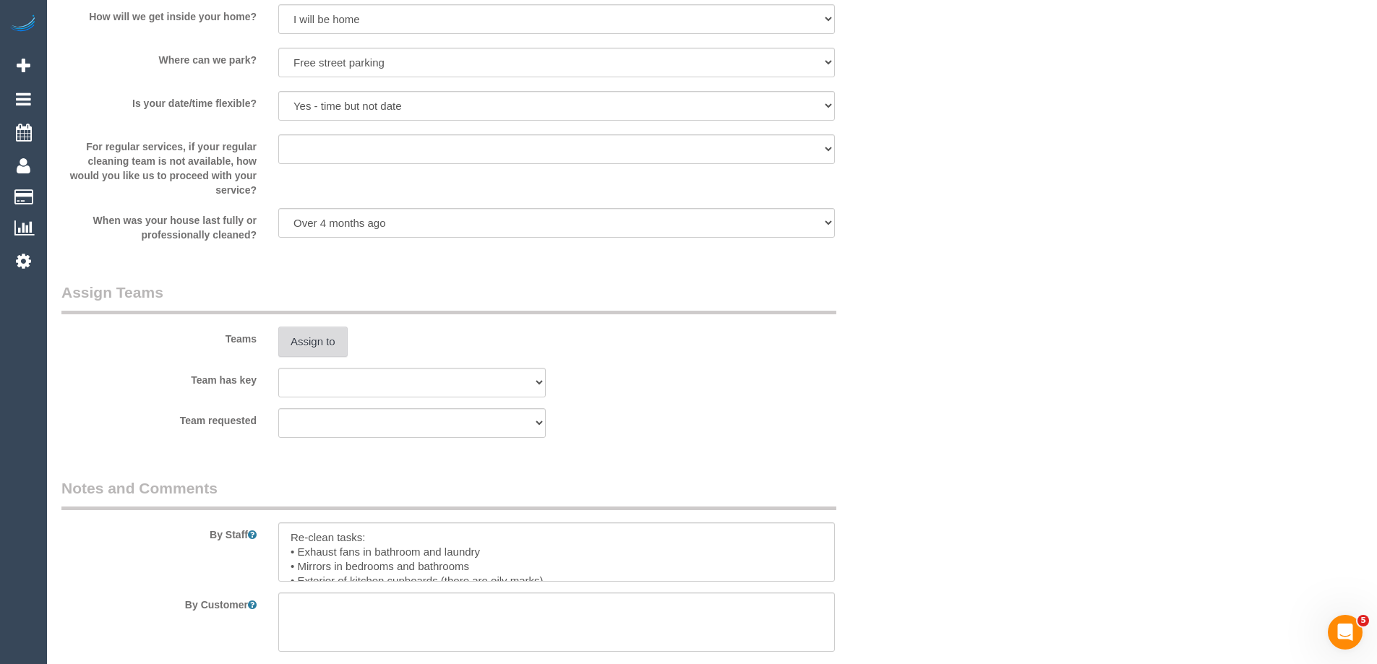
click at [313, 343] on button "Assign to" at bounding box center [312, 342] width 69 height 30
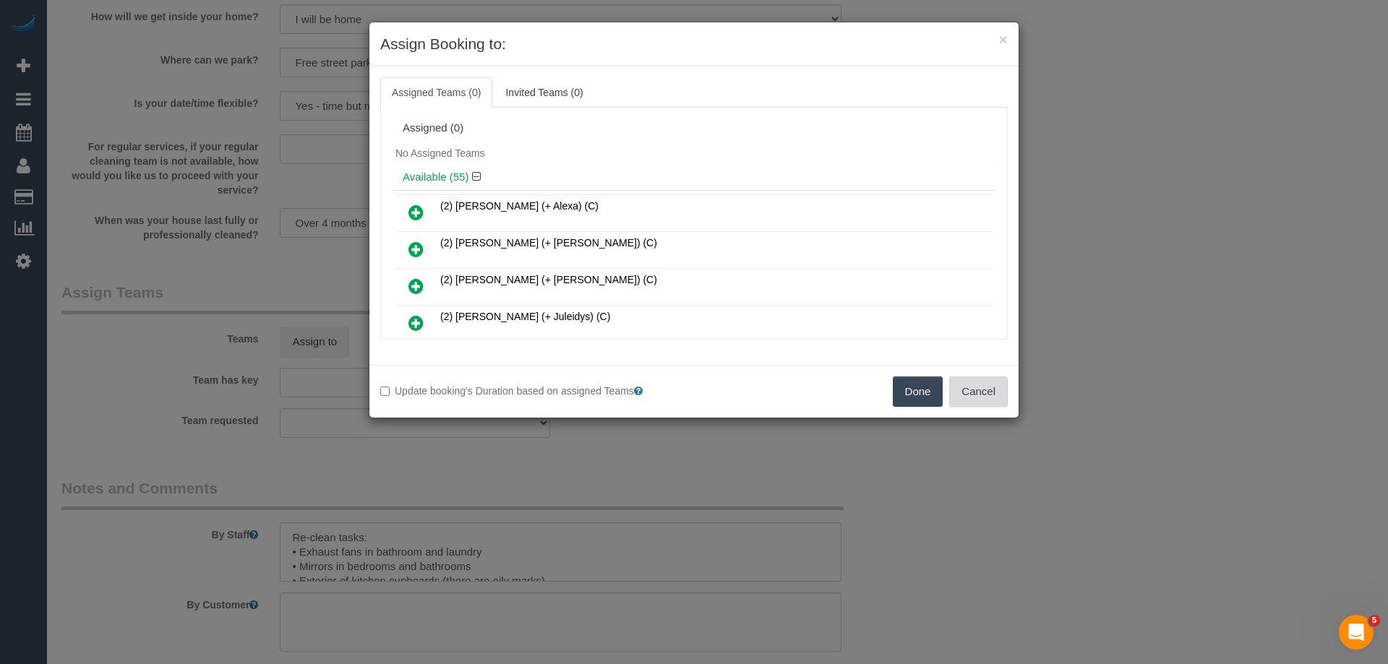
click at [974, 389] on button "Cancel" at bounding box center [978, 392] width 59 height 30
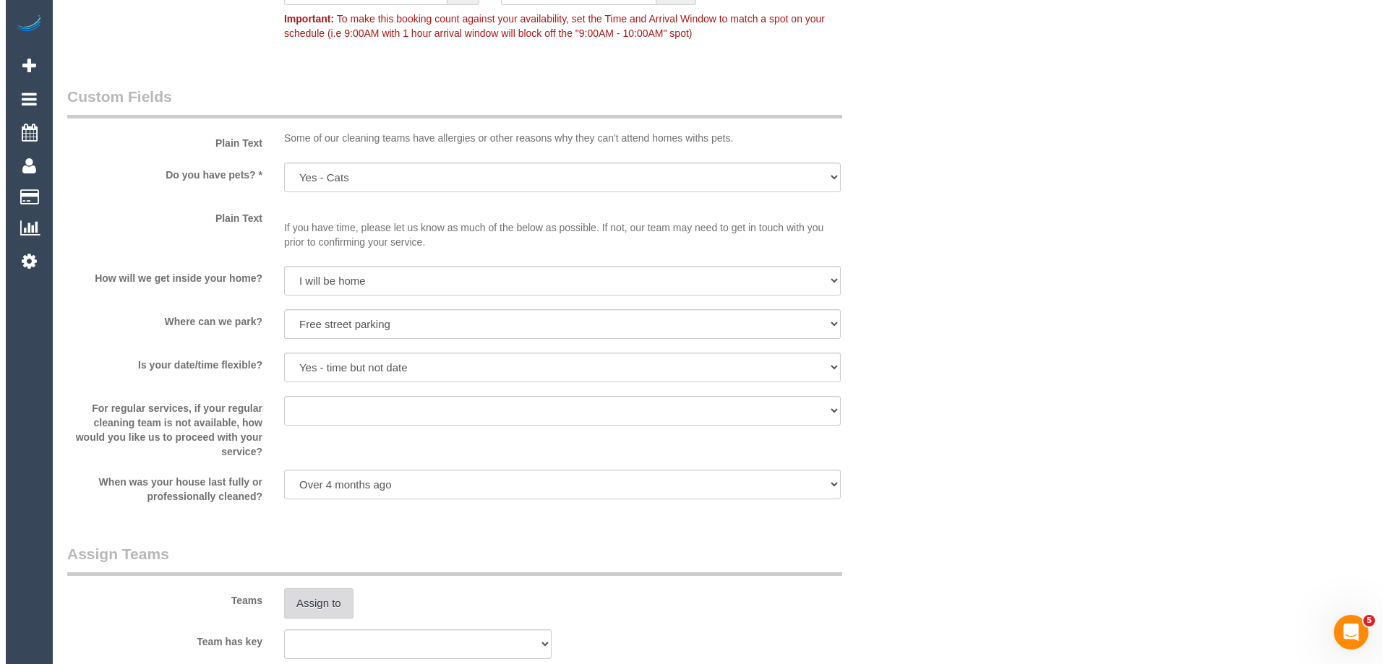
scroll to position [1729, 0]
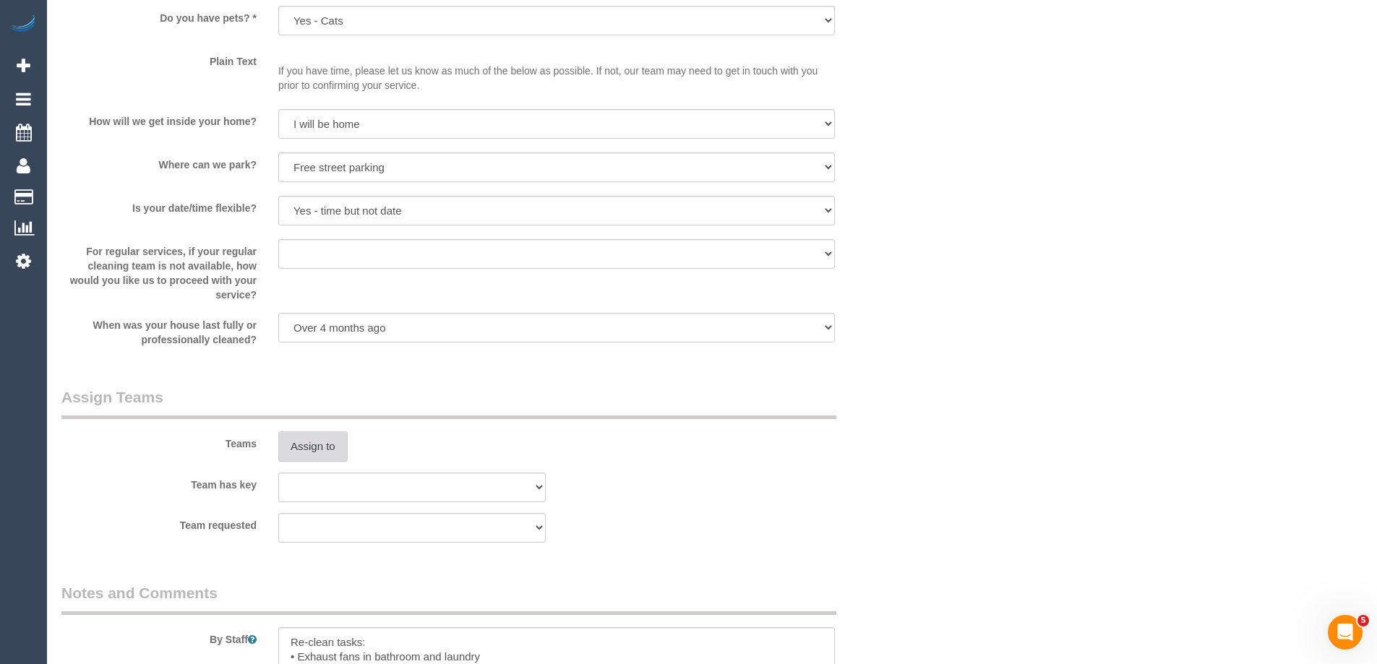
click at [305, 445] on button "Assign to" at bounding box center [312, 447] width 69 height 30
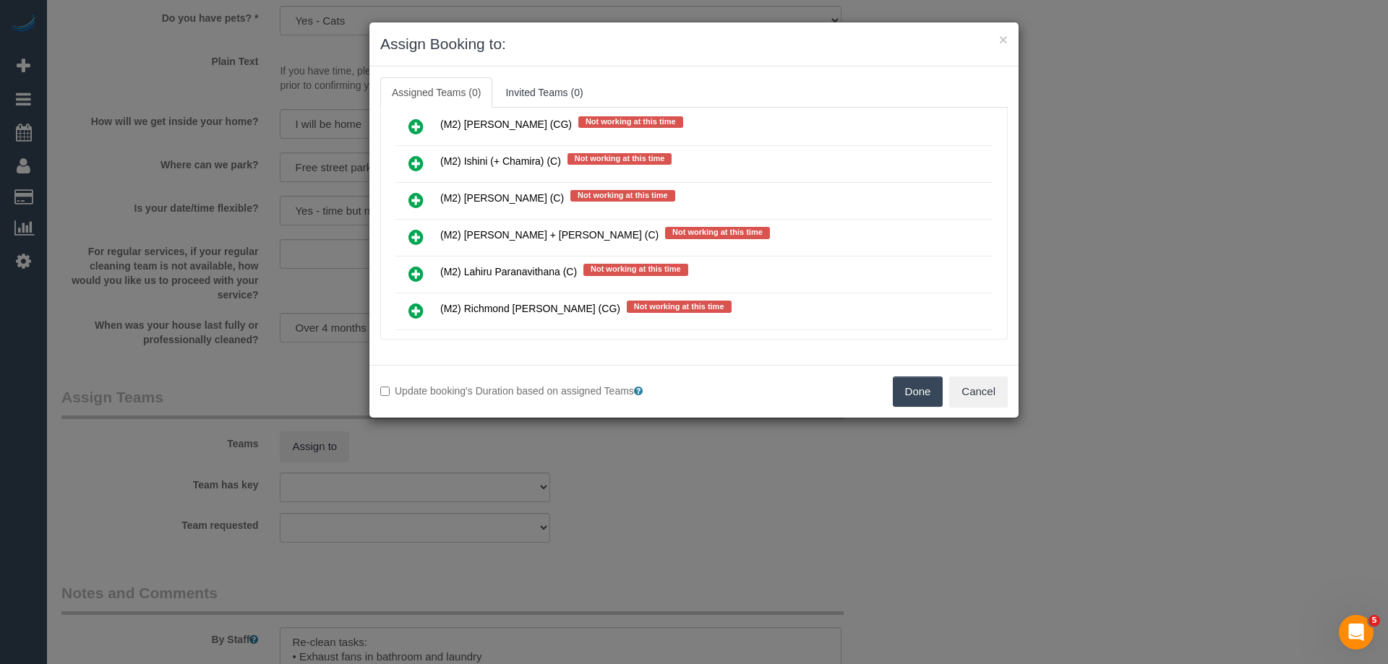
click at [409, 278] on icon at bounding box center [415, 273] width 15 height 17
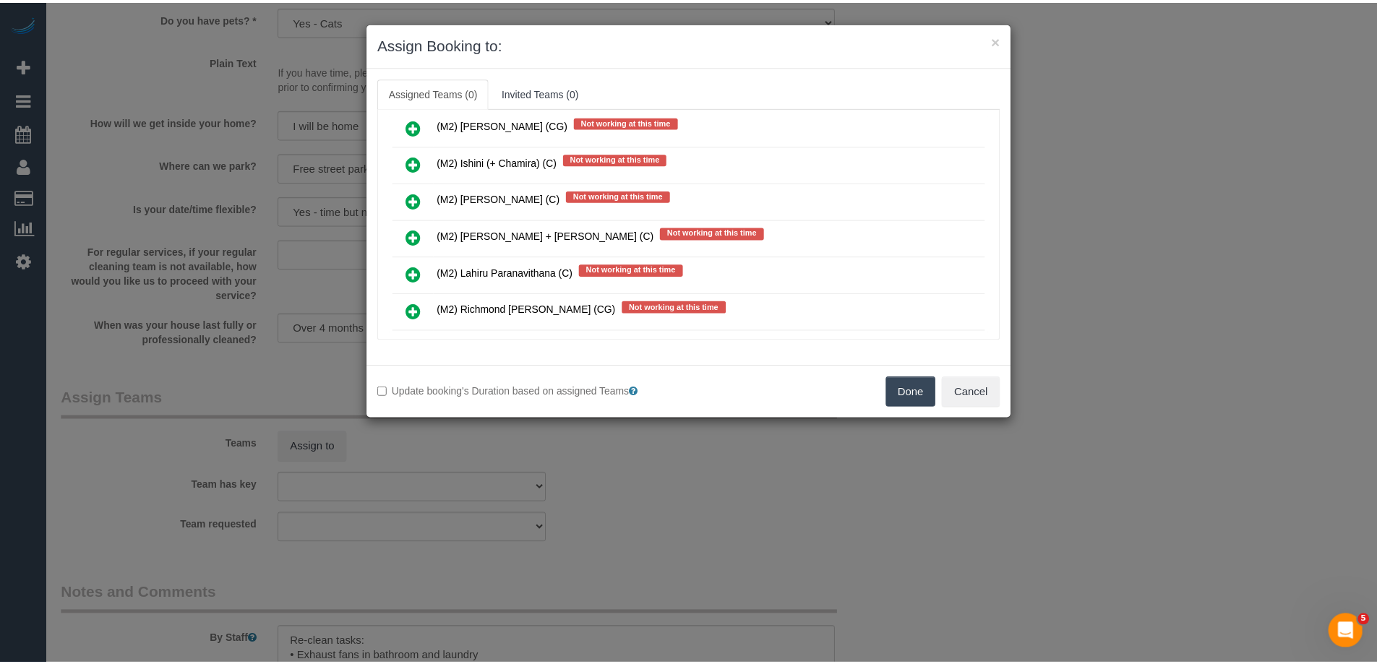
scroll to position [6396, 0]
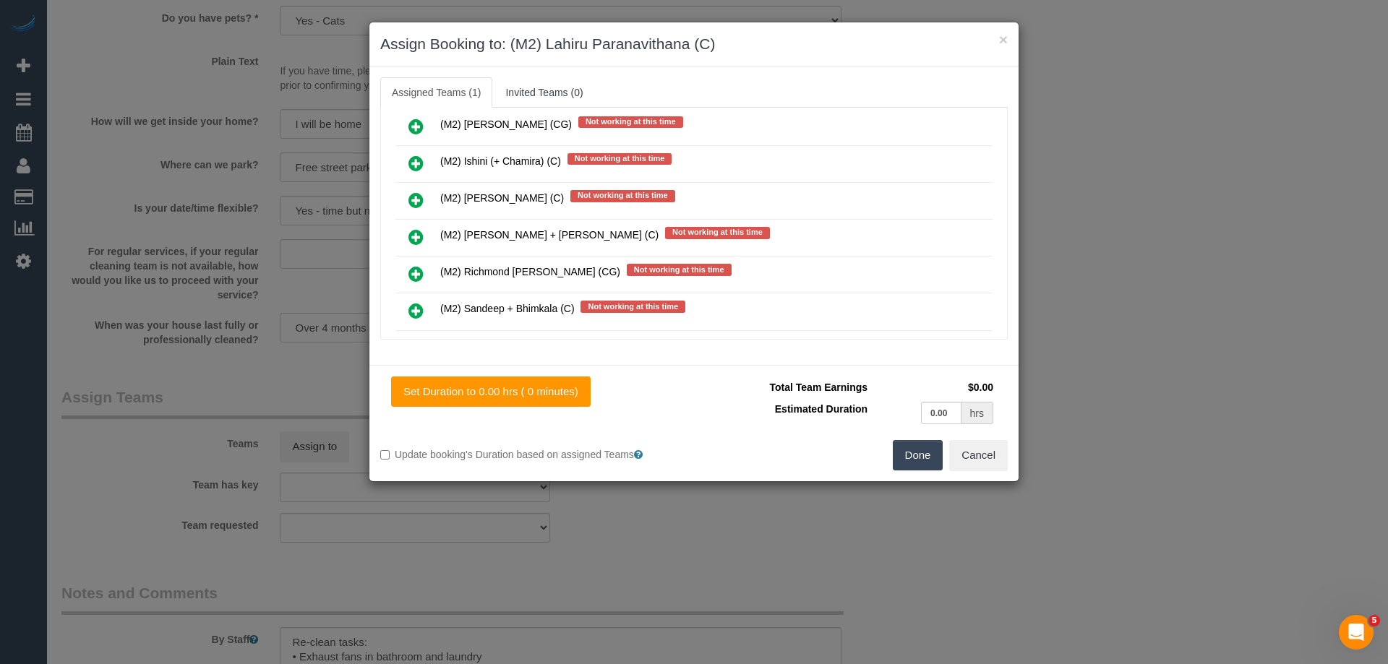
click at [915, 462] on button "Done" at bounding box center [918, 455] width 51 height 30
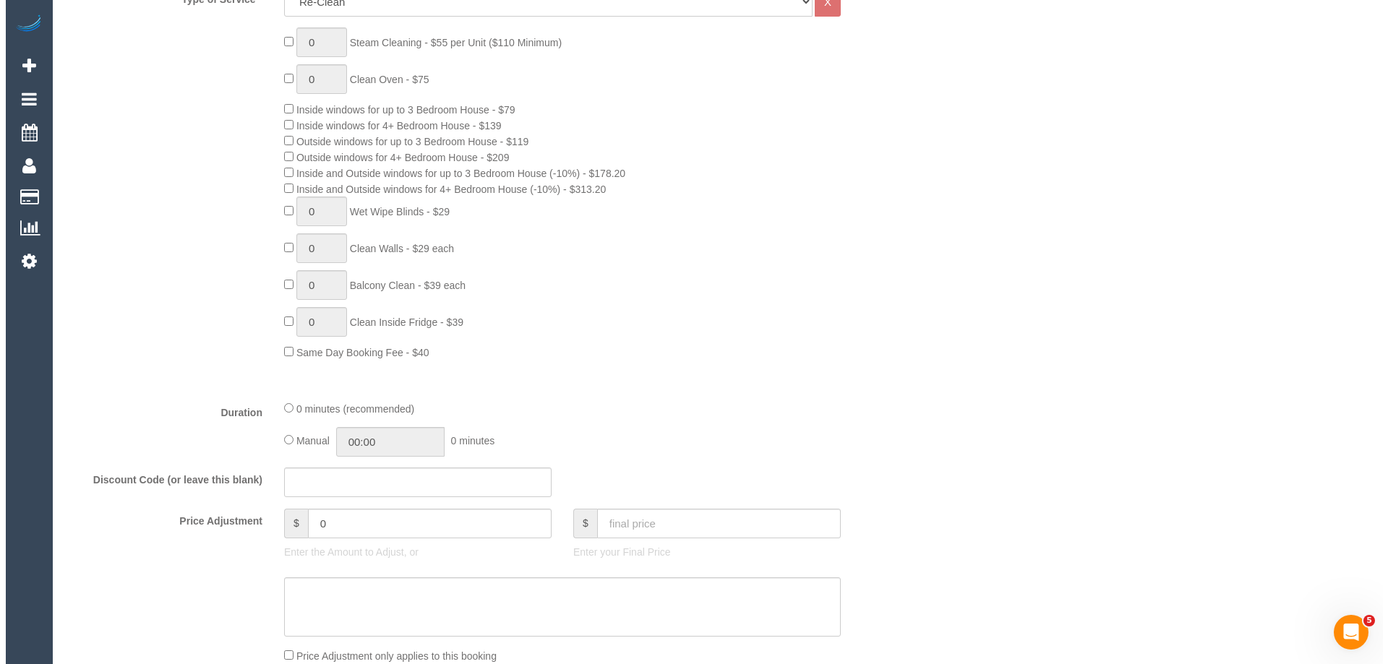
scroll to position [0, 0]
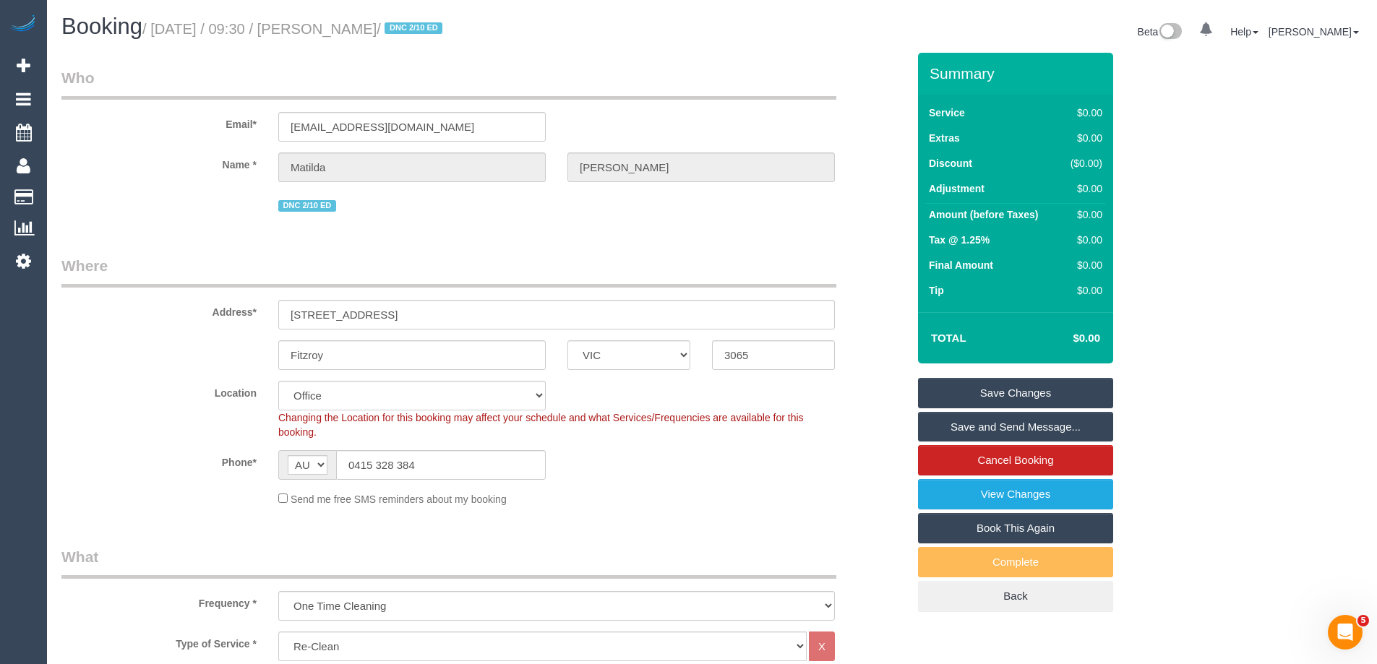
drag, startPoint x: 417, startPoint y: 29, endPoint x: 328, endPoint y: 23, distance: 89.1
click at [328, 23] on small "/ [DATE] / 09:30 / [PERSON_NAME] / DNC 2/10 ED" at bounding box center [294, 29] width 304 height 16
copy small "[PERSON_NAME]"
click at [943, 391] on link "Save Changes" at bounding box center [1015, 393] width 195 height 30
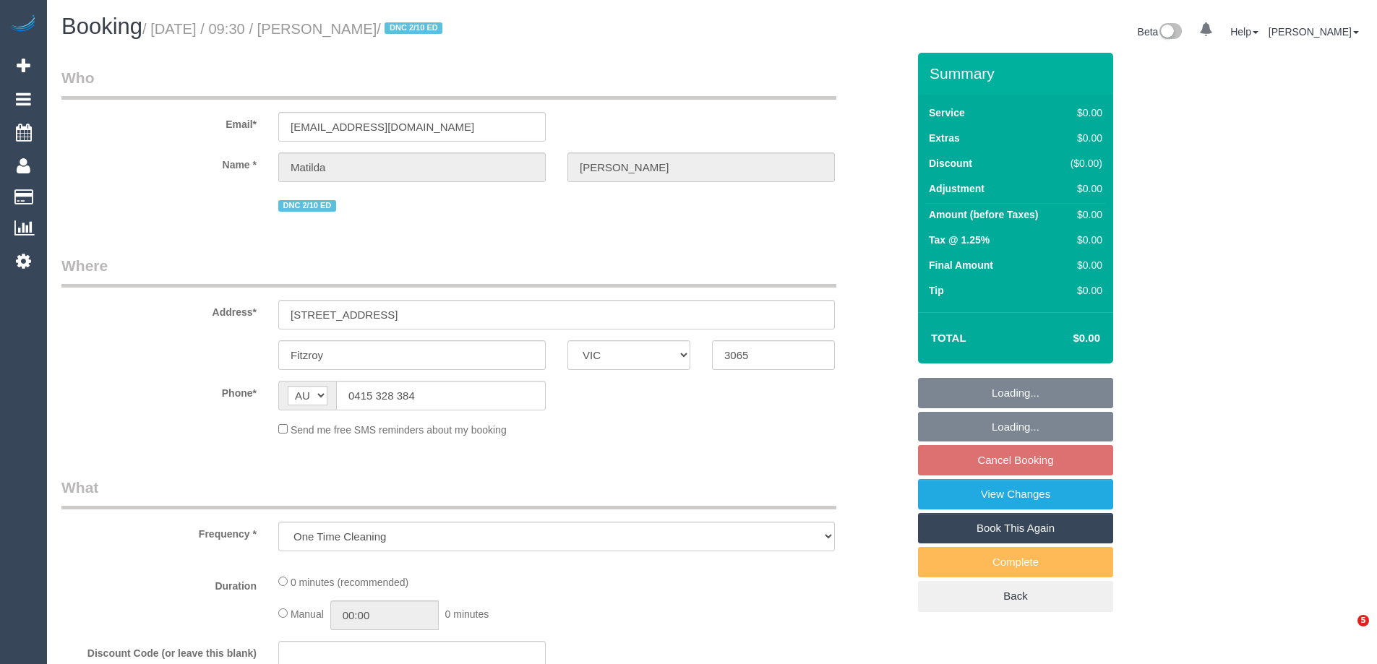
select select "VIC"
select select "string:stripe-pm_1S4zzc2GScqysDRVoPiMXZ99"
select select "number:29"
select select "number:14"
select select "number:19"
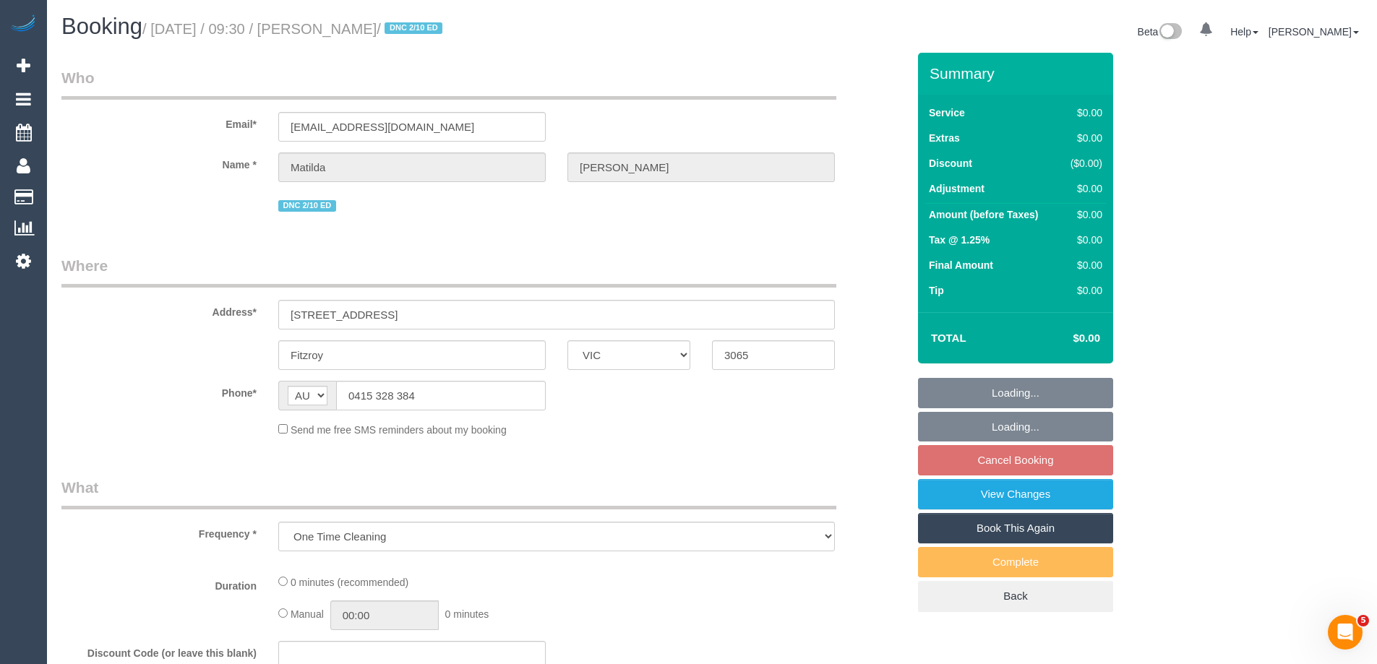
select select "number:24"
select select "number:26"
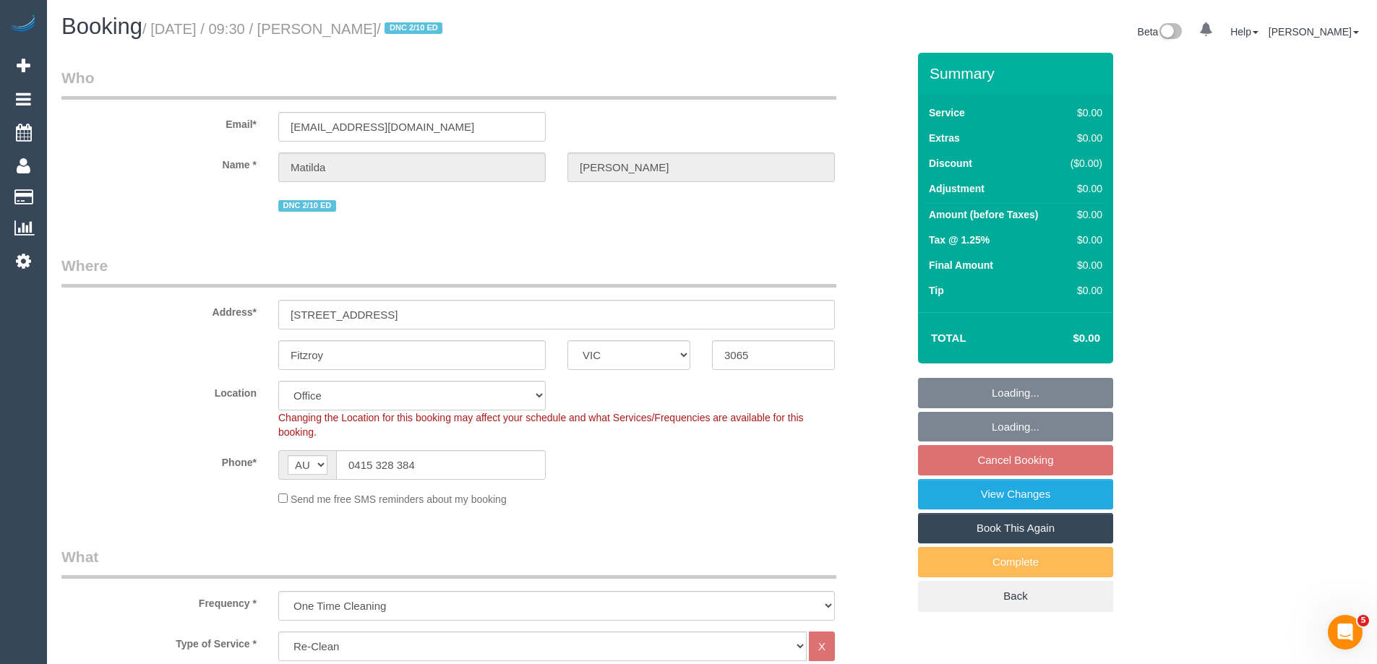
select select "object:2053"
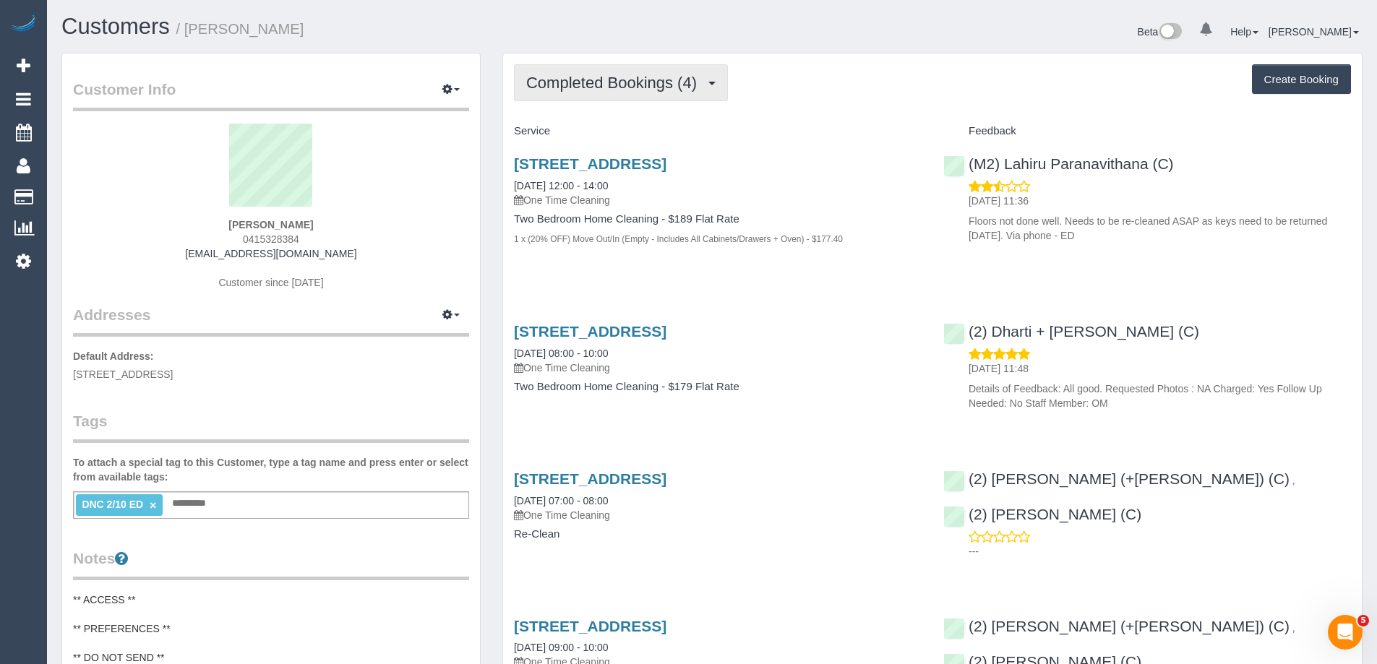
click at [640, 91] on span "Completed Bookings (4)" at bounding box center [615, 83] width 178 height 18
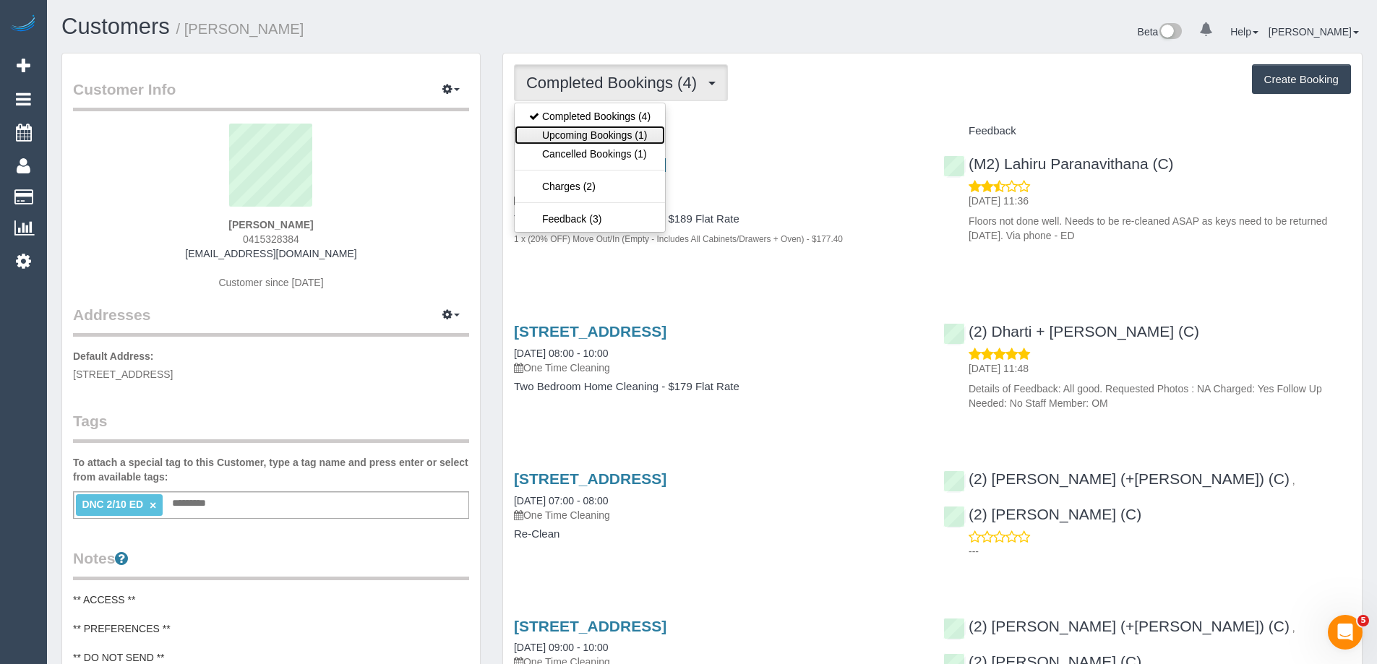
click at [622, 133] on link "Upcoming Bookings (1)" at bounding box center [590, 135] width 150 height 19
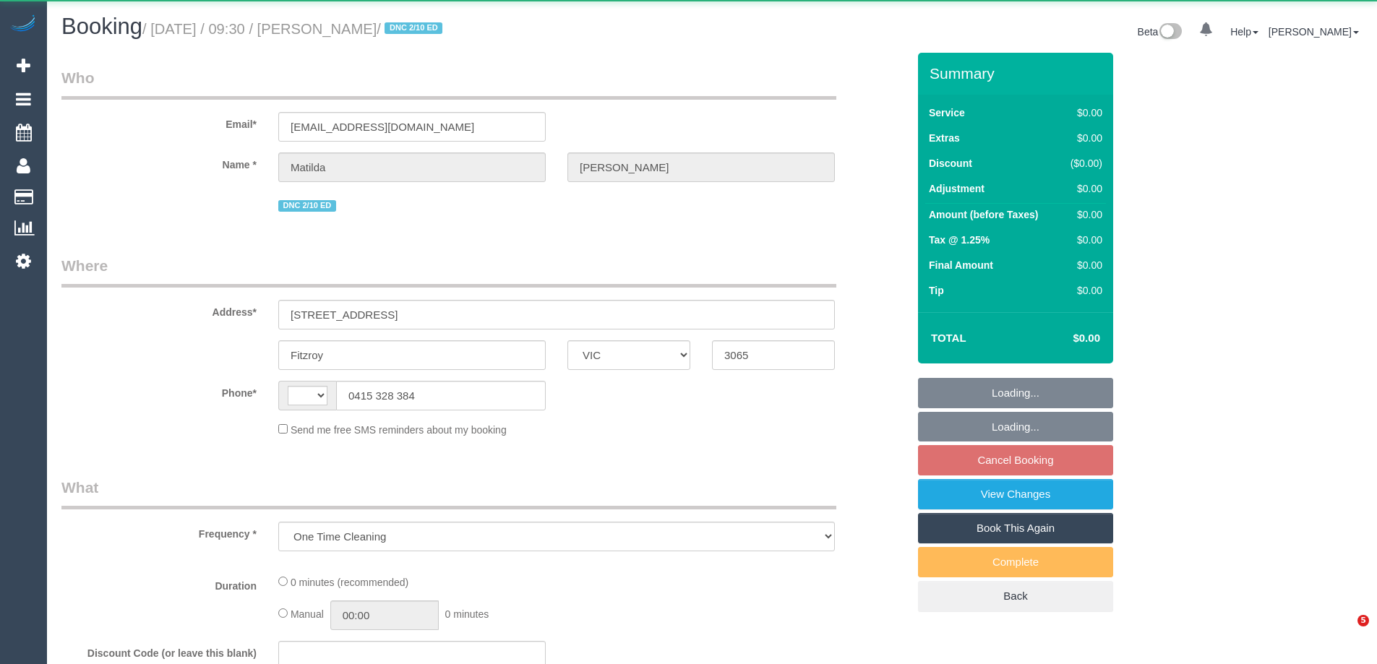
select select "VIC"
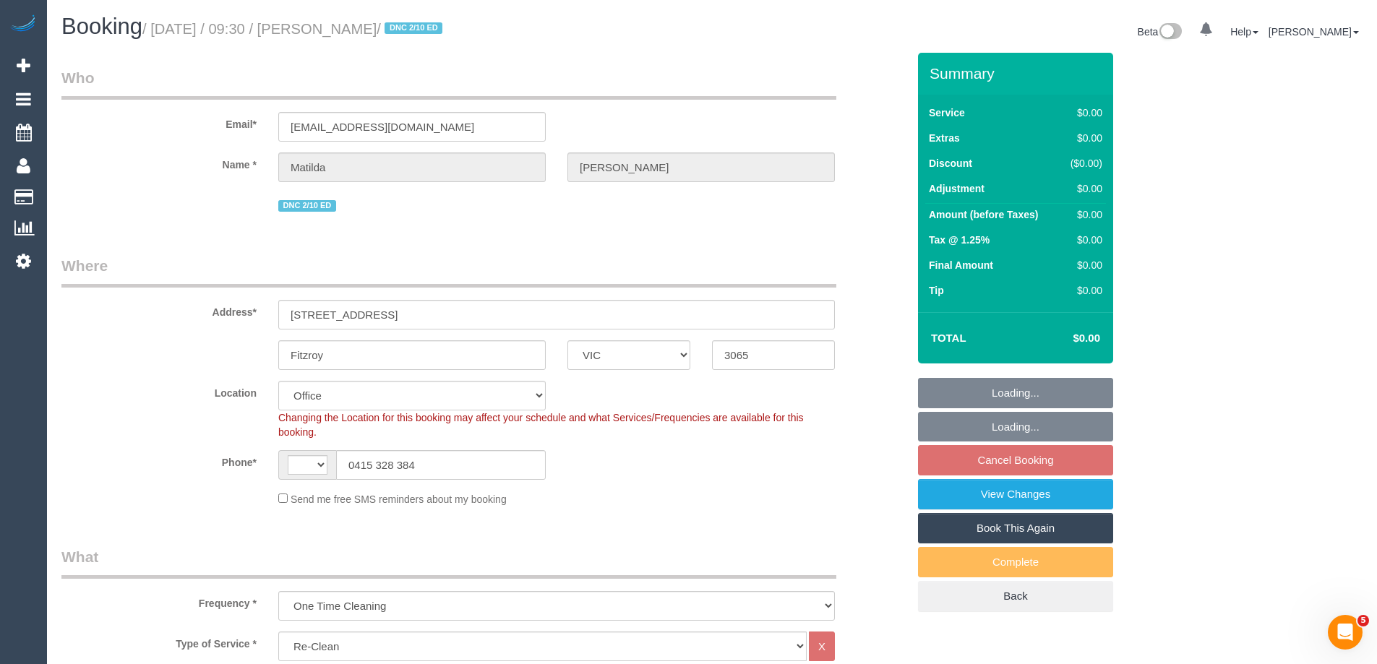
select select "string:AU"
select select "number:29"
select select "number:14"
select select "number:19"
select select "number:24"
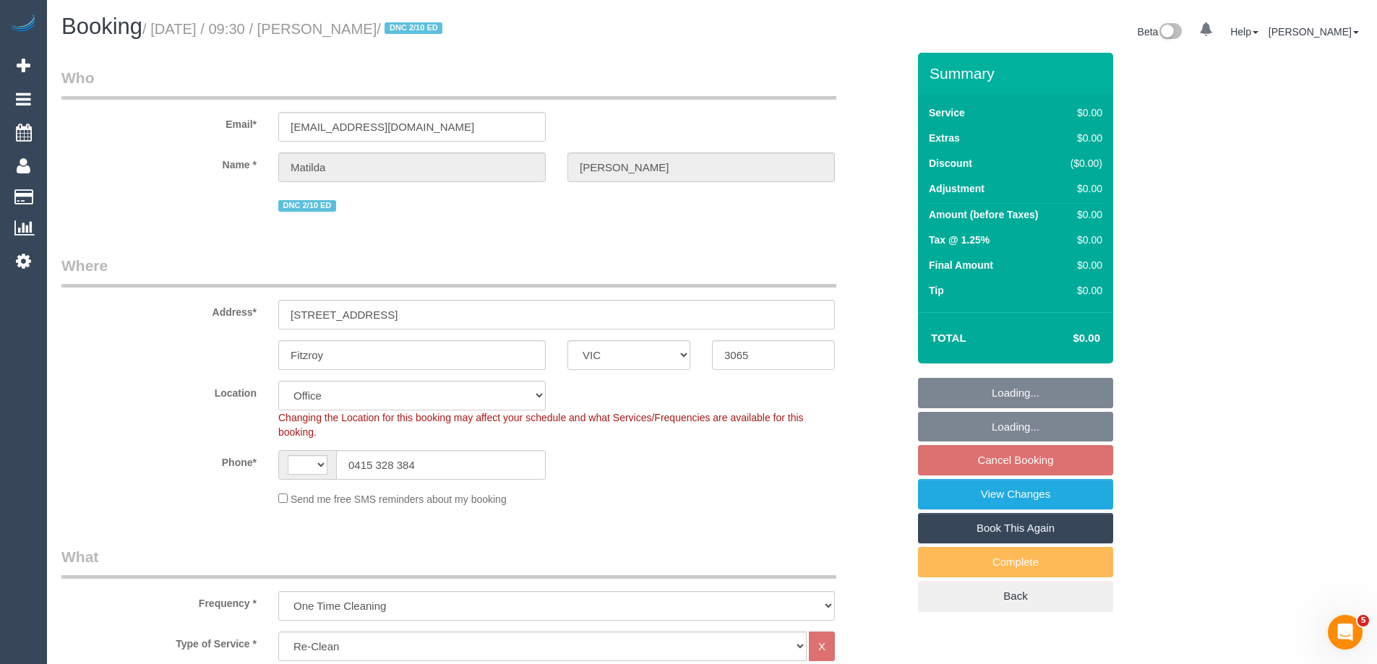
select select "number:26"
select select "object:1907"
select select "string:stripe-pm_1S4zzc2GScqysDRVoPiMXZ99"
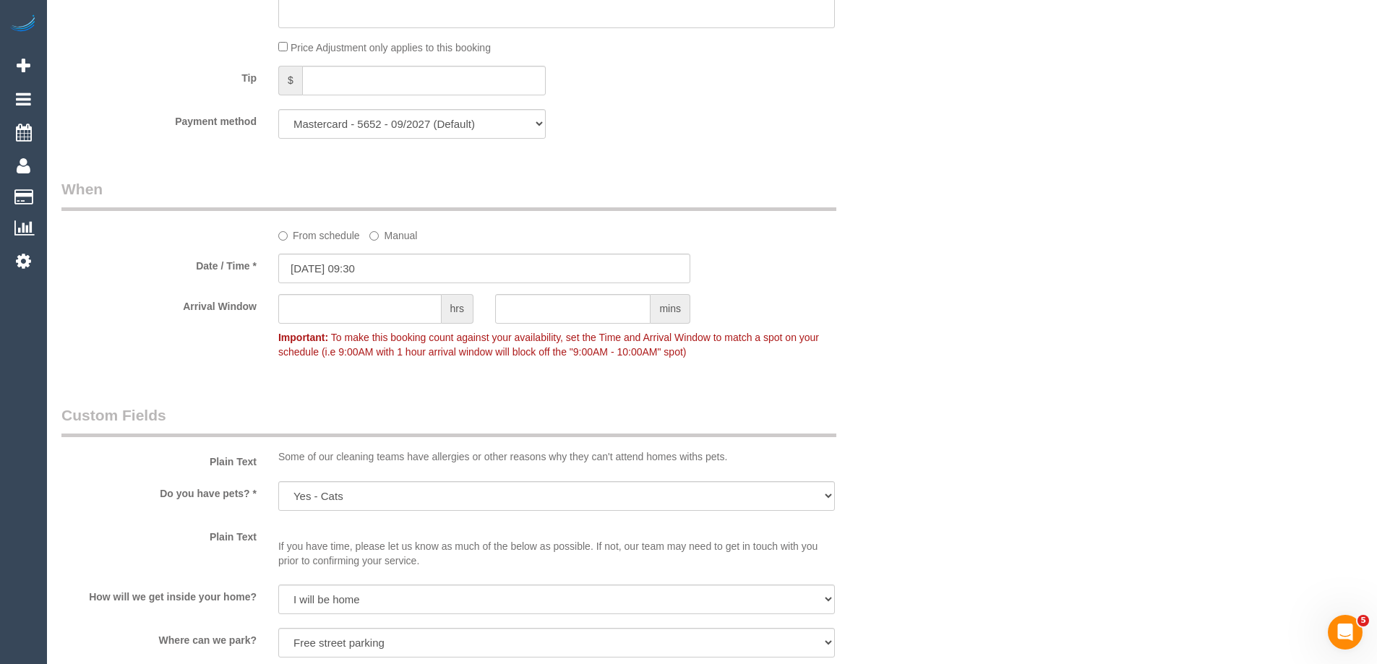
scroll to position [1229, 0]
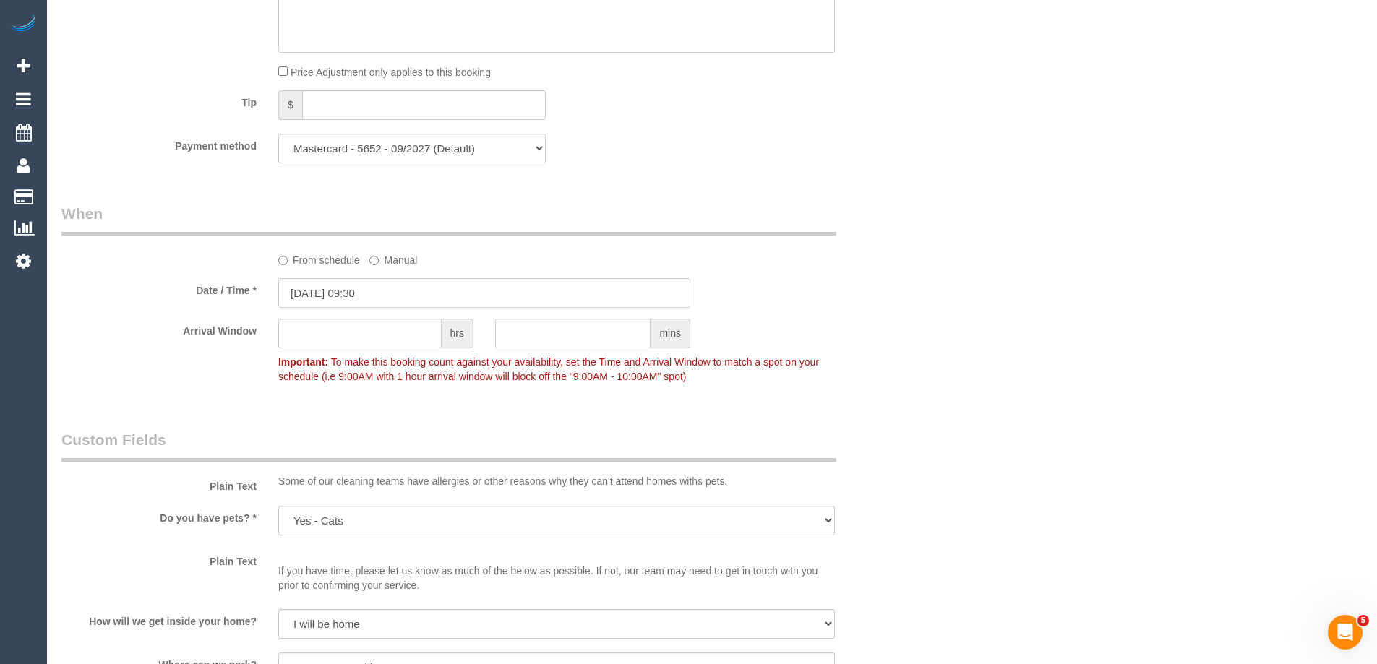
click at [368, 296] on input "[DATE] 09:30" at bounding box center [484, 293] width 412 height 30
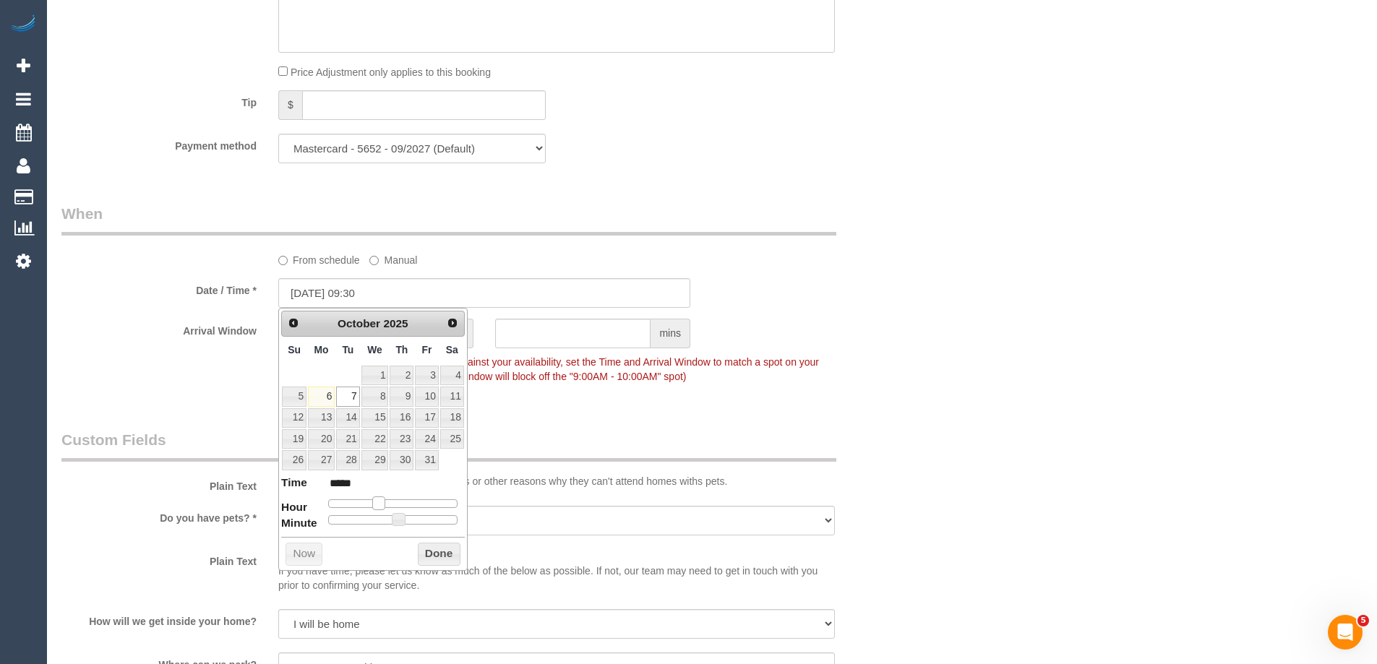
type input "07/10/2025 10:30"
type input "*****"
click at [384, 505] on span at bounding box center [384, 503] width 13 height 13
type input "07/10/2025 10:25"
type input "*****"
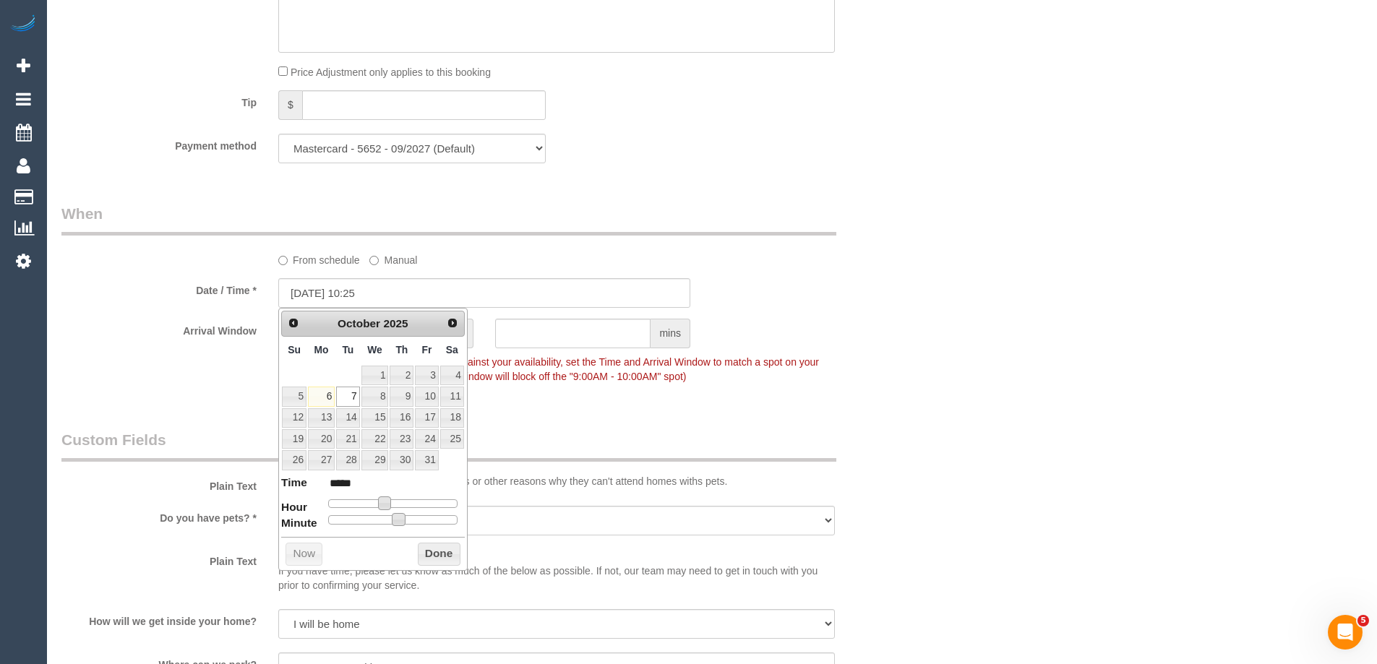
type input "07/10/2025 10:20"
type input "*****"
type input "07/10/2025 10:15"
type input "*****"
type input "07/10/2025 10:10"
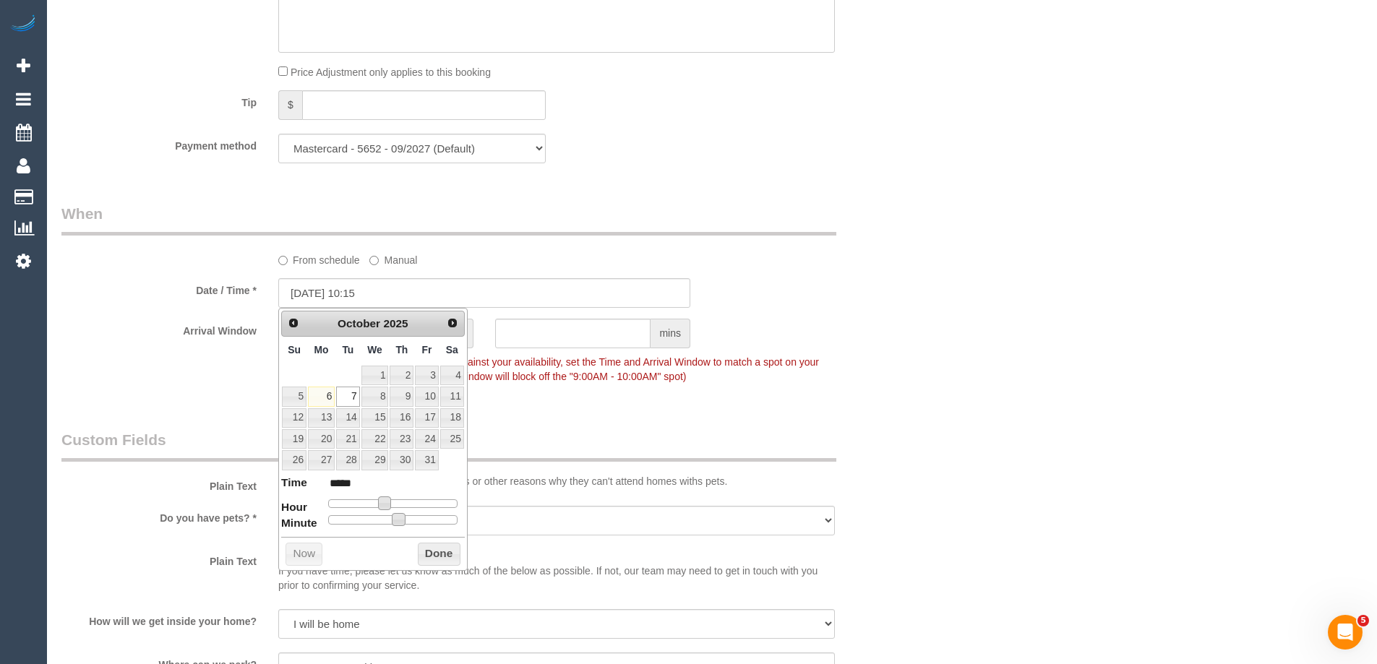
type input "*****"
type input "07/10/2025 10:05"
type input "*****"
type input "07/10/2025 10:00"
type input "*****"
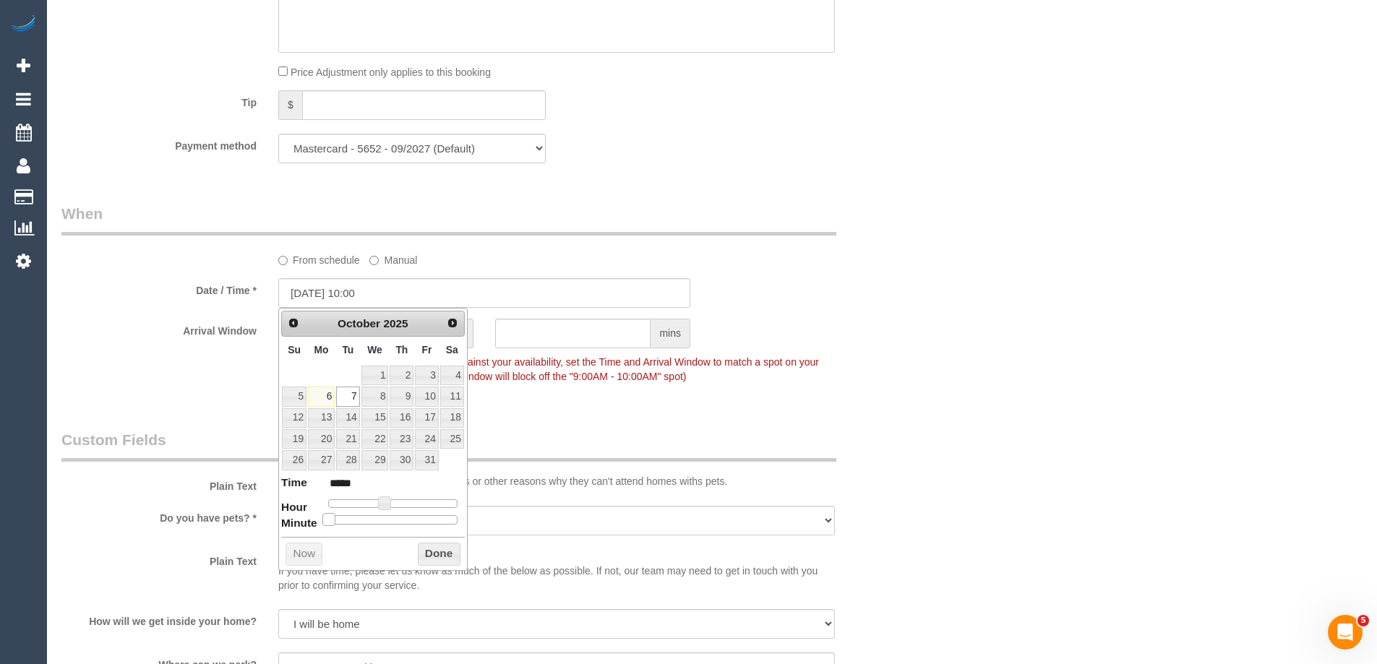
drag, startPoint x: 403, startPoint y: 520, endPoint x: 330, endPoint y: 515, distance: 72.4
click at [330, 515] on span at bounding box center [328, 519] width 13 height 13
click at [439, 549] on button "Done" at bounding box center [439, 554] width 43 height 23
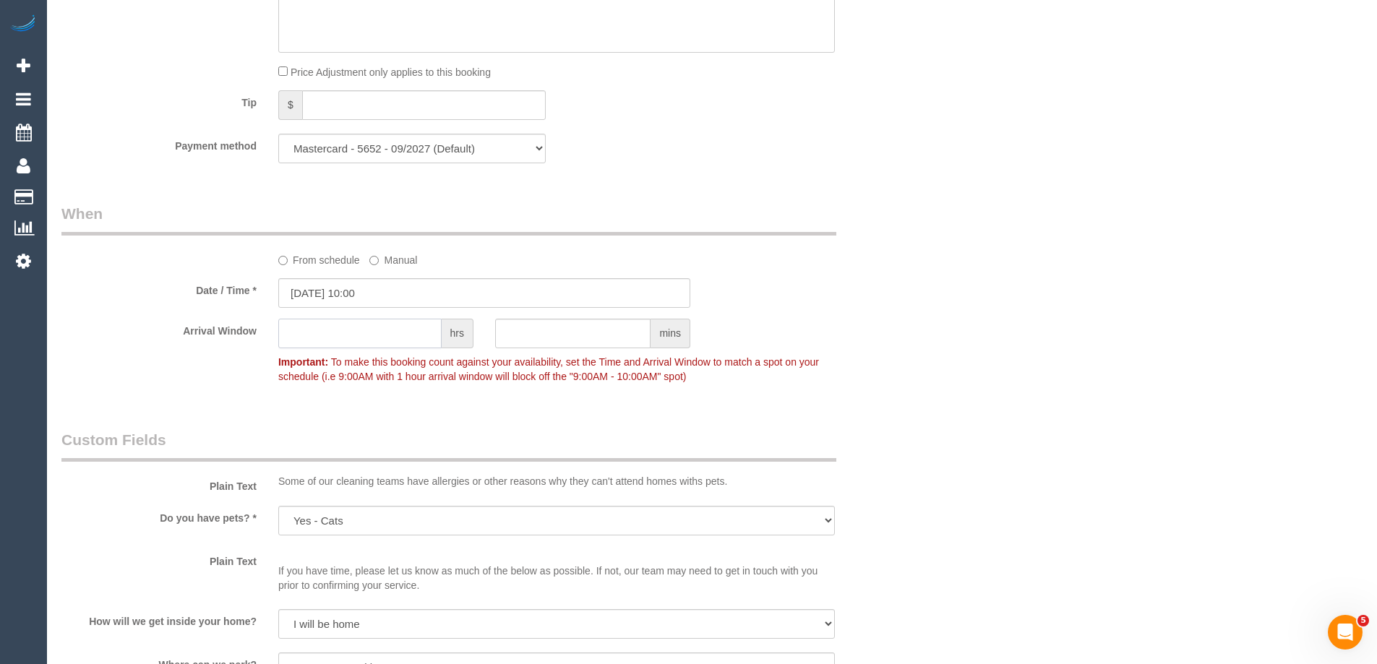
click at [346, 339] on input "text" at bounding box center [359, 334] width 163 height 30
type input "1"
click at [520, 331] on input "text" at bounding box center [572, 334] width 155 height 30
type input "30"
click at [532, 349] on div at bounding box center [592, 349] width 195 height 3
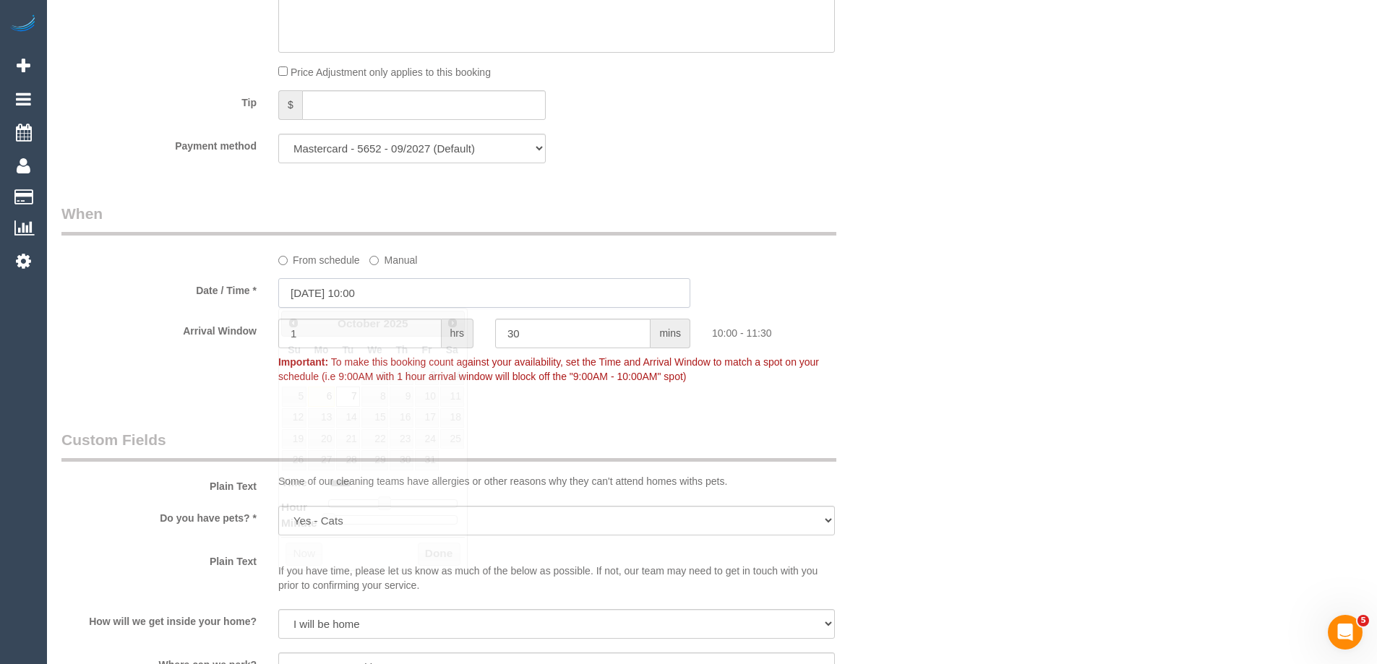
click at [394, 295] on input "07/10/2025 10:00" at bounding box center [484, 293] width 412 height 30
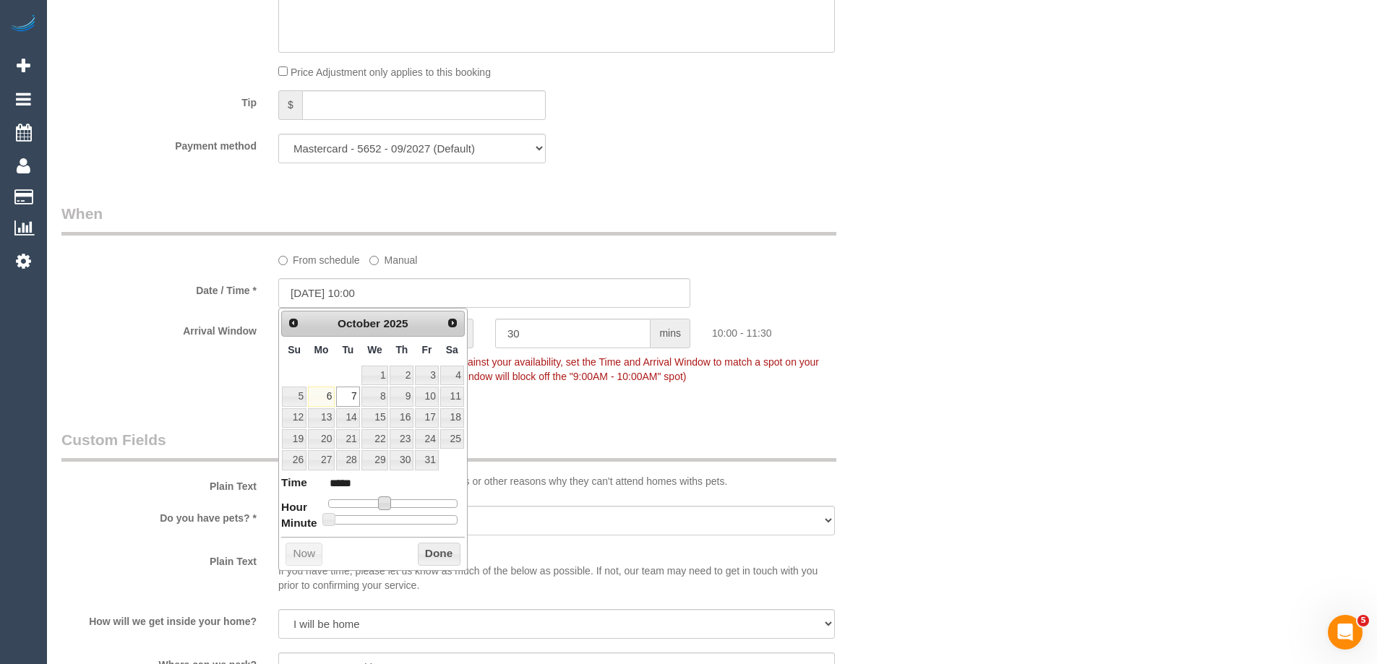
type input "07/10/2025 09:00"
type input "*****"
click at [382, 502] on span at bounding box center [378, 503] width 13 height 13
type input "07/10/2025 09:05"
type input "*****"
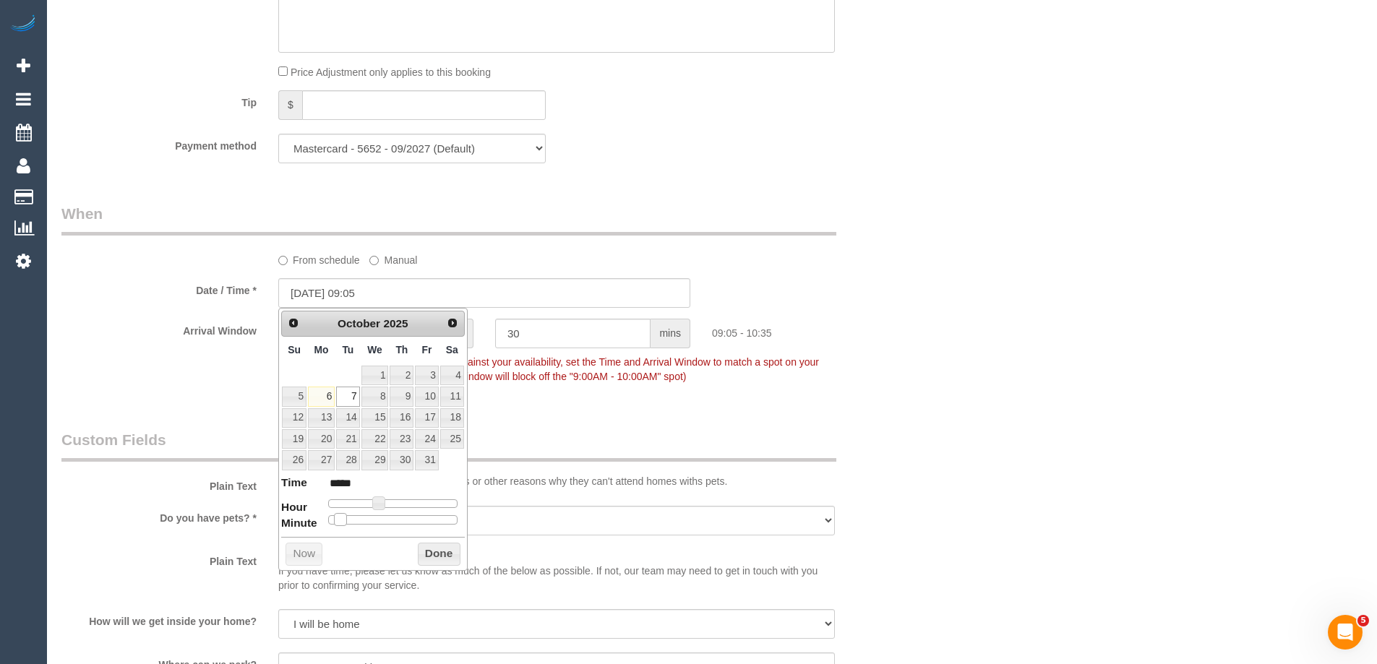
type input "07/10/2025 09:10"
type input "*****"
type input "07/10/2025 09:15"
type input "*****"
type input "07/10/2025 09:25"
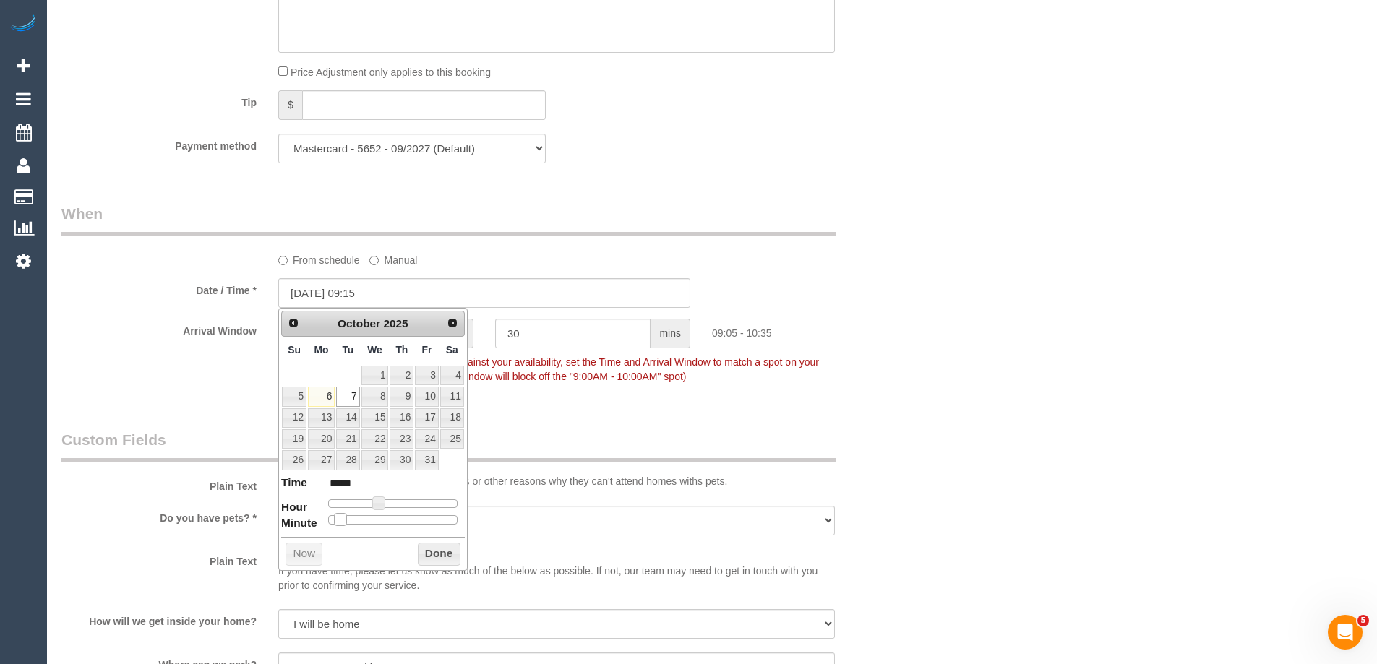
type input "*****"
type input "07/10/2025 09:30"
type input "*****"
drag, startPoint x: 333, startPoint y: 517, endPoint x: 401, endPoint y: 518, distance: 68.7
click at [401, 518] on span at bounding box center [398, 519] width 13 height 13
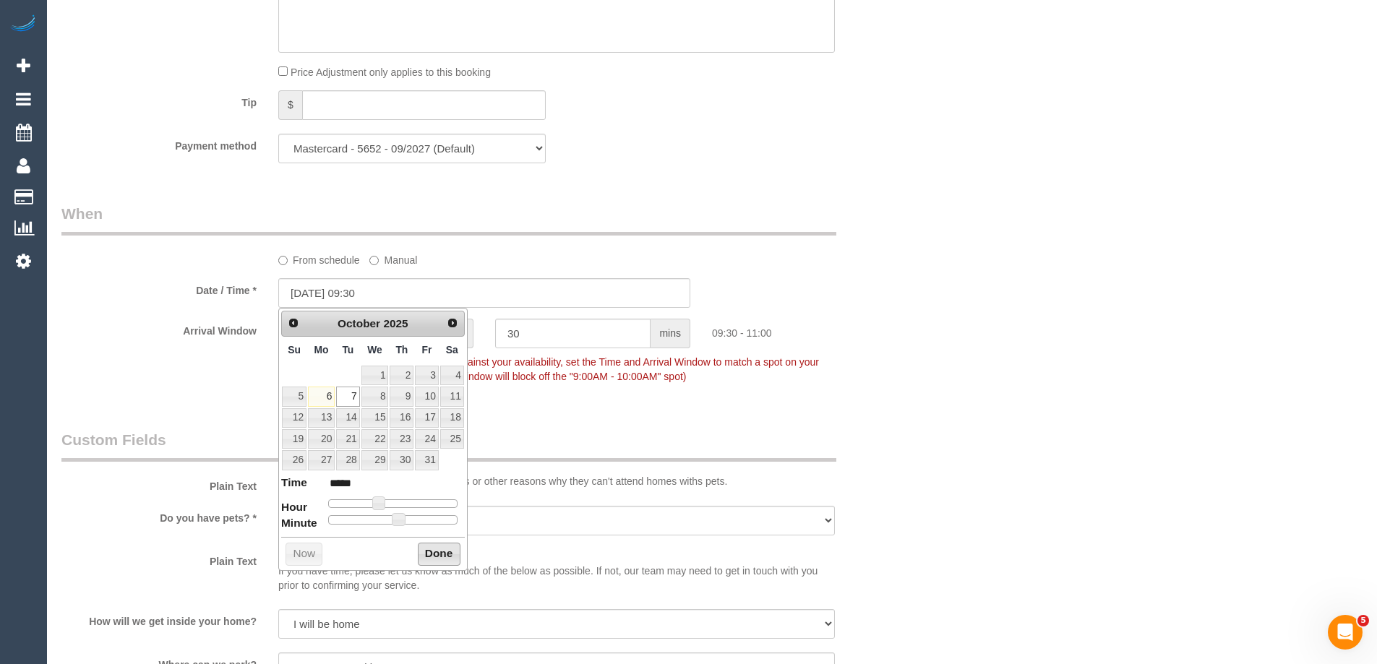
click at [430, 554] on button "Done" at bounding box center [439, 554] width 43 height 23
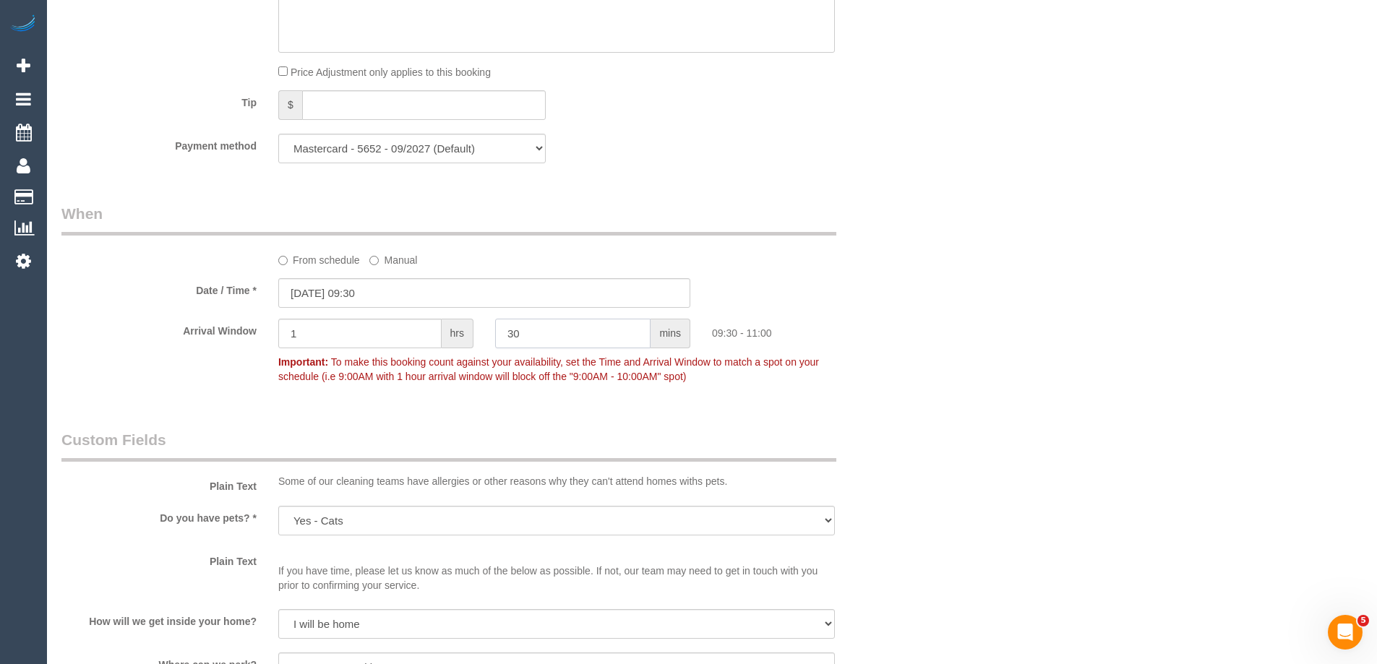
click at [447, 333] on div "Arrival Window 1 hrs 30 mins 09:30 - 11:00 Important: To make this booking coun…" at bounding box center [484, 355] width 867 height 72
click at [233, 333] on div "Arrival Window 1 hrs mins 09:30 - 10:30 Important: To make this booking count a…" at bounding box center [484, 355] width 867 height 72
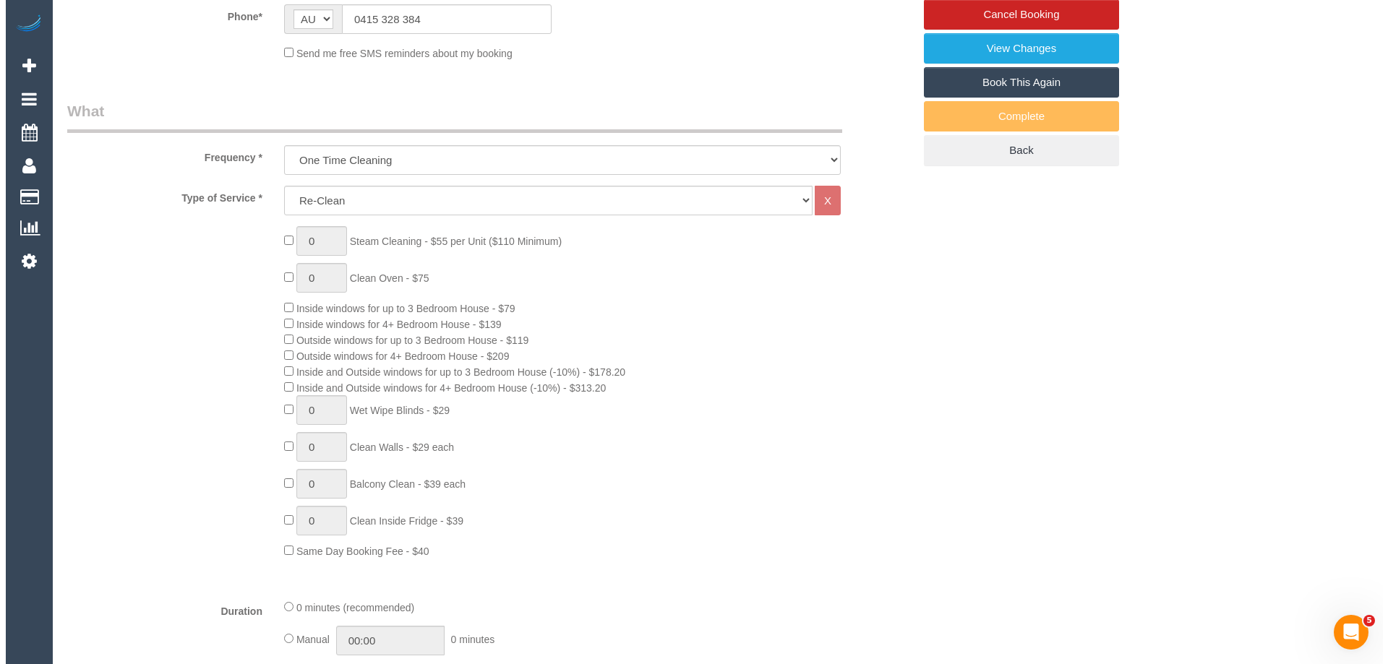
scroll to position [0, 0]
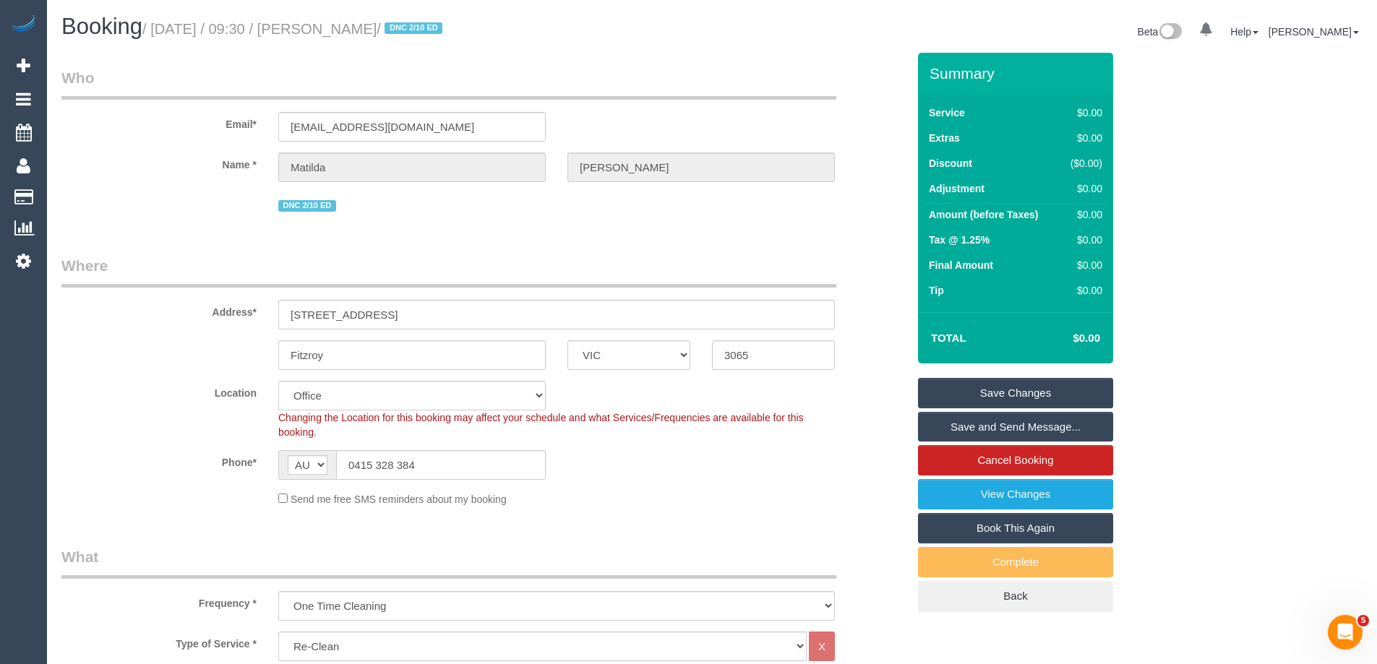
type input "2"
click at [977, 392] on link "Save Changes" at bounding box center [1015, 393] width 195 height 30
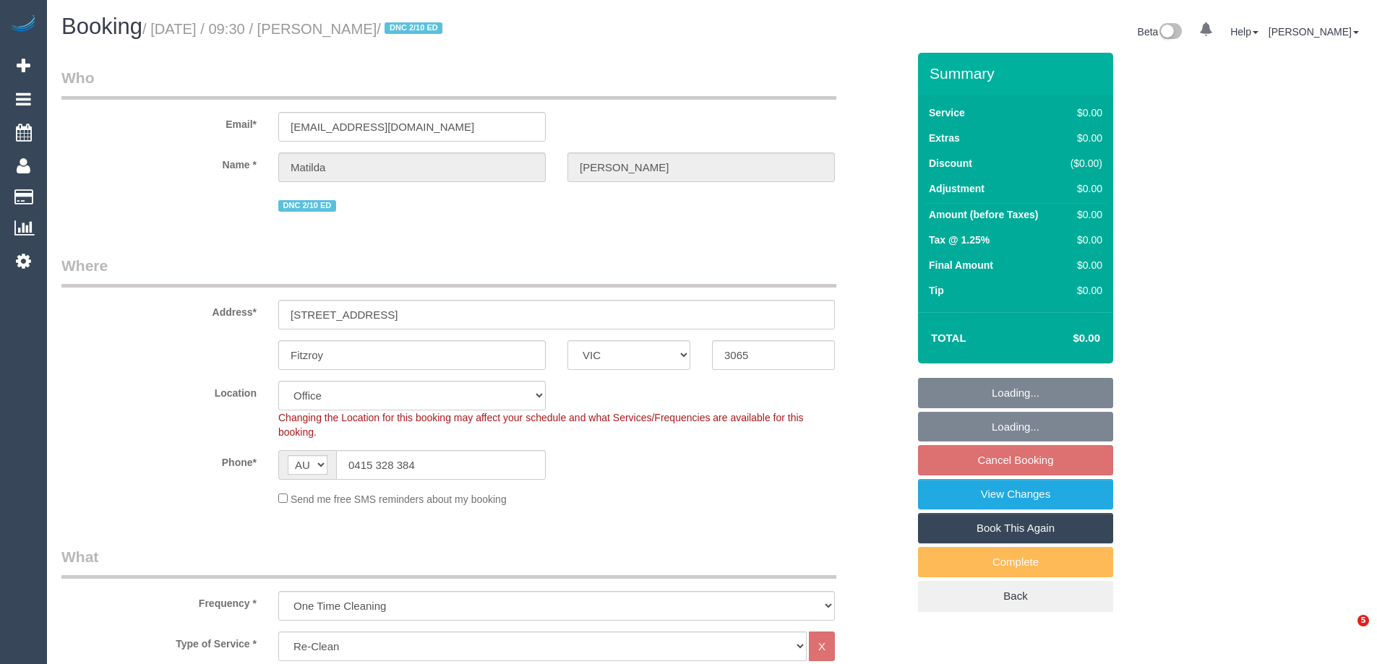
select select "VIC"
select select "string:stripe-pm_1S4zzc2GScqysDRVoPiMXZ99"
select select "number:29"
select select "number:14"
select select "number:19"
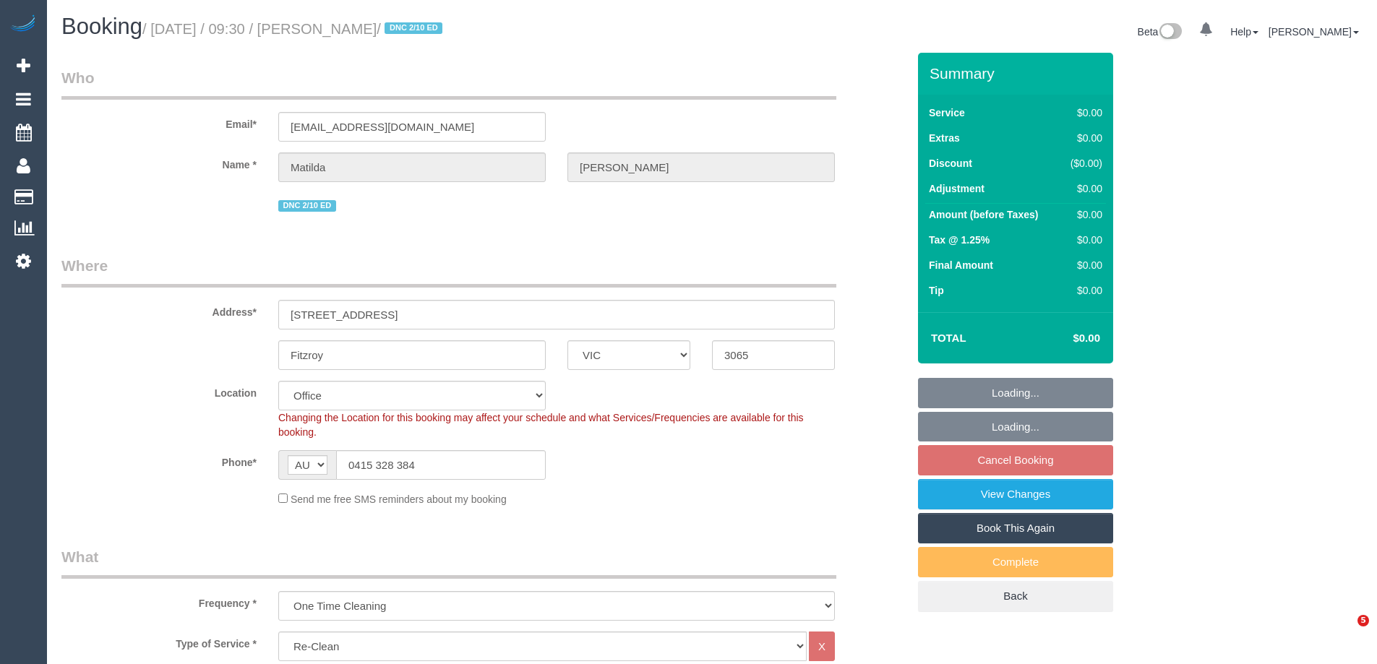
select select "number:24"
select select "number:26"
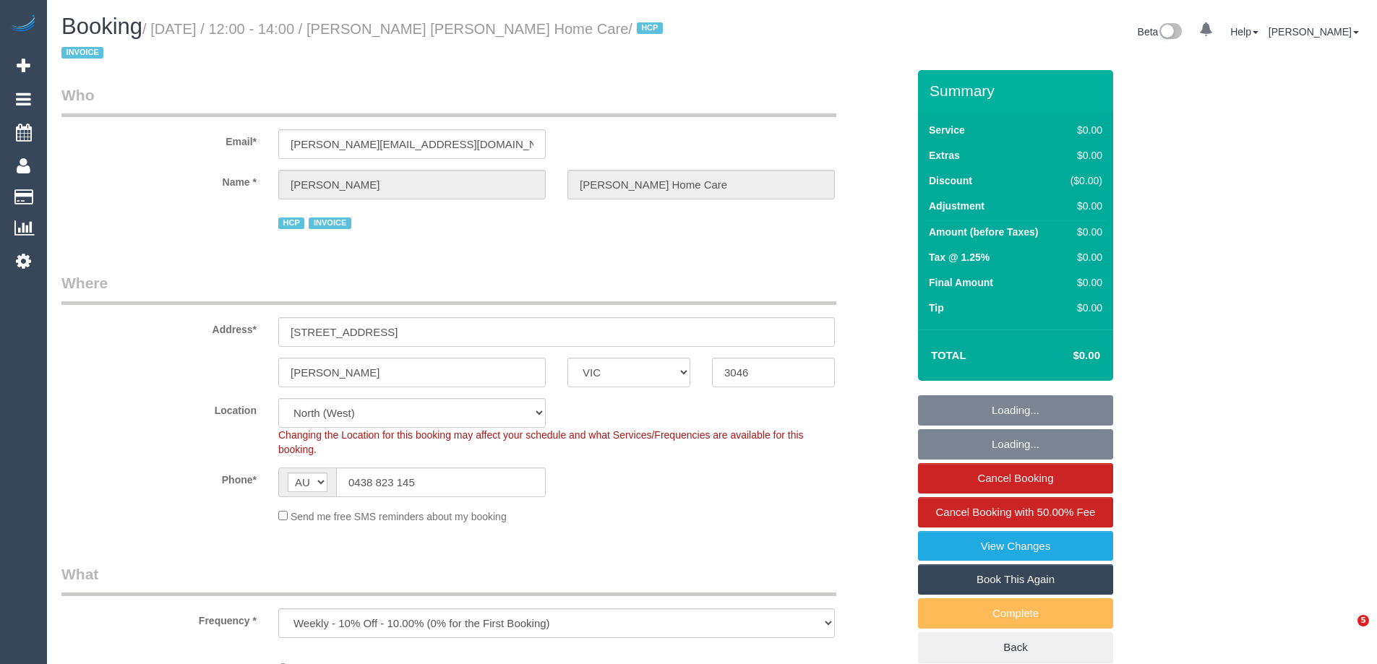
select select "VIC"
select select "object:578"
select select "120"
select select "number:28"
select select "number:14"
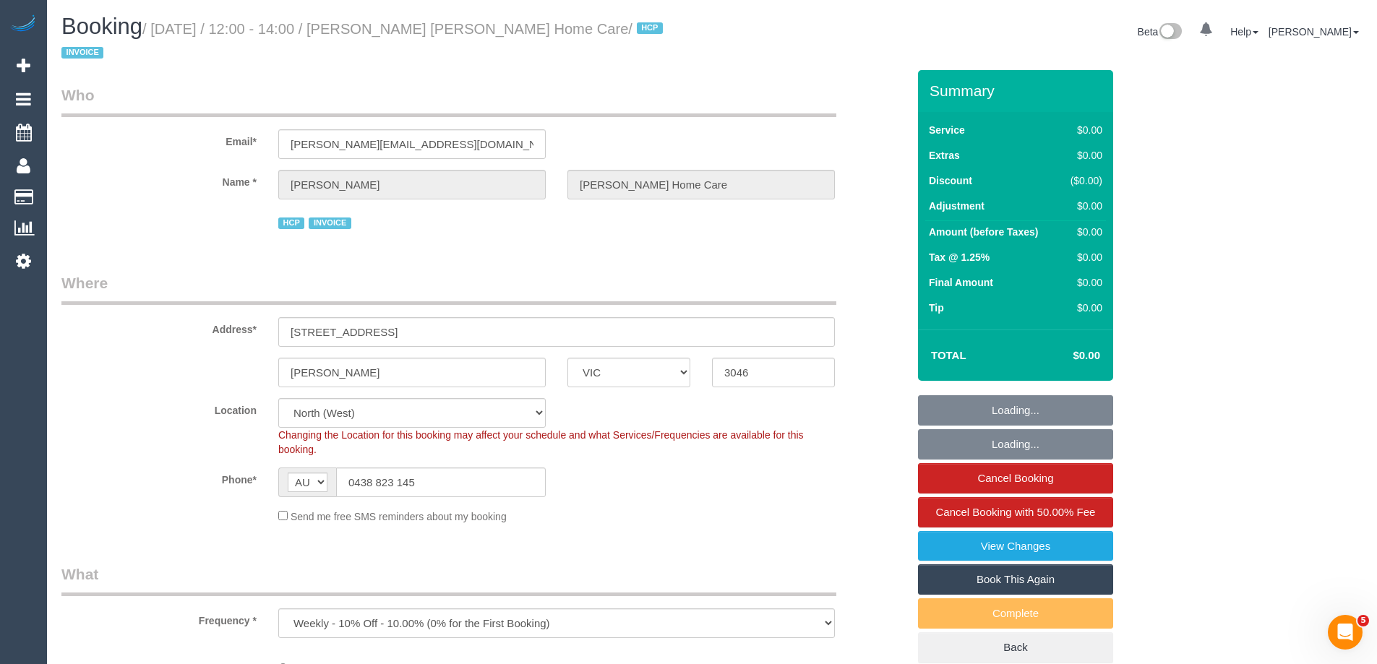
select select "number:18"
select select "number:36"
select select "number:35"
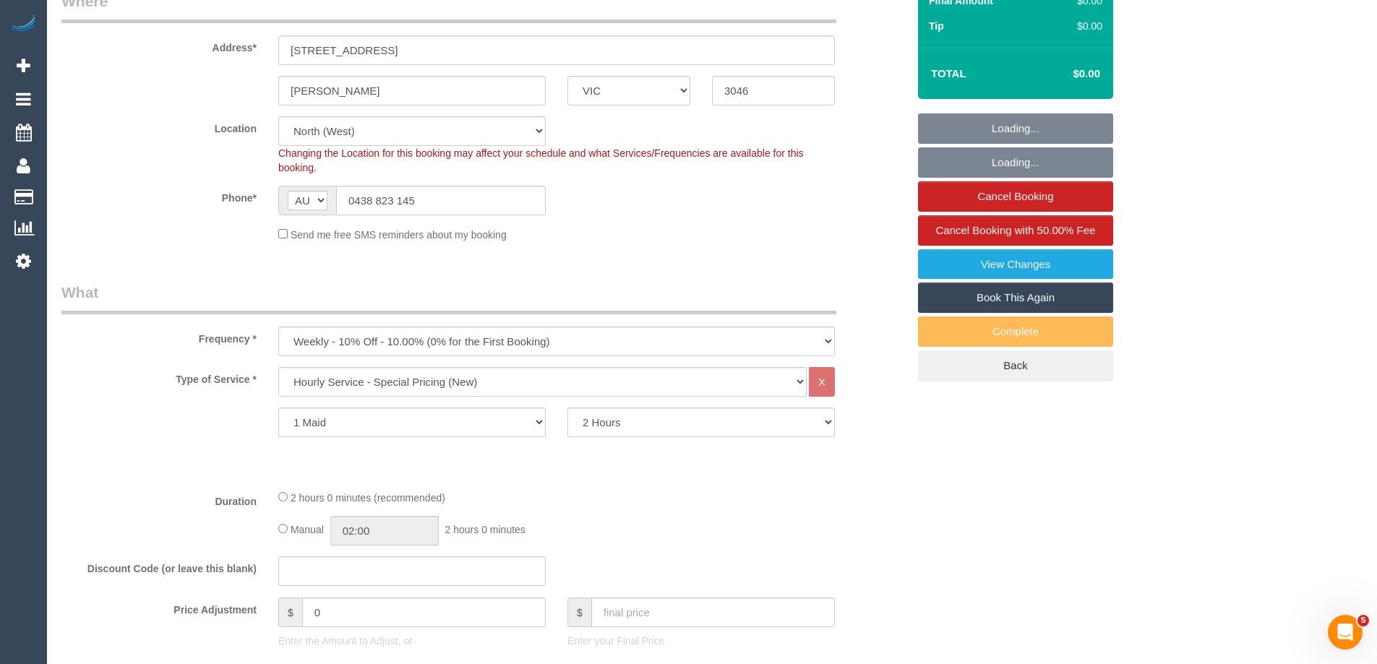
scroll to position [289, 0]
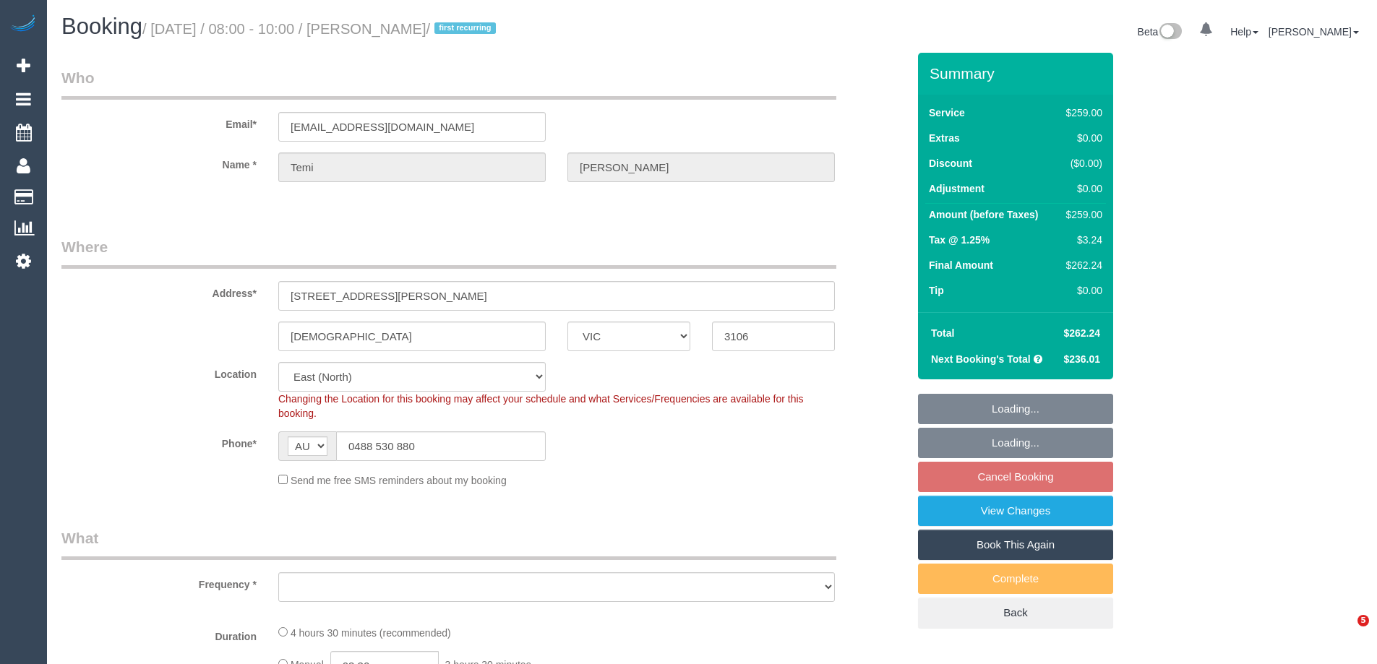
select select "VIC"
select select "object:672"
select select "string:stripe-pm_1S9bps2GScqysDRVitpWO9d4"
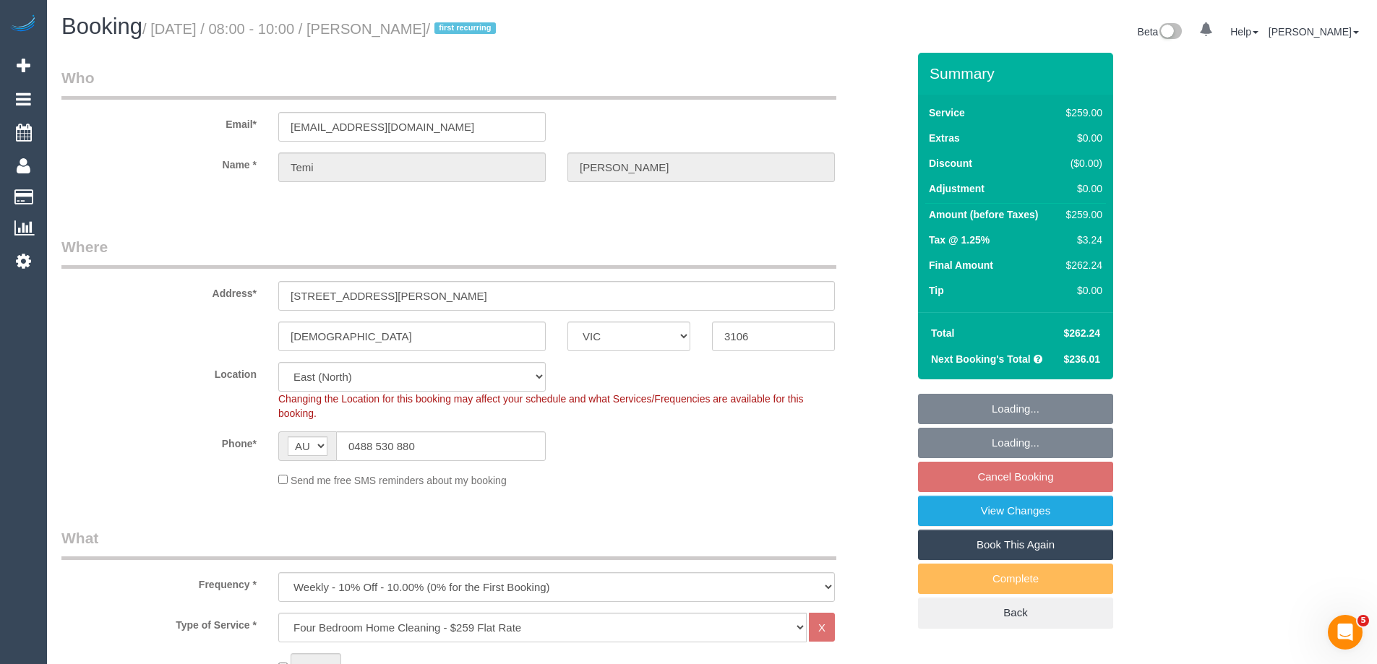
select select "object:823"
select select "number:27"
select select "number:14"
select select "number:18"
select select "number:25"
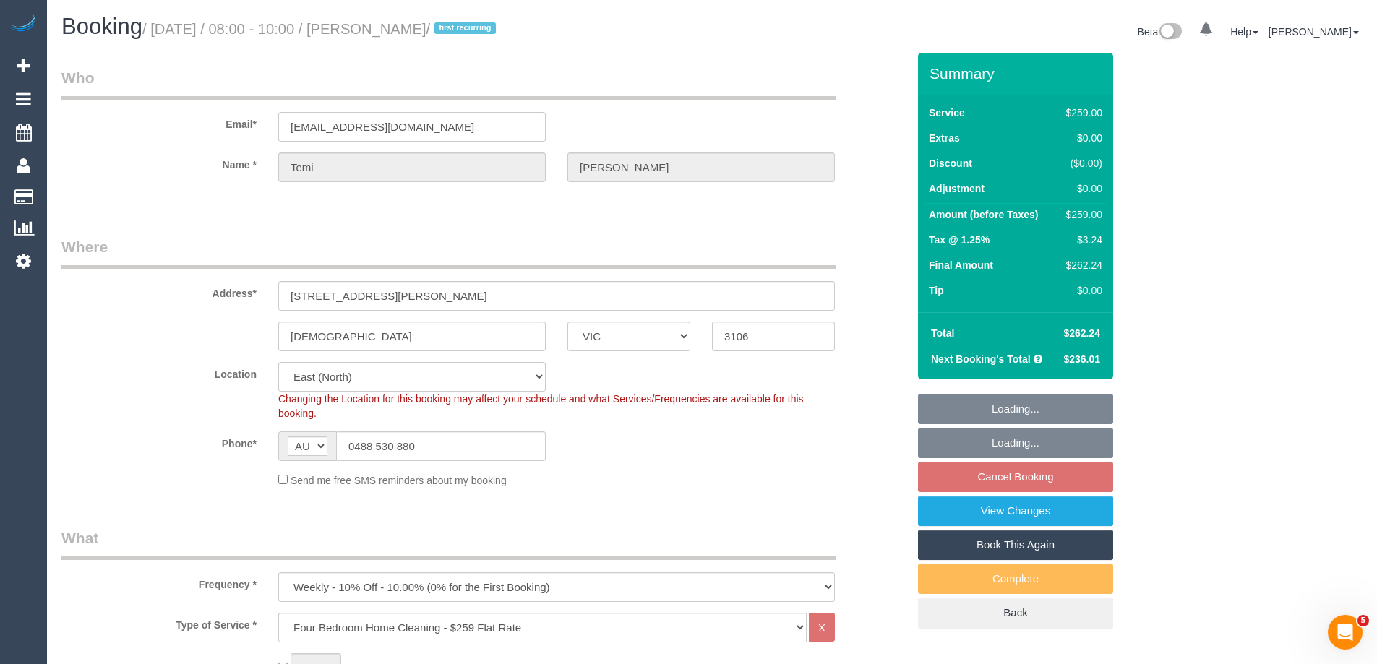
select select "number:35"
select select "number:12"
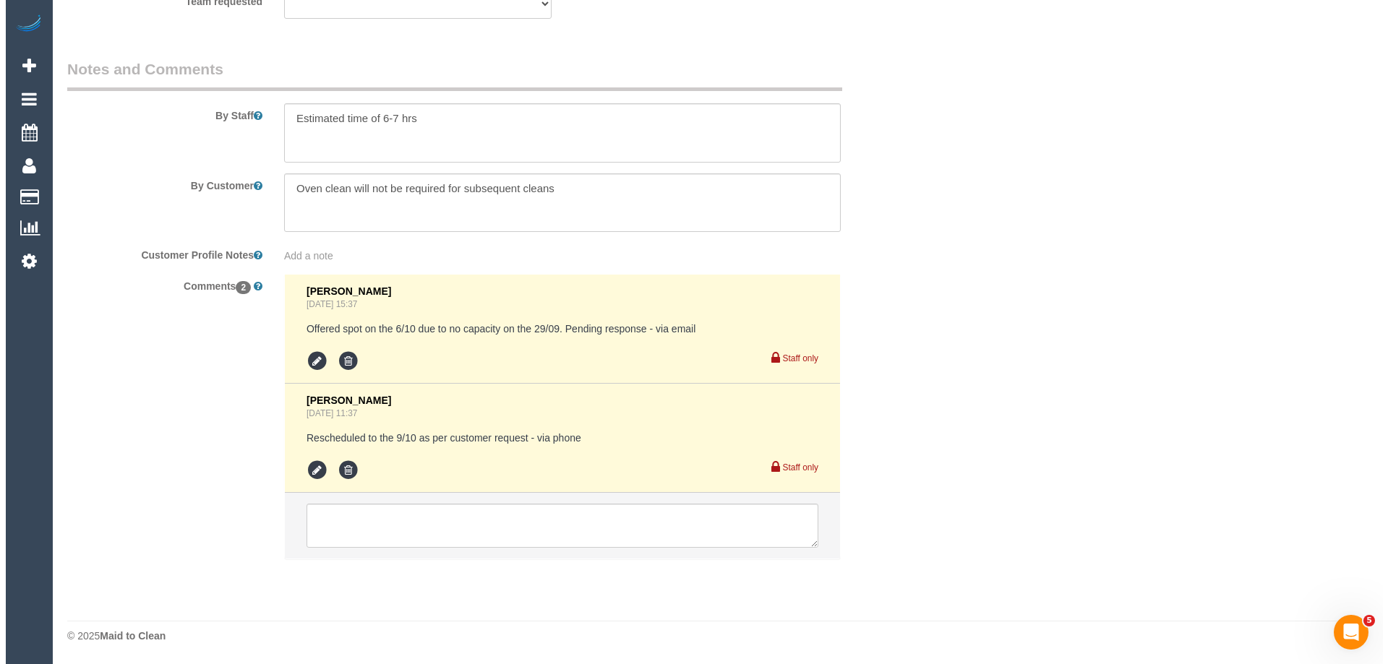
scroll to position [2224, 0]
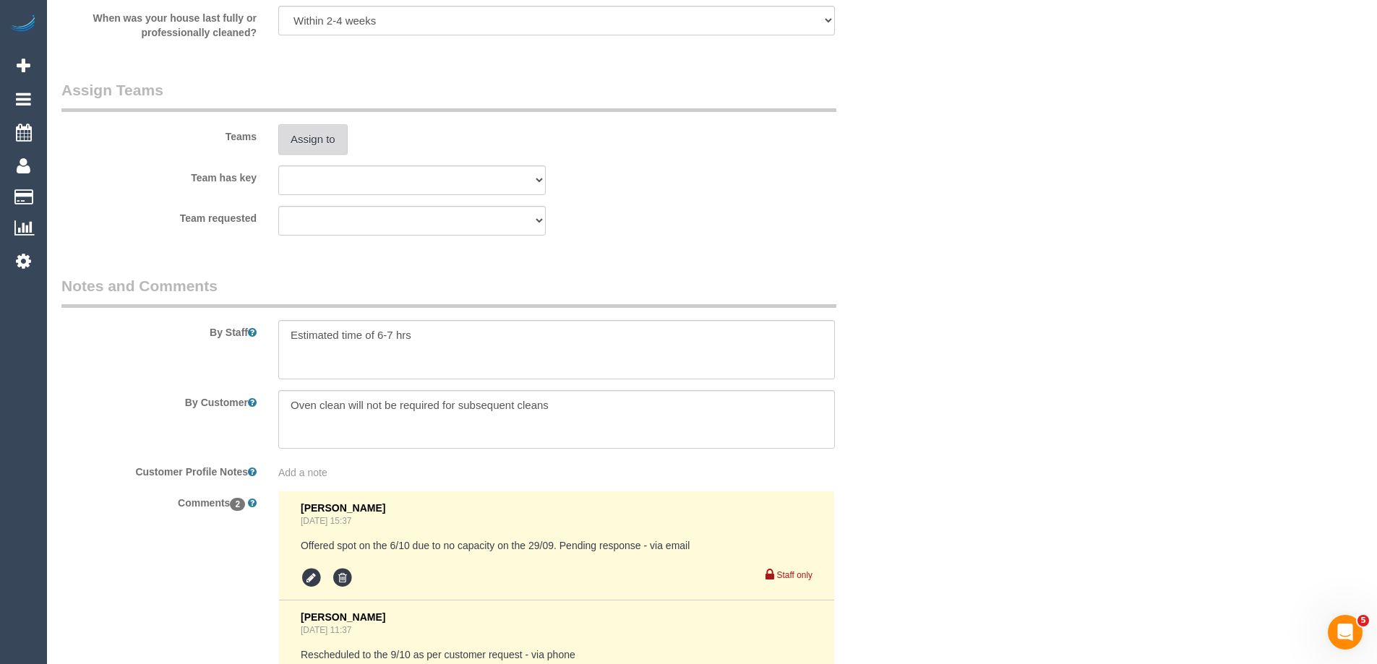
click at [302, 132] on button "Assign to" at bounding box center [312, 139] width 69 height 30
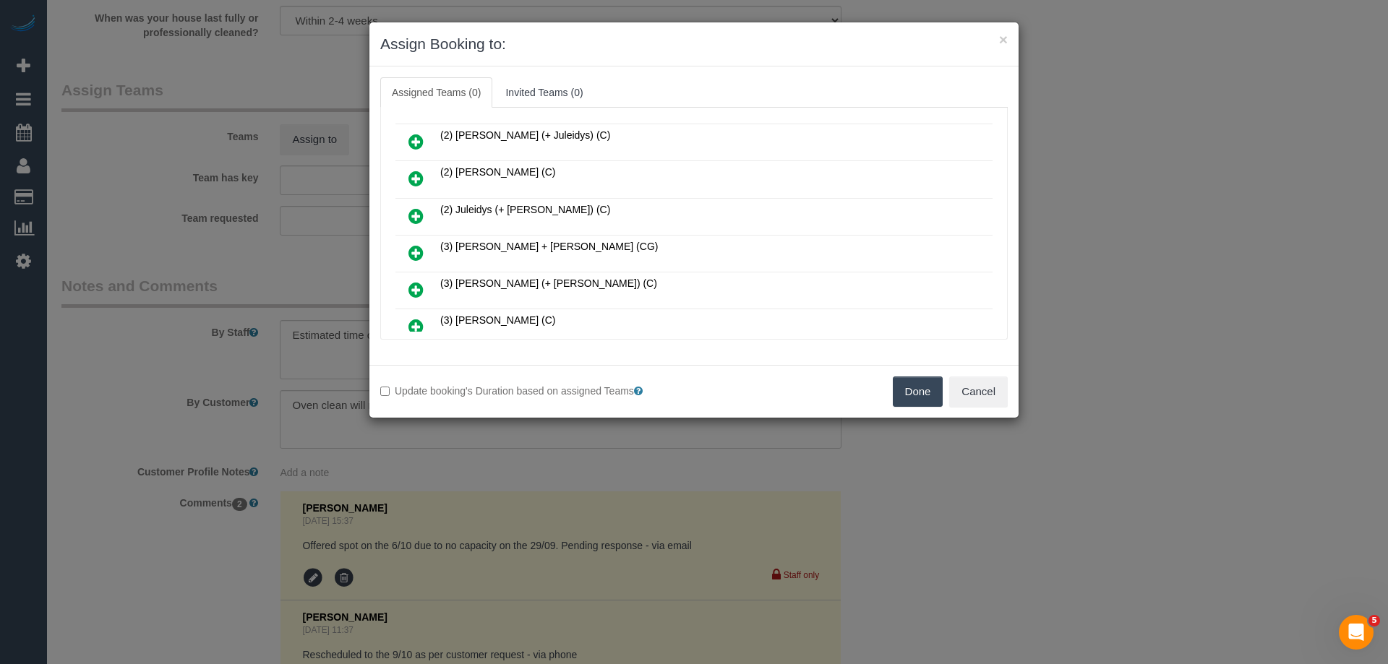
scroll to position [217, 0]
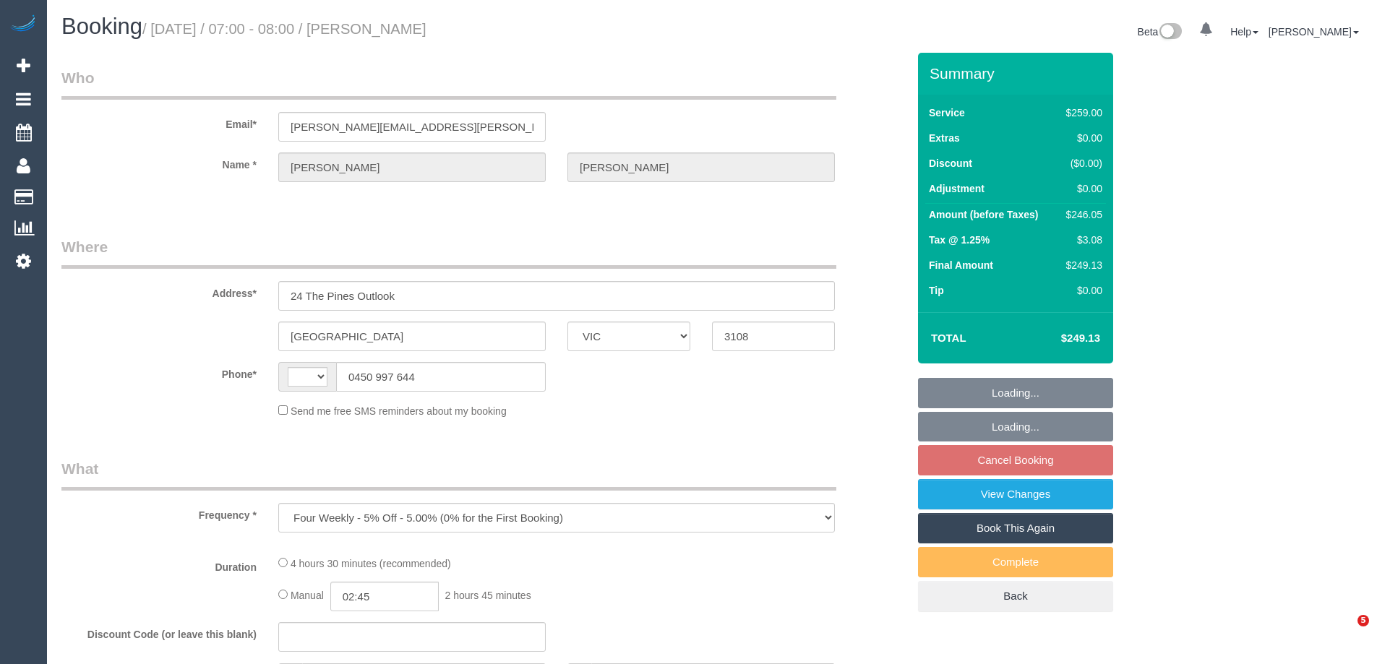
select select "VIC"
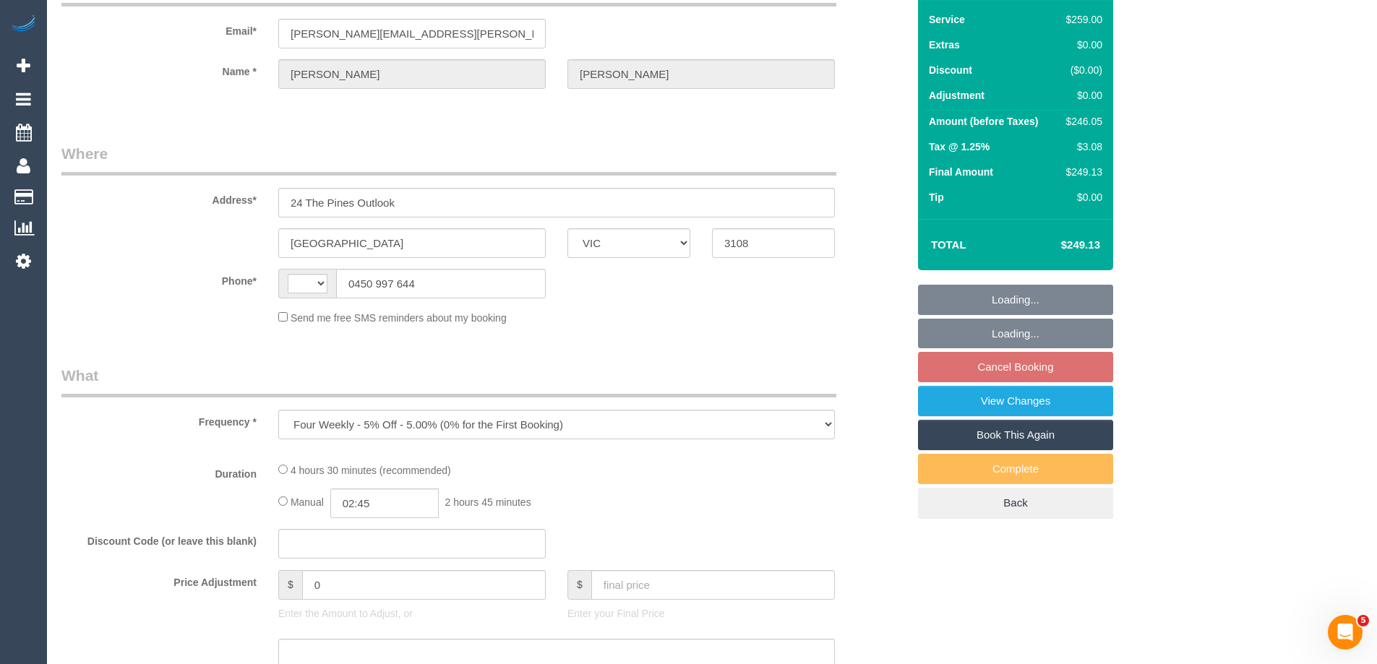
select select "string:AU"
select select "string:stripe-pm_1Qfa3Q2GScqysDRVSf6bx62l"
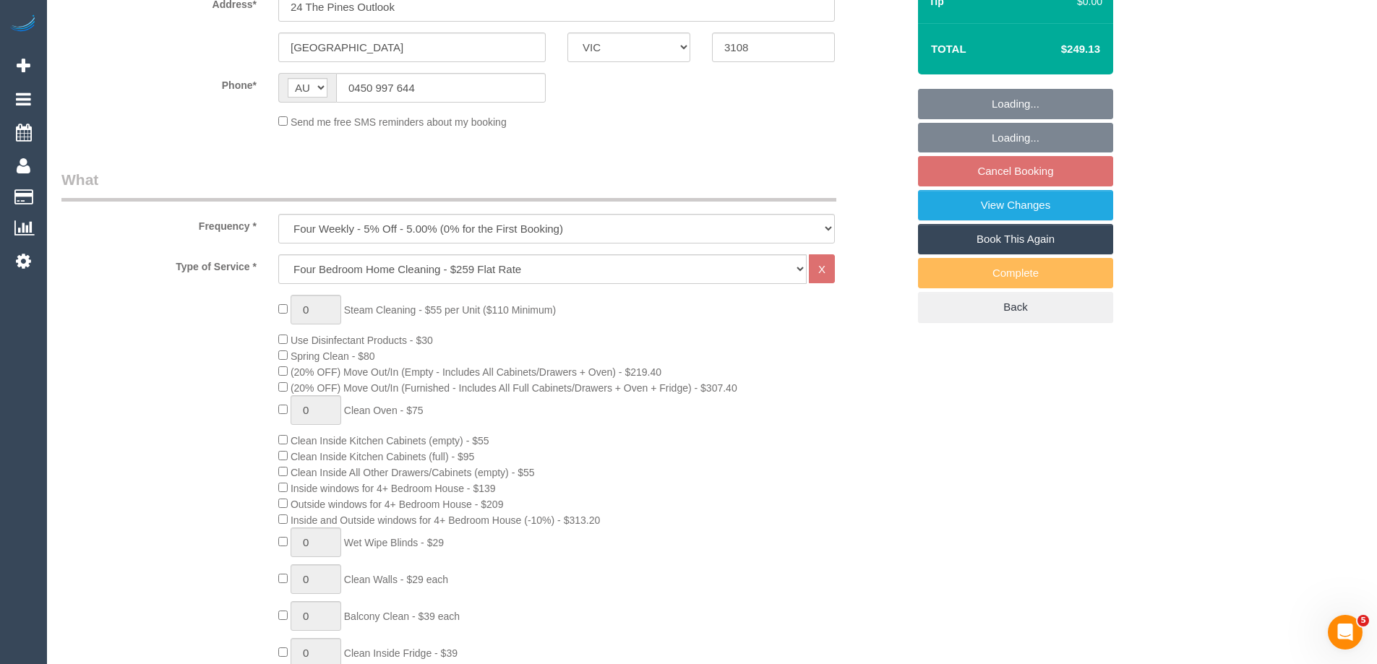
select select "number:27"
select select "number:14"
select select "number:19"
select select "number:25"
select select "number:33"
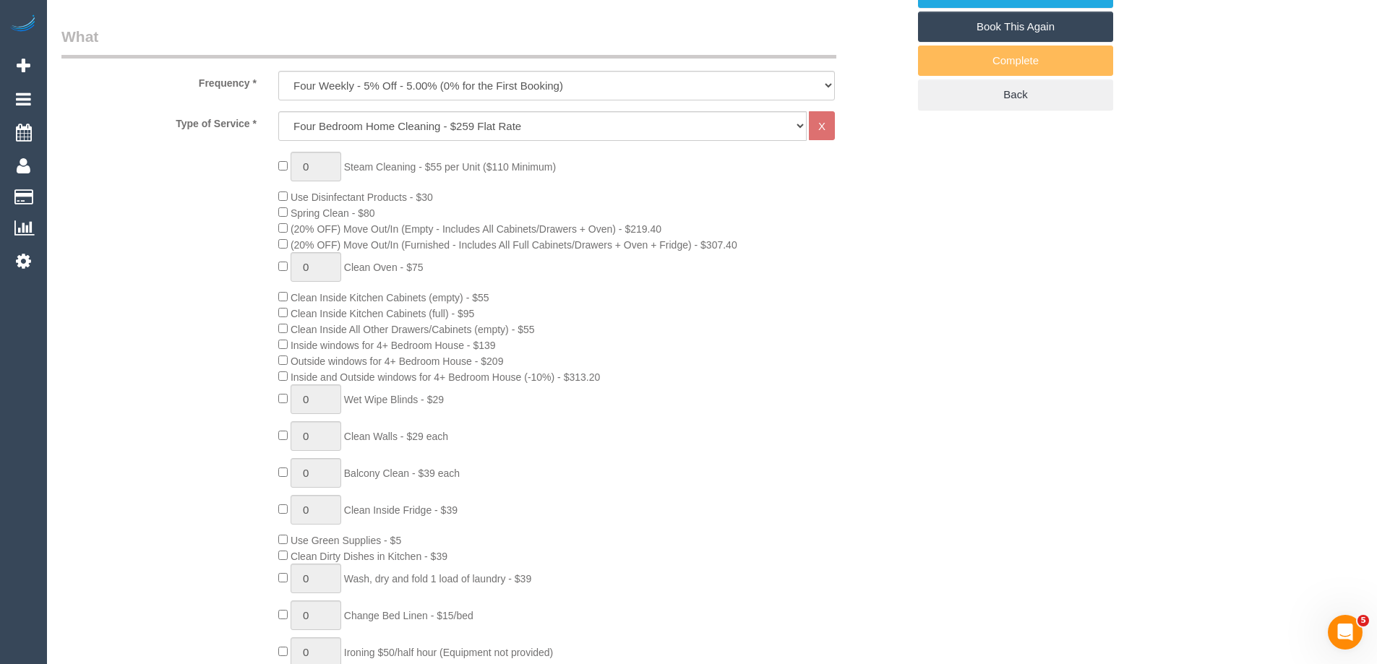
select select "object:1191"
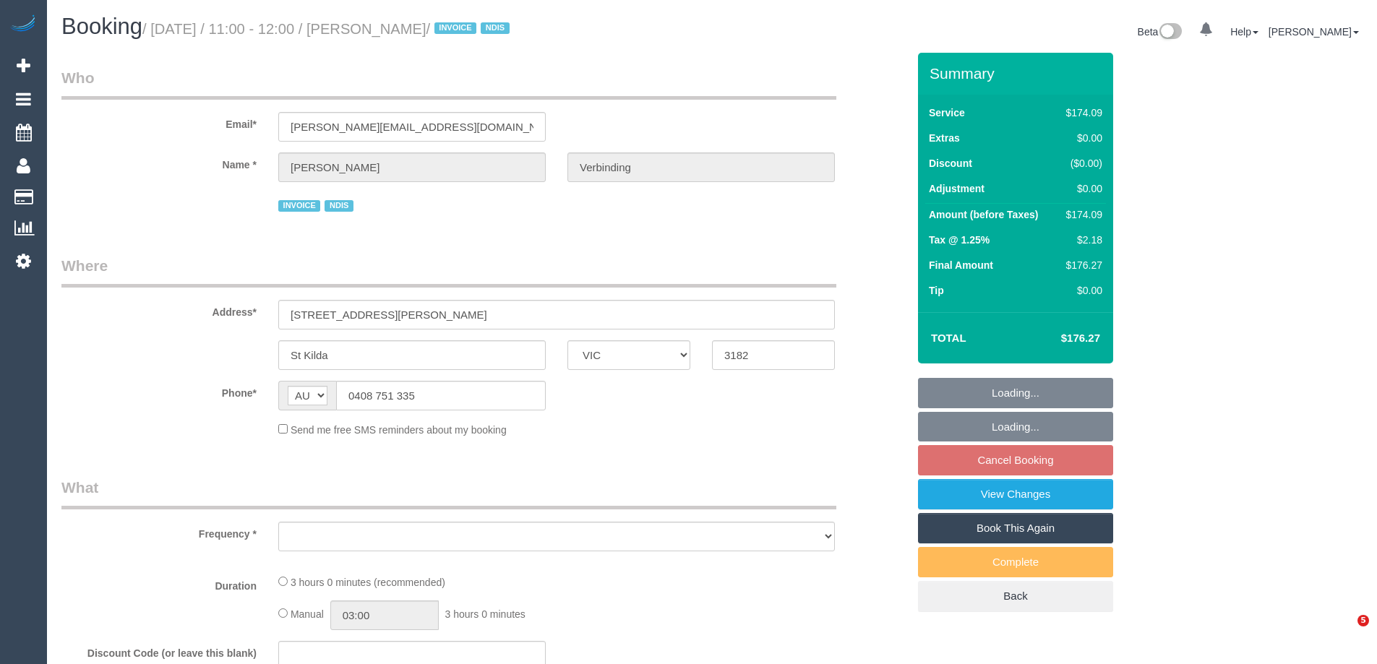
select select "VIC"
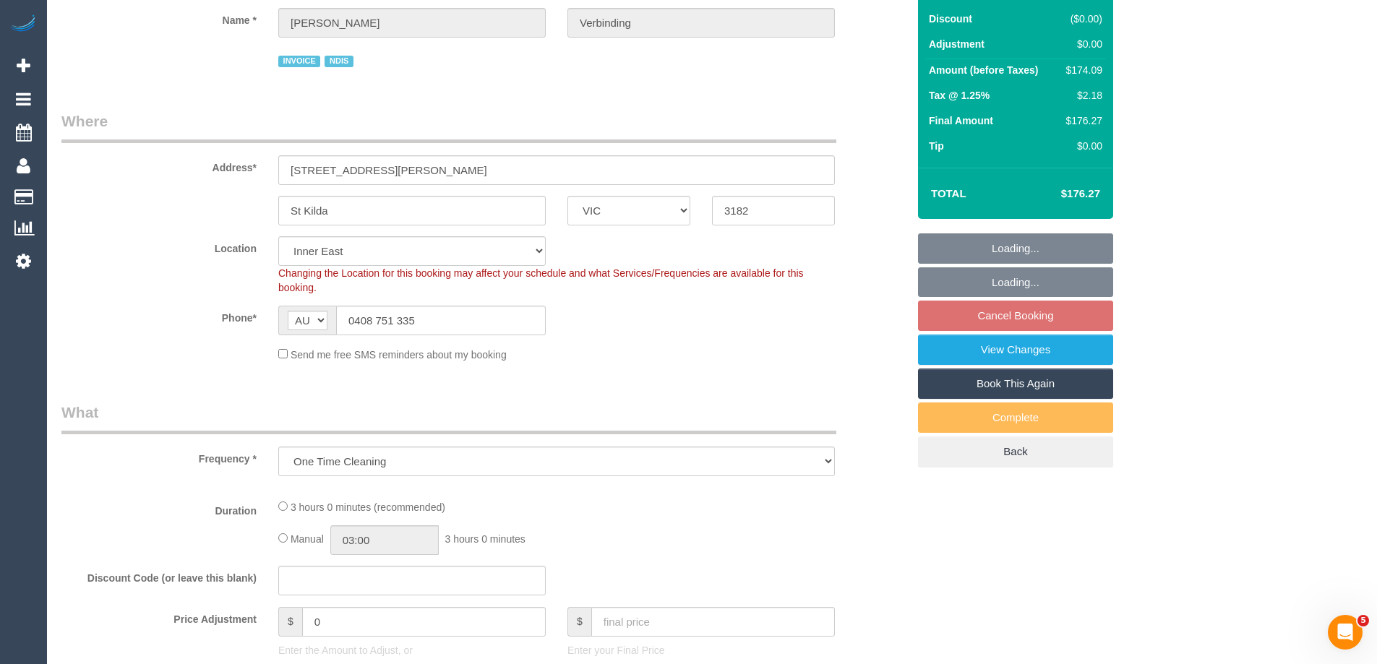
select select "object:665"
select select "180"
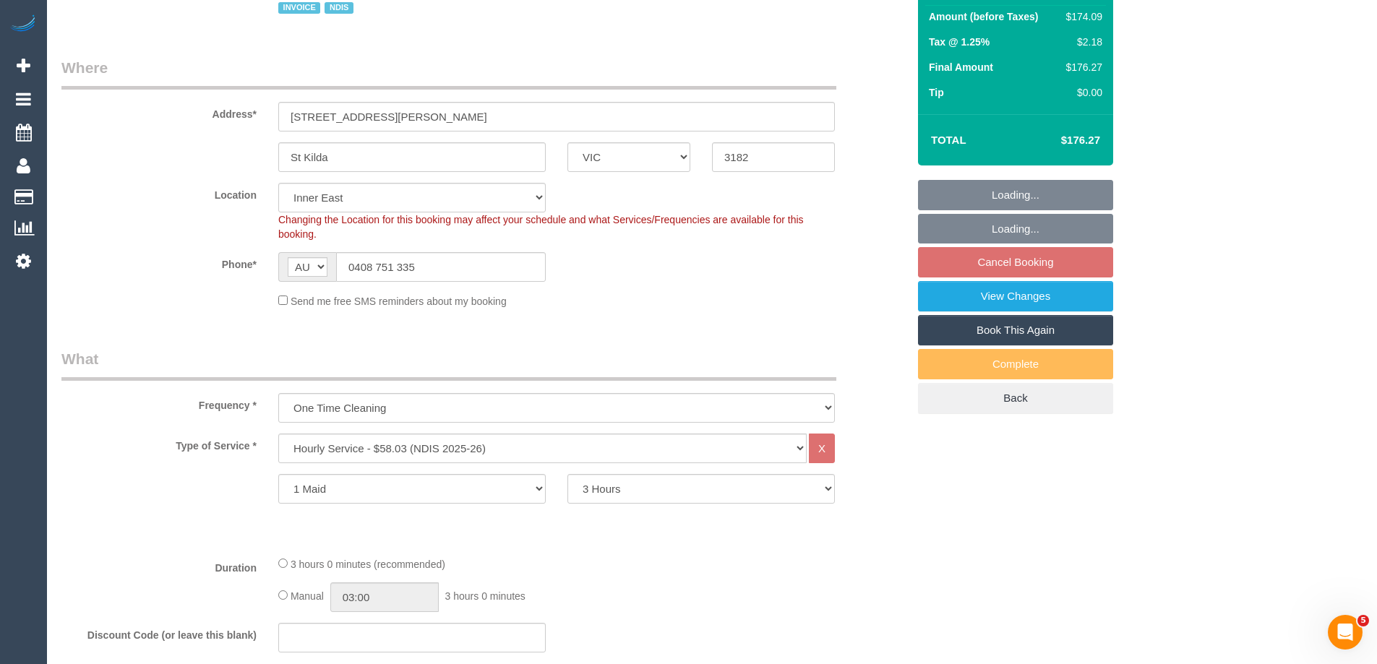
select select "number:28"
select select "number:14"
select select "number:19"
select select "number:25"
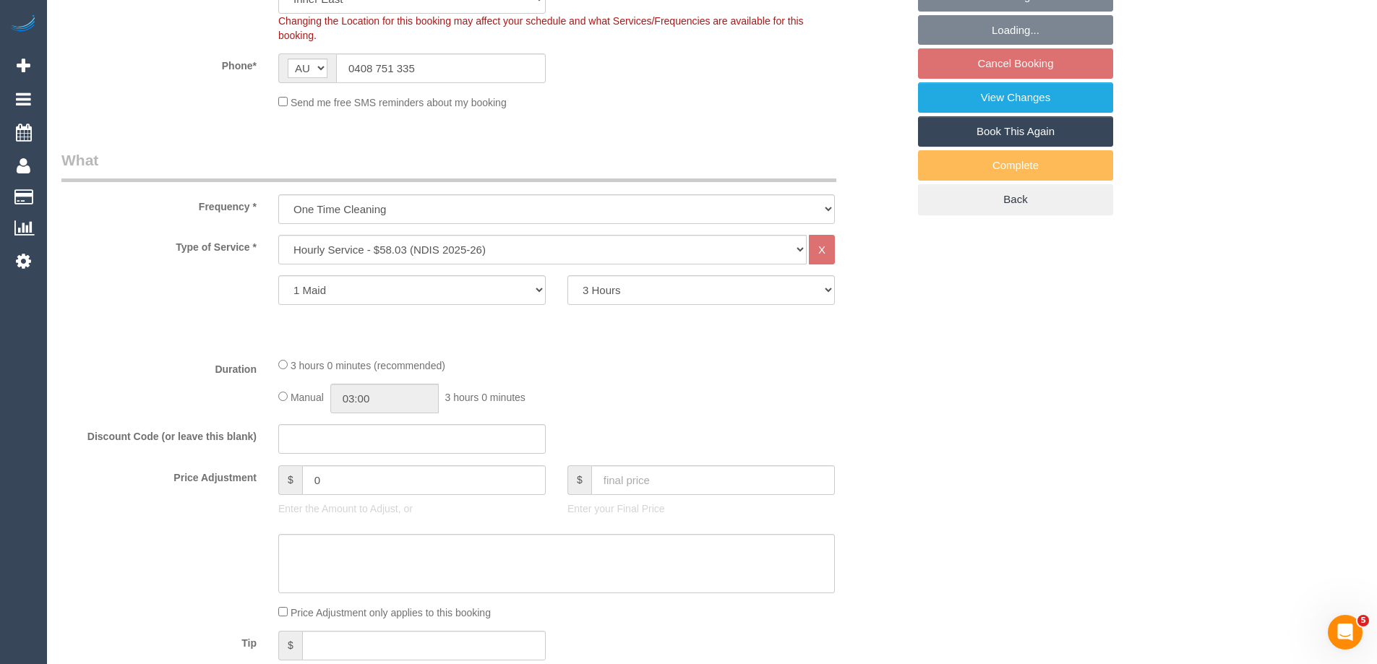
scroll to position [506, 0]
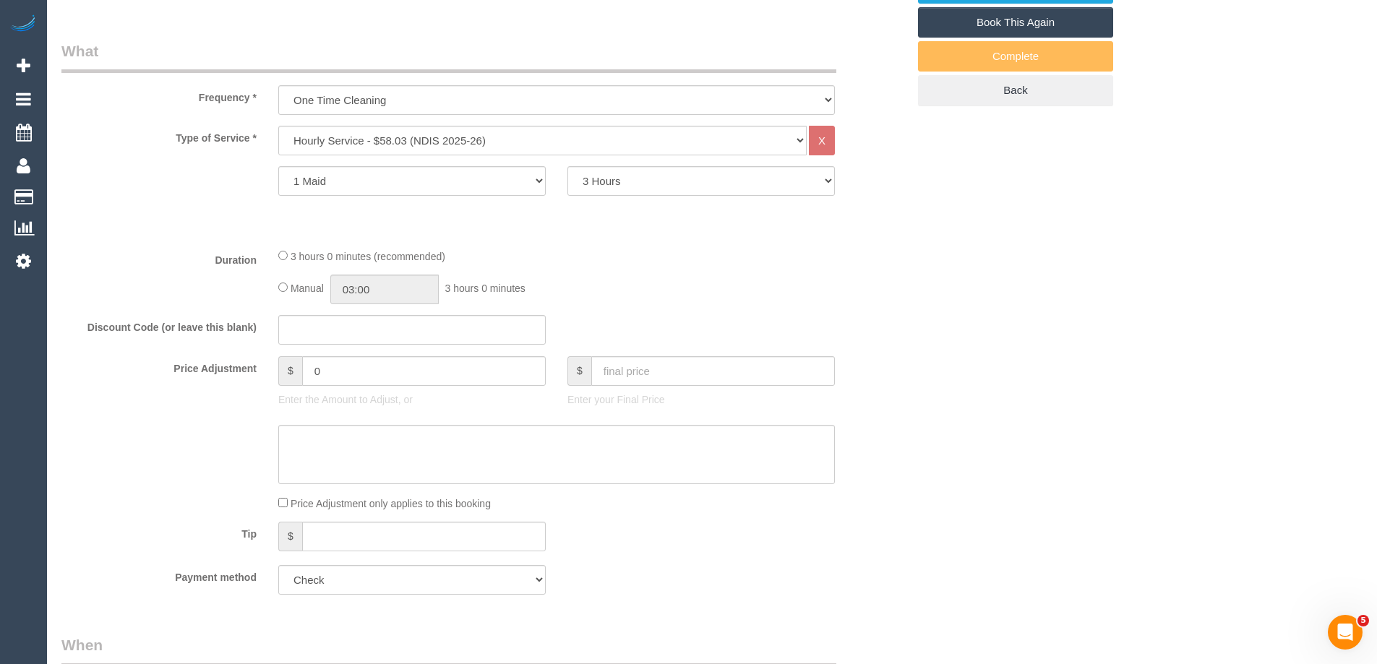
click at [284, 280] on div "Manual 03:00 3 hours 0 minutes" at bounding box center [556, 290] width 557 height 30
click at [359, 288] on input "03:00" at bounding box center [384, 290] width 108 height 30
type input "01:30"
click at [351, 309] on li "01:30" at bounding box center [368, 305] width 64 height 19
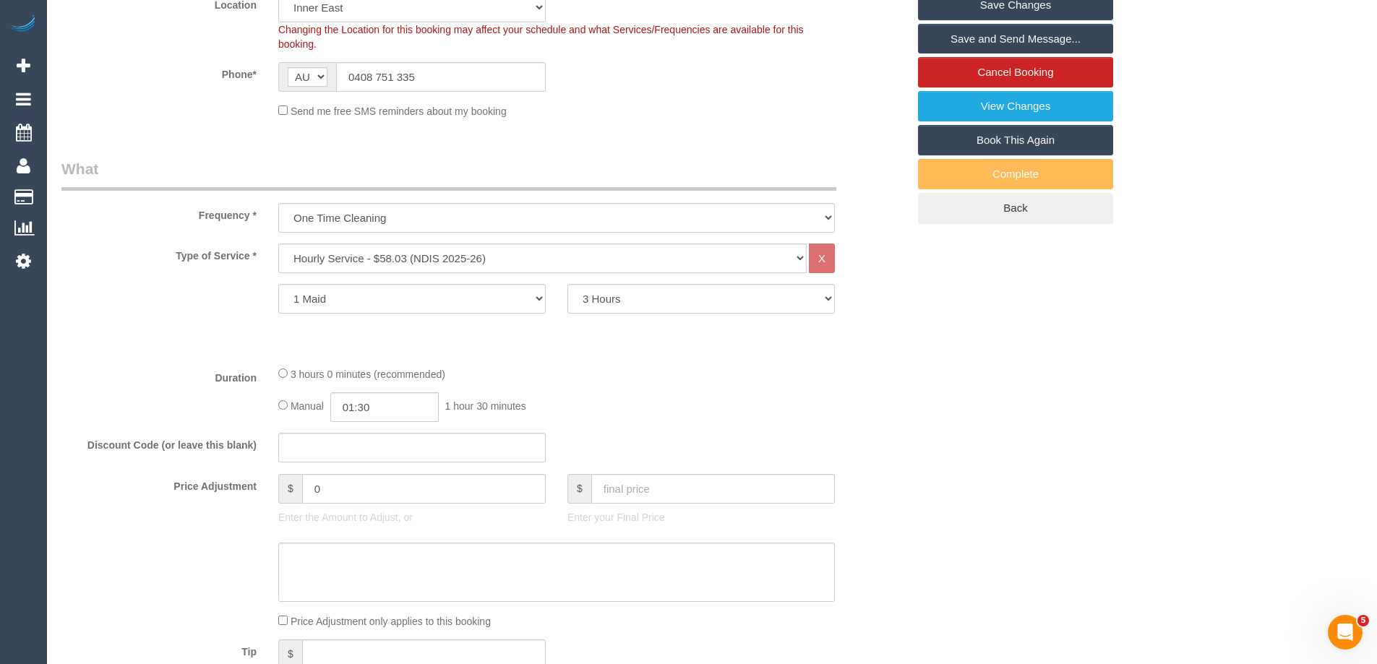
scroll to position [217, 0]
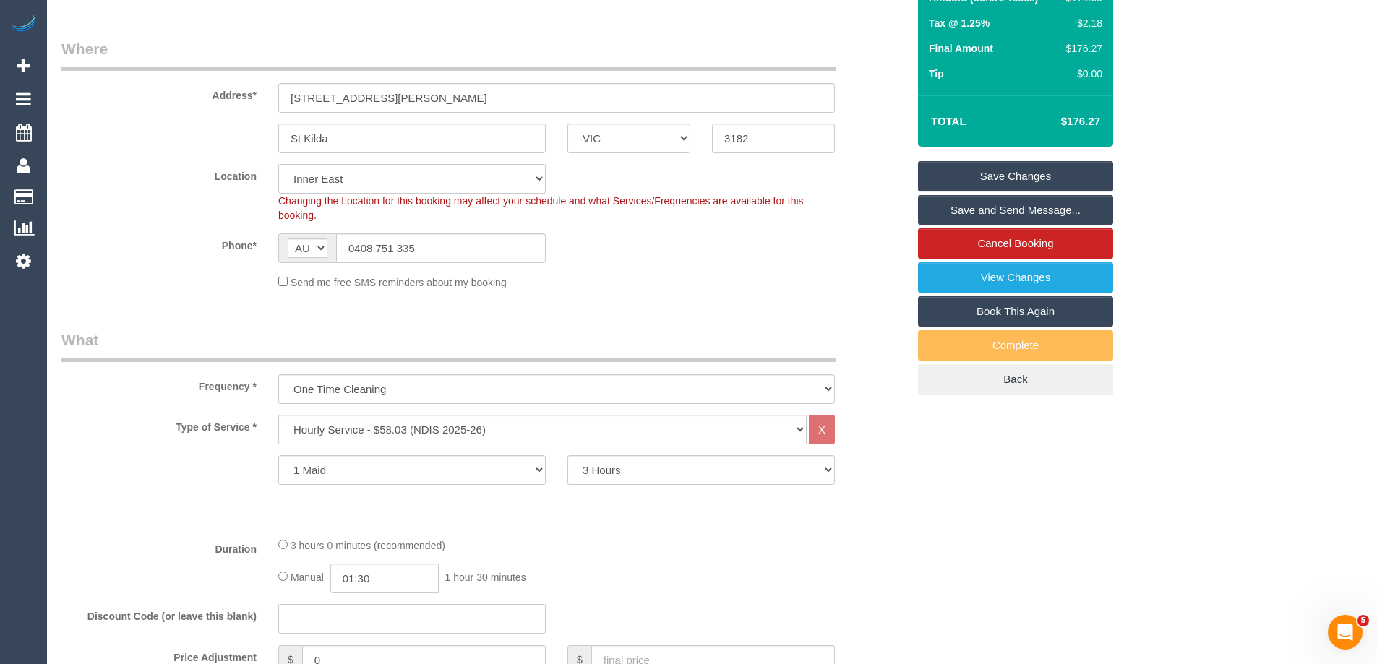
click at [960, 179] on link "Save Changes" at bounding box center [1015, 176] width 195 height 30
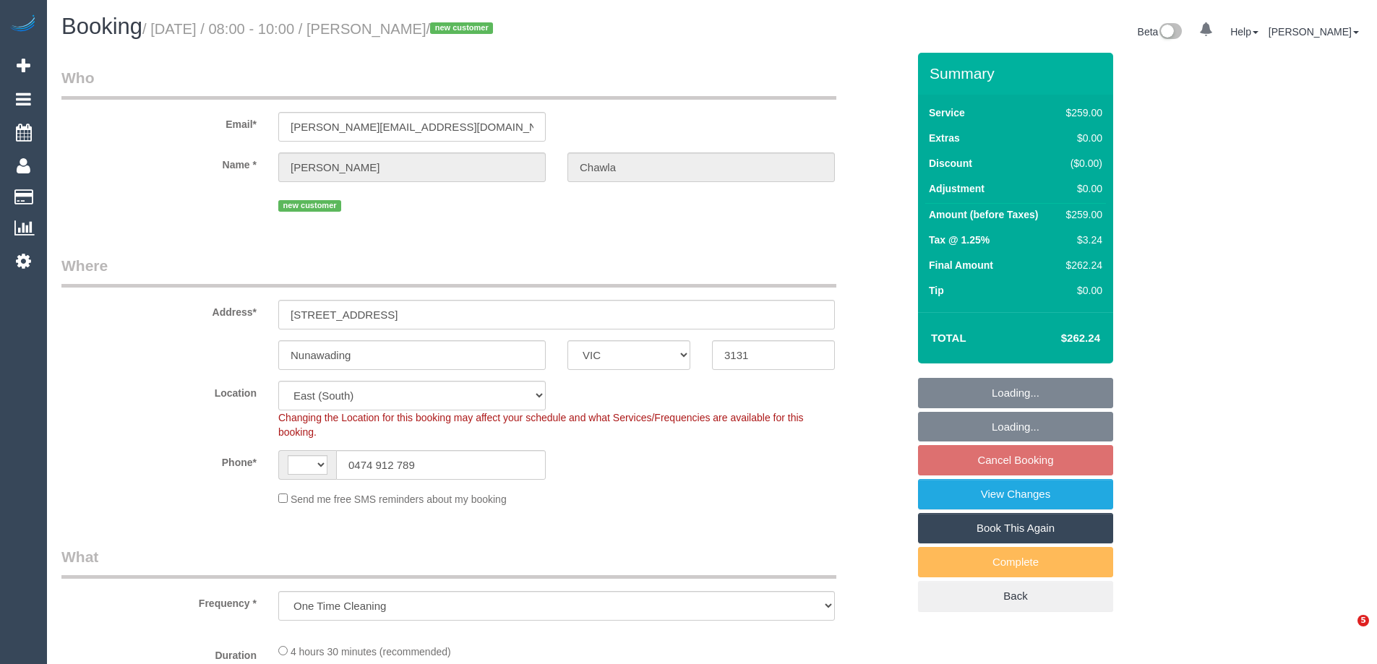
select select "VIC"
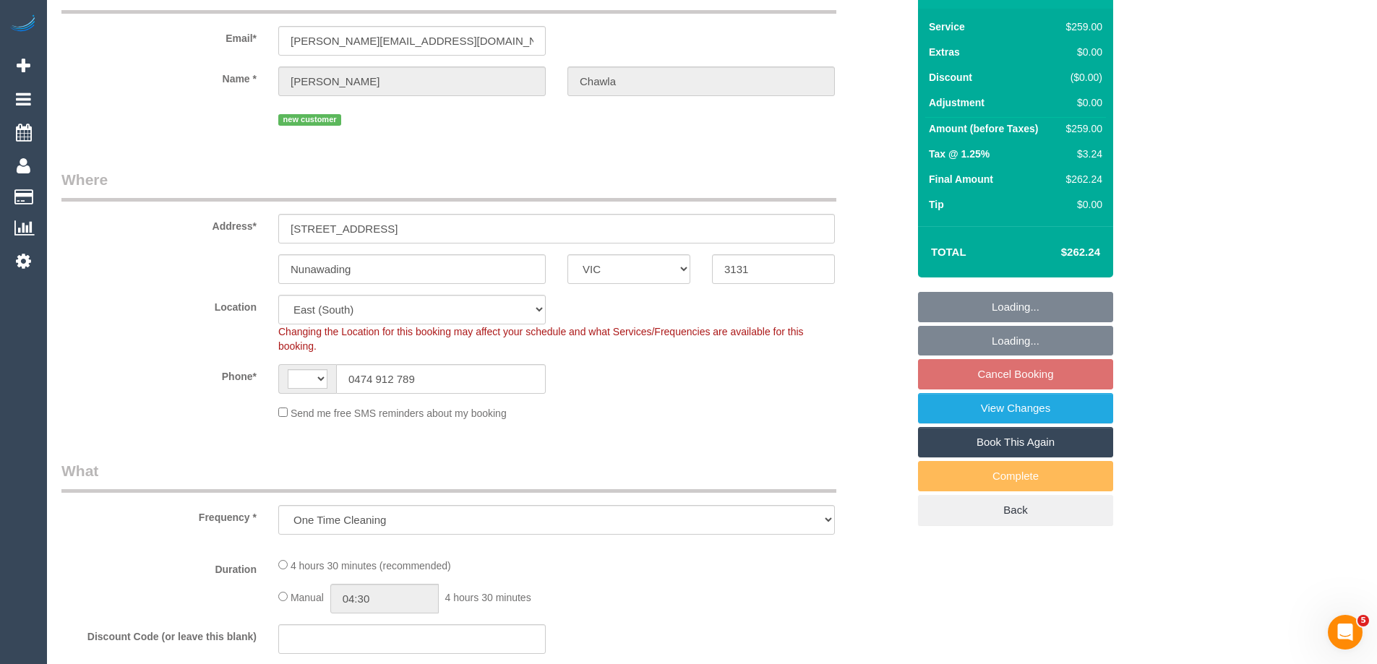
select select "object:661"
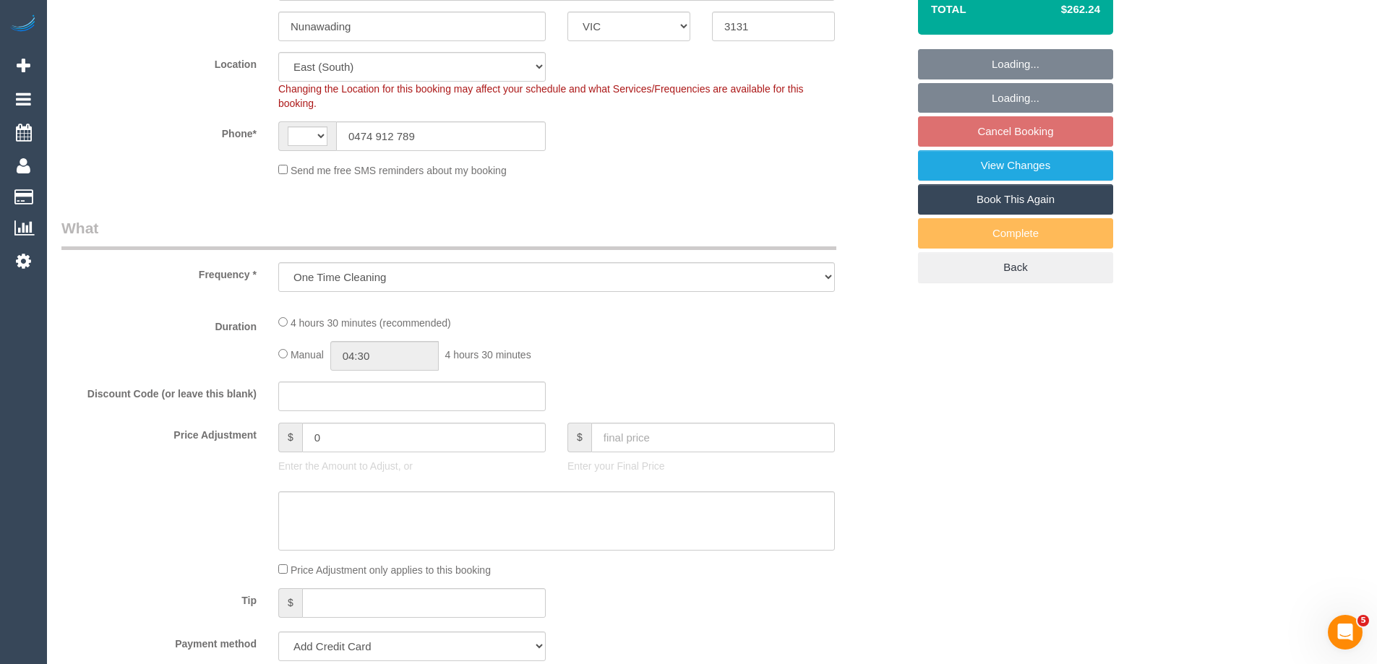
select select "string:AU"
select select "string:stripe-pm_1SDywD2GScqysDRVAc4Vvw6V"
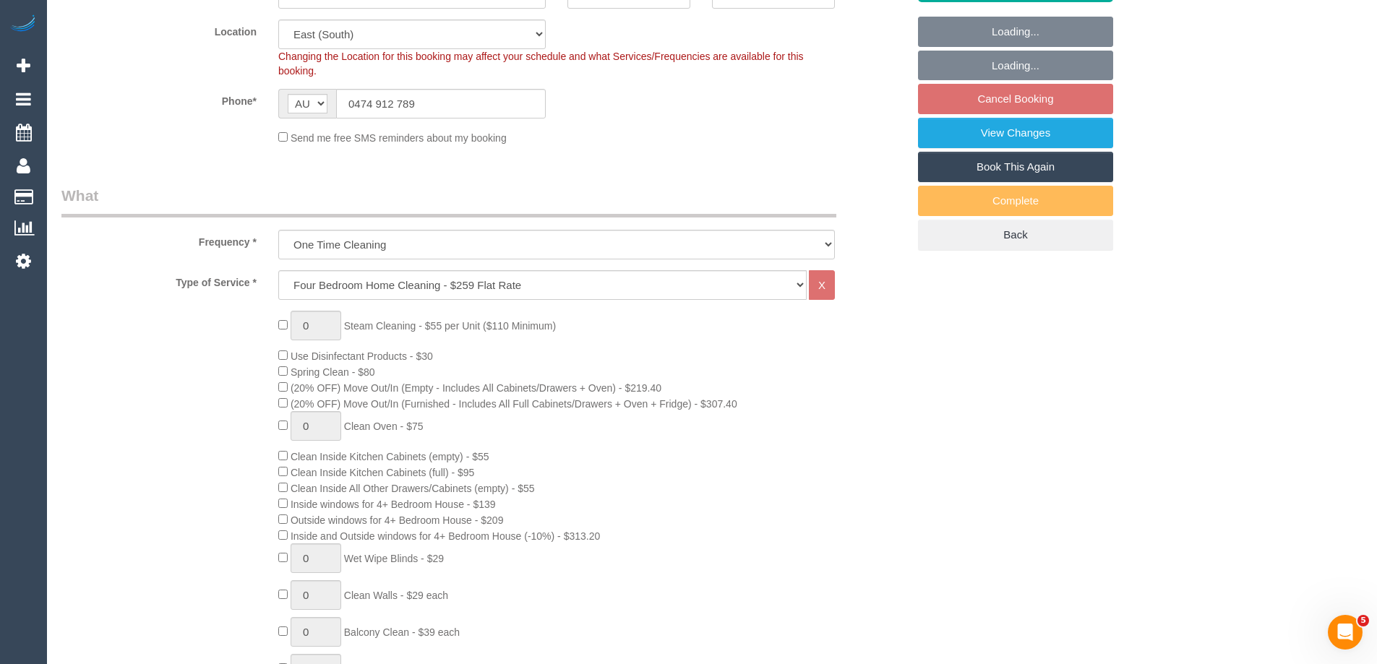
select select "number:28"
select select "number:14"
select select "number:19"
select select "number:36"
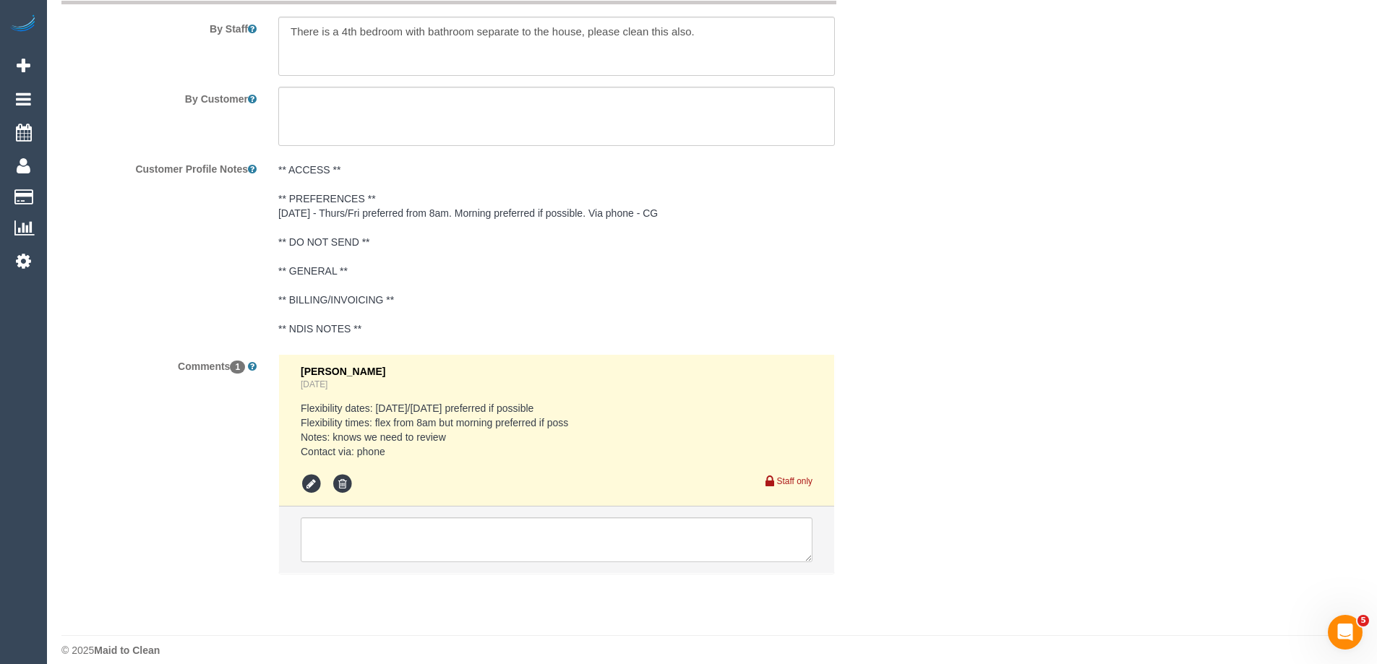
scroll to position [2560, 0]
